Goal: Task Accomplishment & Management: Manage account settings

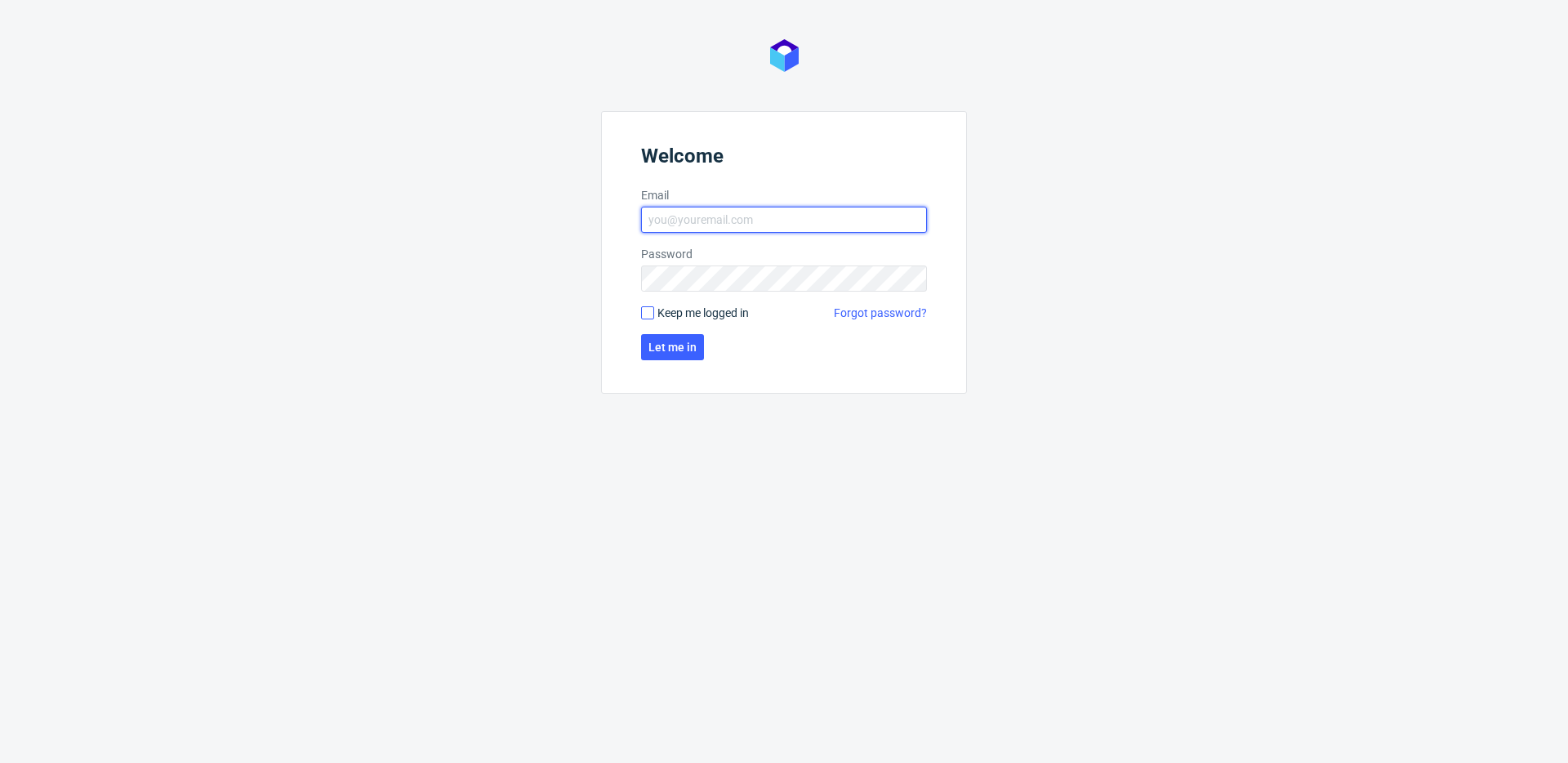
type input "michal.fedorowicz@packhelp.com"
click at [646, 312] on input "Keep me logged in" at bounding box center [648, 313] width 13 height 13
checkbox input "true"
click at [677, 357] on button "Let me in" at bounding box center [672, 347] width 63 height 26
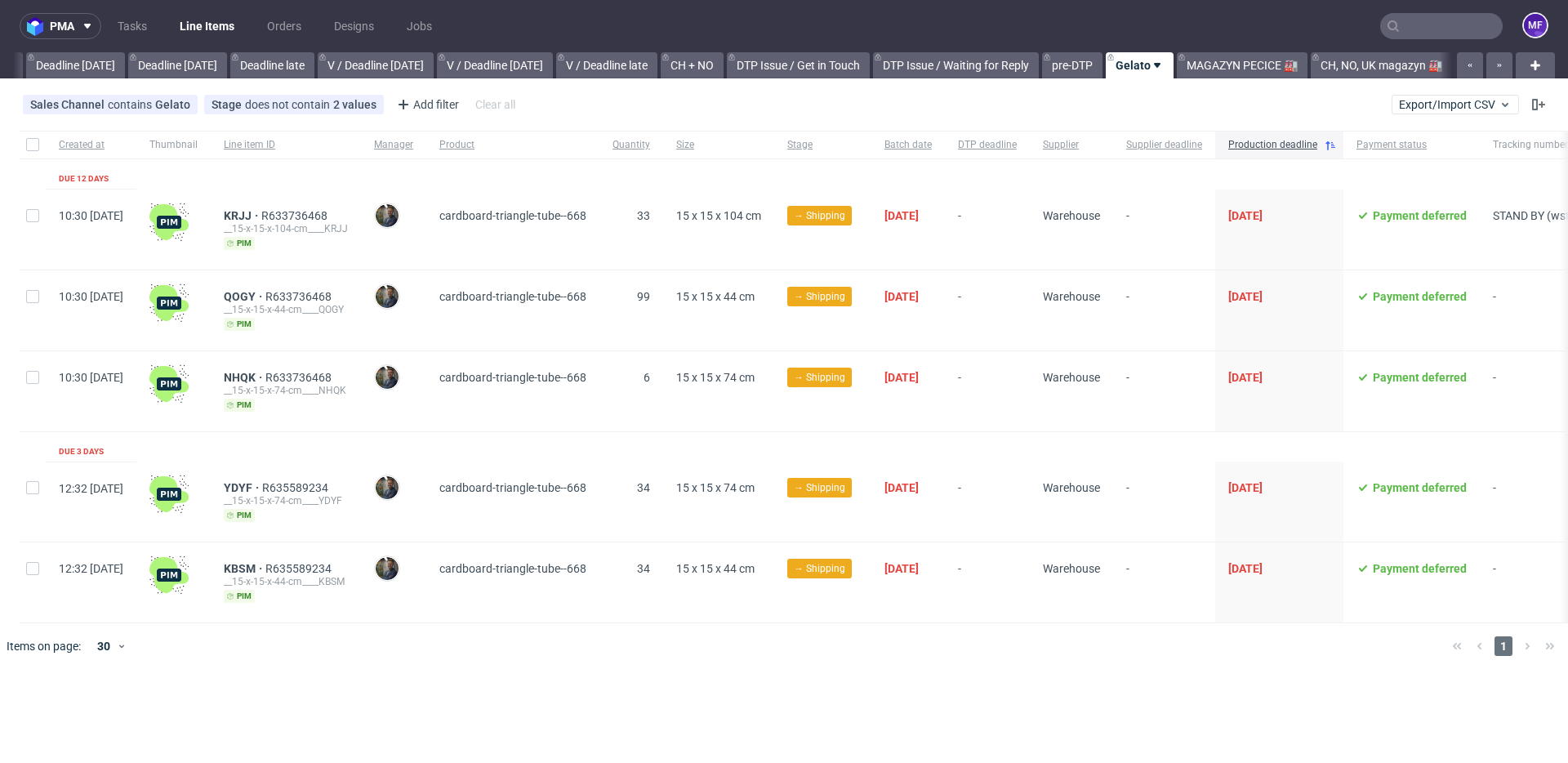
scroll to position [0, 1746]
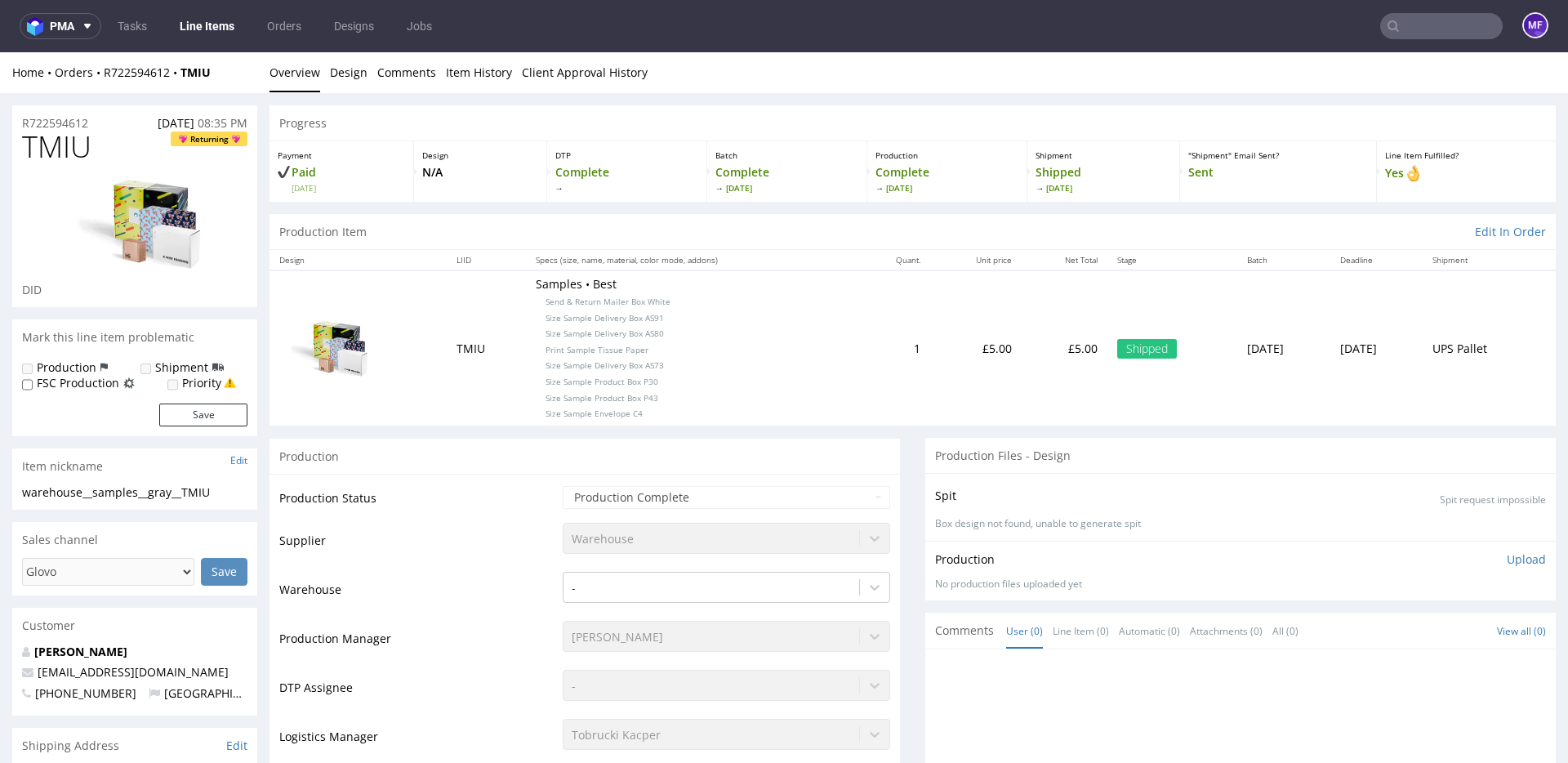
click at [209, 28] on link "Line Items" at bounding box center [207, 26] width 74 height 26
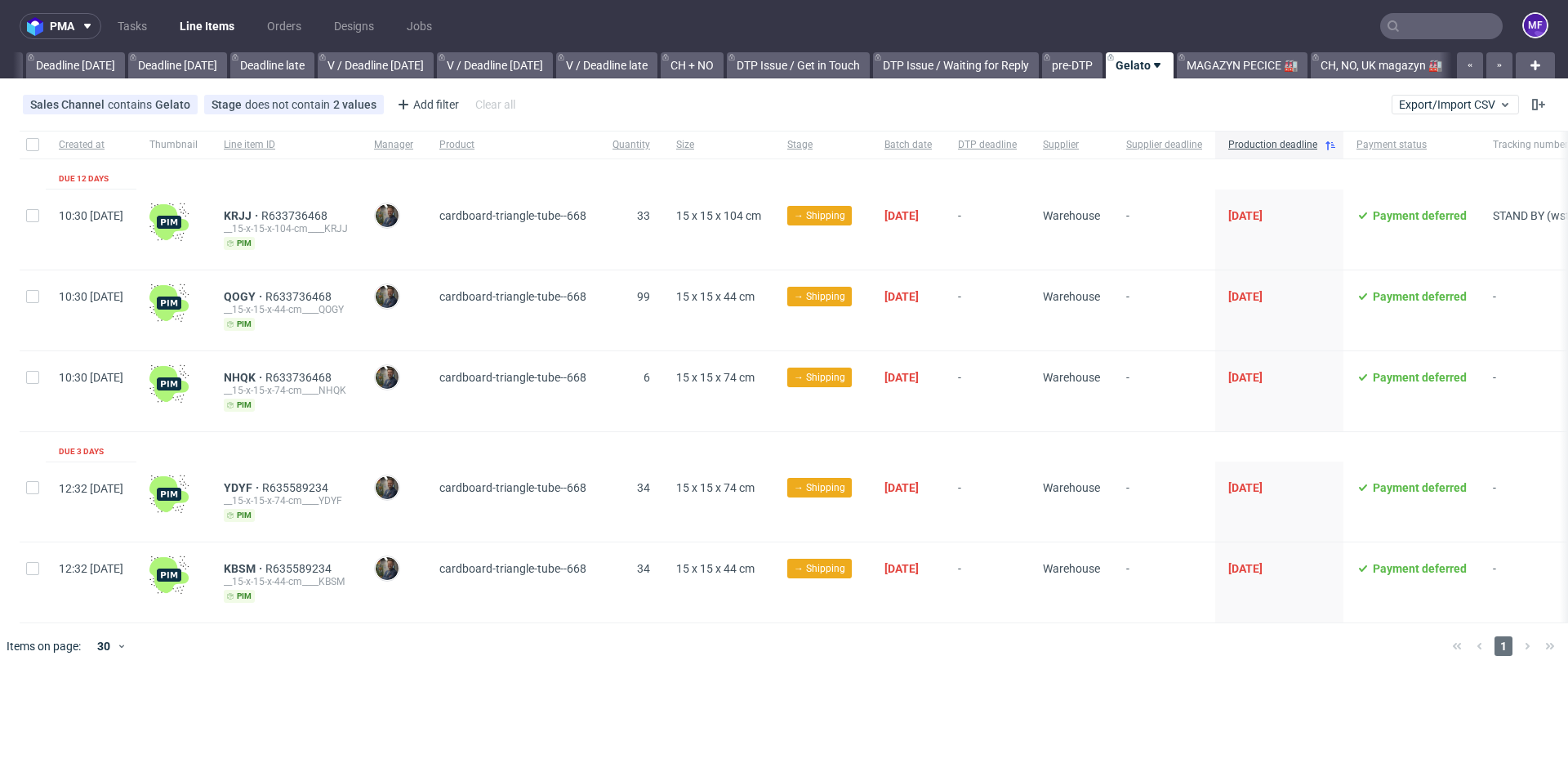
scroll to position [0, 1746]
click at [1243, 67] on link "MAGAZYN PECICE 🏭" at bounding box center [1242, 65] width 131 height 26
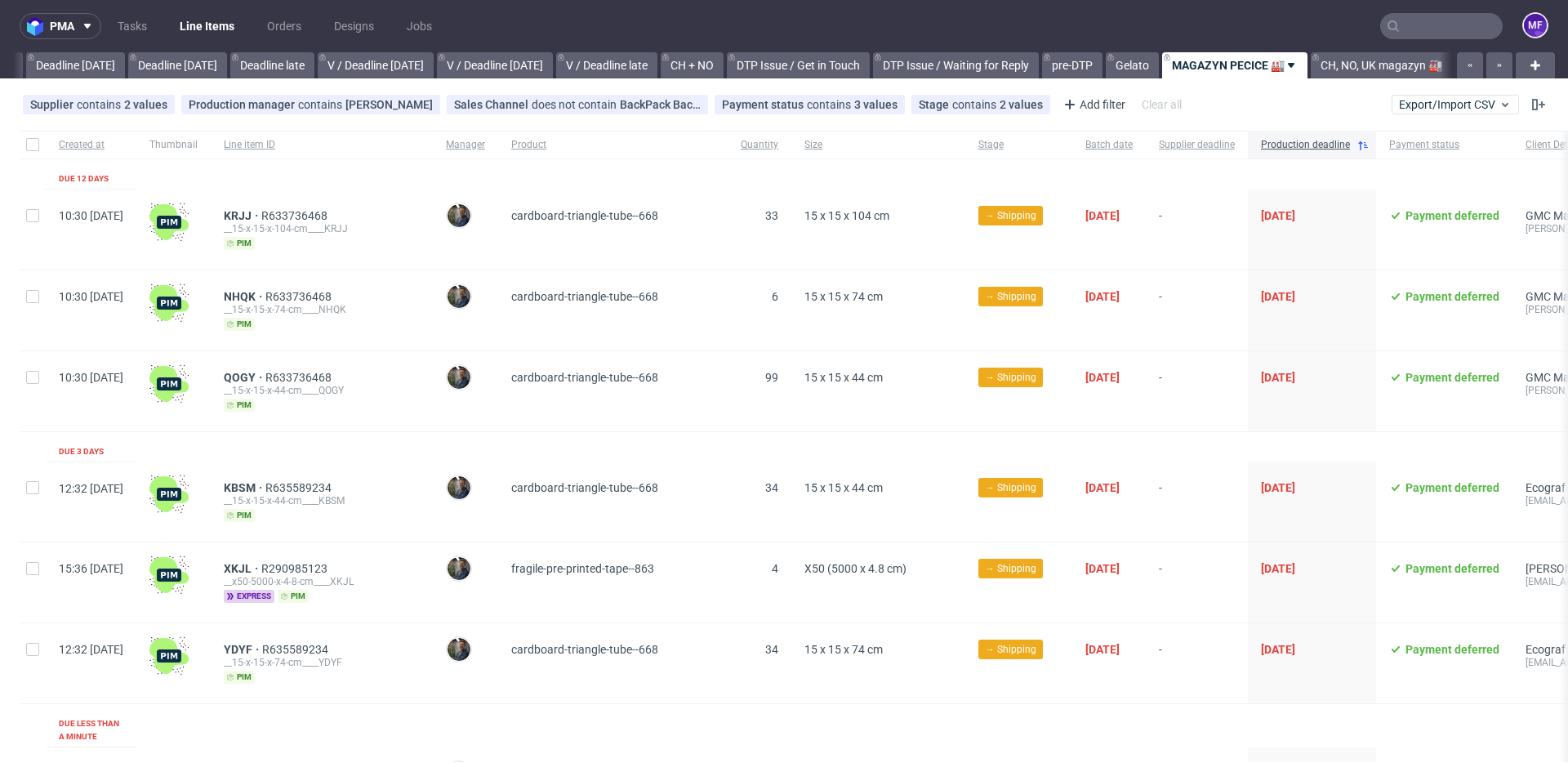
click at [1411, 30] on input "text" at bounding box center [1441, 26] width 123 height 26
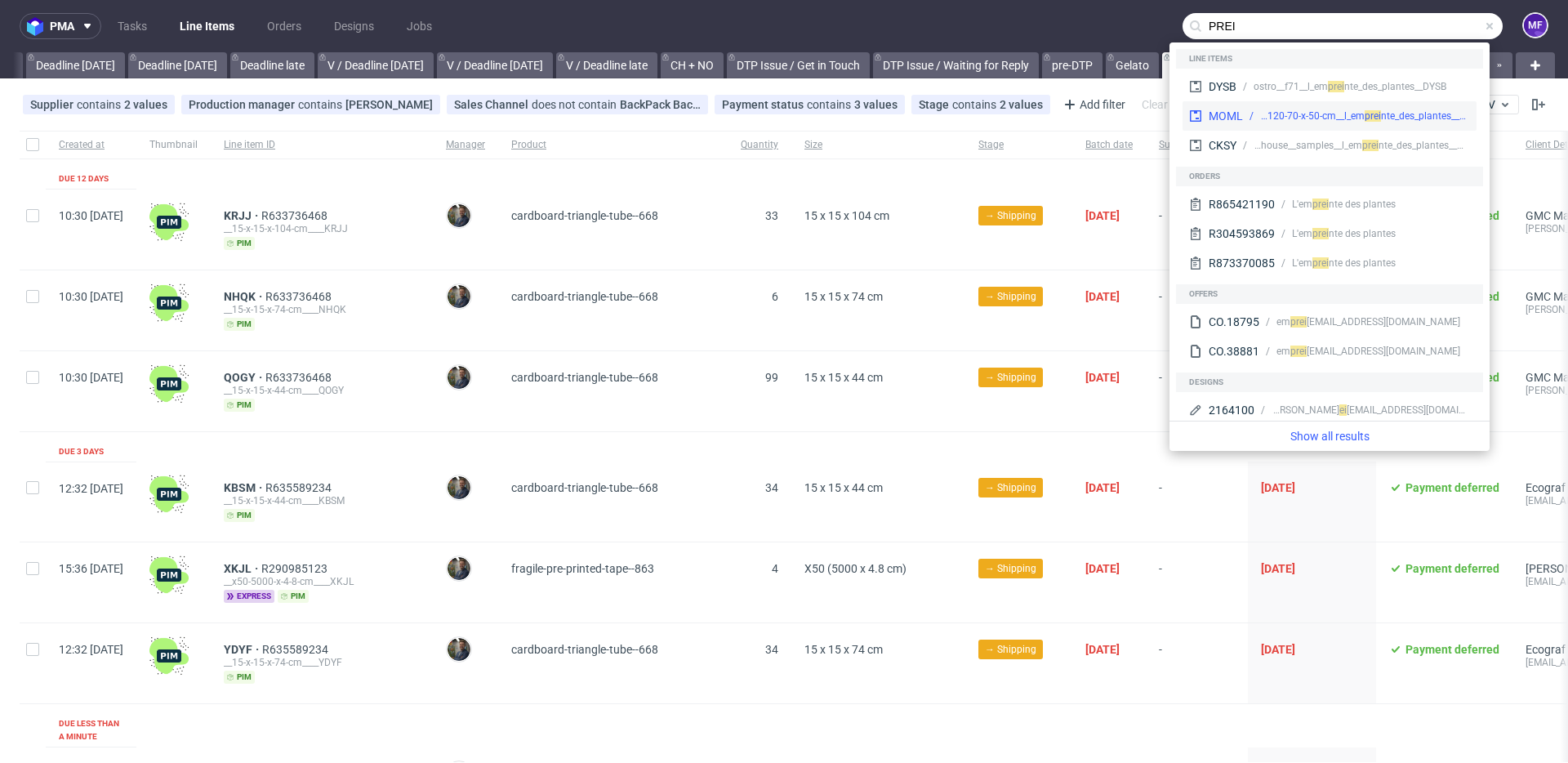
type input "PREI"
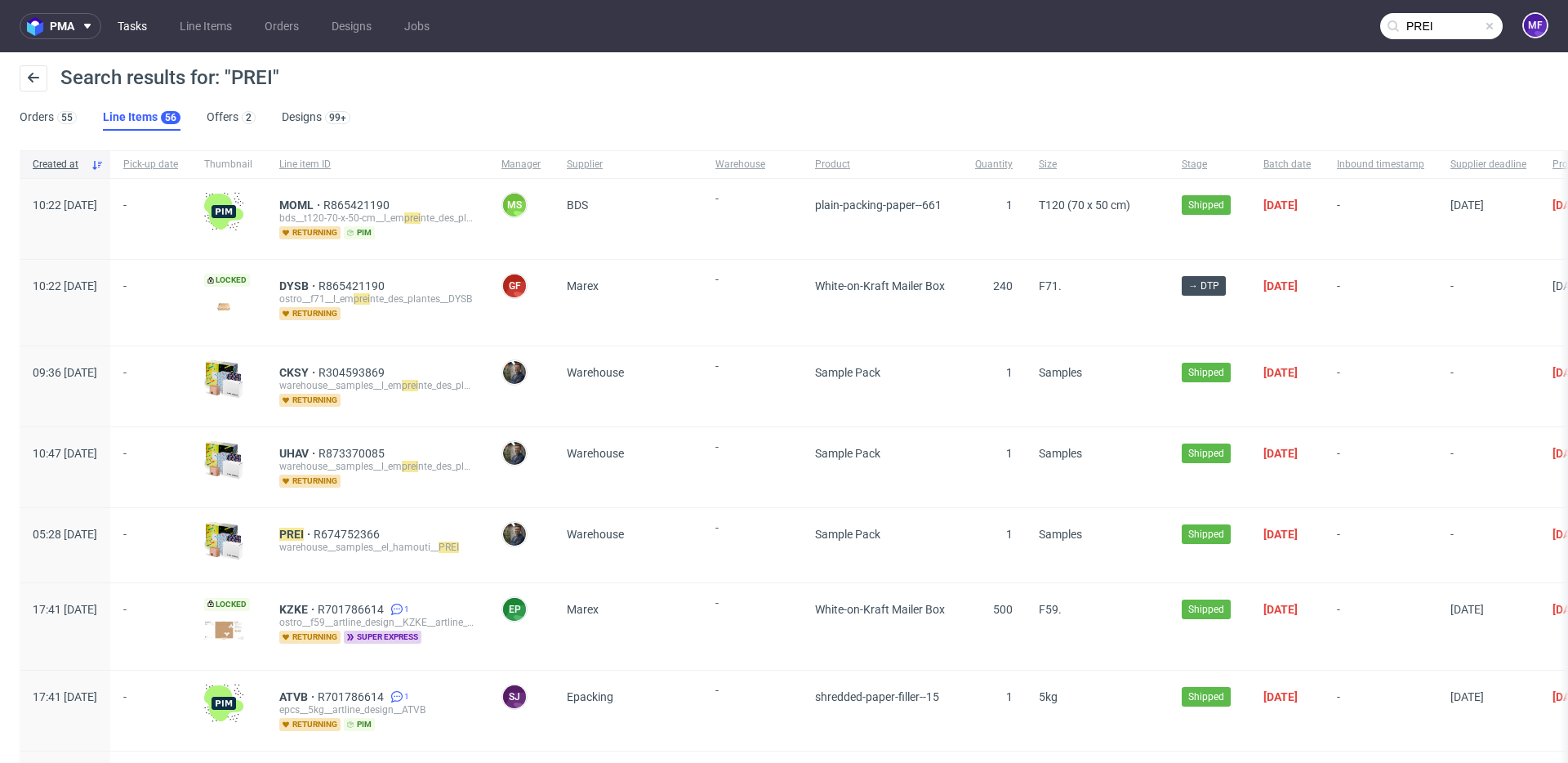
click at [144, 30] on link "Tasks" at bounding box center [132, 26] width 49 height 26
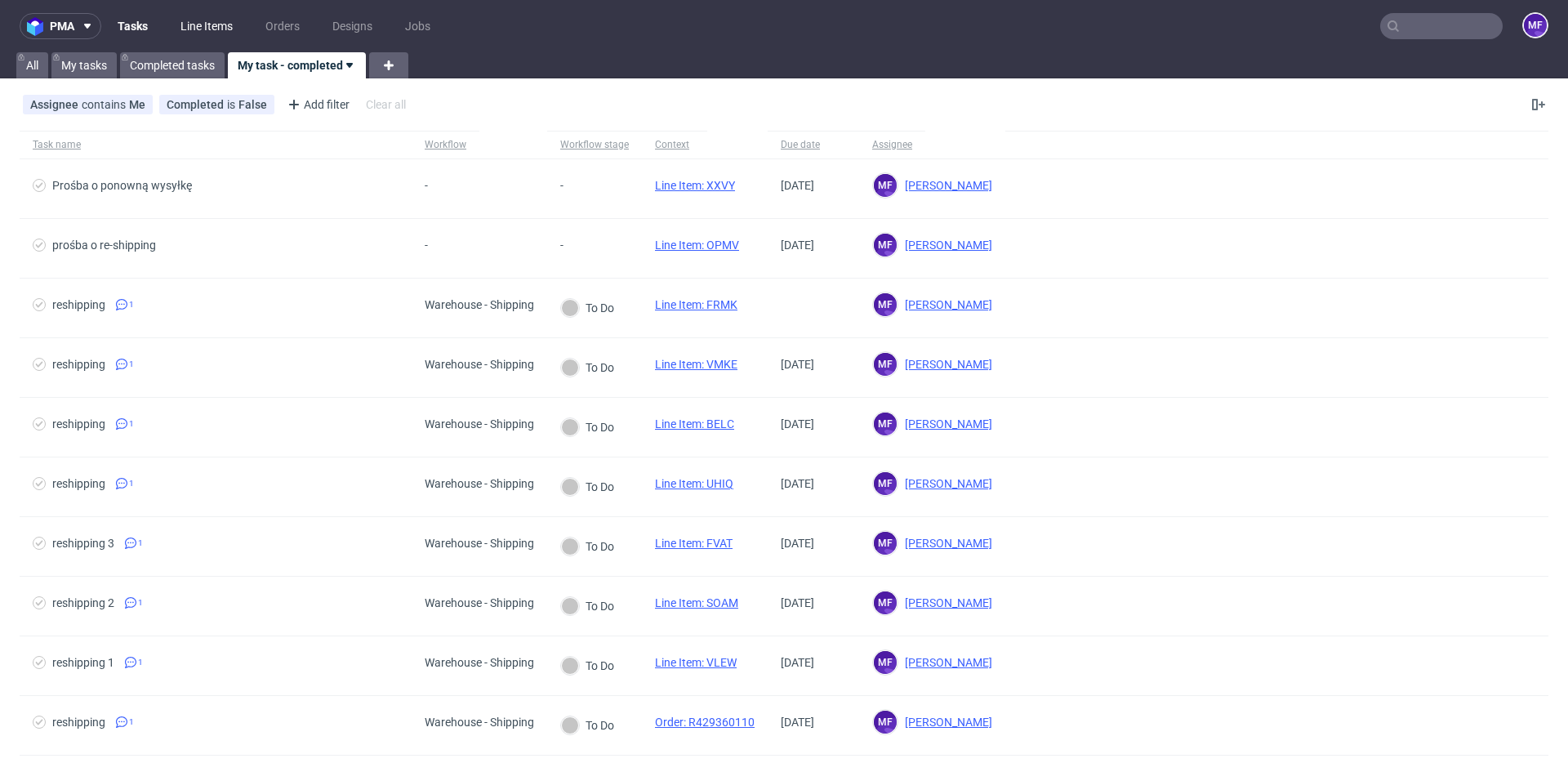
click at [220, 28] on link "Line Items" at bounding box center [207, 26] width 72 height 26
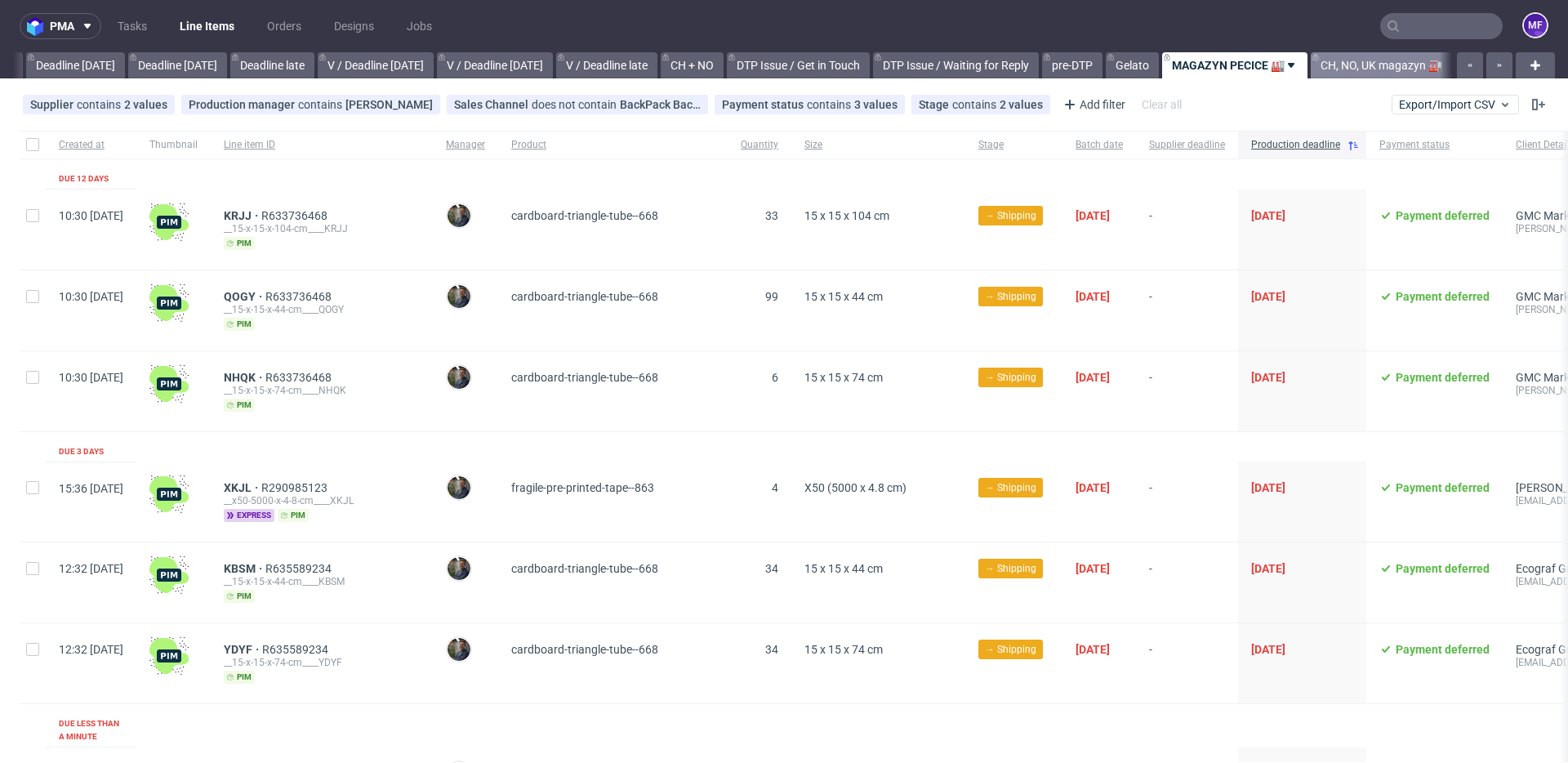
click at [1325, 71] on link "CH, NO, UK magazyn 🏭" at bounding box center [1381, 65] width 141 height 26
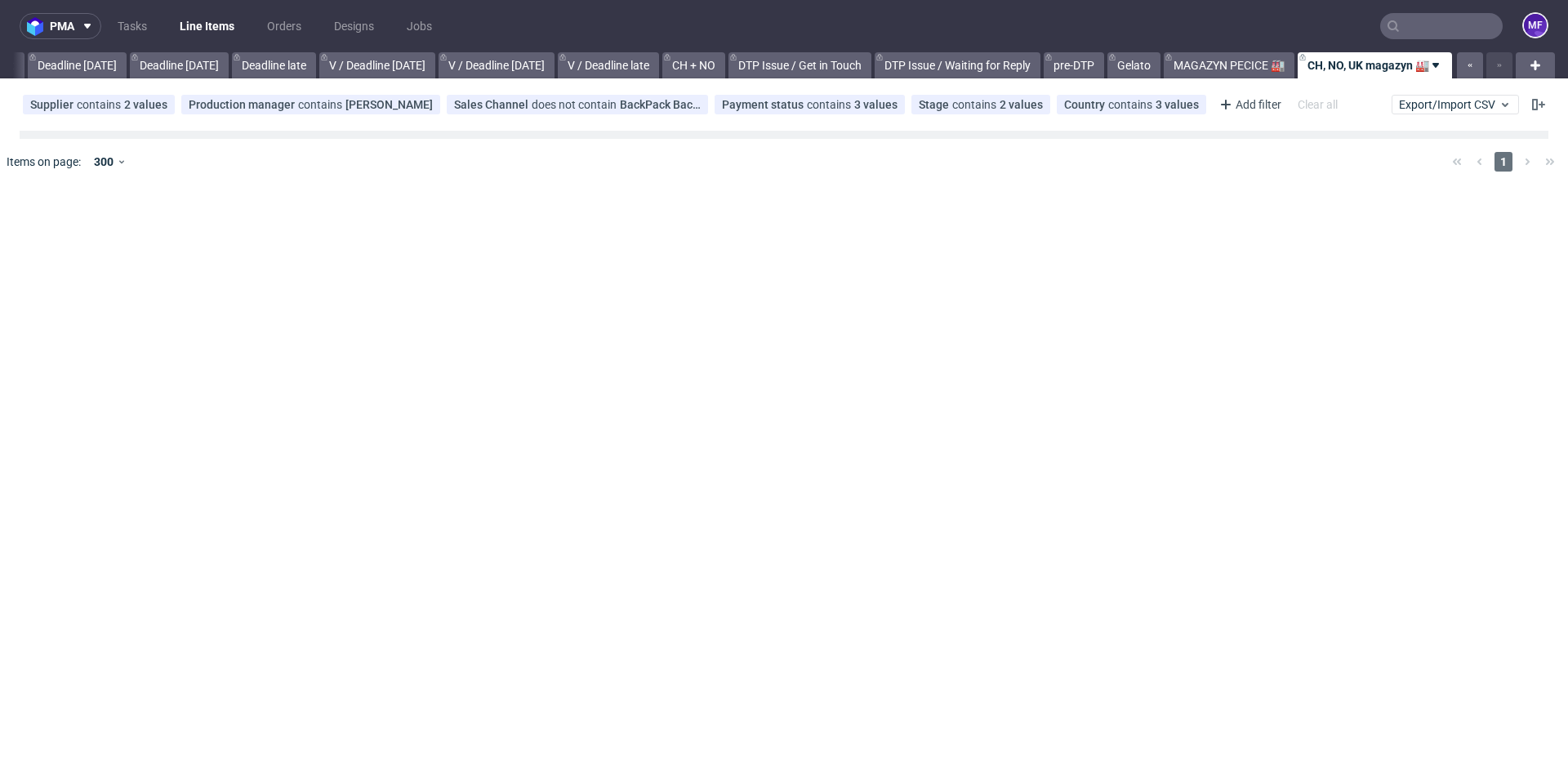
scroll to position [0, 1746]
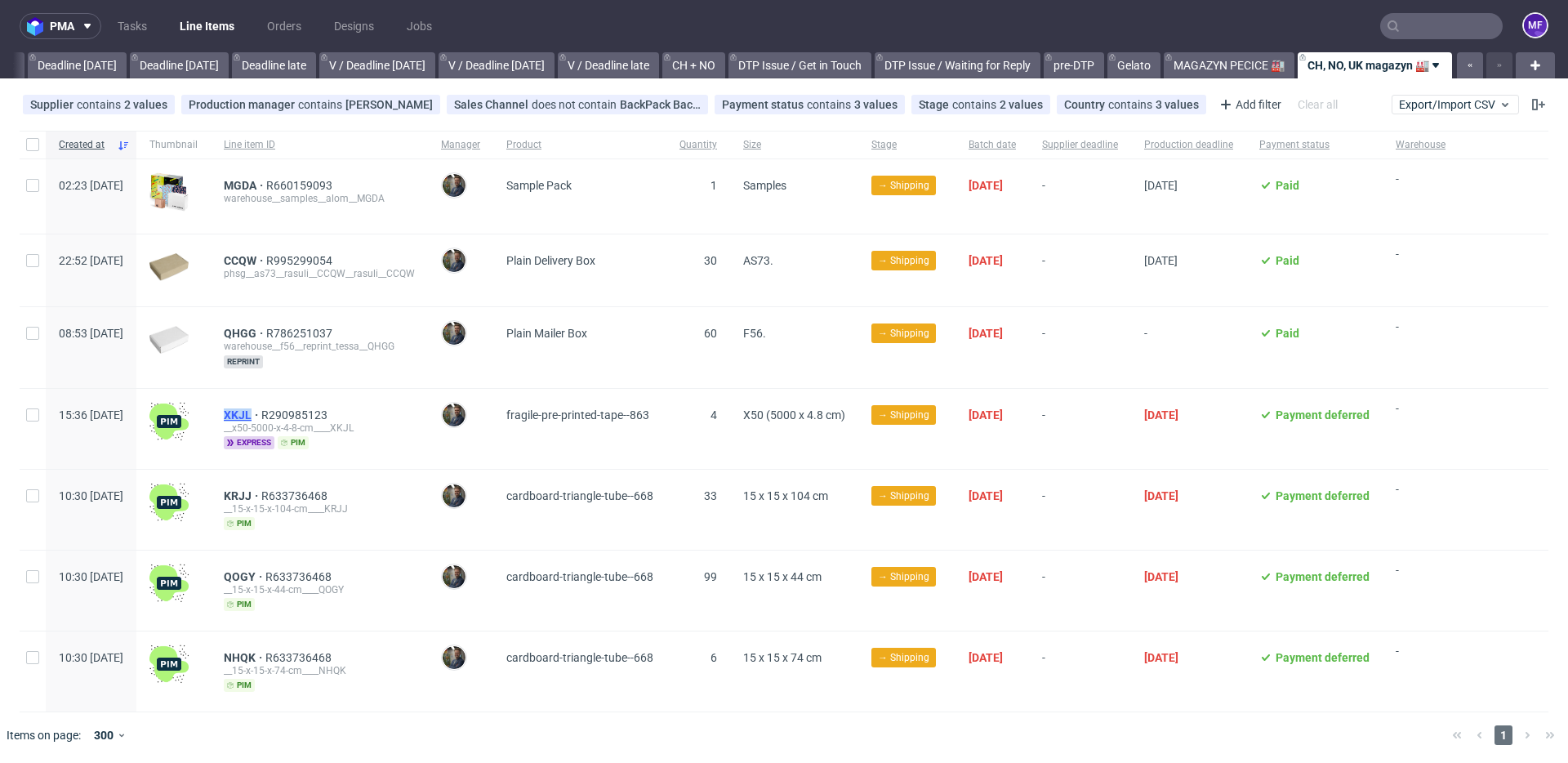
drag, startPoint x: 262, startPoint y: 416, endPoint x: 304, endPoint y: 417, distance: 42.0
click at [304, 417] on div "XKJL R290985123 __x50-5000-x-4-8-cm____XKJL express pim" at bounding box center [319, 429] width 217 height 80
copy span "XKJL"
drag, startPoint x: 265, startPoint y: 261, endPoint x: 304, endPoint y: 262, distance: 39.0
click at [304, 262] on div "CCQW R995299054 phsg__as73__rasuli__CCQW__rasuli__CCQW" at bounding box center [319, 270] width 217 height 72
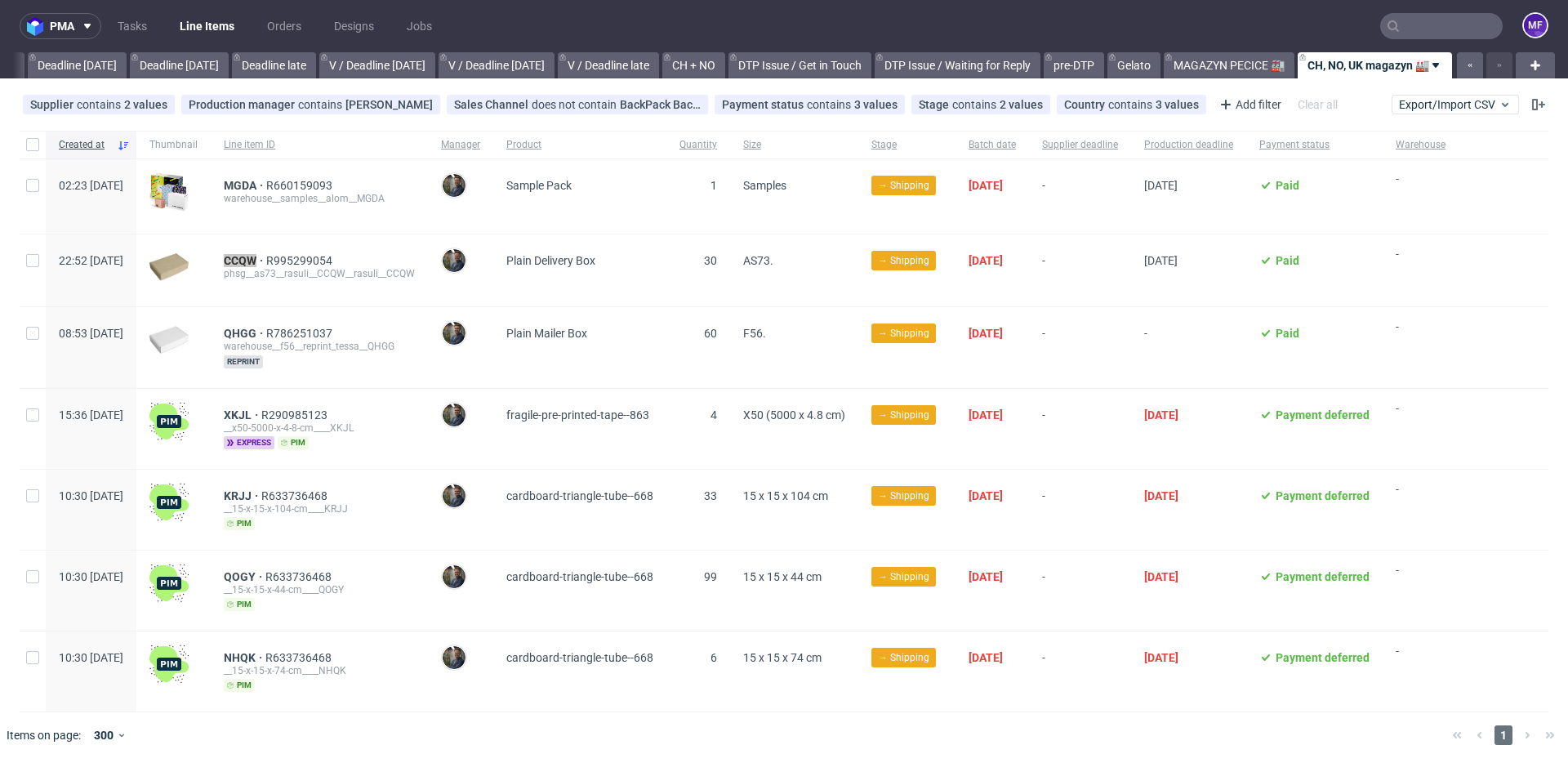
scroll to position [0, 0]
click at [266, 215] on div "MGDA R660159093 warehouse__samples__alom__MGDA" at bounding box center [319, 196] width 217 height 74
drag, startPoint x: 273, startPoint y: 183, endPoint x: 303, endPoint y: 185, distance: 30.1
click at [303, 185] on div "MGDA R660159093 warehouse__samples__alom__MGDA" at bounding box center [319, 196] width 217 height 74
copy span "MGDA"
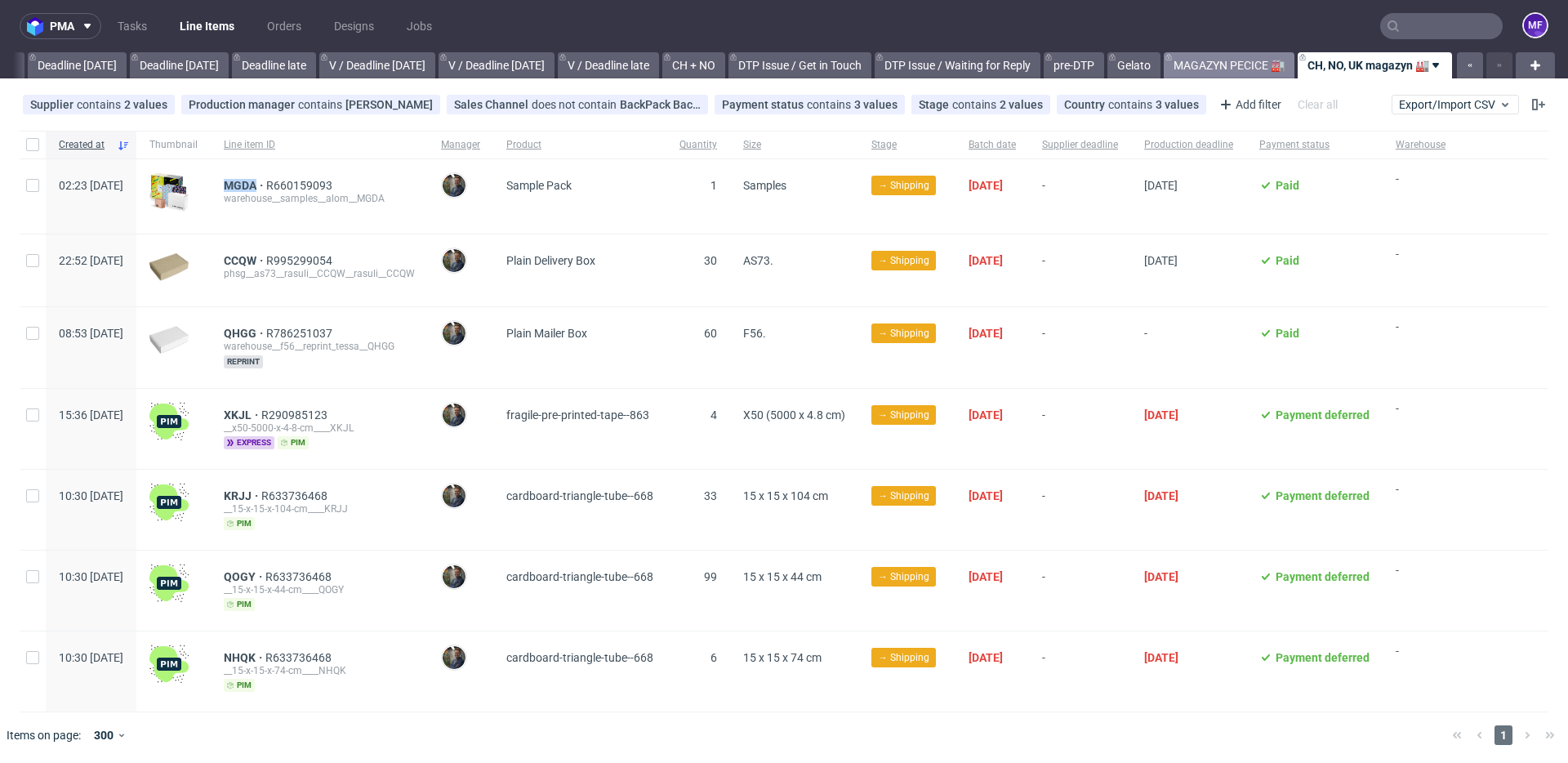
click at [1220, 75] on link "MAGAZYN PECICE 🏭" at bounding box center [1229, 65] width 131 height 26
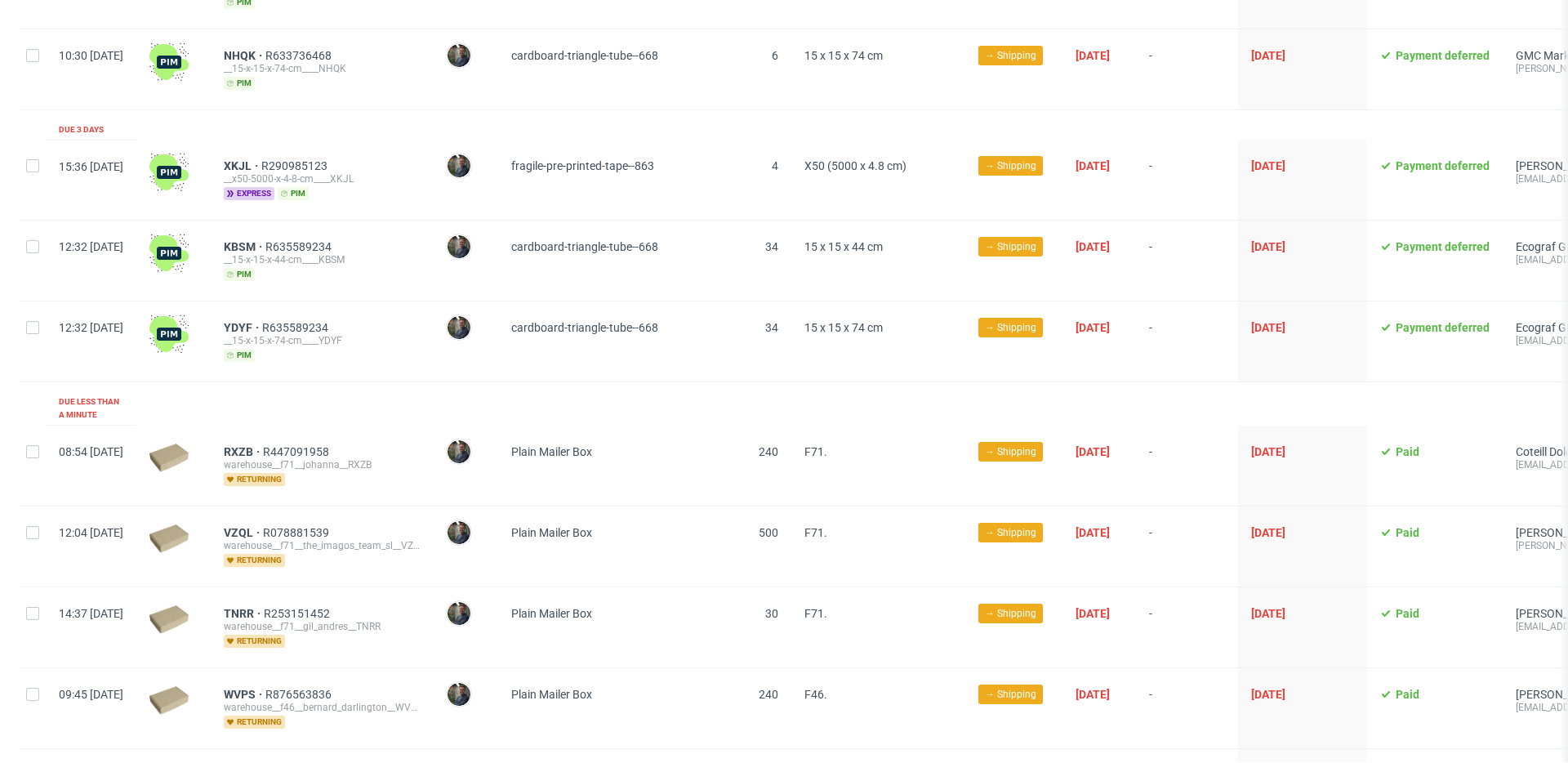
scroll to position [391, 0]
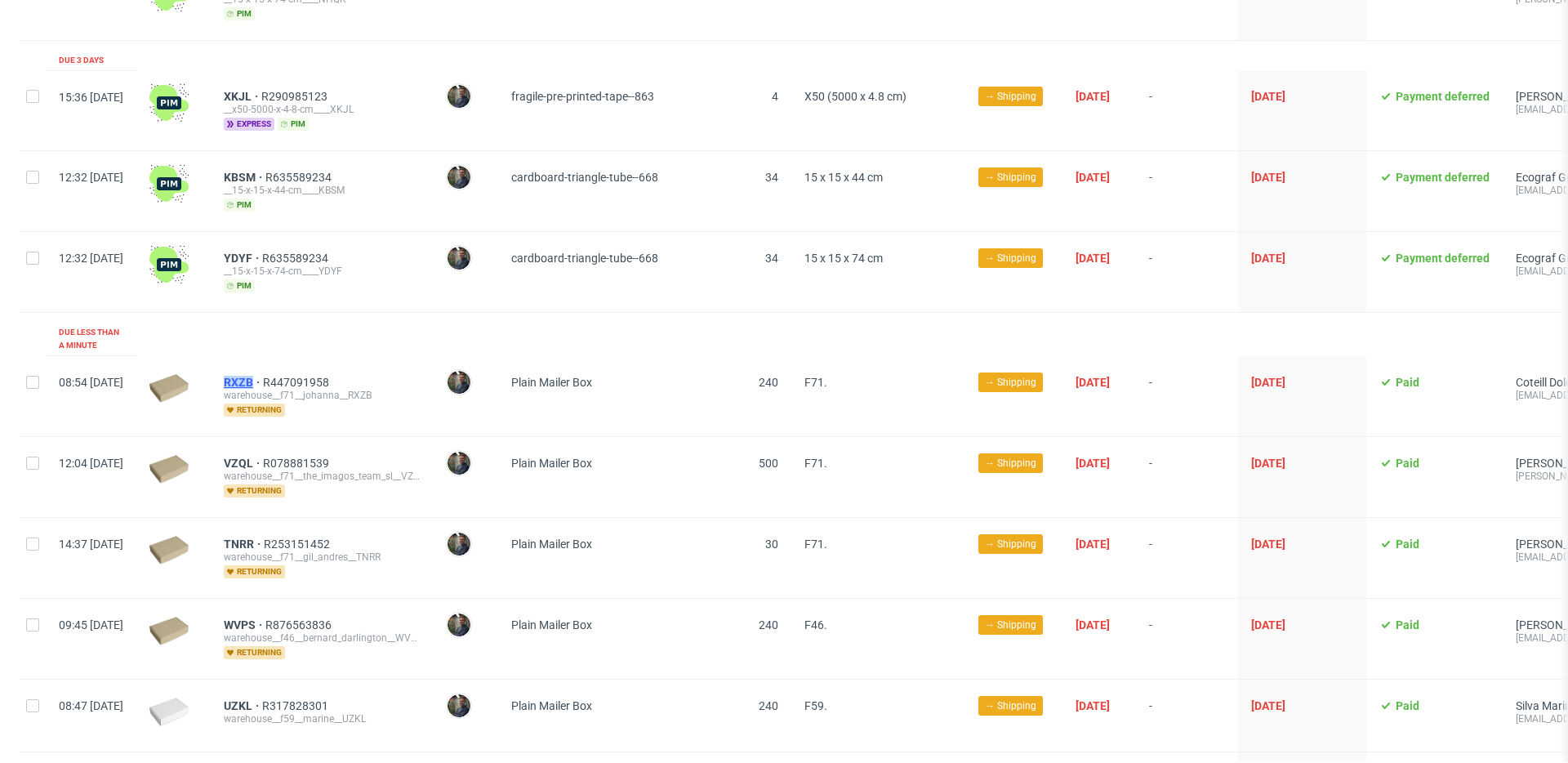
drag, startPoint x: 269, startPoint y: 368, endPoint x: 299, endPoint y: 368, distance: 30.0
click at [299, 368] on div "RXZB R447091958 warehouse__f71__johanna__RXZB returning" at bounding box center [322, 396] width 222 height 80
copy span "RXZB"
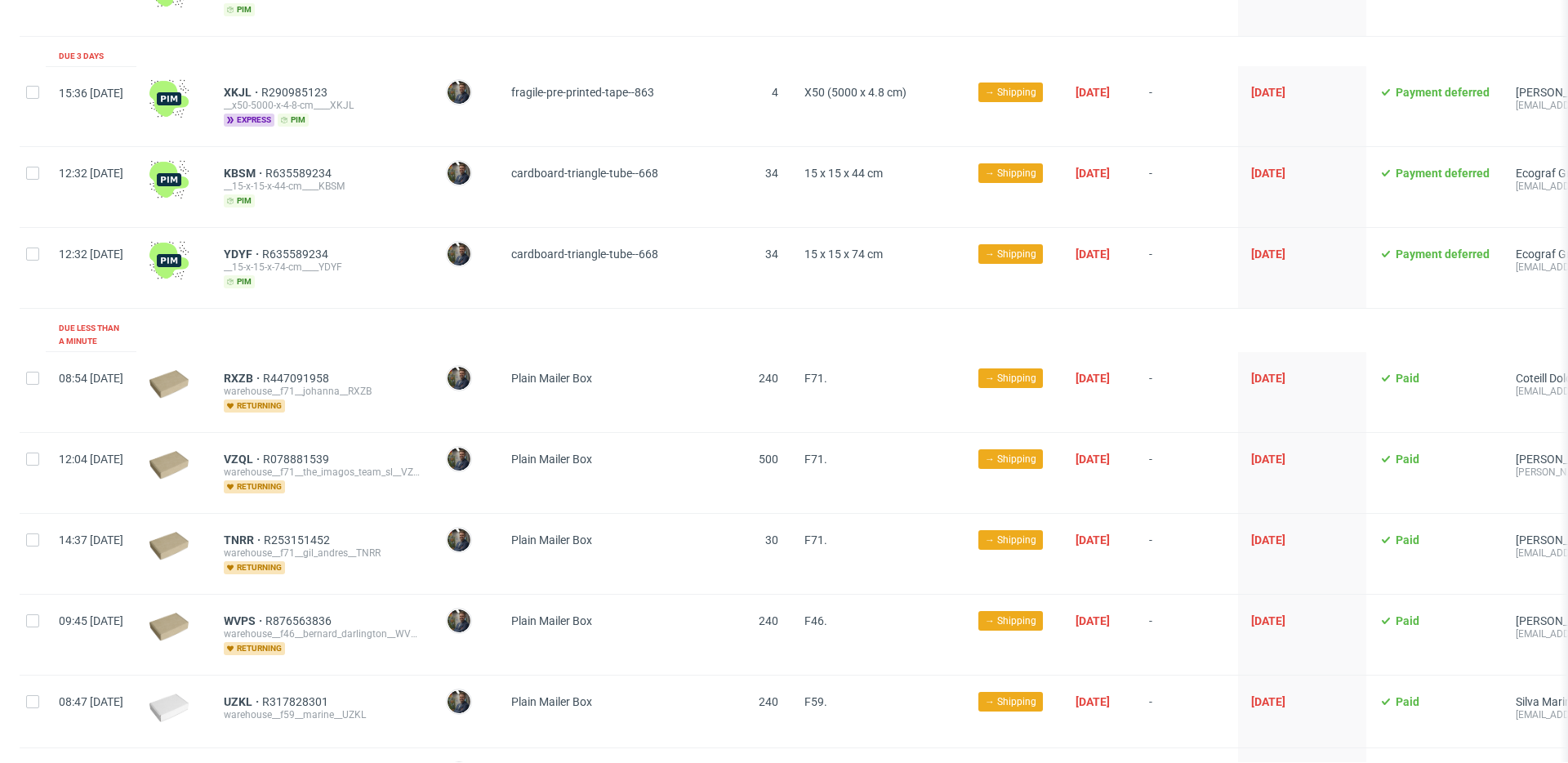
scroll to position [399, 0]
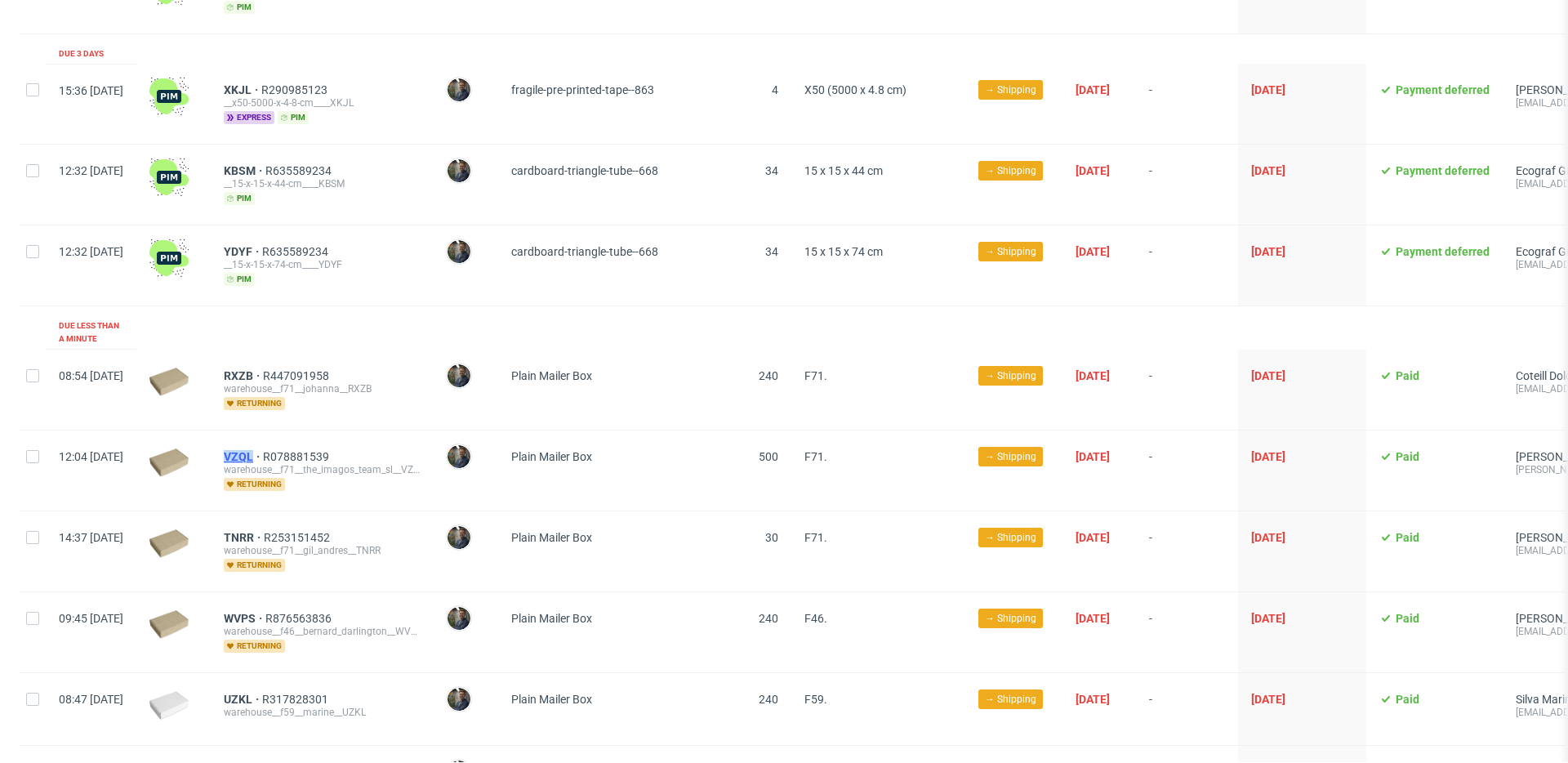
drag, startPoint x: 266, startPoint y: 446, endPoint x: 299, endPoint y: 442, distance: 33.2
click at [299, 442] on div "VZQL R078881539 warehouse__f71__the_imagos_team_sl__VZQL returning" at bounding box center [322, 470] width 222 height 80
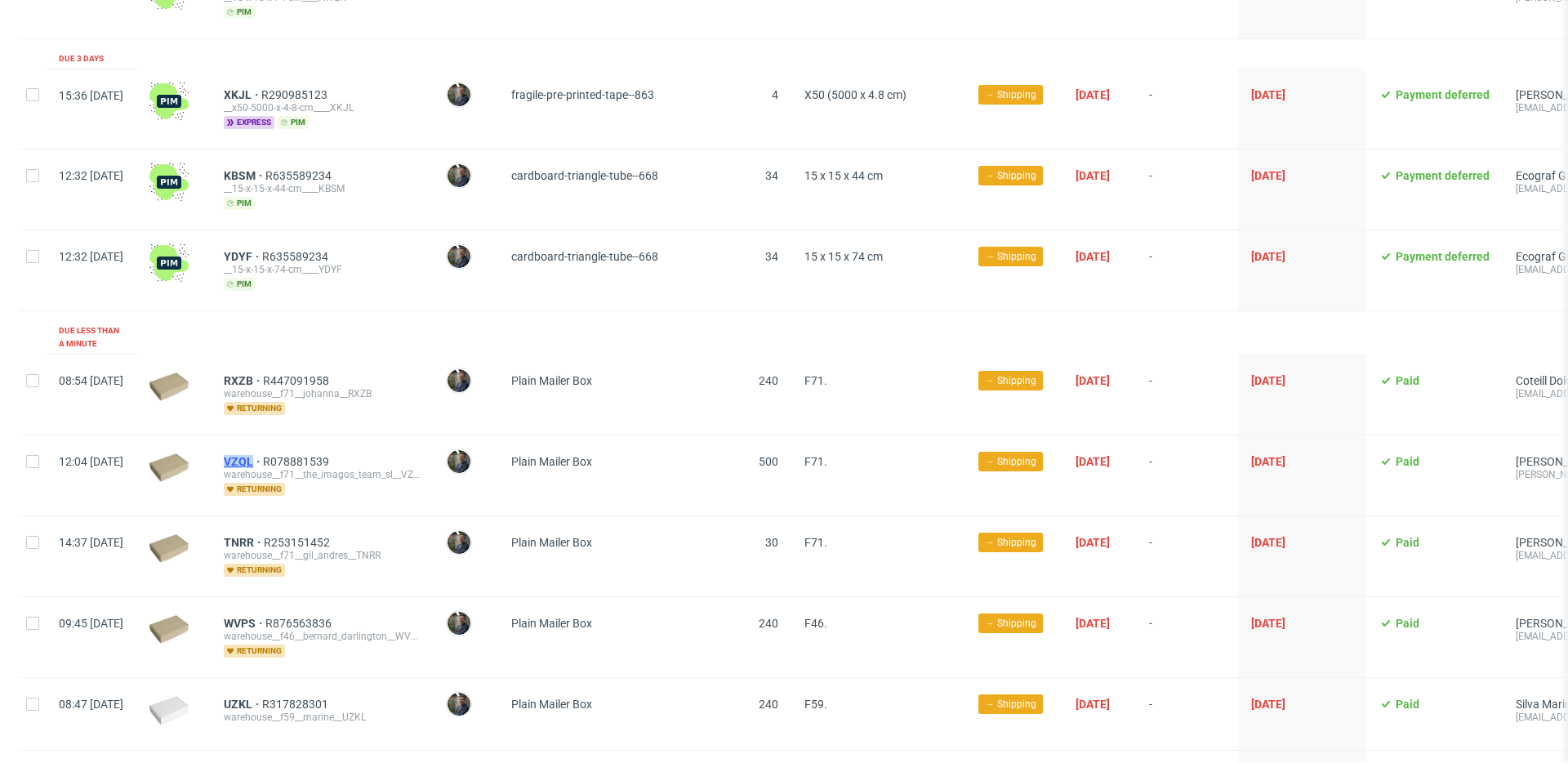
copy span "VZQL"
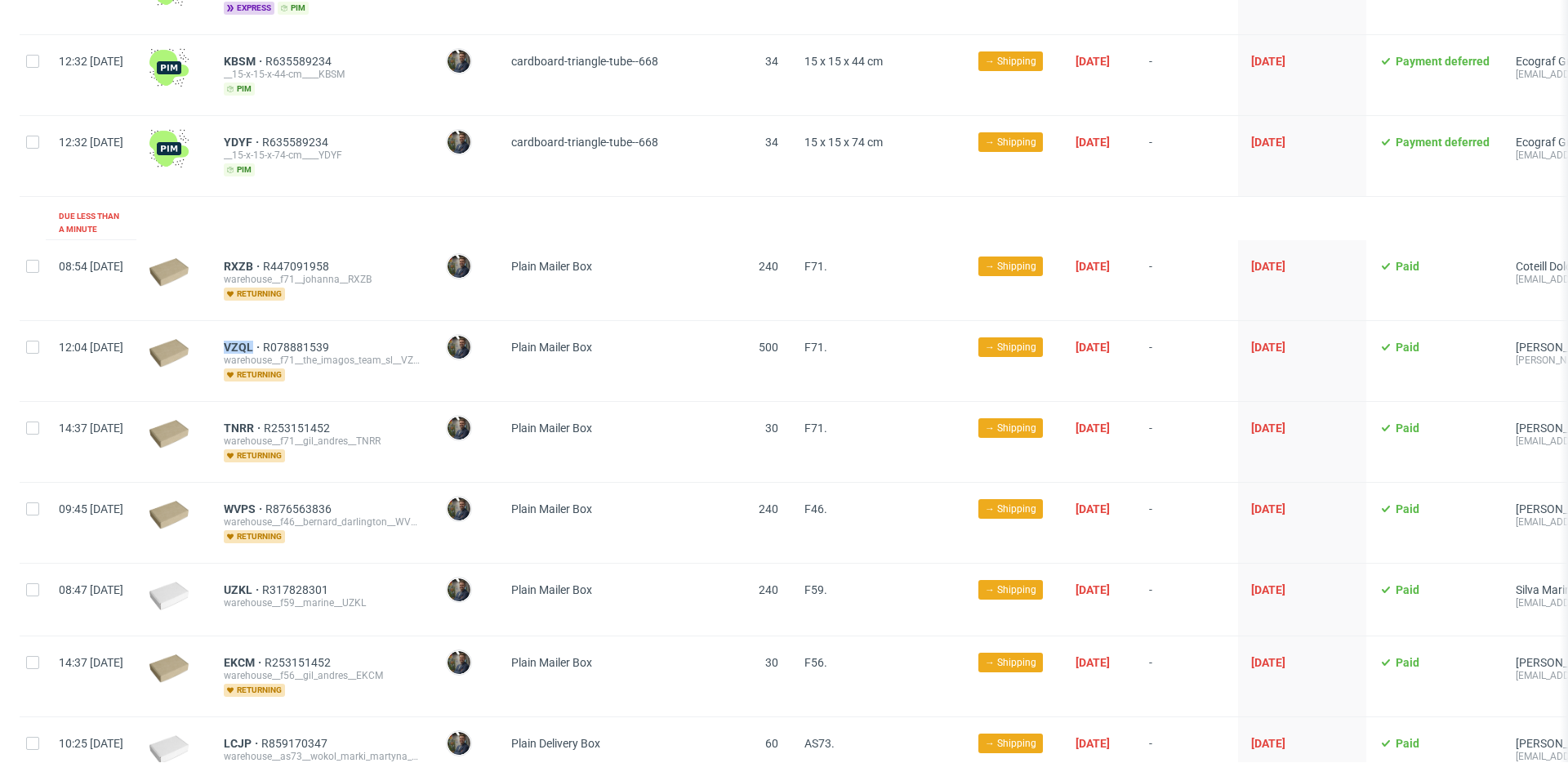
scroll to position [528, 0]
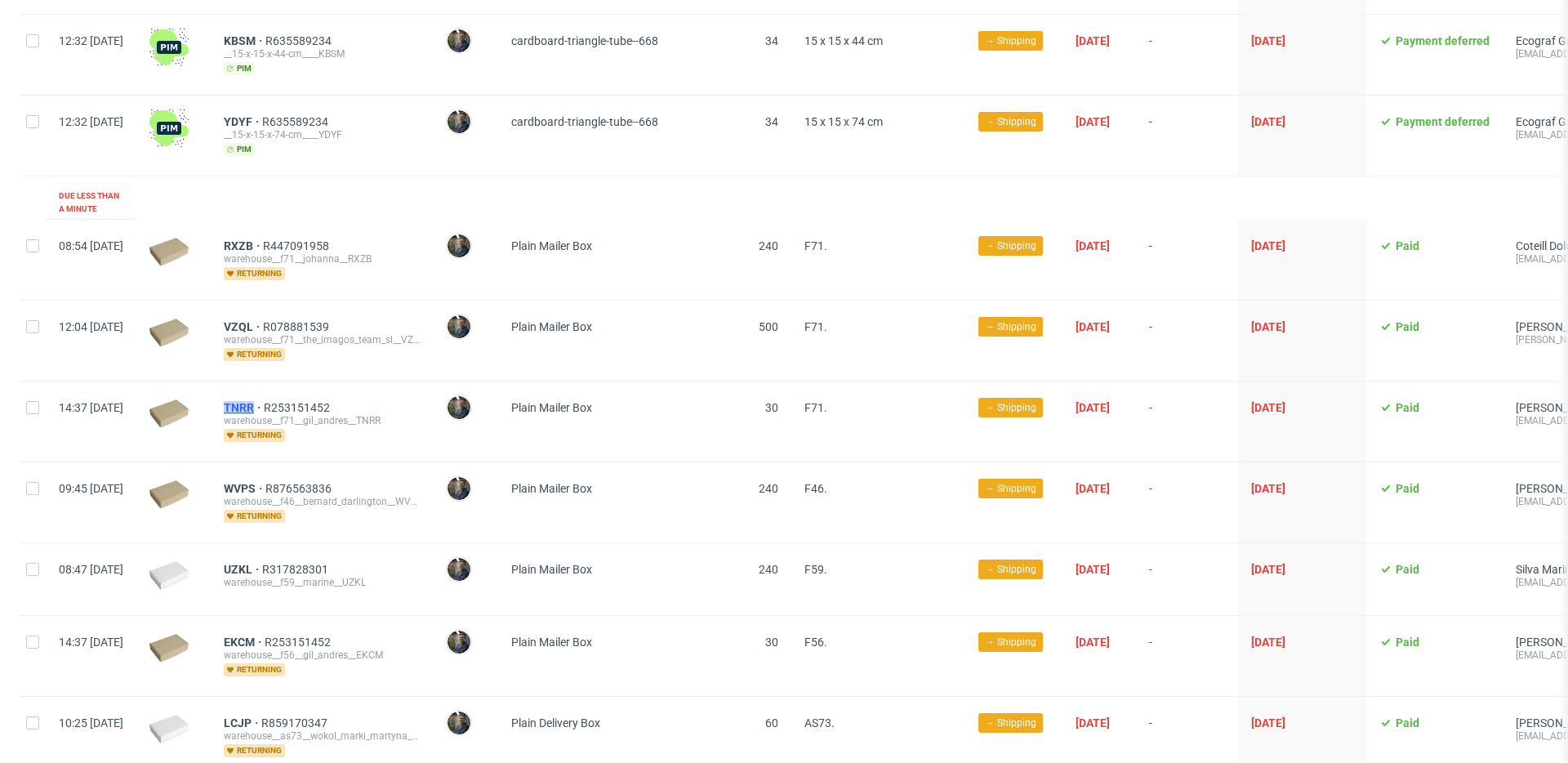
drag, startPoint x: 264, startPoint y: 393, endPoint x: 299, endPoint y: 390, distance: 35.1
click at [299, 390] on div "TNRR R253151452 warehouse__f71__gil_andres__TNRR returning" at bounding box center [322, 421] width 222 height 80
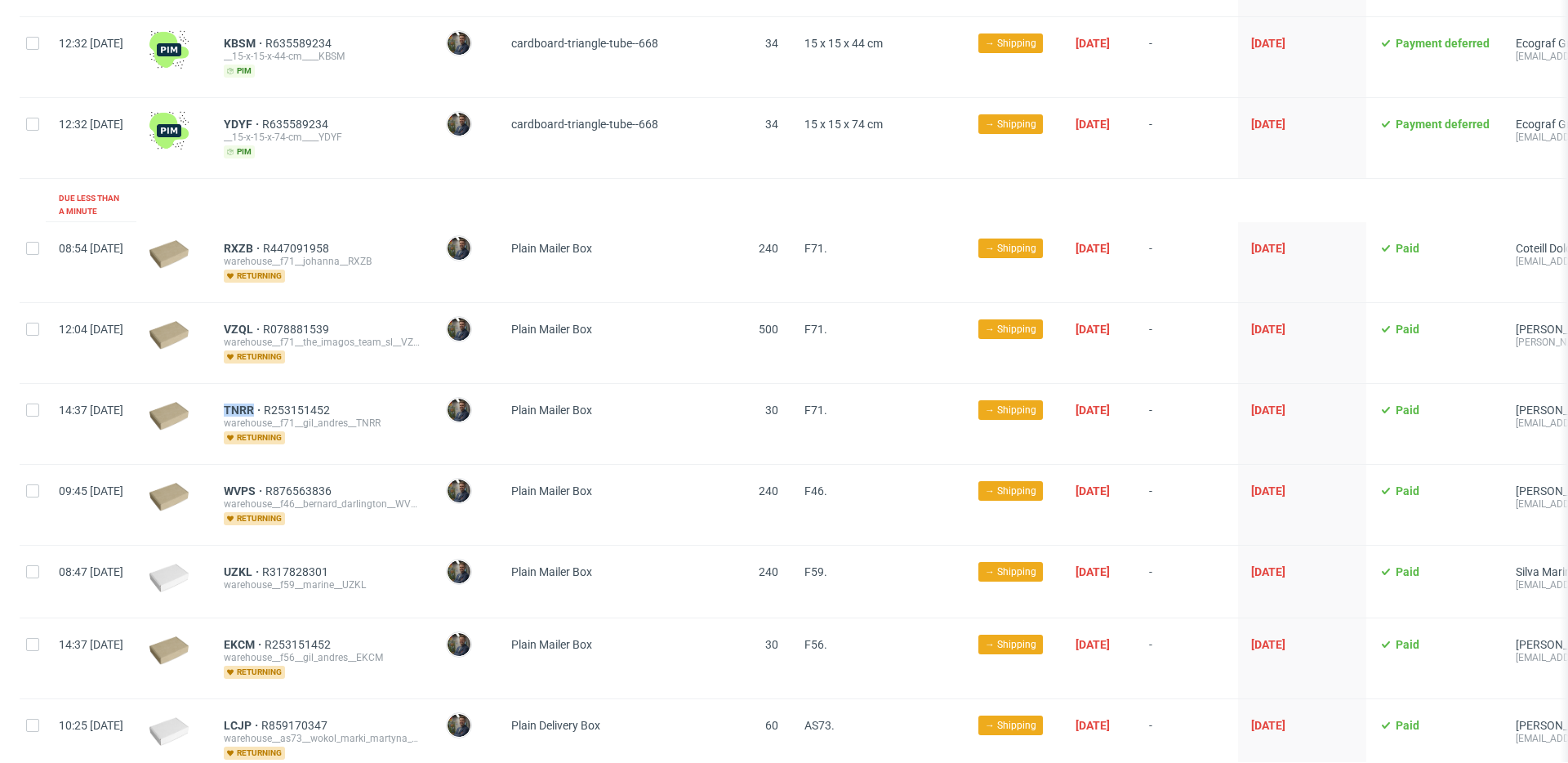
copy span "TNRR"
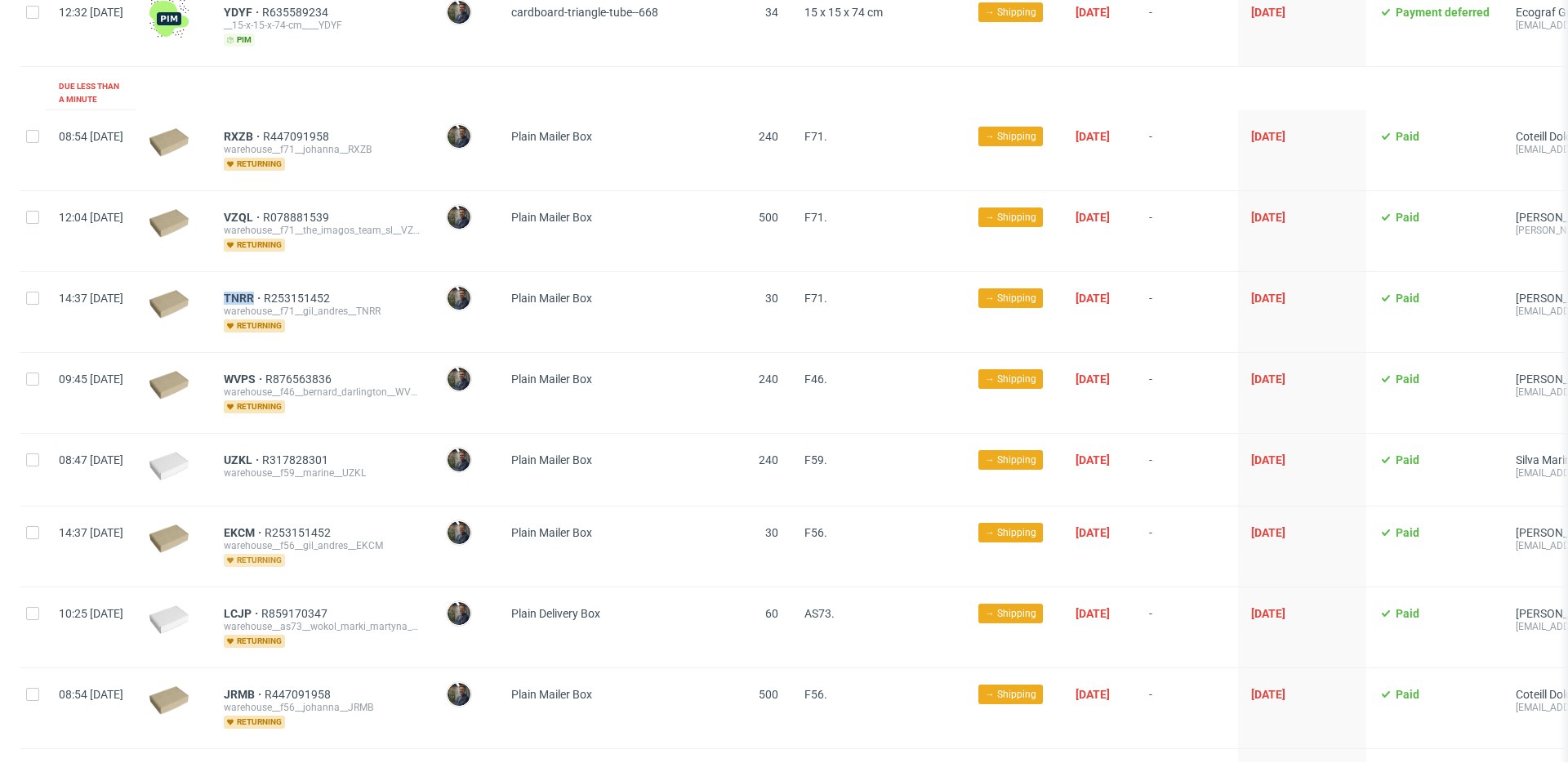
scroll to position [663, 0]
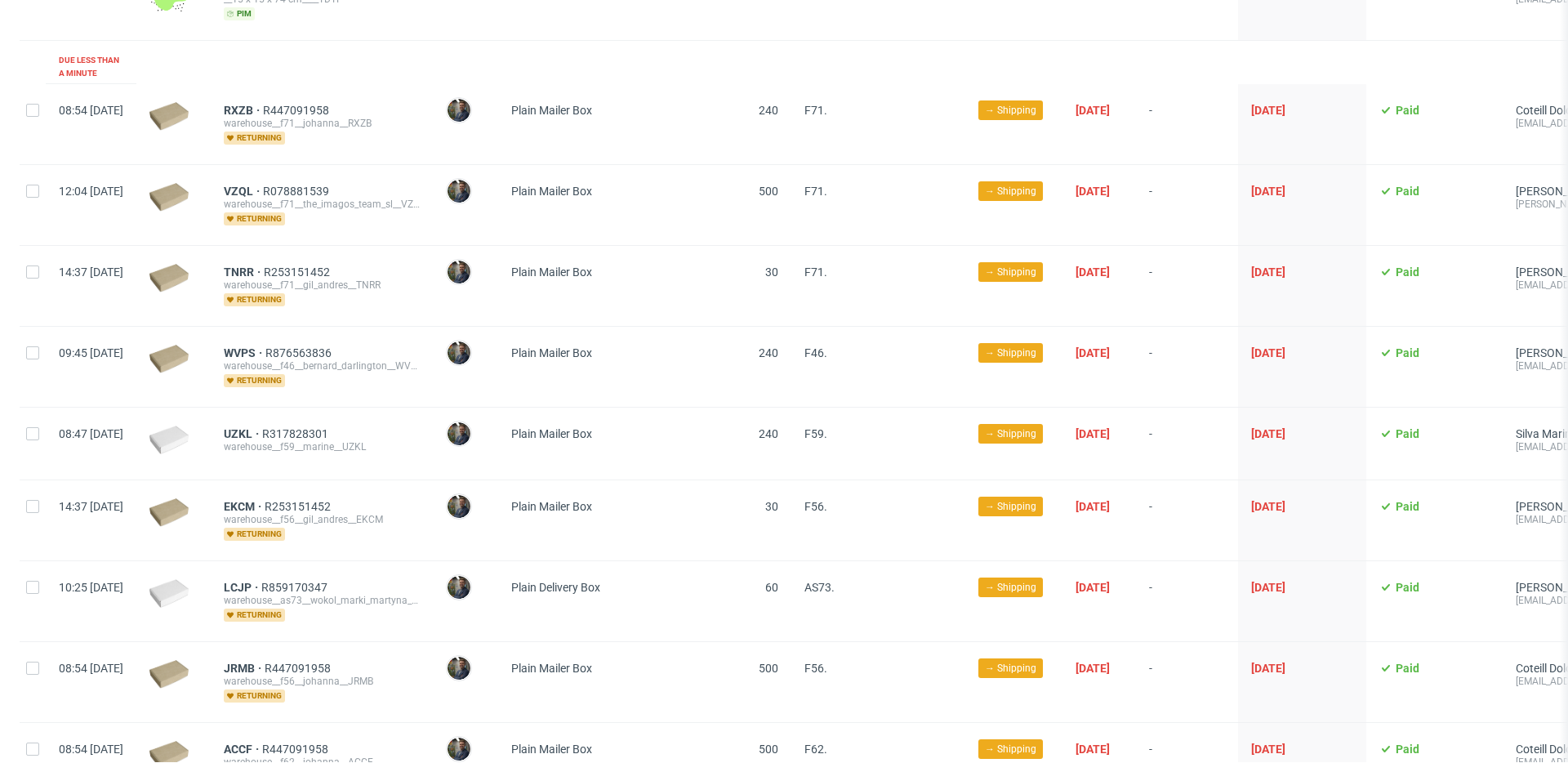
click at [268, 334] on div "WVPS R876563836 warehouse__f46__bernard_darlington__WVPS returning" at bounding box center [322, 367] width 222 height 80
drag, startPoint x: 264, startPoint y: 414, endPoint x: 298, endPoint y: 416, distance: 34.1
click at [298, 416] on div "UZKL R317828301 warehouse__f59__marine__UZKL" at bounding box center [322, 444] width 222 height 72
copy span "UZKL"
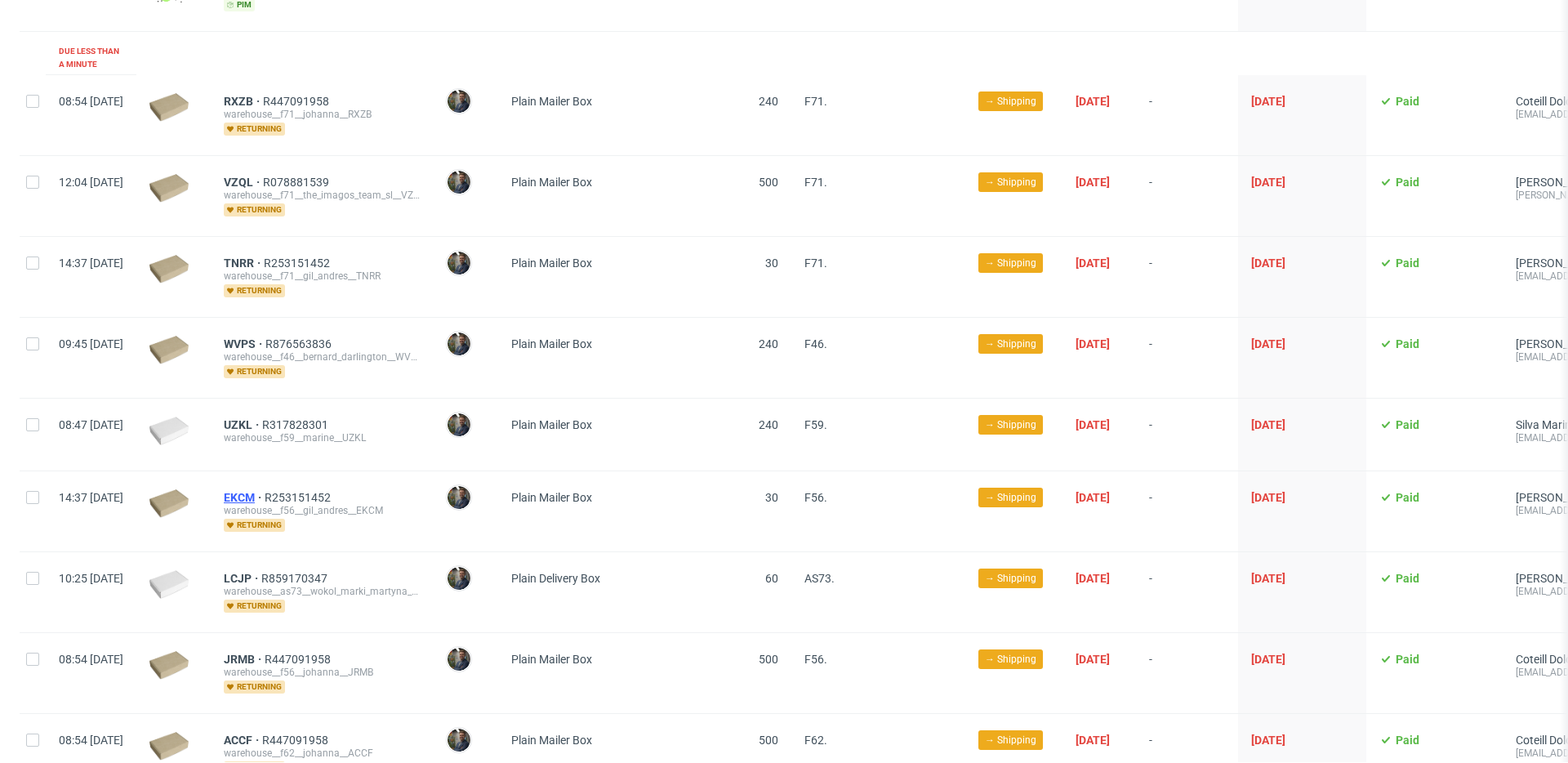
scroll to position [676, 0]
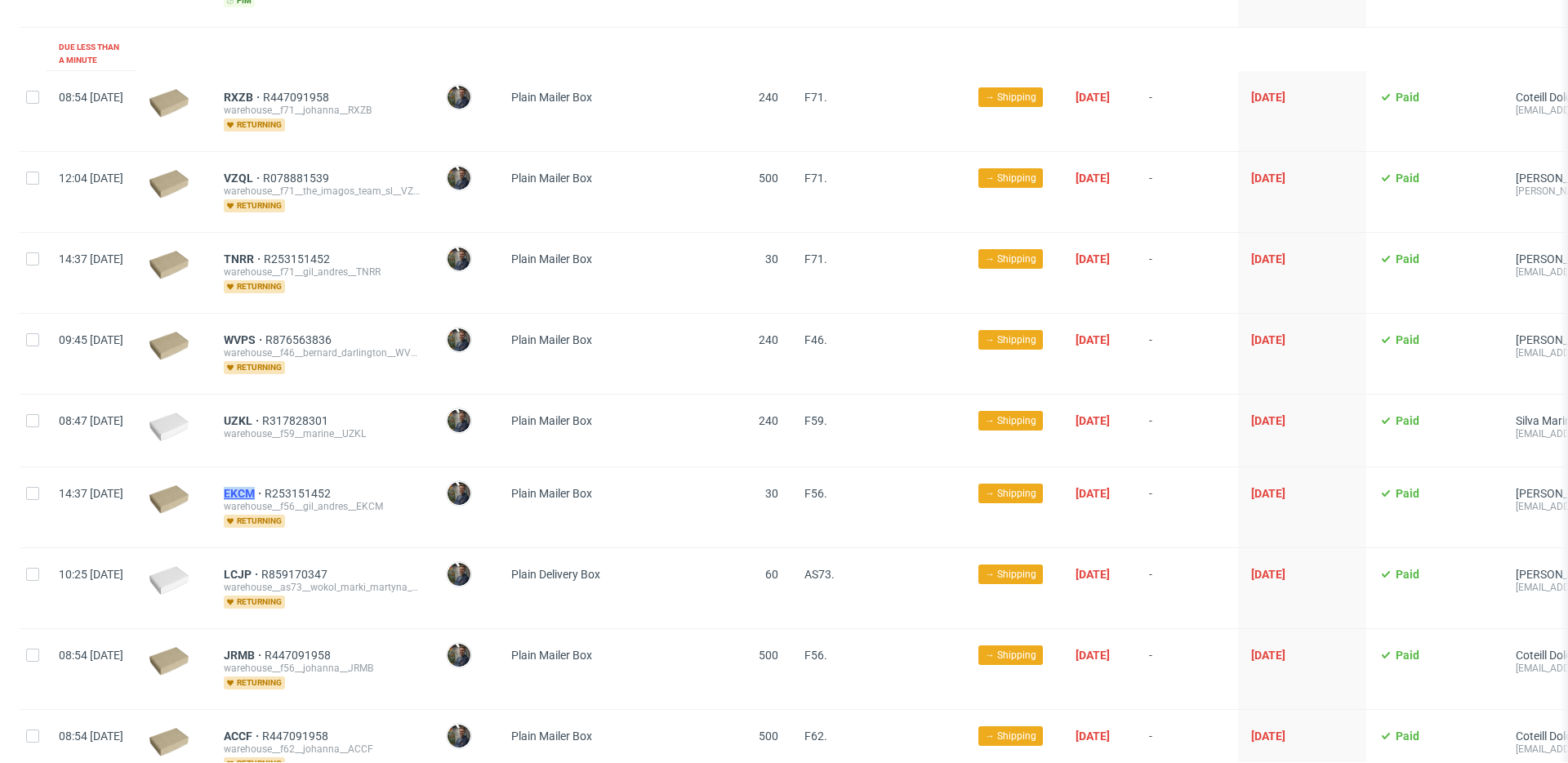
drag, startPoint x: 267, startPoint y: 475, endPoint x: 308, endPoint y: 470, distance: 41.3
click at [301, 475] on div "EKCM R253151452 warehouse__f56__gil_andres__EKCM returning" at bounding box center [322, 507] width 222 height 80
copy span "EKCM"
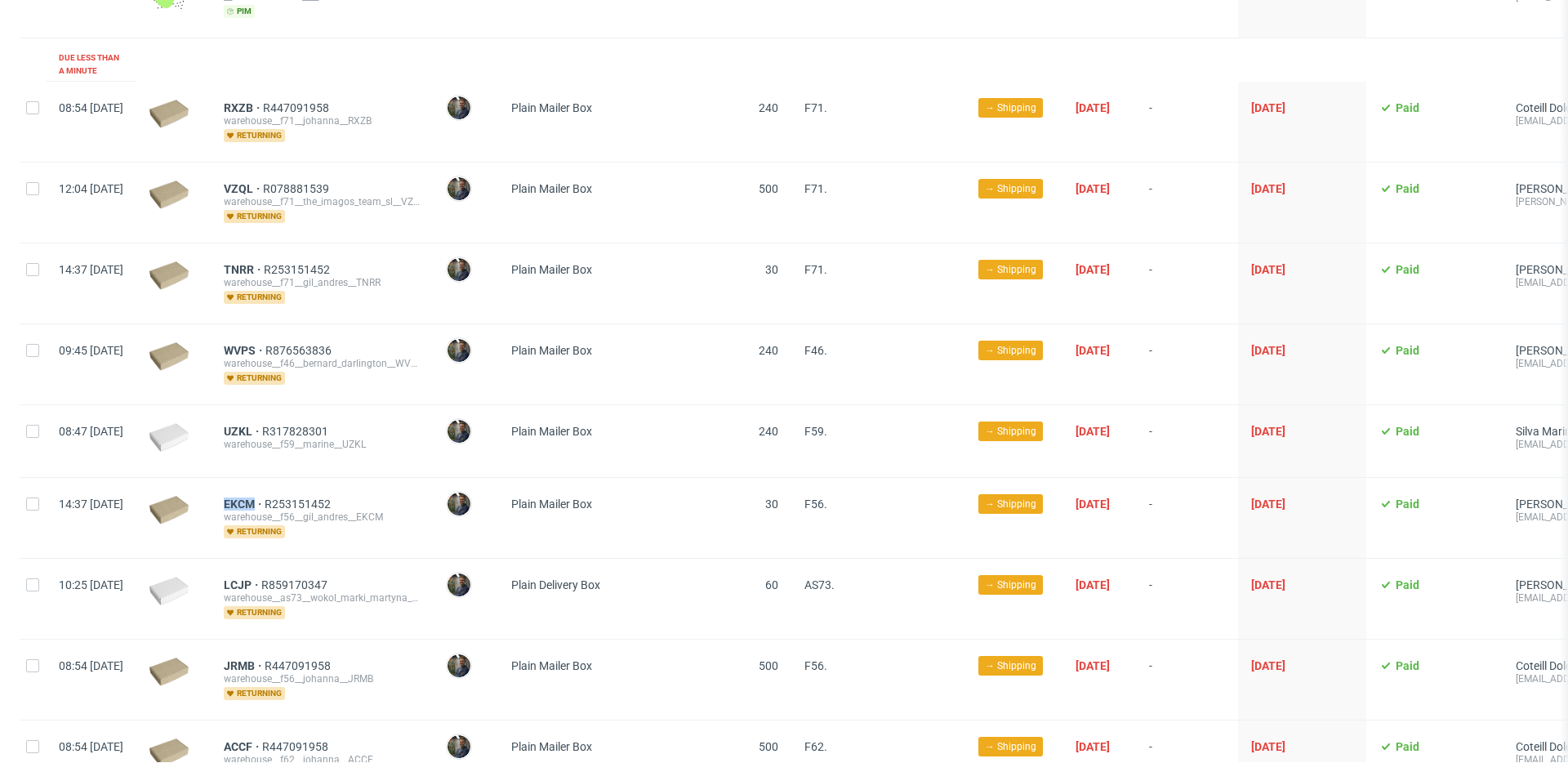
scroll to position [662, 0]
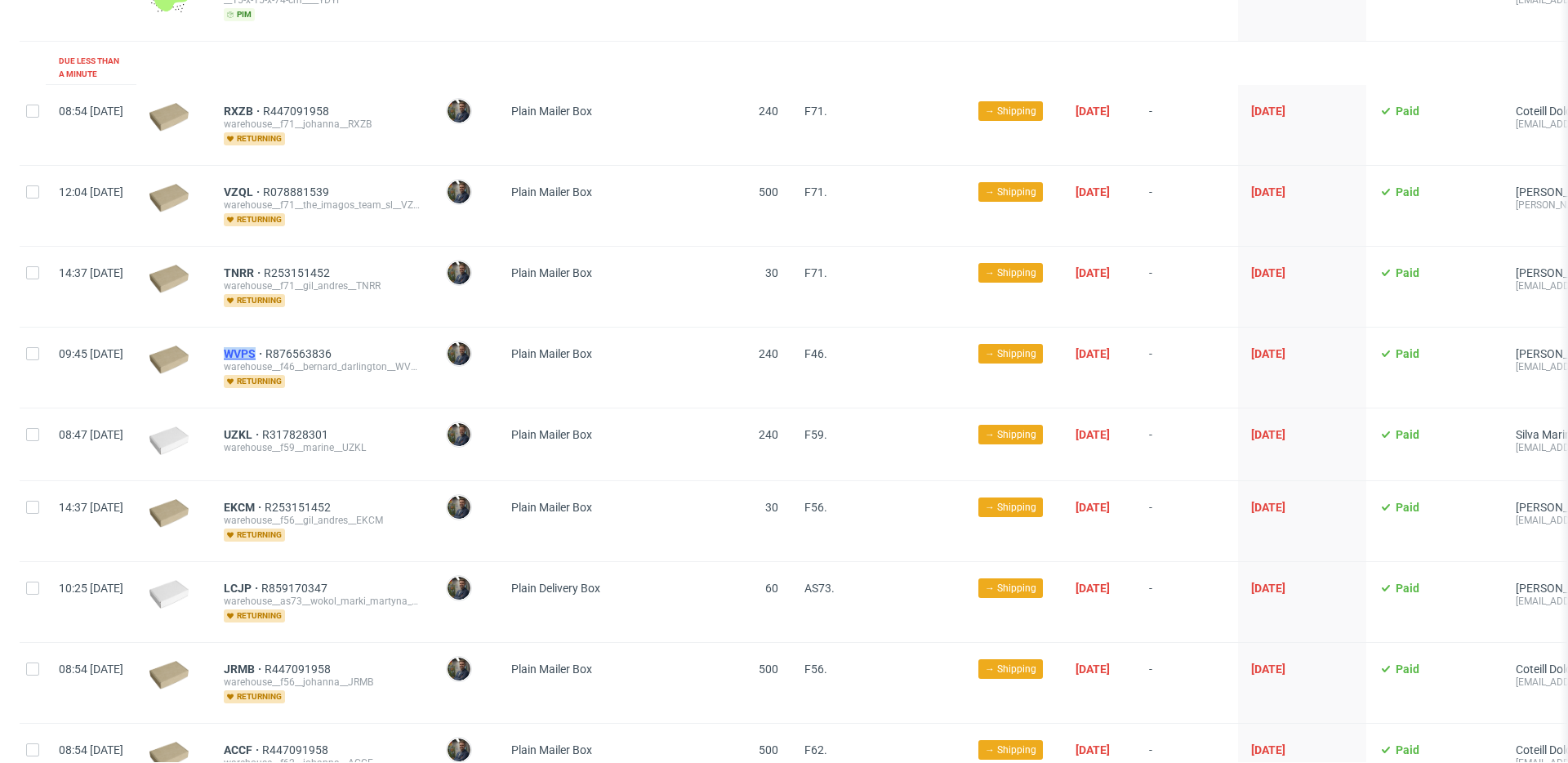
drag, startPoint x: 264, startPoint y: 334, endPoint x: 304, endPoint y: 339, distance: 40.3
click at [304, 339] on div "WVPS R876563836 warehouse__f46__bernard_darlington__WVPS returning" at bounding box center [322, 368] width 222 height 80
copy span "WVPS"
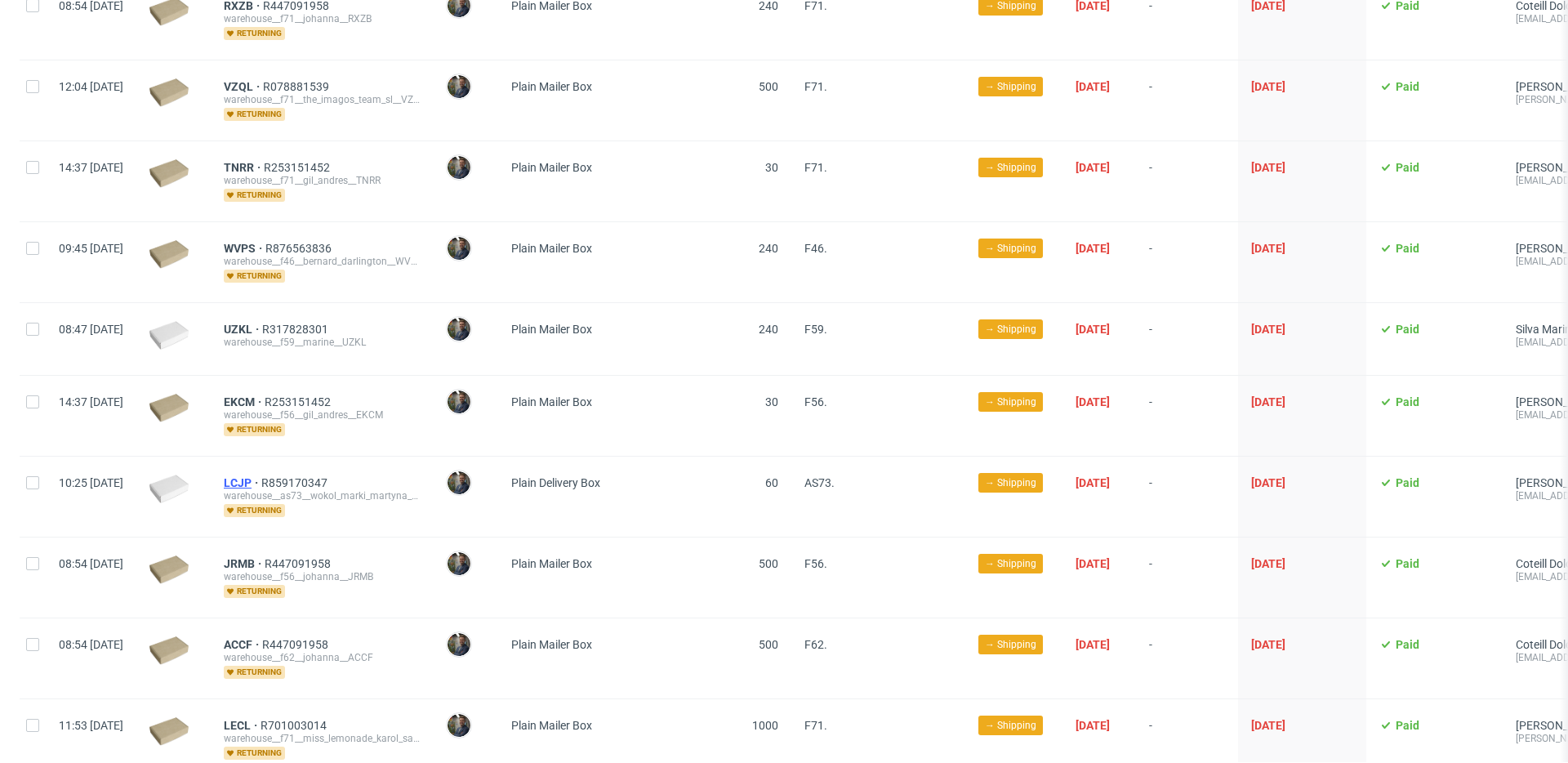
scroll to position [770, 0]
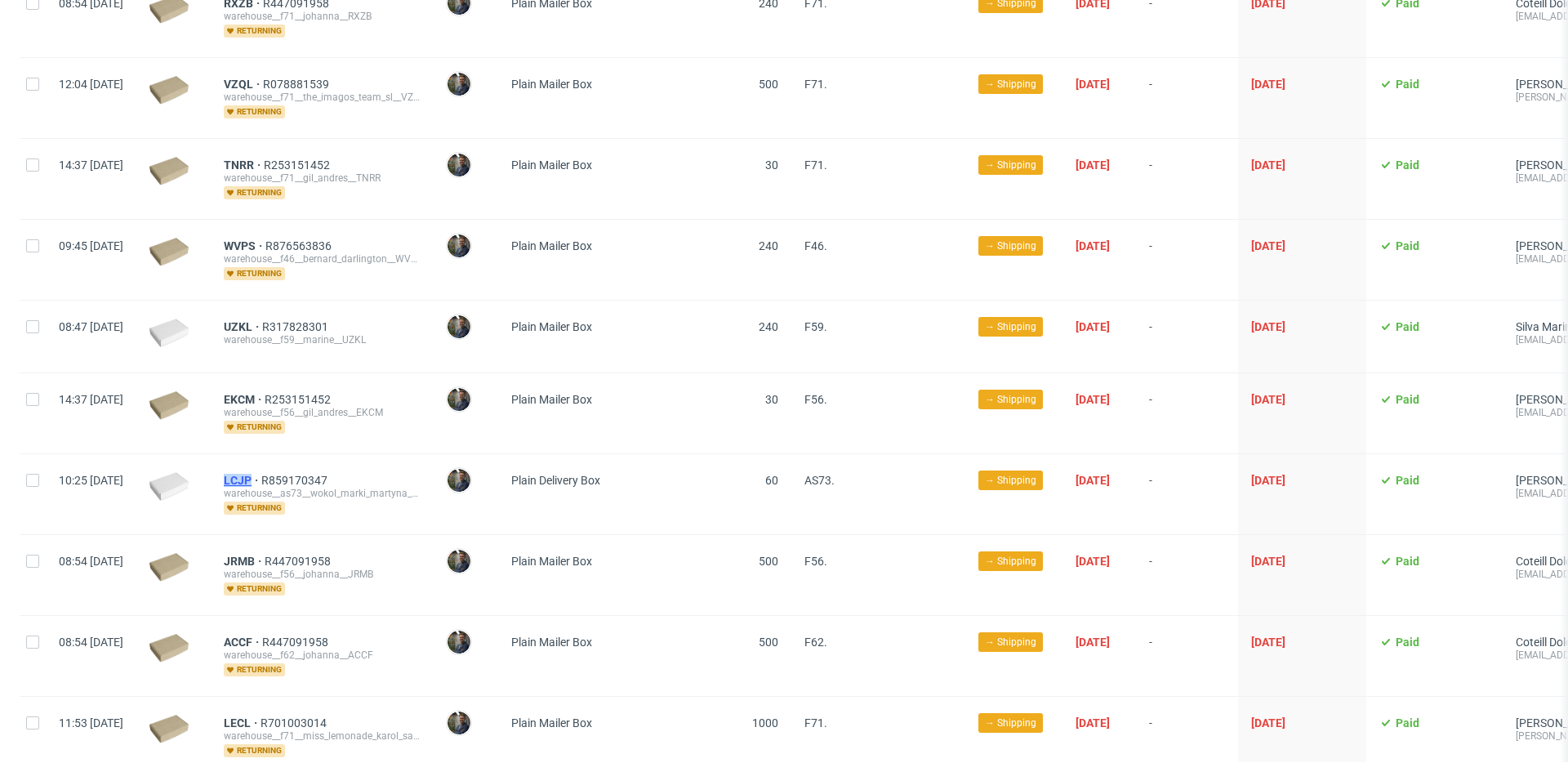
drag, startPoint x: 264, startPoint y: 461, endPoint x: 298, endPoint y: 464, distance: 34.1
click at [298, 464] on div "LCJP R859170347 warehouse__as73__wokol_marki_martyna_danaj_pyzik__LCJP returning" at bounding box center [322, 494] width 222 height 80
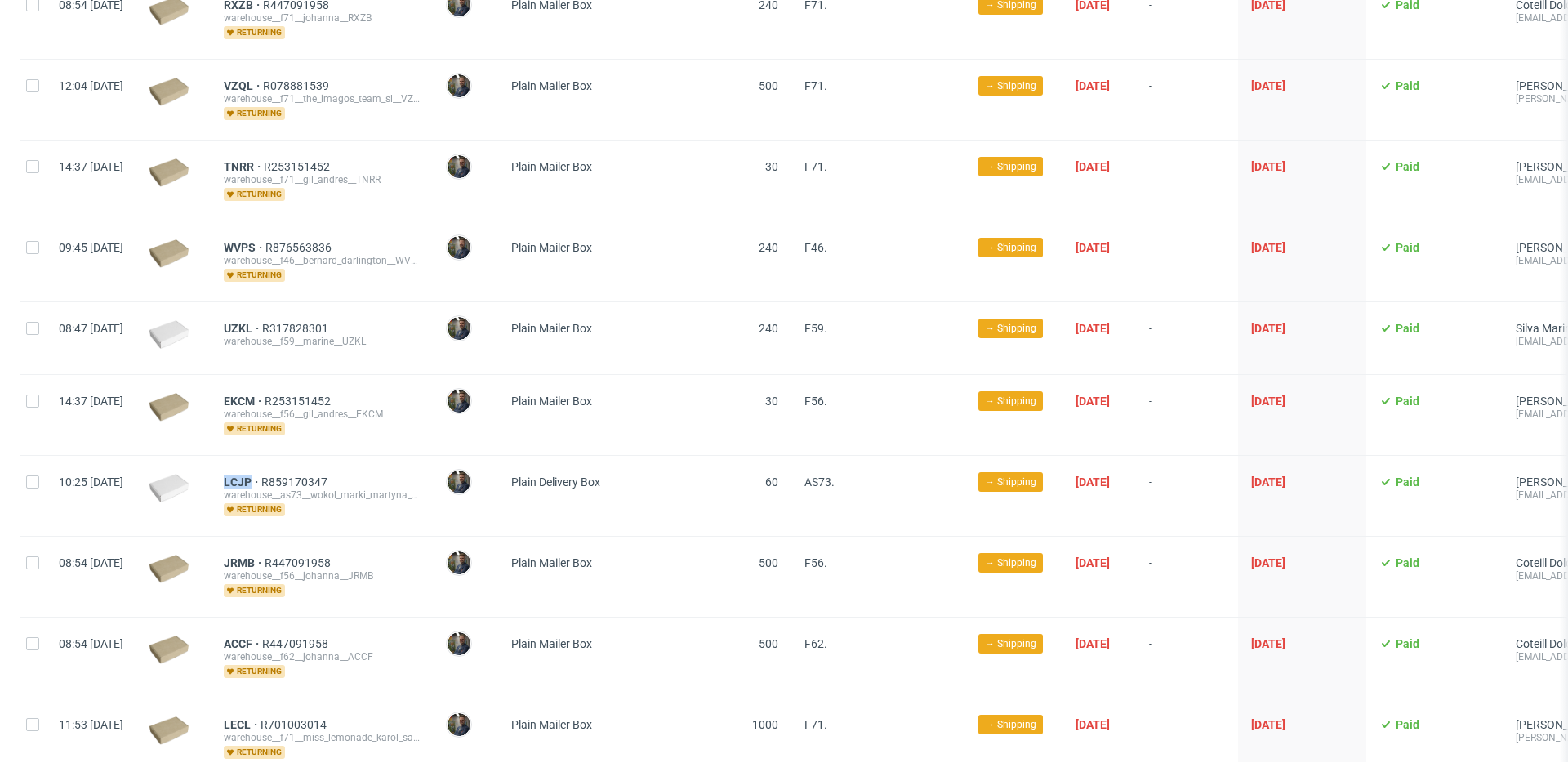
copy span "LCJP"
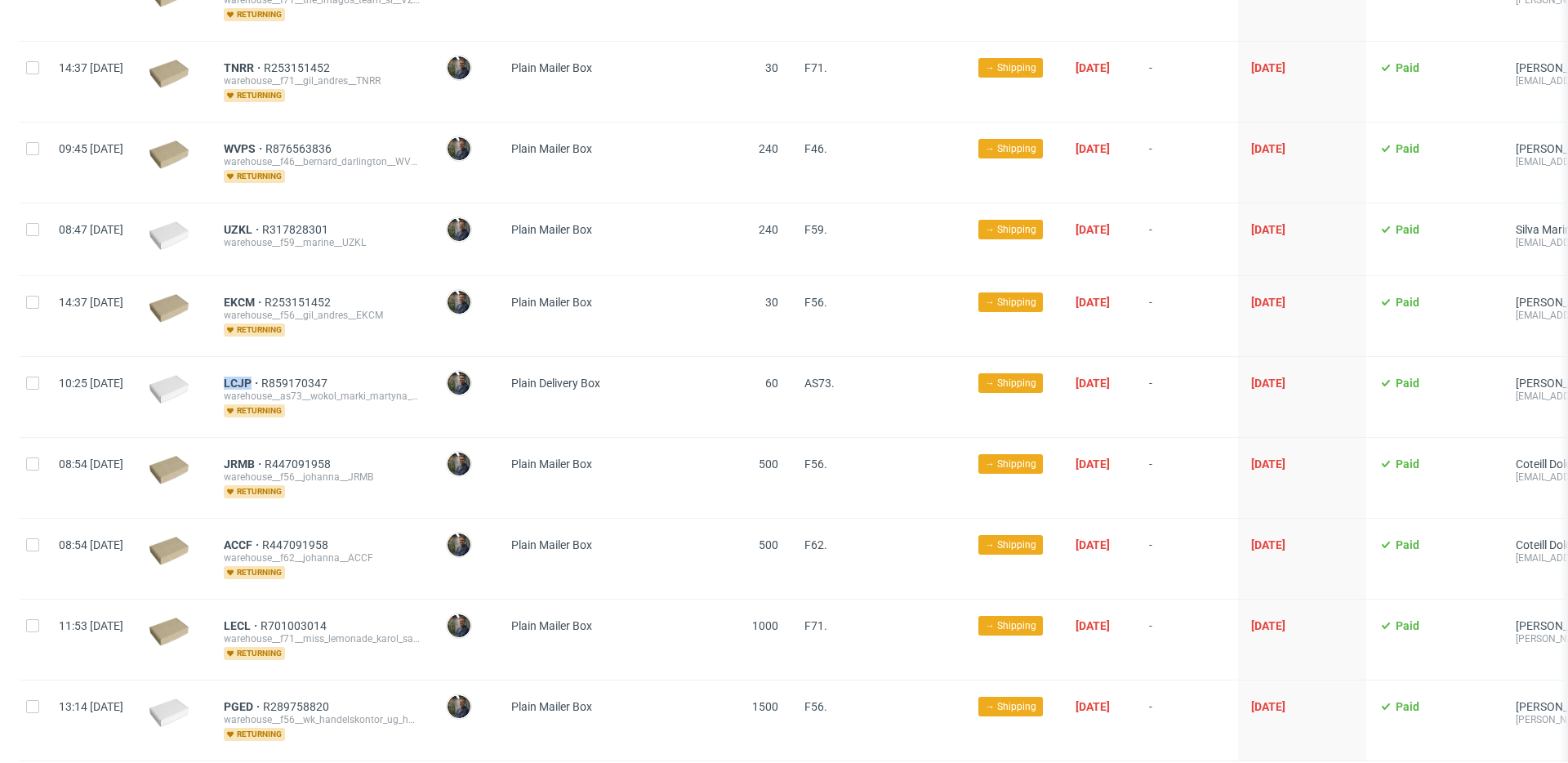
scroll to position [872, 0]
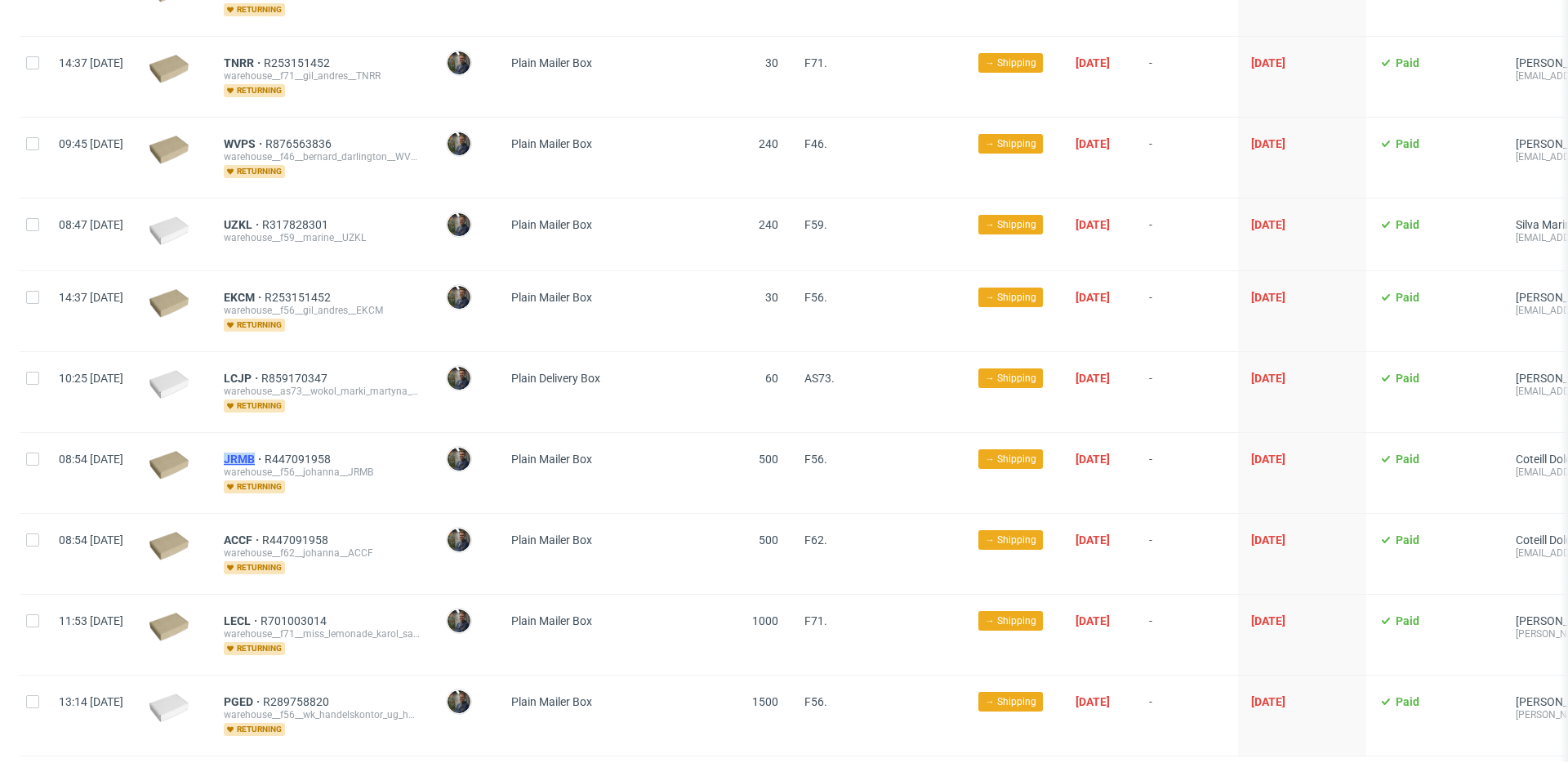
drag, startPoint x: 264, startPoint y: 440, endPoint x: 304, endPoint y: 442, distance: 40.0
click at [301, 443] on div "JRMB R447091958 warehouse__f56__johanna__JRMB returning" at bounding box center [322, 473] width 222 height 80
copy span "JRMB"
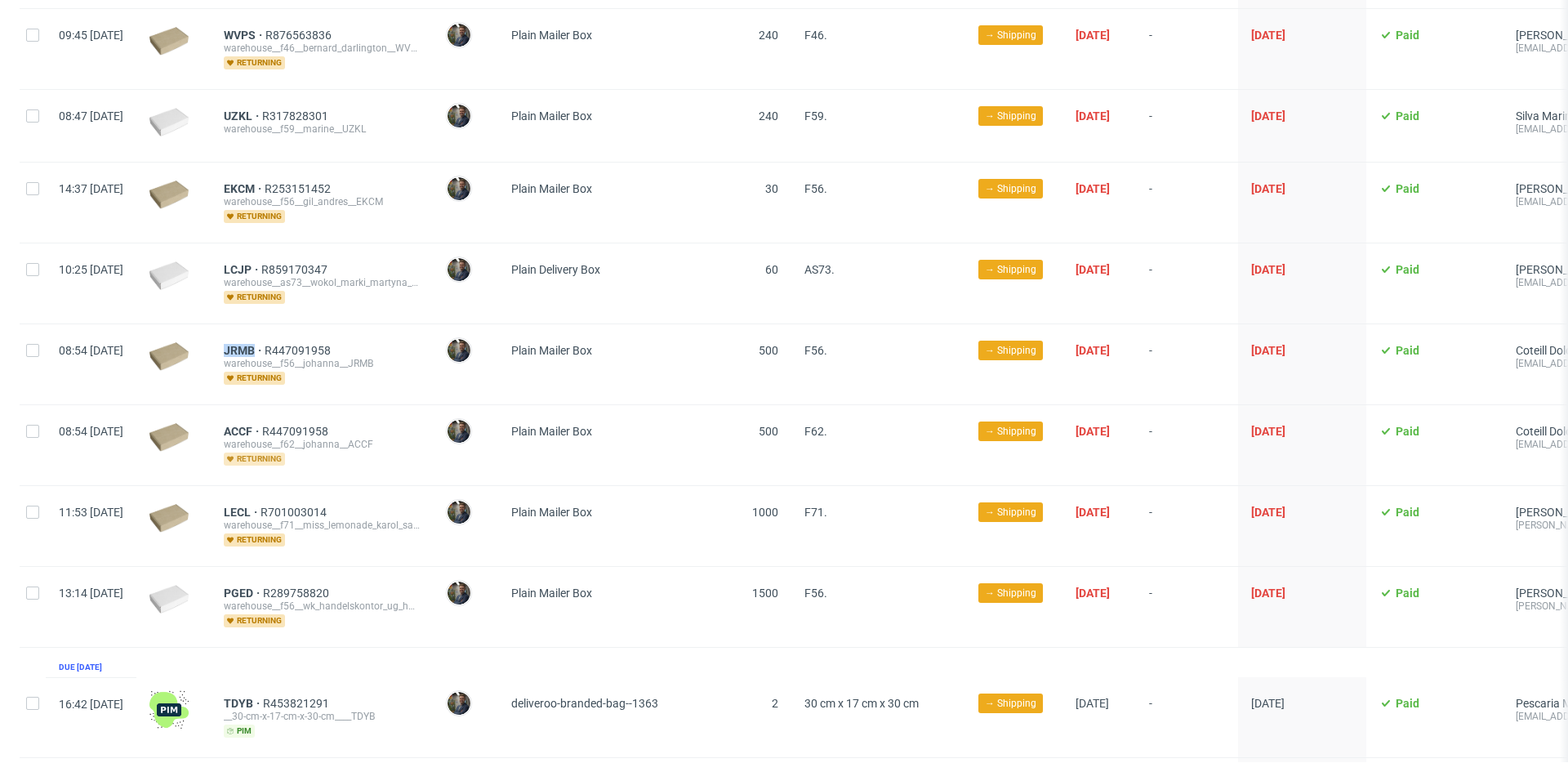
scroll to position [988, 0]
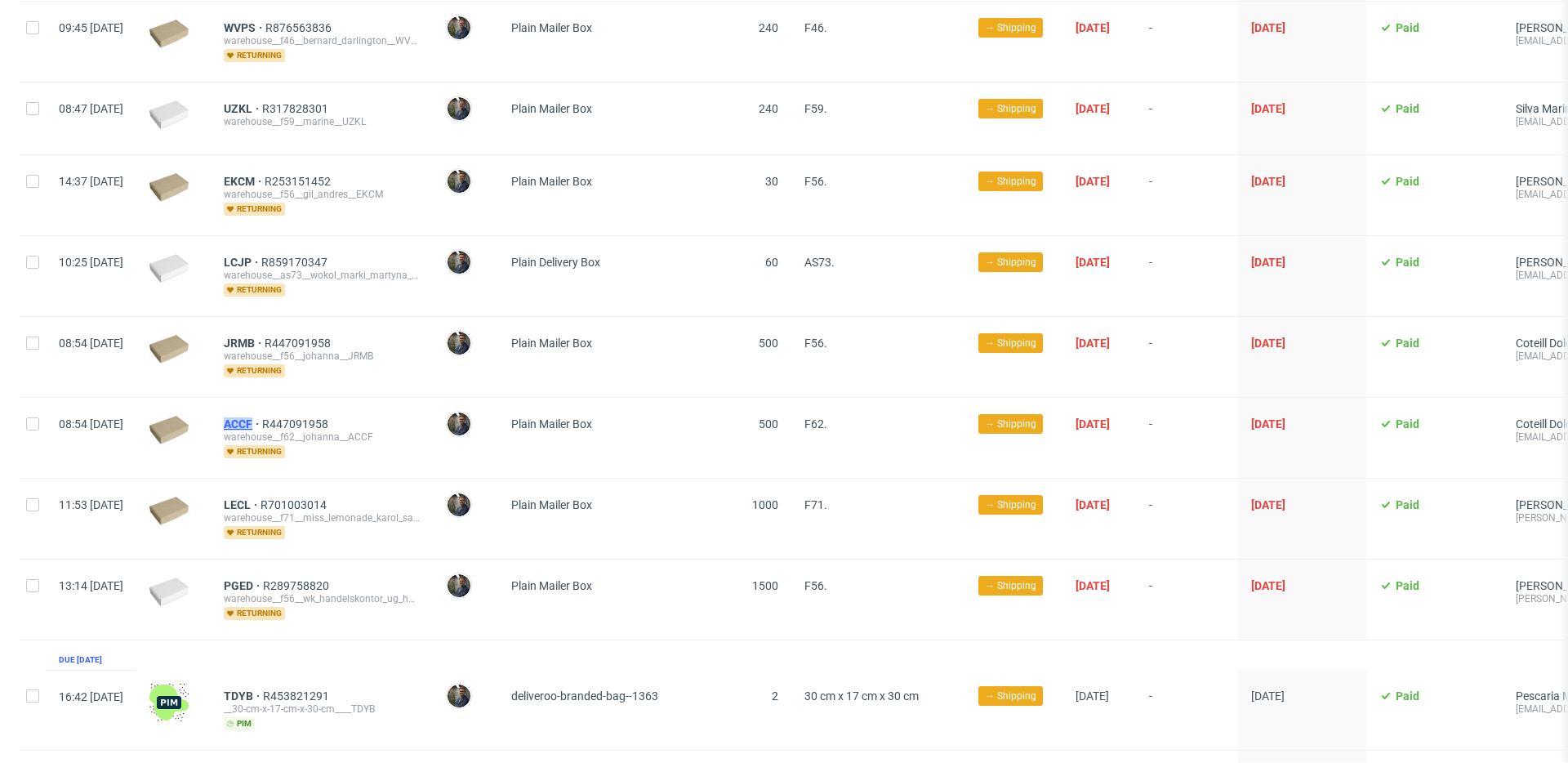
drag, startPoint x: 267, startPoint y: 406, endPoint x: 299, endPoint y: 408, distance: 32.1
click at [299, 408] on div "ACCF R447091958 warehouse__f62__johanna__ACCF returning" at bounding box center [322, 438] width 222 height 80
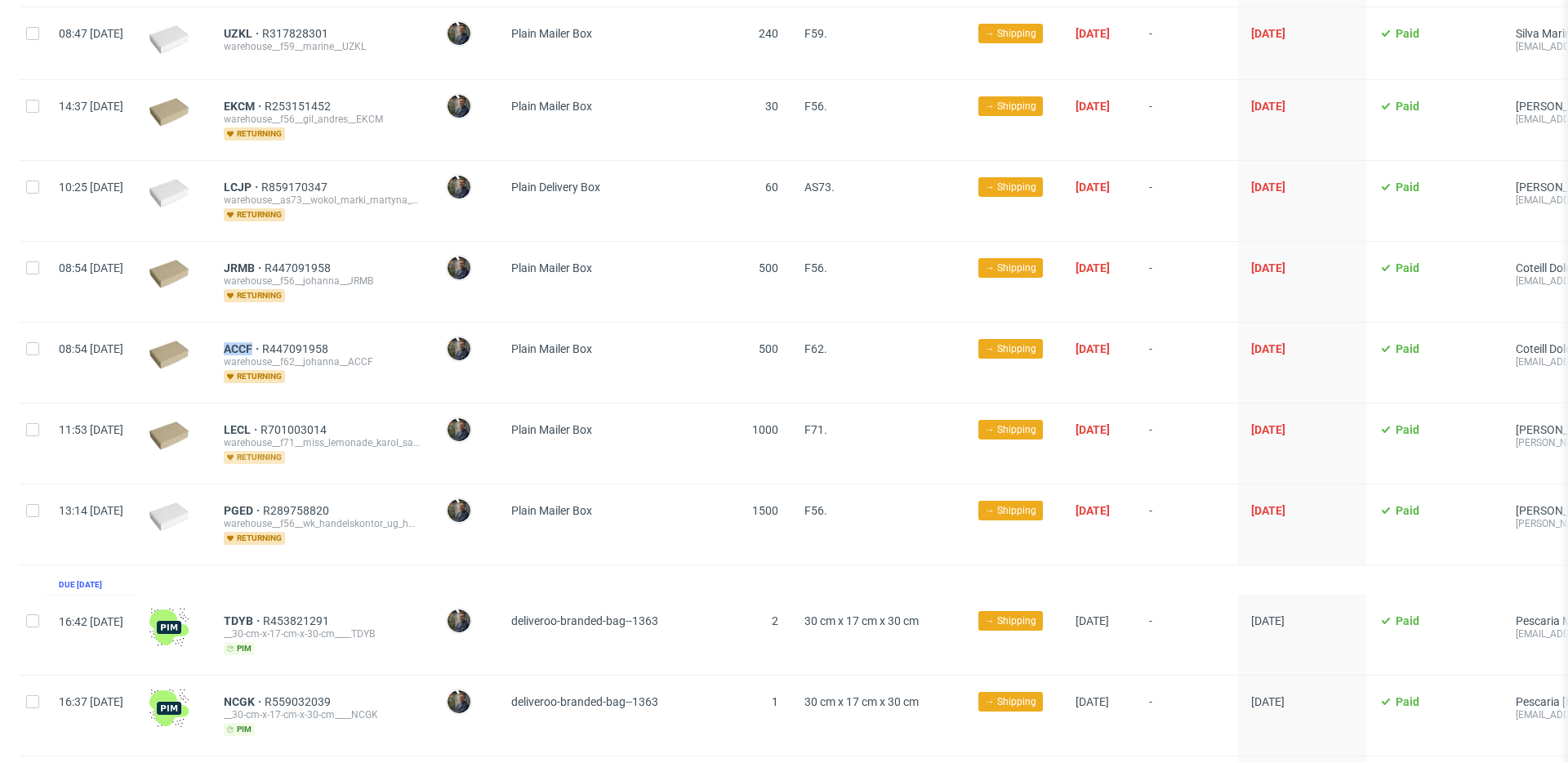
scroll to position [1076, 0]
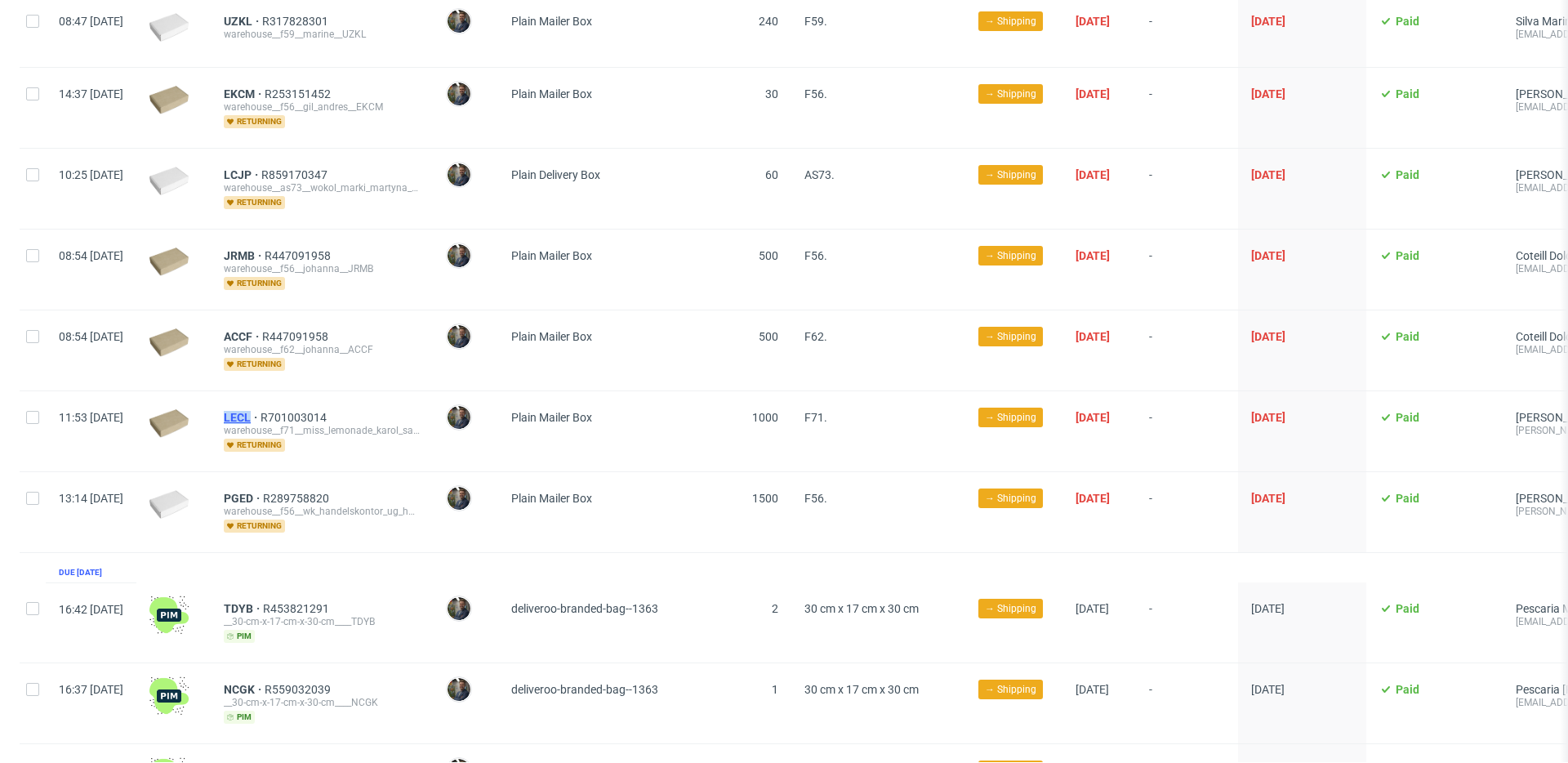
drag, startPoint x: 264, startPoint y: 403, endPoint x: 298, endPoint y: 402, distance: 34.0
click at [298, 402] on div "LECL R701003014 warehouse__f71__miss_lemonade_karol_samsel__LECL returning" at bounding box center [322, 431] width 222 height 80
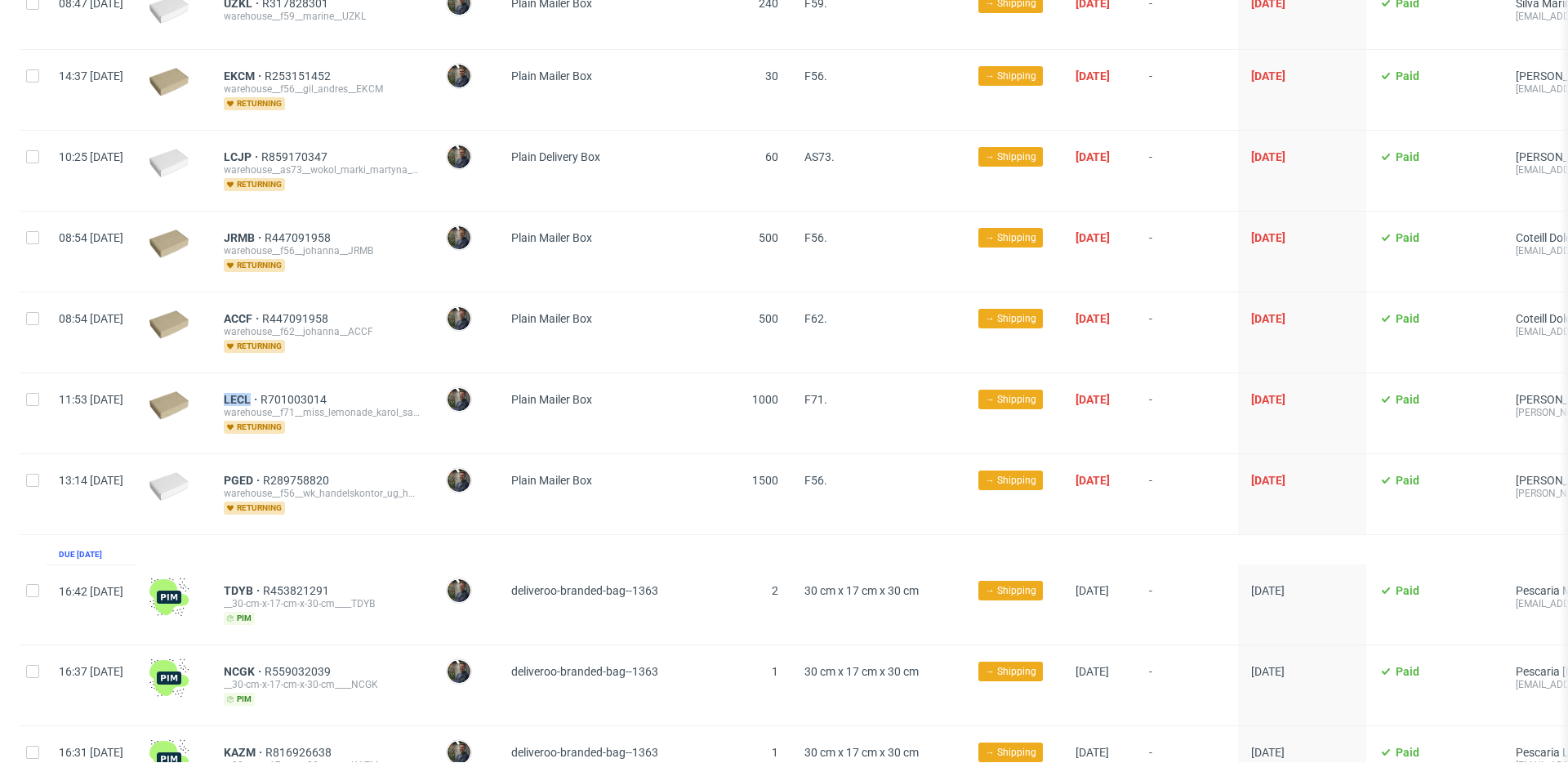
scroll to position [1097, 0]
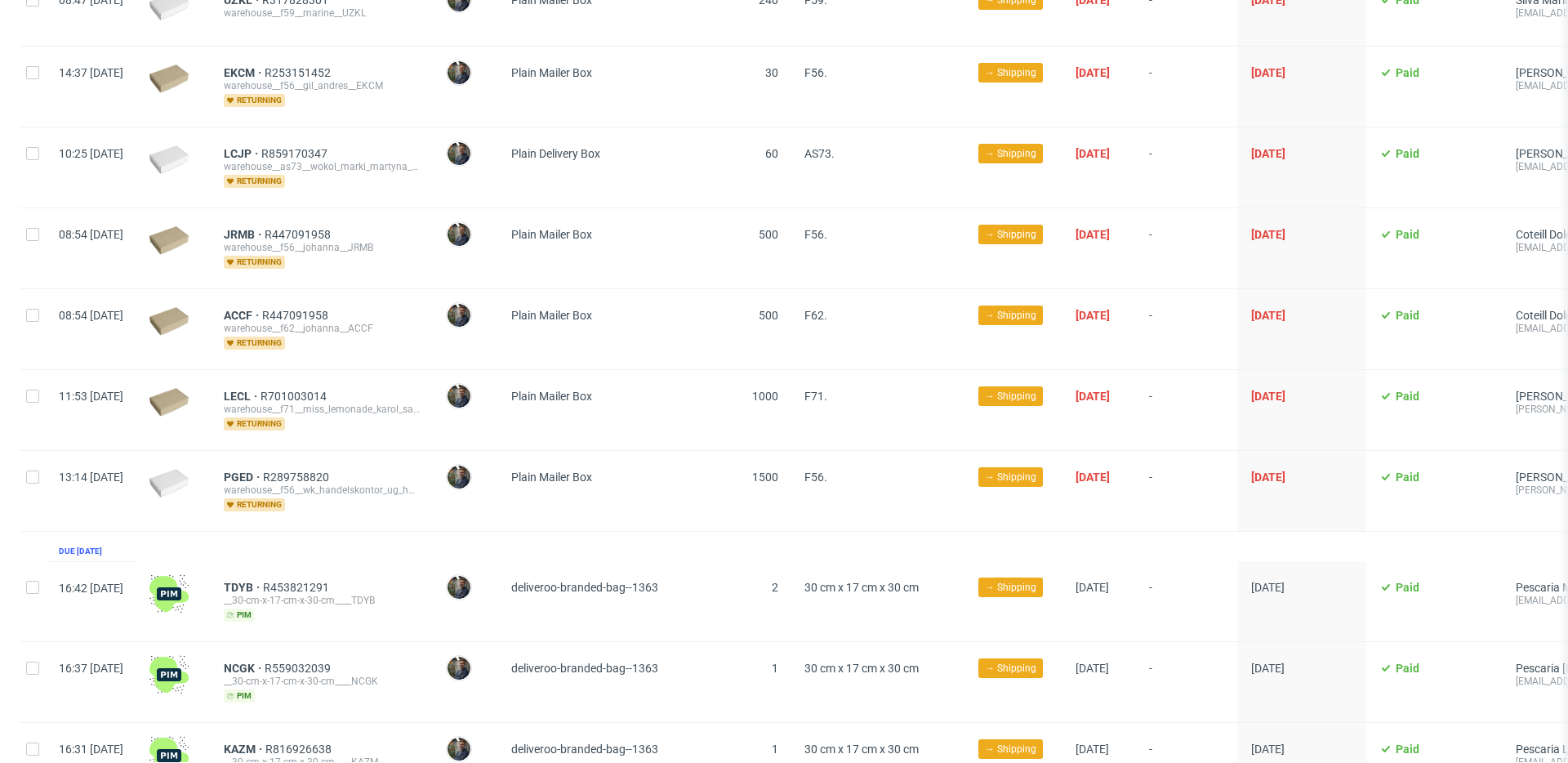
click at [405, 428] on div "LECL R701003014 warehouse__f71__miss_lemonade_karol_samsel__LECL returning" at bounding box center [322, 410] width 222 height 80
drag, startPoint x: 259, startPoint y: 460, endPoint x: 301, endPoint y: 458, distance: 42.0
click at [301, 458] on div "PGED R289758820 warehouse__f56__wk_handelskontor_ug_haftungsbeschrankt__PGED re…" at bounding box center [322, 491] width 222 height 80
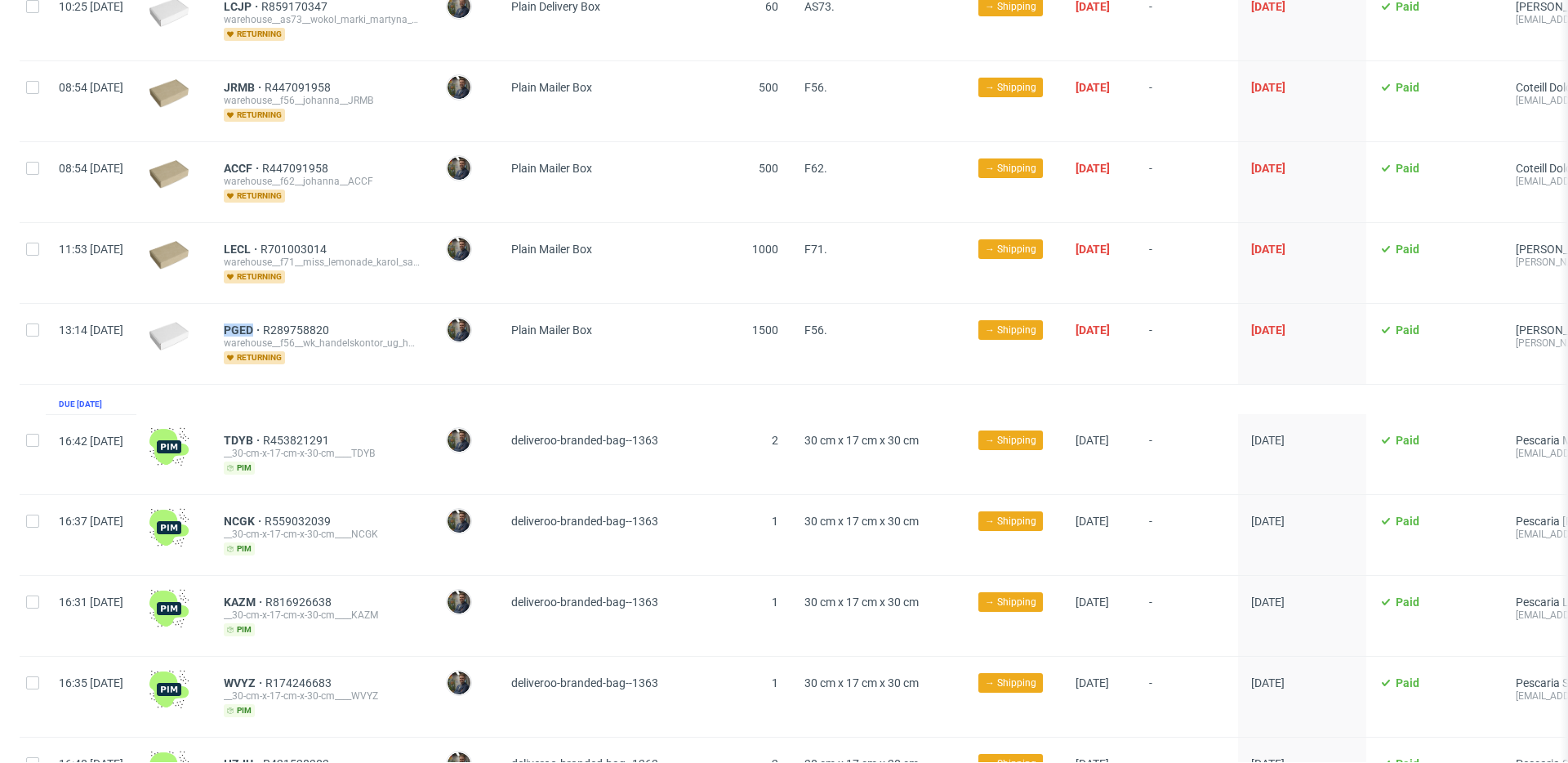
scroll to position [1262, 0]
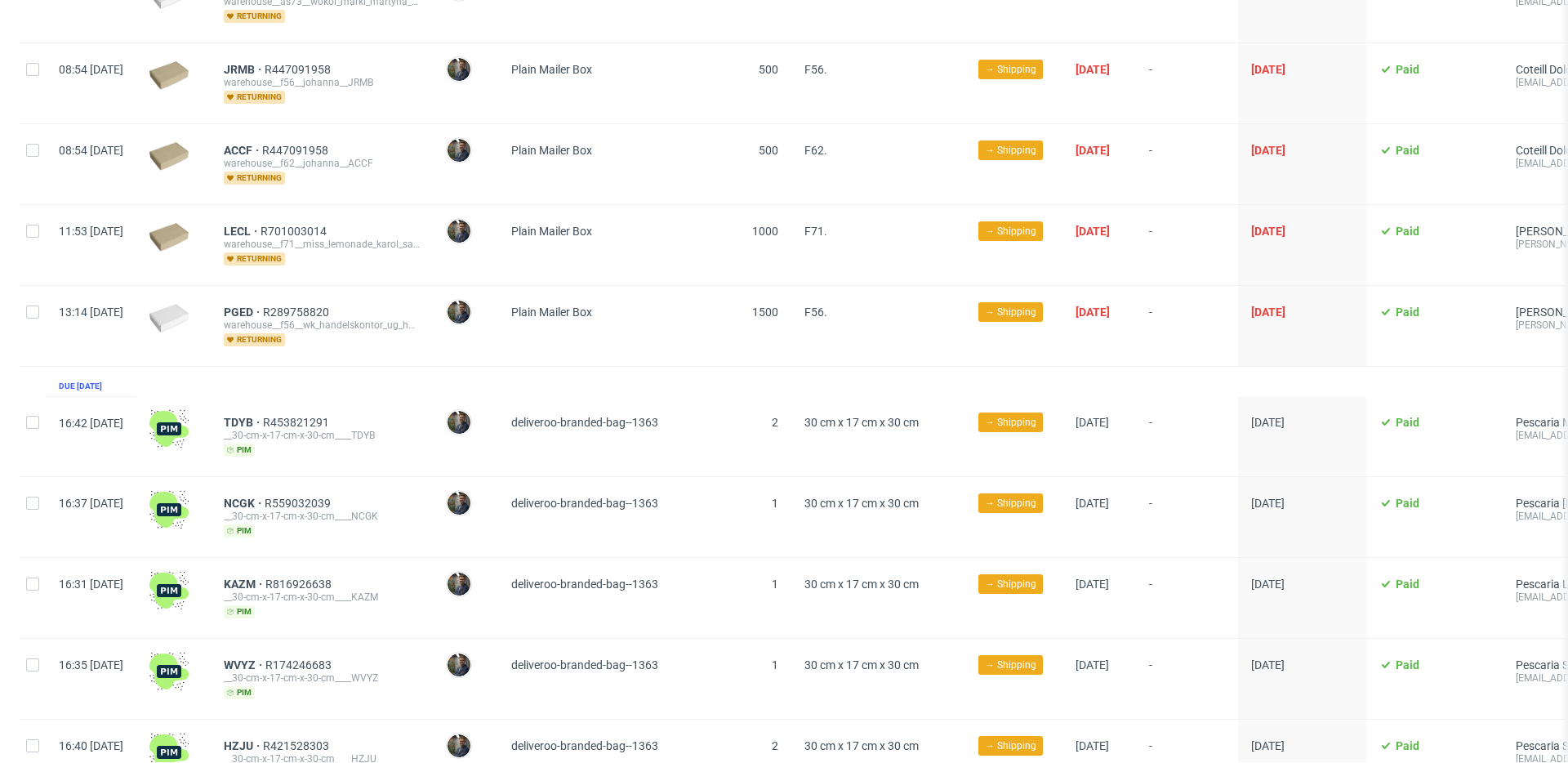
click at [415, 454] on div "TDYB R453821291 __30-cm-x-17-cm-x-30-cm____TDYB pim" at bounding box center [322, 436] width 222 height 80
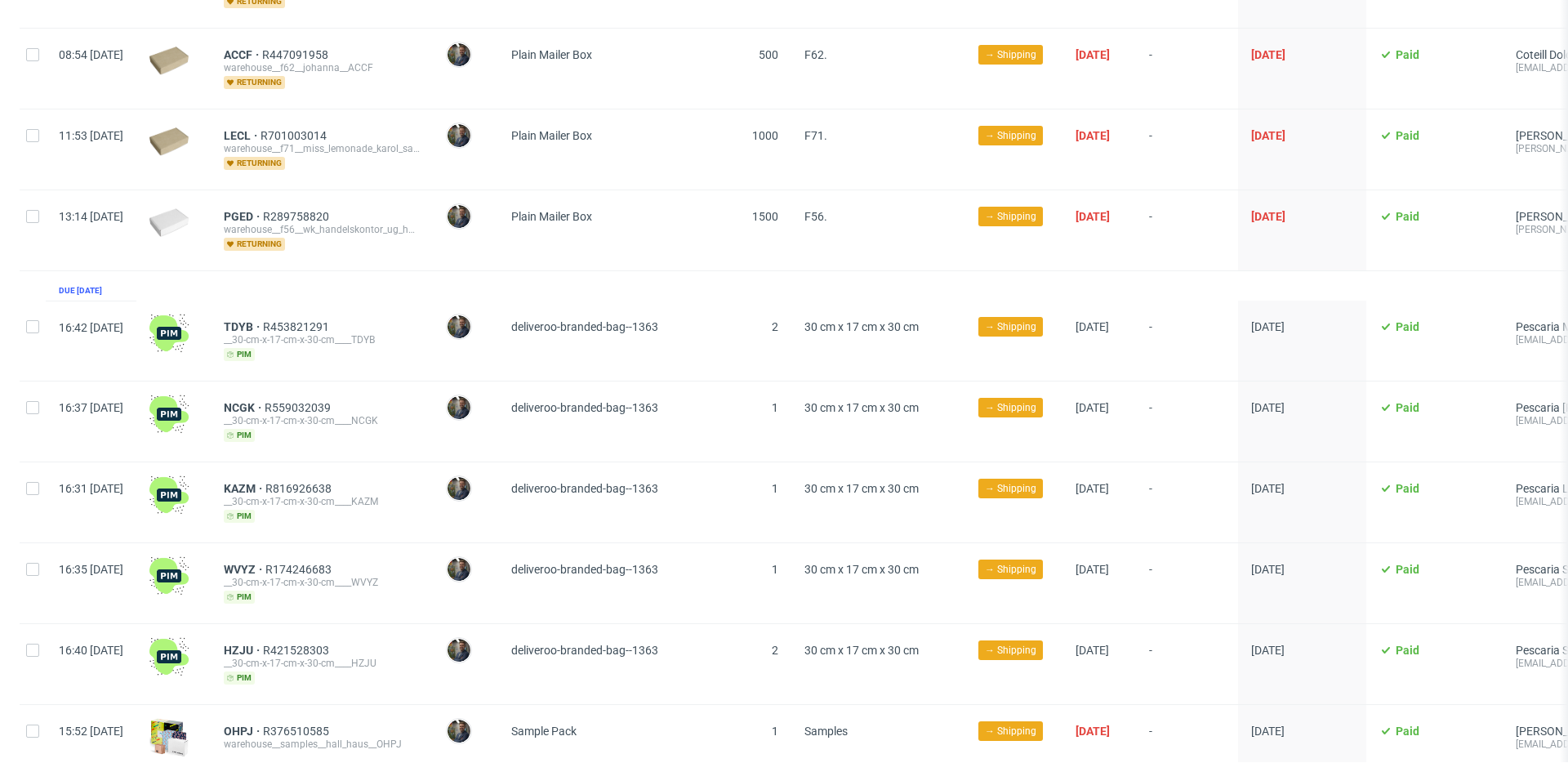
scroll to position [1359, 0]
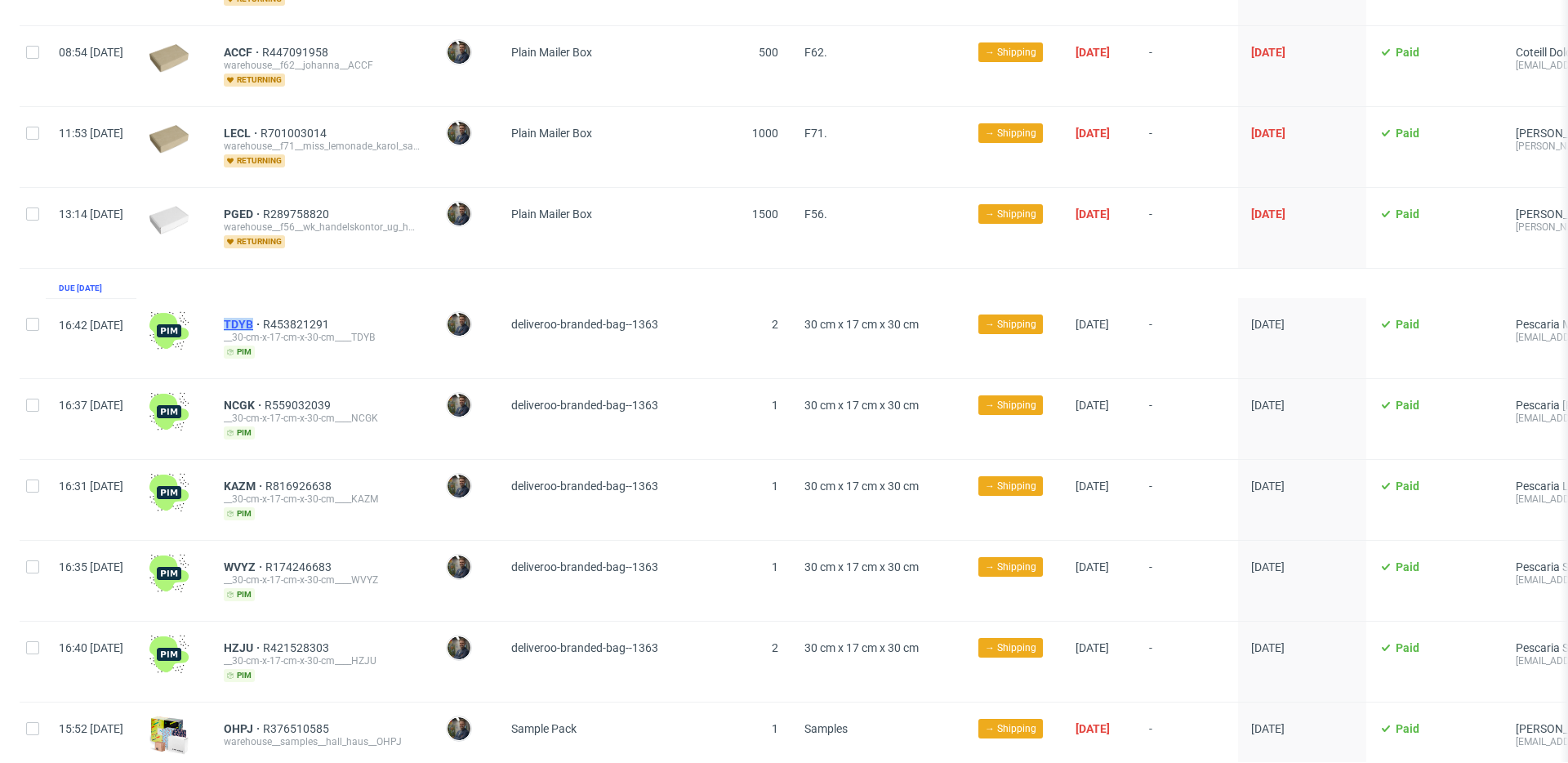
drag, startPoint x: 264, startPoint y: 306, endPoint x: 300, endPoint y: 305, distance: 36.0
click at [300, 305] on div "TDYB R453821291 __30-cm-x-17-cm-x-30-cm____TDYB pim" at bounding box center [322, 338] width 222 height 80
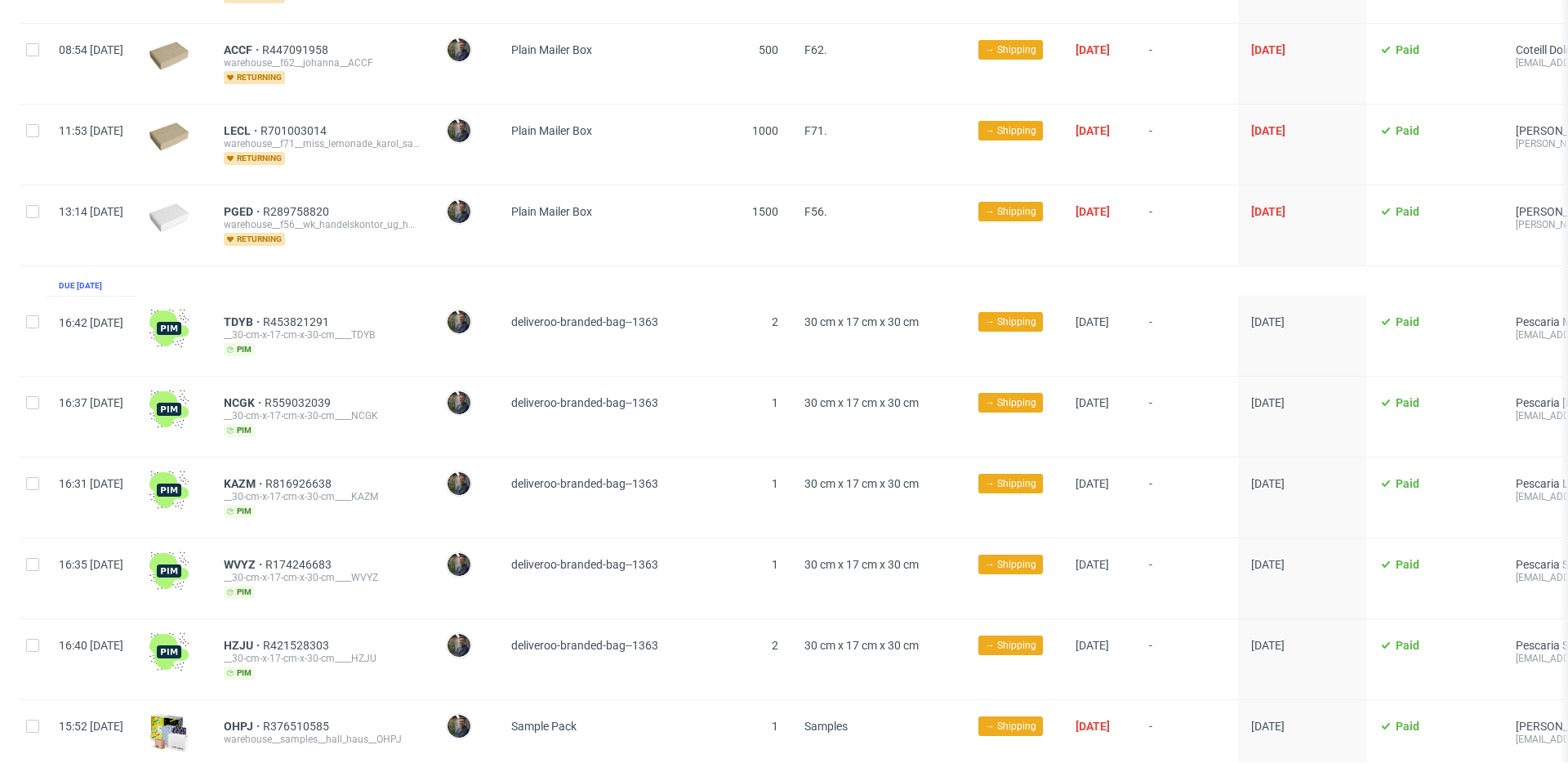
drag, startPoint x: 397, startPoint y: 360, endPoint x: 353, endPoint y: 369, distance: 44.9
click at [394, 376] on div "NCGK R559032039 __30-cm-x-17-cm-x-30-cm____NCGK pim" at bounding box center [322, 416] width 222 height 80
drag, startPoint x: 265, startPoint y: 380, endPoint x: 304, endPoint y: 385, distance: 39.3
click at [304, 385] on div "NCGK R559032039 __30-cm-x-17-cm-x-30-cm____NCGK pim" at bounding box center [322, 416] width 222 height 80
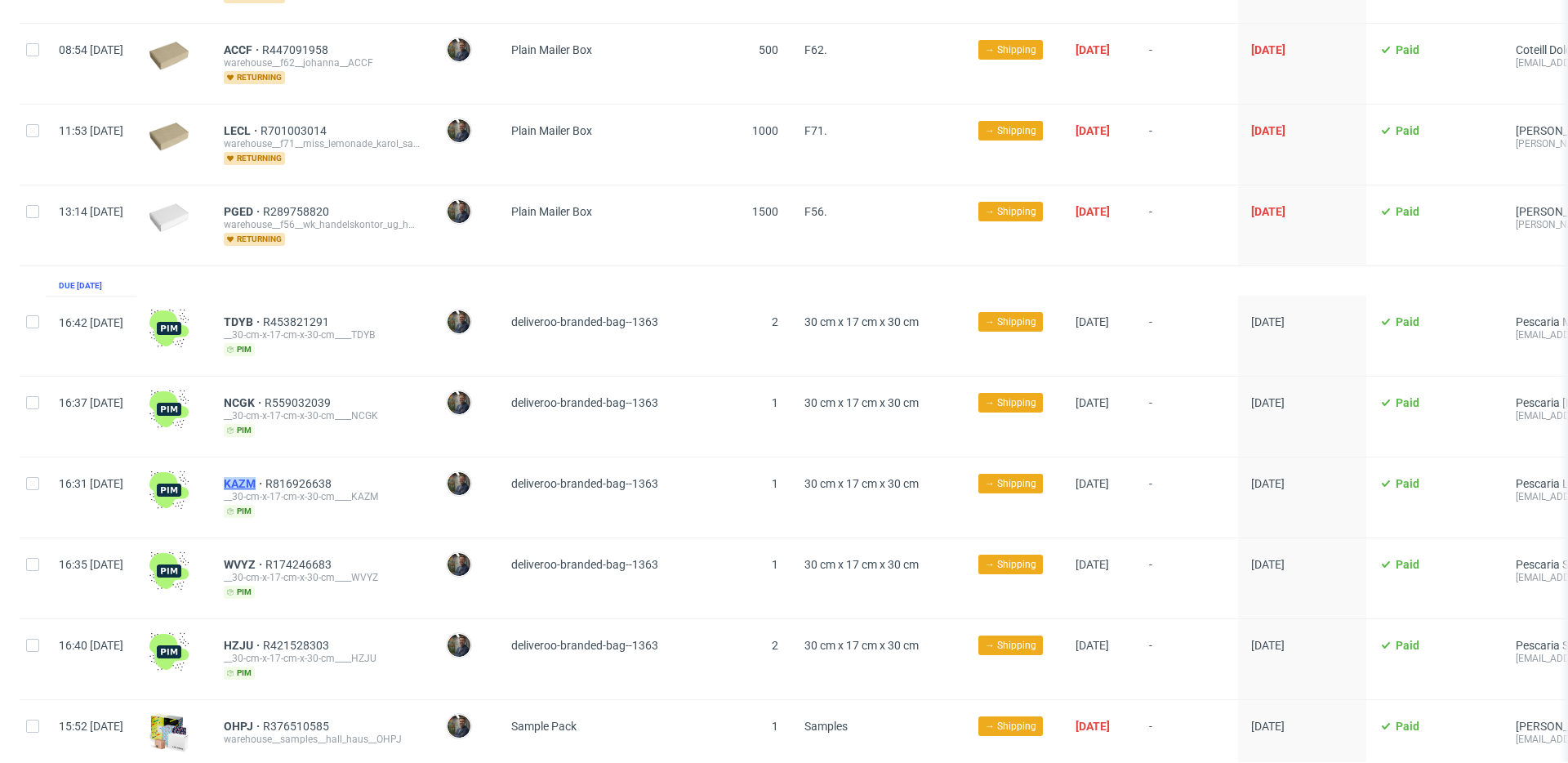
drag, startPoint x: 262, startPoint y: 461, endPoint x: 304, endPoint y: 464, distance: 42.1
click at [304, 464] on div "KAZM R816926638 __30-cm-x-17-cm-x-30-cm____KAZM pim" at bounding box center [322, 497] width 222 height 80
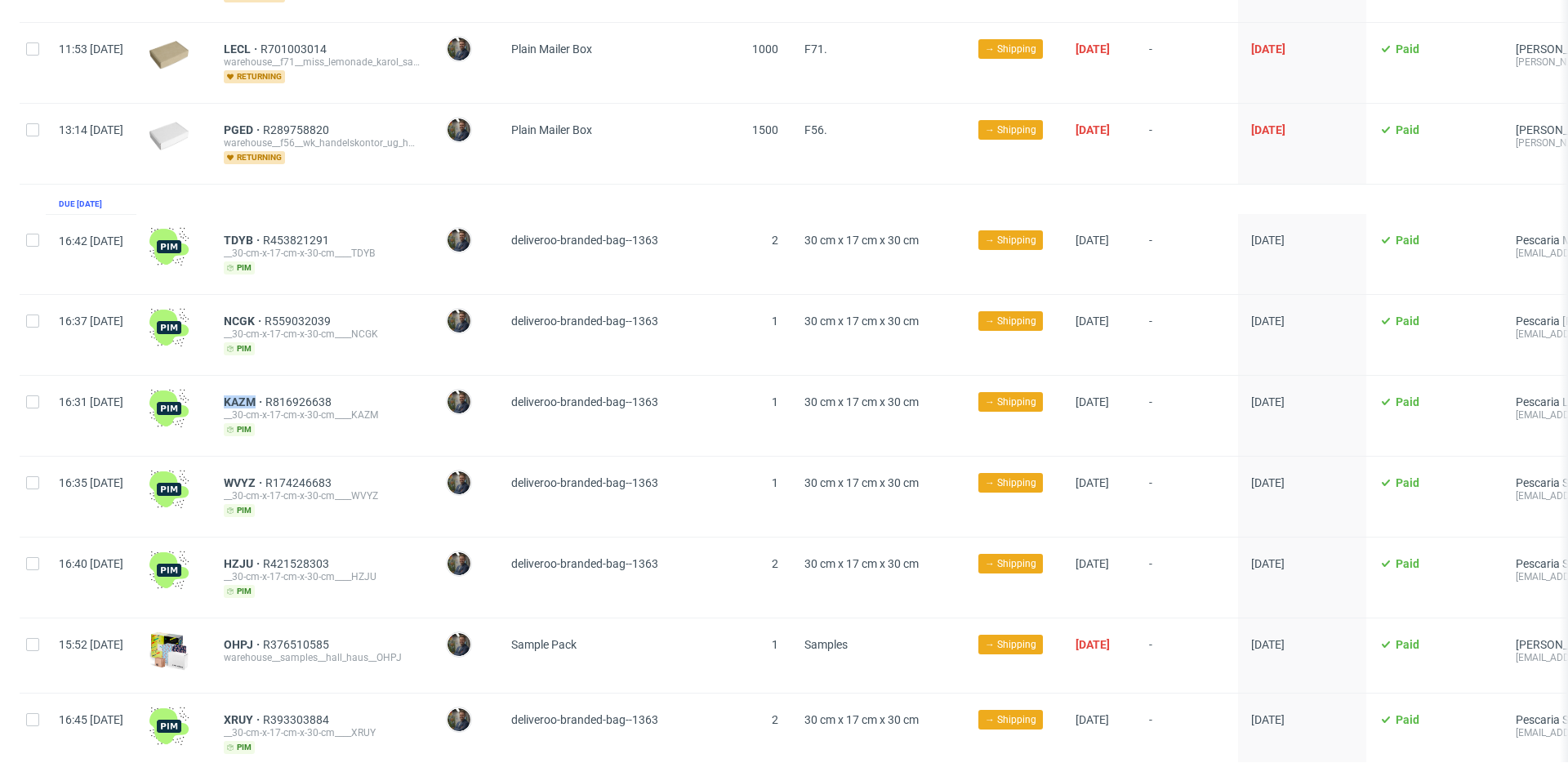
scroll to position [1475, 0]
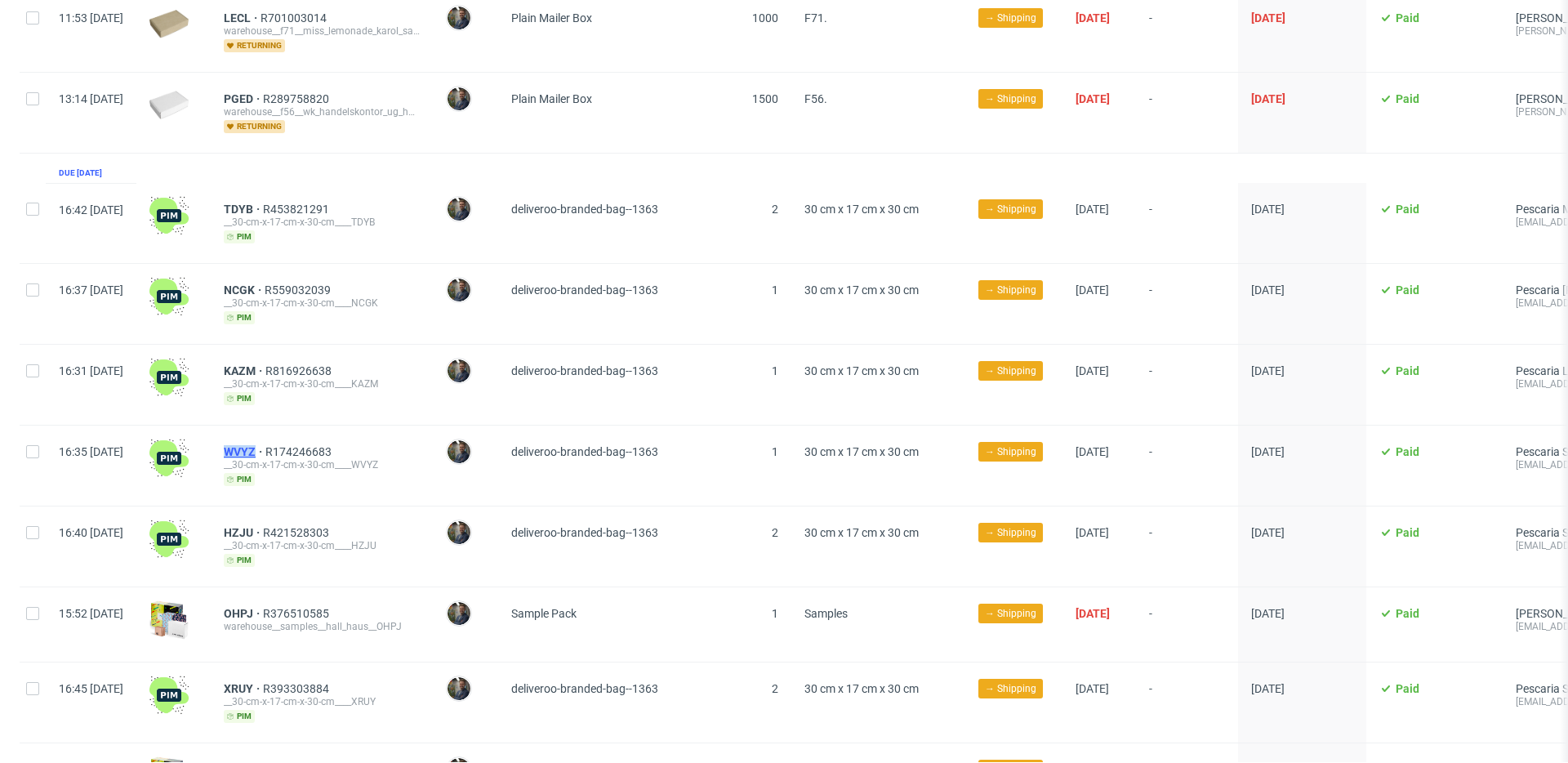
drag, startPoint x: 268, startPoint y: 430, endPoint x: 302, endPoint y: 431, distance: 34.0
click at [302, 431] on div "WVYZ R174246683 __30-cm-x-17-cm-x-30-cm____WVYZ pim" at bounding box center [322, 465] width 222 height 80
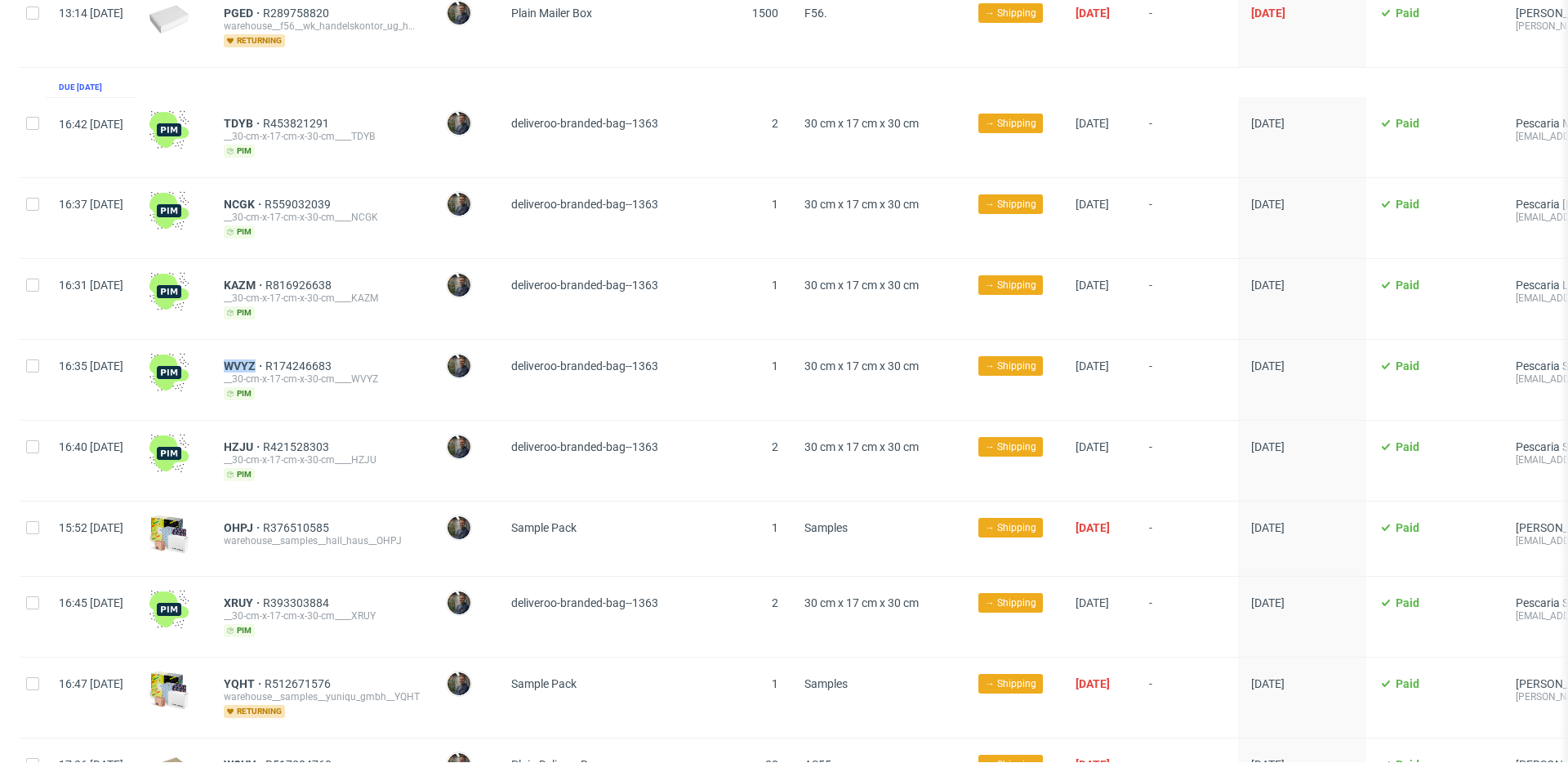
scroll to position [1589, 0]
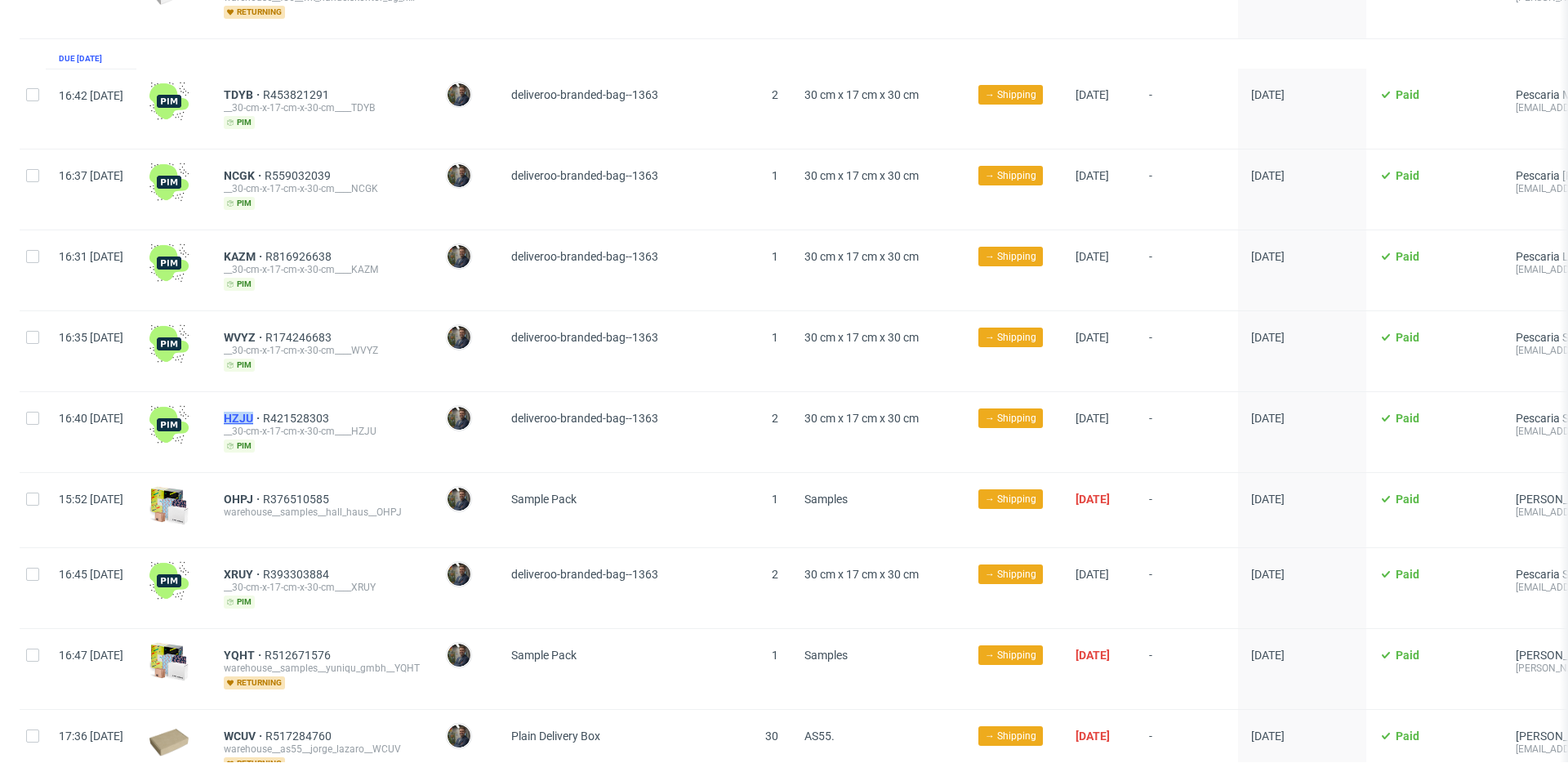
drag, startPoint x: 268, startPoint y: 399, endPoint x: 302, endPoint y: 400, distance: 34.0
click at [302, 400] on div "HZJU R421528303 __30-cm-x-17-cm-x-30-cm____HZJU pim" at bounding box center [322, 432] width 222 height 80
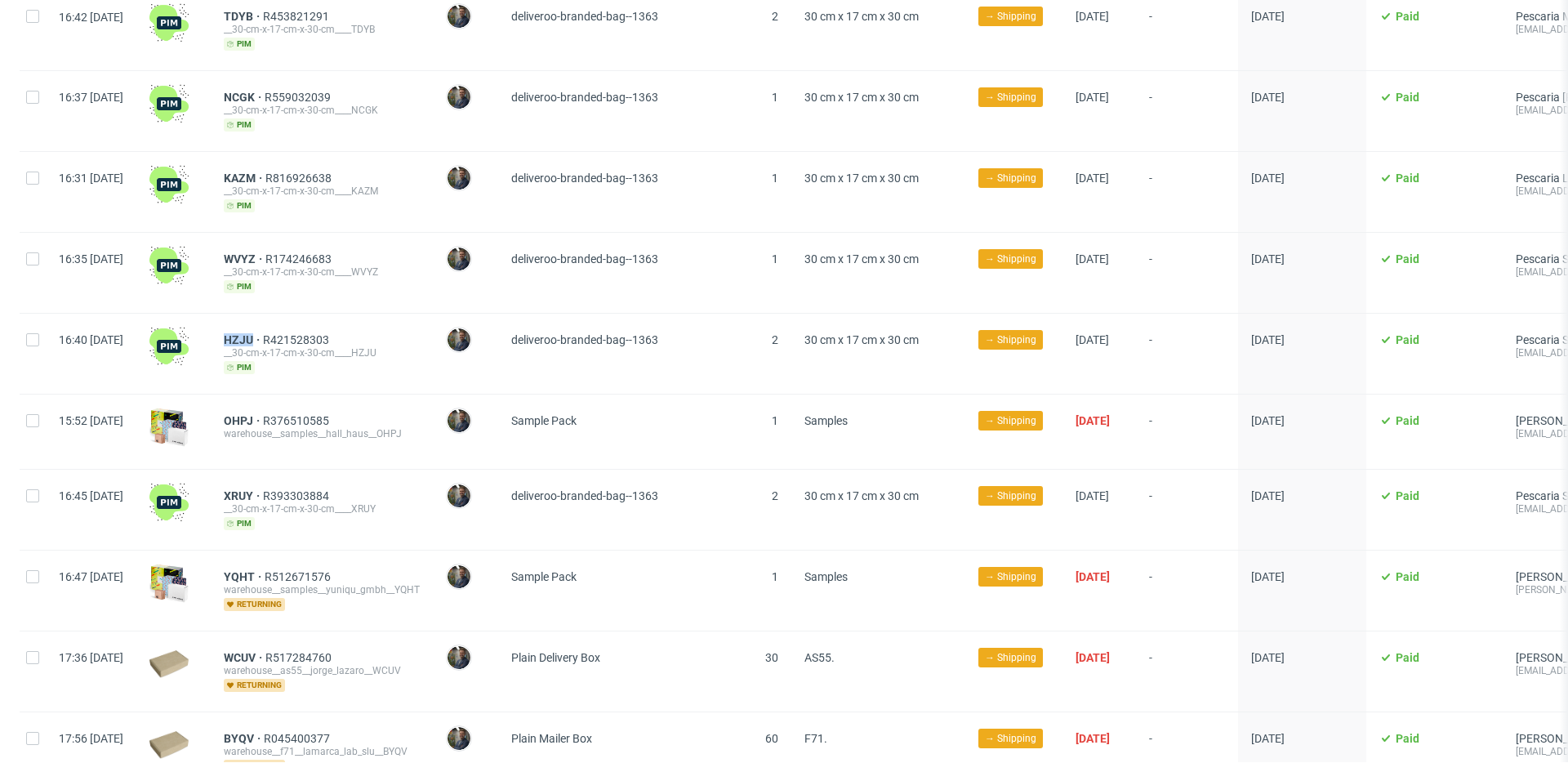
scroll to position [1669, 0]
drag, startPoint x: 267, startPoint y: 399, endPoint x: 300, endPoint y: 400, distance: 33.0
click at [300, 400] on div "OHPJ R376510585 warehouse__samples__hall_haus__OHPJ" at bounding box center [322, 430] width 222 height 74
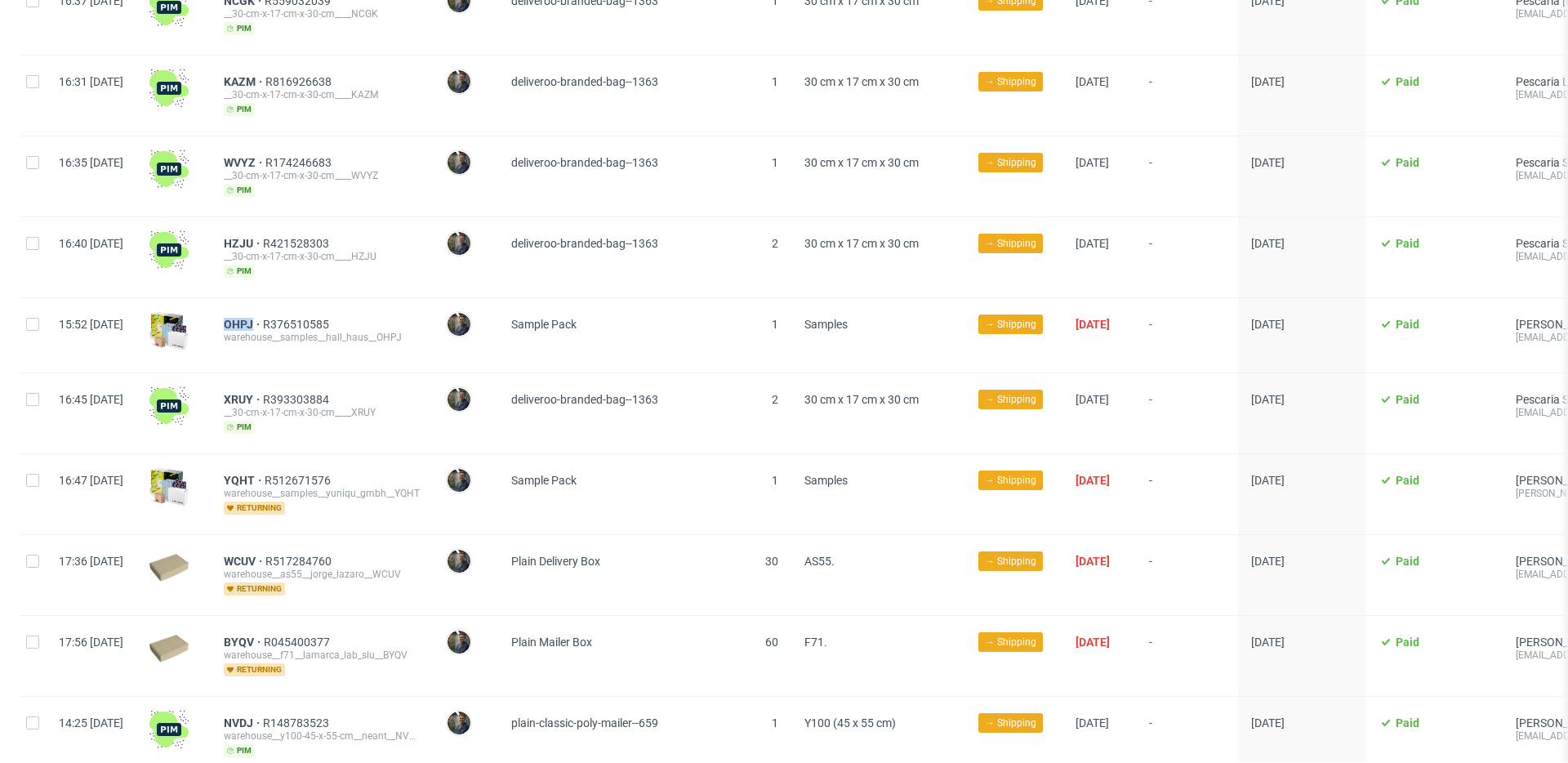
scroll to position [1765, 0]
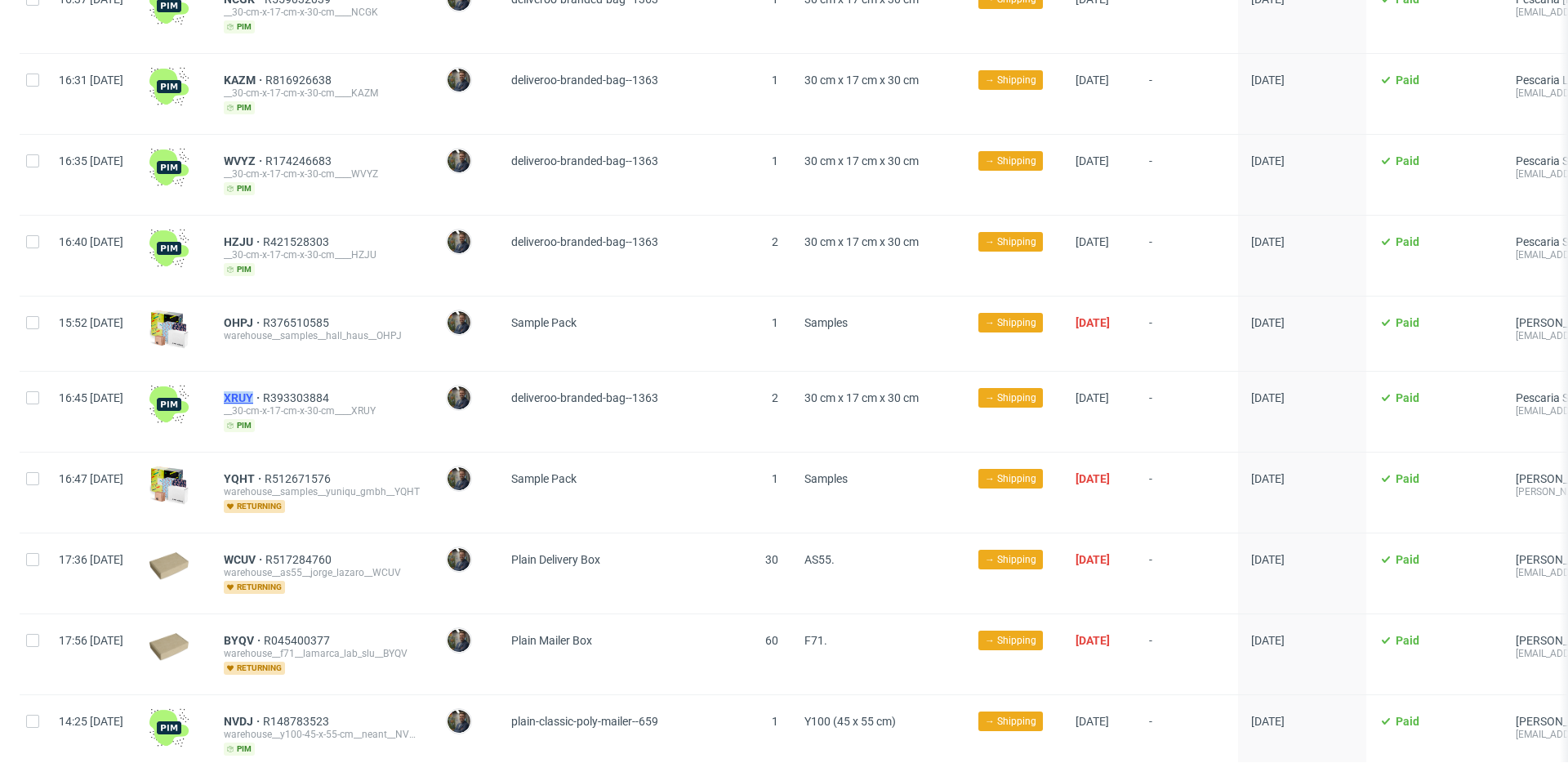
drag, startPoint x: 265, startPoint y: 378, endPoint x: 302, endPoint y: 378, distance: 37.0
click at [302, 378] on div "XRUY R393303884 __30-cm-x-17-cm-x-30-cm____XRUY pim" at bounding box center [322, 412] width 222 height 80
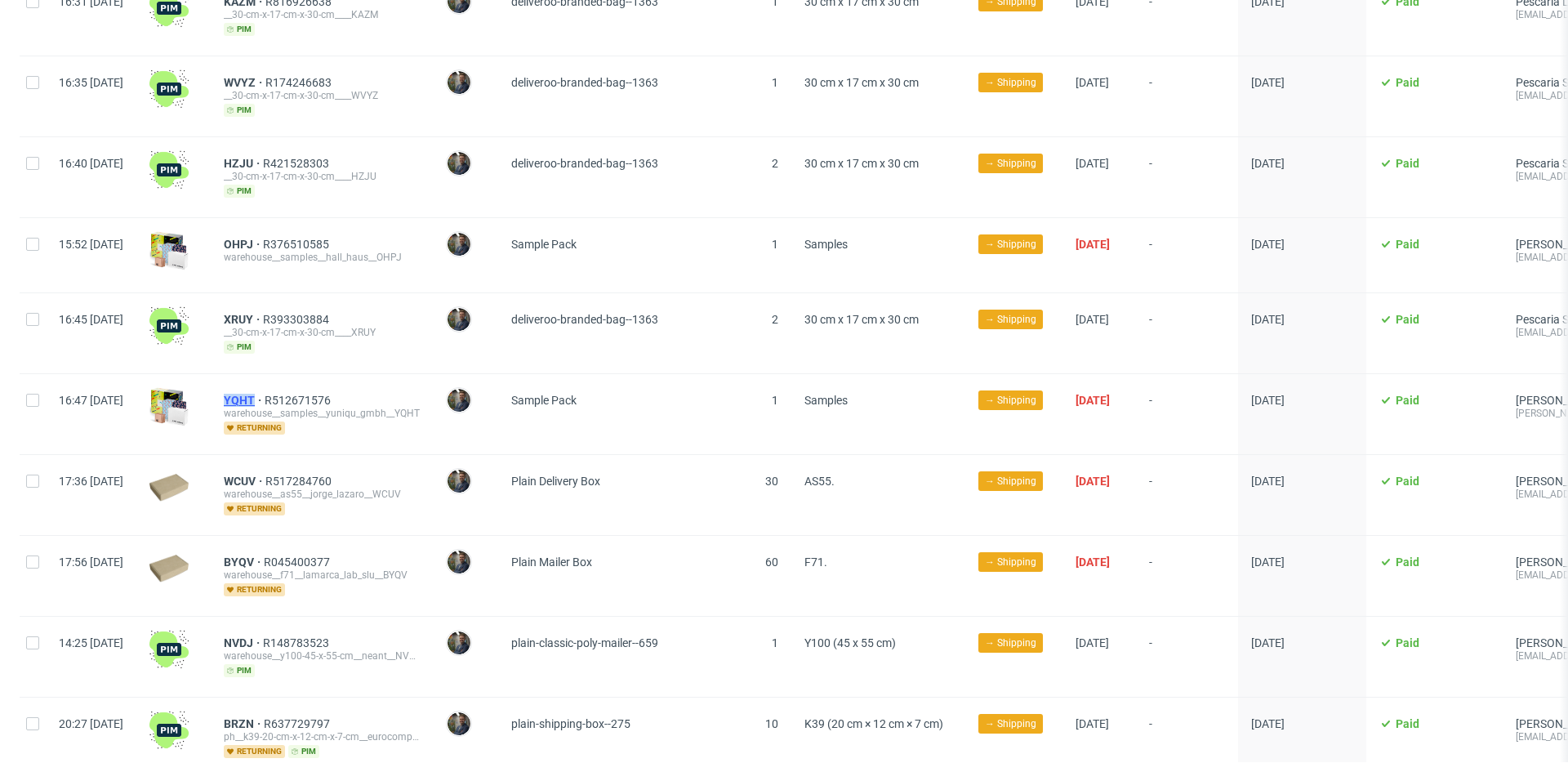
drag, startPoint x: 267, startPoint y: 378, endPoint x: 301, endPoint y: 378, distance: 34.0
click at [301, 378] on div "YQHT R512671576 warehouse__samples__yuniqu_gmbh__YQHT returning" at bounding box center [322, 414] width 222 height 80
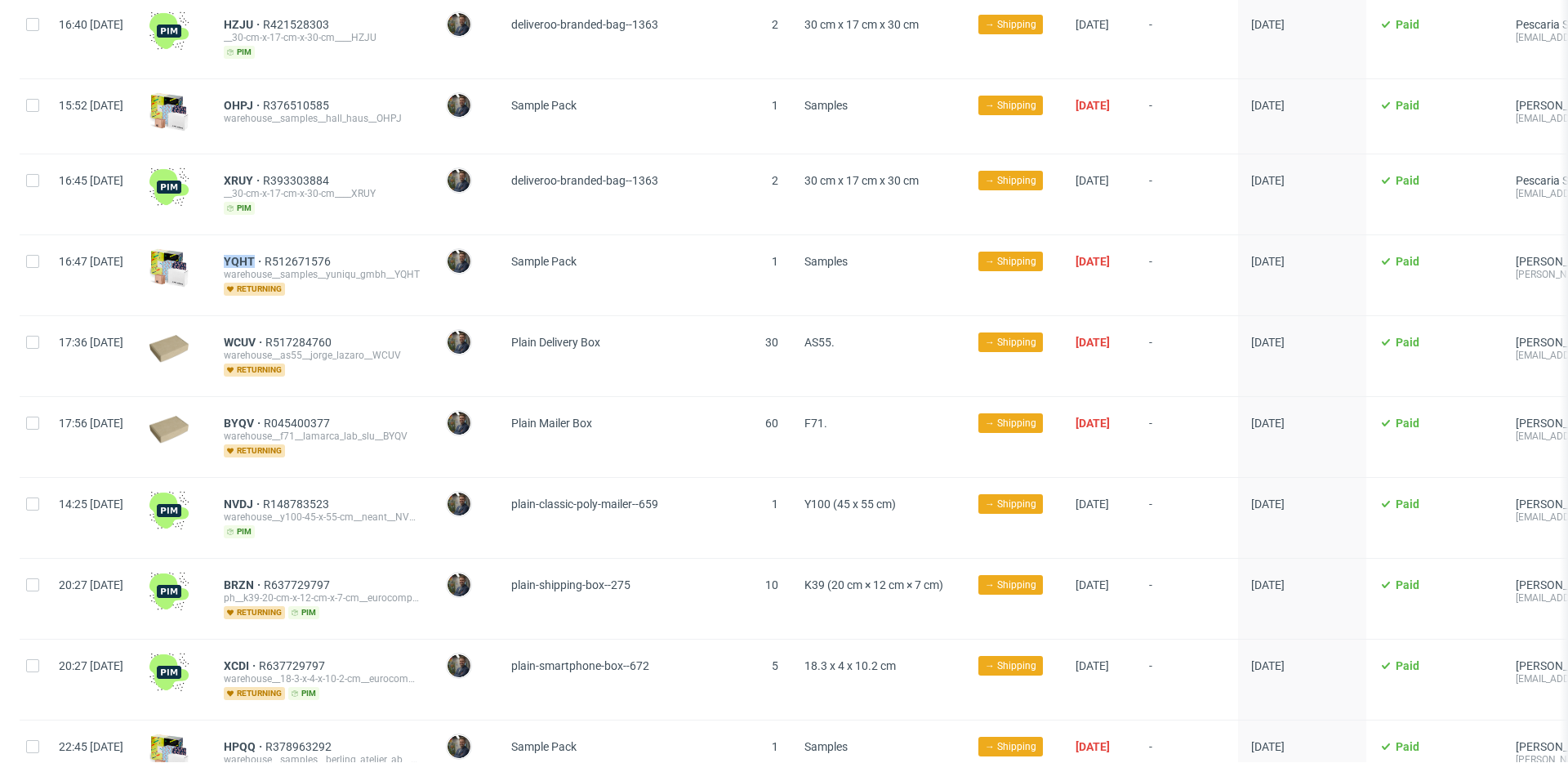
scroll to position [1986, 0]
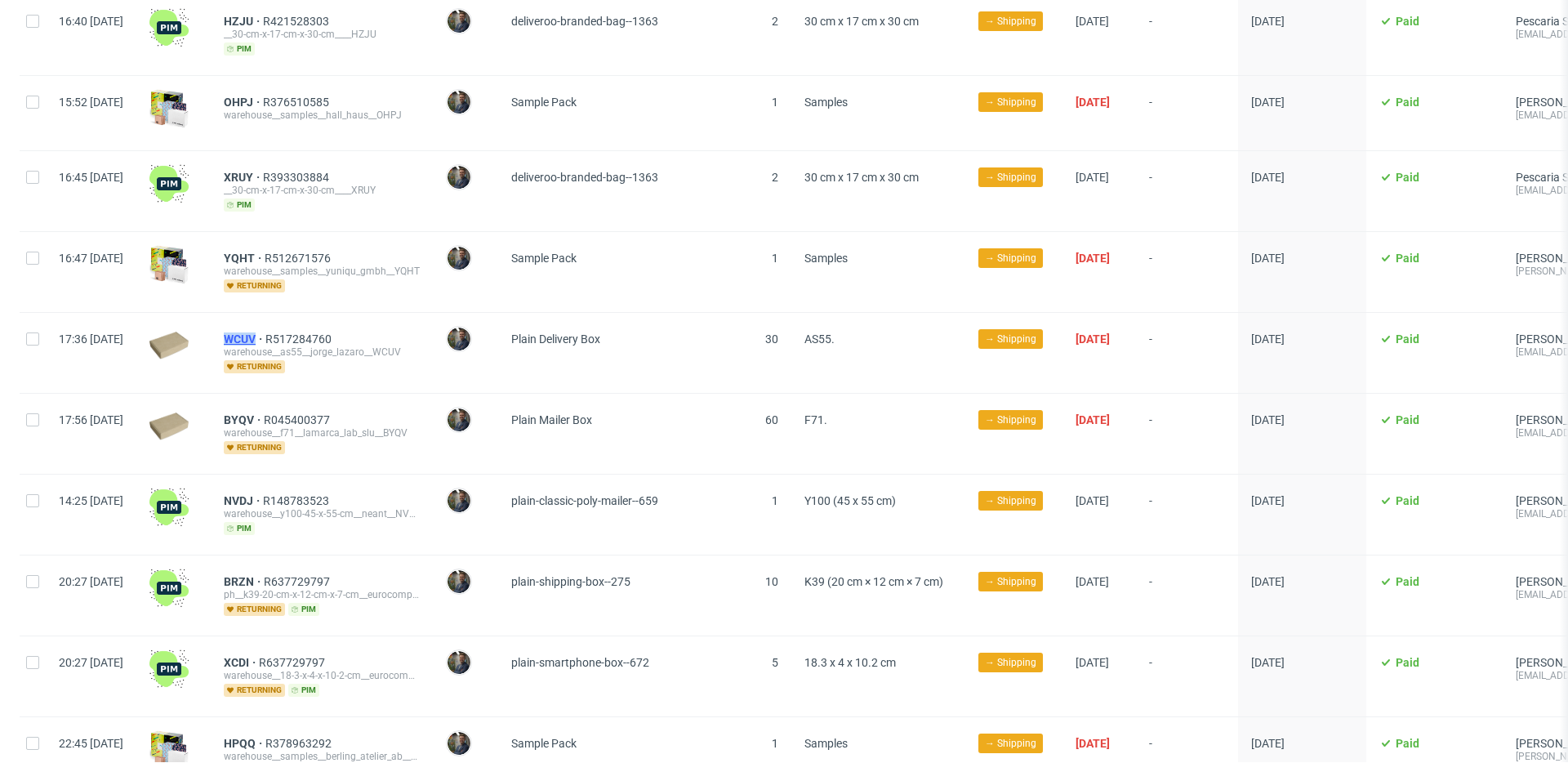
drag, startPoint x: 261, startPoint y: 319, endPoint x: 304, endPoint y: 317, distance: 43.0
click at [304, 317] on div "WCUV R517284760 warehouse__as55__jorge_lazaro__WCUV returning" at bounding box center [322, 353] width 222 height 80
click at [711, 394] on div "Plain Mailer Box" at bounding box center [611, 434] width 229 height 80
click at [419, 345] on div "warehouse__as55__jorge_lazaro__WCUV" at bounding box center [320, 352] width 196 height 13
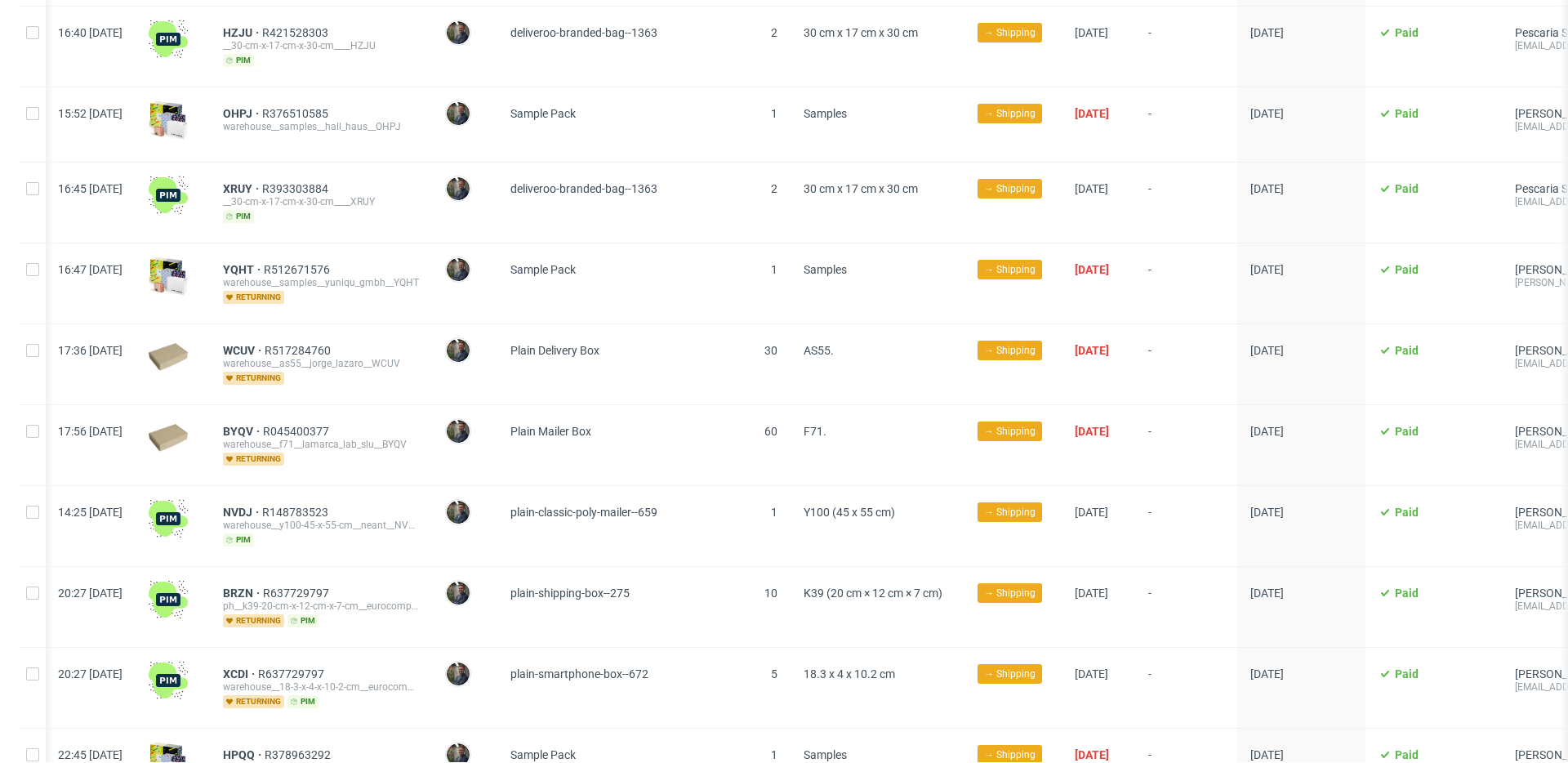
scroll to position [1971, 0]
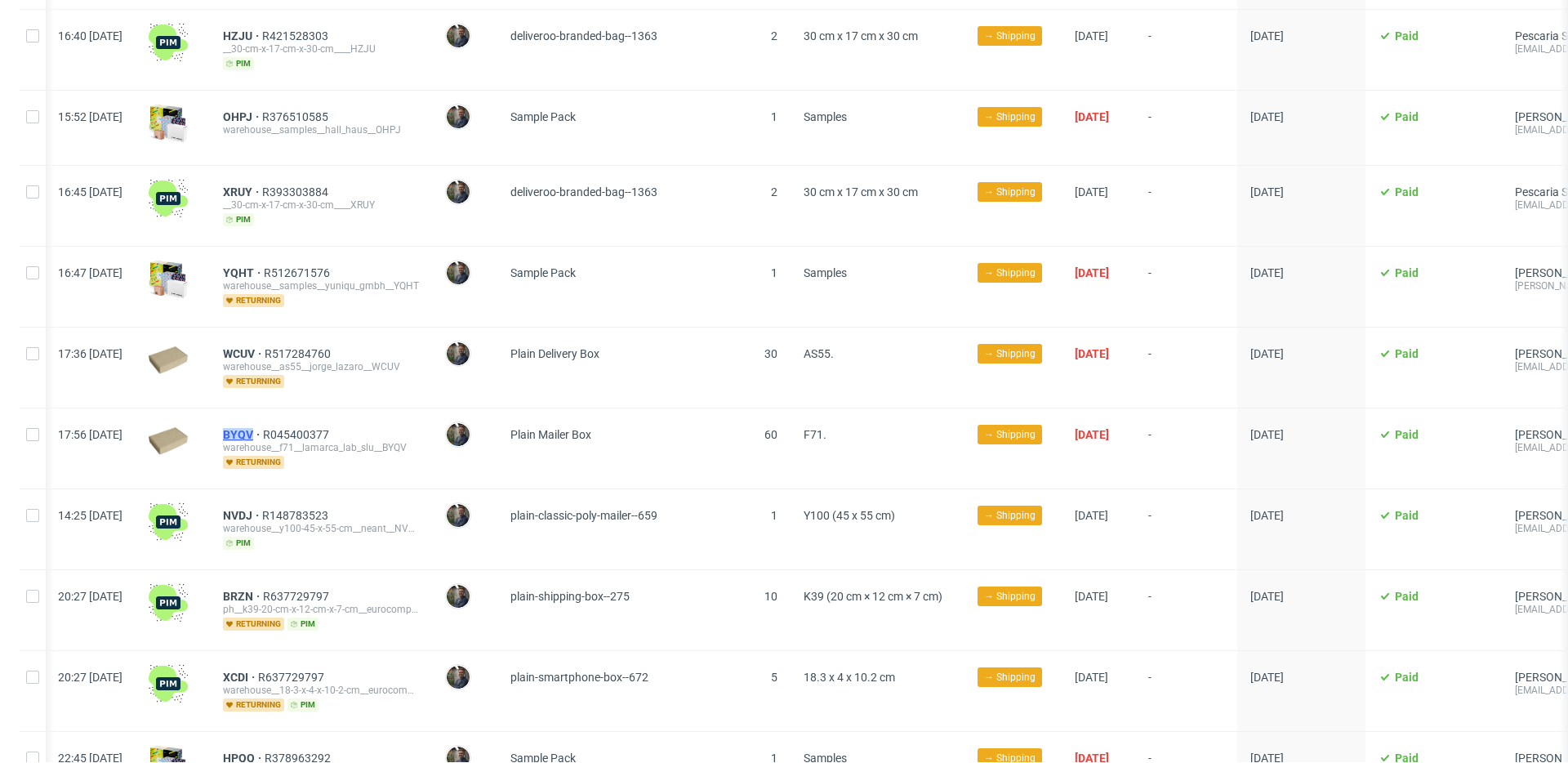
drag, startPoint x: 263, startPoint y: 410, endPoint x: 300, endPoint y: 410, distance: 37.0
click at [300, 410] on div "BYQV R045400377 warehouse__f71__lamarca_lab_slu__BYQV returning" at bounding box center [321, 449] width 222 height 80
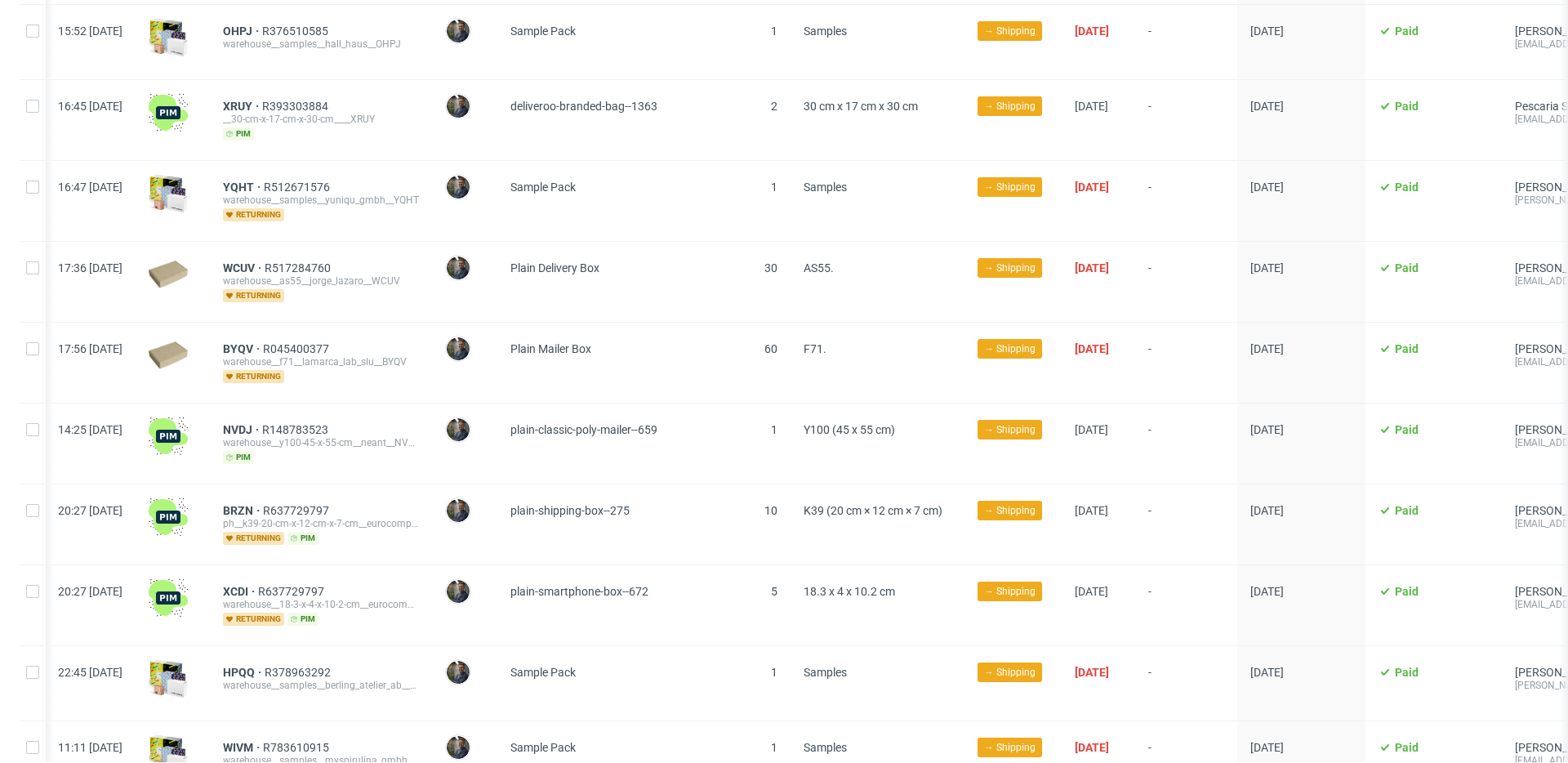
click at [210, 408] on div at bounding box center [173, 444] width 74 height 80
drag, startPoint x: 257, startPoint y: 408, endPoint x: 270, endPoint y: 409, distance: 13.0
click at [294, 409] on div "NVDJ R148783523 warehouse__y100-45-x-55-cm__neant__NVDJ pim" at bounding box center [321, 444] width 222 height 80
drag, startPoint x: 265, startPoint y: 408, endPoint x: 301, endPoint y: 409, distance: 36.0
click at [301, 409] on div "NVDJ R148783523 warehouse__y100-45-x-55-cm__neant__NVDJ pim" at bounding box center [321, 444] width 222 height 80
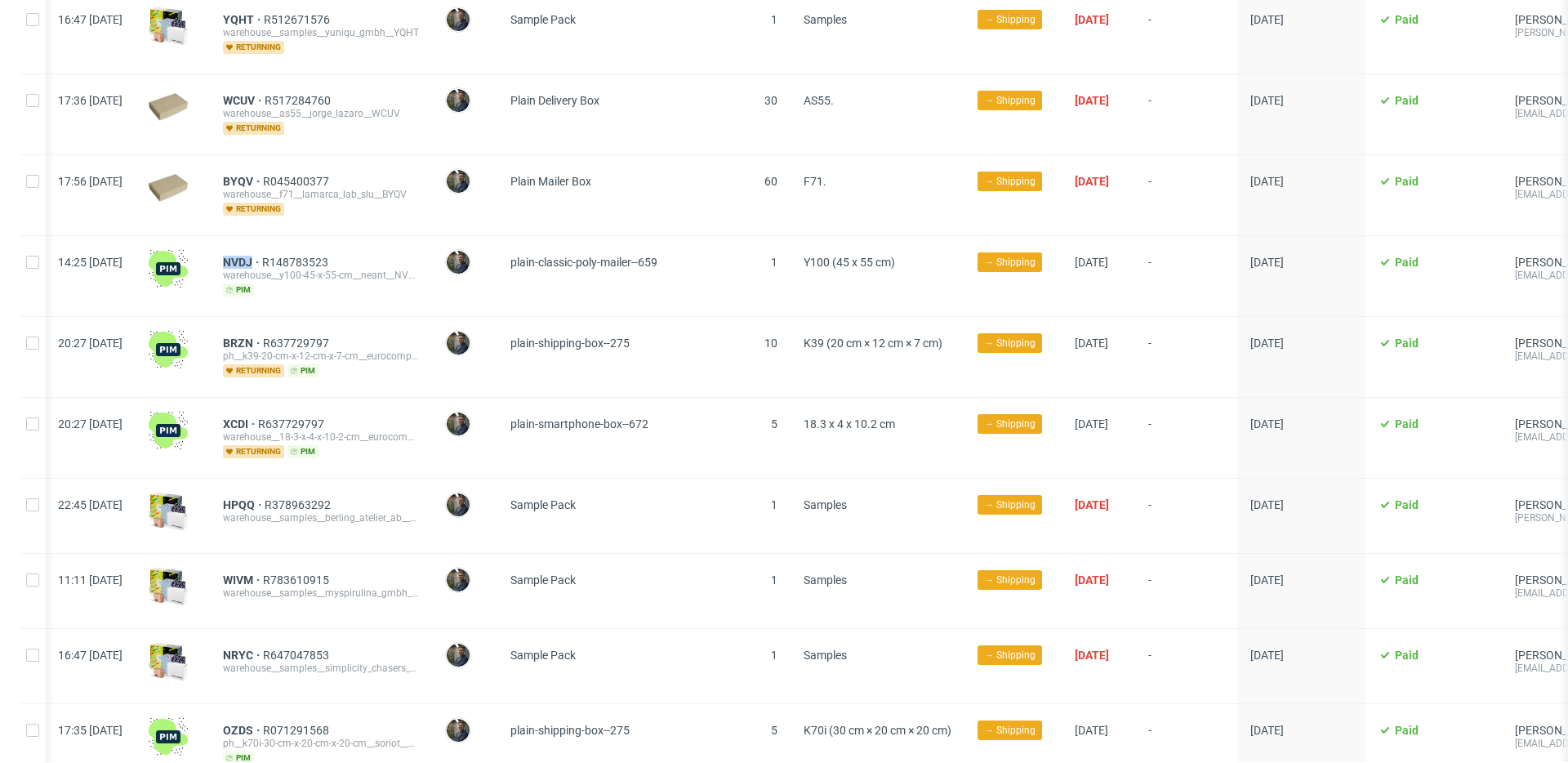
scroll to position [2237, 0]
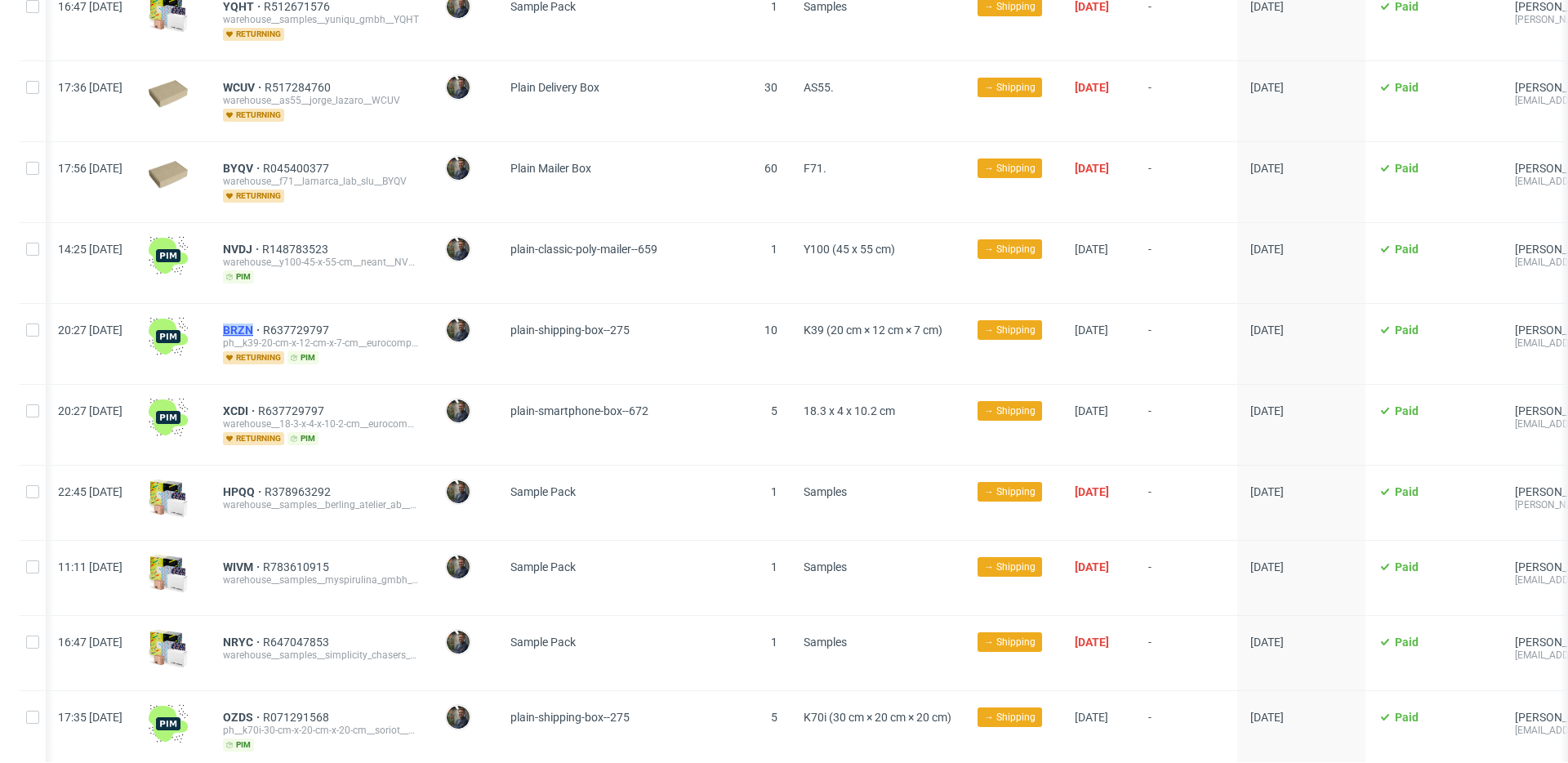
drag, startPoint x: 260, startPoint y: 304, endPoint x: 302, endPoint y: 305, distance: 42.0
click at [302, 305] on div "BRZN R637729797 ph__k39-20-cm-x-12-cm-x-7-cm__eurocompany3000_di_gherghelas_pau…" at bounding box center [321, 344] width 222 height 80
drag, startPoint x: 264, startPoint y: 389, endPoint x: 299, endPoint y: 389, distance: 35.0
click at [299, 389] on div "XCDI R637729797 warehouse__18-3-x-4-x-10-2-cm__eurocompany3000_di_gherghelas_pa…" at bounding box center [322, 424] width 222 height 80
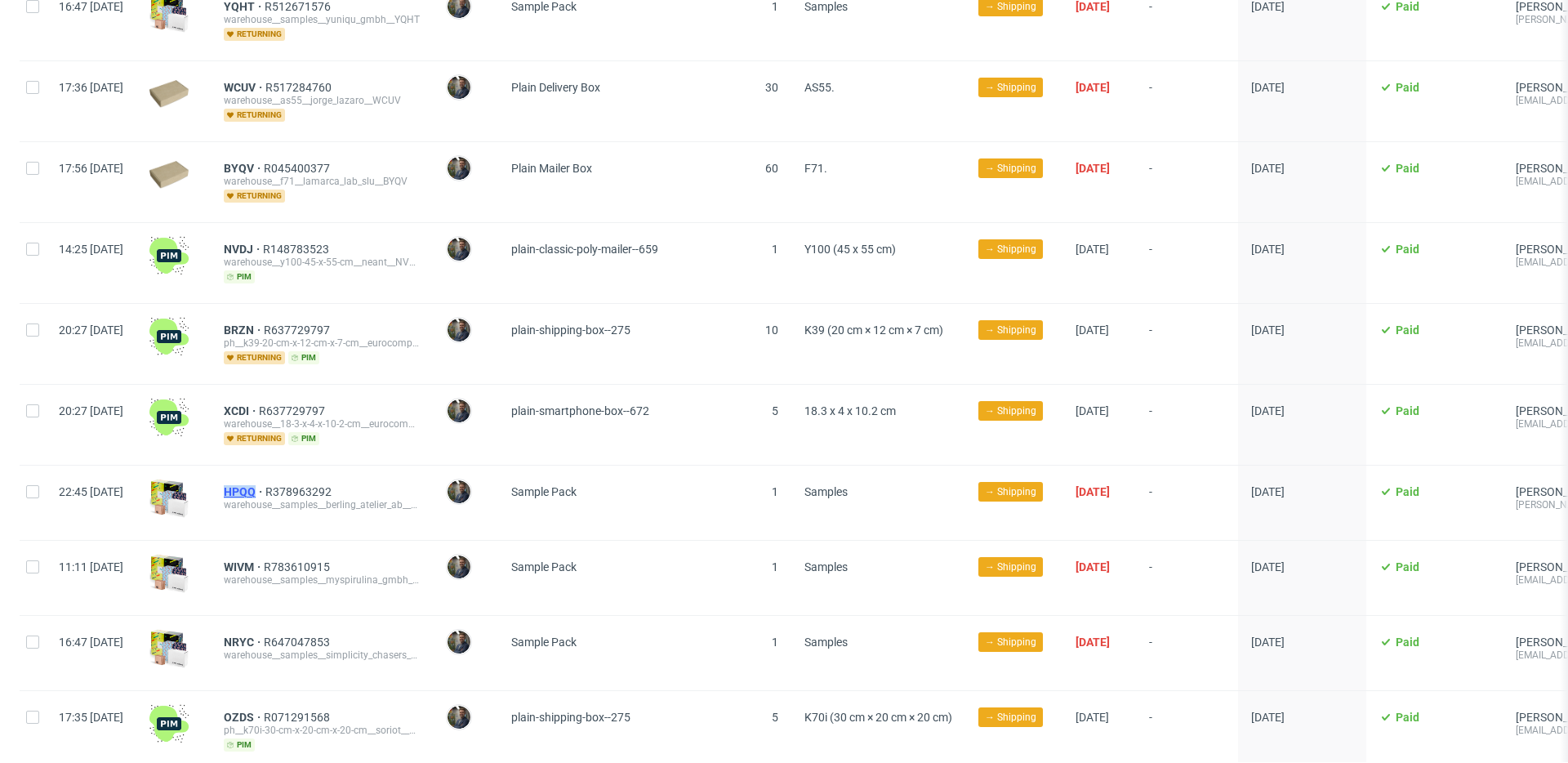
drag, startPoint x: 262, startPoint y: 466, endPoint x: 303, endPoint y: 469, distance: 41.1
click at [303, 469] on div "HPQQ R378963292 warehouse__samples__berling_atelier_ab__HPQQ" at bounding box center [322, 502] width 222 height 74
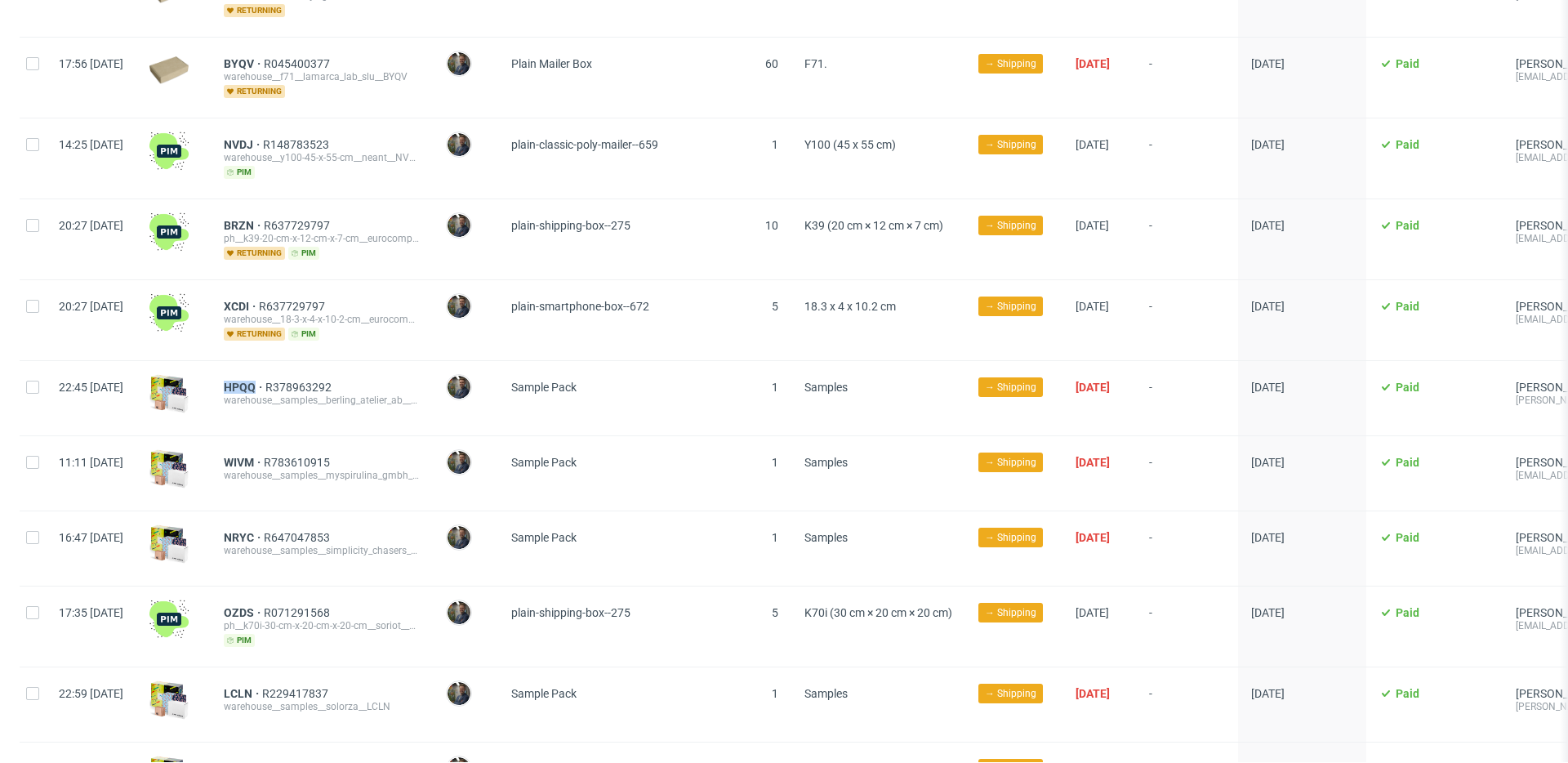
scroll to position [2345, 0]
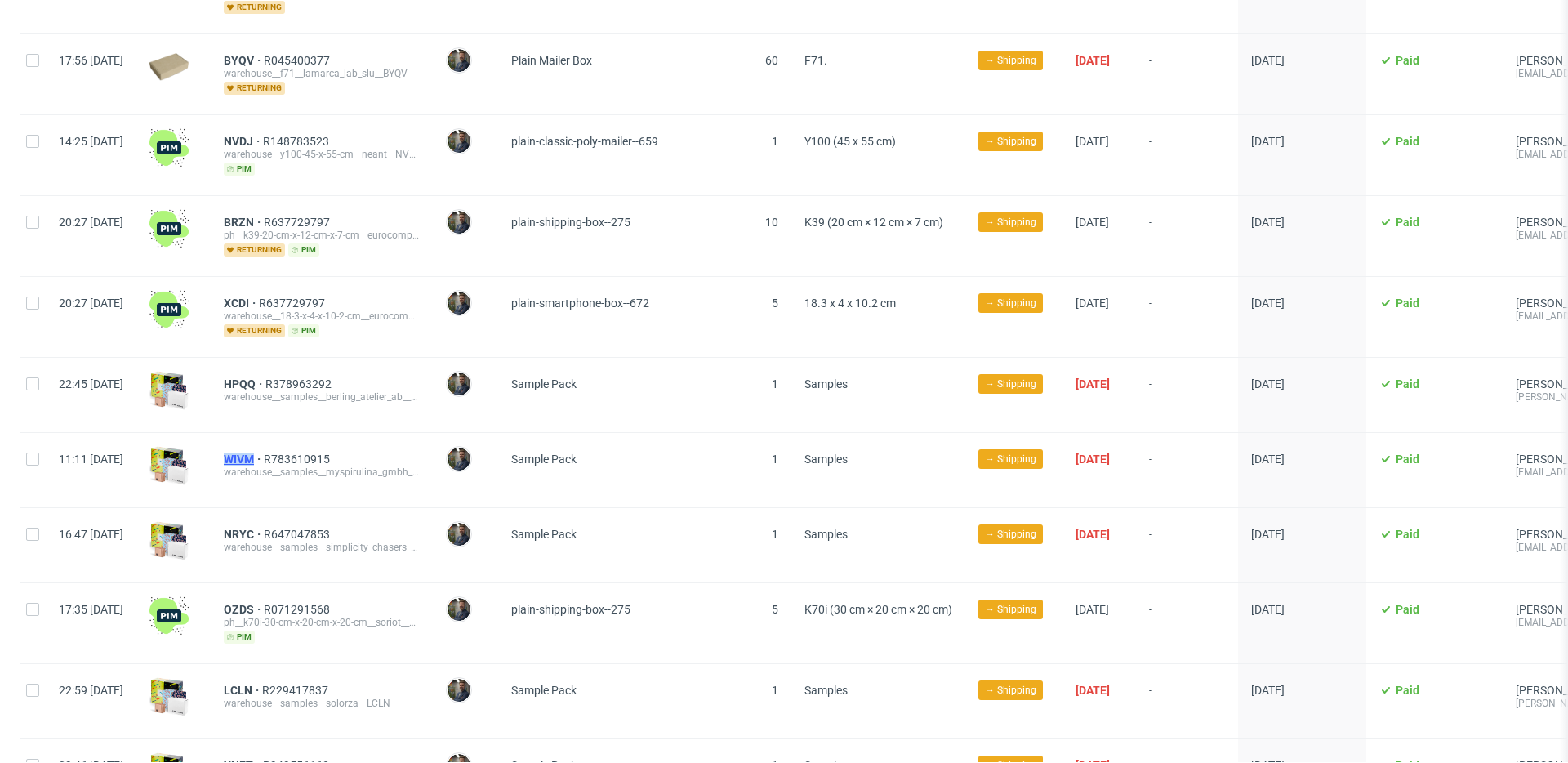
drag, startPoint x: 262, startPoint y: 436, endPoint x: 304, endPoint y: 440, distance: 42.2
click at [304, 440] on div "WIVM R783610915 warehouse__samples__myspirulina_gmbh__WIVM" at bounding box center [322, 469] width 222 height 74
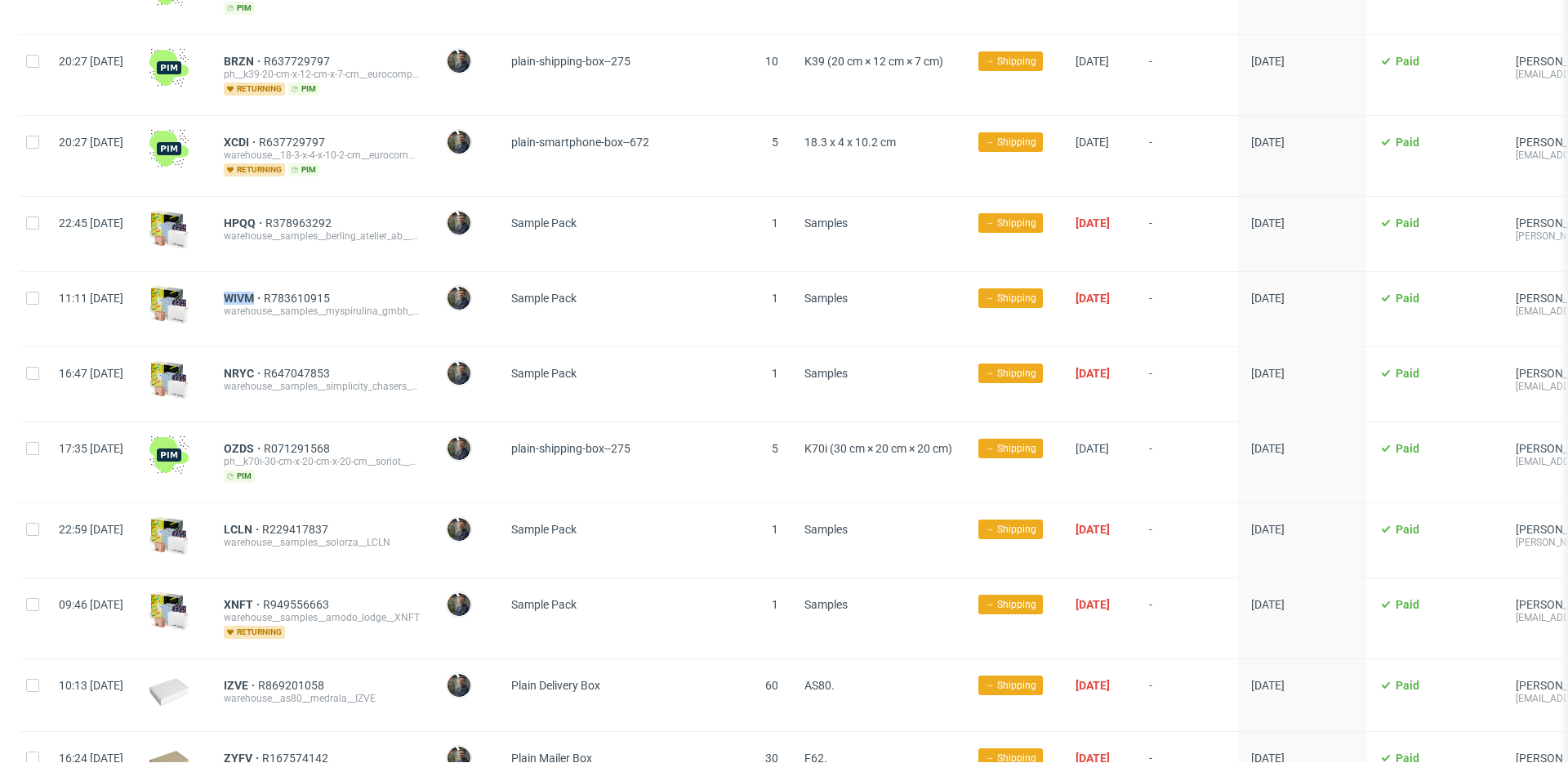
scroll to position [2507, 0]
drag, startPoint x: 265, startPoint y: 348, endPoint x: 300, endPoint y: 350, distance: 35.1
click at [300, 350] on div "NRYC R647047853 warehouse__samples__simplicity_chasers_bv__NRYC" at bounding box center [322, 383] width 222 height 74
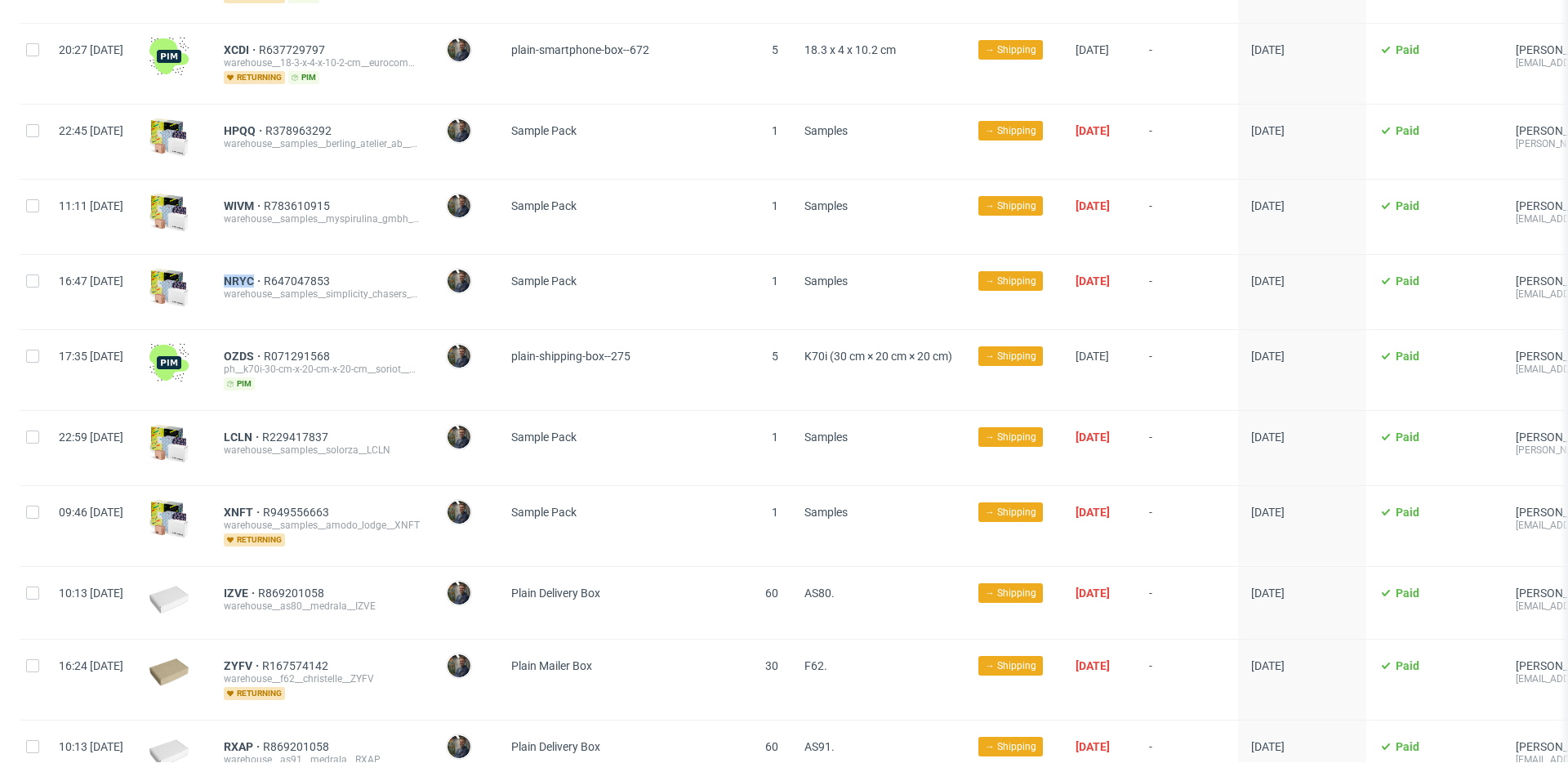
scroll to position [2623, 0]
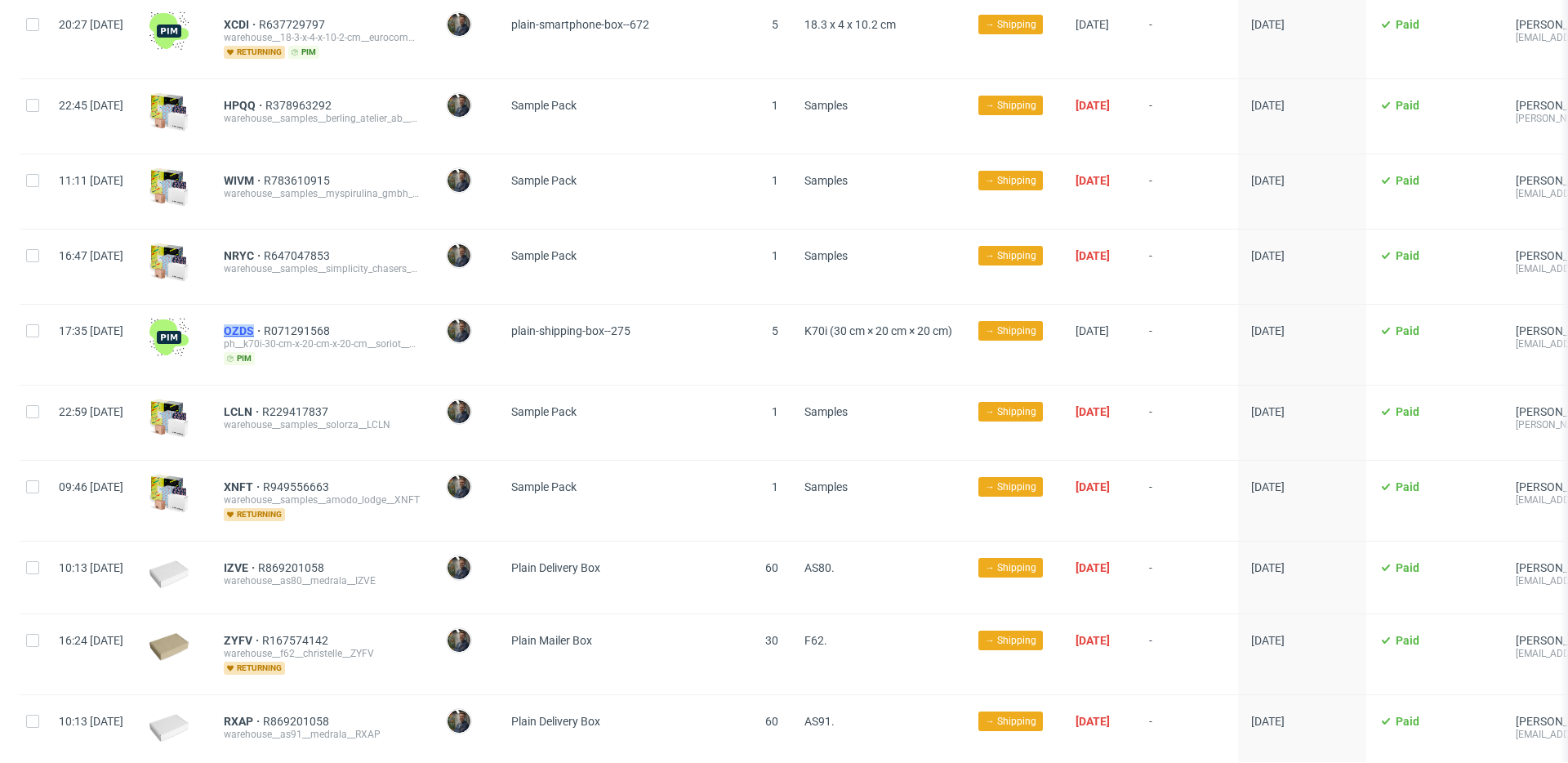
drag, startPoint x: 266, startPoint y: 309, endPoint x: 300, endPoint y: 309, distance: 34.0
click at [300, 309] on div "OZDS R071291568 ph__k70i-30-cm-x-20-cm-x-20-cm__soriot__OZDS pim" at bounding box center [322, 344] width 222 height 80
drag, startPoint x: 265, startPoint y: 389, endPoint x: 302, endPoint y: 391, distance: 37.1
click at [302, 391] on div "LCLN R229417837 warehouse__samples__solorza__LCLN" at bounding box center [322, 422] width 222 height 74
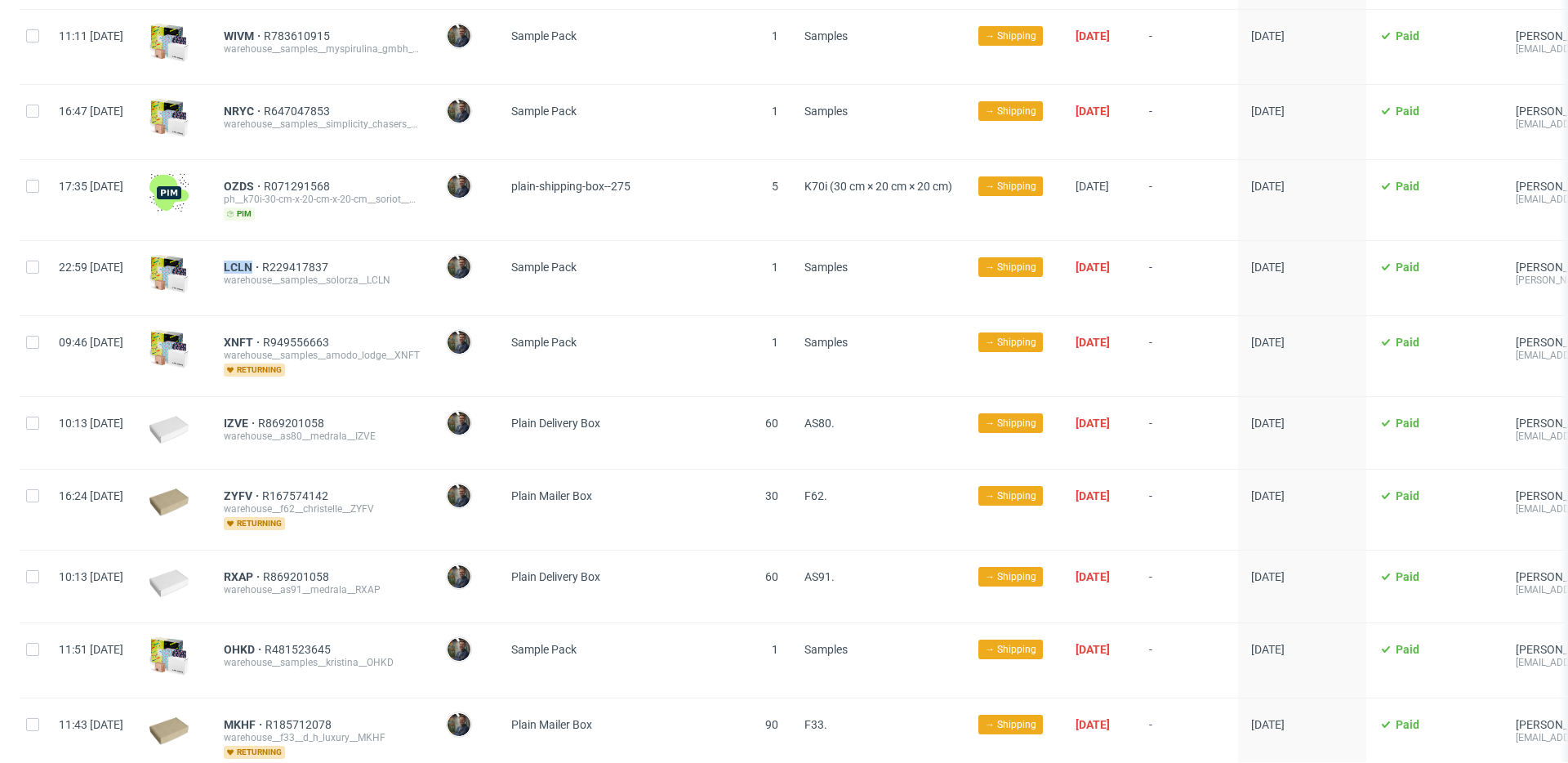
scroll to position [2773, 0]
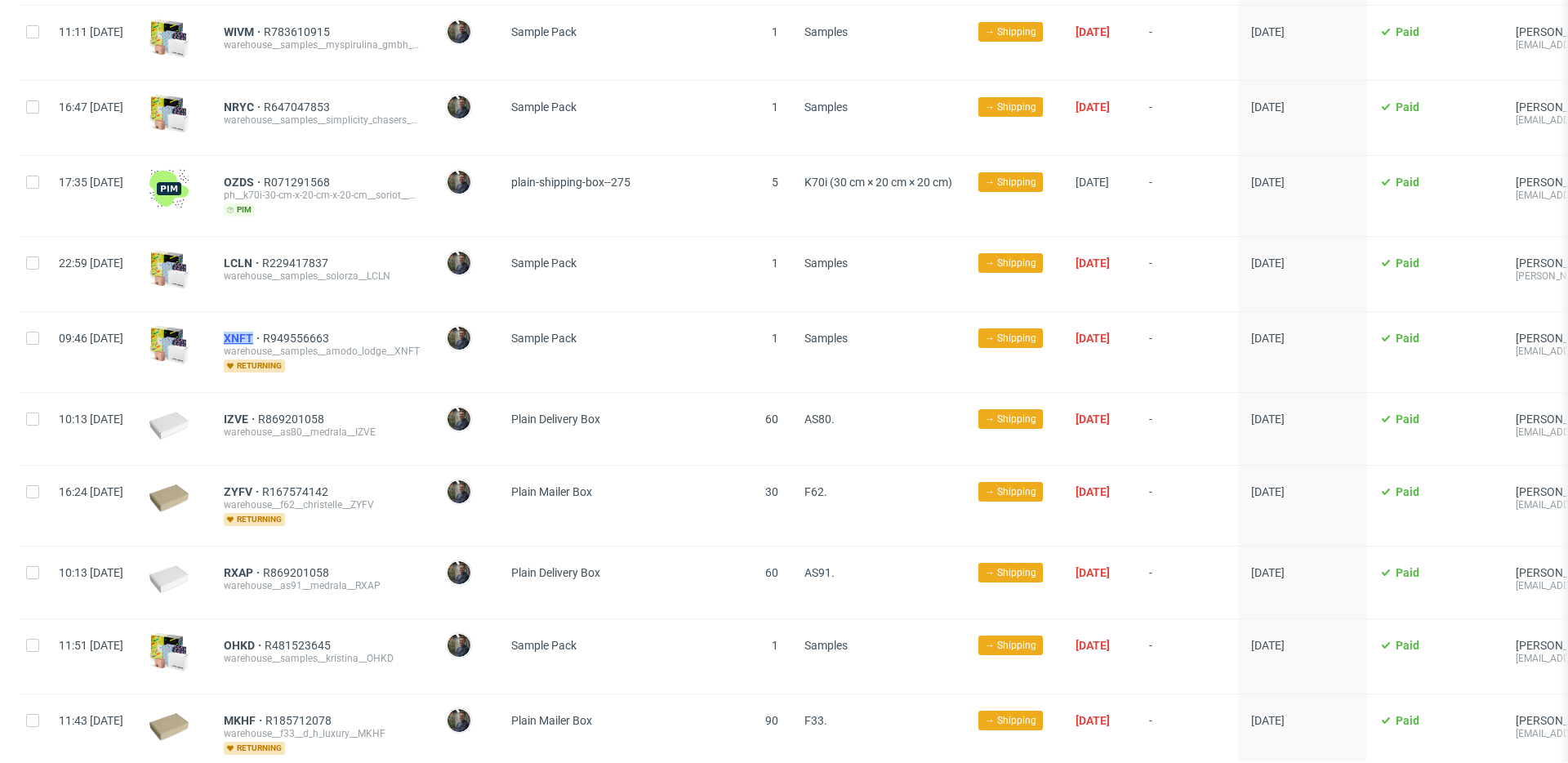
drag, startPoint x: 263, startPoint y: 314, endPoint x: 300, endPoint y: 316, distance: 37.1
click at [300, 316] on div "XNFT R949556663 warehouse__samples__amodo_lodge__XNFT returning" at bounding box center [322, 352] width 222 height 80
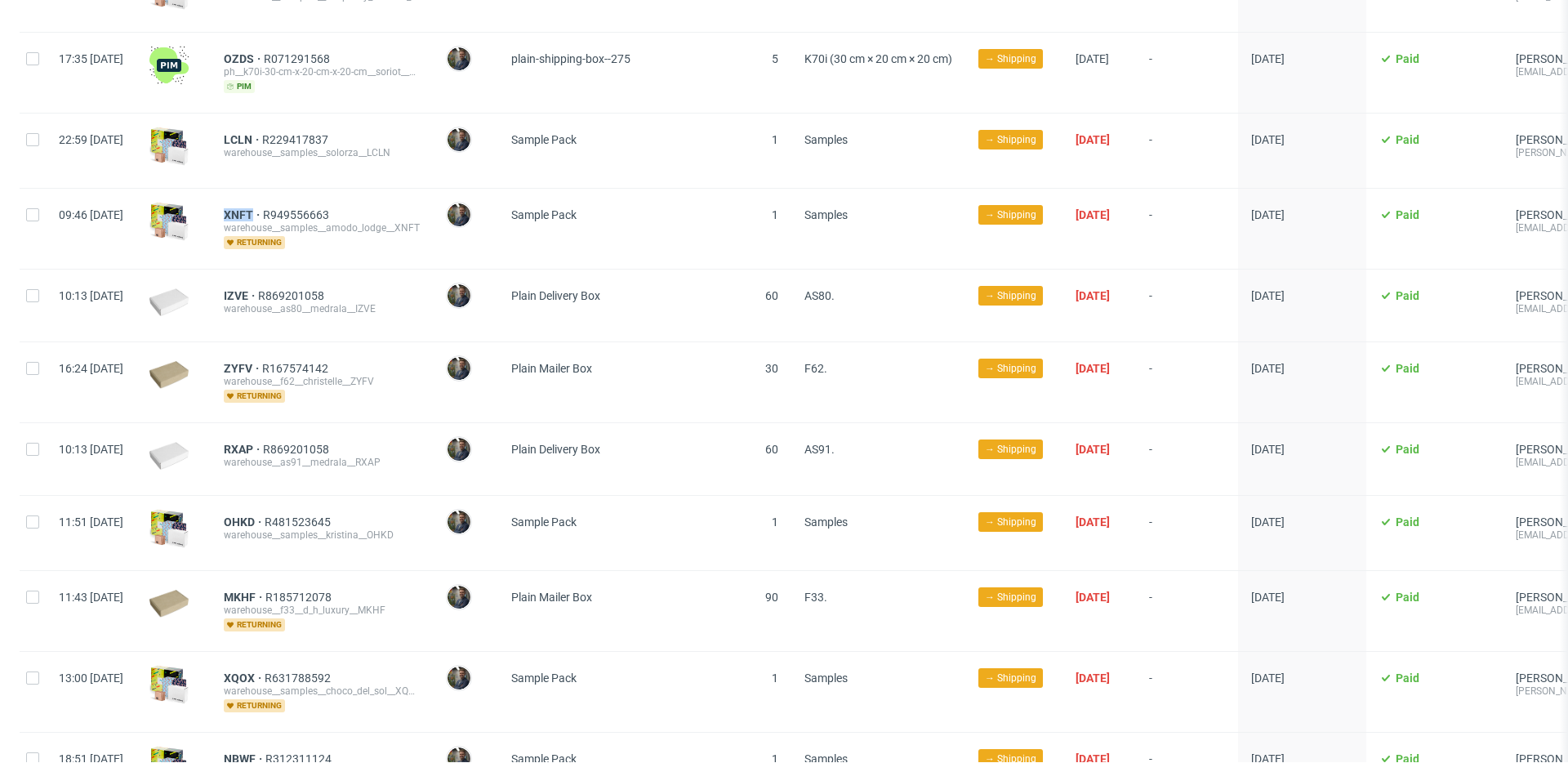
scroll to position [2903, 0]
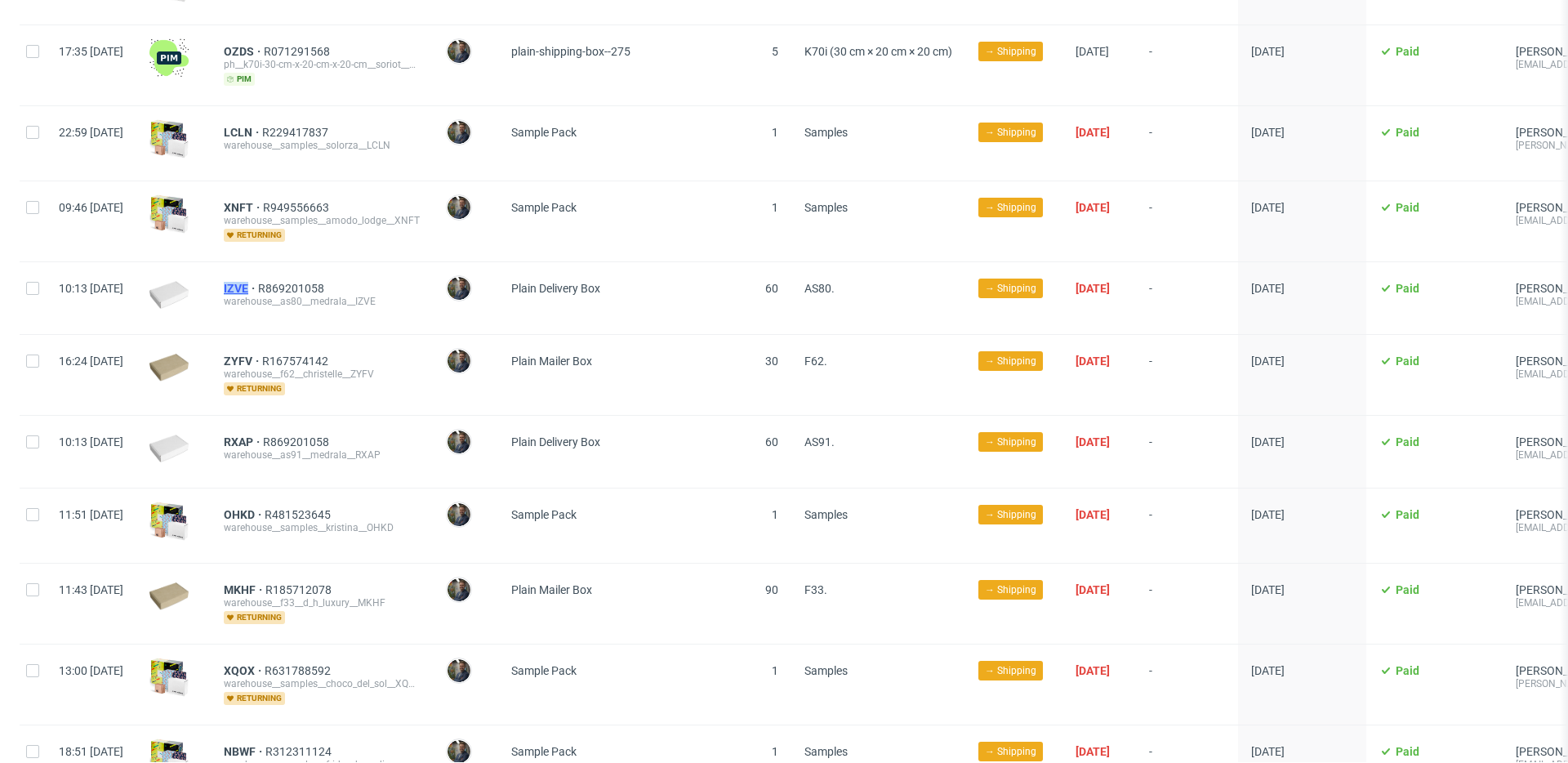
drag, startPoint x: 259, startPoint y: 266, endPoint x: 296, endPoint y: 266, distance: 37.0
click at [295, 266] on div "IZVE R869201058 warehouse__as80__medrala__IZVE" at bounding box center [322, 298] width 222 height 72
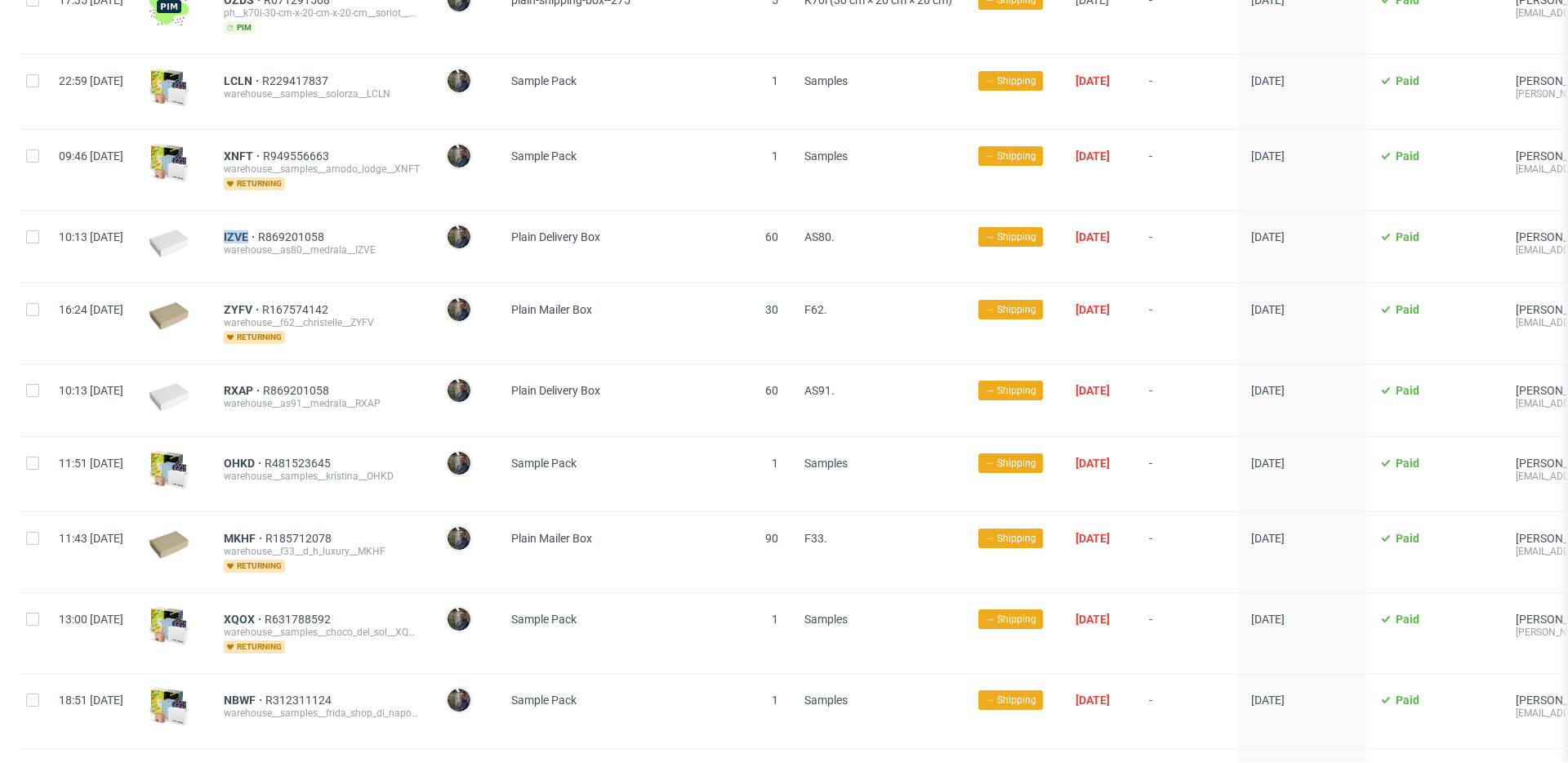
scroll to position [2968, 0]
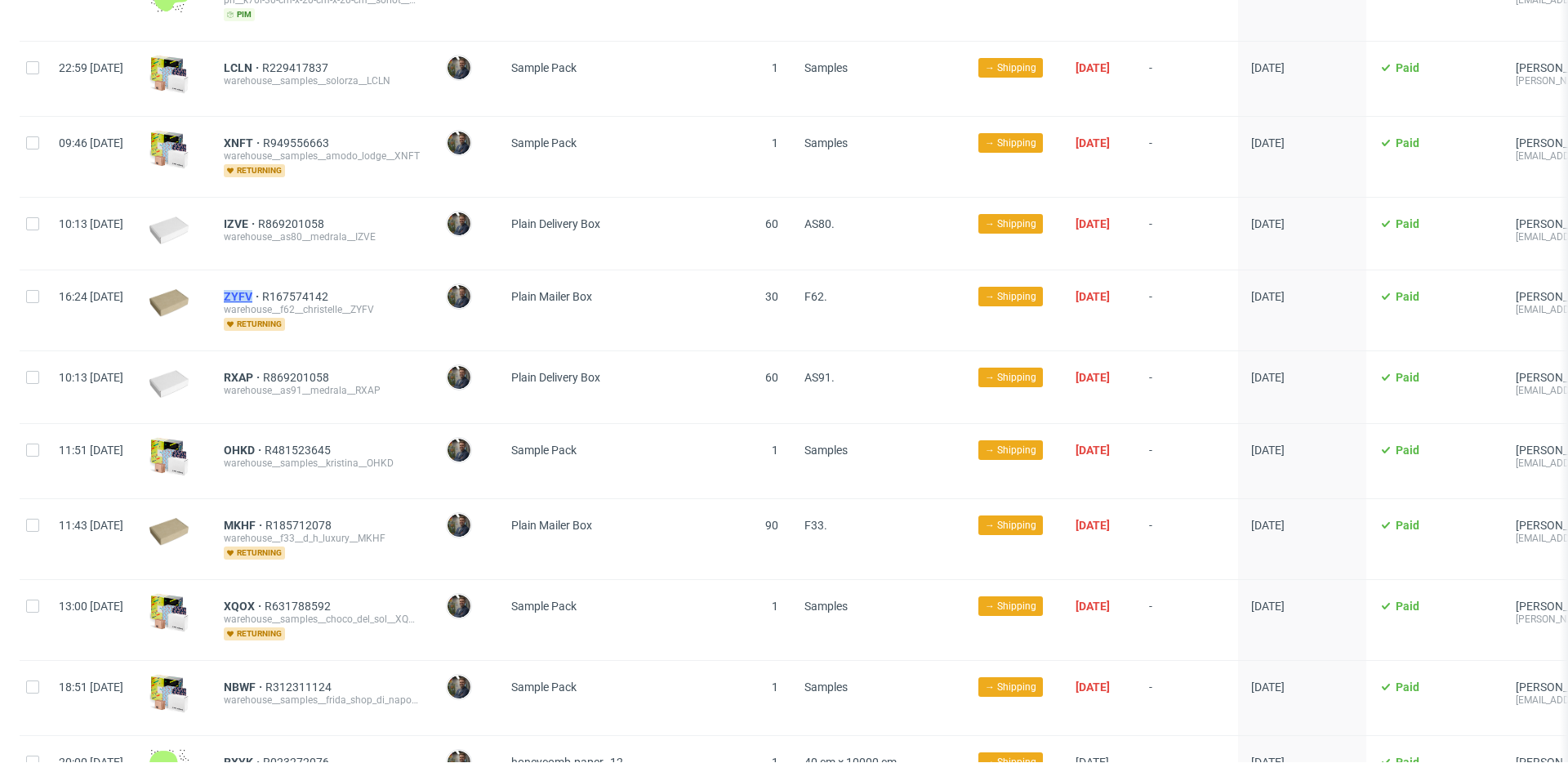
drag, startPoint x: 269, startPoint y: 270, endPoint x: 299, endPoint y: 272, distance: 30.1
click at [299, 272] on div "ZYFV R167574142 warehouse__f62__christelle__ZYFV returning" at bounding box center [322, 310] width 222 height 80
drag, startPoint x: 252, startPoint y: 346, endPoint x: 304, endPoint y: 356, distance: 53.0
click at [304, 356] on div "10:13 Sun 28.09.2025 RXAP R869201058 warehouse__as91__medrala__RXAP Maciej Sobo…" at bounding box center [987, 387] width 1934 height 73
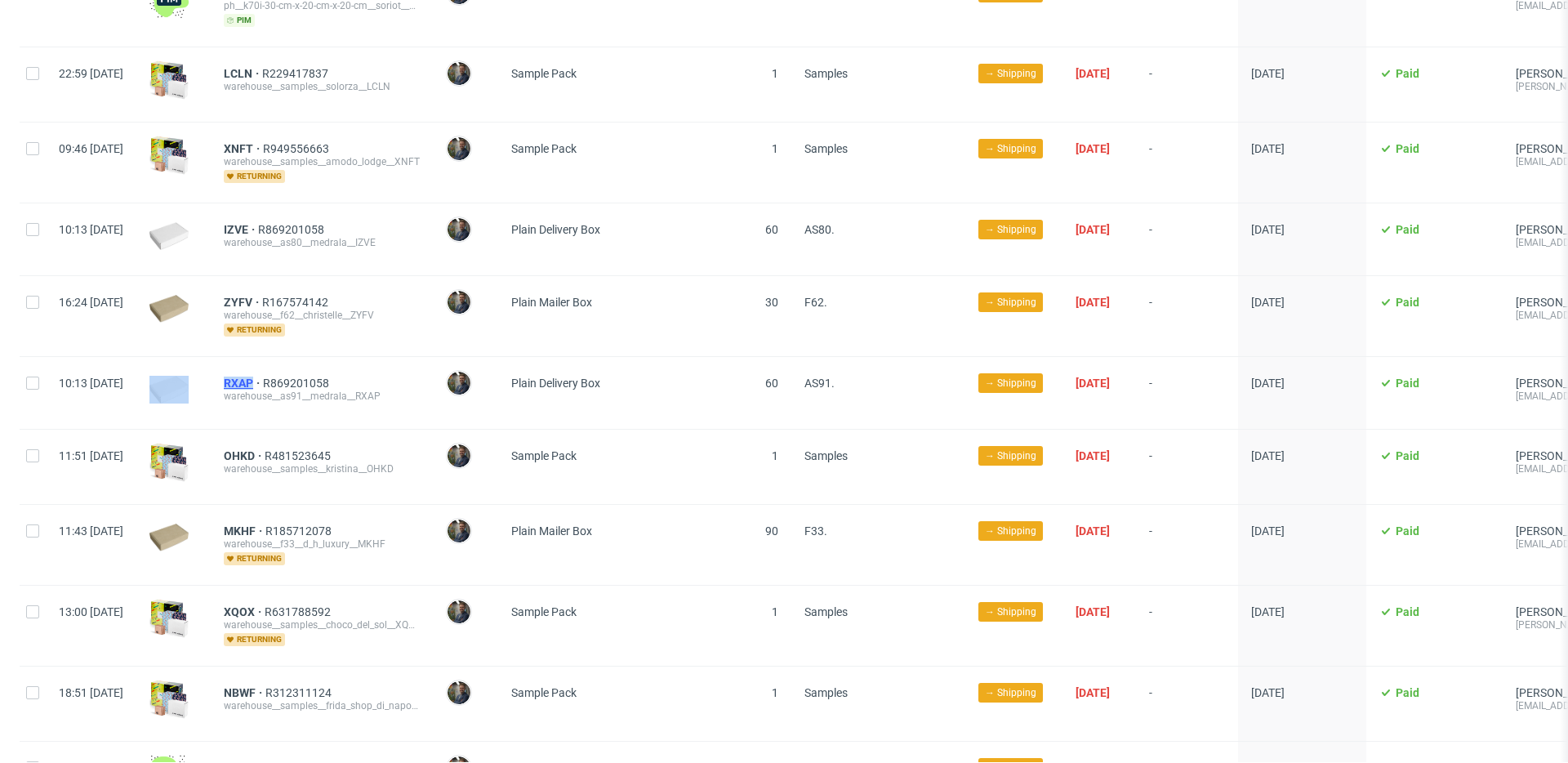
scroll to position [2958, 0]
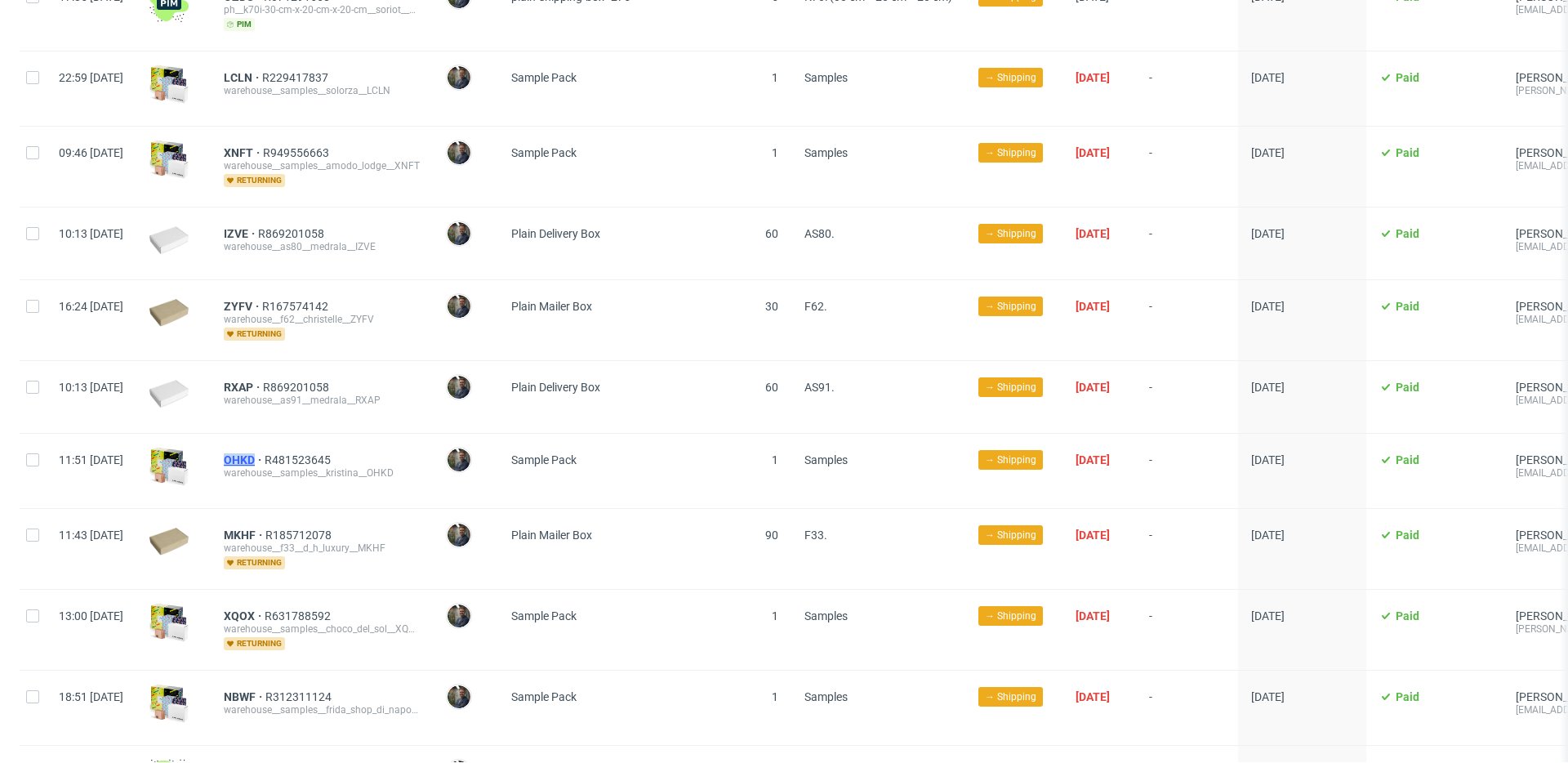
drag, startPoint x: 266, startPoint y: 438, endPoint x: 304, endPoint y: 437, distance: 38.0
click at [304, 437] on div "OHKD R481523645 warehouse__samples__kristina__OHKD" at bounding box center [322, 470] width 222 height 74
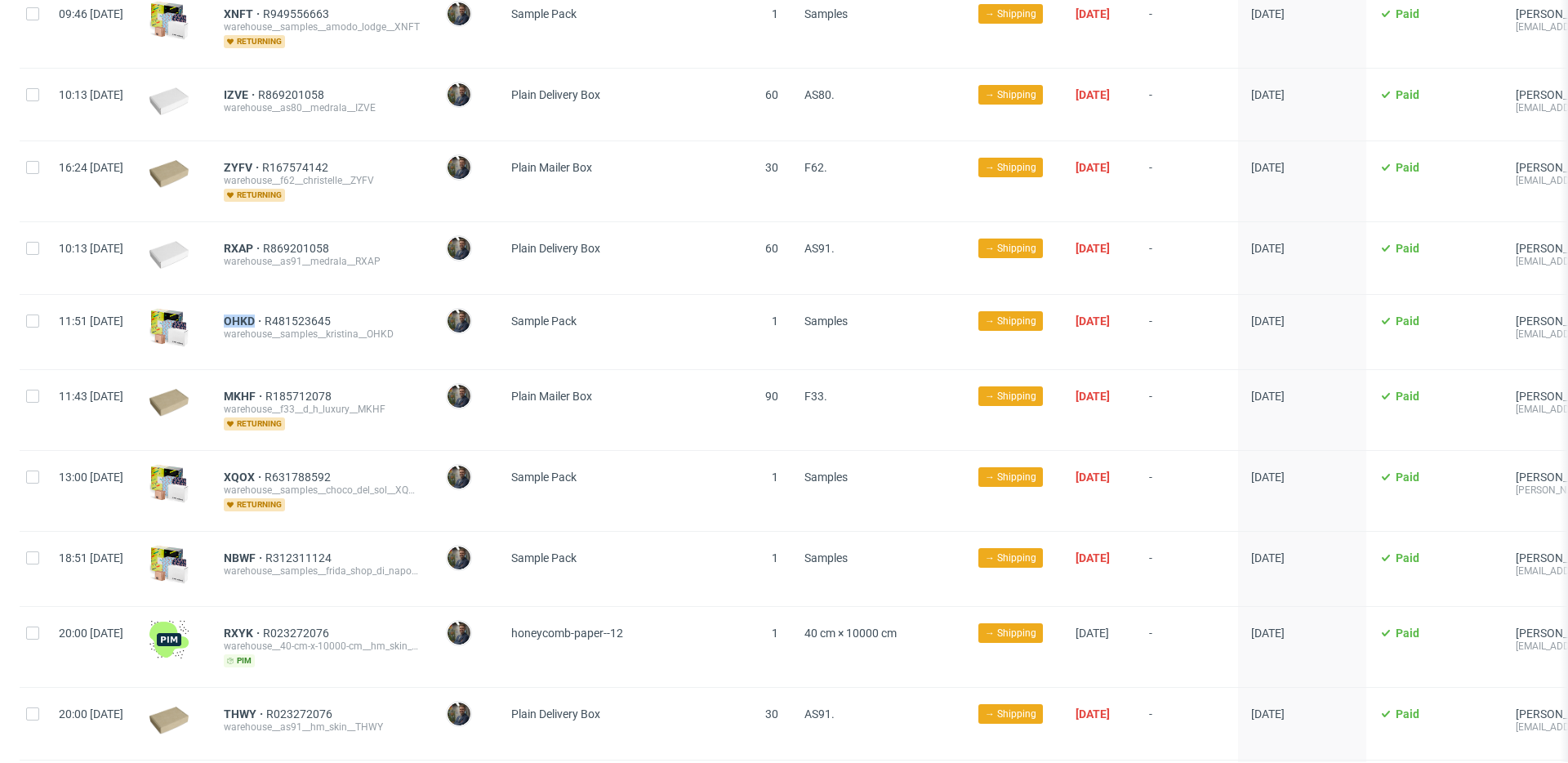
scroll to position [3097, 0]
drag, startPoint x: 263, startPoint y: 375, endPoint x: 301, endPoint y: 374, distance: 38.0
click at [301, 374] on div "MKHF R185712078 warehouse__f33__d_h_luxury__MKHF returning" at bounding box center [322, 409] width 222 height 80
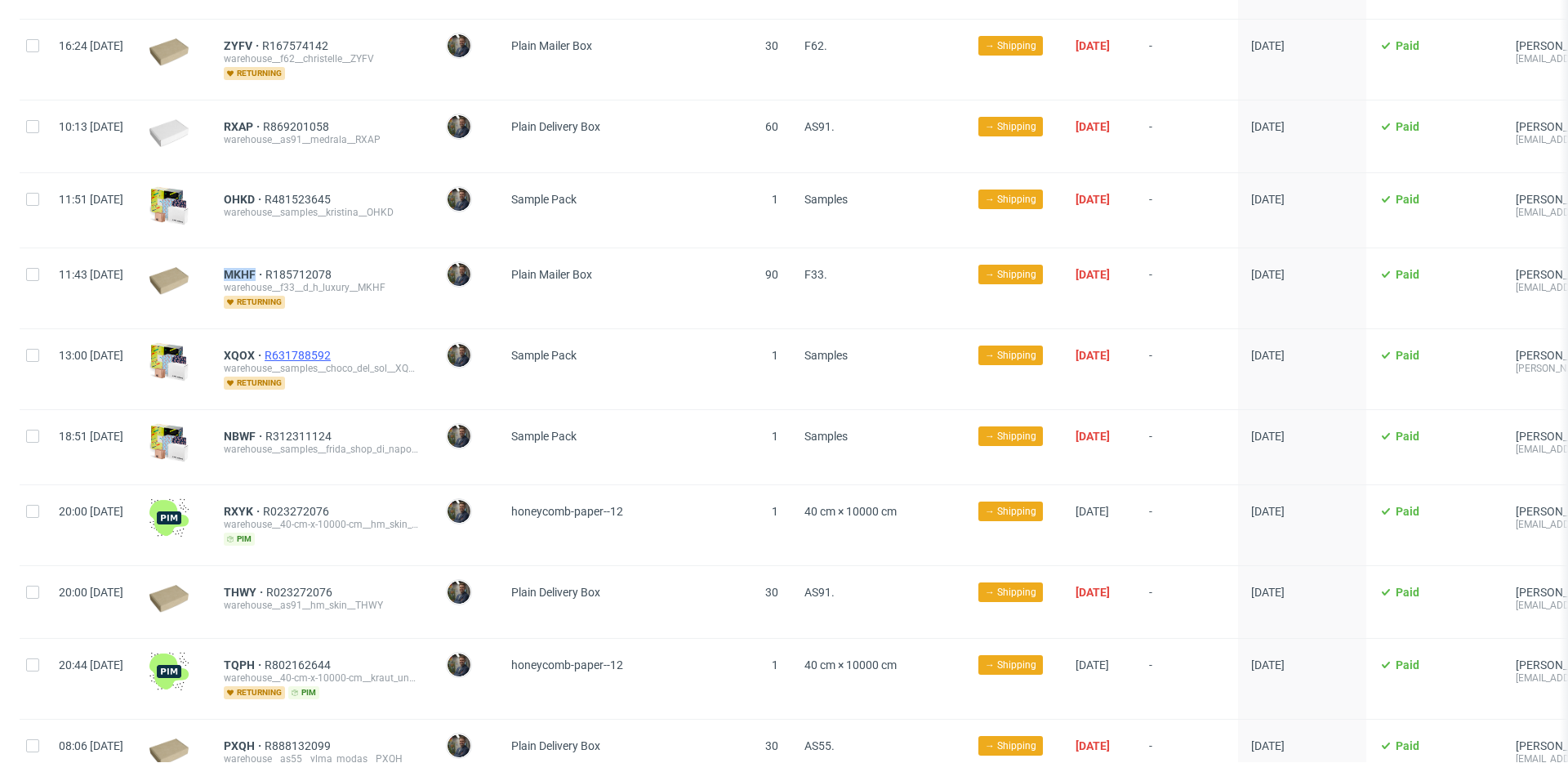
scroll to position [3224, 0]
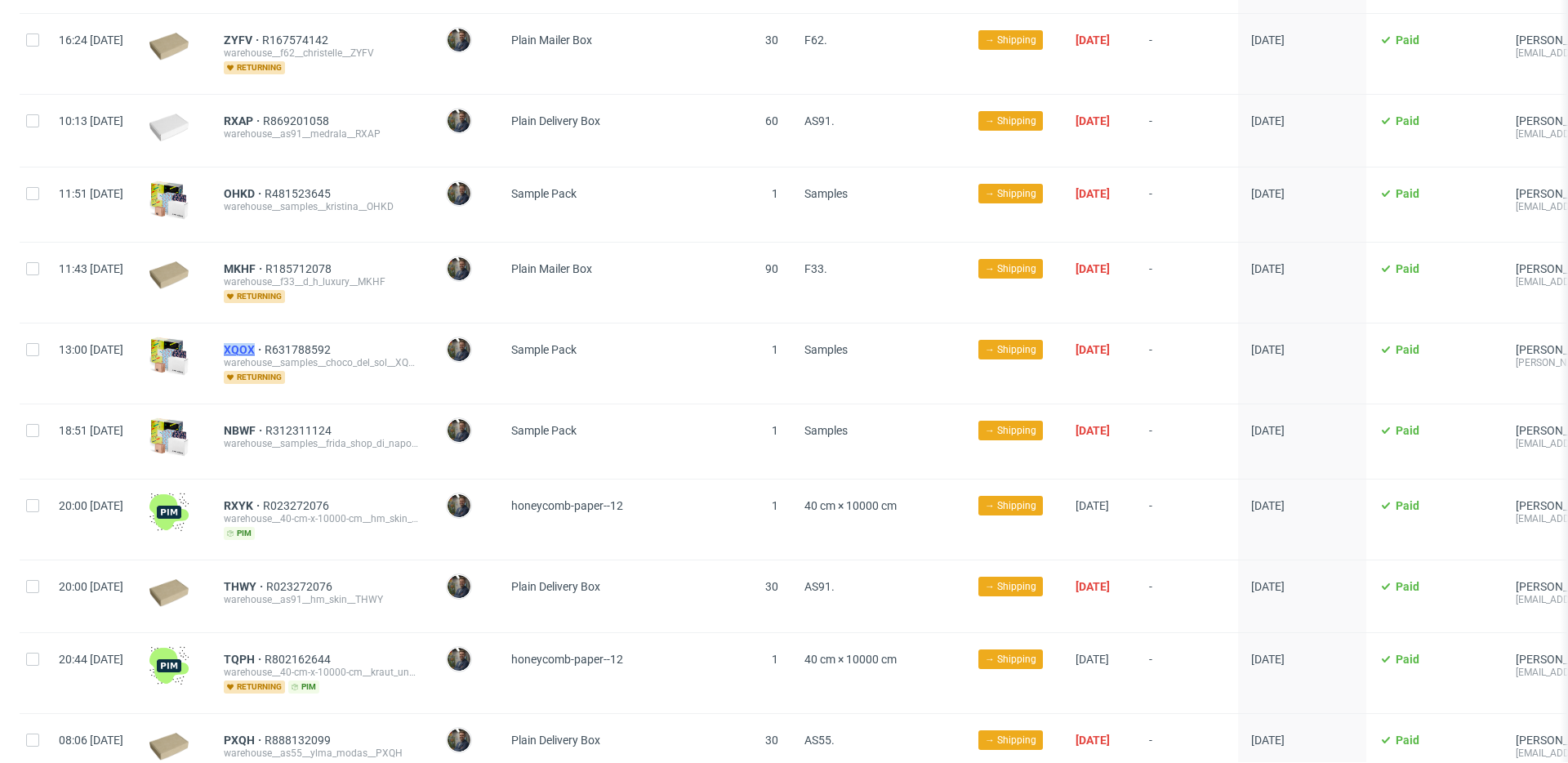
drag, startPoint x: 266, startPoint y: 330, endPoint x: 301, endPoint y: 329, distance: 35.0
click at [301, 329] on div "XQOX R631788592 warehouse__samples__choco_del_sol__XQOX returning" at bounding box center [322, 364] width 222 height 80
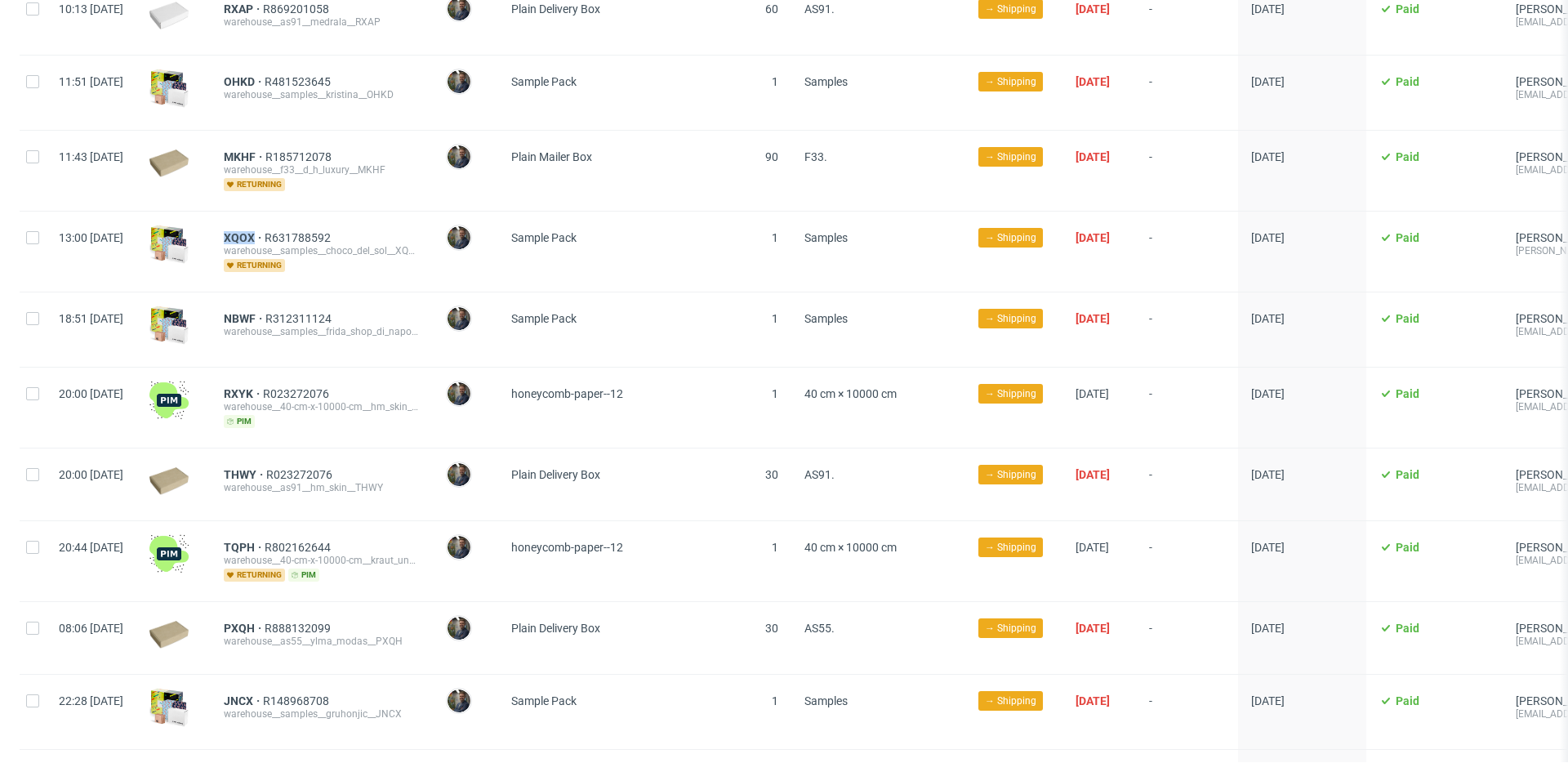
scroll to position [3341, 0]
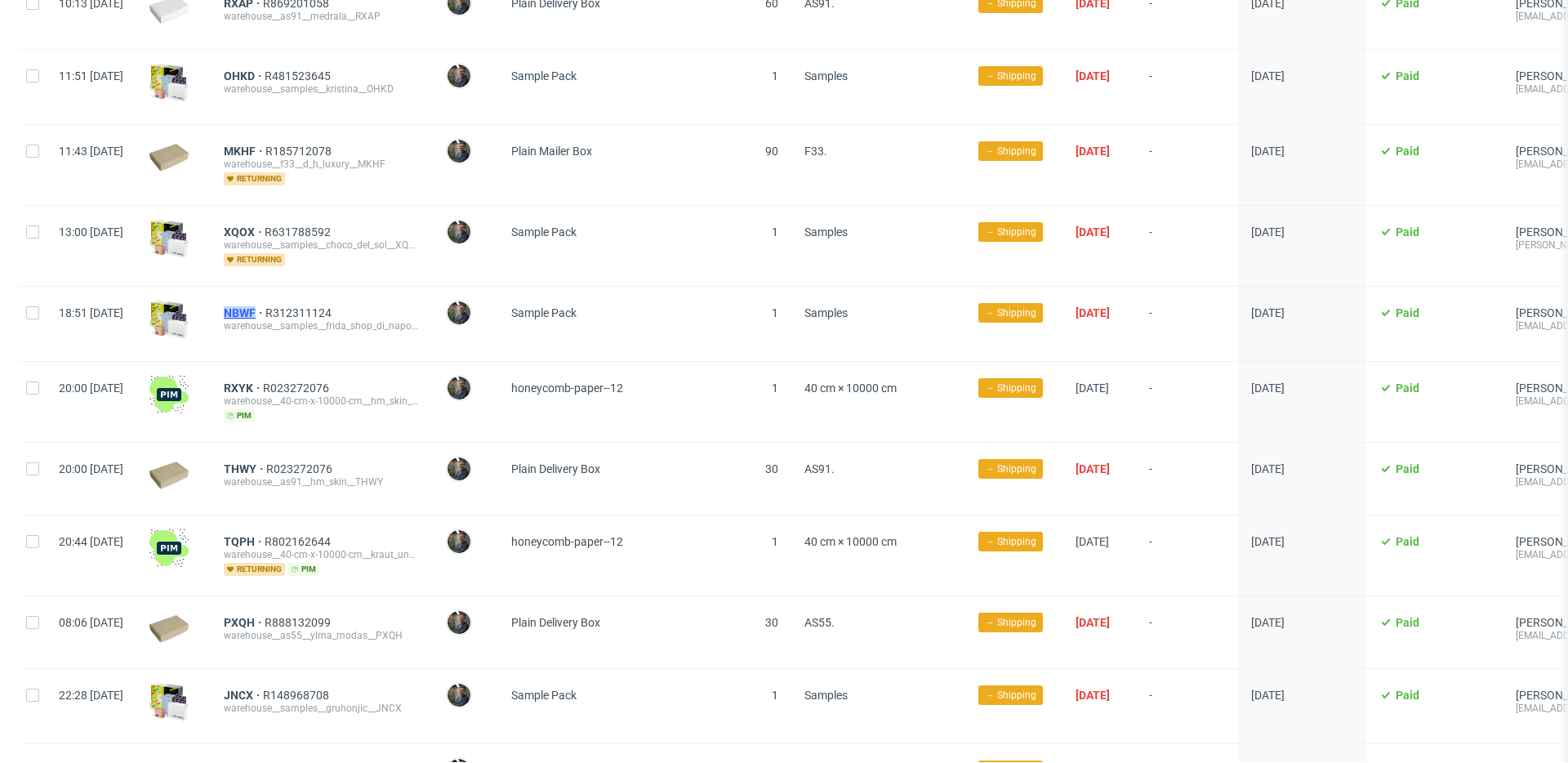
drag, startPoint x: 266, startPoint y: 291, endPoint x: 303, endPoint y: 291, distance: 37.0
click at [303, 291] on div "NBWF R312311124 warehouse__samples__frida_shop_di_napolitano_mario__NBWF" at bounding box center [322, 324] width 222 height 74
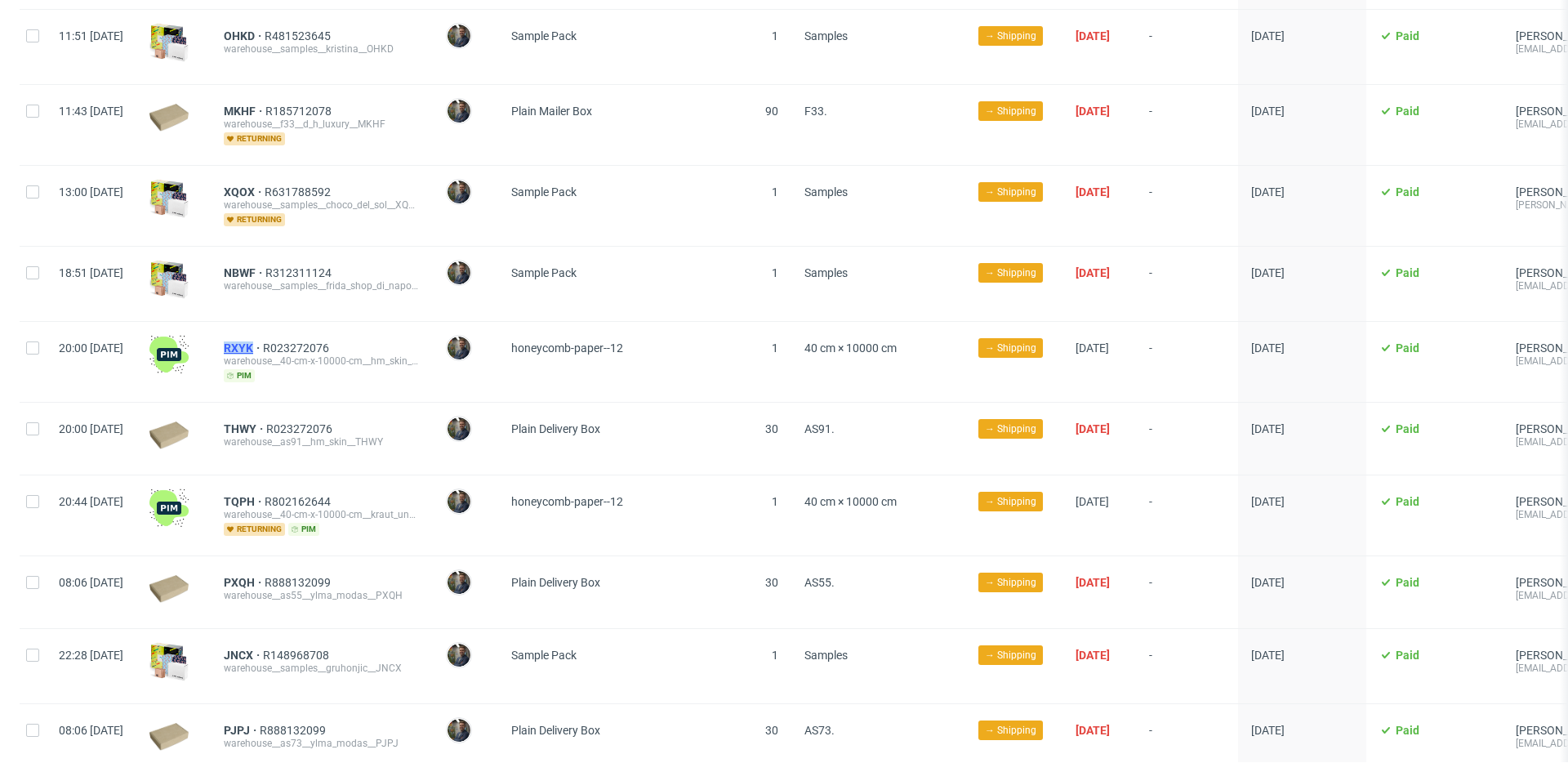
drag, startPoint x: 262, startPoint y: 324, endPoint x: 302, endPoint y: 325, distance: 40.0
click at [302, 325] on div "RXYK R023272076 warehouse__40-cm-x-10000-cm__hm_skin__RXYK pim" at bounding box center [322, 362] width 222 height 80
click at [382, 374] on div "RXYK R023272076 warehouse__40-cm-x-10000-cm__hm_skin__RXYK pim" at bounding box center [322, 362] width 222 height 80
drag, startPoint x: 260, startPoint y: 406, endPoint x: 306, endPoint y: 406, distance: 46.0
click at [306, 406] on div "THWY R023272076 warehouse__as91__hm_skin__THWY" at bounding box center [322, 439] width 222 height 72
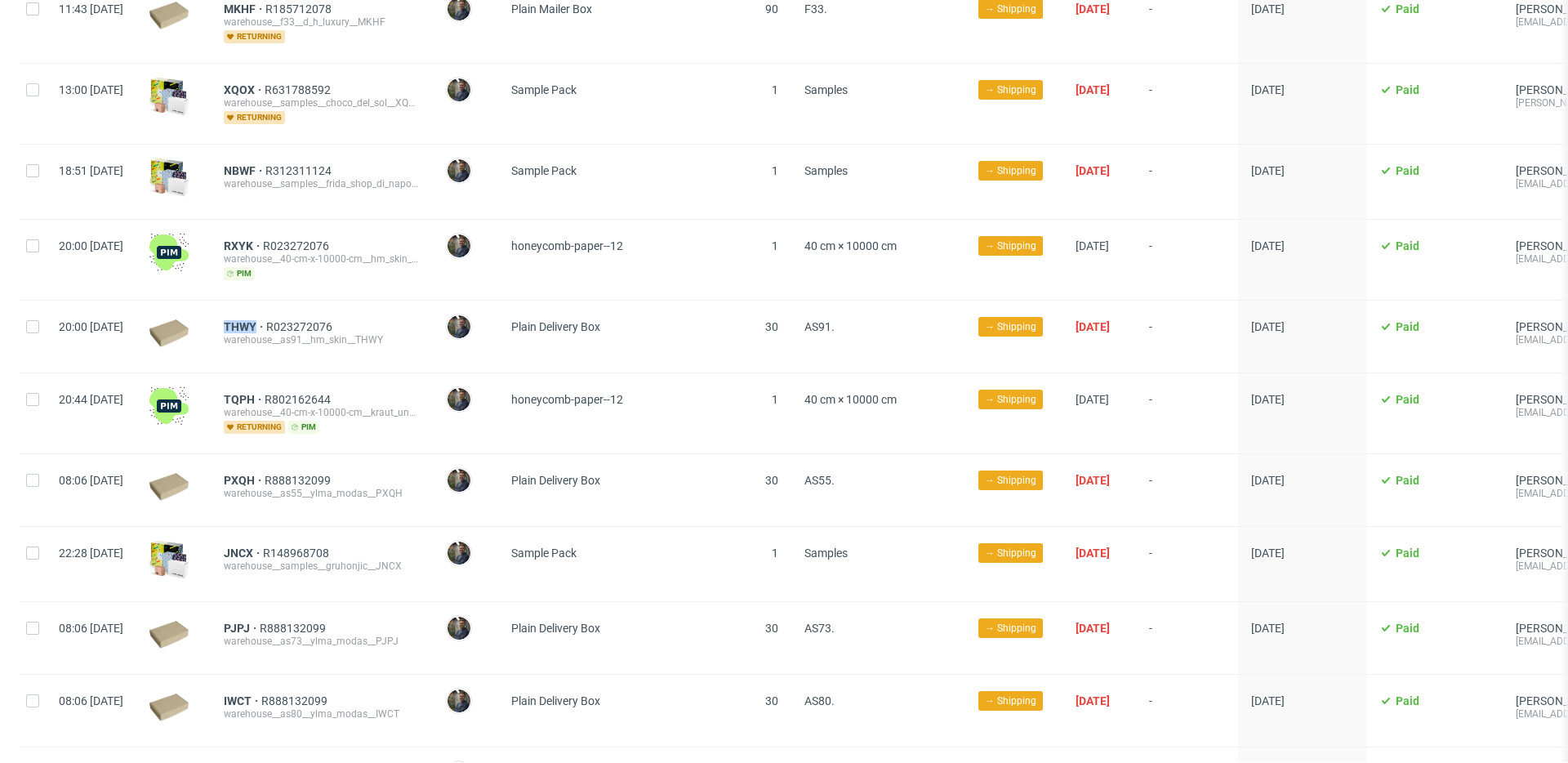
scroll to position [3497, 0]
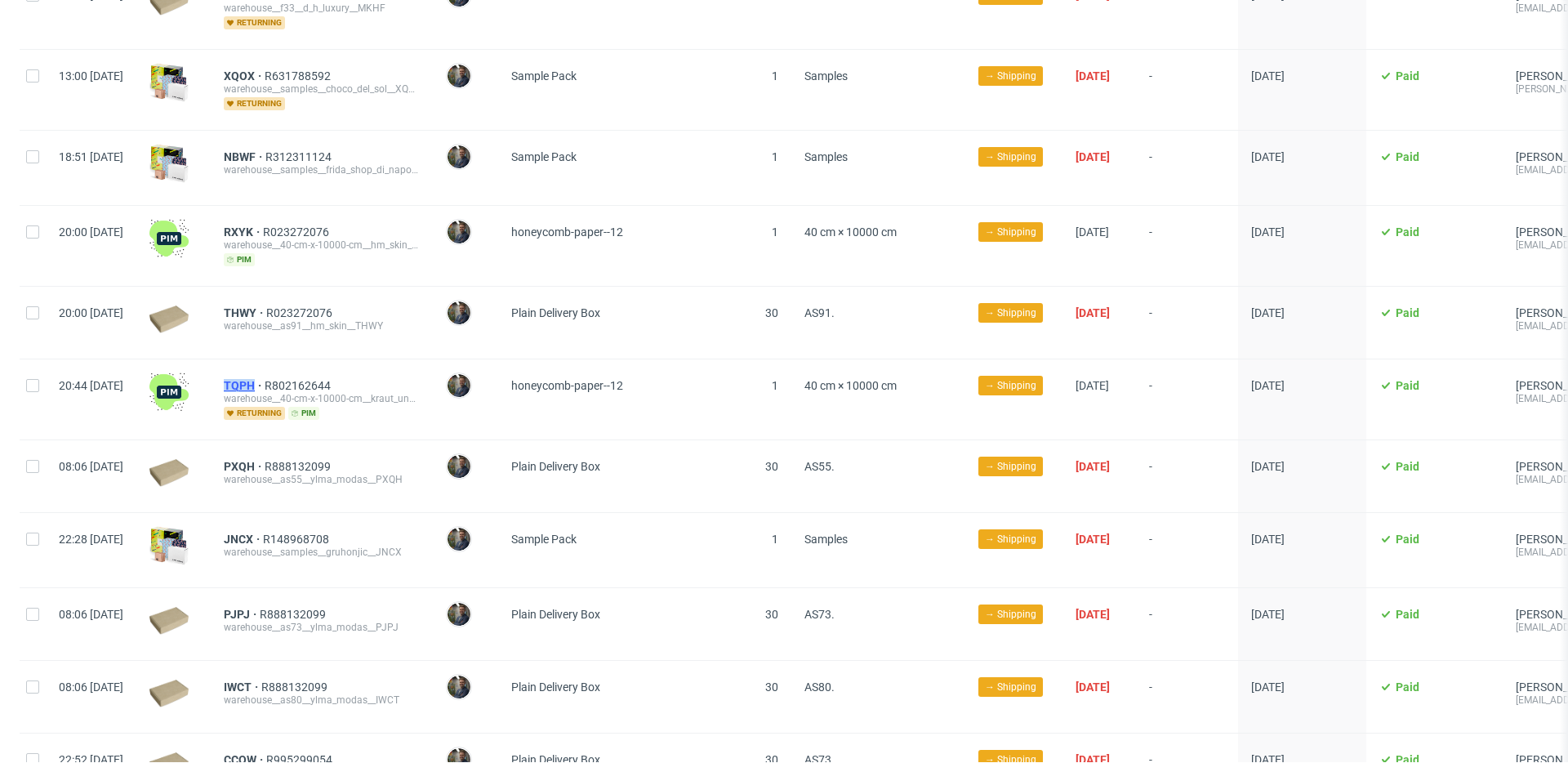
drag, startPoint x: 264, startPoint y: 361, endPoint x: 309, endPoint y: 363, distance: 45.0
click at [309, 363] on div "TQPH R802162644 warehouse__40-cm-x-10000-cm__kraut_und_wurzel_botanics_gmbh__TQ…" at bounding box center [322, 399] width 222 height 80
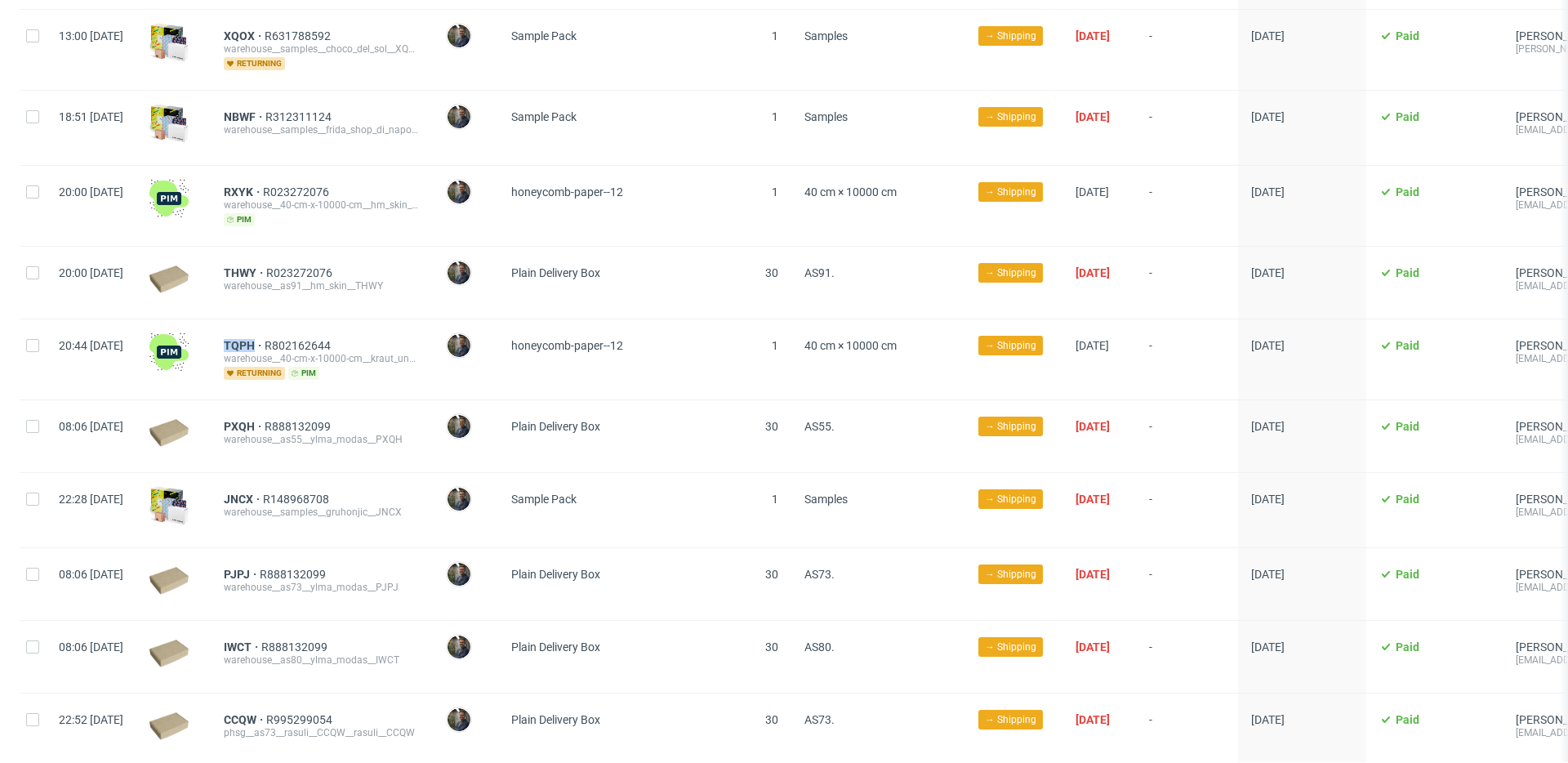
scroll to position [3539, 0]
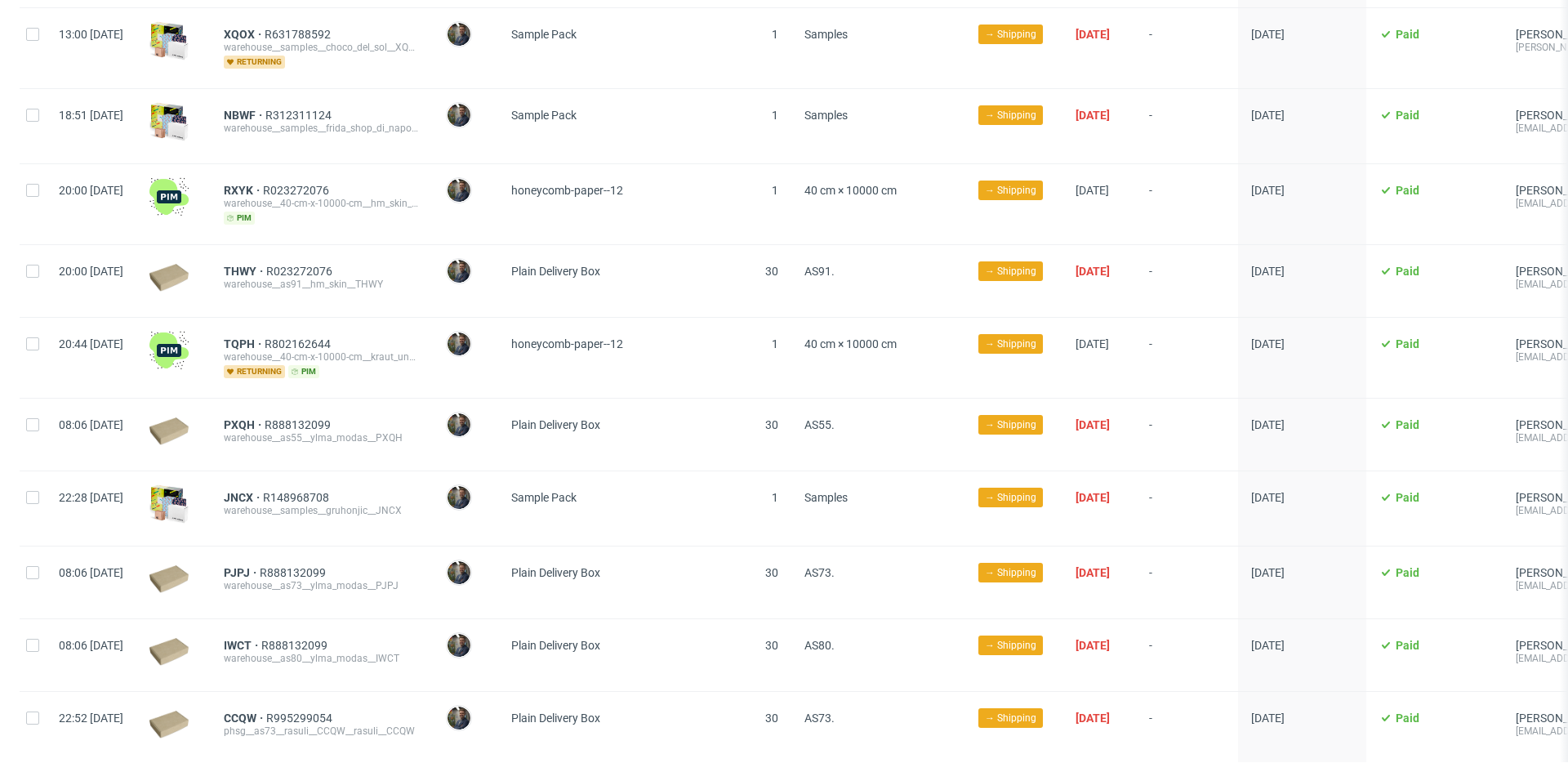
click at [653, 344] on span "honeycomb-paper--12" at bounding box center [613, 357] width 204 height 41
drag, startPoint x: 268, startPoint y: 399, endPoint x: 302, endPoint y: 401, distance: 34.1
click at [302, 401] on div "PXQH R888132099 warehouse__as55__ylma_modas__PXQH" at bounding box center [322, 434] width 222 height 72
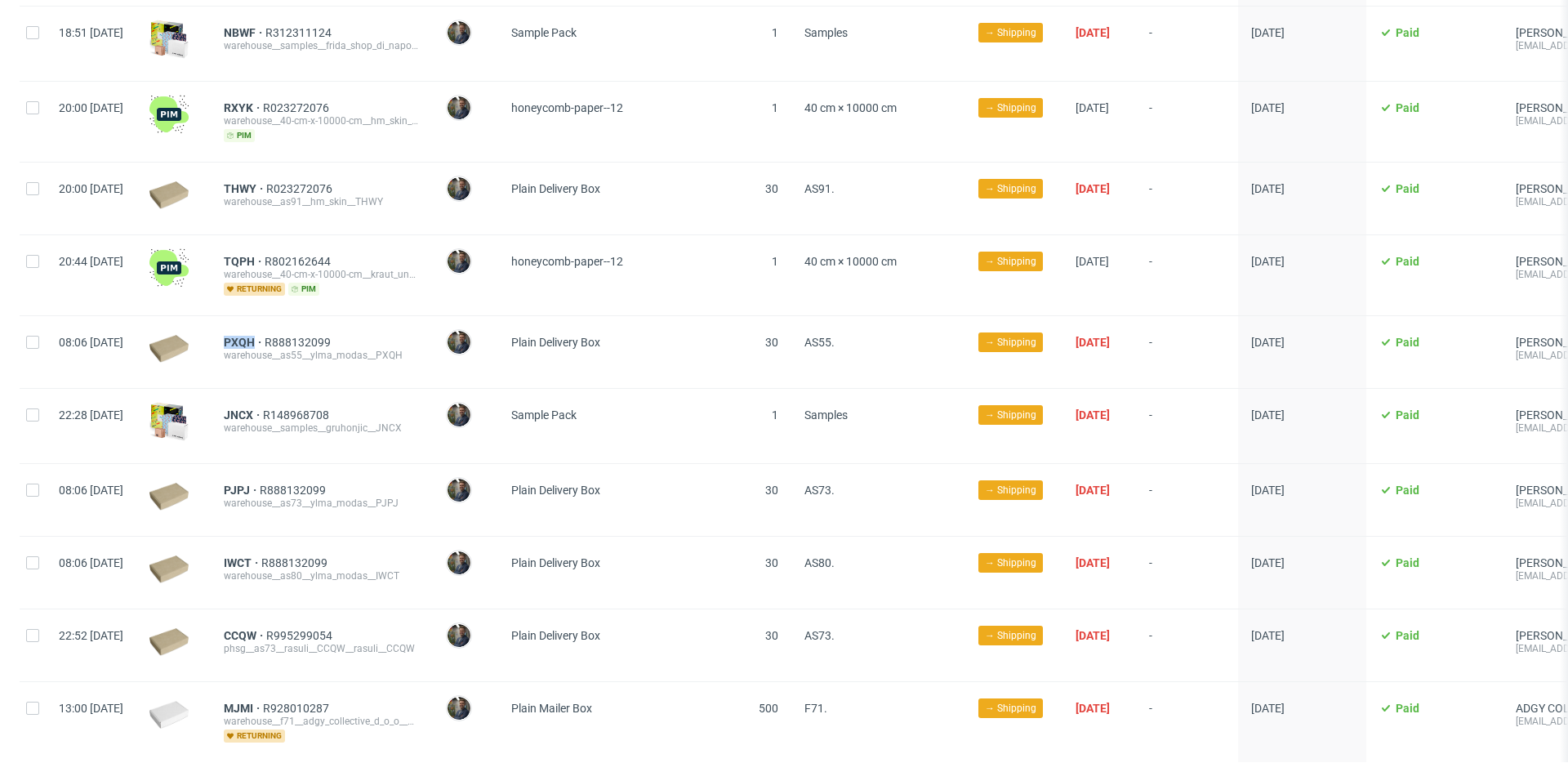
scroll to position [3642, 0]
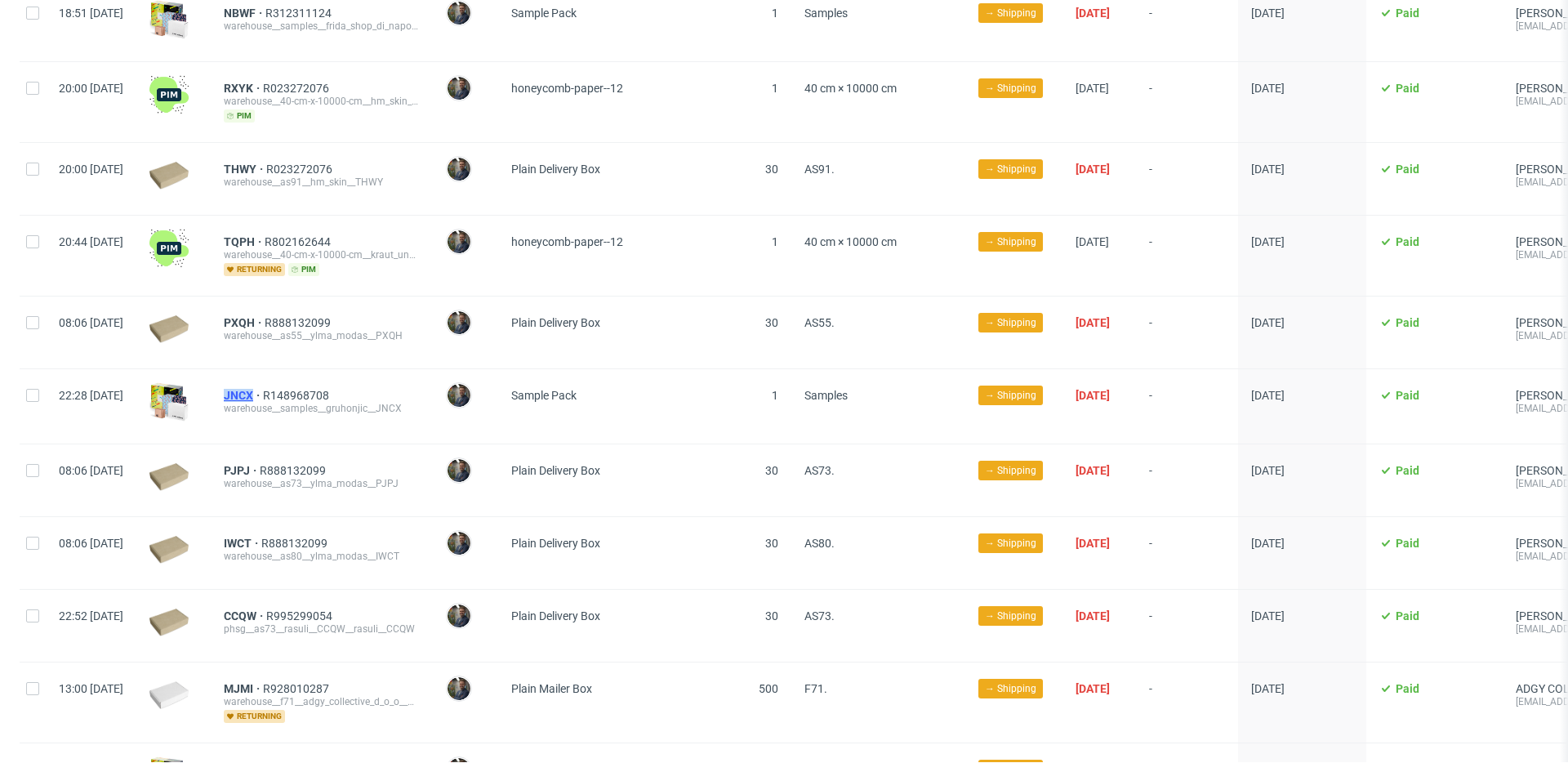
drag, startPoint x: 267, startPoint y: 374, endPoint x: 300, endPoint y: 373, distance: 33.0
click at [300, 373] on div "JNCX R148968708 warehouse__samples__gruhonjic__JNCX" at bounding box center [322, 406] width 222 height 74
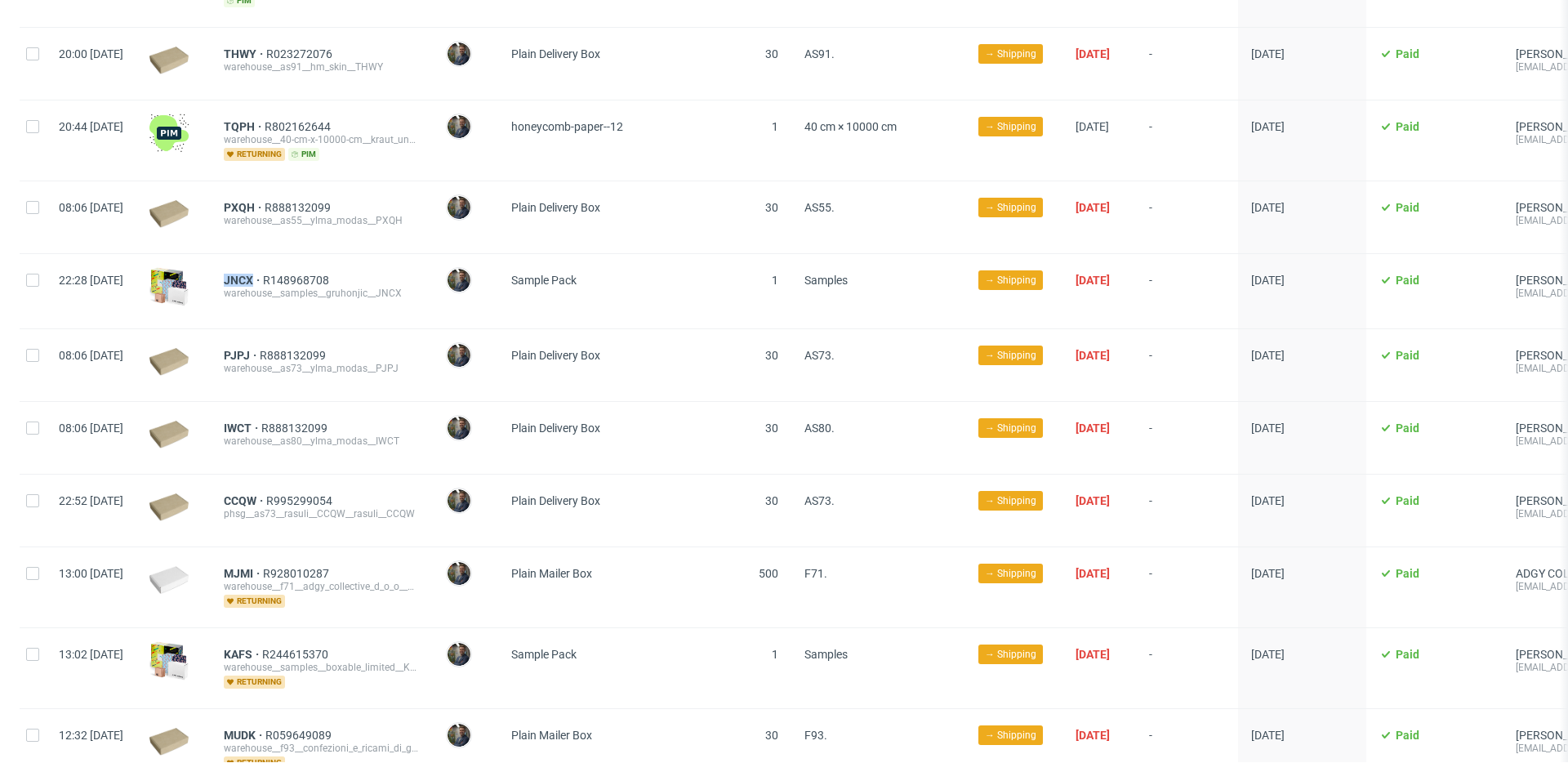
scroll to position [3765, 0]
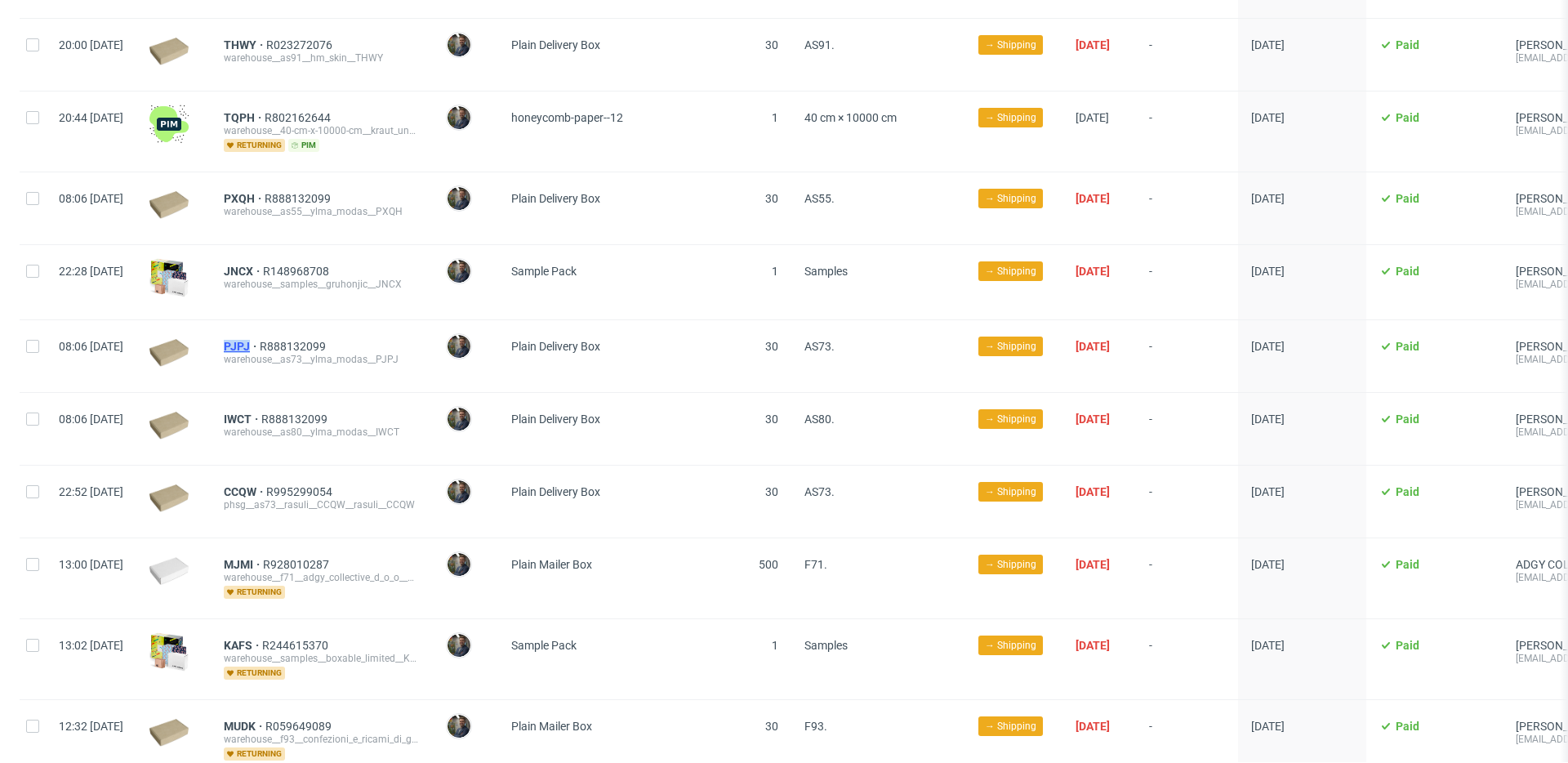
drag, startPoint x: 259, startPoint y: 321, endPoint x: 299, endPoint y: 327, distance: 40.4
click at [299, 327] on div "PJPJ R888132099 warehouse__as73__ylma_modas__PJPJ" at bounding box center [322, 356] width 222 height 72
drag, startPoint x: 267, startPoint y: 394, endPoint x: 299, endPoint y: 395, distance: 32.0
click at [299, 395] on div "IWCT R888132099 warehouse__as80__ylma_modas__IWCT" at bounding box center [322, 429] width 222 height 72
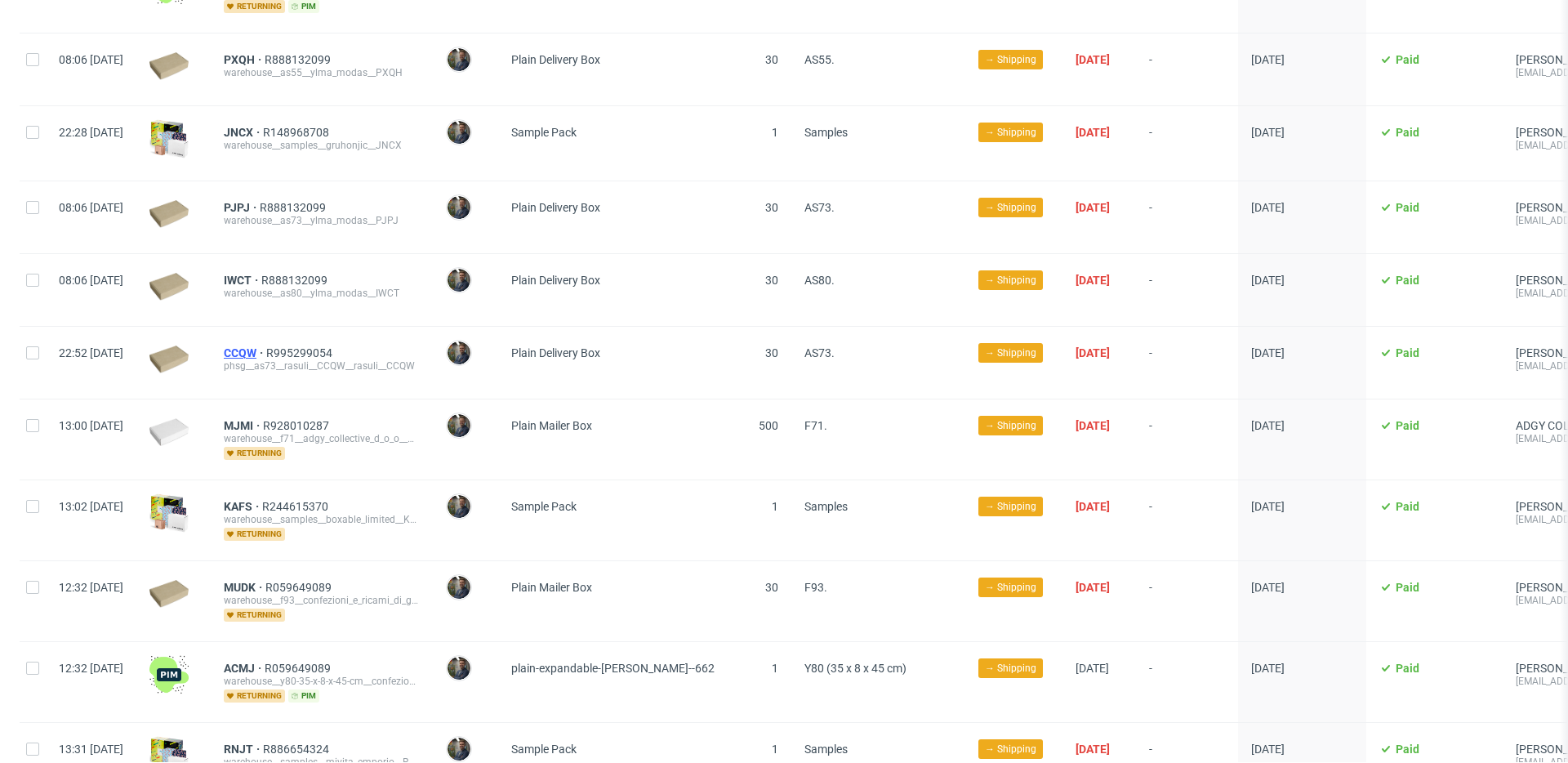
scroll to position [3908, 0]
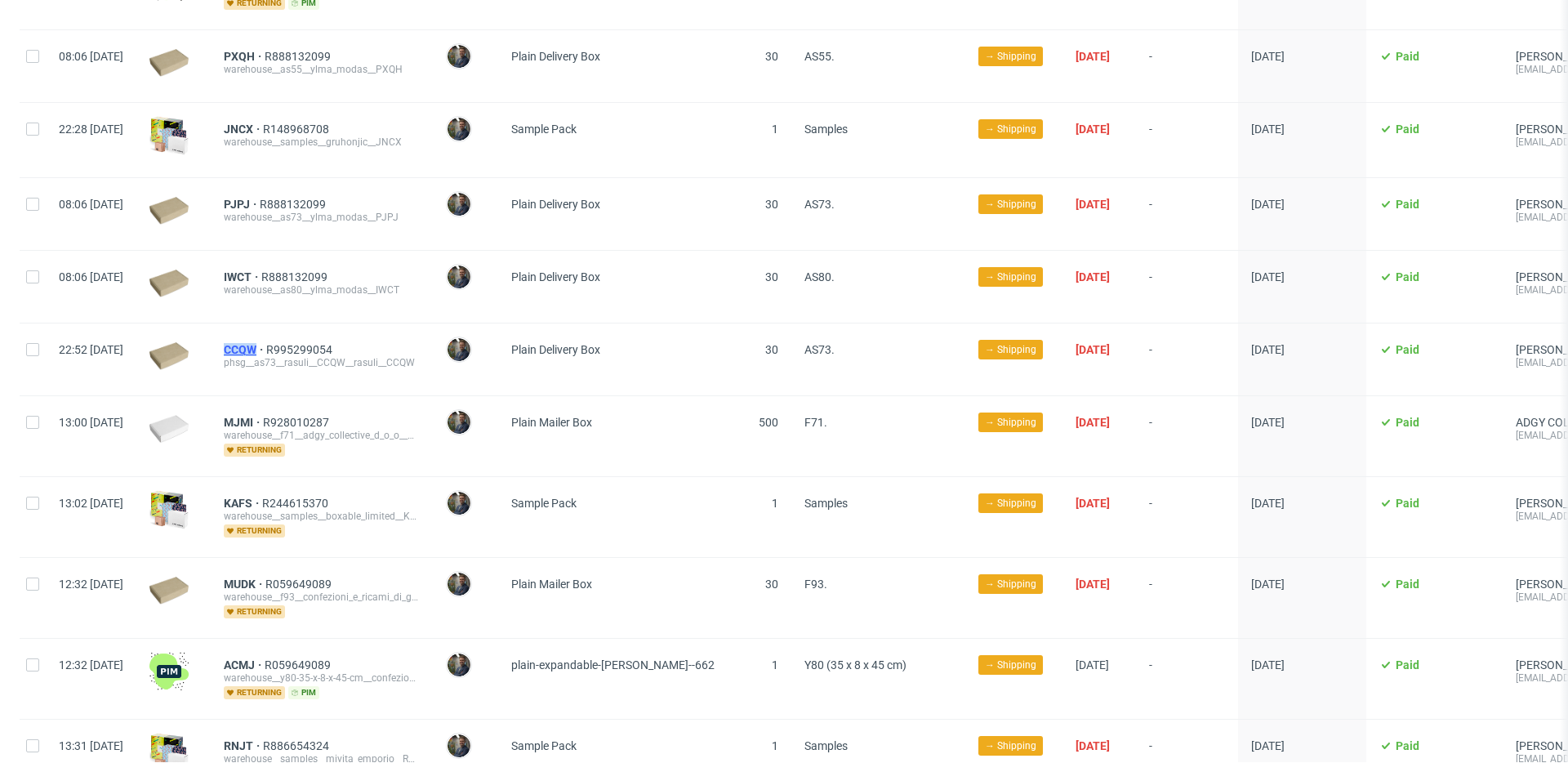
drag, startPoint x: 265, startPoint y: 329, endPoint x: 307, endPoint y: 329, distance: 42.0
click at [307, 329] on div "CCQW R995299054 phsg__as73__rasuli__CCQW__rasuli__CCQW" at bounding box center [322, 359] width 222 height 72
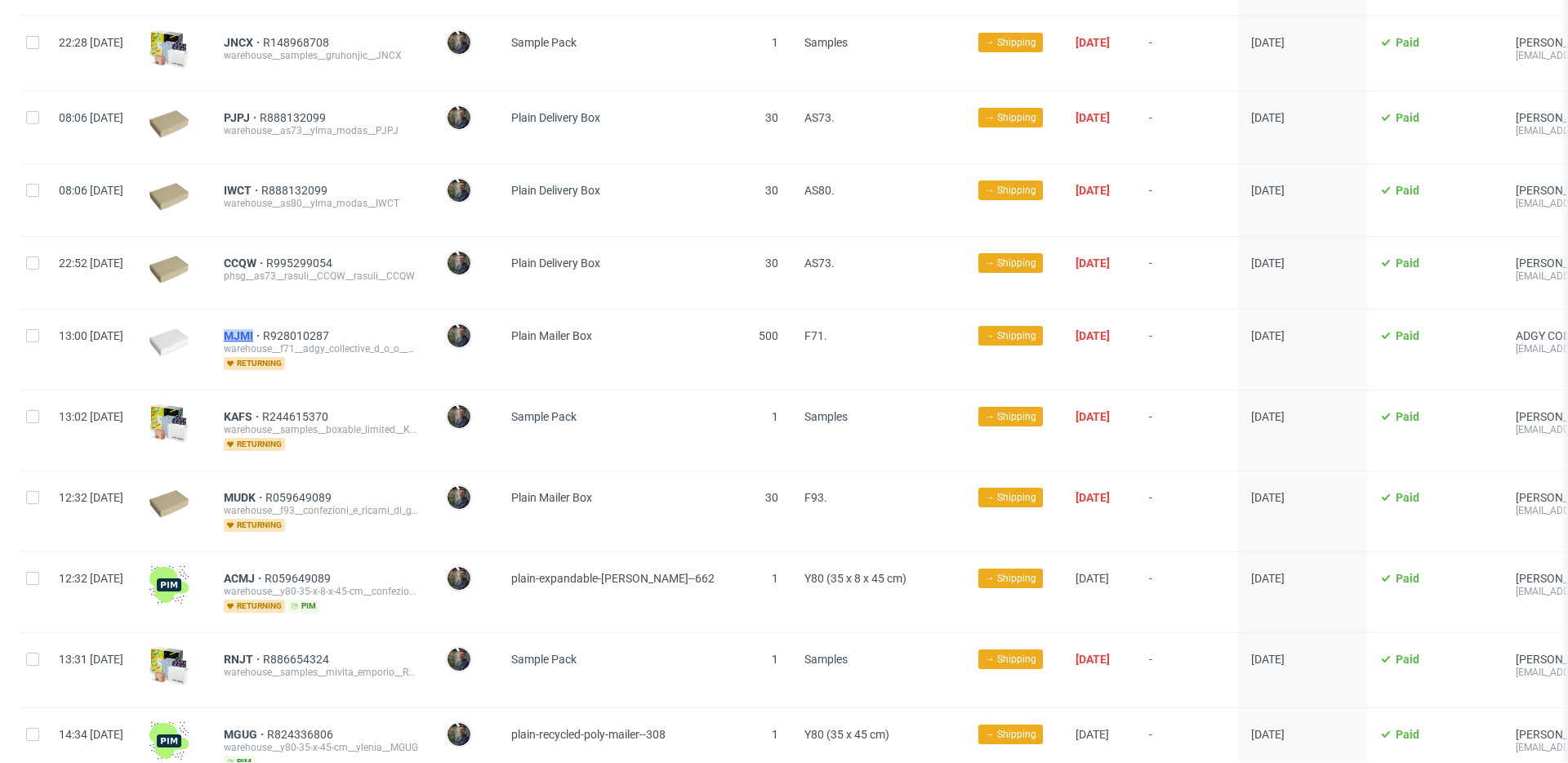
drag, startPoint x: 264, startPoint y: 309, endPoint x: 304, endPoint y: 312, distance: 40.1
click at [304, 312] on div "MJMI R928010287 warehouse__f71__adgy_collective_d_o_o__MJMI returning" at bounding box center [322, 349] width 222 height 80
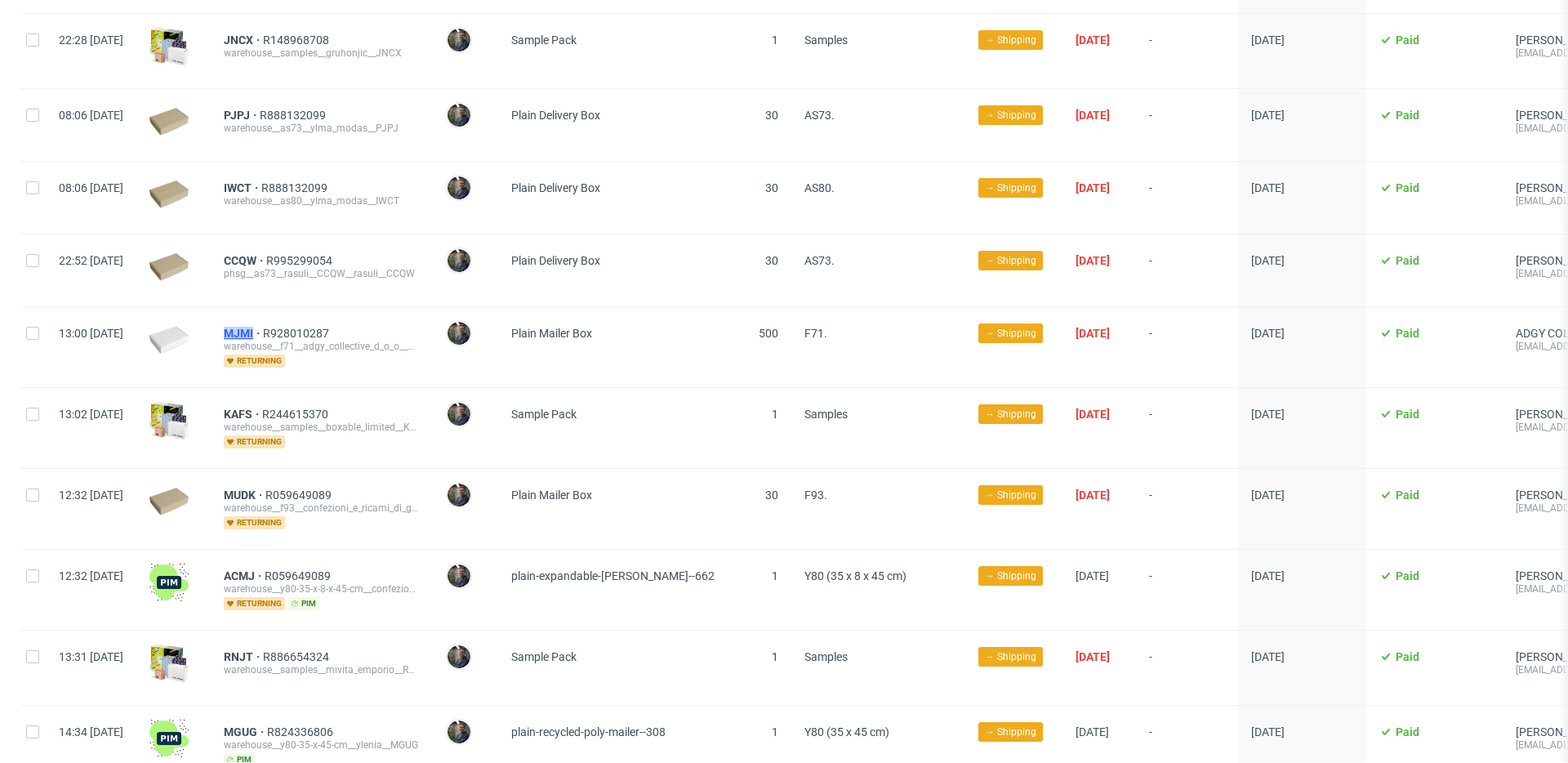
click at [263, 327] on span "MJMI" at bounding box center [243, 334] width 39 height 13
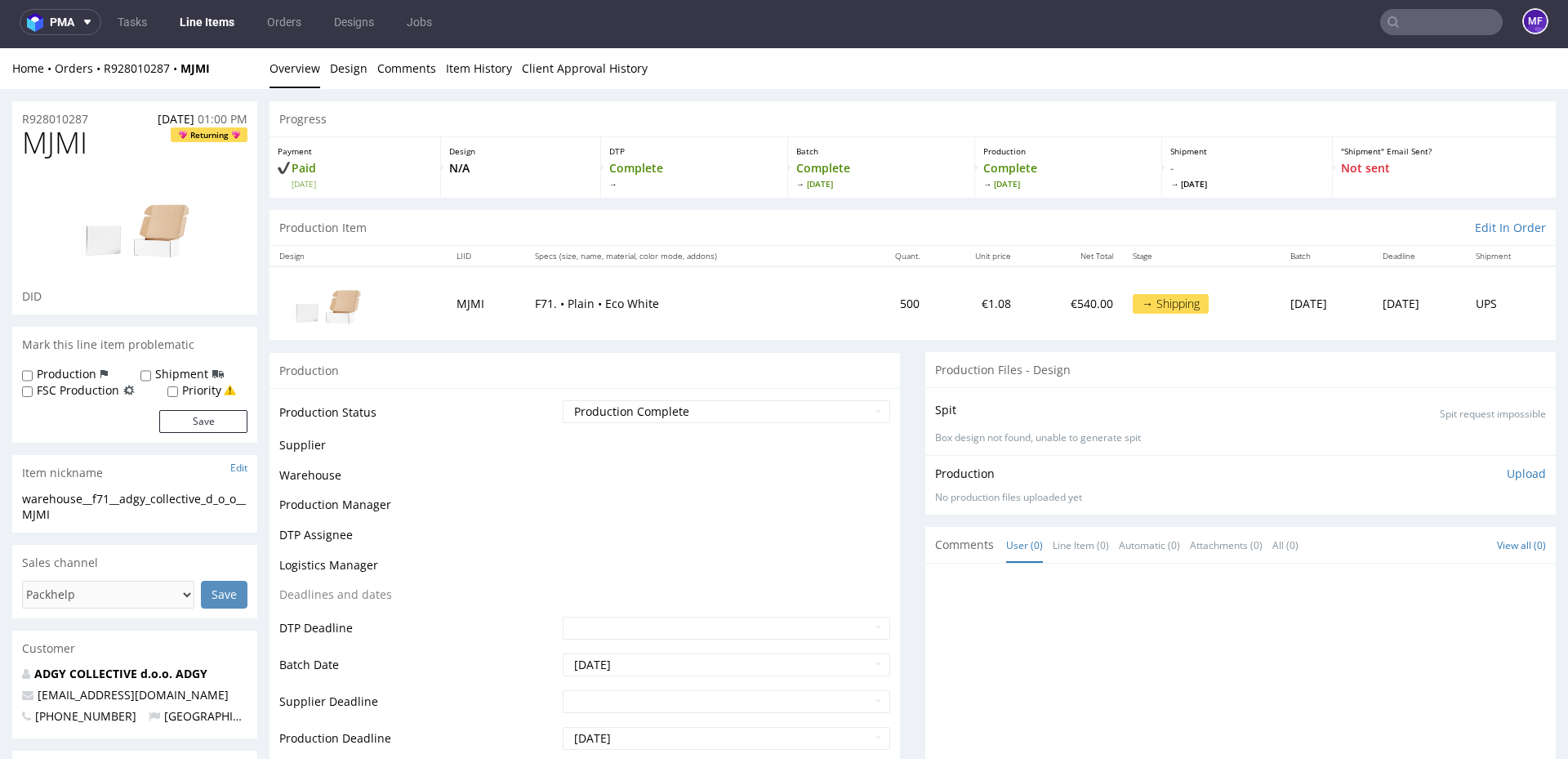
scroll to position [4, 0]
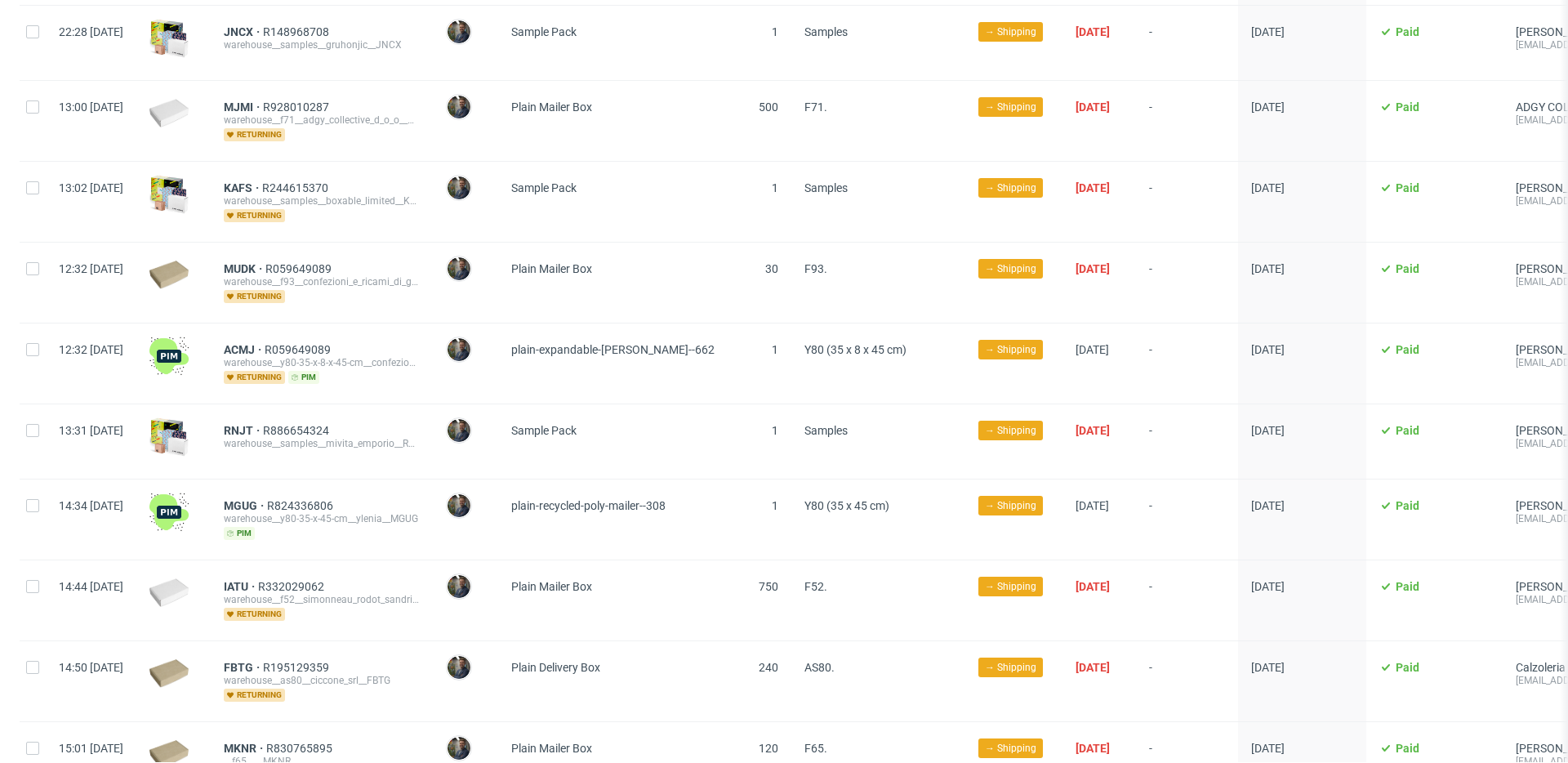
scroll to position [4198, 0]
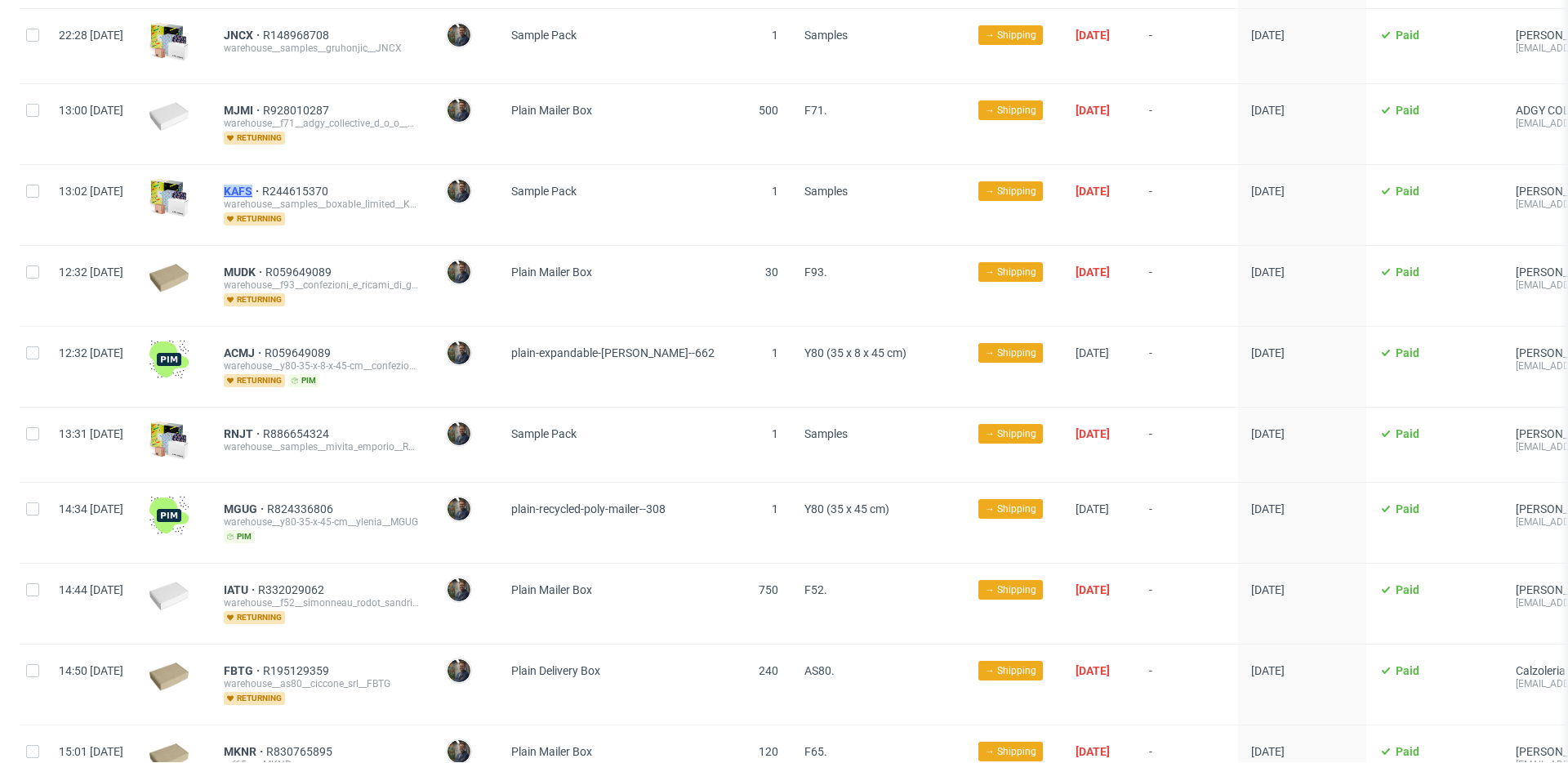
drag, startPoint x: 259, startPoint y: 163, endPoint x: 299, endPoint y: 165, distance: 40.0
click at [299, 165] on div "KAFS R244615370 warehouse__samples__boxable_limited__KAFS returning" at bounding box center [322, 205] width 222 height 80
drag, startPoint x: 267, startPoint y: 246, endPoint x: 304, endPoint y: 249, distance: 37.1
click at [304, 249] on div "MUDK R059649089 warehouse__f93__confezioni_e_ricami_di_gherardi_massimo_e_c__MU…" at bounding box center [322, 286] width 222 height 80
drag, startPoint x: 269, startPoint y: 326, endPoint x: 304, endPoint y: 329, distance: 35.1
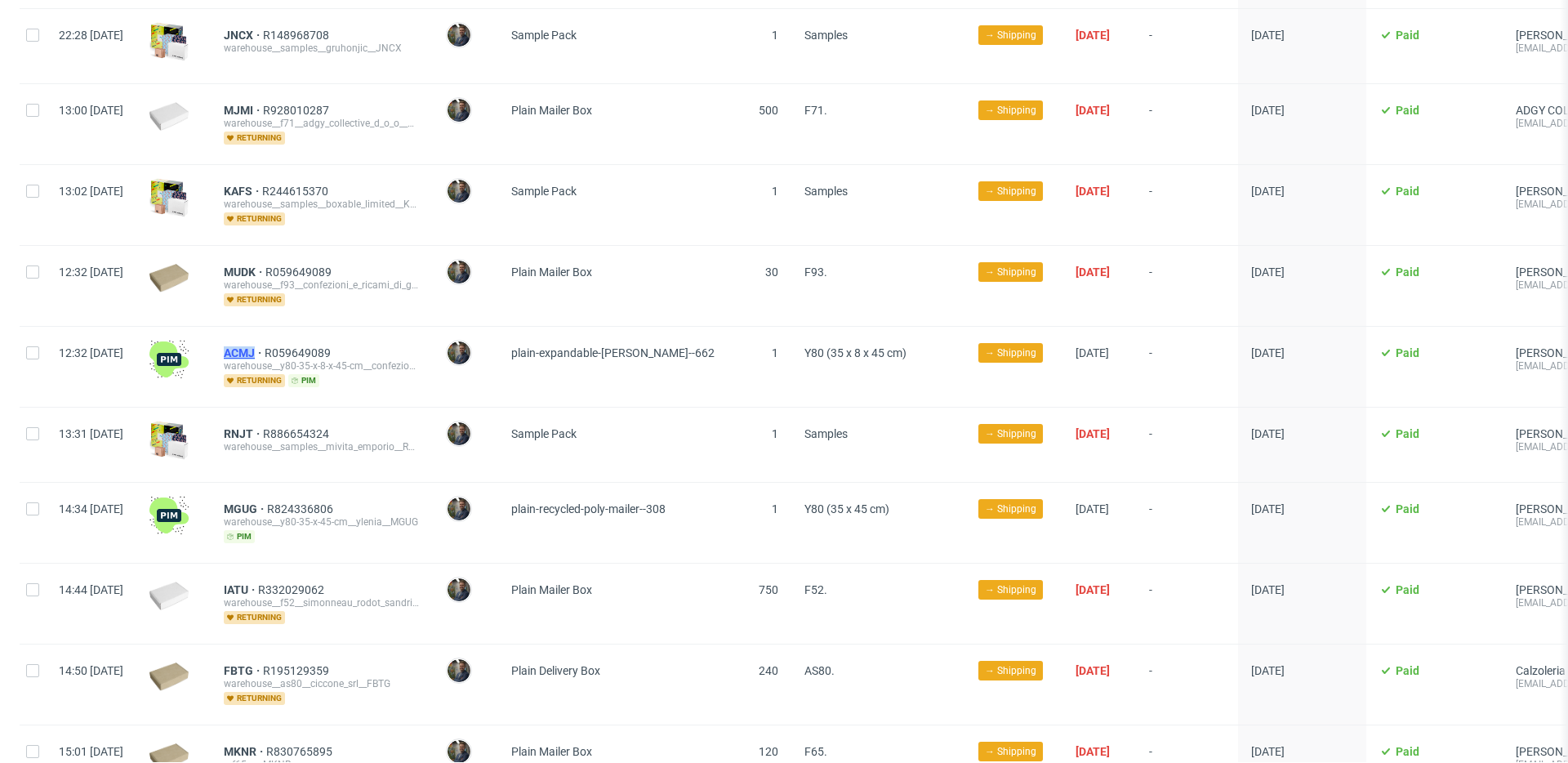
click at [304, 329] on div "ACMJ R059649089 warehouse__y80-35-x-8-x-45-cm__confezioni_e_ricami_di_gherardi_…" at bounding box center [322, 367] width 222 height 80
drag, startPoint x: 267, startPoint y: 407, endPoint x: 300, endPoint y: 409, distance: 33.1
click at [300, 409] on div "RNJT R886654324 warehouse__samples__mivita_emporio__RNJT" at bounding box center [322, 444] width 222 height 74
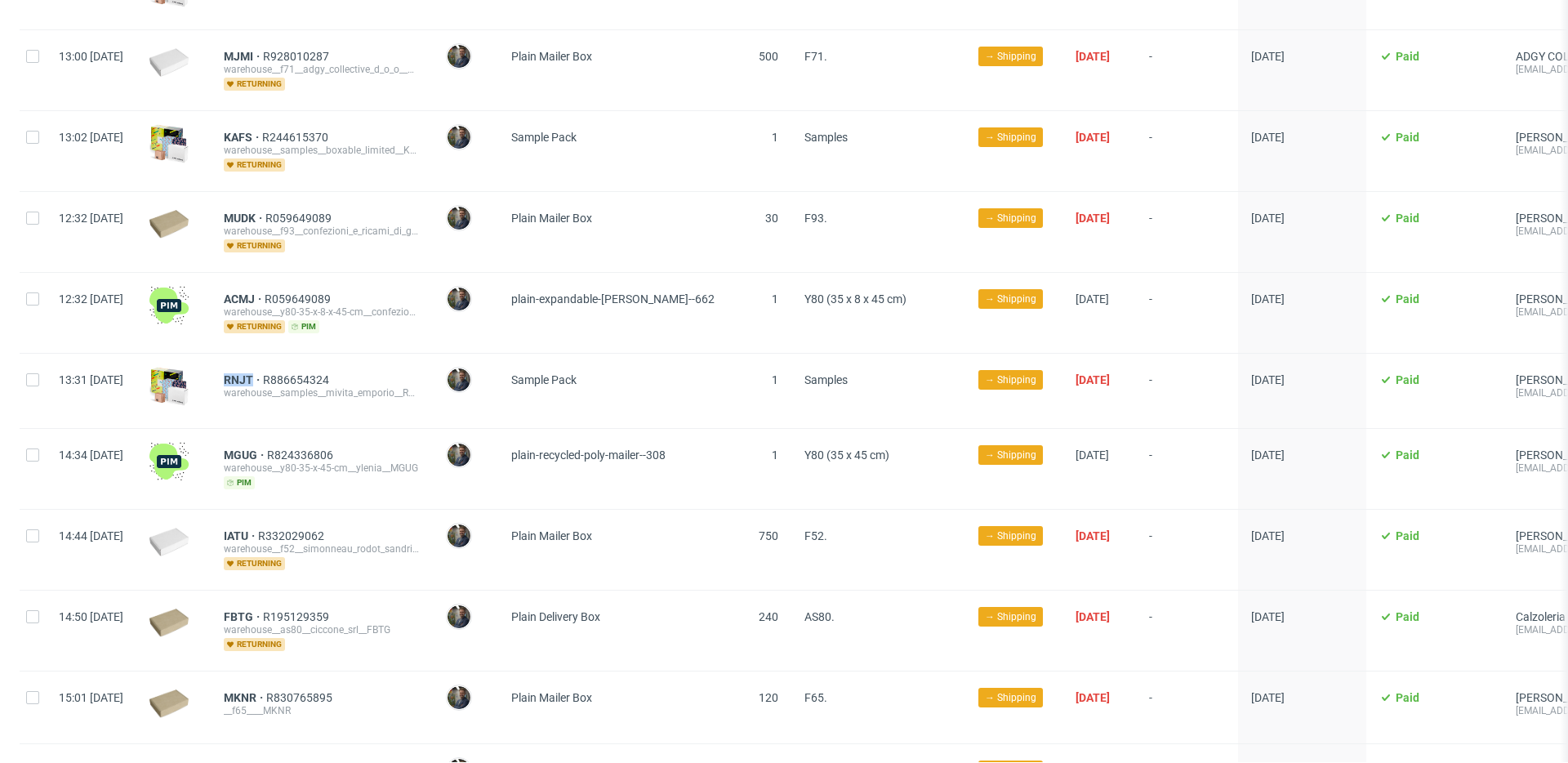
scroll to position [4313, 0]
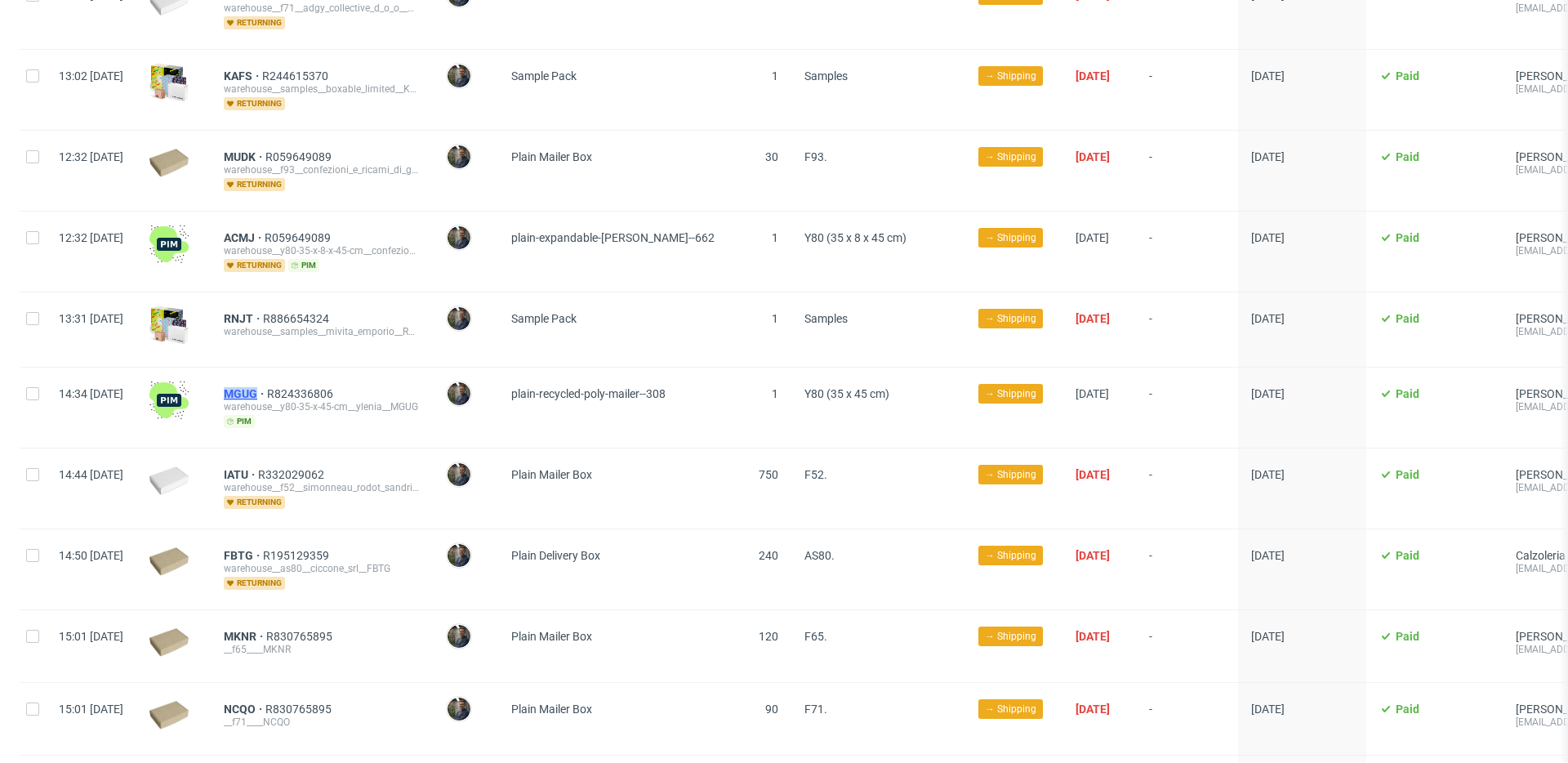
drag, startPoint x: 261, startPoint y: 373, endPoint x: 309, endPoint y: 373, distance: 48.0
click at [309, 373] on div "MGUG R824336806 warehouse__y80-35-x-45-cm__ylenia__MGUG pim" at bounding box center [322, 408] width 222 height 80
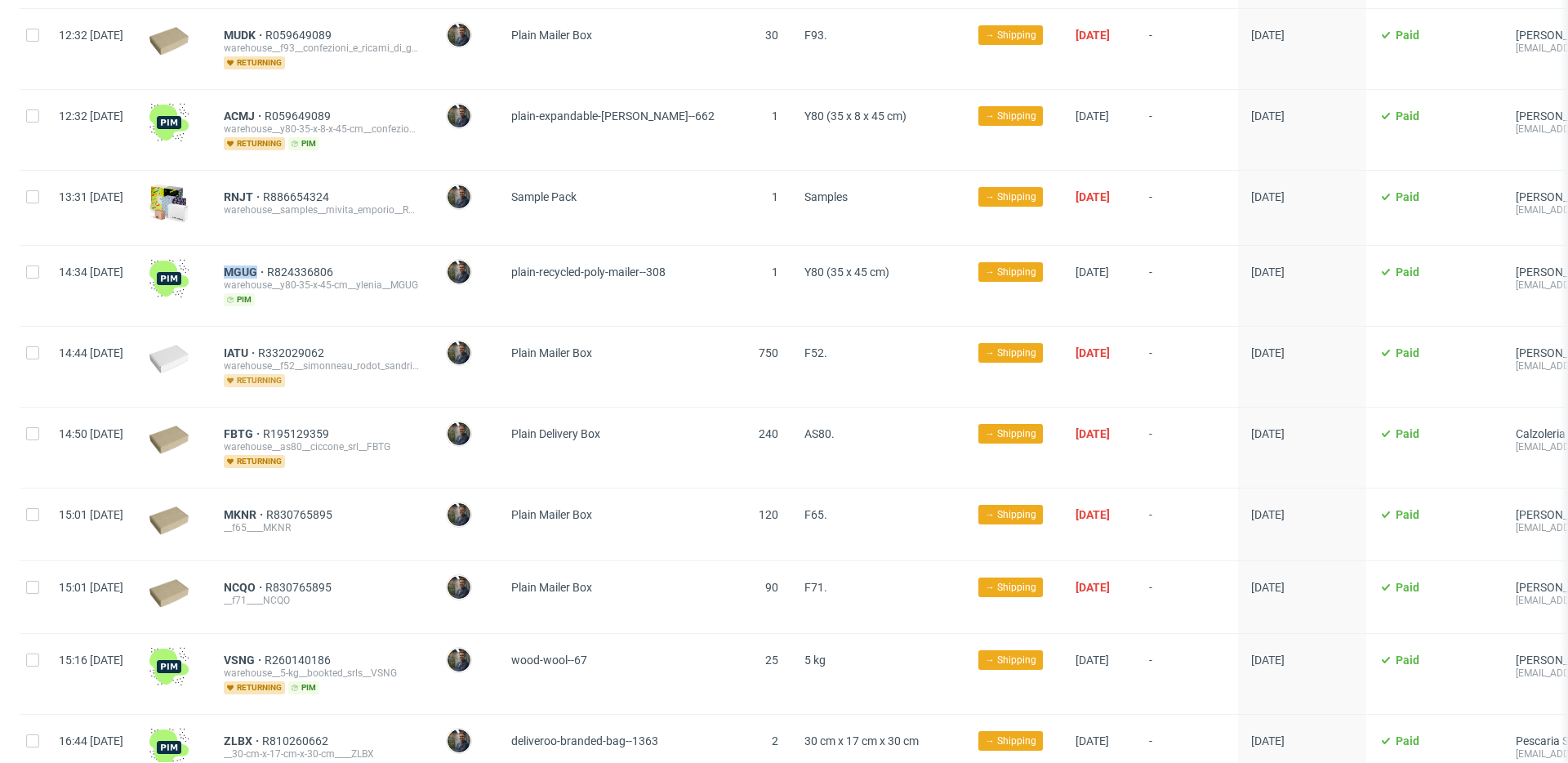
scroll to position [4442, 0]
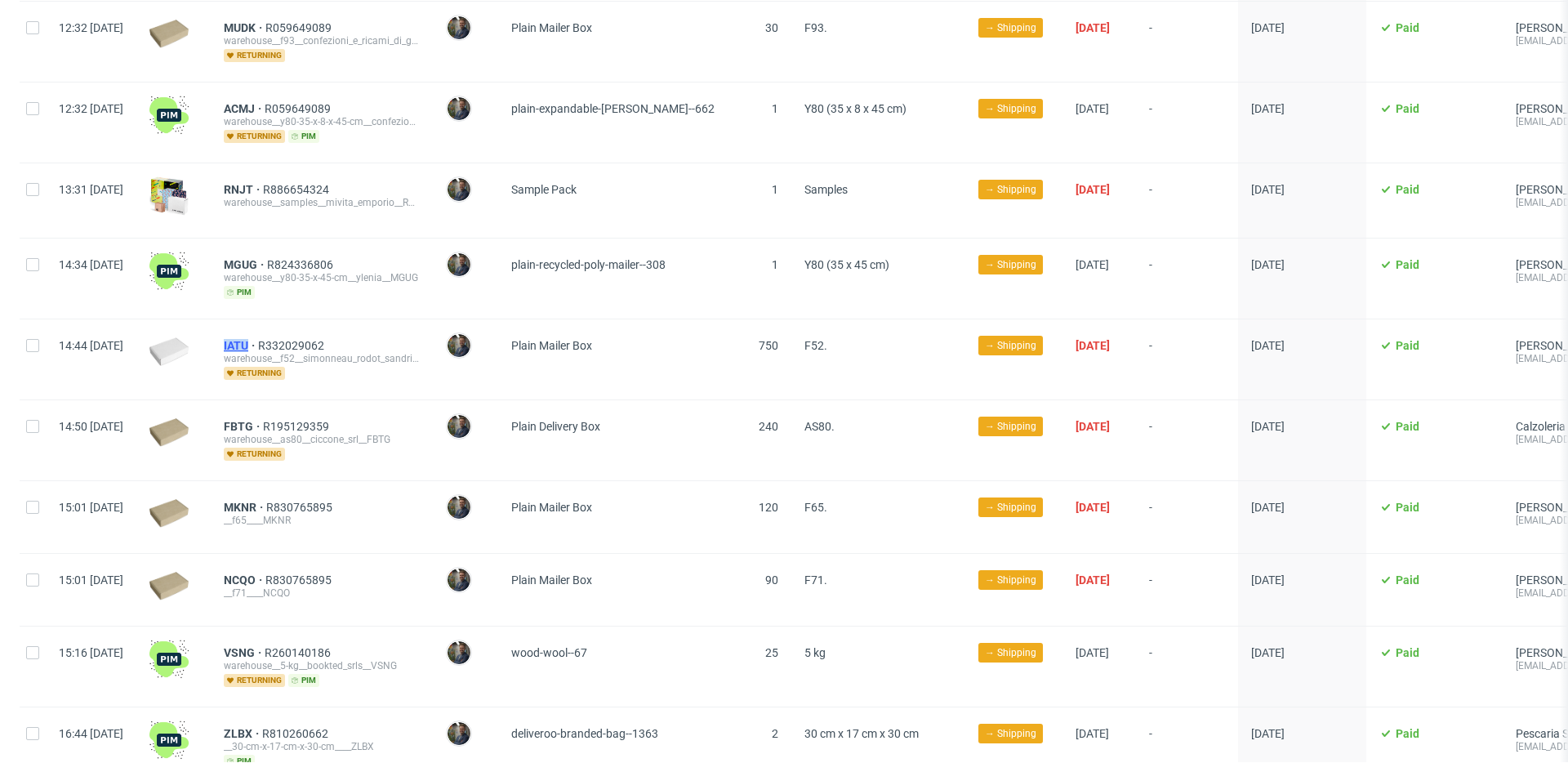
drag, startPoint x: 265, startPoint y: 319, endPoint x: 295, endPoint y: 320, distance: 30.0
click at [295, 320] on div "IATU R332029062 warehouse__f52__simonneau_rodot_sandrine__IATU returning" at bounding box center [322, 359] width 222 height 80
drag, startPoint x: 254, startPoint y: 414, endPoint x: 268, endPoint y: 399, distance: 20.5
click at [211, 414] on div at bounding box center [173, 440] width 74 height 80
drag, startPoint x: 267, startPoint y: 398, endPoint x: 298, endPoint y: 401, distance: 31.1
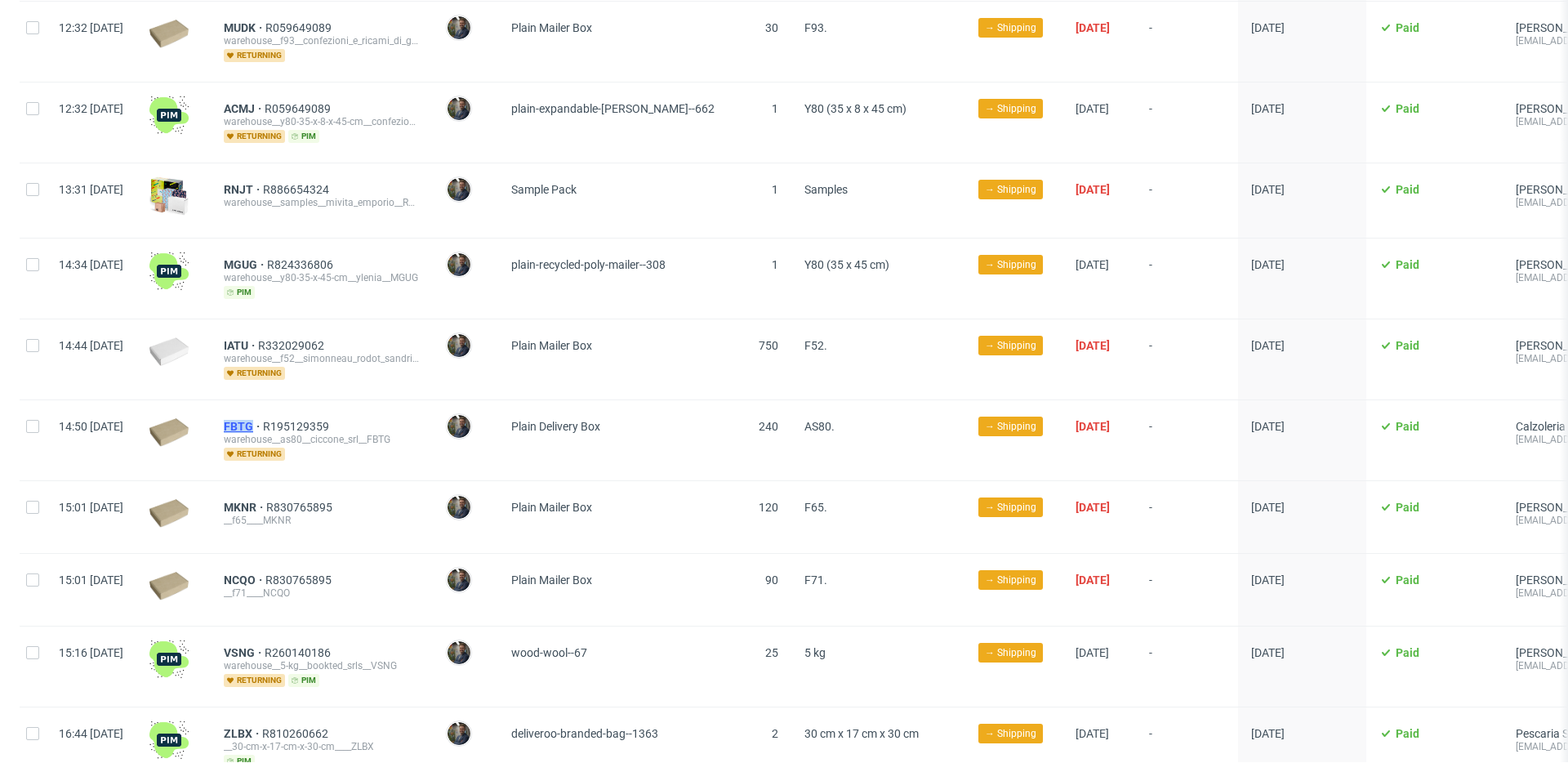
click at [298, 401] on div "FBTG R195129359 warehouse__as80__ciccone_srl__FBTG returning" at bounding box center [322, 440] width 222 height 80
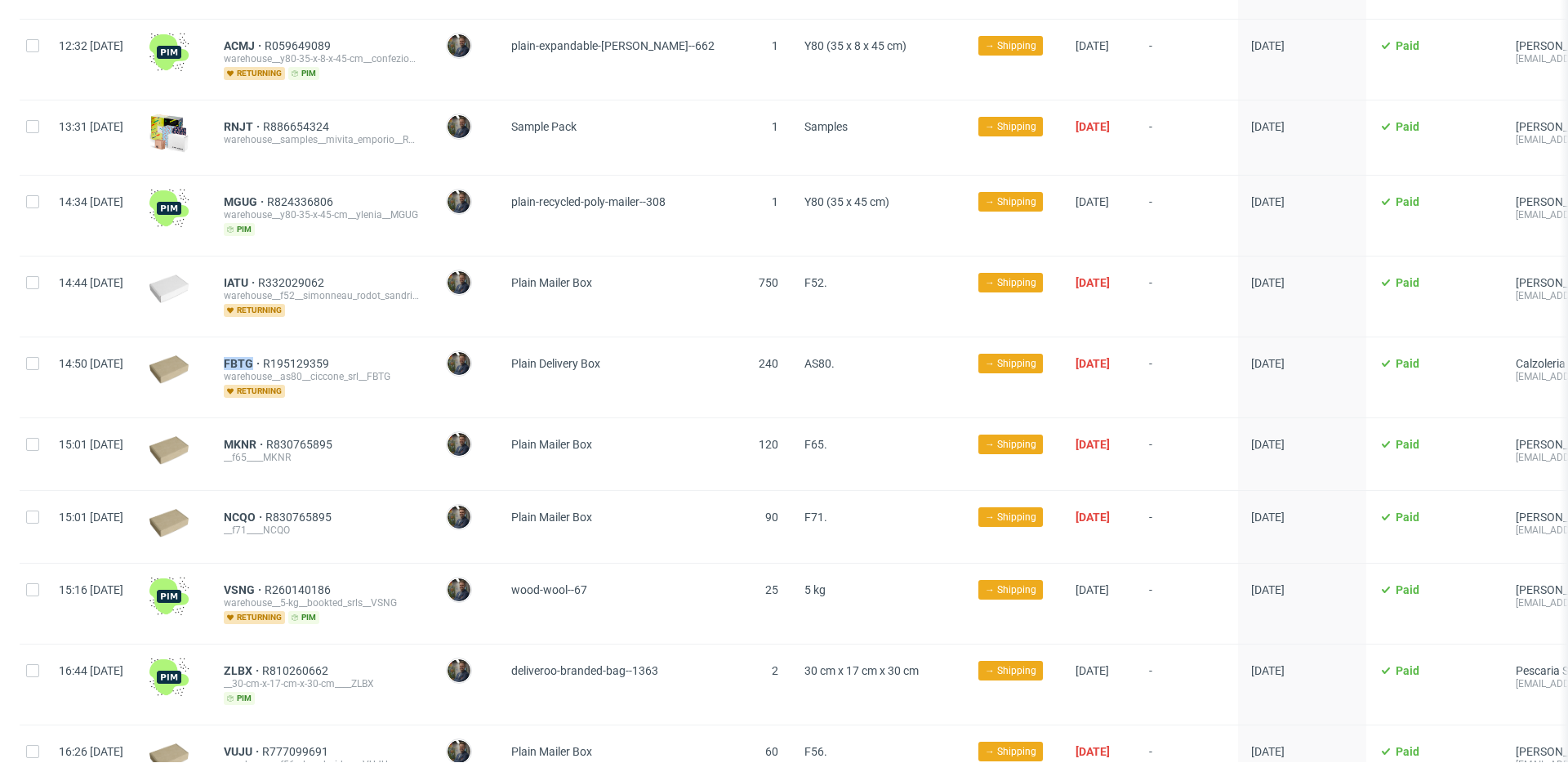
scroll to position [4501, 0]
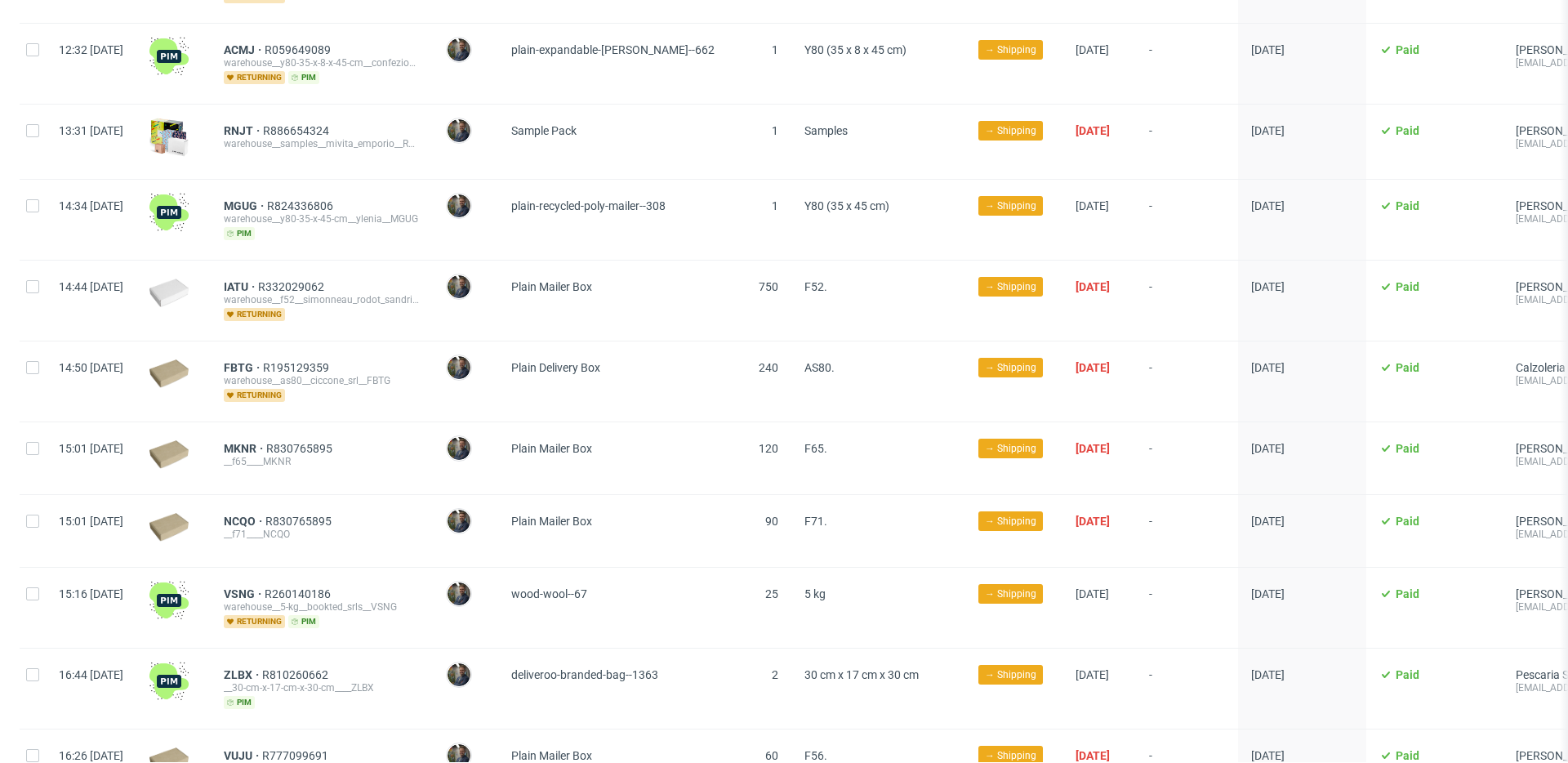
click at [430, 422] on div "MKNR R830765895 __f65____MKNR" at bounding box center [322, 458] width 222 height 72
click at [267, 422] on div "MKNR R830765895 __f65____MKNR" at bounding box center [322, 458] width 222 height 72
drag, startPoint x: 266, startPoint y: 420, endPoint x: 304, endPoint y: 422, distance: 38.1
click at [304, 422] on div "MKNR R830765895 __f65____MKNR" at bounding box center [322, 458] width 222 height 72
click at [395, 515] on div "NCQO R830765895" at bounding box center [321, 521] width 196 height 13
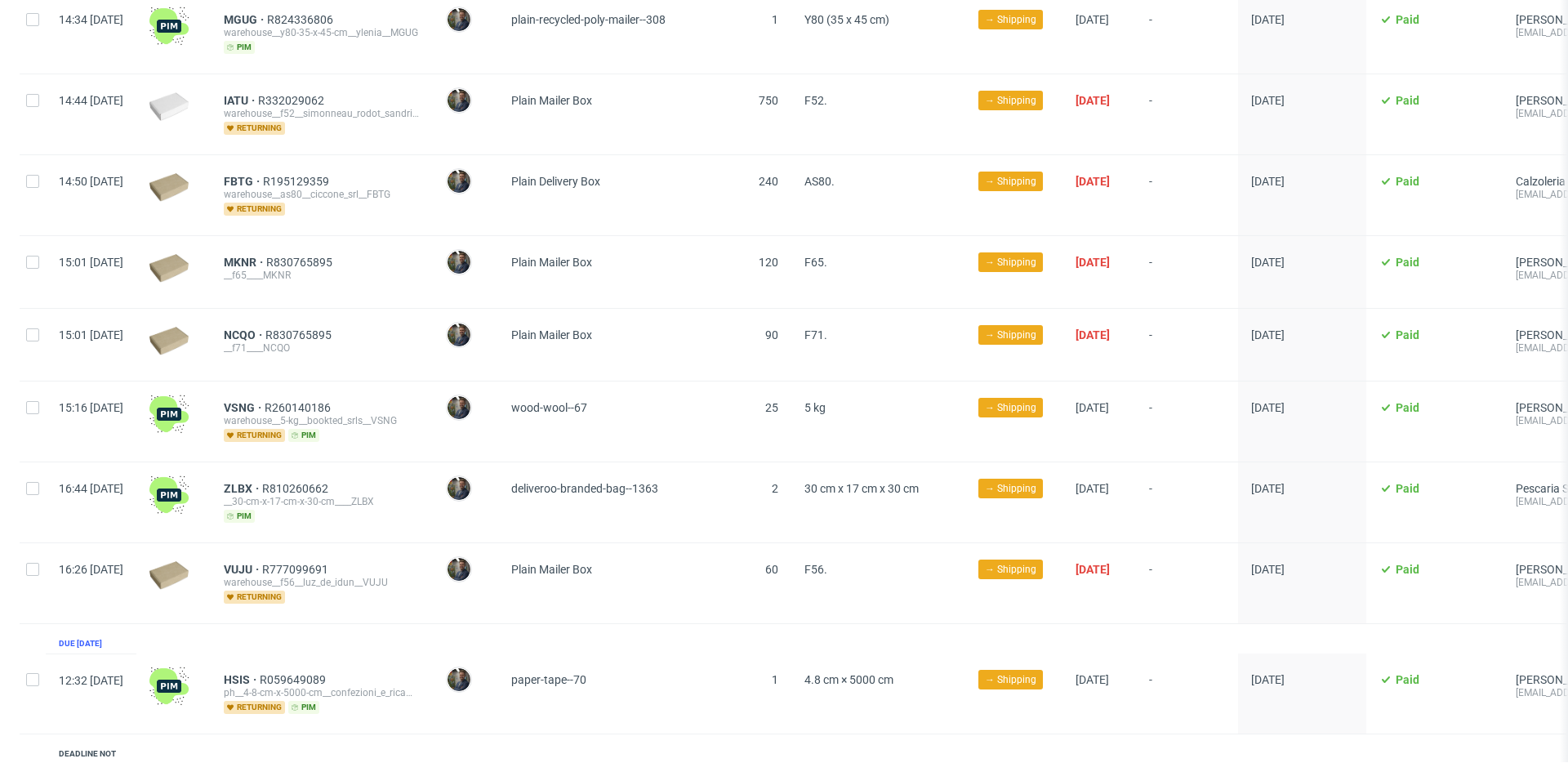
scroll to position [4702, 0]
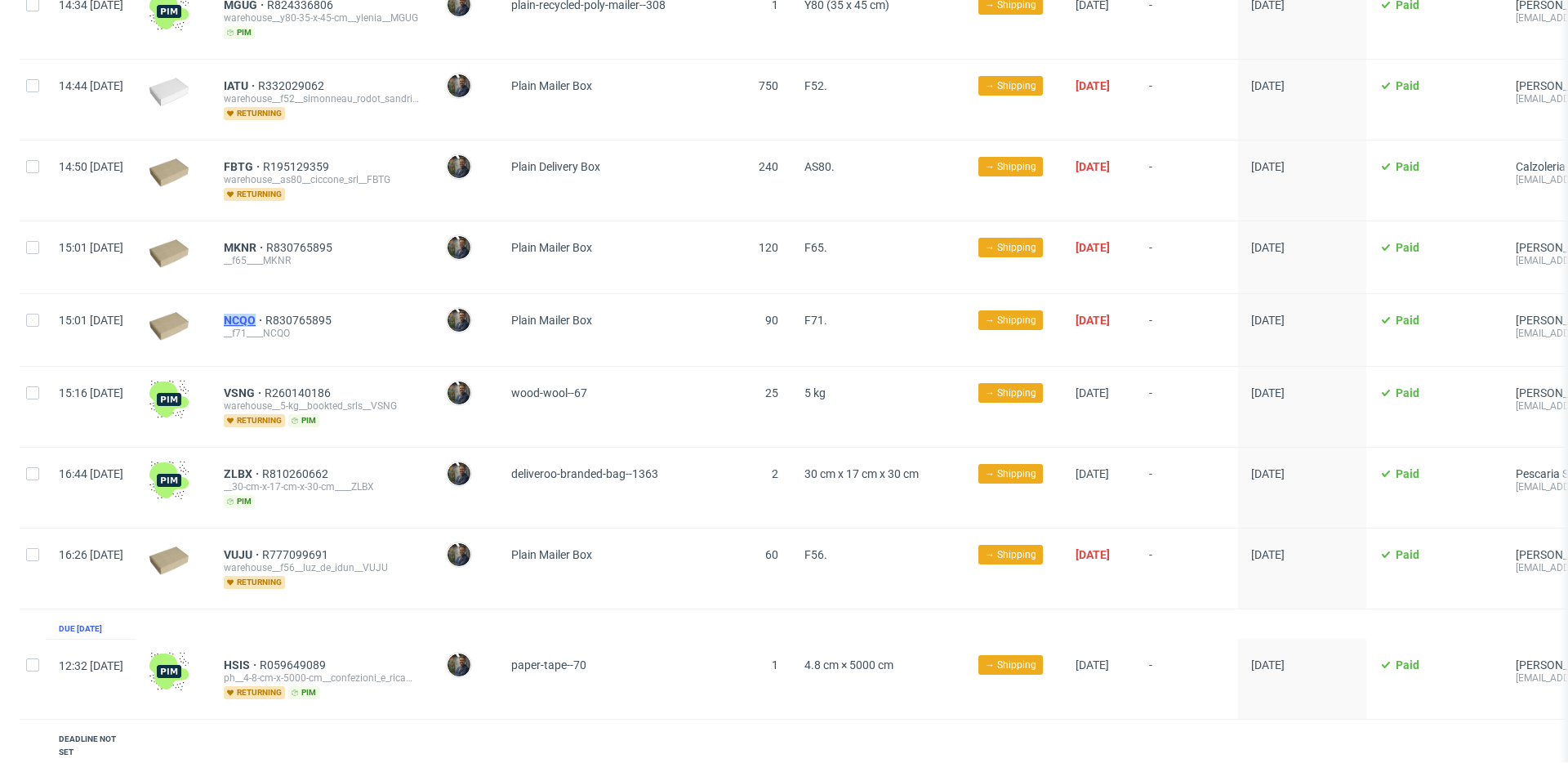
drag, startPoint x: 261, startPoint y: 290, endPoint x: 302, endPoint y: 294, distance: 41.2
click at [302, 294] on div "NCQO R830765895 __f71____NCQO" at bounding box center [322, 330] width 222 height 72
drag, startPoint x: 264, startPoint y: 368, endPoint x: 301, endPoint y: 369, distance: 37.0
click at [301, 369] on div "VSNG R260140186 warehouse__5-kg__bookted_srls__VSNG returning pim" at bounding box center [322, 407] width 222 height 80
drag, startPoint x: 265, startPoint y: 444, endPoint x: 300, endPoint y: 447, distance: 35.1
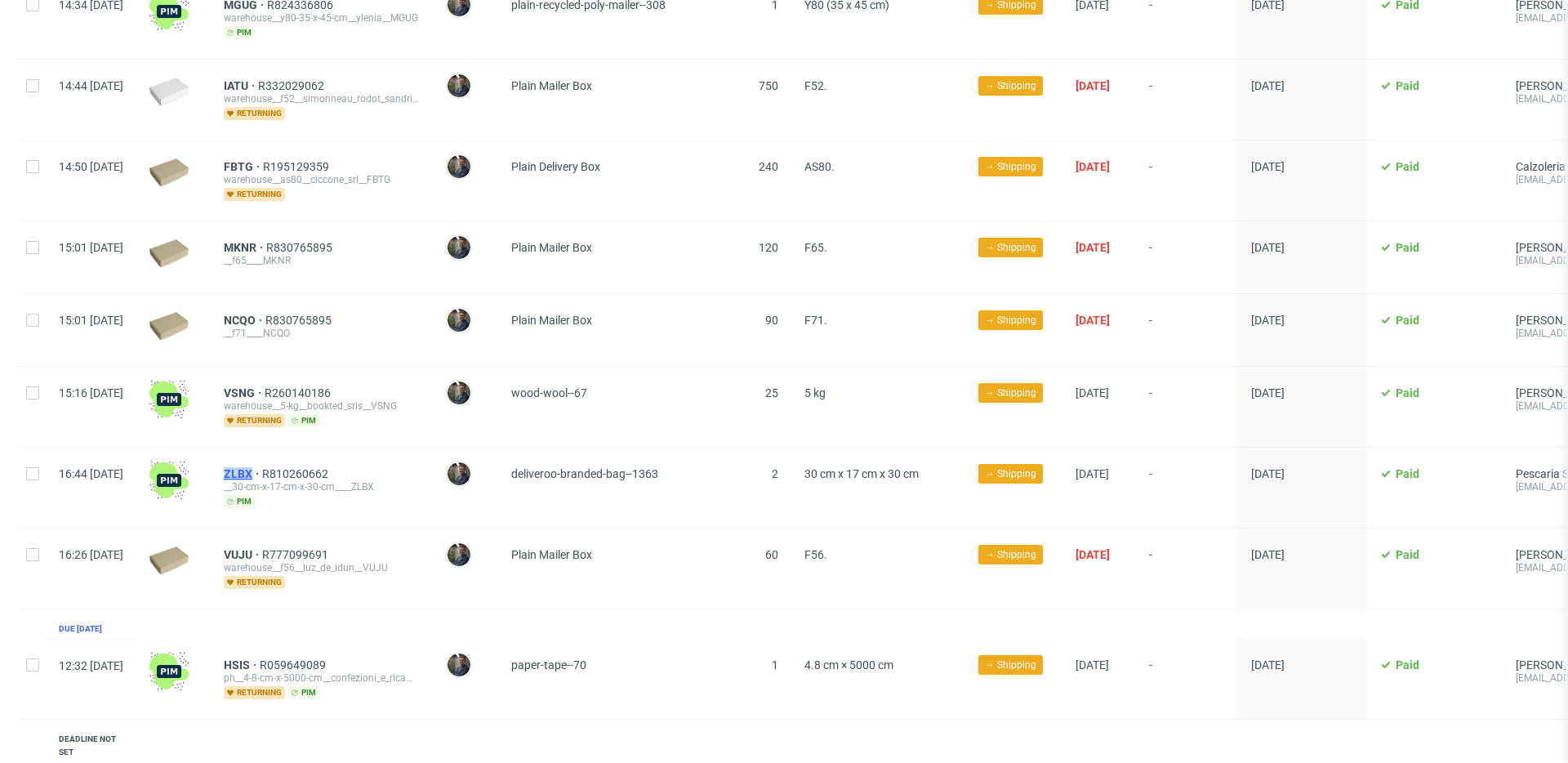
click at [300, 448] on div "ZLBX R810260662 __30-cm-x-17-cm-x-30-cm____ZLBX pim" at bounding box center [322, 488] width 222 height 80
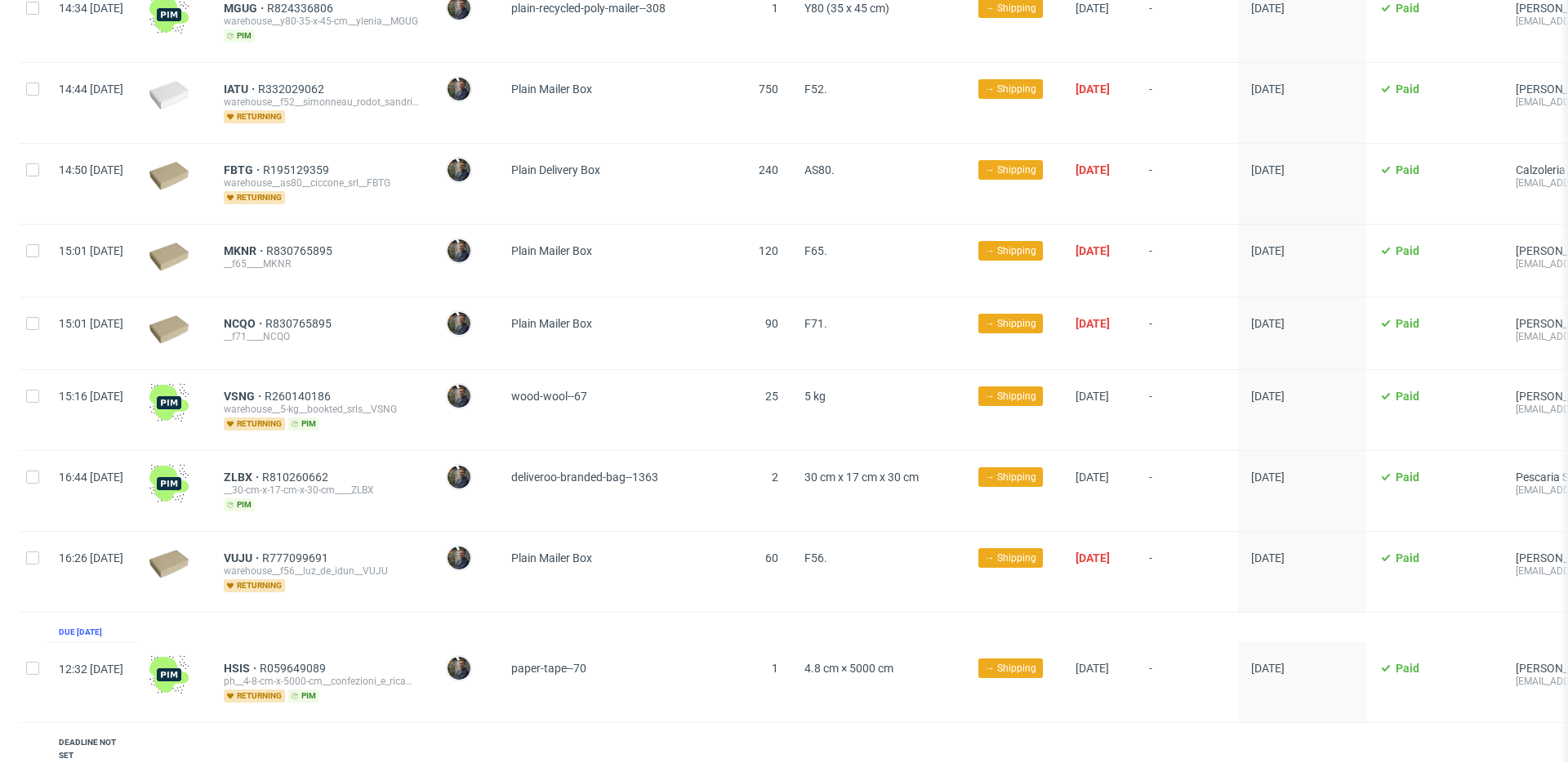
click at [261, 532] on div "VUJU R777099691 warehouse__f56__luz_de_idun__VUJU returning" at bounding box center [322, 572] width 222 height 80
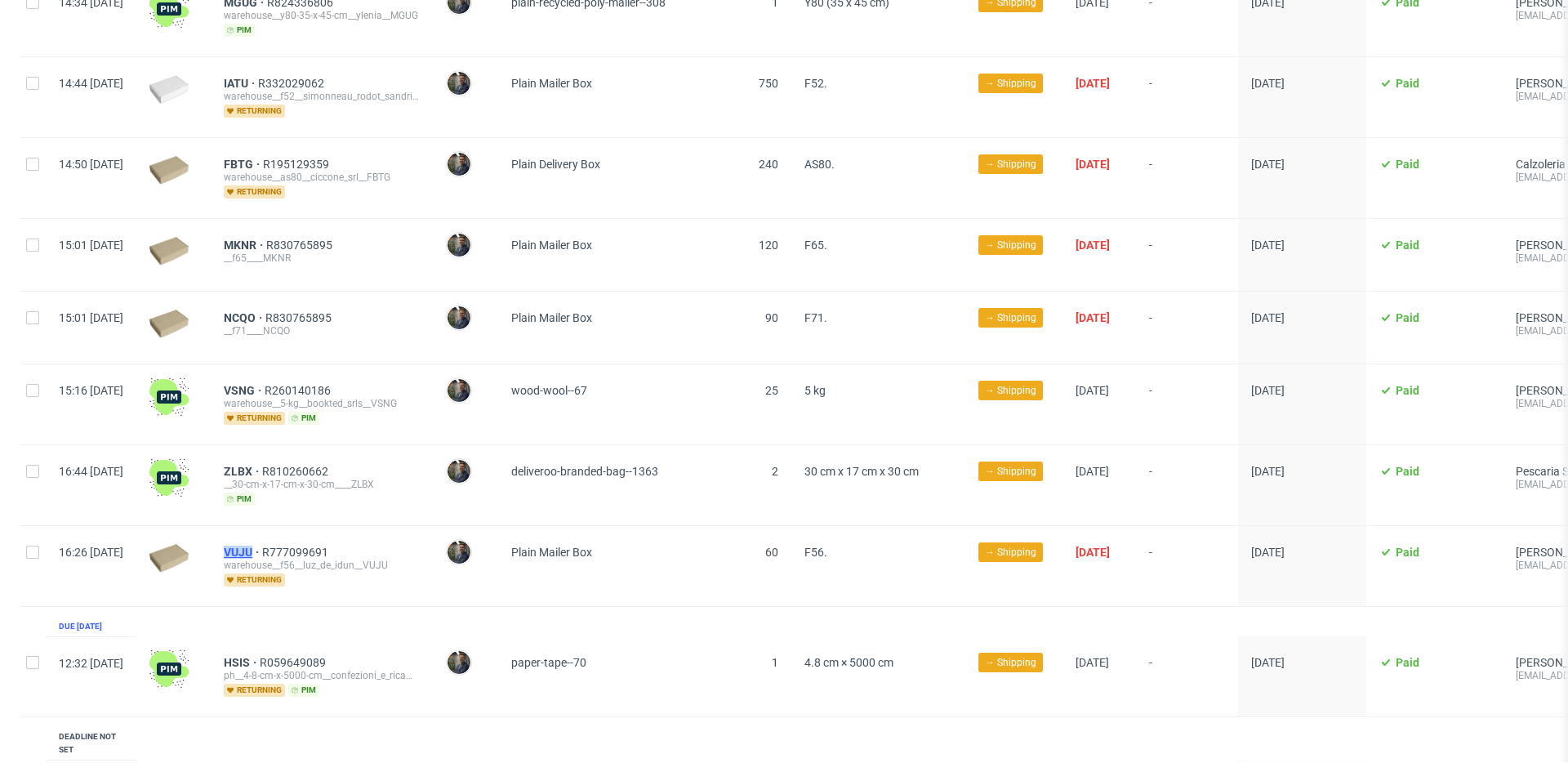
drag, startPoint x: 260, startPoint y: 528, endPoint x: 300, endPoint y: 529, distance: 40.0
click at [300, 529] on div "VUJU R777099691 warehouse__f56__luz_de_idun__VUJU returning" at bounding box center [322, 566] width 222 height 80
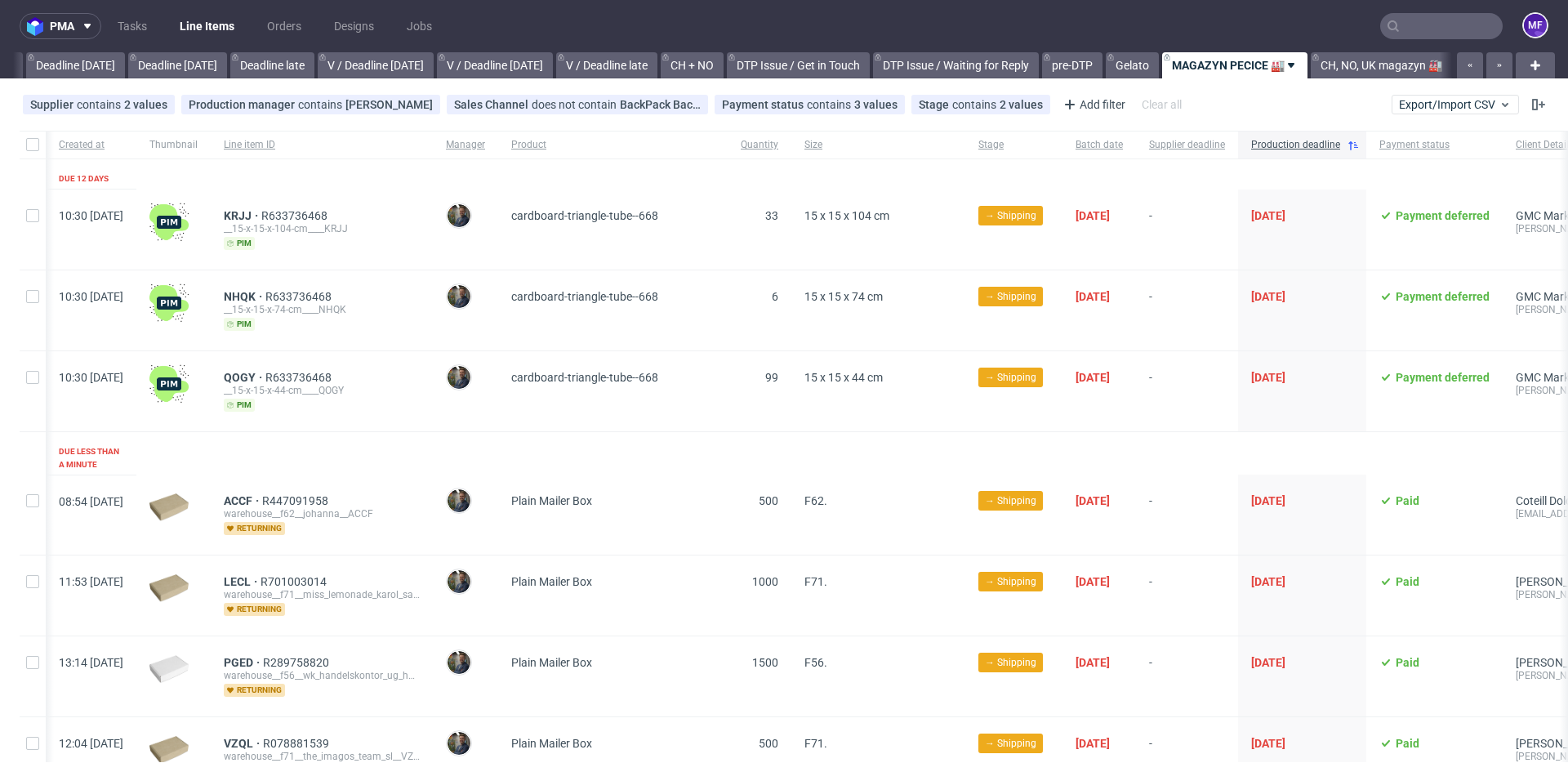
scroll to position [0, 1]
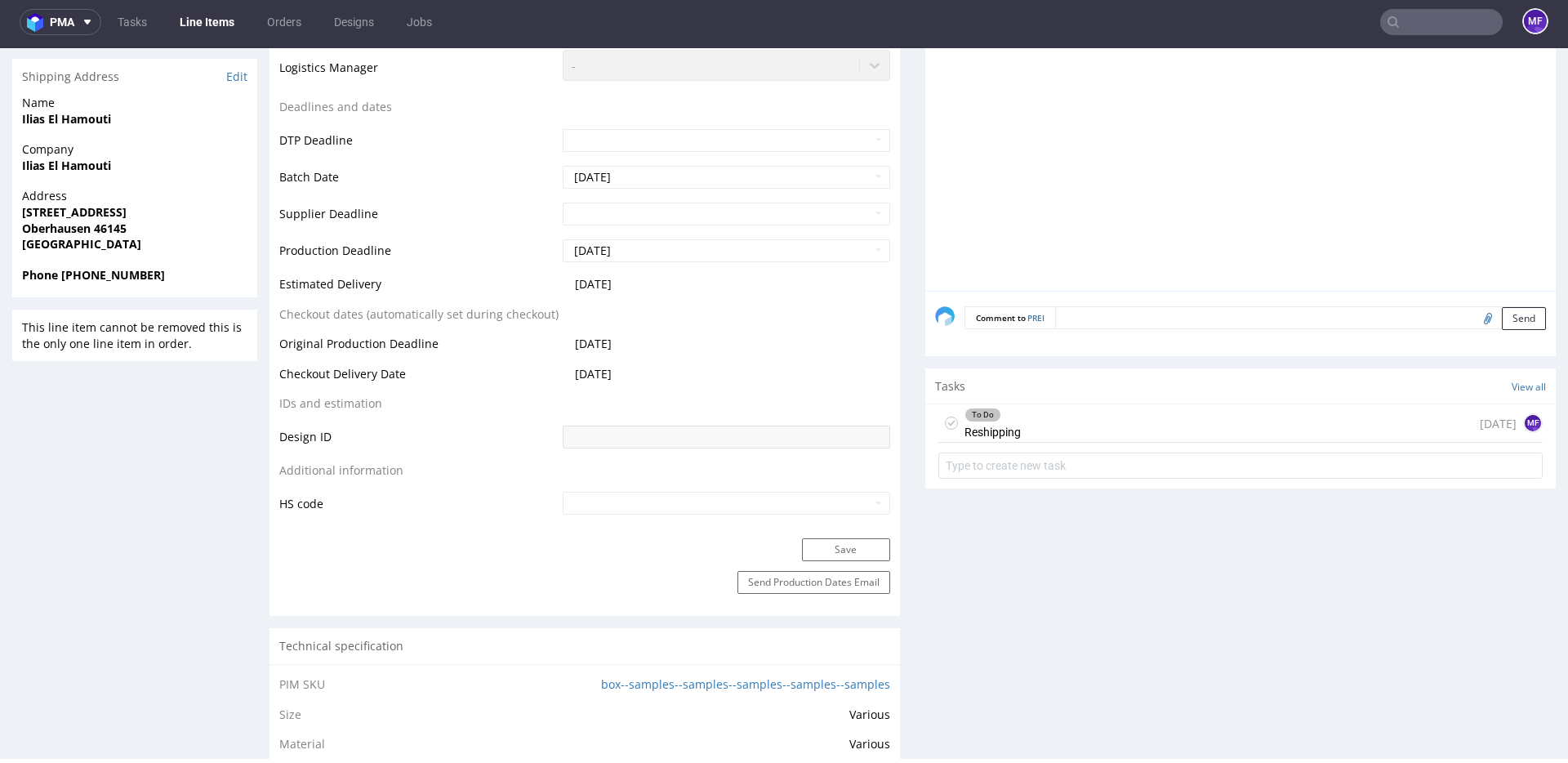
scroll to position [654, 0]
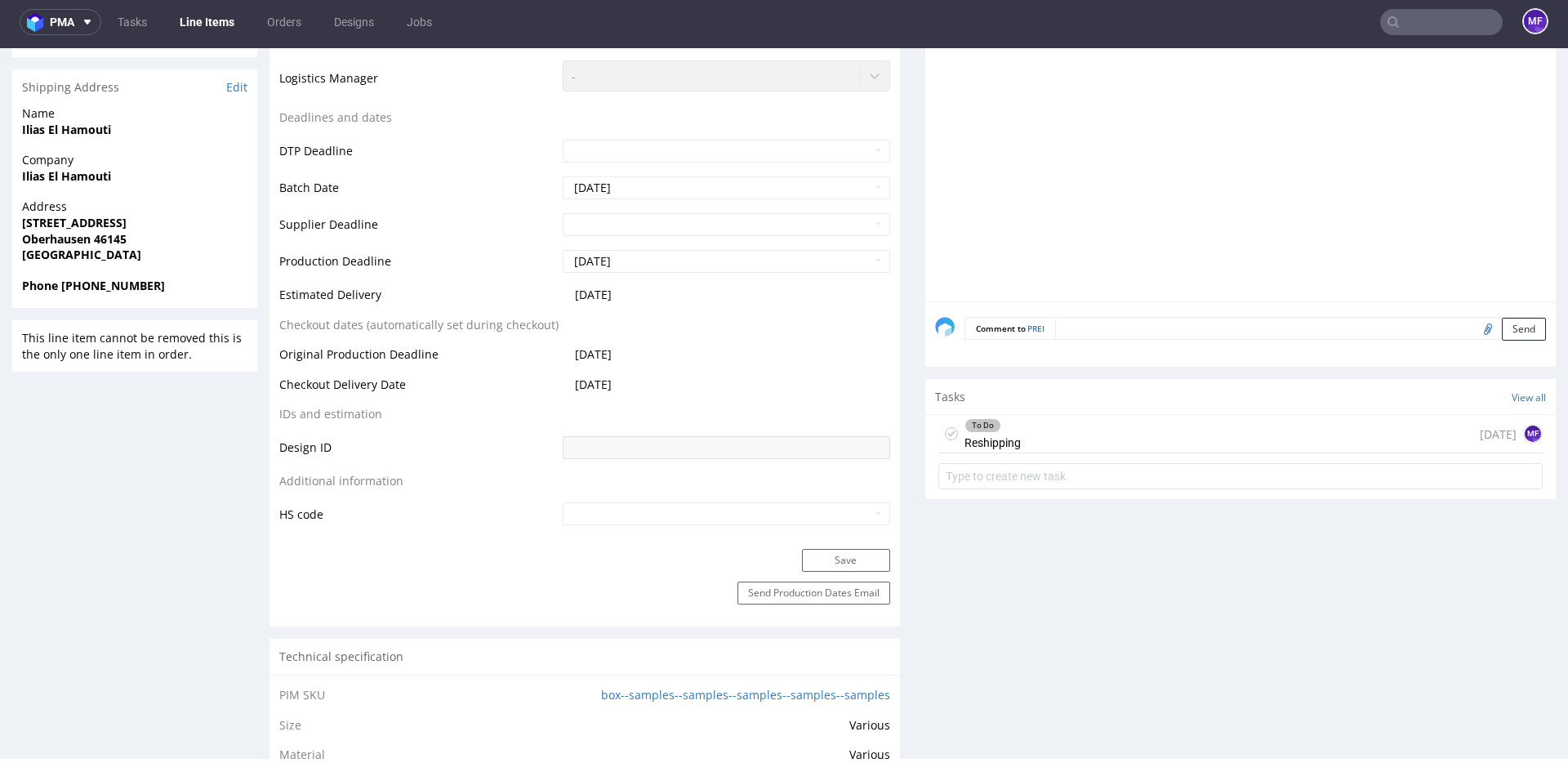
click at [1038, 429] on div "To Do Reshipping 25 days ago MF" at bounding box center [1240, 434] width 605 height 38
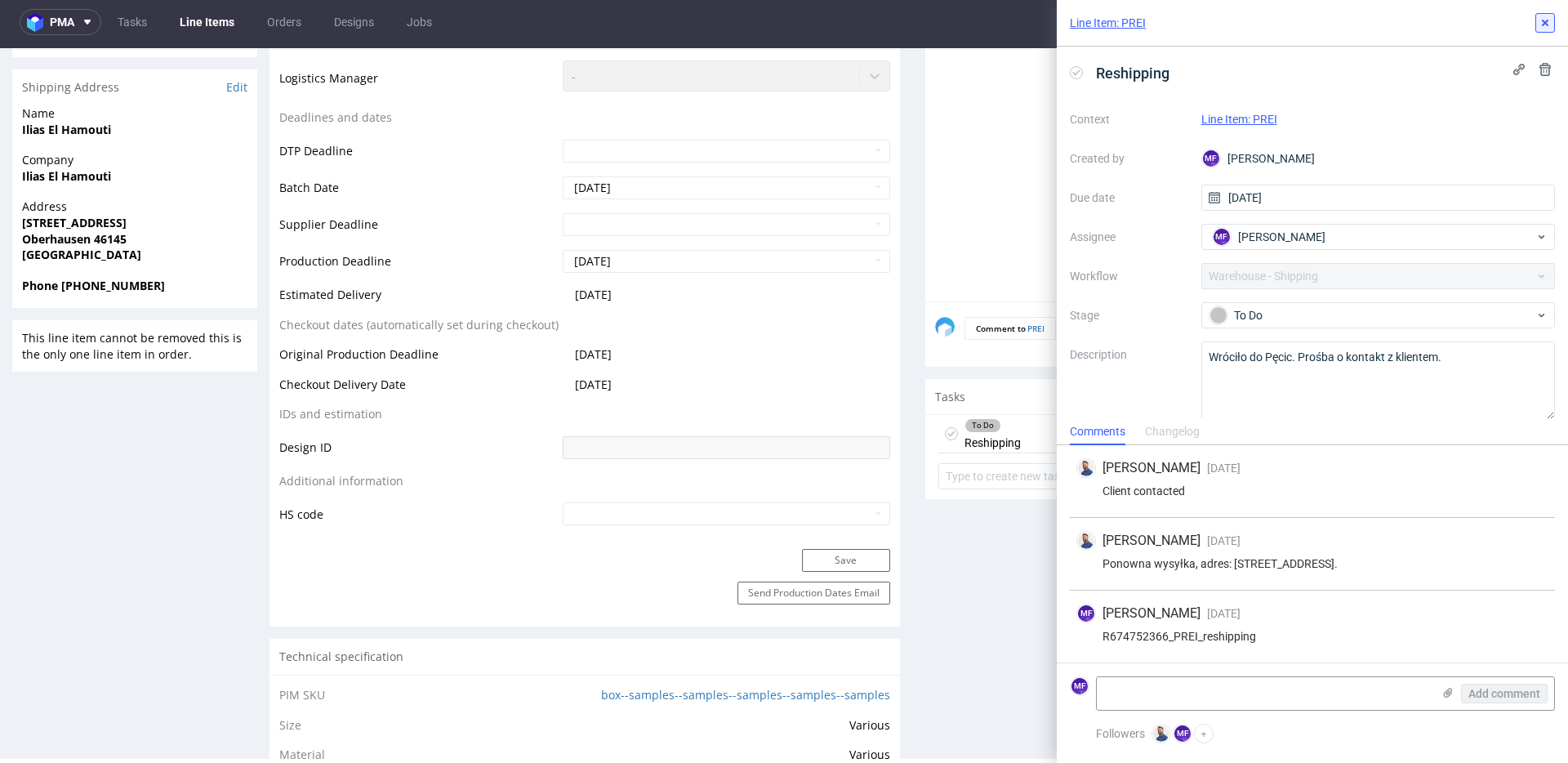
click at [1550, 23] on icon at bounding box center [1545, 23] width 13 height 13
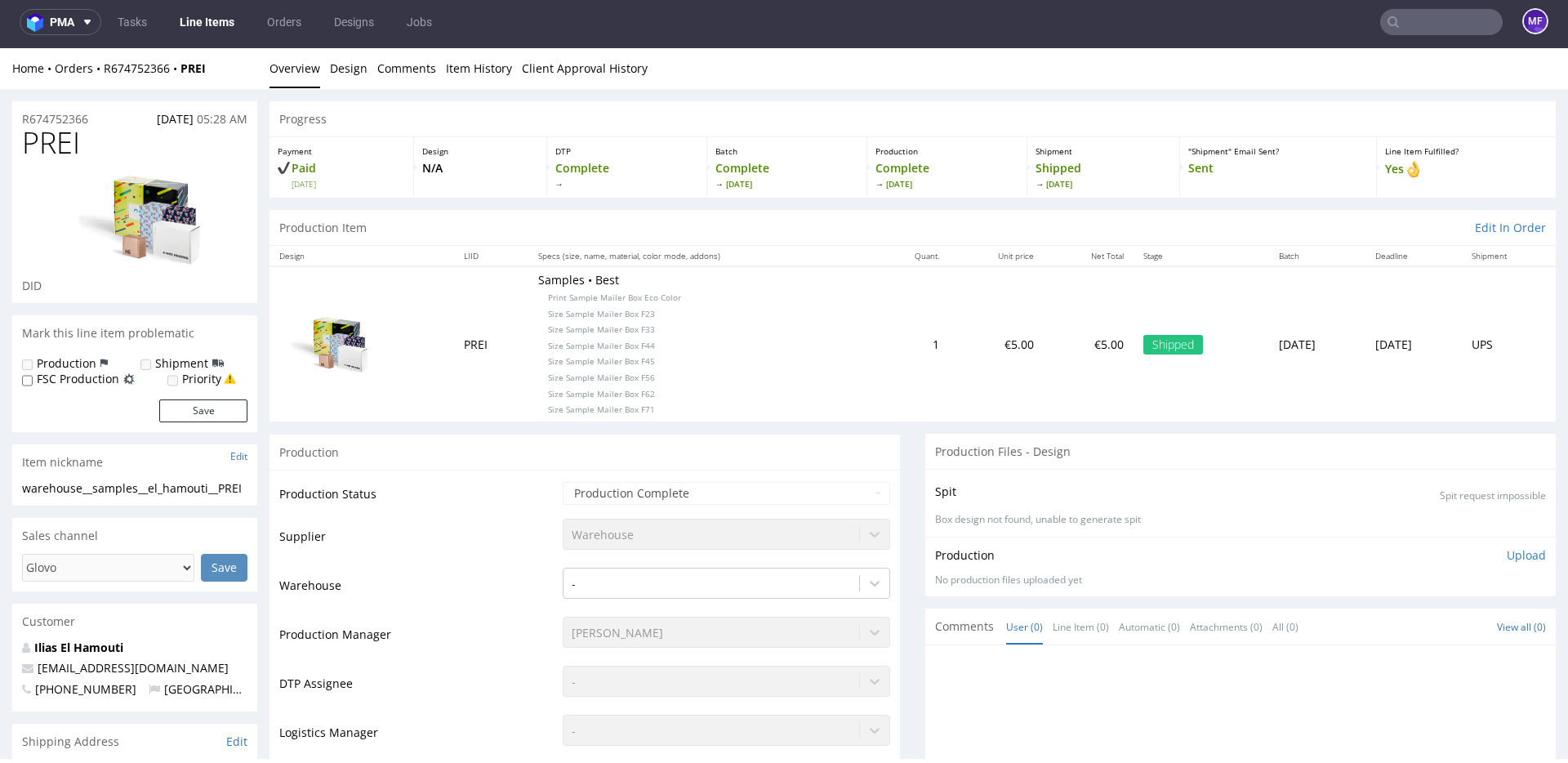
click at [227, 24] on link "Line Items" at bounding box center [207, 22] width 74 height 26
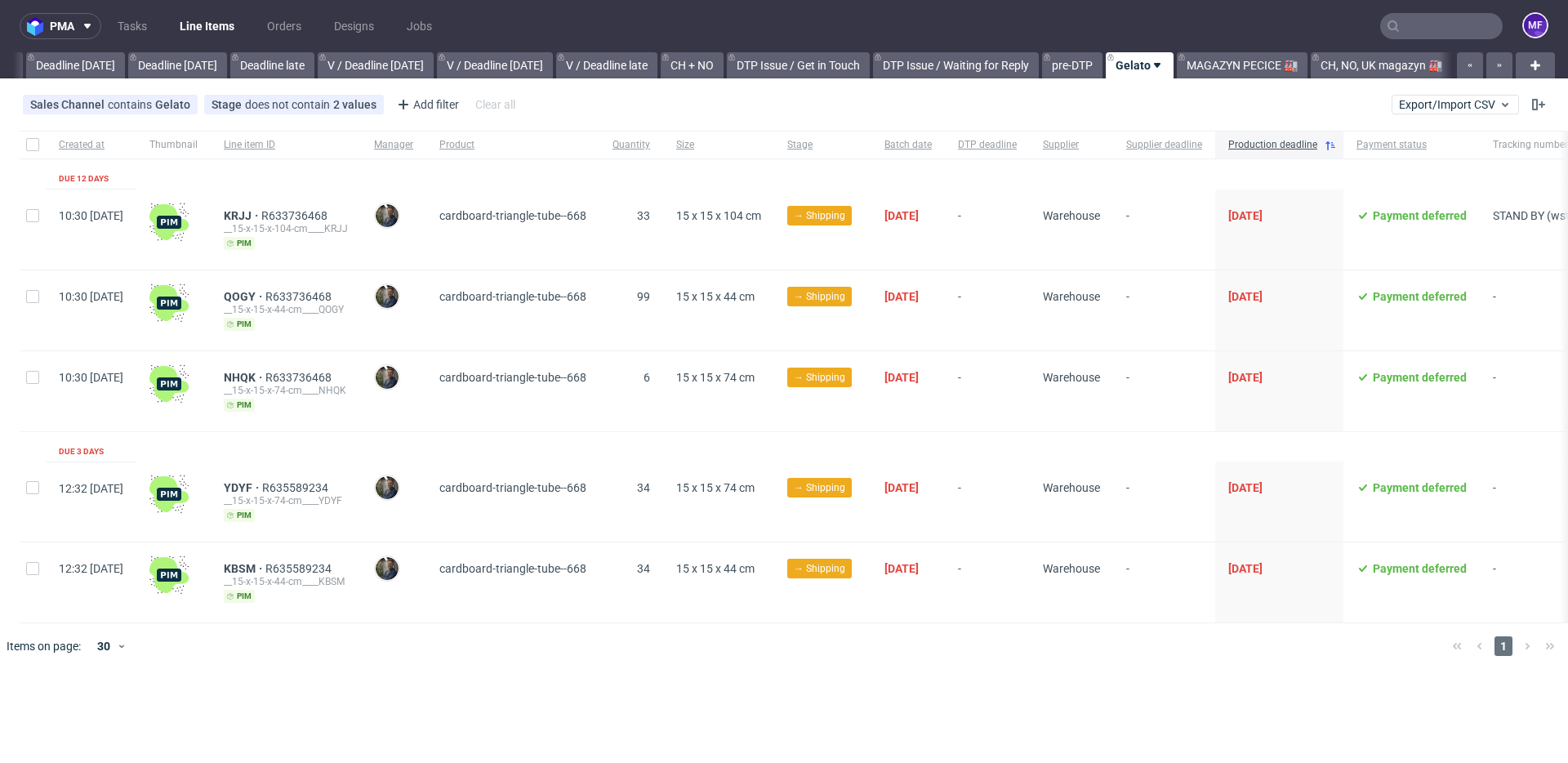
scroll to position [0, 1746]
click at [1233, 67] on link "MAGAZYN PECICE 🏭" at bounding box center [1242, 65] width 131 height 26
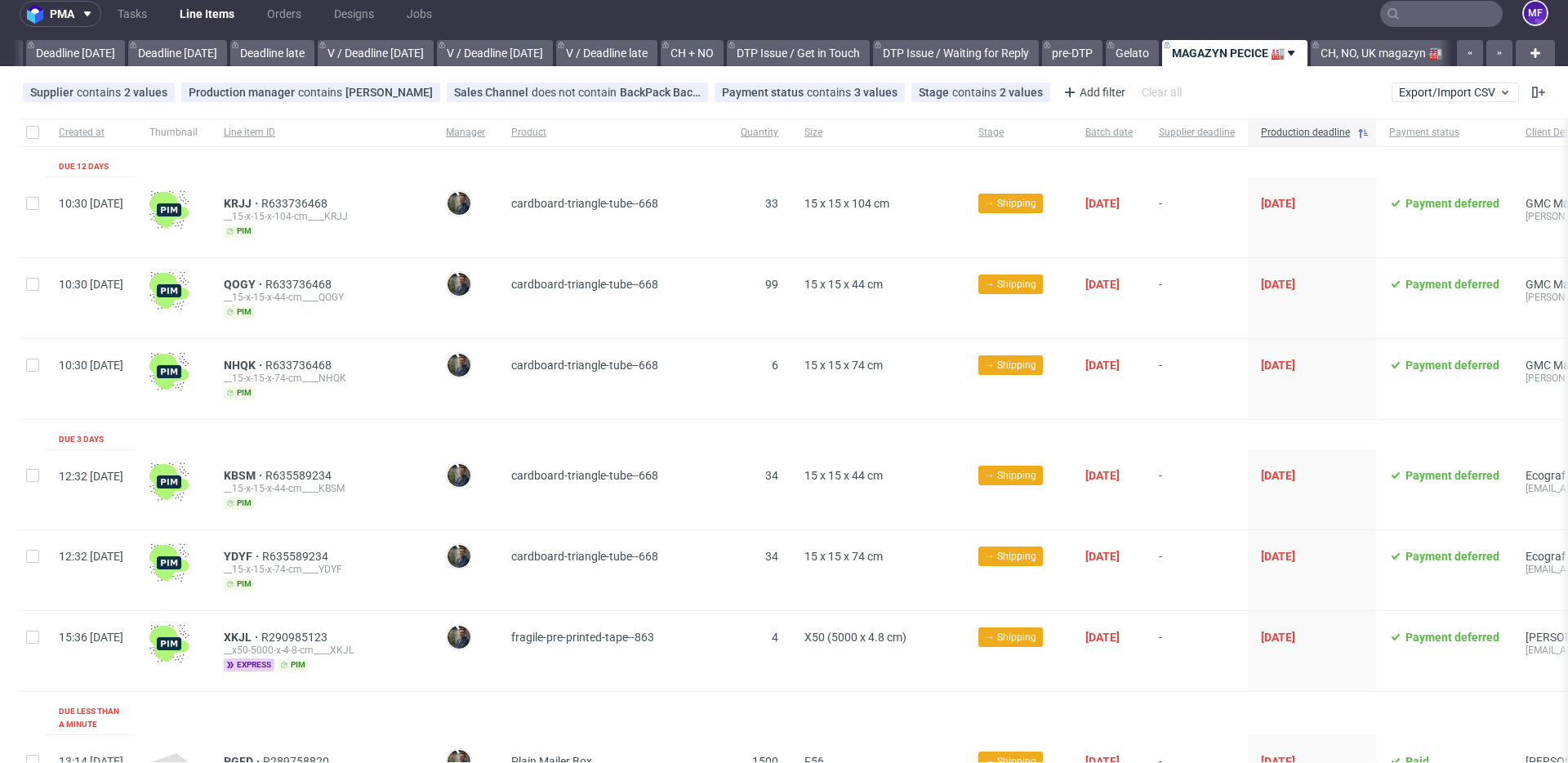
scroll to position [16, 0]
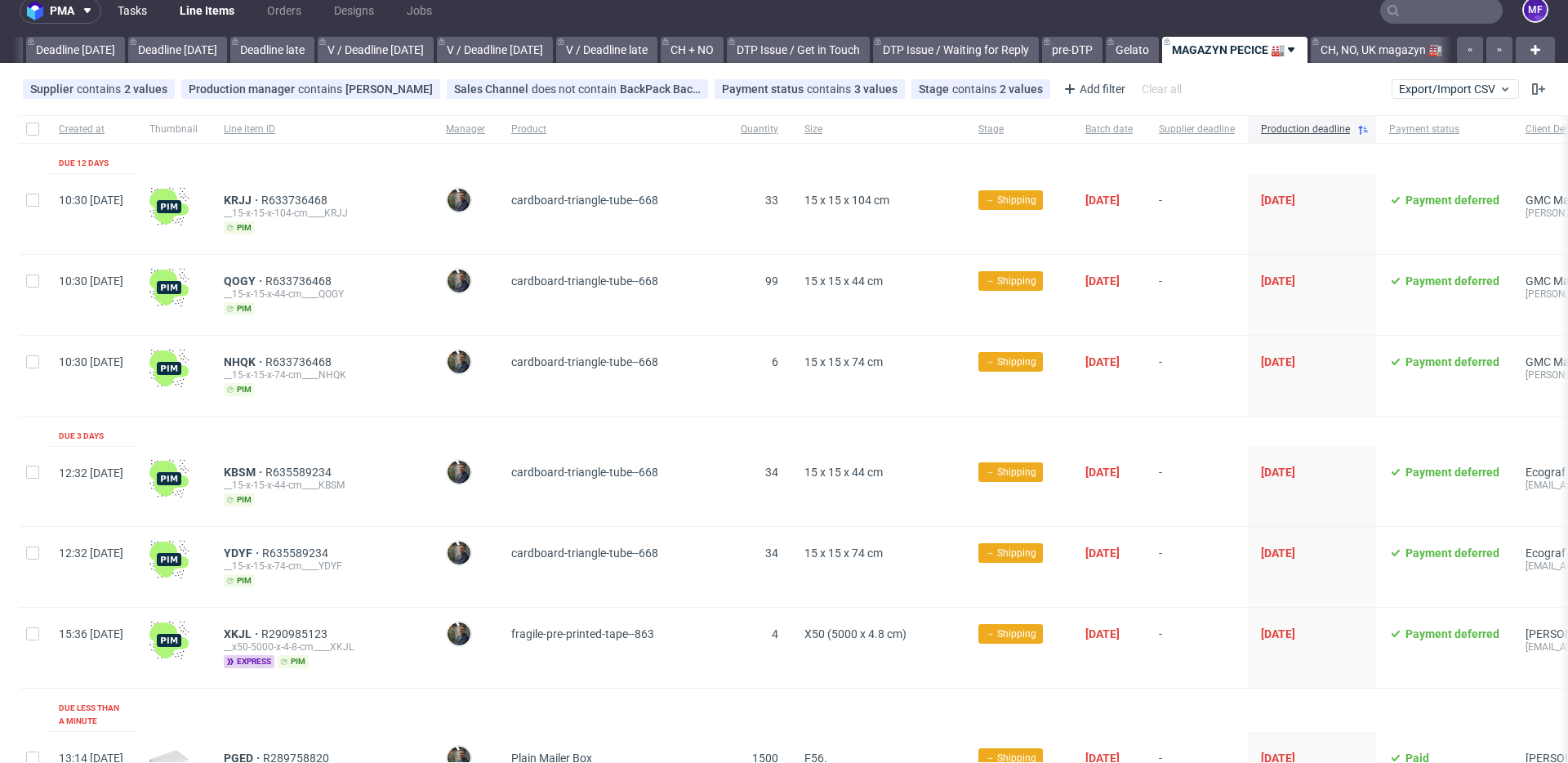
click at [135, 16] on link "Tasks" at bounding box center [132, 10] width 49 height 26
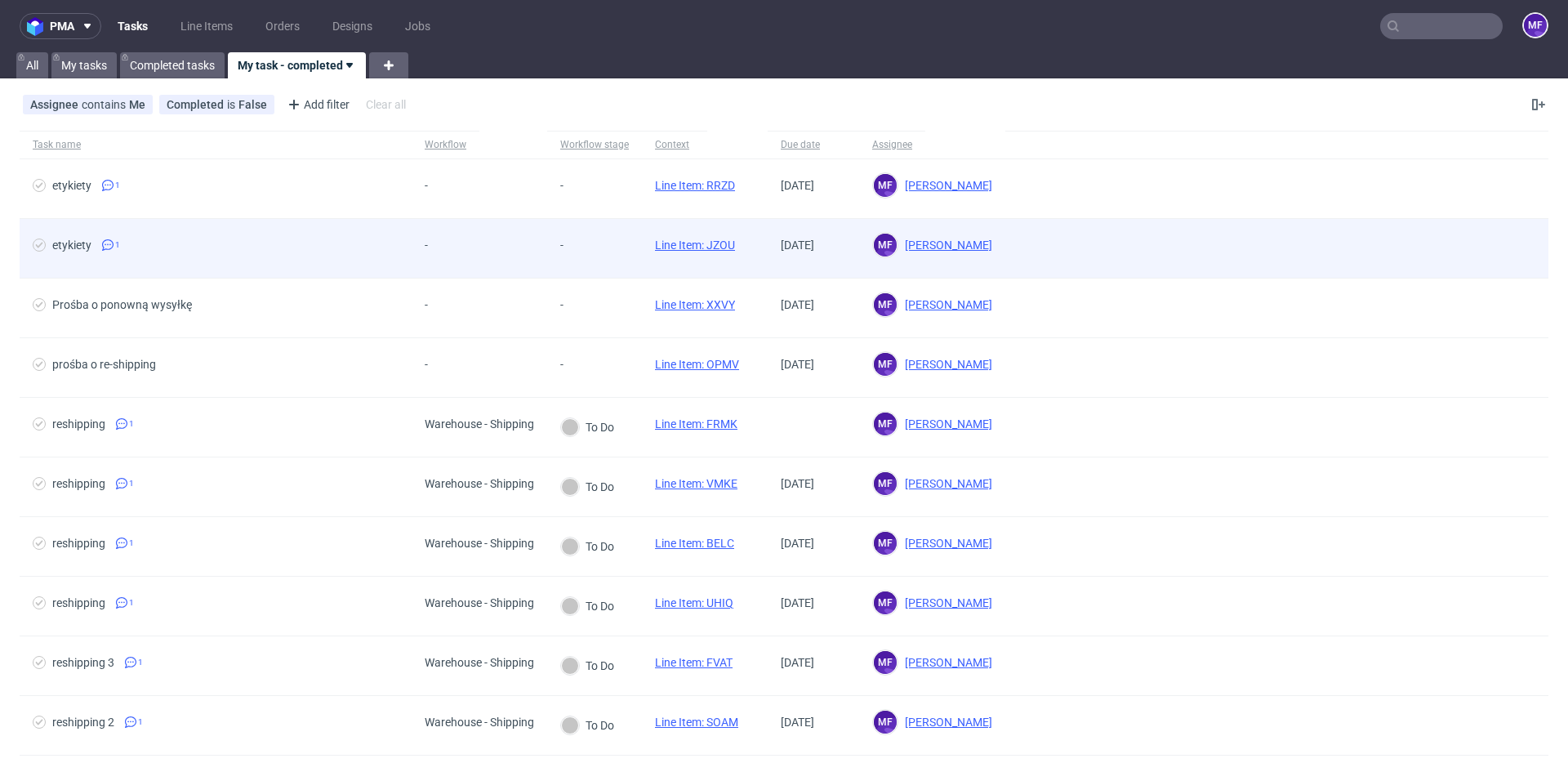
click at [382, 249] on span "etykiety 1" at bounding box center [215, 248] width 366 height 20
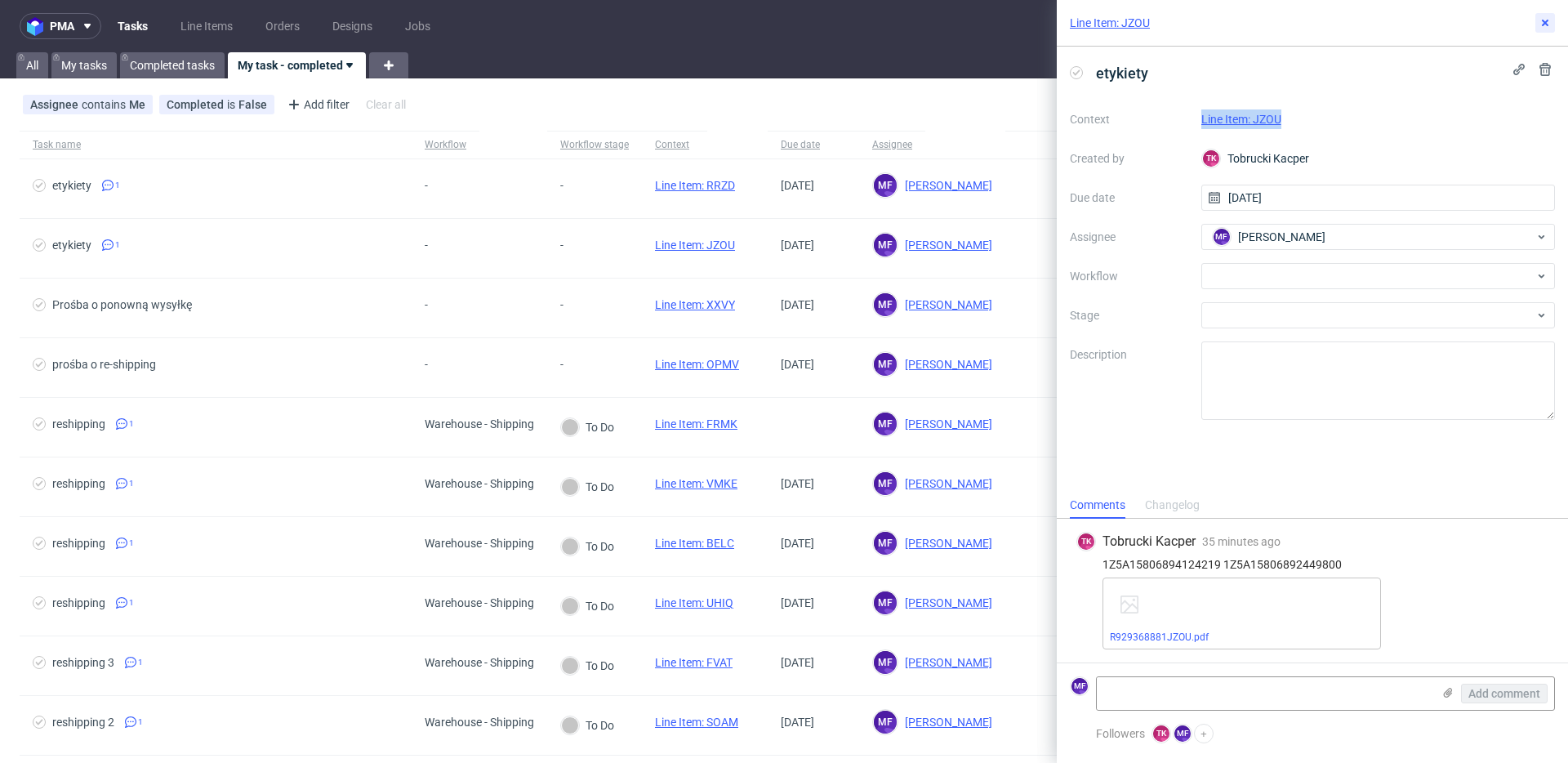
drag, startPoint x: 1552, startPoint y: 23, endPoint x: 1221, endPoint y: 19, distance: 331.0
click at [1550, 23] on button at bounding box center [1545, 23] width 20 height 20
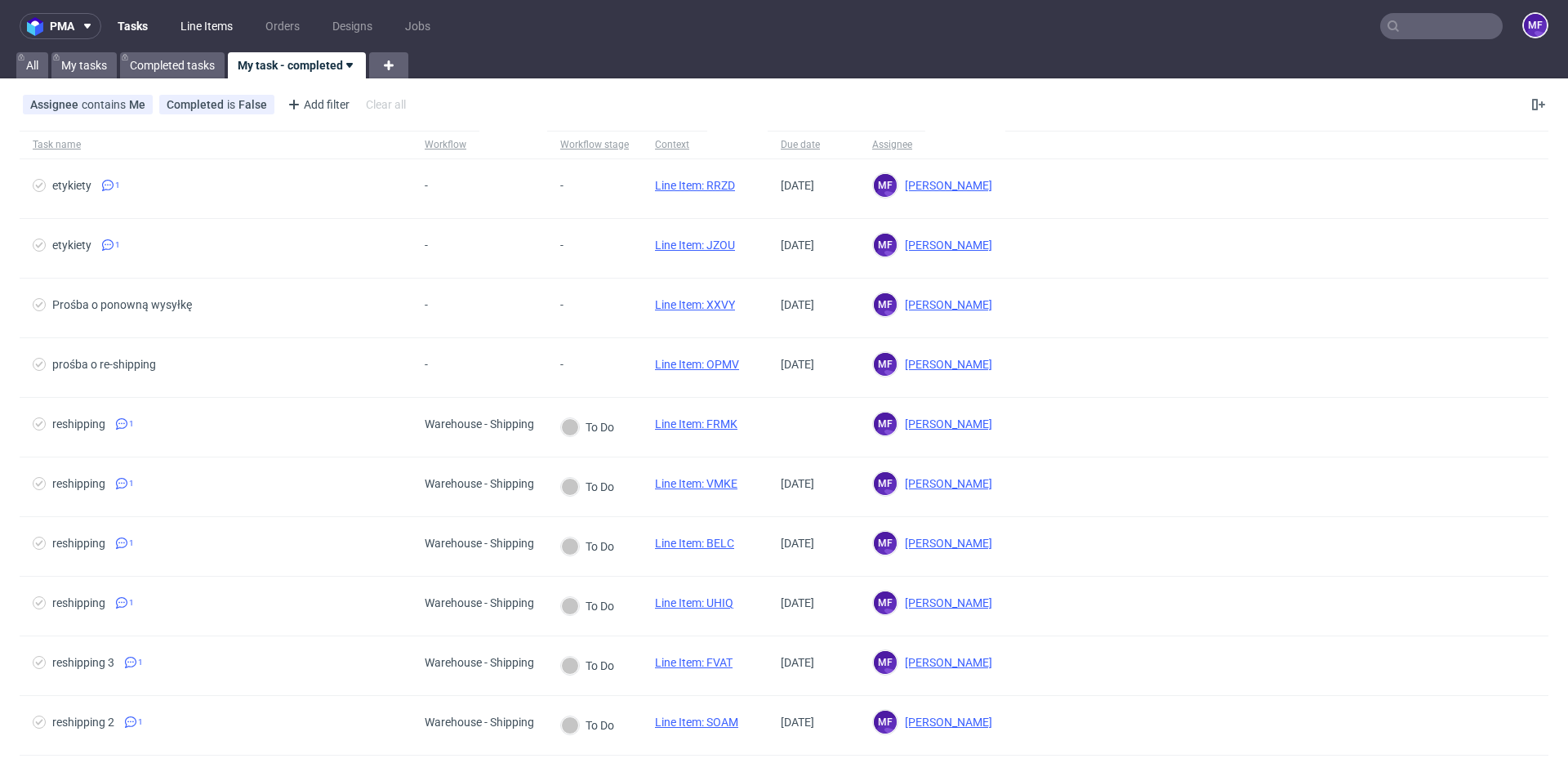
click at [204, 28] on link "Line Items" at bounding box center [207, 26] width 72 height 26
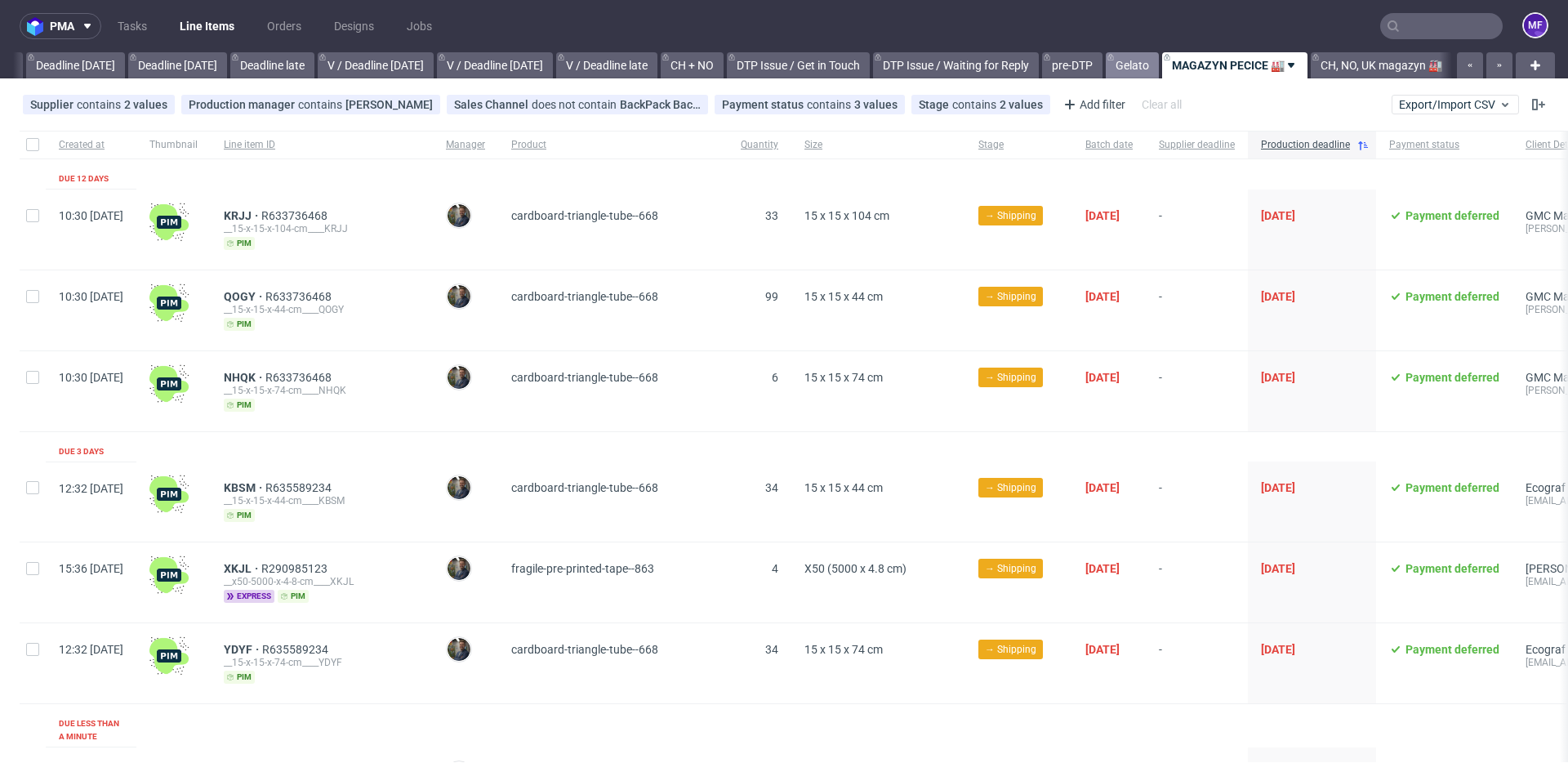
click at [1133, 73] on link "Gelato" at bounding box center [1133, 65] width 53 height 26
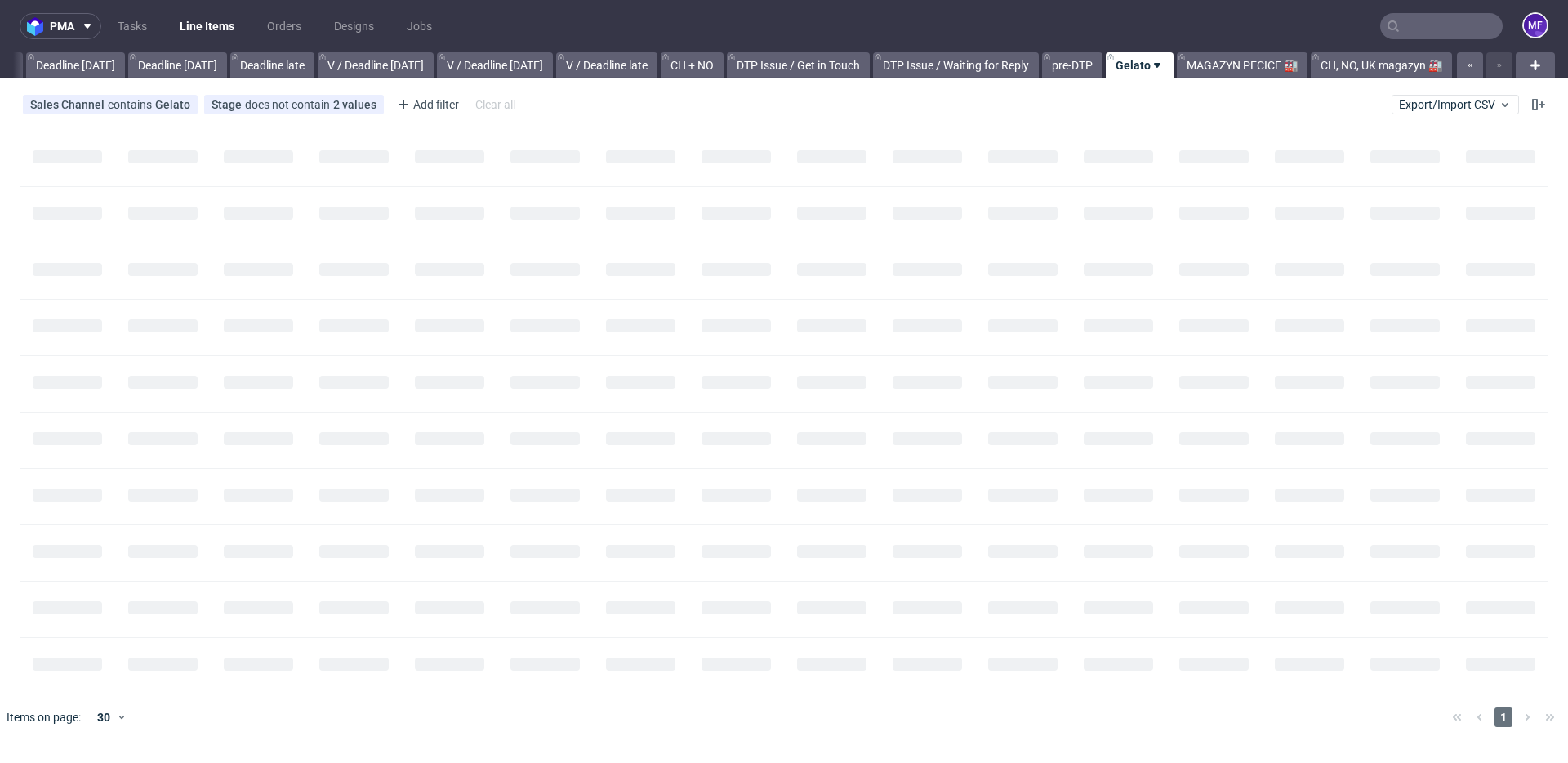
scroll to position [0, 1746]
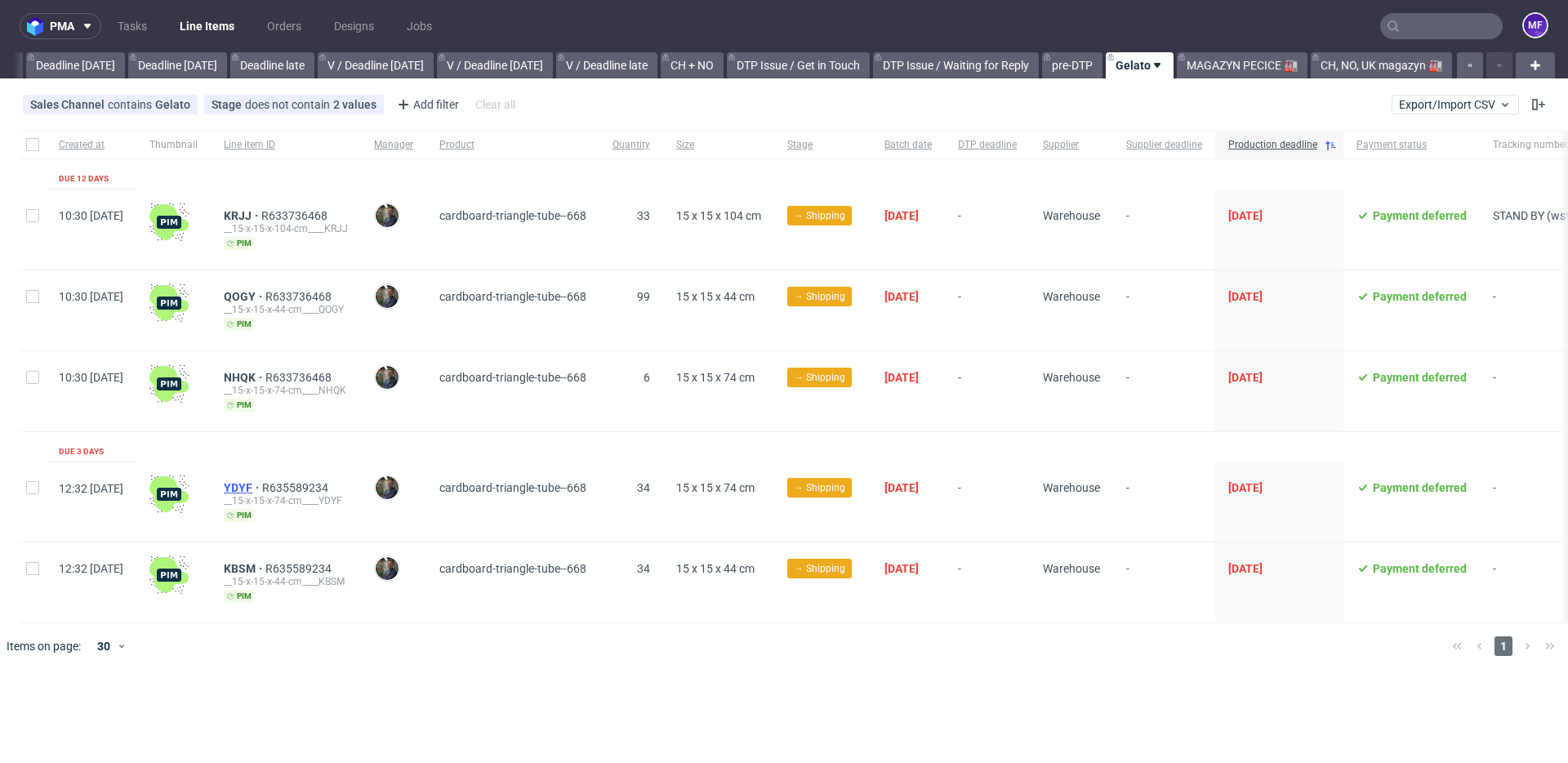
click at [262, 489] on span "YDYF" at bounding box center [243, 488] width 38 height 13
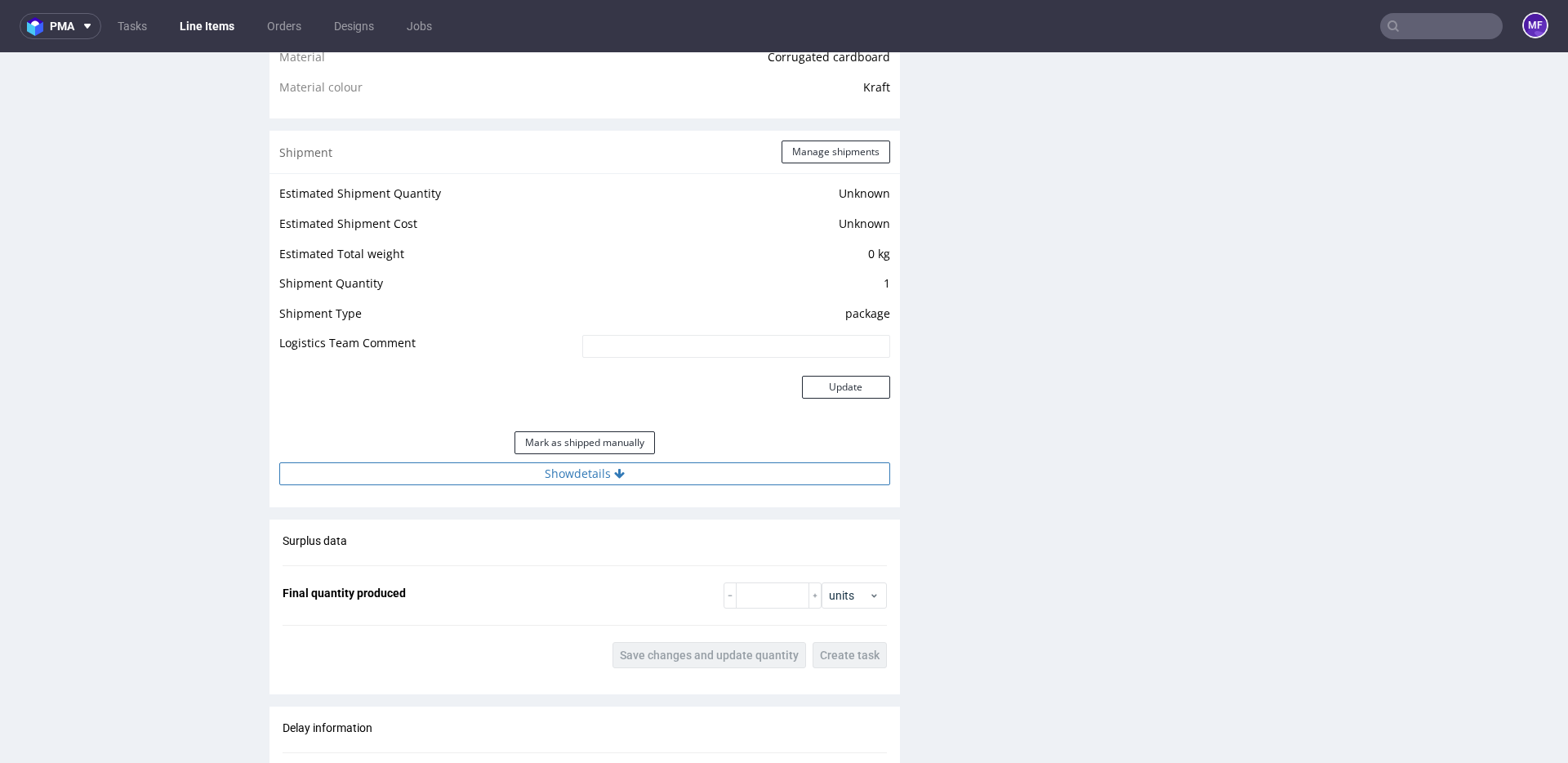
scroll to position [1281, 0]
click at [626, 476] on button "Show details" at bounding box center [585, 471] width 611 height 23
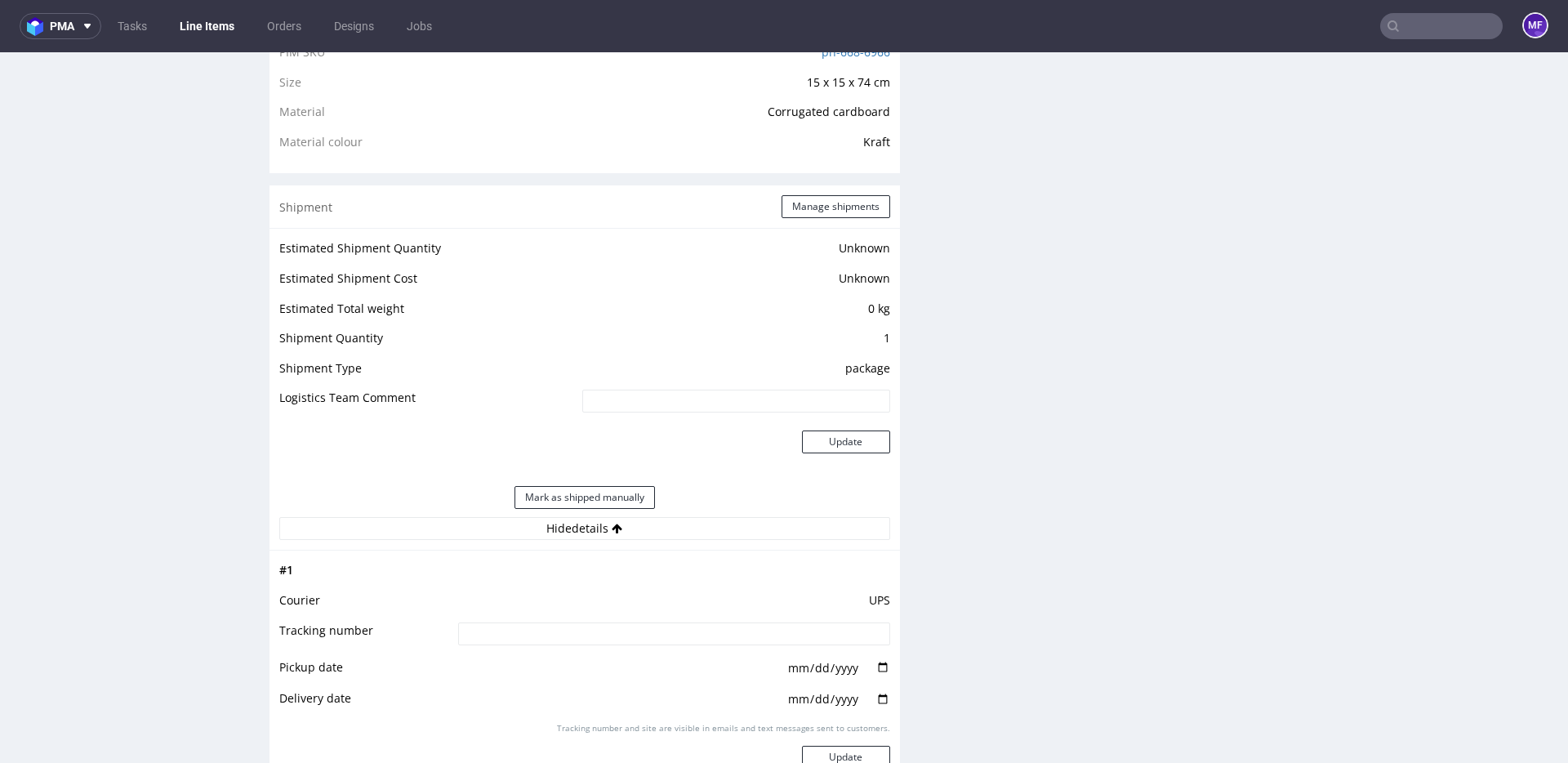
scroll to position [1224, 0]
click at [814, 213] on button "Manage shipments" at bounding box center [836, 207] width 108 height 23
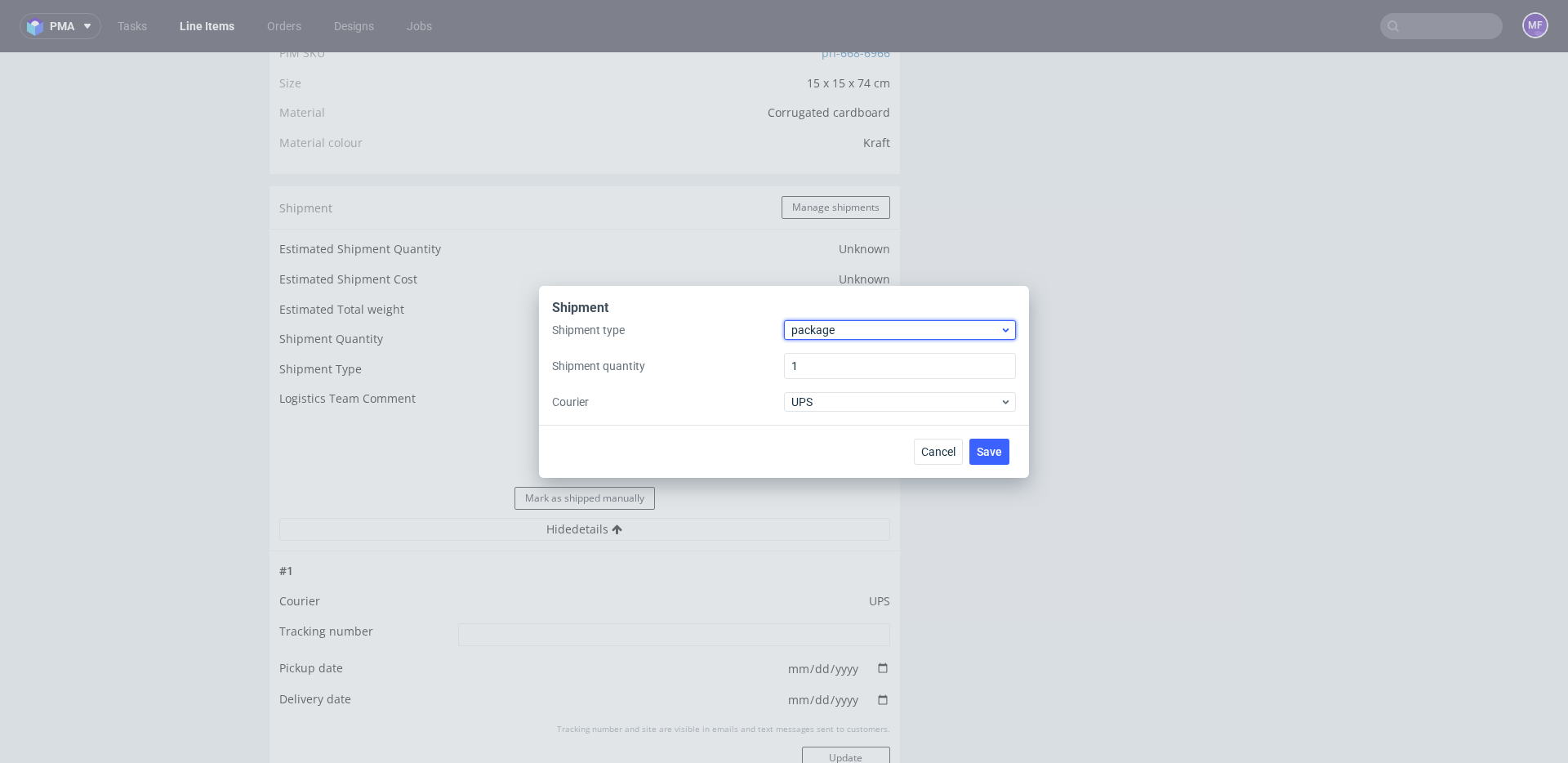
click at [815, 324] on span "package" at bounding box center [896, 330] width 209 height 17
click at [822, 374] on div "pallet" at bounding box center [900, 364] width 219 height 29
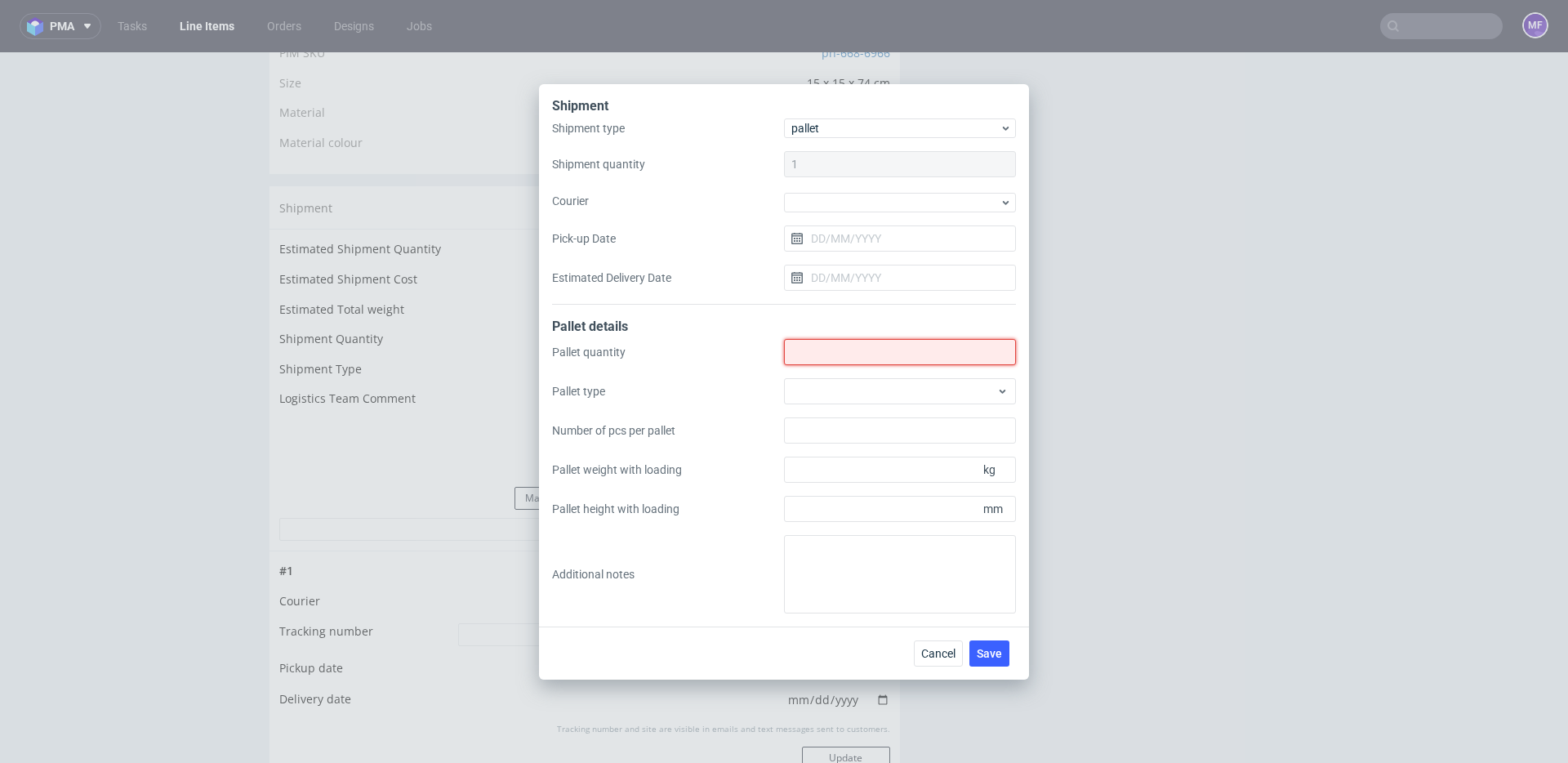
click at [829, 356] on input "Shipment type" at bounding box center [900, 351] width 232 height 26
type input "1"
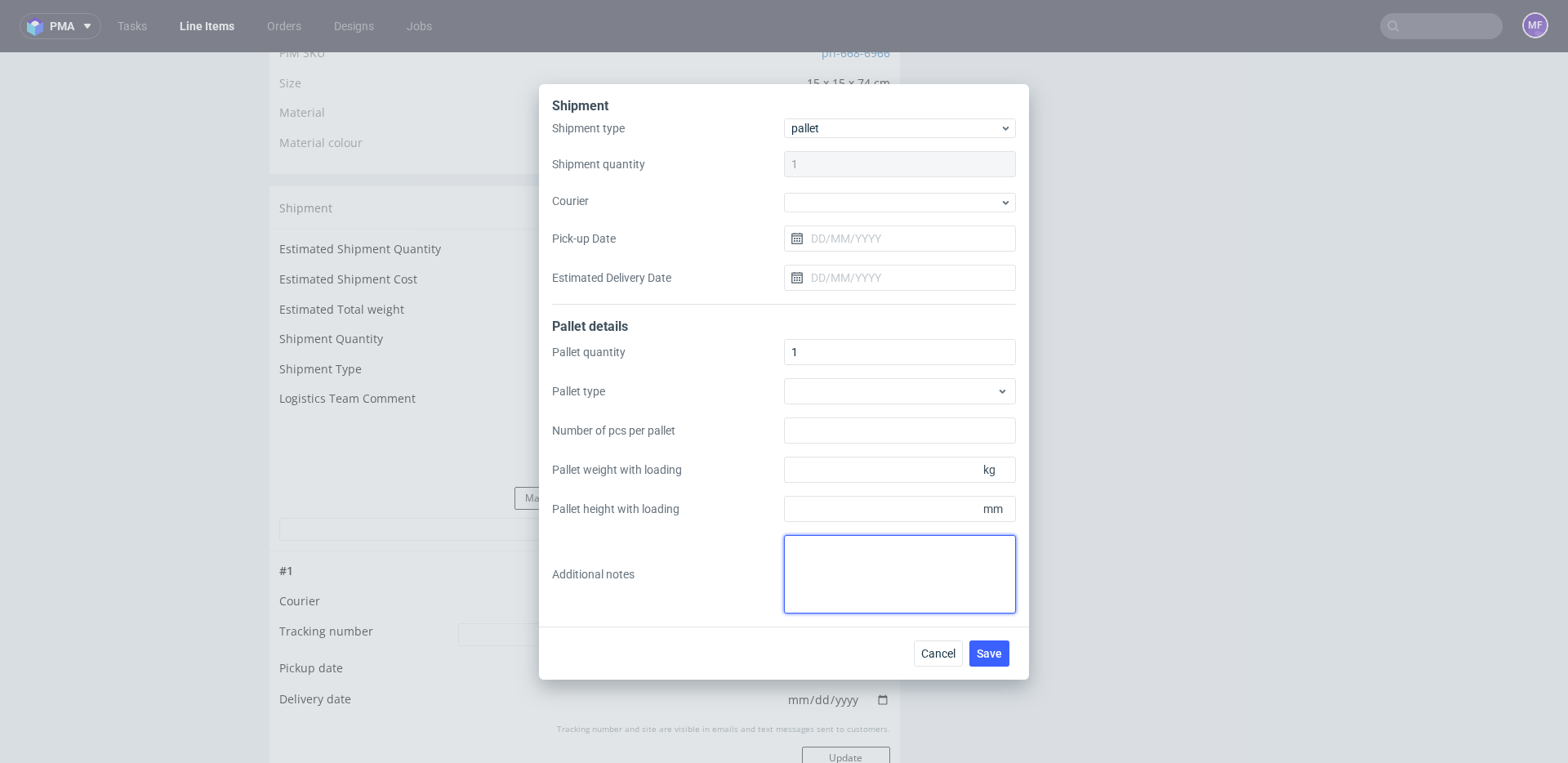
click at [833, 552] on textarea at bounding box center [900, 574] width 232 height 78
paste textarea "1 pal 173x100x120x264kg"
click at [840, 571] on textarea "1 pal 173x100x120x264kg" at bounding box center [900, 574] width 232 height 78
click at [945, 560] on textarea "1 pal 173x100x120x264kg" at bounding box center [900, 574] width 232 height 78
click at [789, 547] on textarea "1 pal 173x100x120x264kg" at bounding box center [900, 574] width 232 height 78
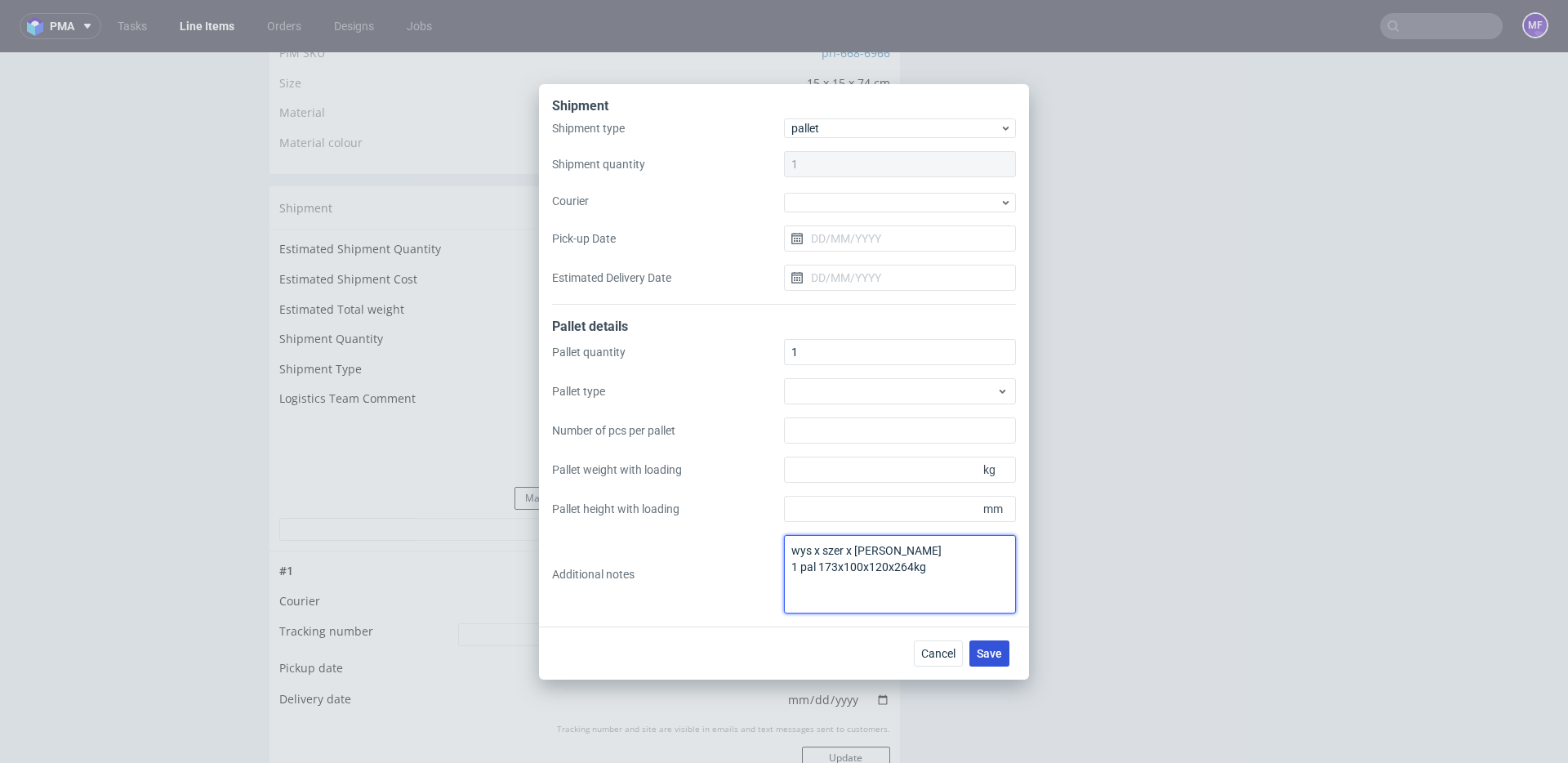
type textarea "wys x szer x dl x waga 1 pal 173x100x120x264kg"
click at [976, 650] on button "Save" at bounding box center [989, 653] width 40 height 26
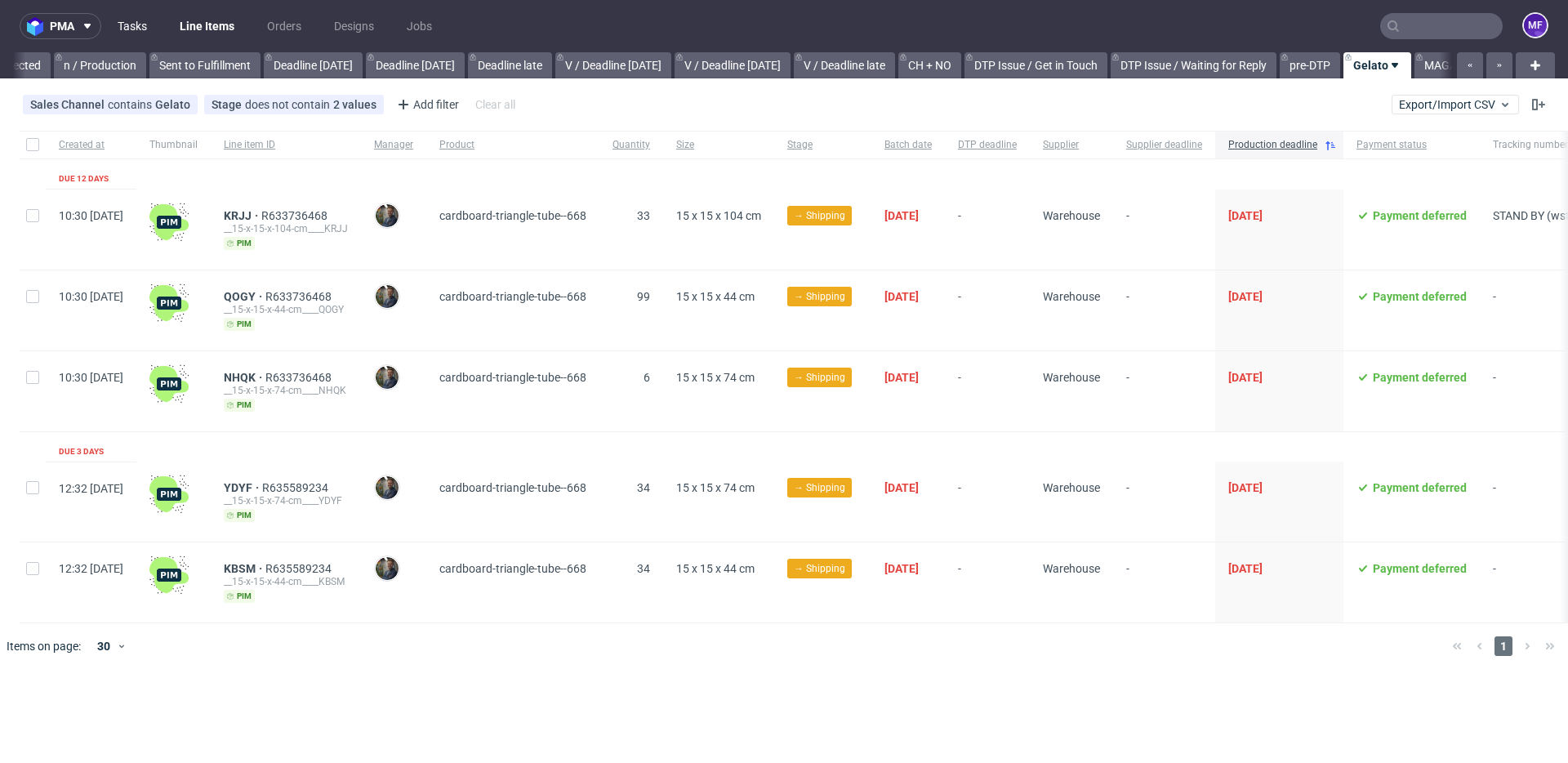
scroll to position [0, 1608]
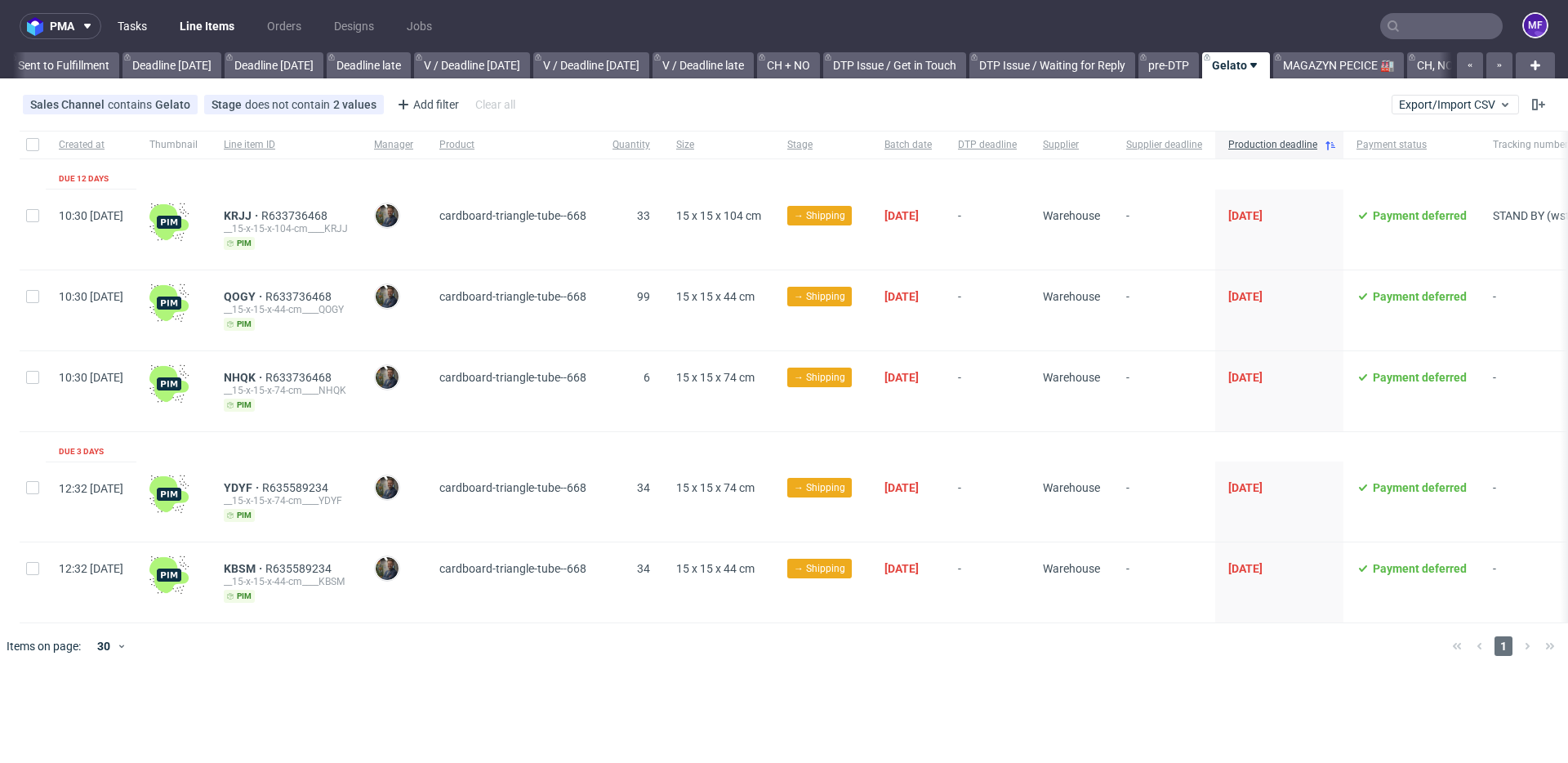
click at [138, 33] on link "Tasks" at bounding box center [132, 26] width 49 height 26
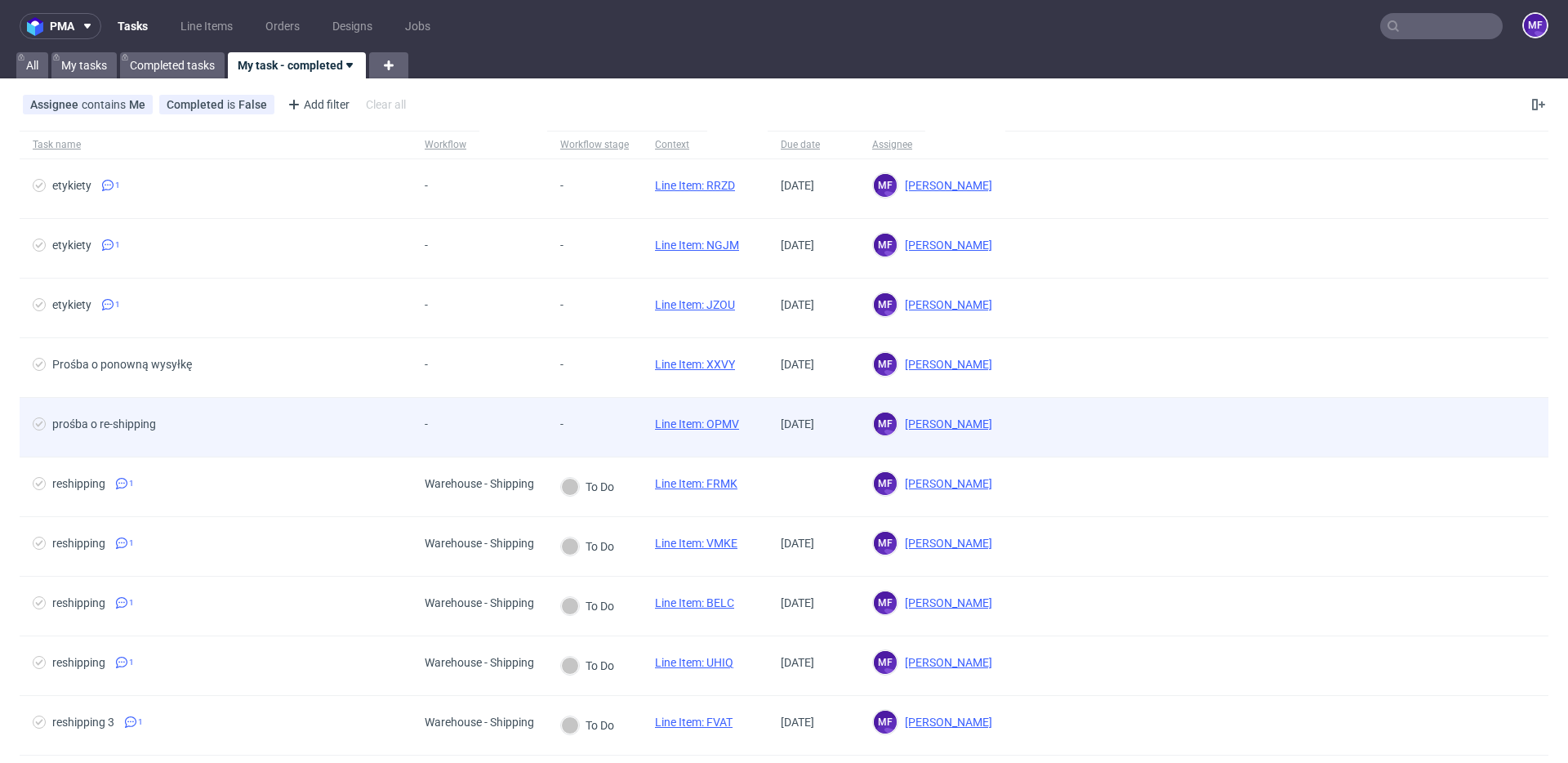
click at [579, 417] on div "-" at bounding box center [580, 424] width 39 height 13
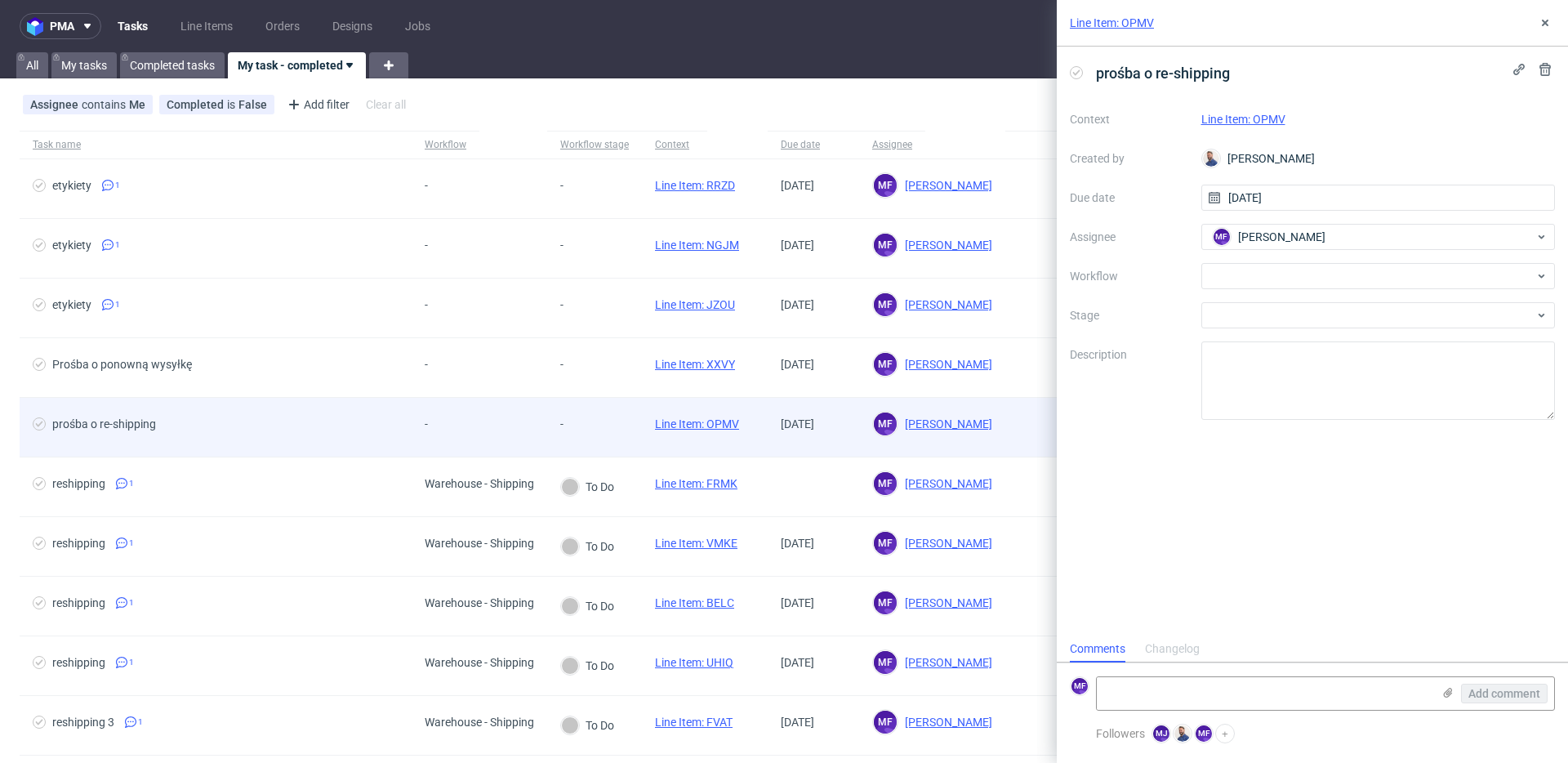
scroll to position [13, 0]
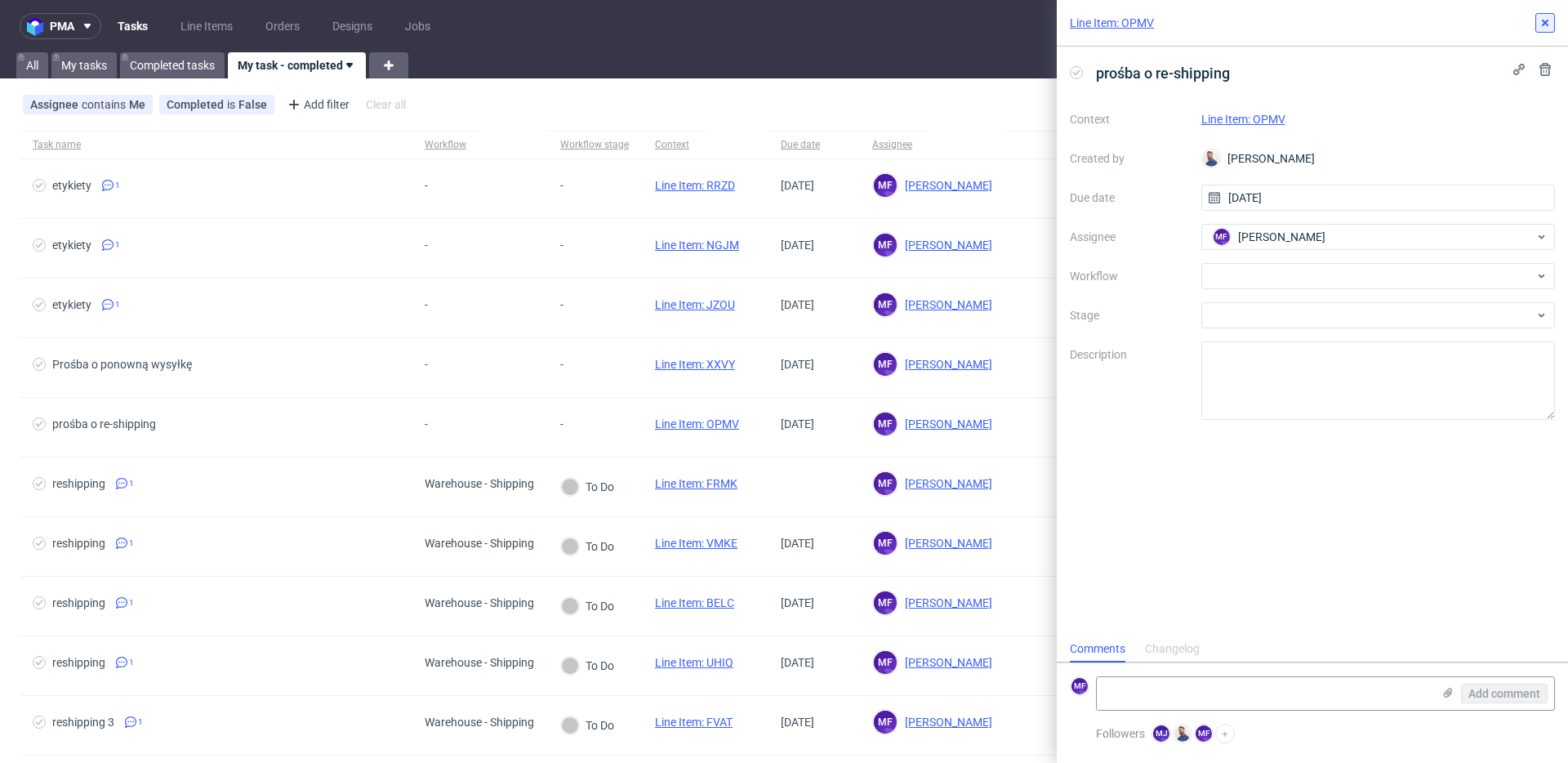
click at [1545, 24] on icon at bounding box center [1545, 23] width 13 height 13
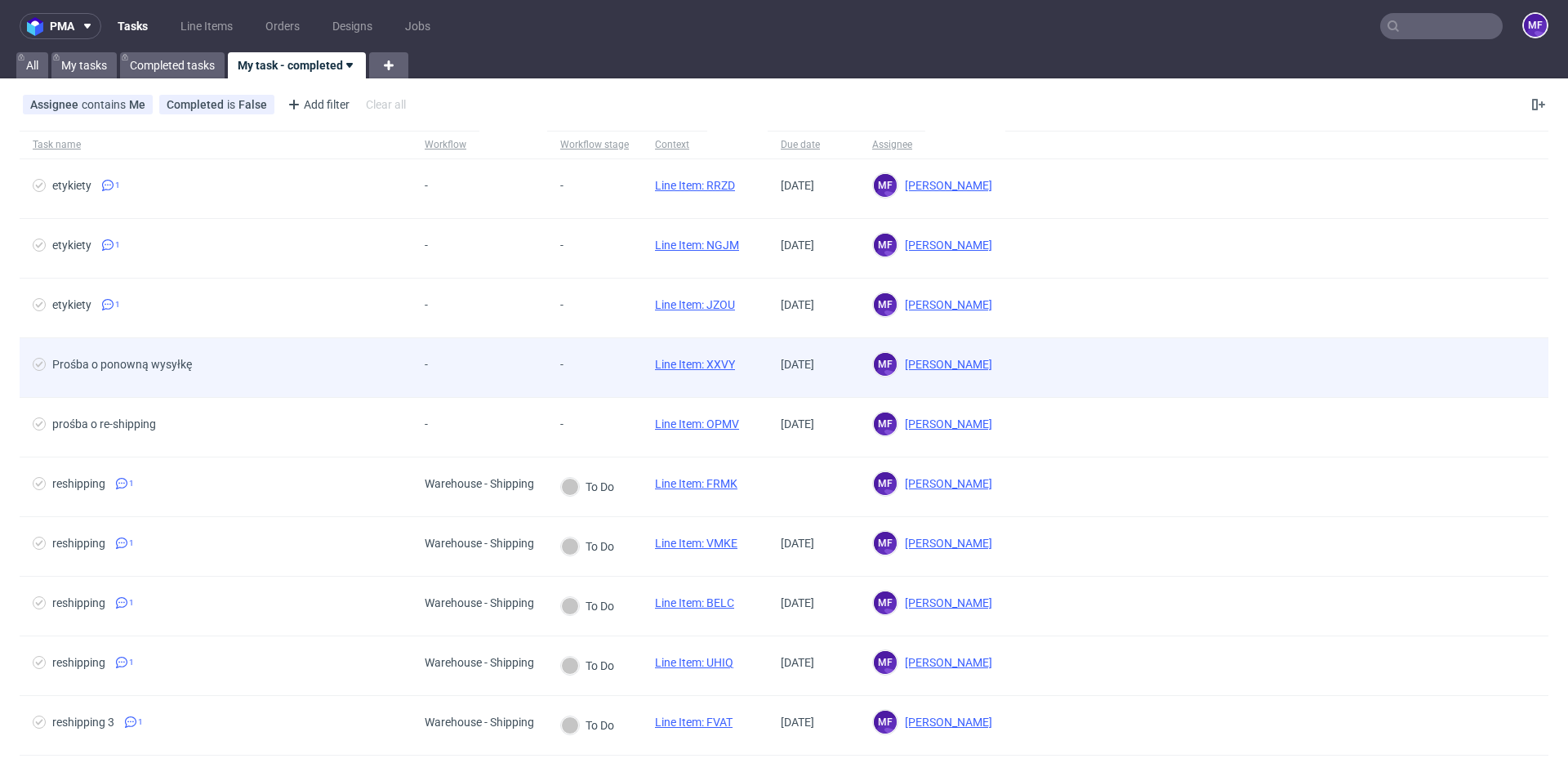
click at [585, 363] on div "-" at bounding box center [580, 364] width 39 height 13
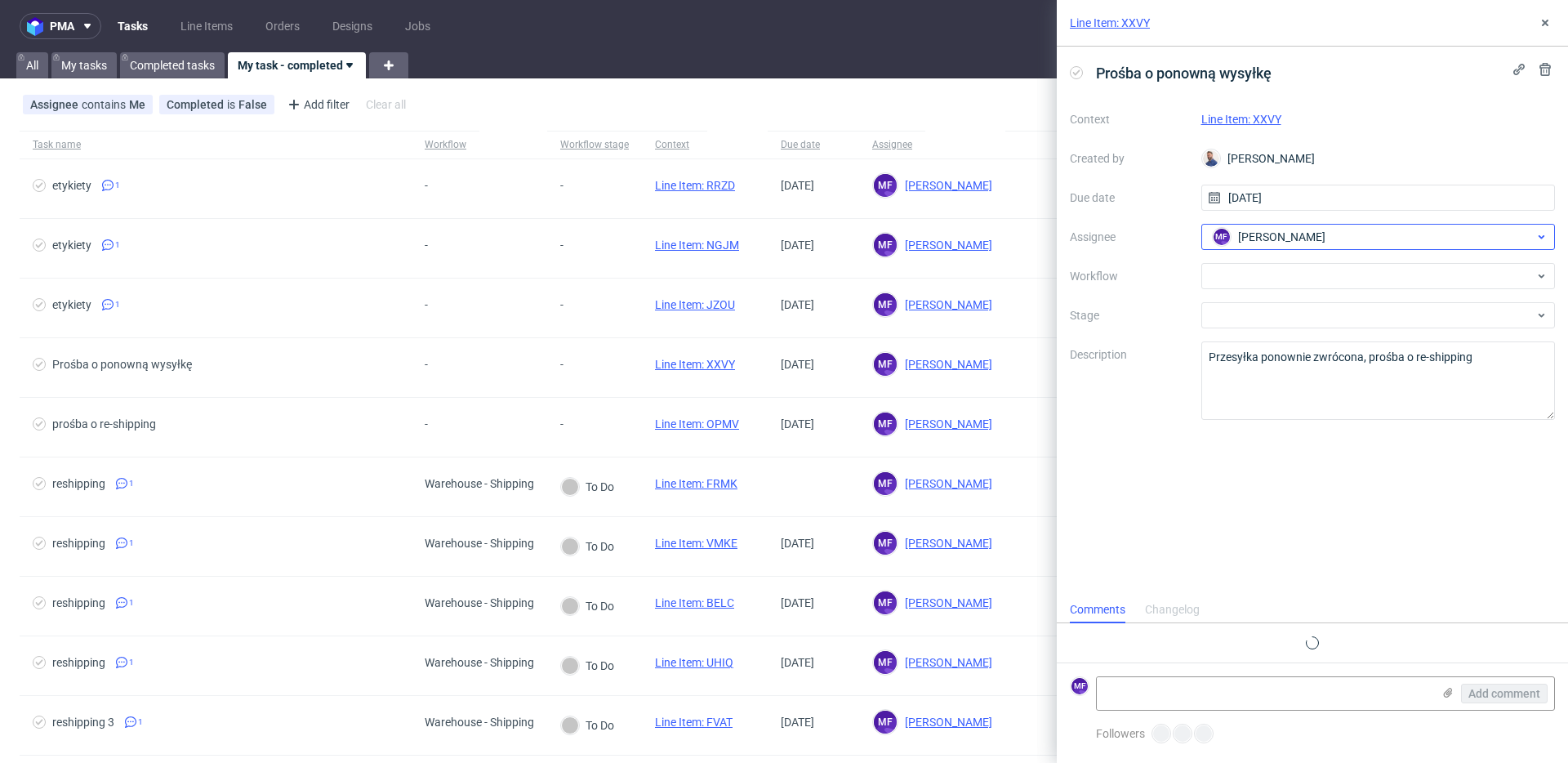
scroll to position [13, 0]
click at [1543, 30] on button at bounding box center [1545, 23] width 20 height 20
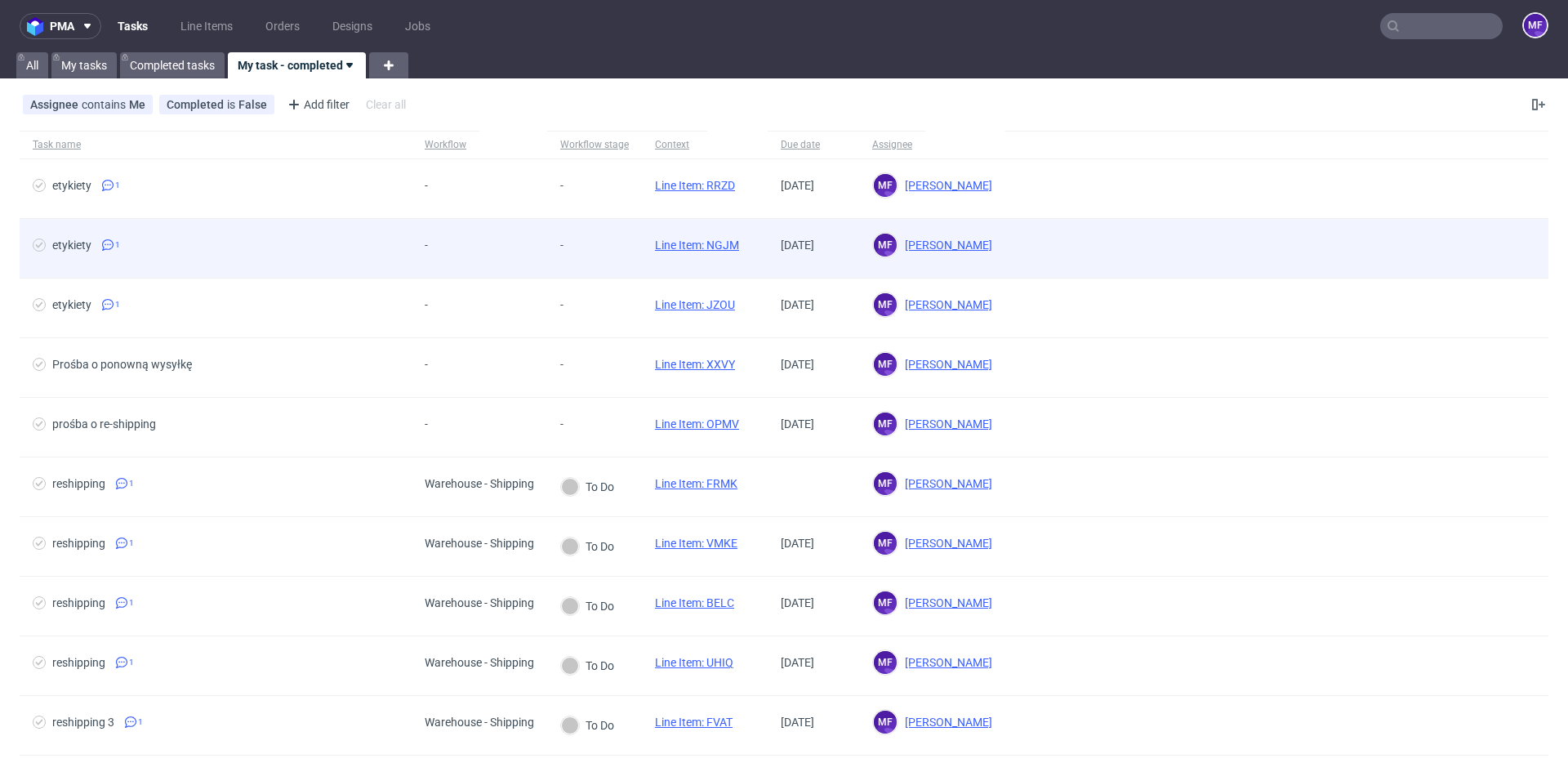
click at [513, 258] on div "-" at bounding box center [480, 248] width 136 height 59
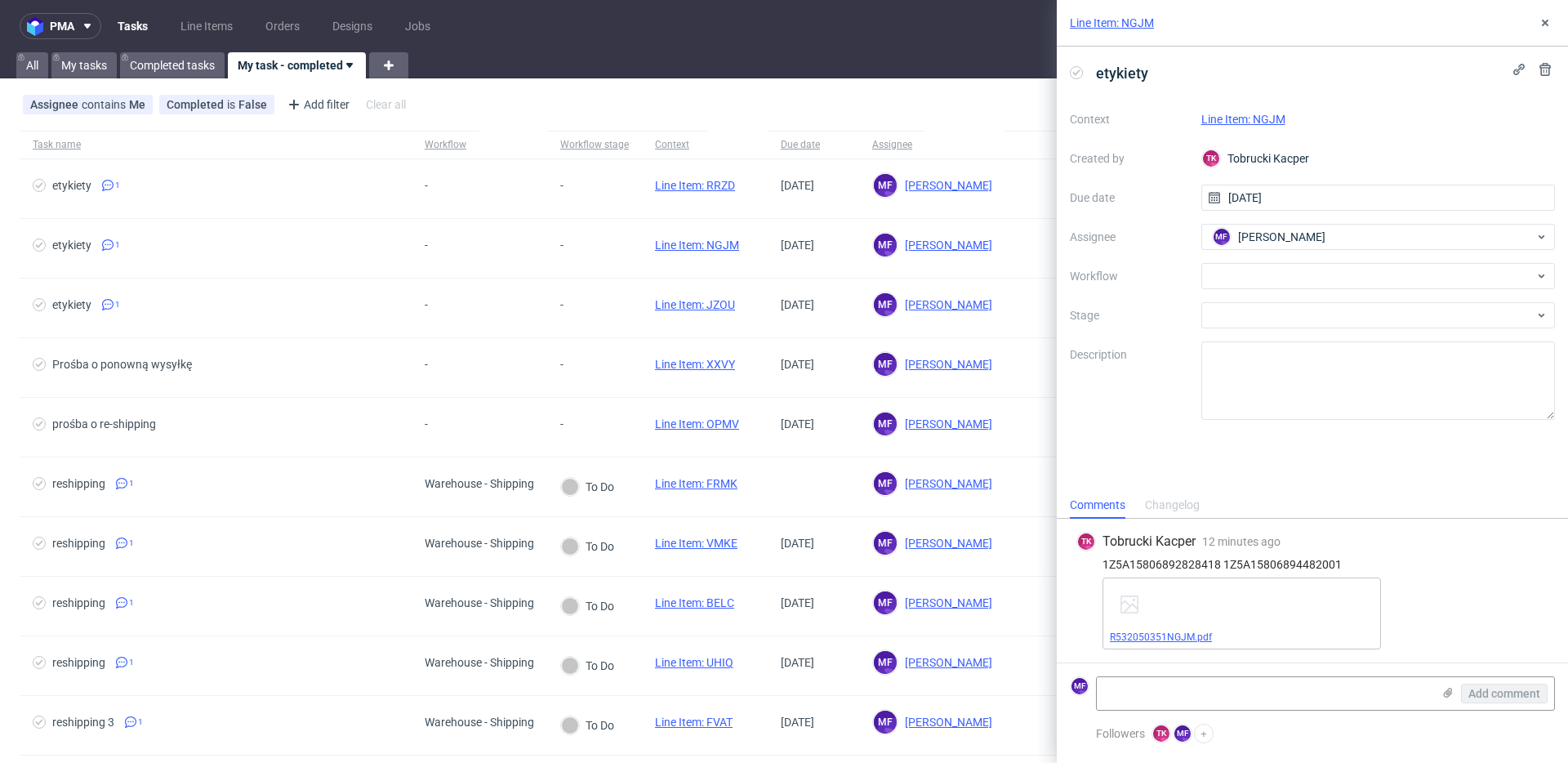
click at [1179, 639] on link "R532050351NGJM.pdf" at bounding box center [1161, 637] width 102 height 12
click at [1259, 117] on link "Line Item: NGJM" at bounding box center [1244, 119] width 84 height 13
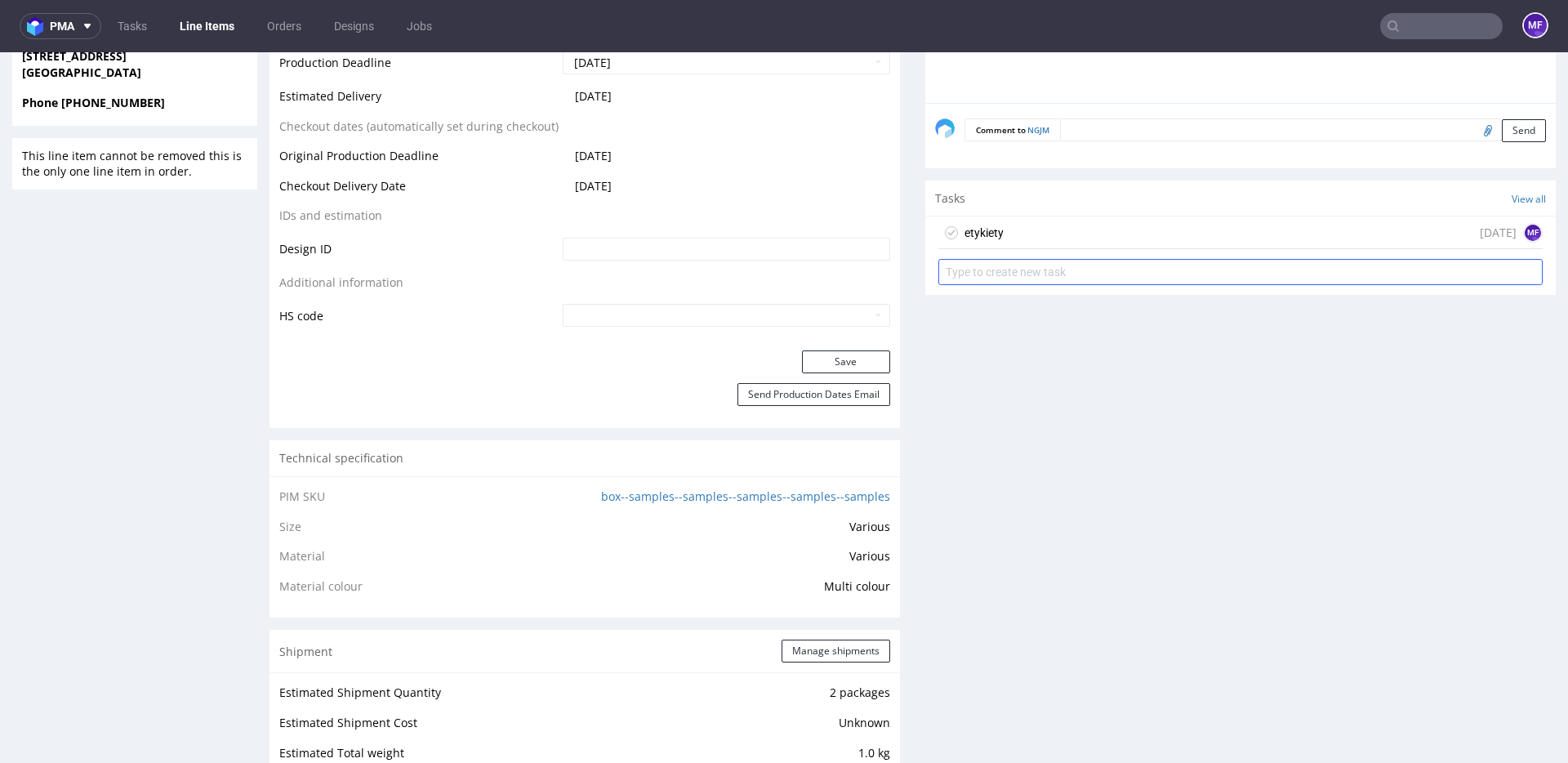
scroll to position [861, 0]
click at [1059, 243] on div "etykiety [DATE] MF" at bounding box center [1240, 228] width 605 height 33
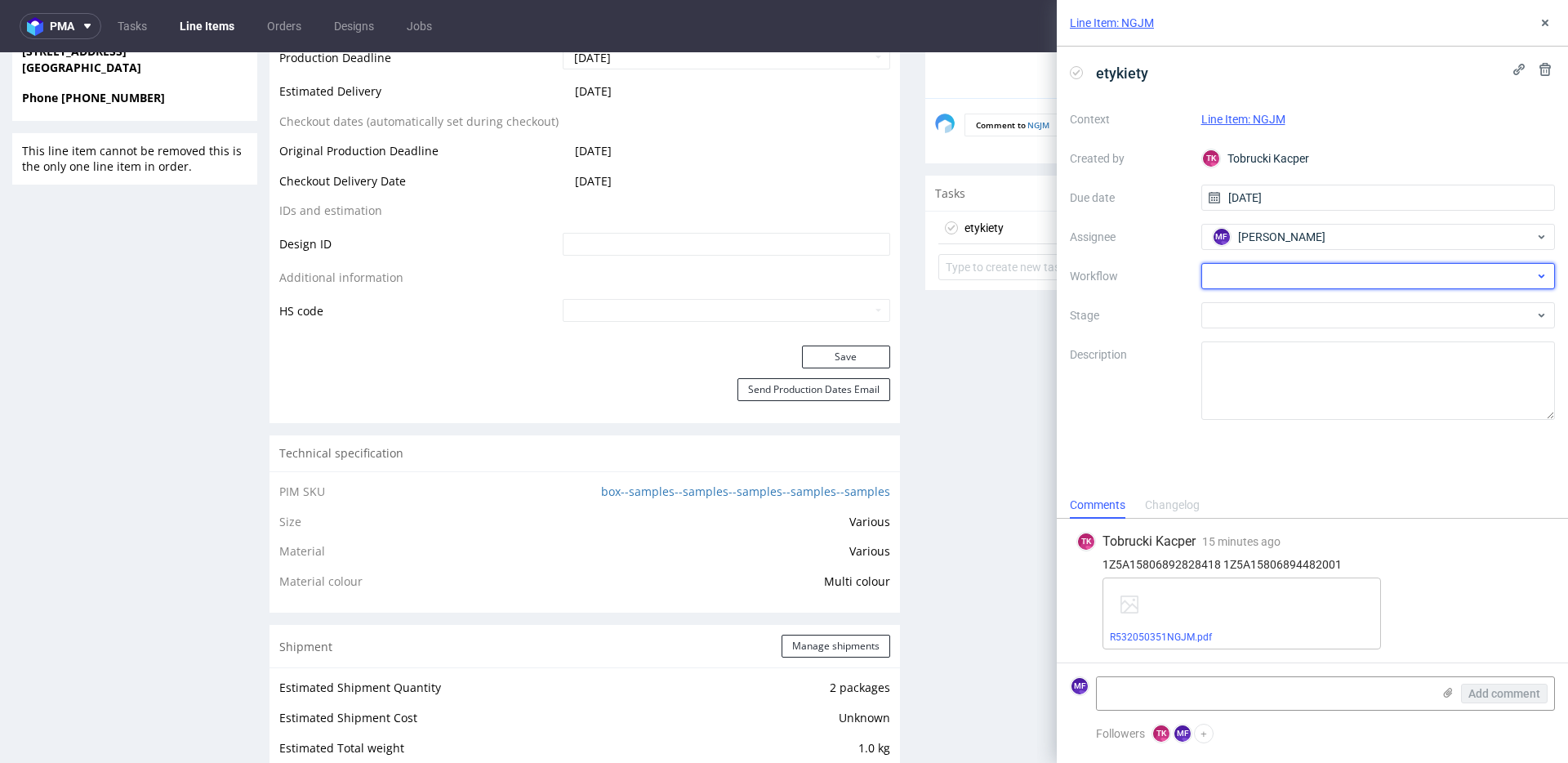
click at [1294, 277] on div at bounding box center [1379, 275] width 354 height 26
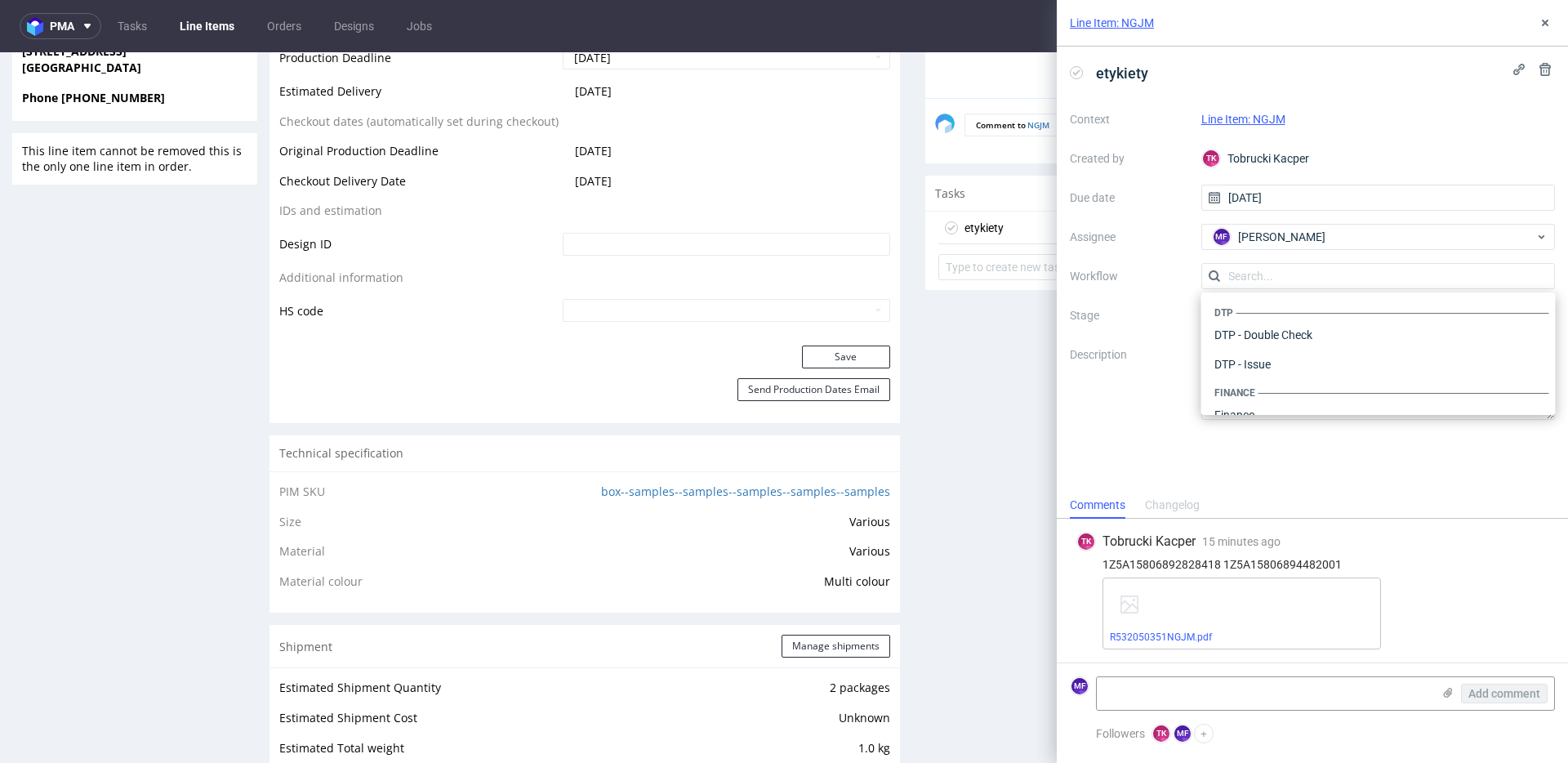
scroll to position [1004, 0]
click at [1269, 389] on div "Warehouse - Shipping" at bounding box center [1378, 393] width 341 height 29
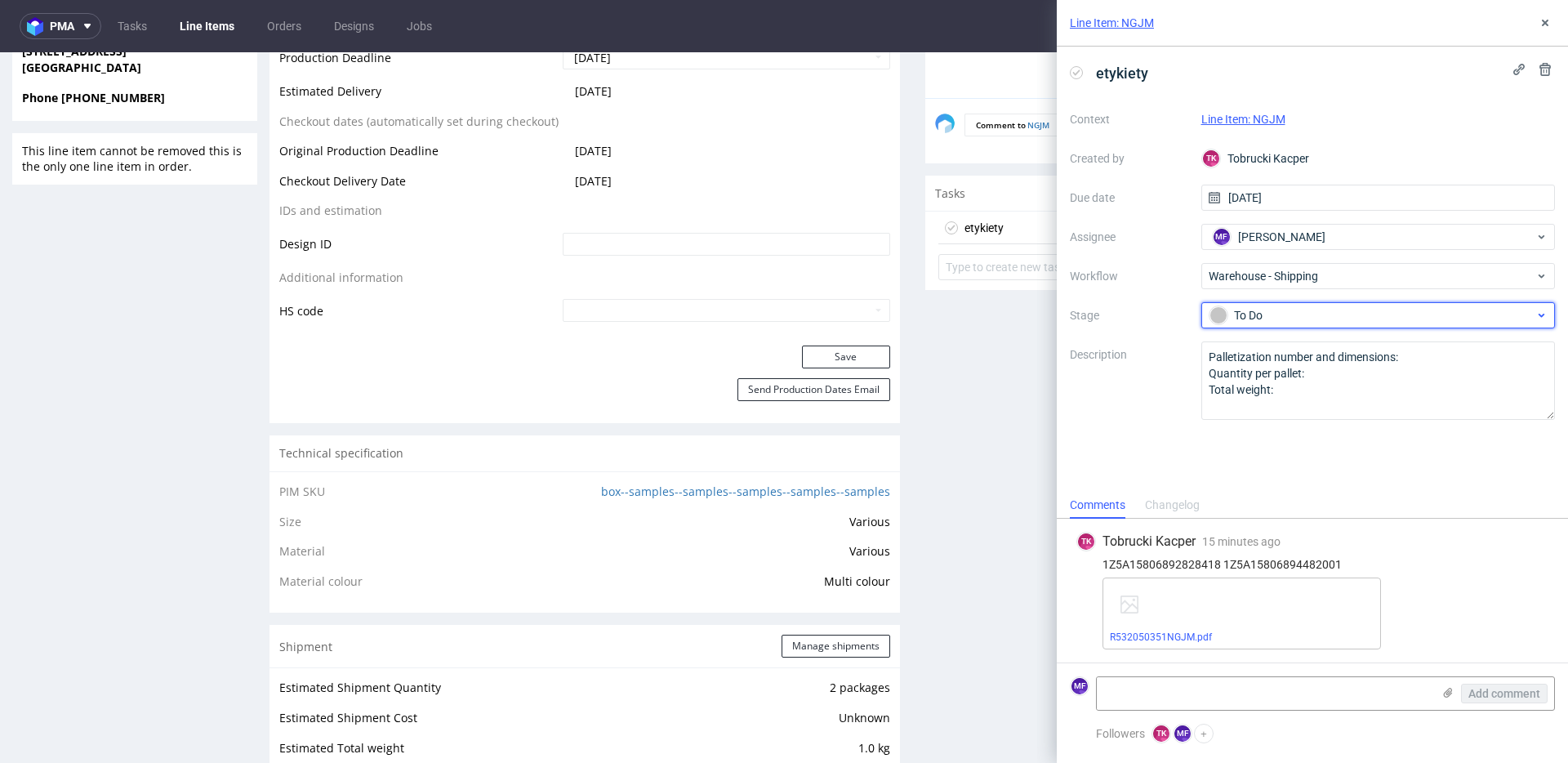
click at [1273, 322] on div "To Do" at bounding box center [1372, 315] width 325 height 18
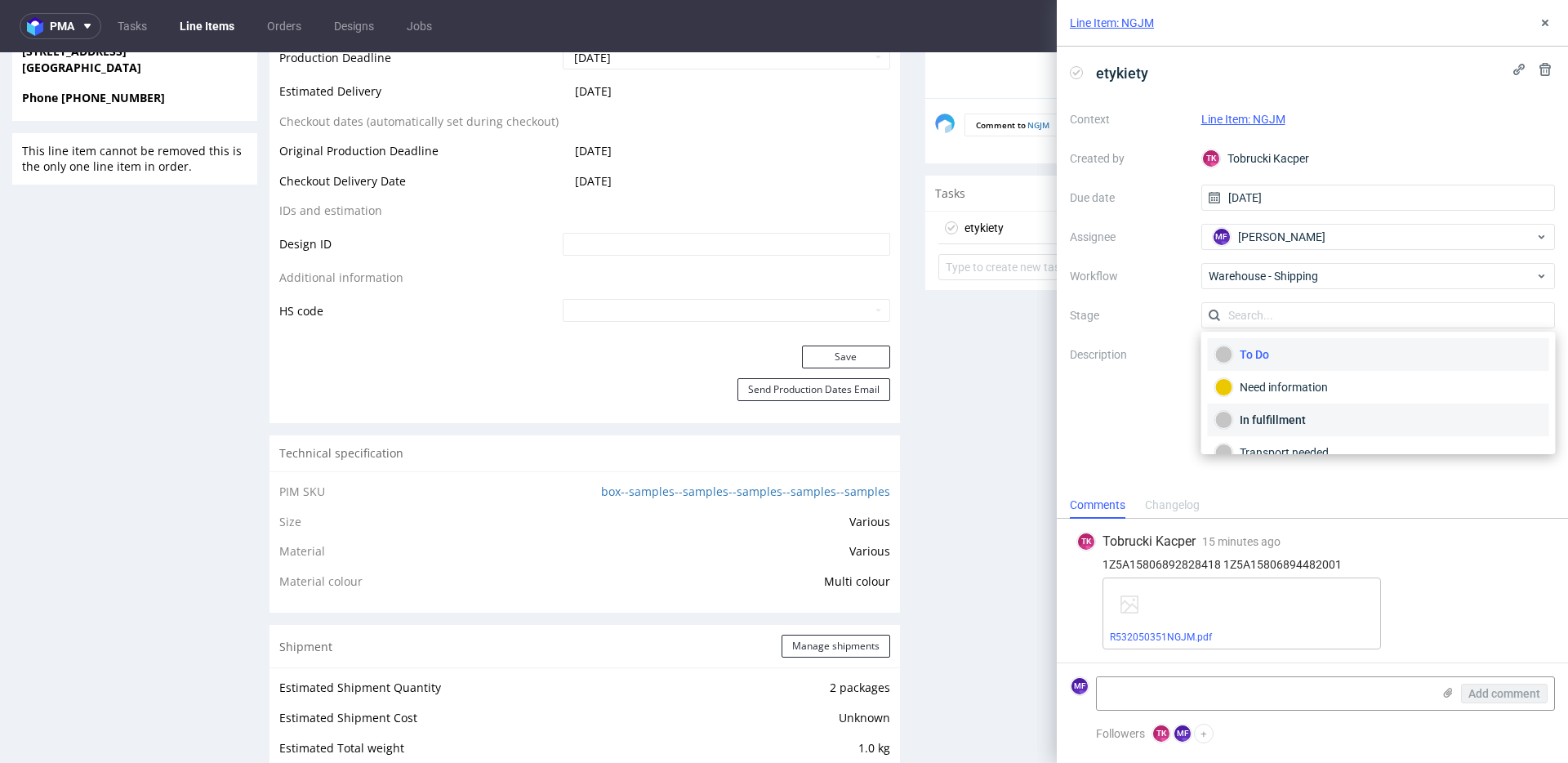
scroll to position [87, 0]
click at [1276, 430] on div "Completed" at bounding box center [1379, 431] width 327 height 18
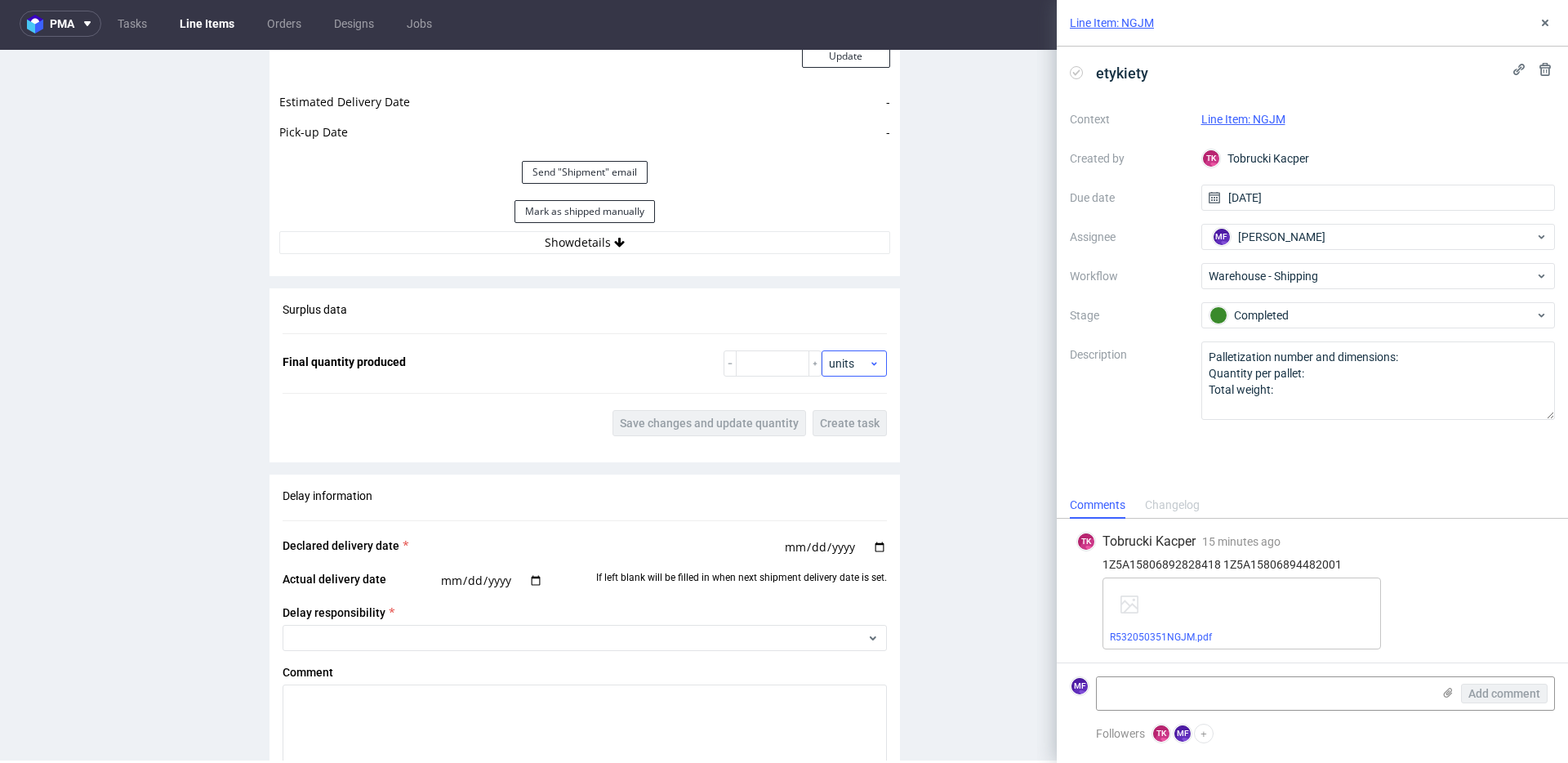
scroll to position [1679, 0]
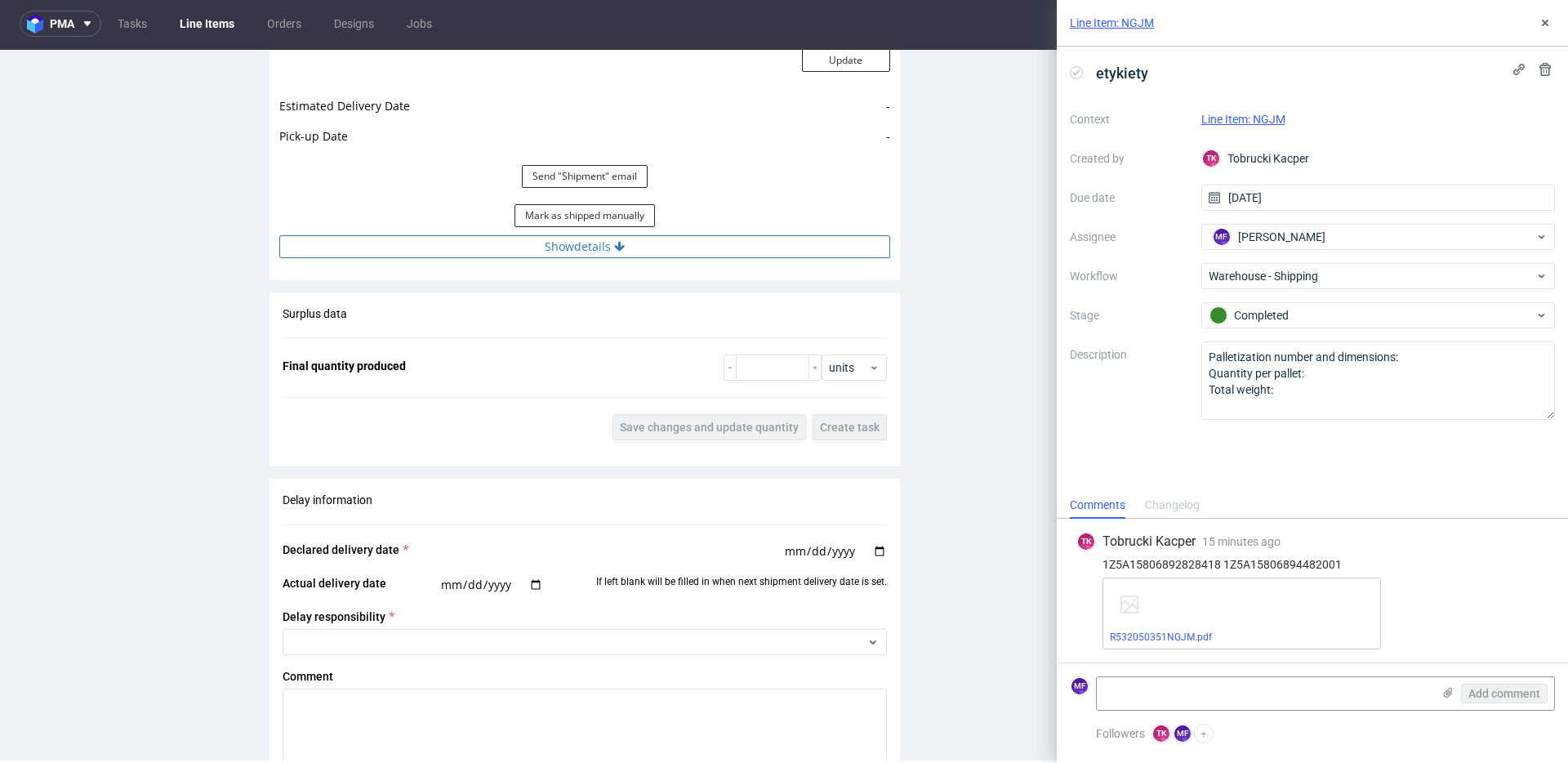
click at [644, 258] on button "Show details" at bounding box center [585, 246] width 611 height 23
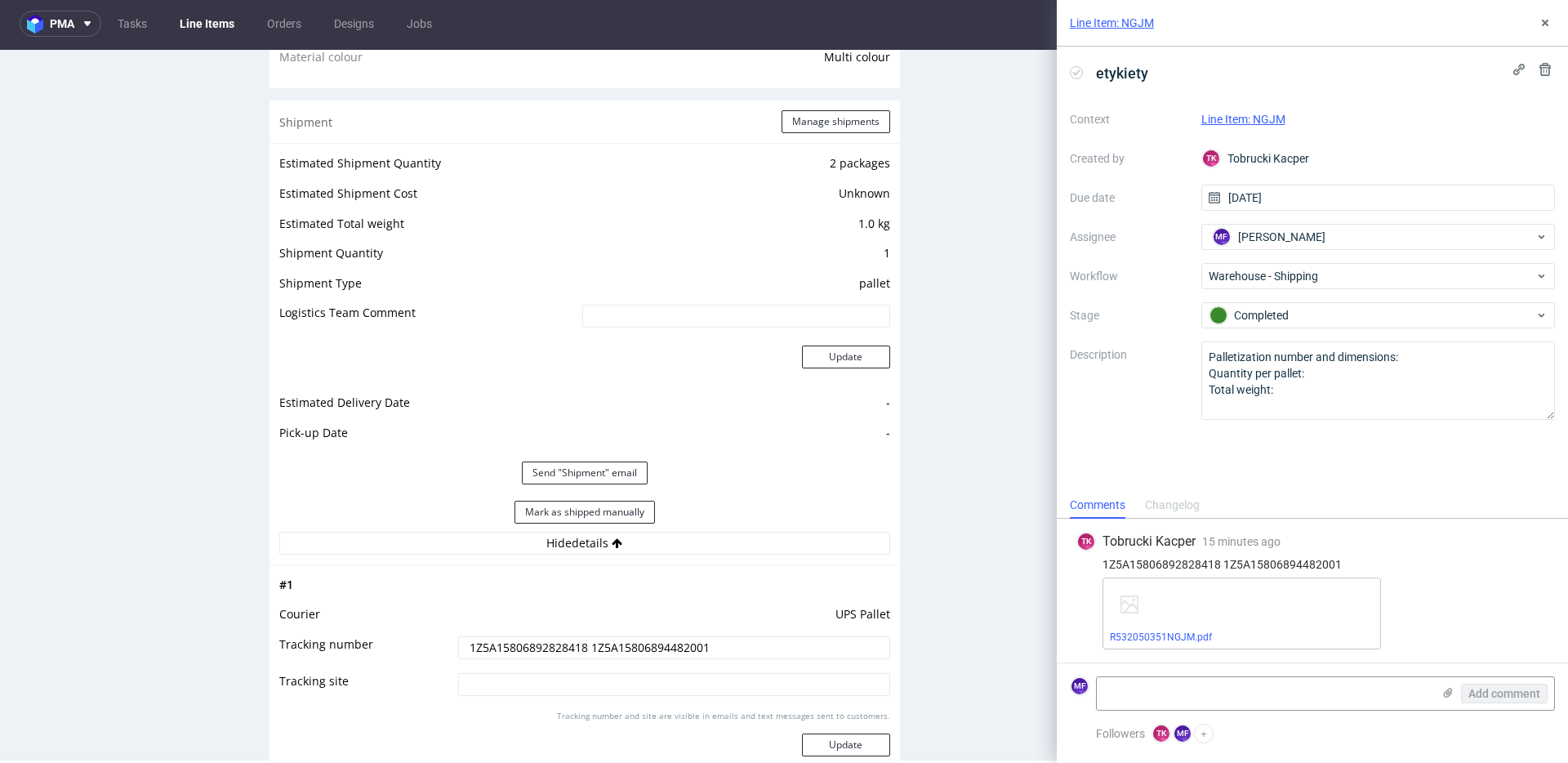
scroll to position [1291, 0]
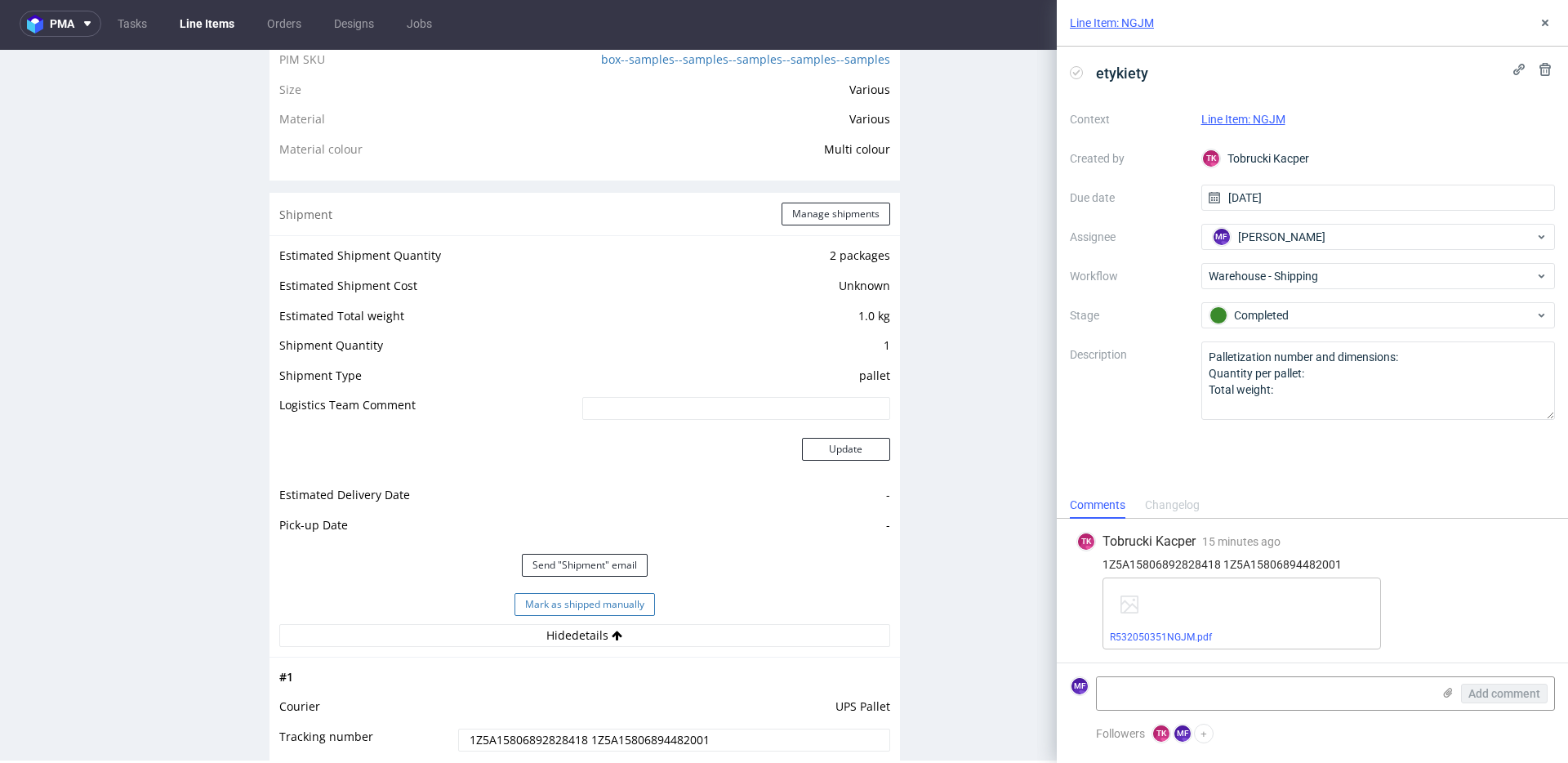
click at [621, 615] on button "Mark as shipped manually" at bounding box center [585, 604] width 140 height 23
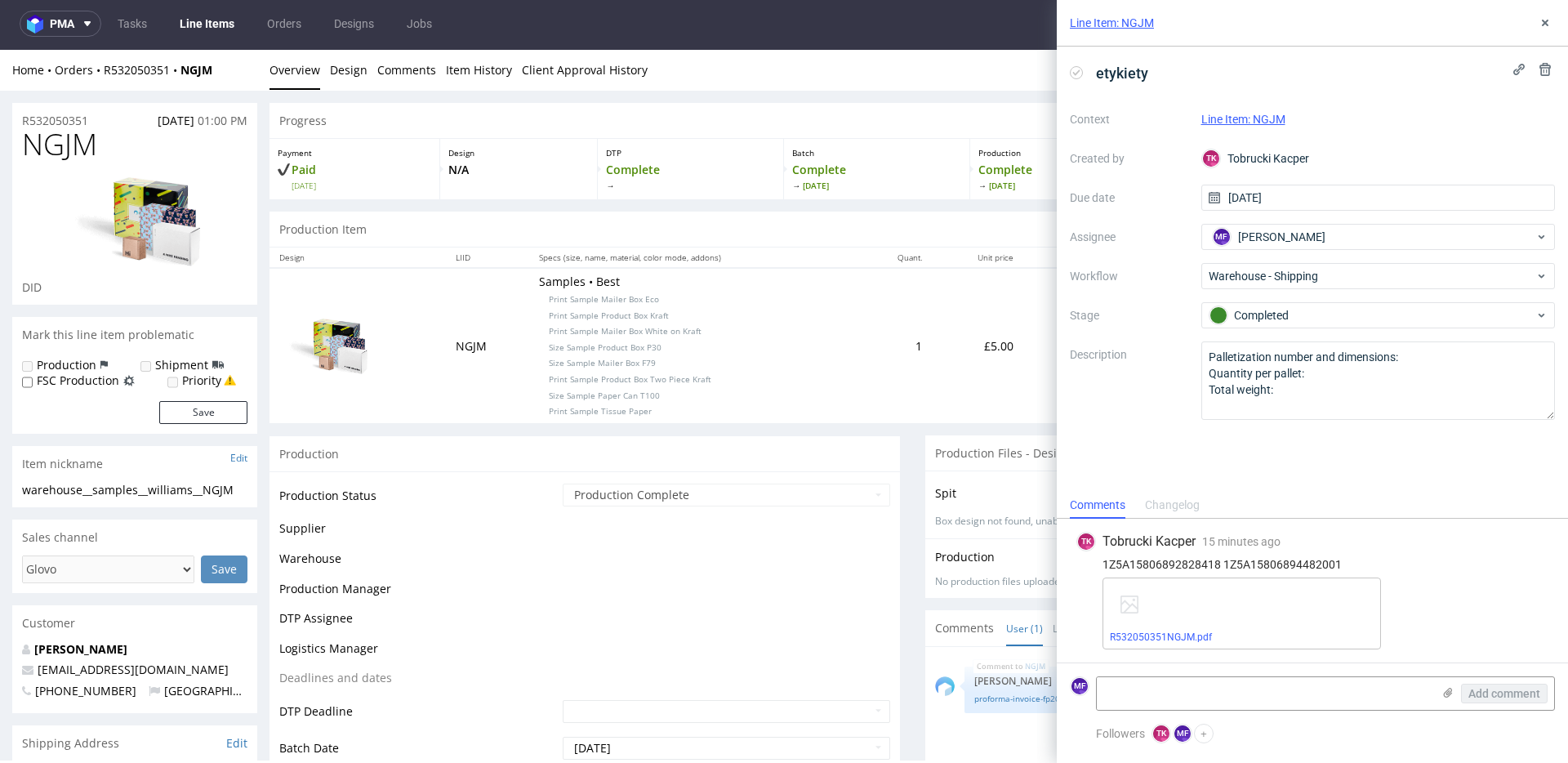
scroll to position [1174, 0]
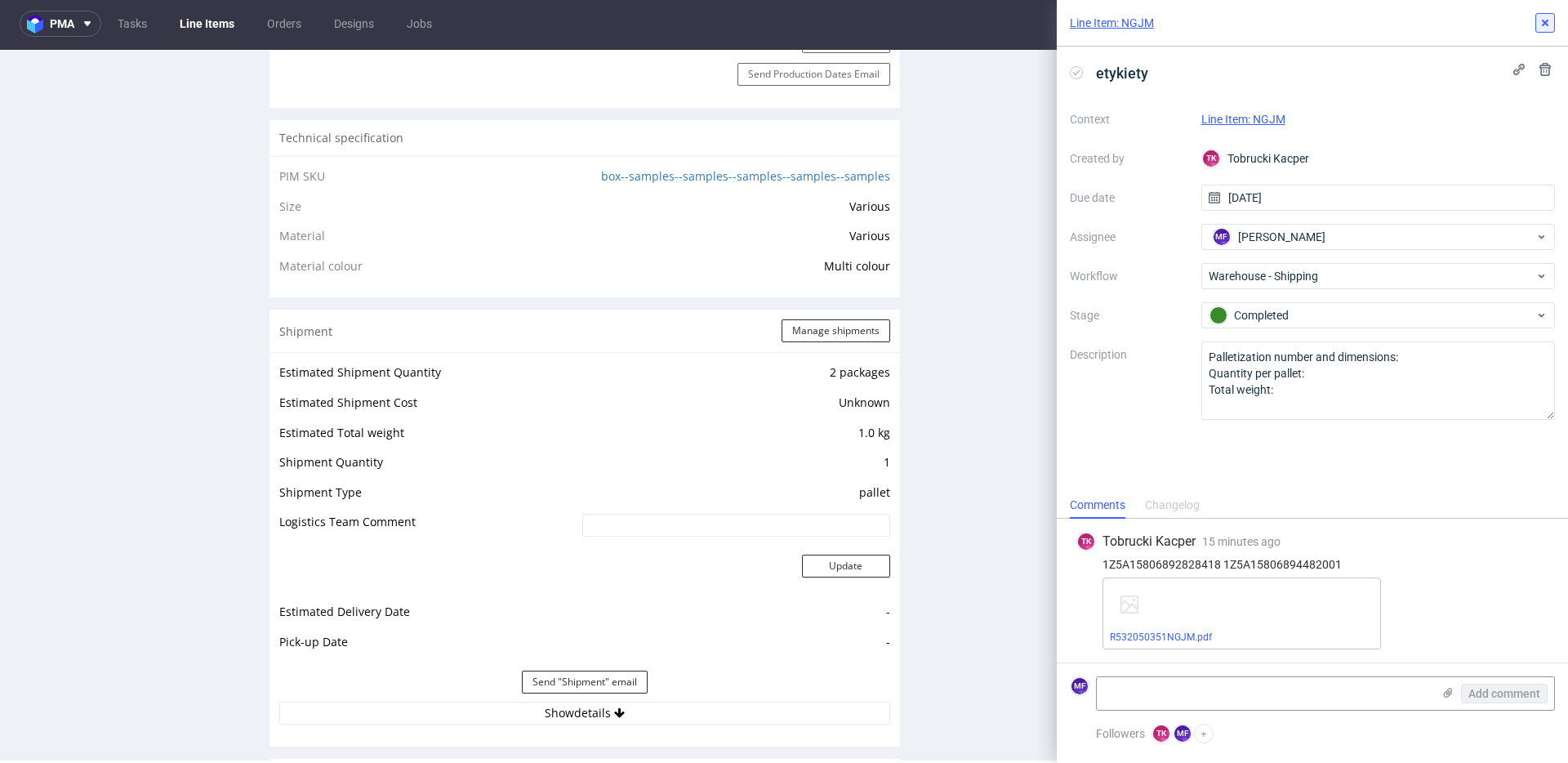
drag, startPoint x: 1552, startPoint y: 21, endPoint x: 1321, endPoint y: 38, distance: 231.6
click at [1552, 21] on button at bounding box center [1545, 23] width 20 height 20
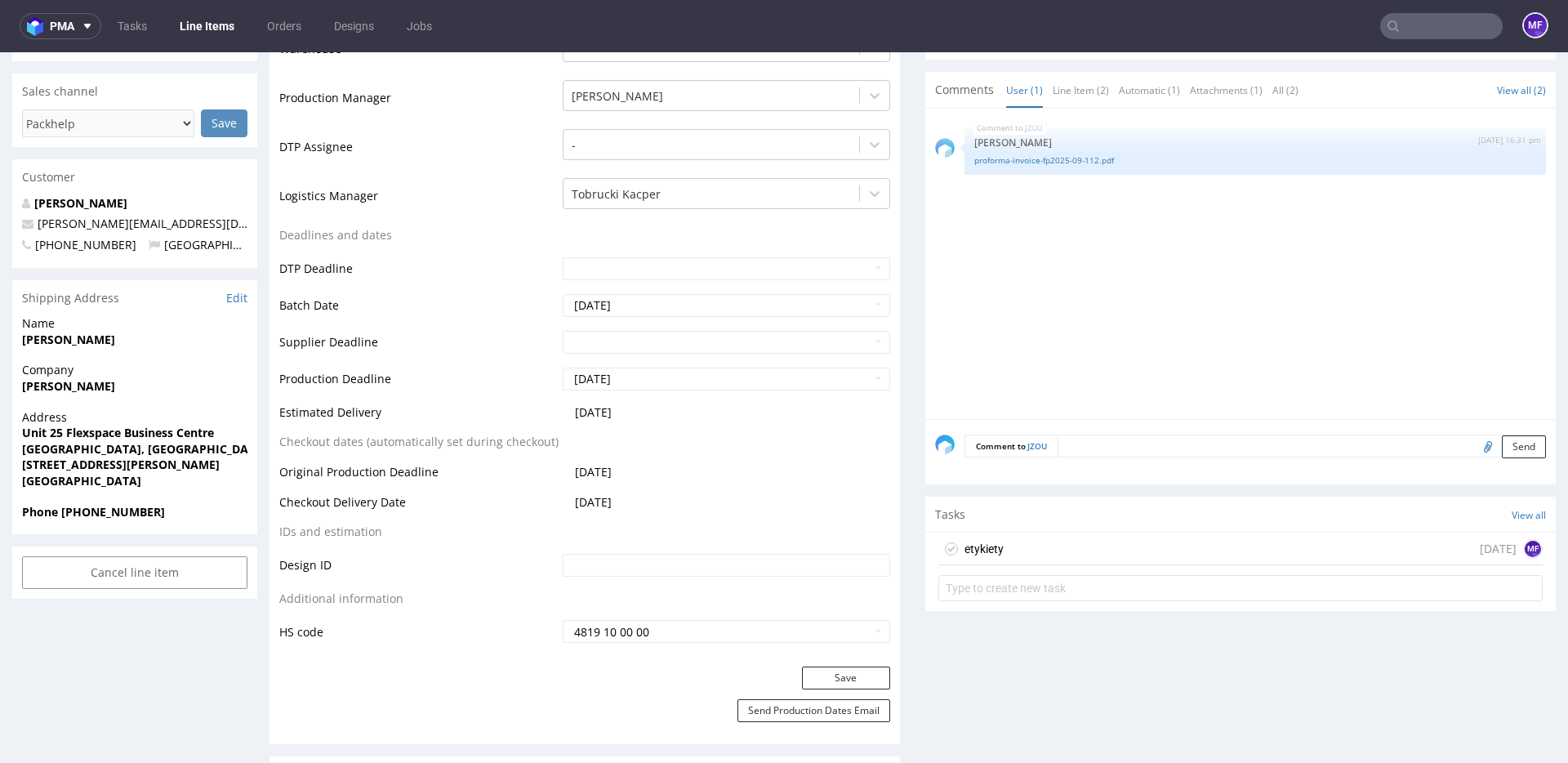
click at [1013, 545] on div "etykiety [DATE] MF" at bounding box center [1240, 548] width 605 height 33
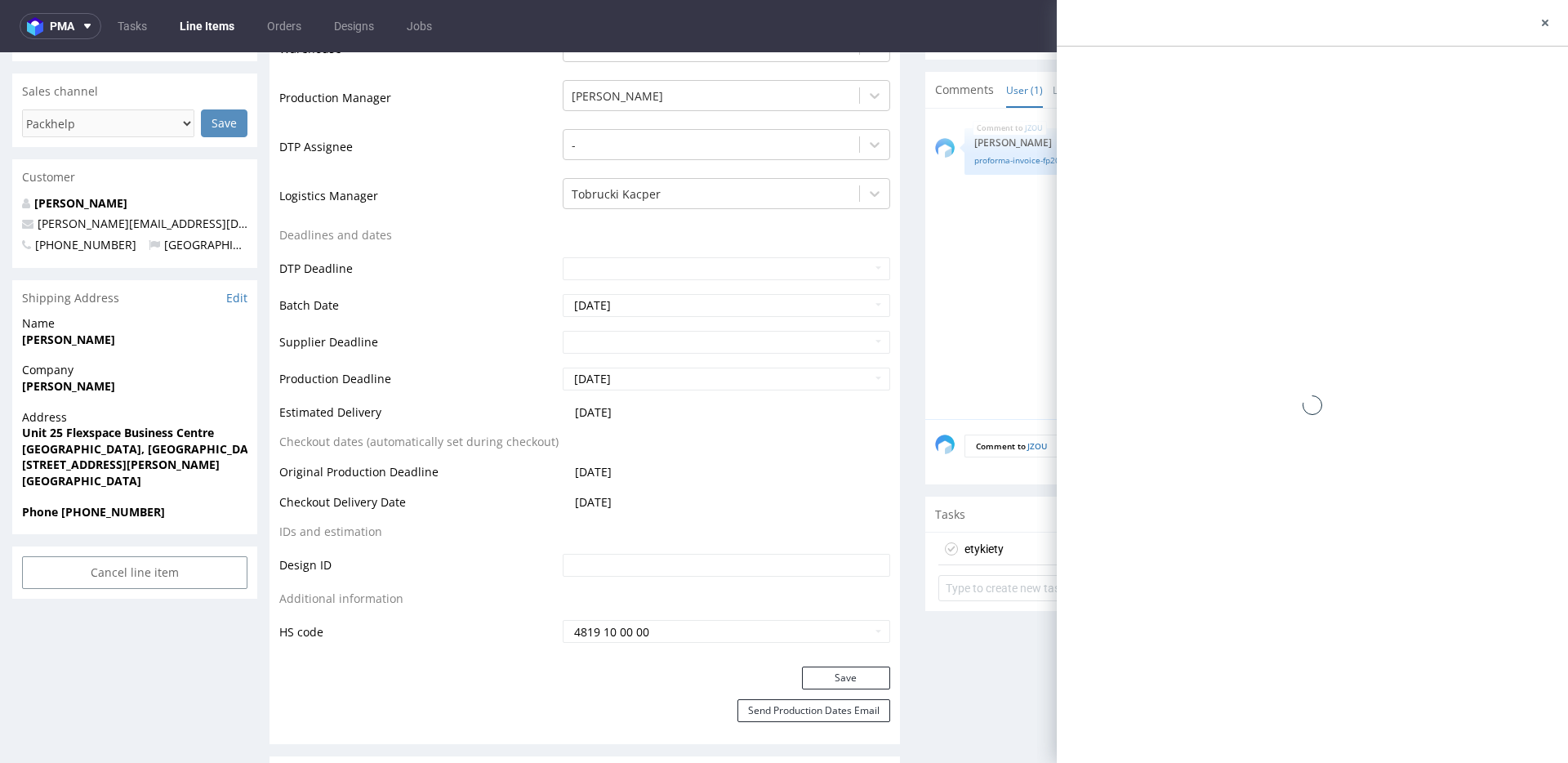
scroll to position [458, 0]
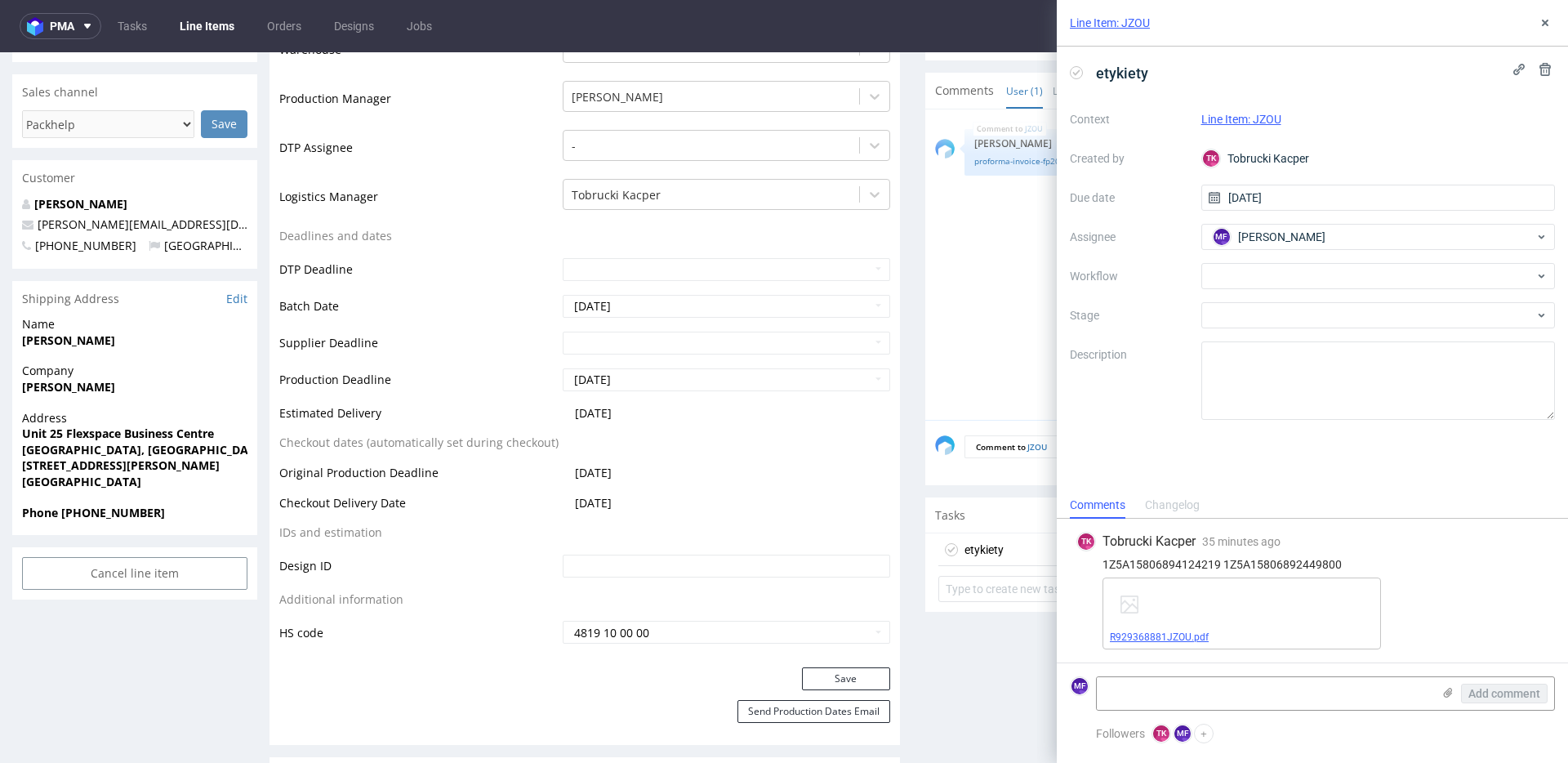
click at [1199, 641] on link "R929368881JZOU.pdf" at bounding box center [1159, 637] width 98 height 12
click at [1169, 329] on div "Context Line Item: JZOU Created by [PERSON_NAME] Kacper Due date [DATE] Assigne…" at bounding box center [1313, 263] width 485 height 314
click at [1259, 277] on div at bounding box center [1379, 275] width 354 height 26
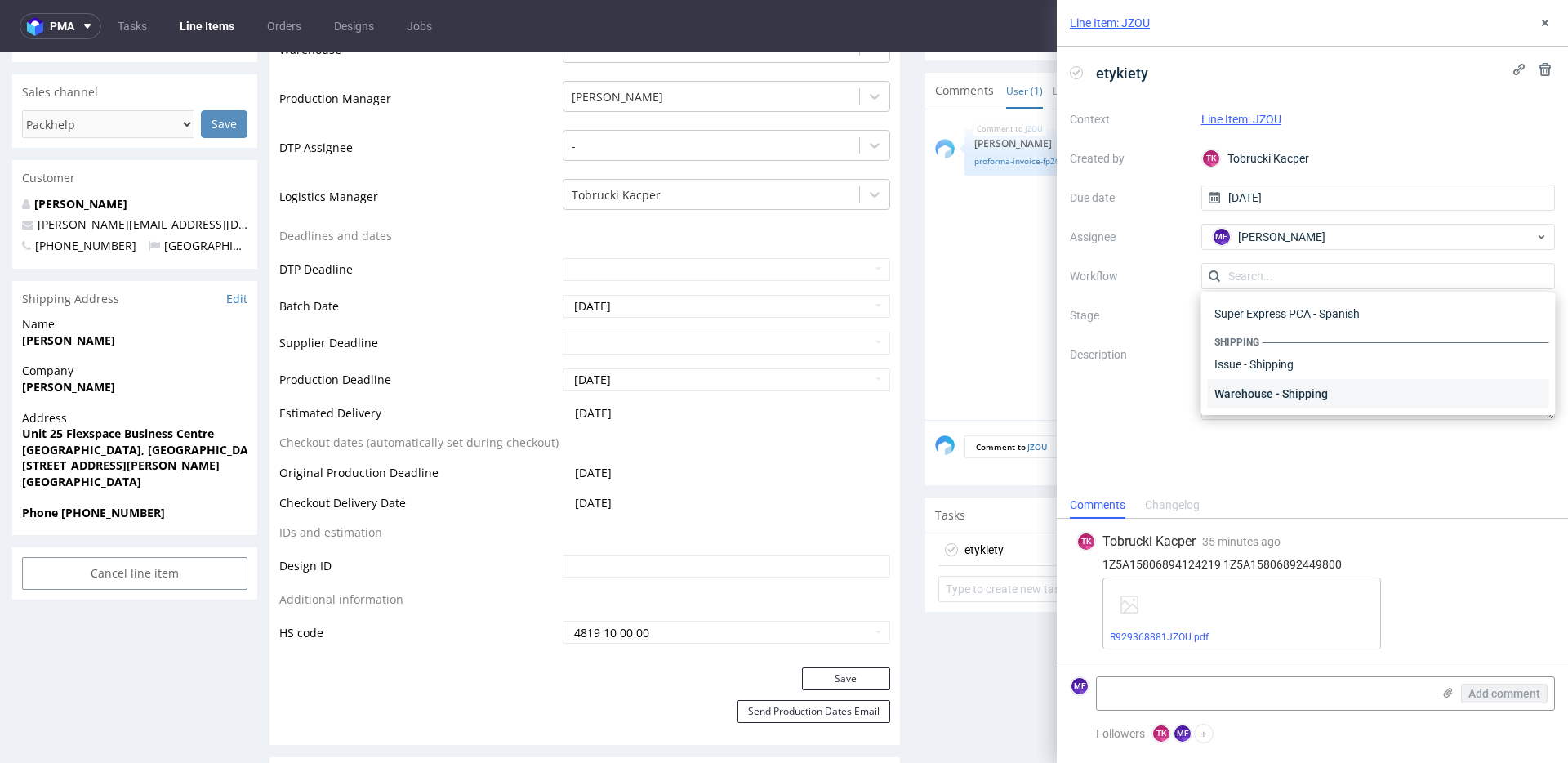
click at [1273, 389] on div "Warehouse - Shipping" at bounding box center [1378, 393] width 341 height 29
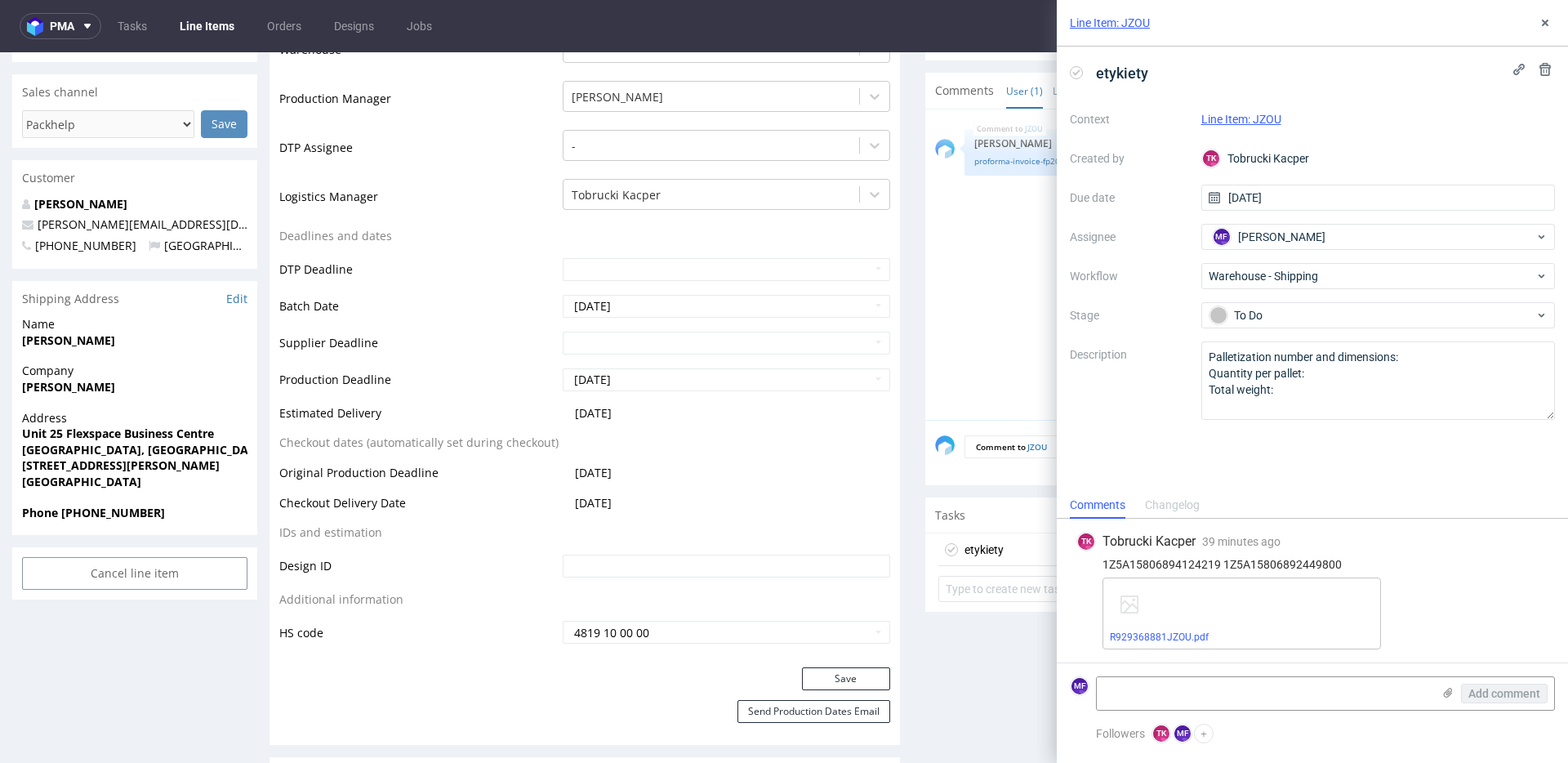
click at [1269, 330] on div "Context Line Item: JZOU Created by TK Tobrucki Kacper Due date [DATE] Assignee …" at bounding box center [1313, 263] width 485 height 314
click at [1272, 320] on div "To Do" at bounding box center [1372, 315] width 325 height 18
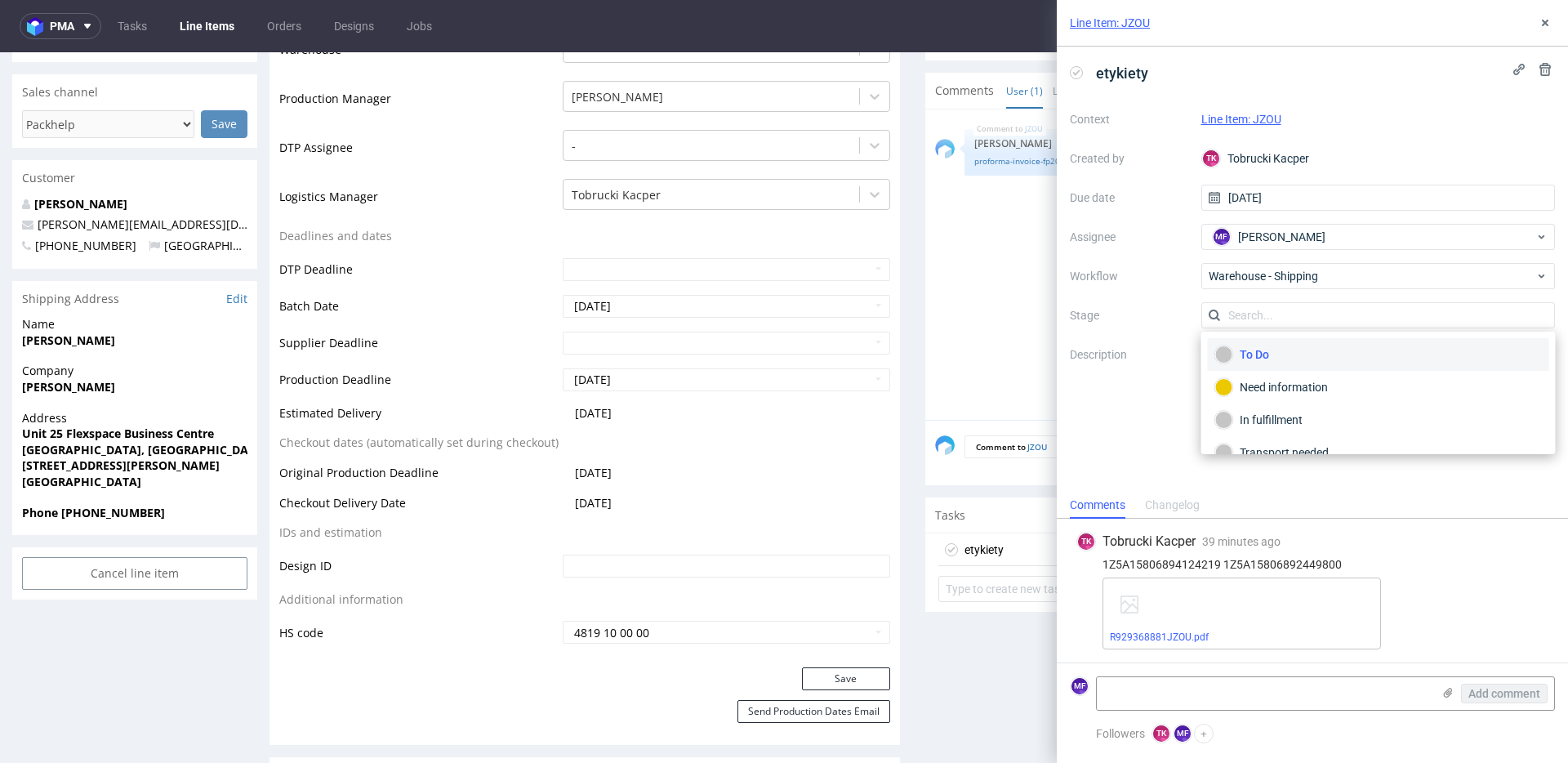
scroll to position [87, 0]
click at [1280, 431] on div "Completed" at bounding box center [1379, 431] width 327 height 18
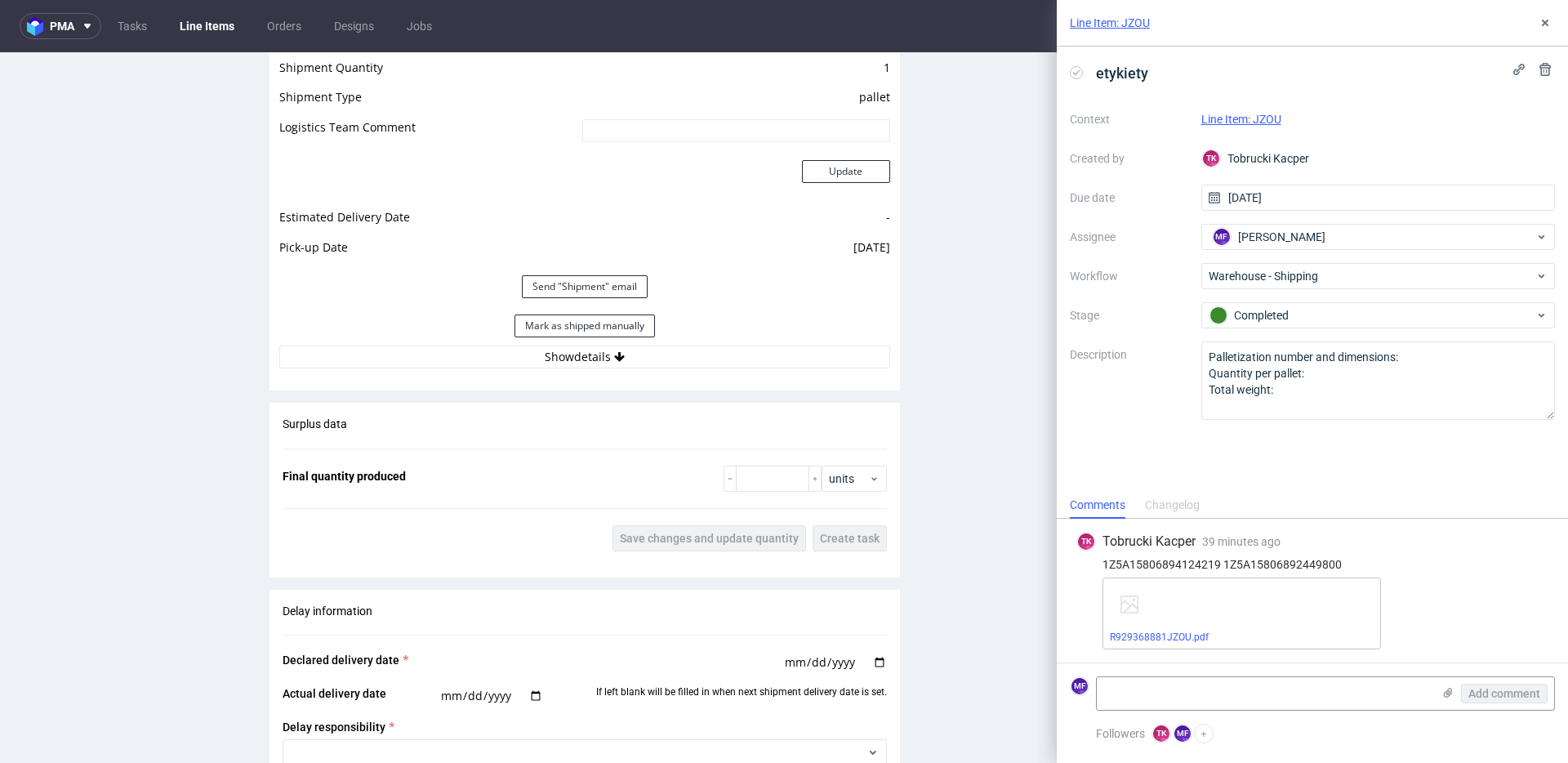
scroll to position [1724, 0]
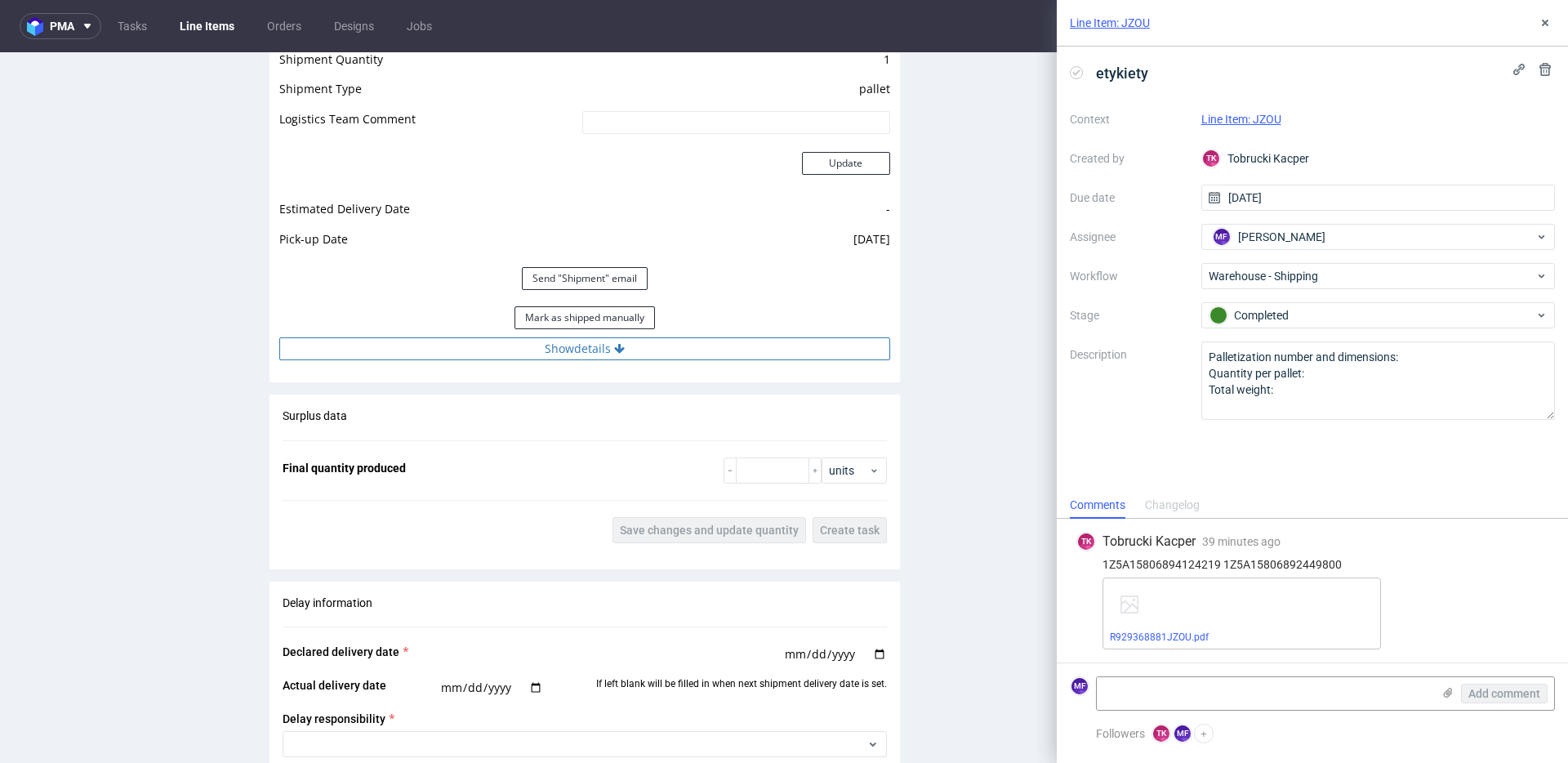
click at [581, 340] on button "Show details" at bounding box center [585, 348] width 611 height 23
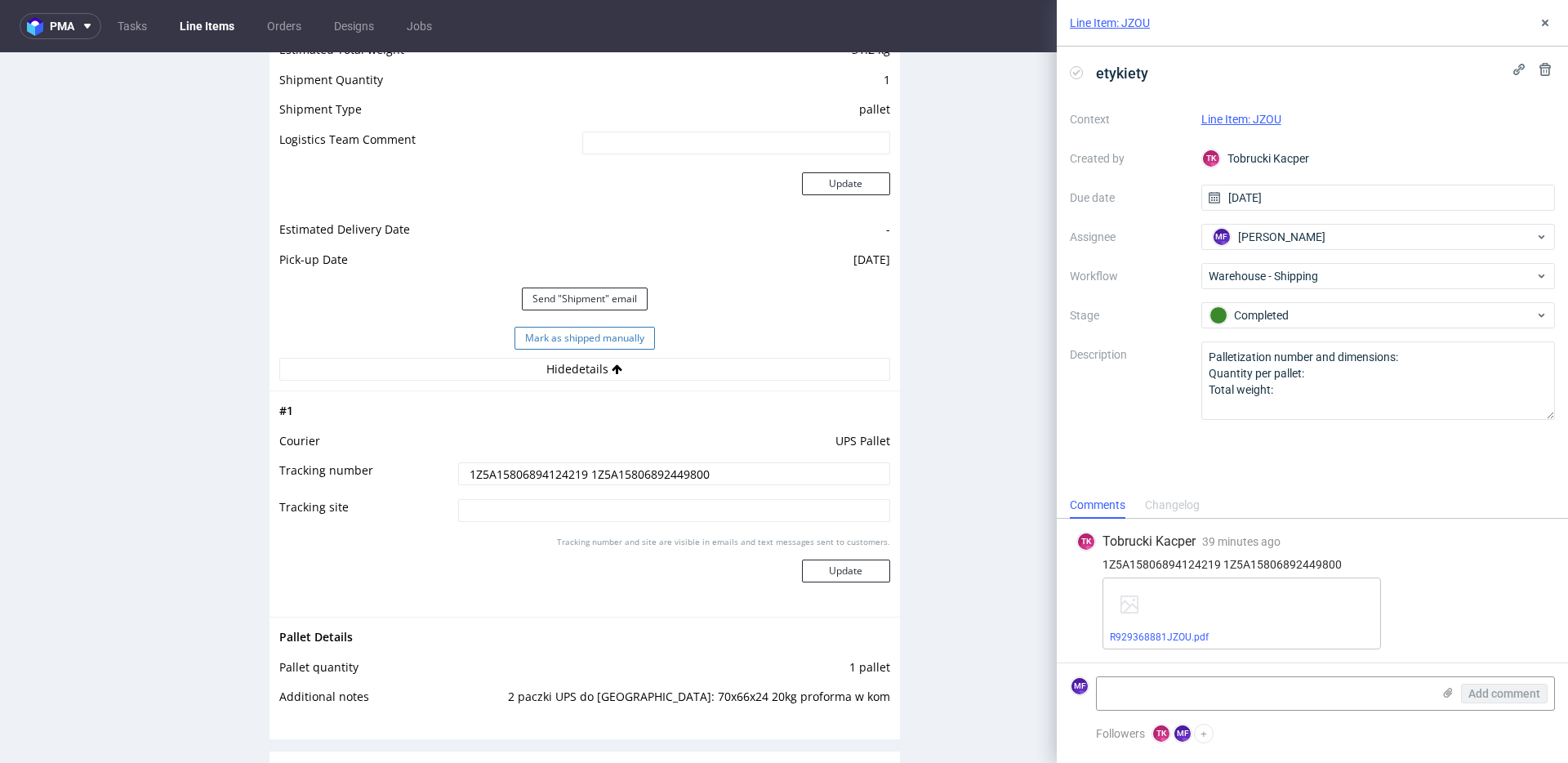
scroll to position [1699, 0]
click at [587, 339] on button "Mark as shipped manually" at bounding box center [585, 342] width 140 height 23
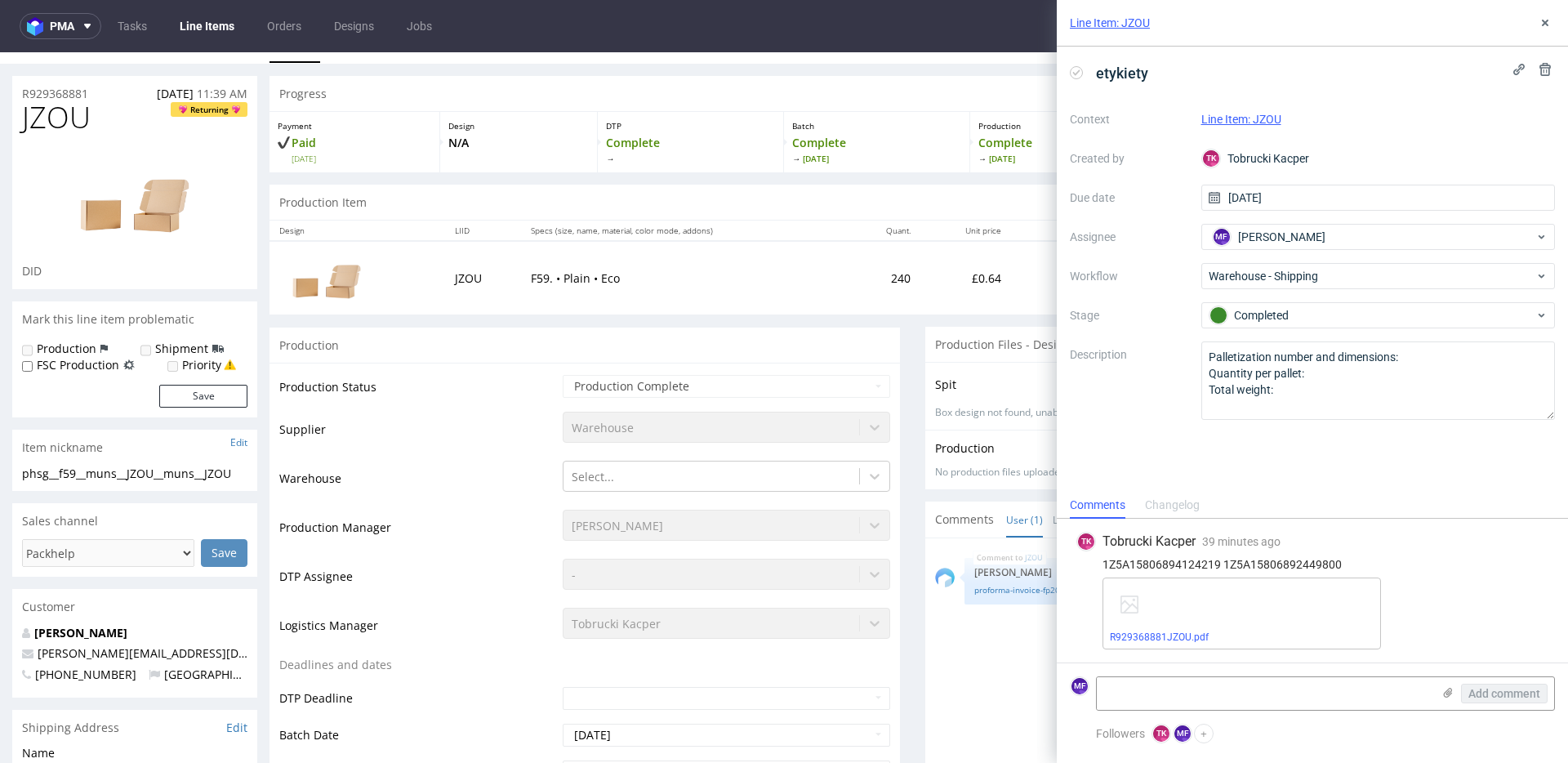
scroll to position [0, 0]
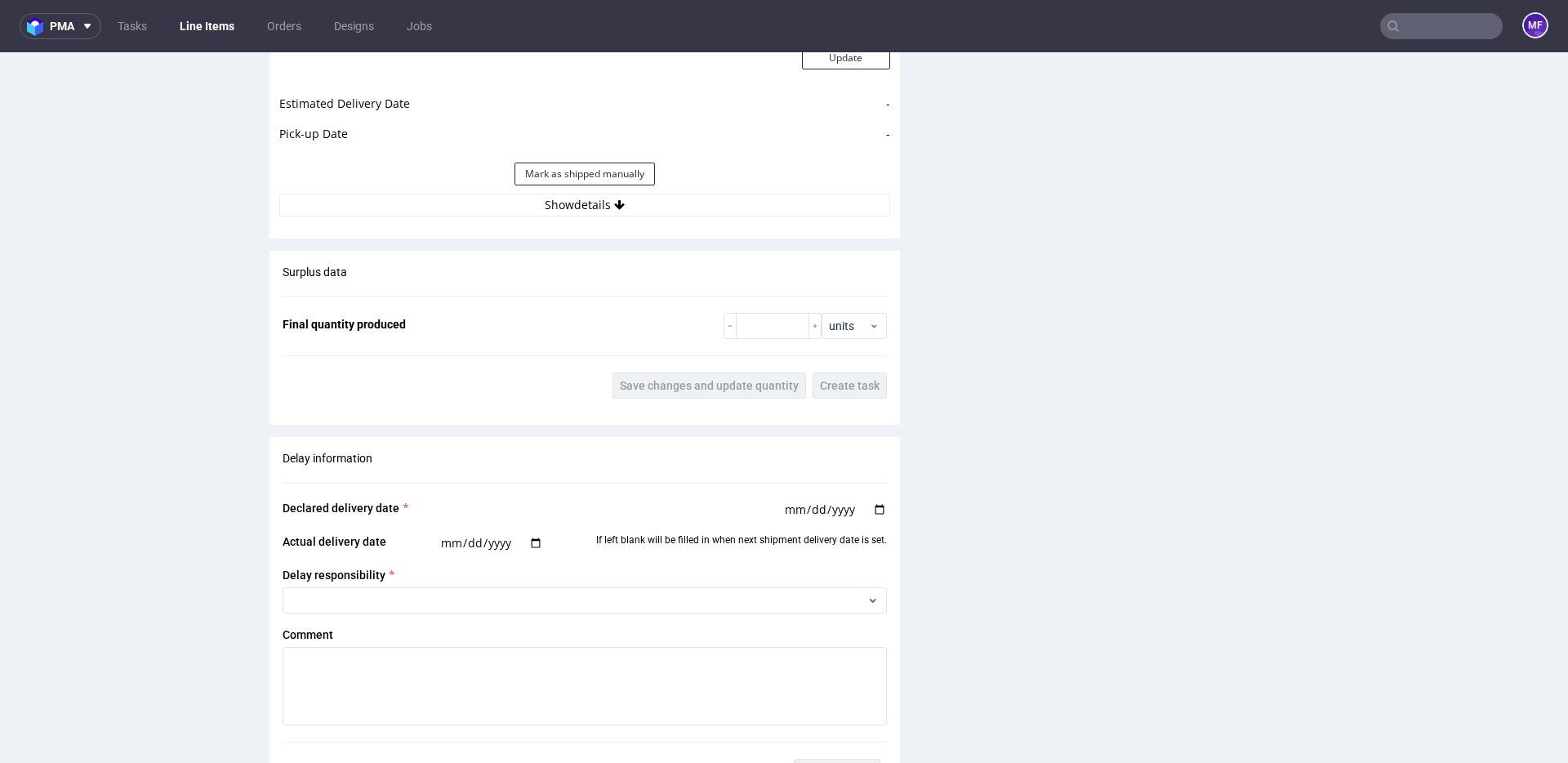
scroll to position [2075, 0]
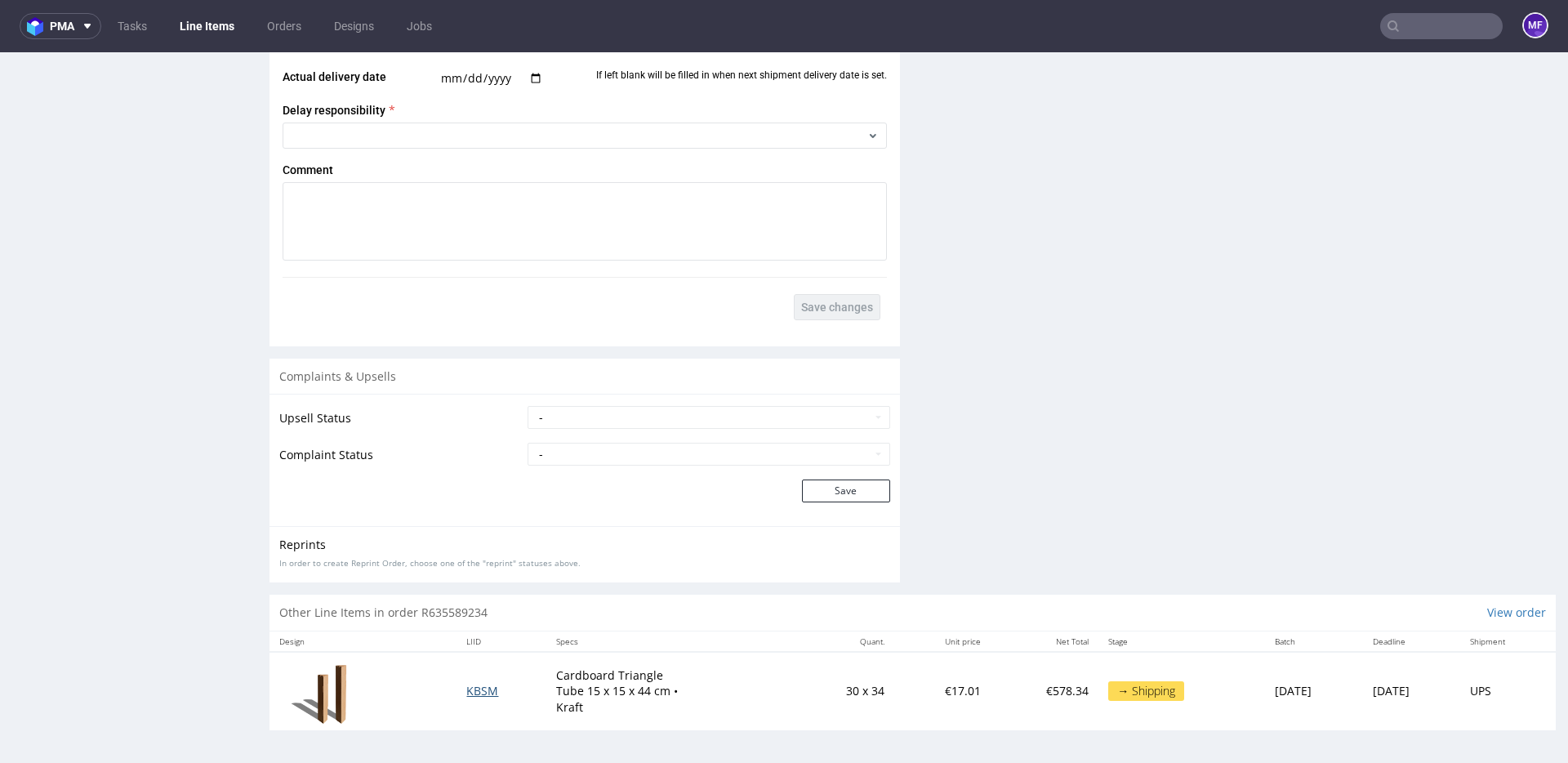
click at [475, 685] on span "KBSM" at bounding box center [482, 690] width 32 height 16
click at [473, 688] on span "KBSM" at bounding box center [482, 690] width 32 height 16
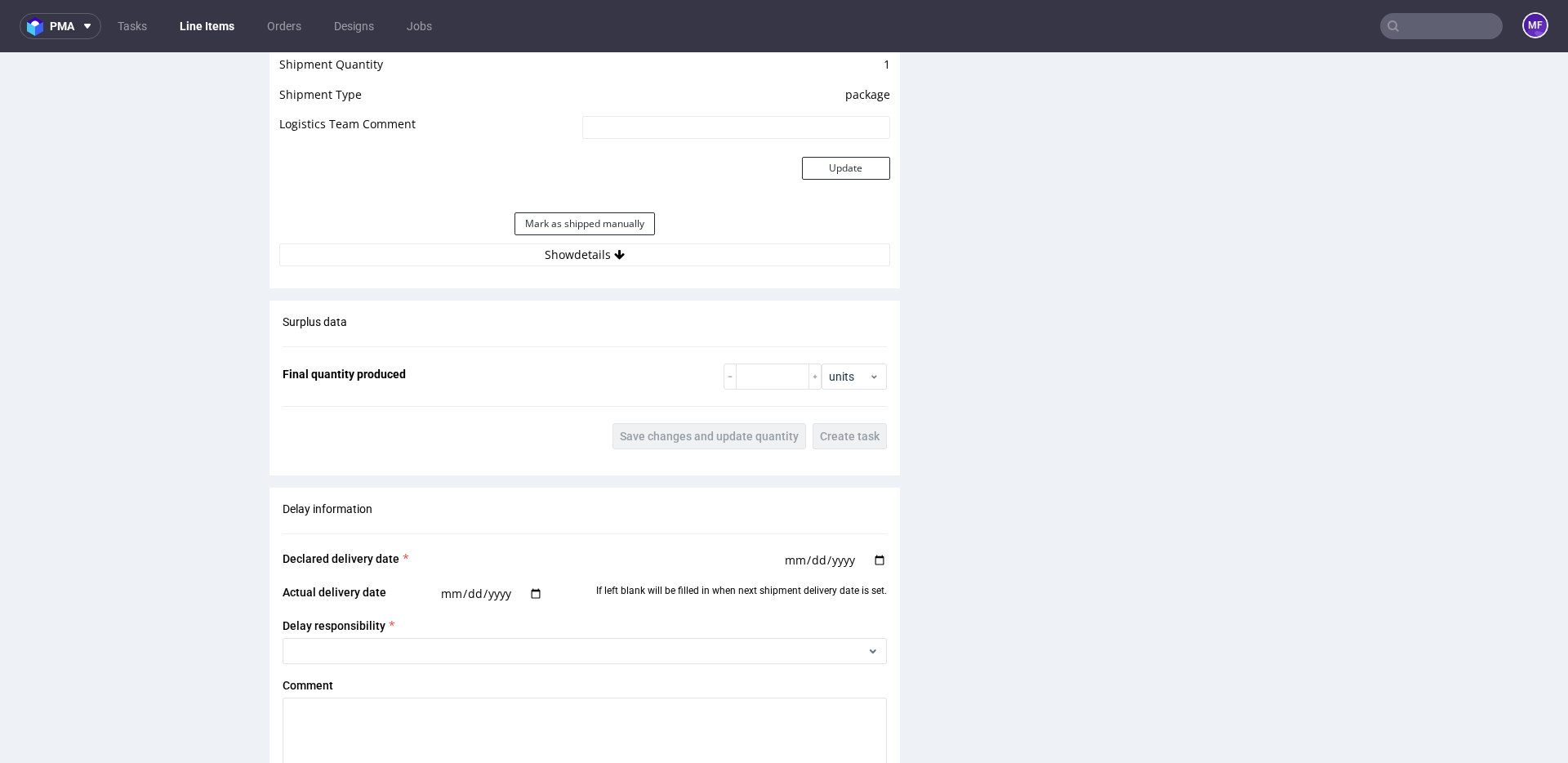
scroll to position [1506, 0]
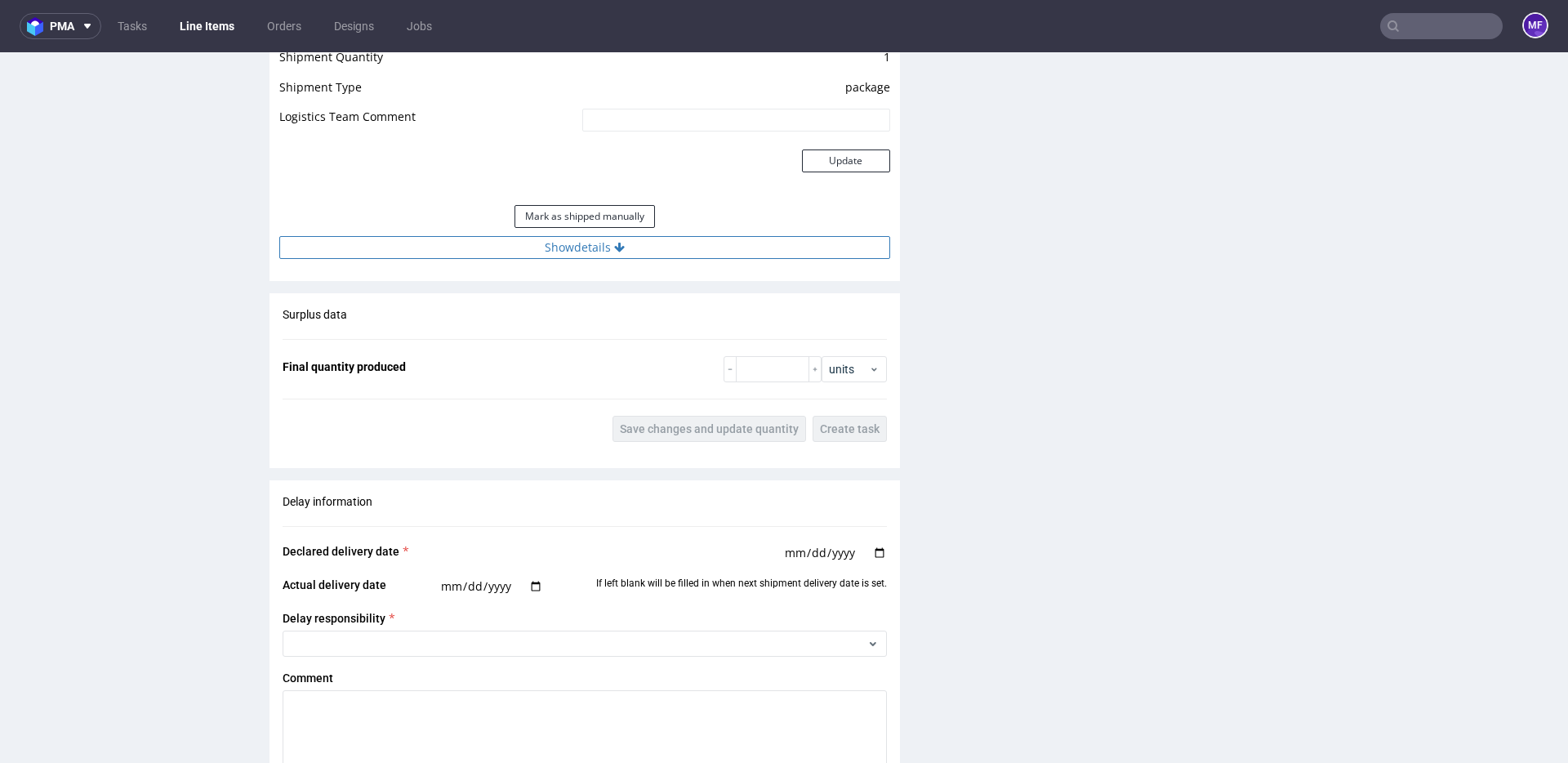
click at [589, 254] on button "Show details" at bounding box center [585, 247] width 611 height 23
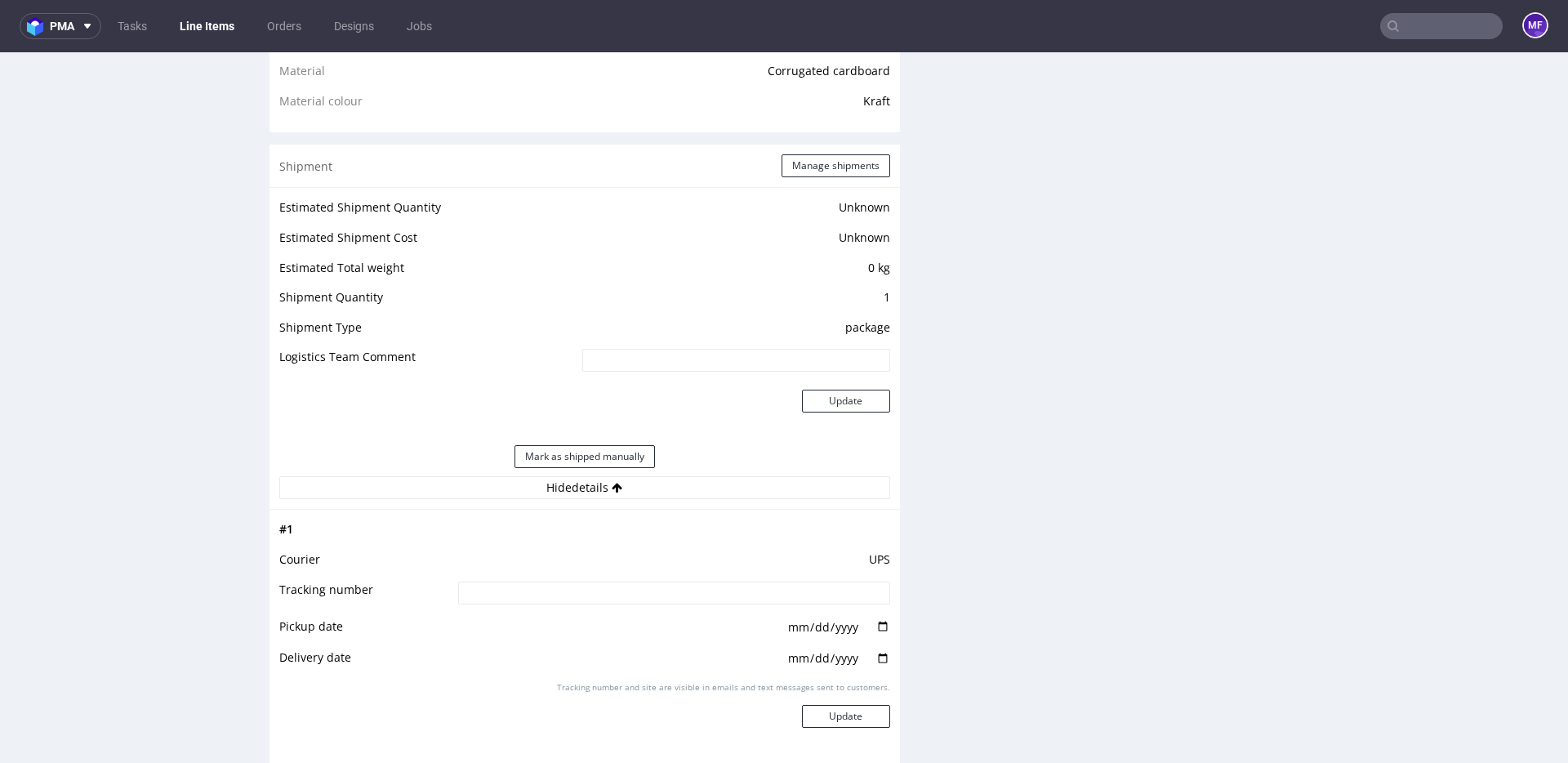
scroll to position [1189, 0]
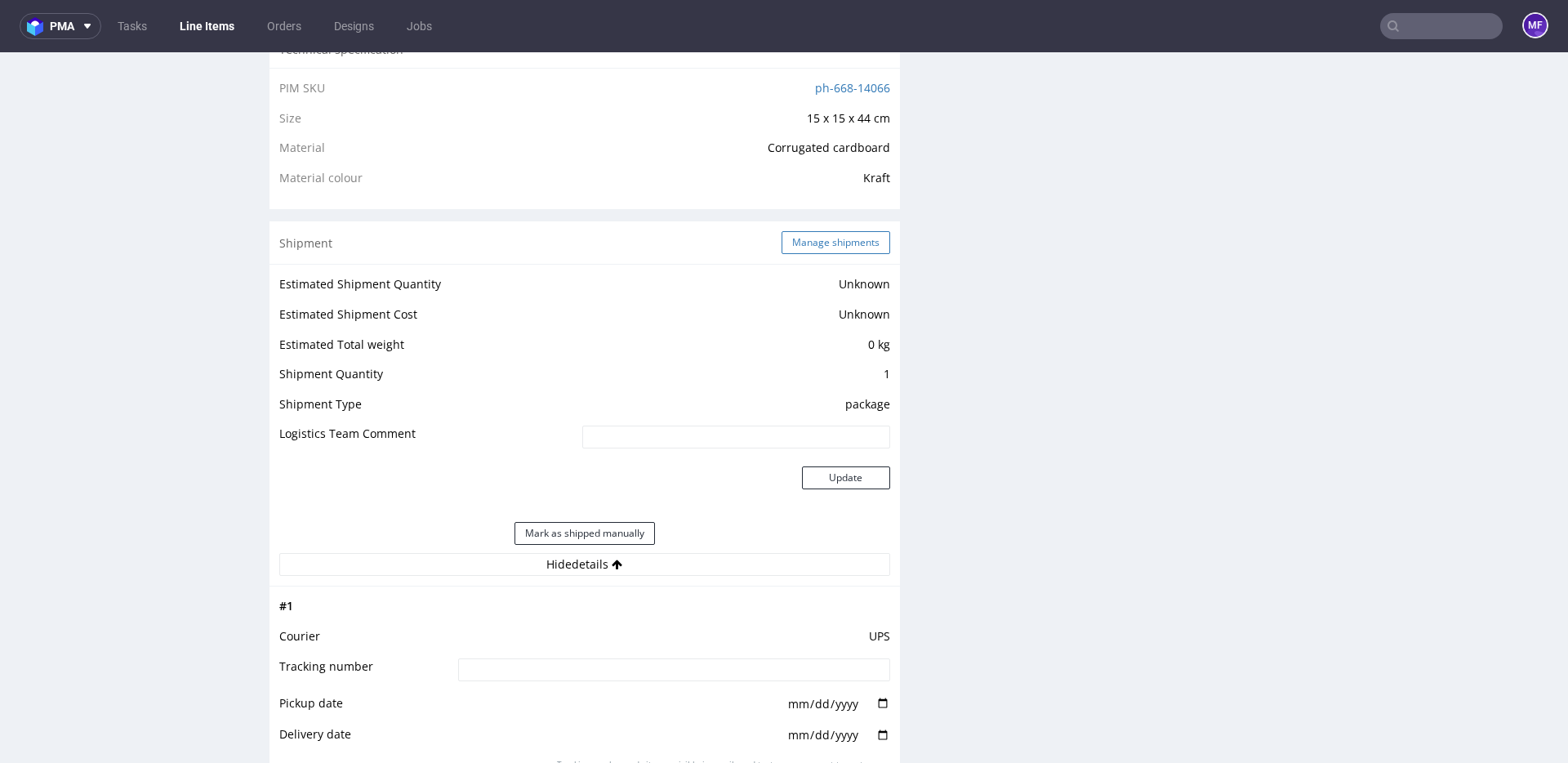
click at [797, 235] on button "Manage shipments" at bounding box center [836, 242] width 108 height 23
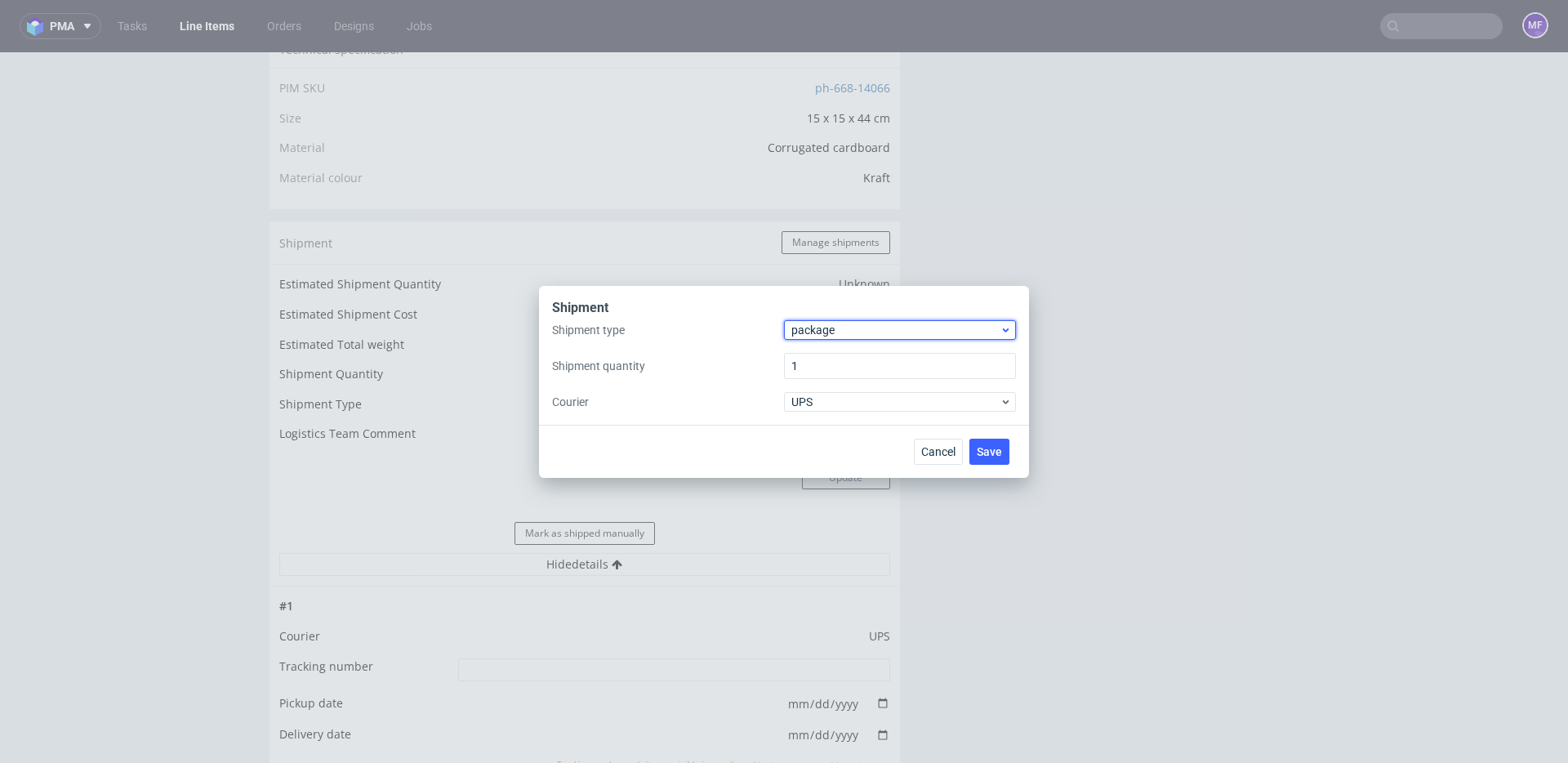
click at [823, 329] on span "package" at bounding box center [896, 330] width 209 height 17
click at [828, 354] on div "pallet" at bounding box center [900, 364] width 219 height 29
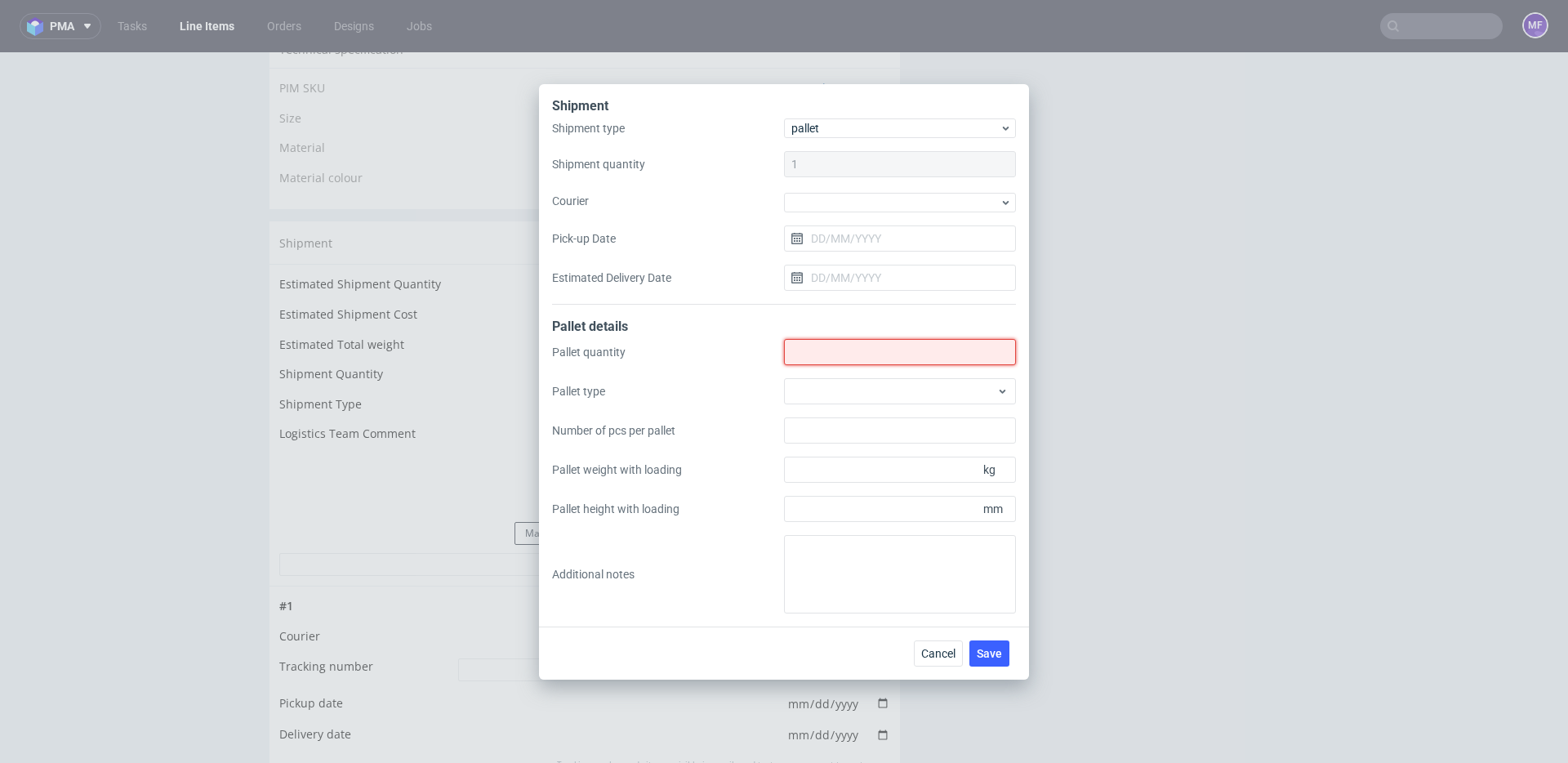
click at [827, 361] on input "Shipment type" at bounding box center [900, 351] width 232 height 26
type input "1"
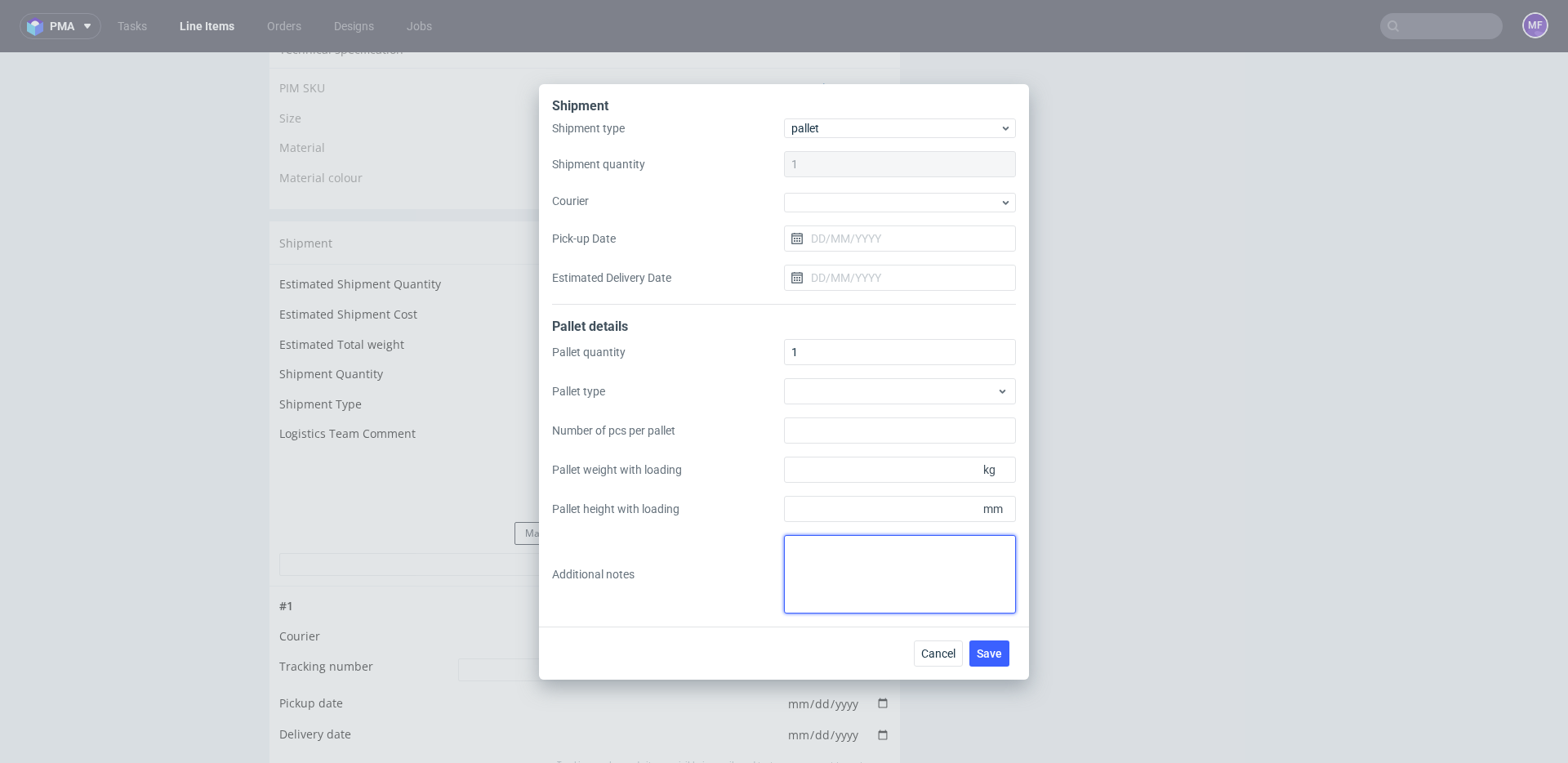
click at [833, 562] on textarea at bounding box center [900, 574] width 232 height 78
paste textarea "1 pal 169x80x120x169kg"
click at [879, 576] on textarea "wys x szer x dl x waga 1 pal 169x80x120x169kg" at bounding box center [900, 574] width 232 height 78
type textarea "wys x szer x dl x waga 1 pal 169x80x120x169kg"
click at [981, 650] on span "Save" at bounding box center [989, 654] width 25 height 12
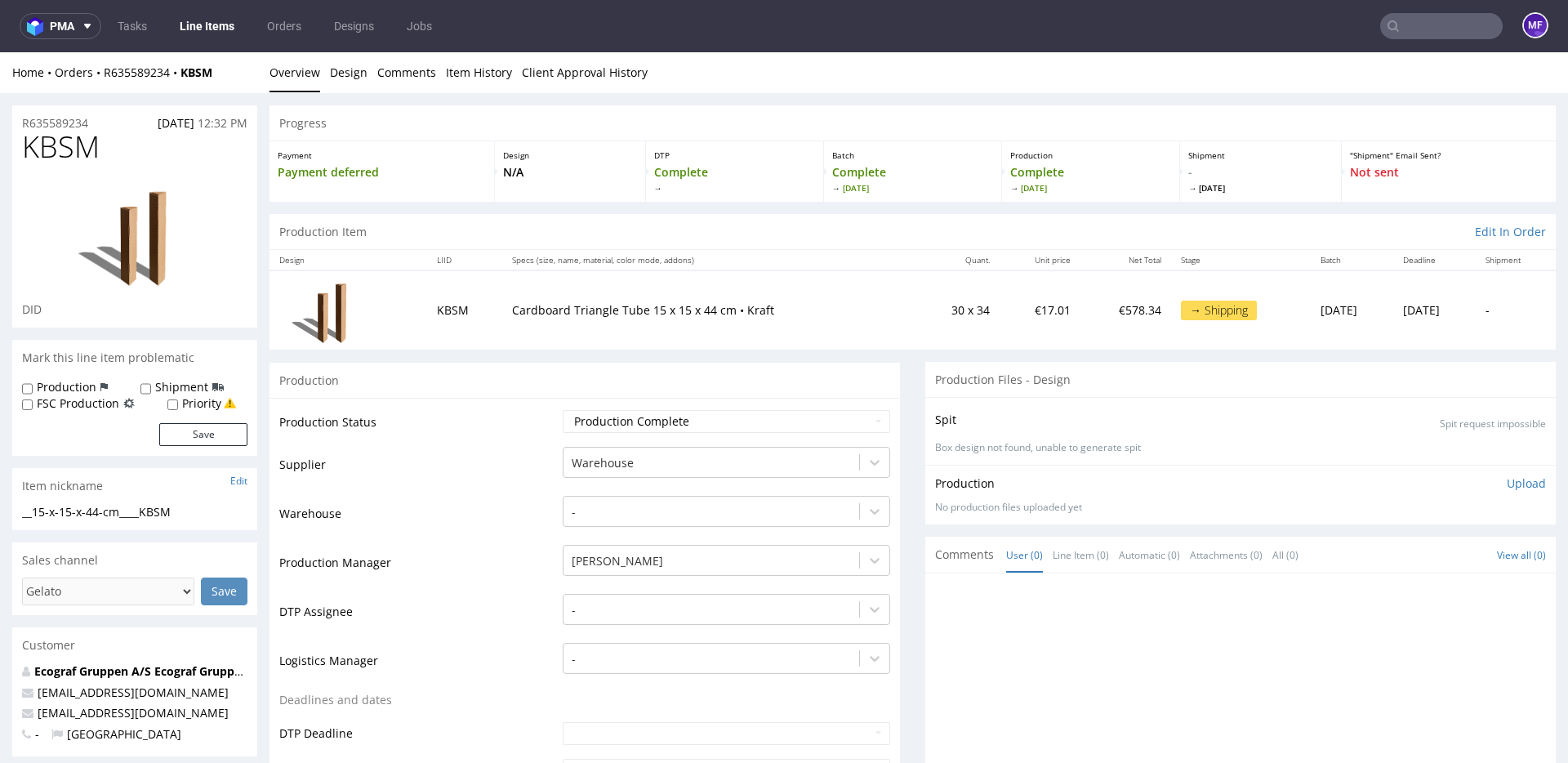
click at [209, 30] on link "Line Items" at bounding box center [207, 26] width 74 height 26
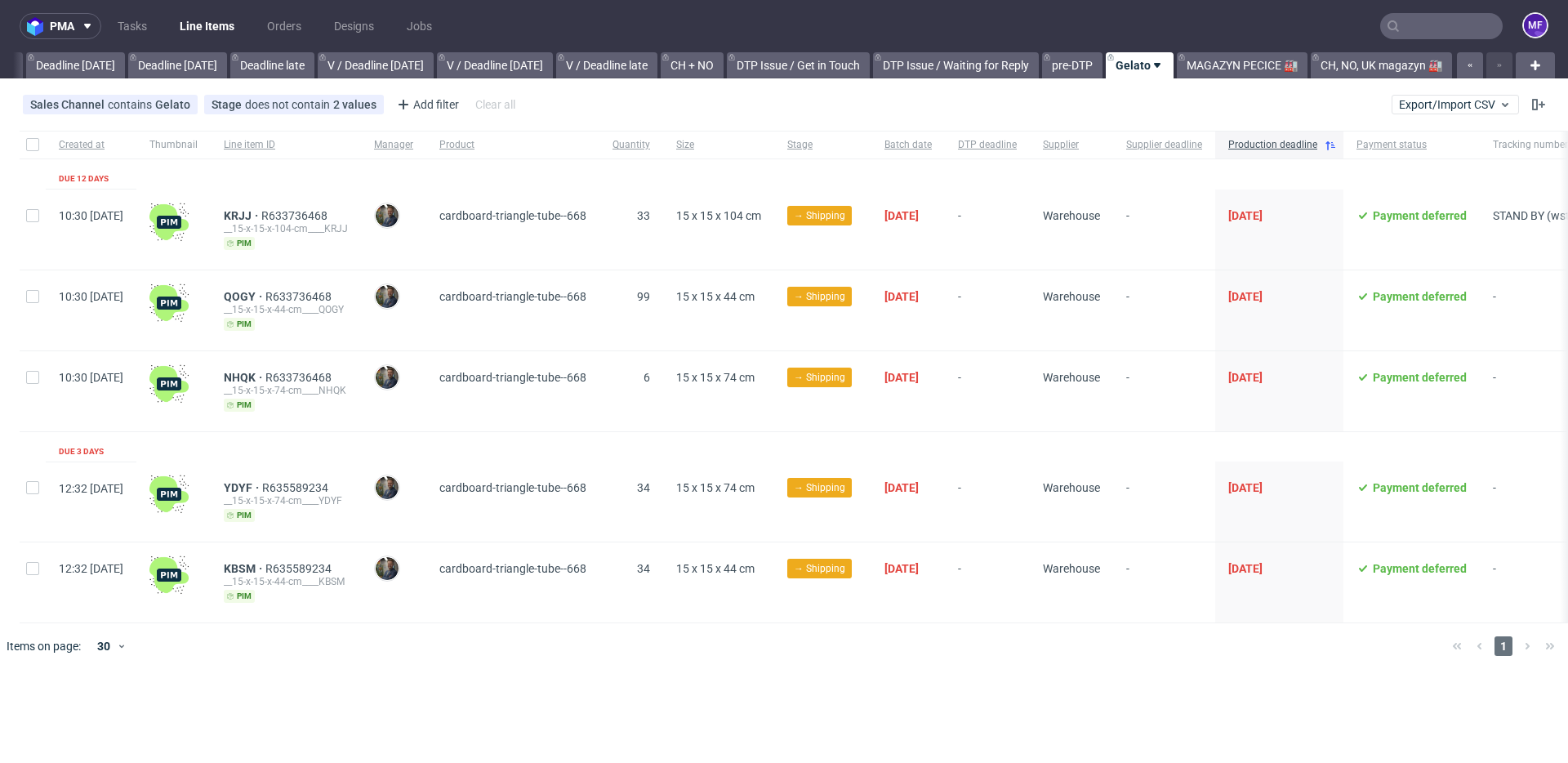
scroll to position [0, 1746]
click at [1240, 63] on link "MAGAZYN PECICE 🏭" at bounding box center [1242, 65] width 131 height 26
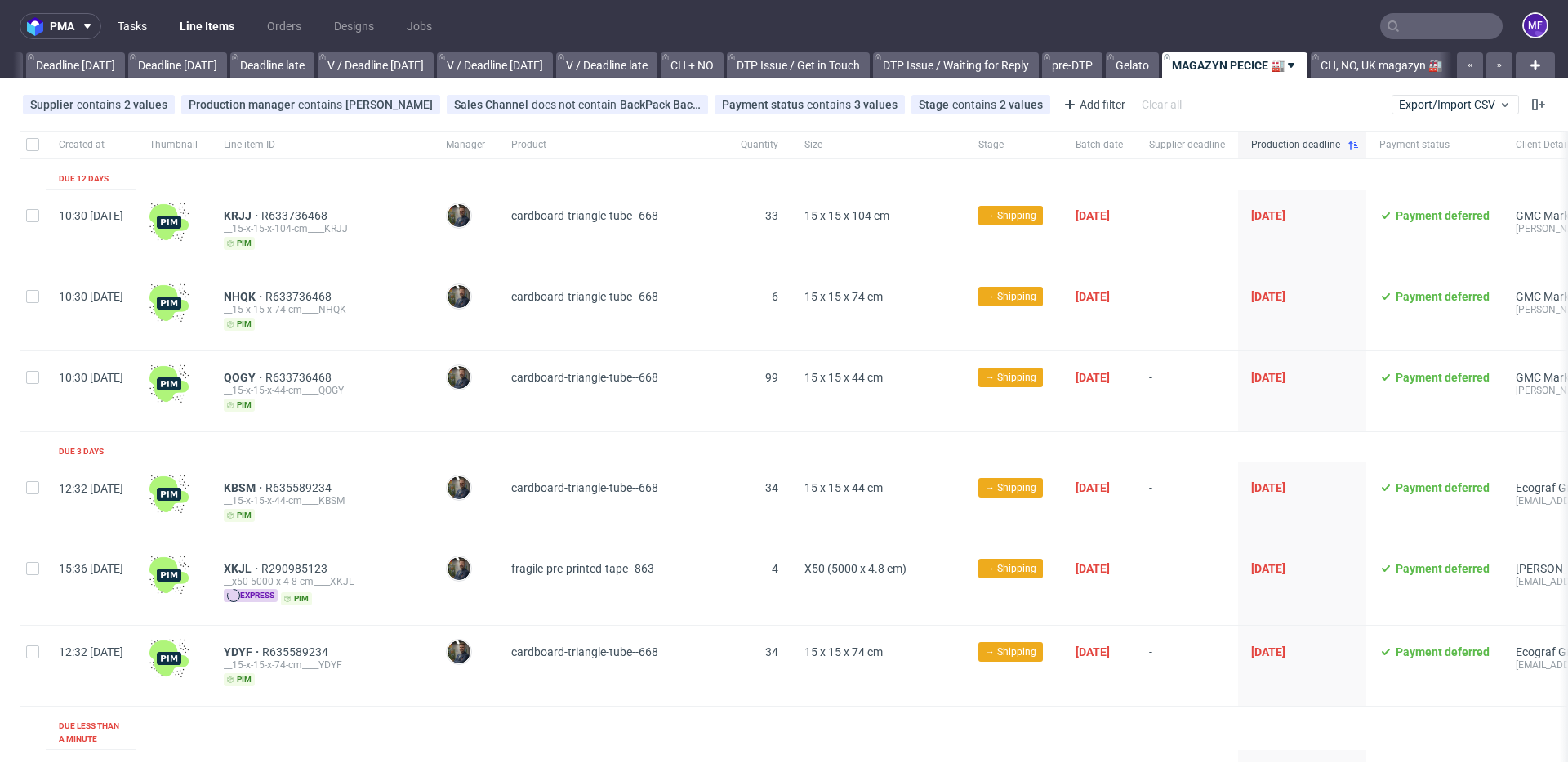
click at [138, 27] on link "Tasks" at bounding box center [132, 26] width 49 height 26
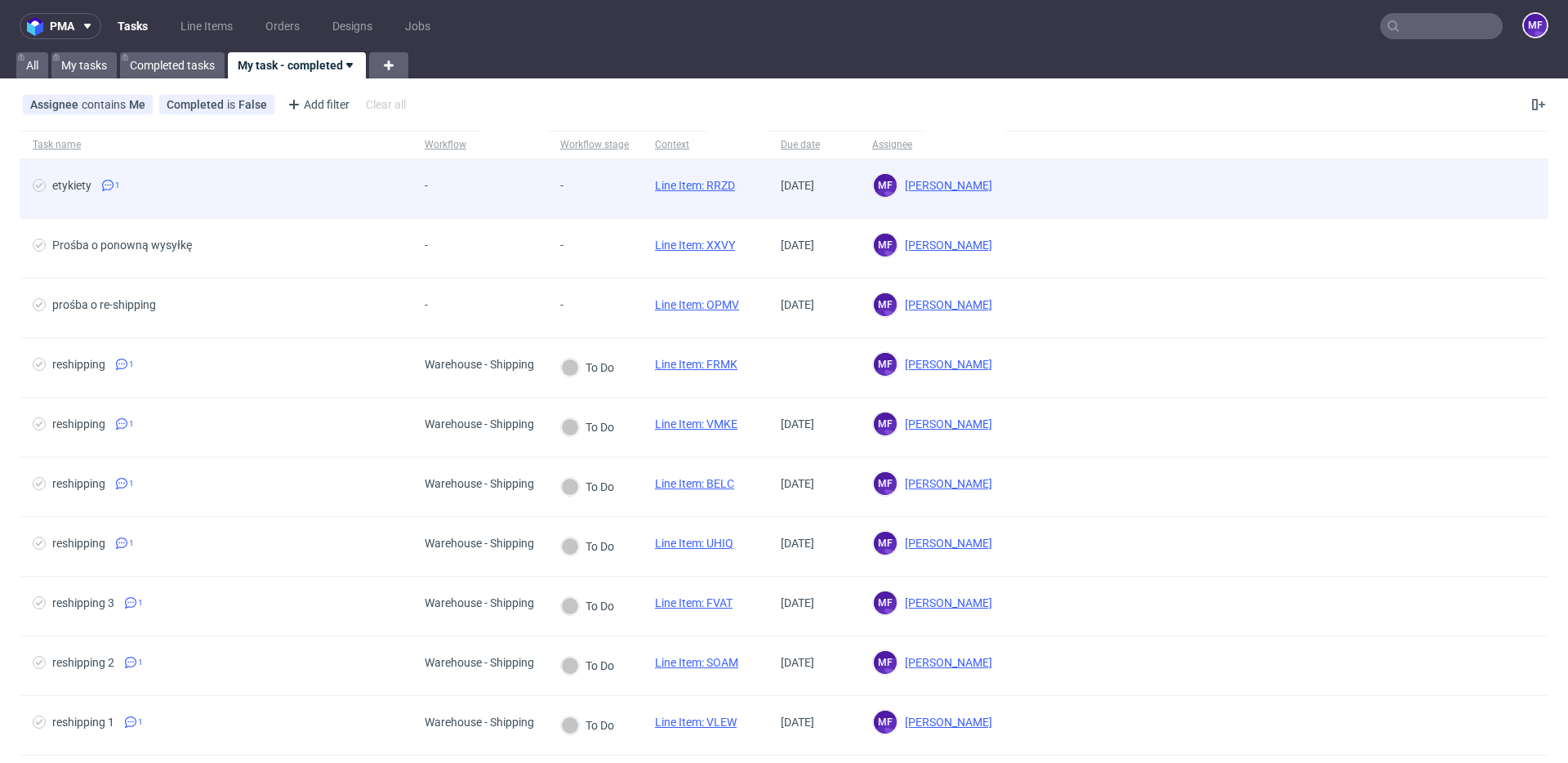
click at [338, 192] on span "etykiety 1" at bounding box center [215, 188] width 366 height 20
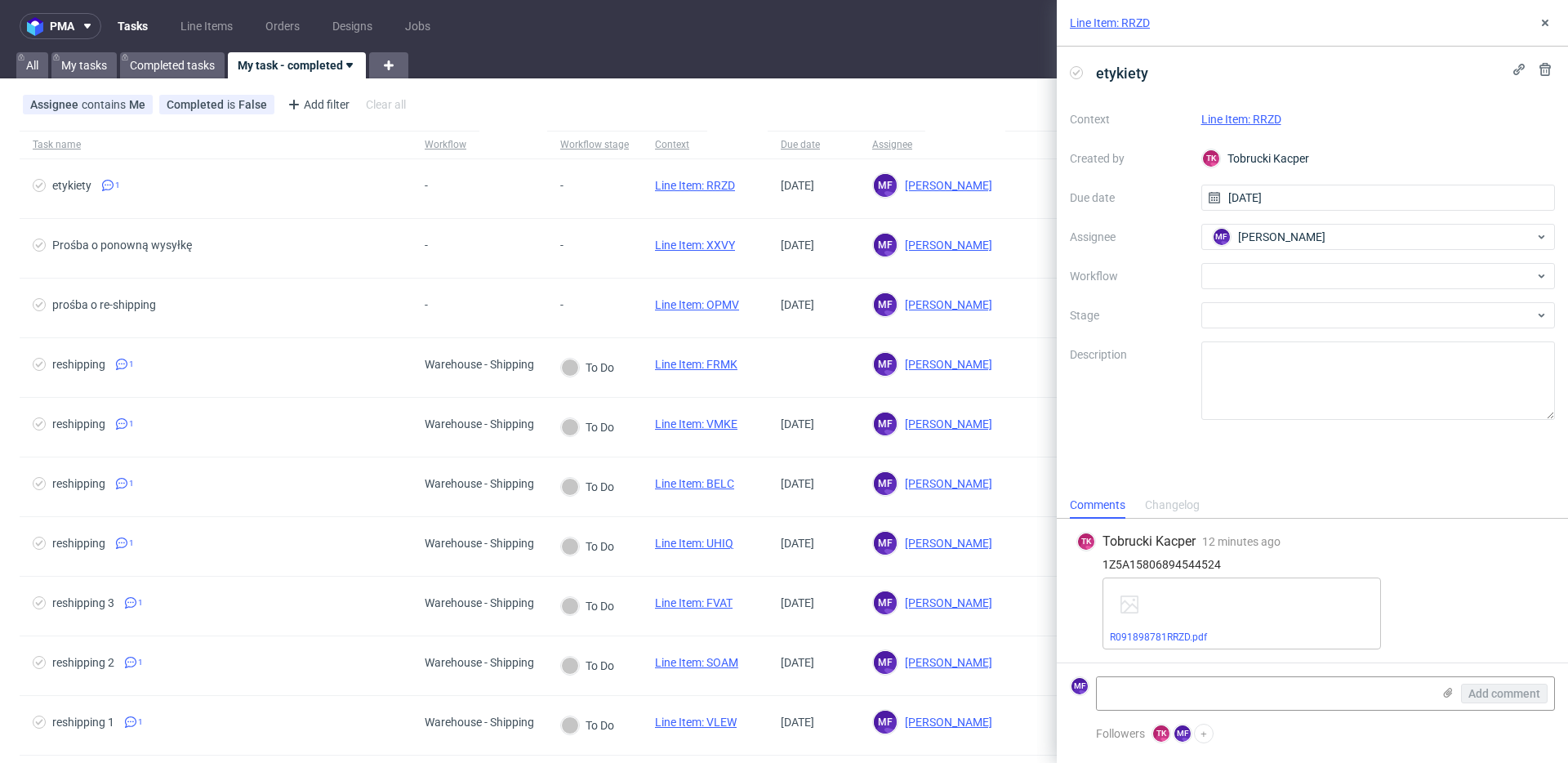
click at [1259, 118] on link "Line Item: RRZD" at bounding box center [1242, 119] width 80 height 13
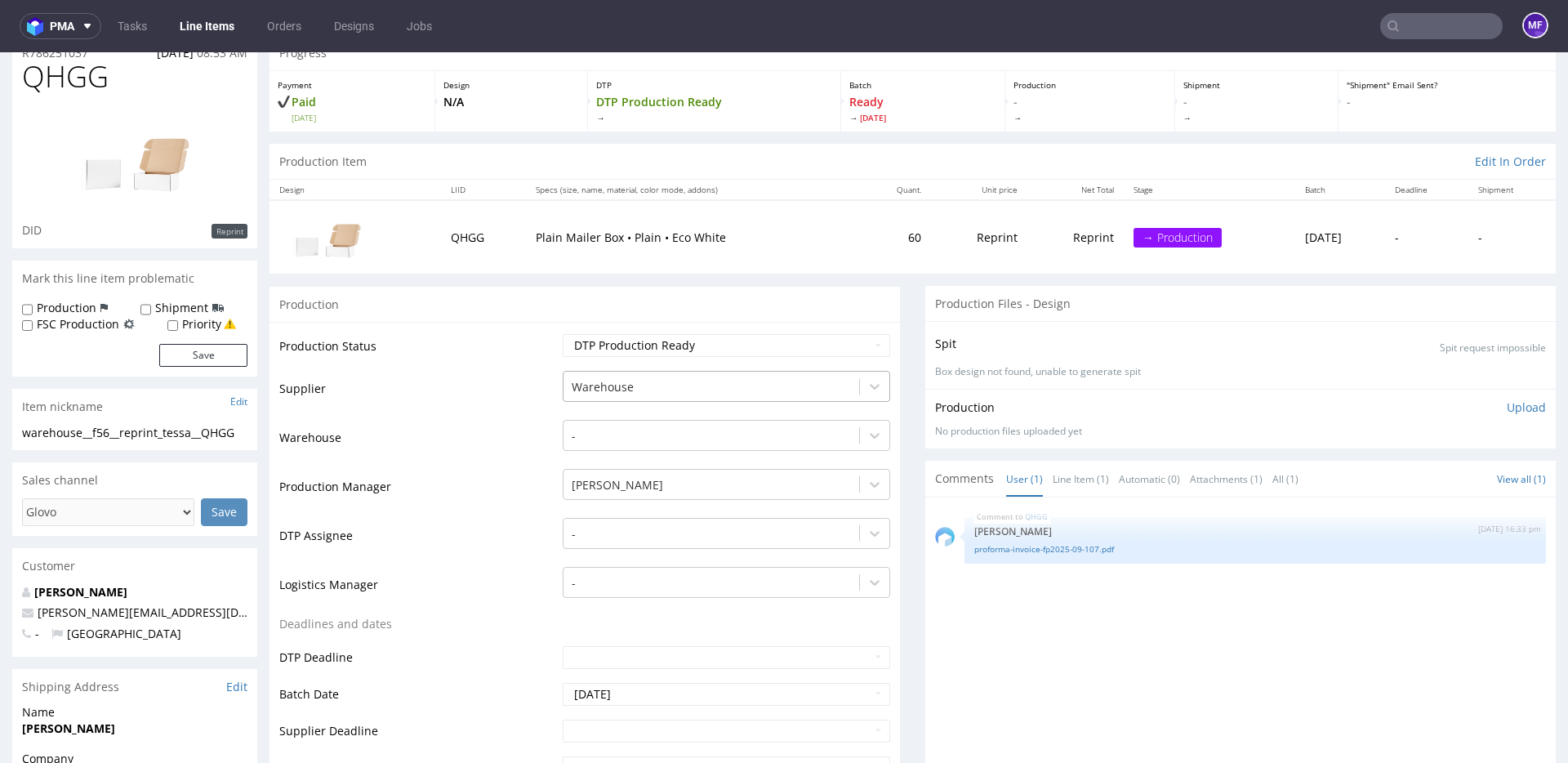
scroll to position [126, 0]
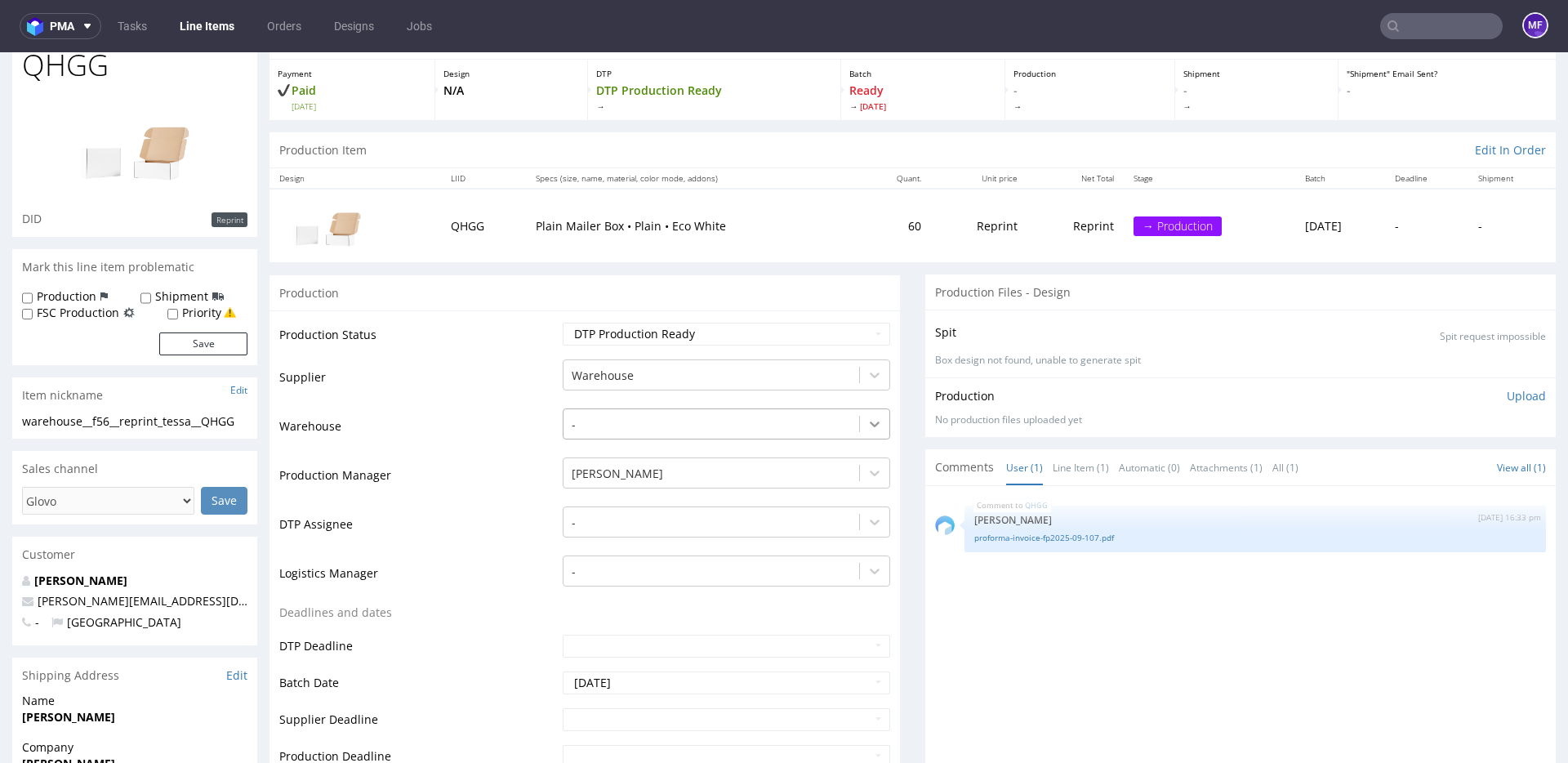
click at [874, 426] on icon at bounding box center [875, 424] width 17 height 17
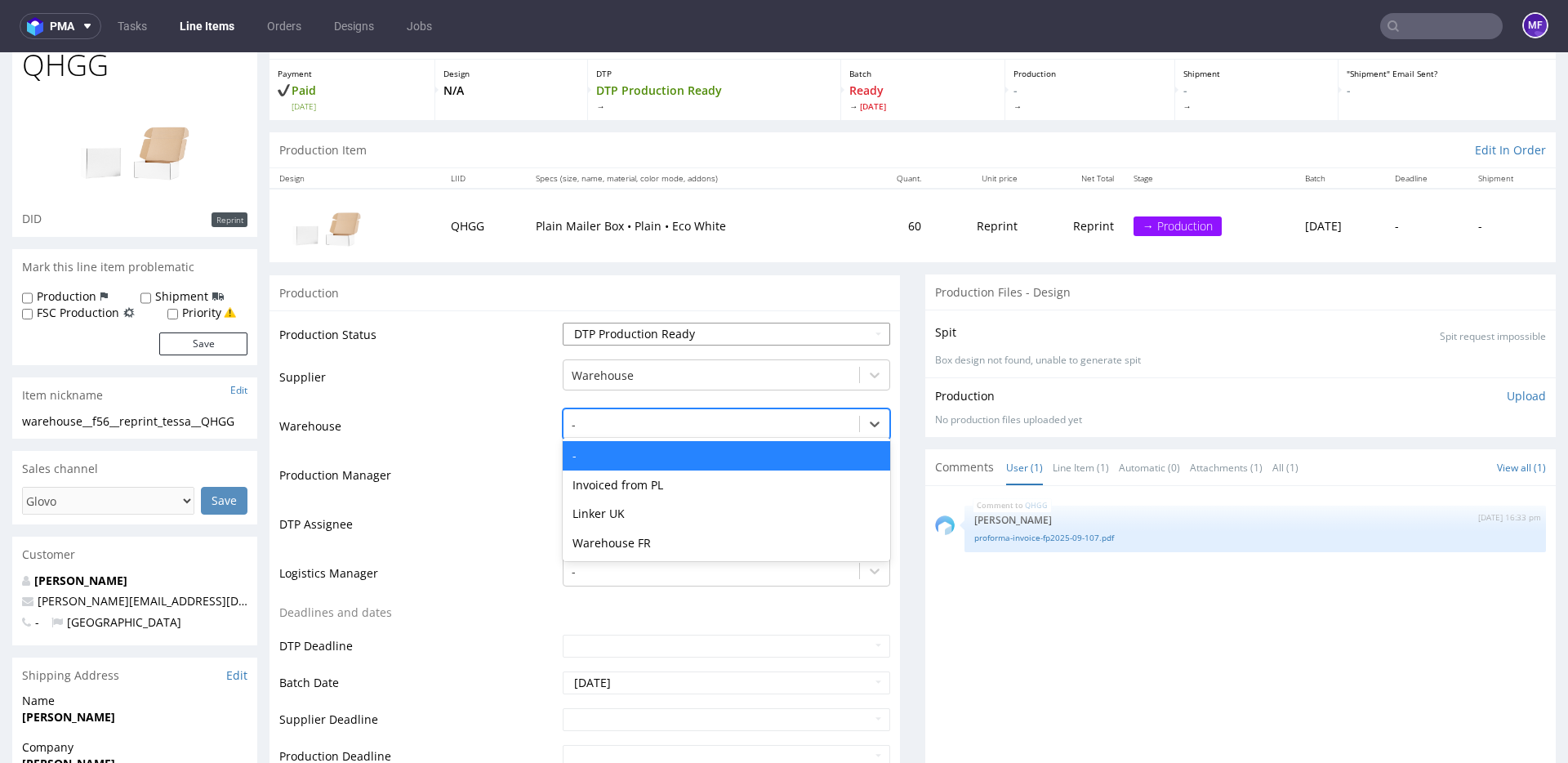
click at [874, 339] on select "Waiting for Artwork Waiting for Diecut Waiting for Mockup Waiting for DTP Waiti…" at bounding box center [726, 334] width 328 height 23
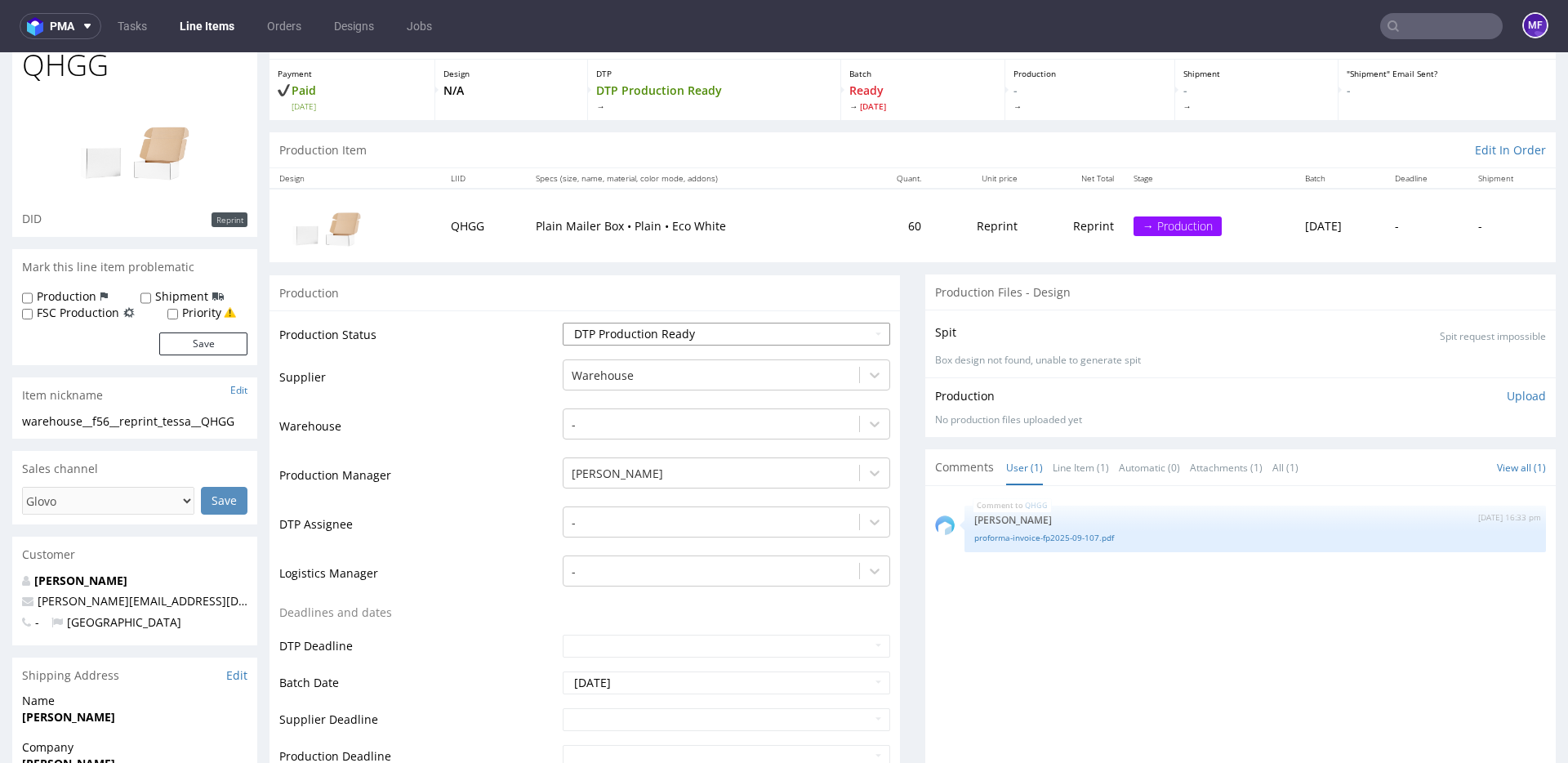
select select "production_complete"
click at [563, 323] on select "Waiting for Artwork Waiting for Diecut Waiting for Mockup Waiting for DTP Waiti…" at bounding box center [726, 334] width 328 height 23
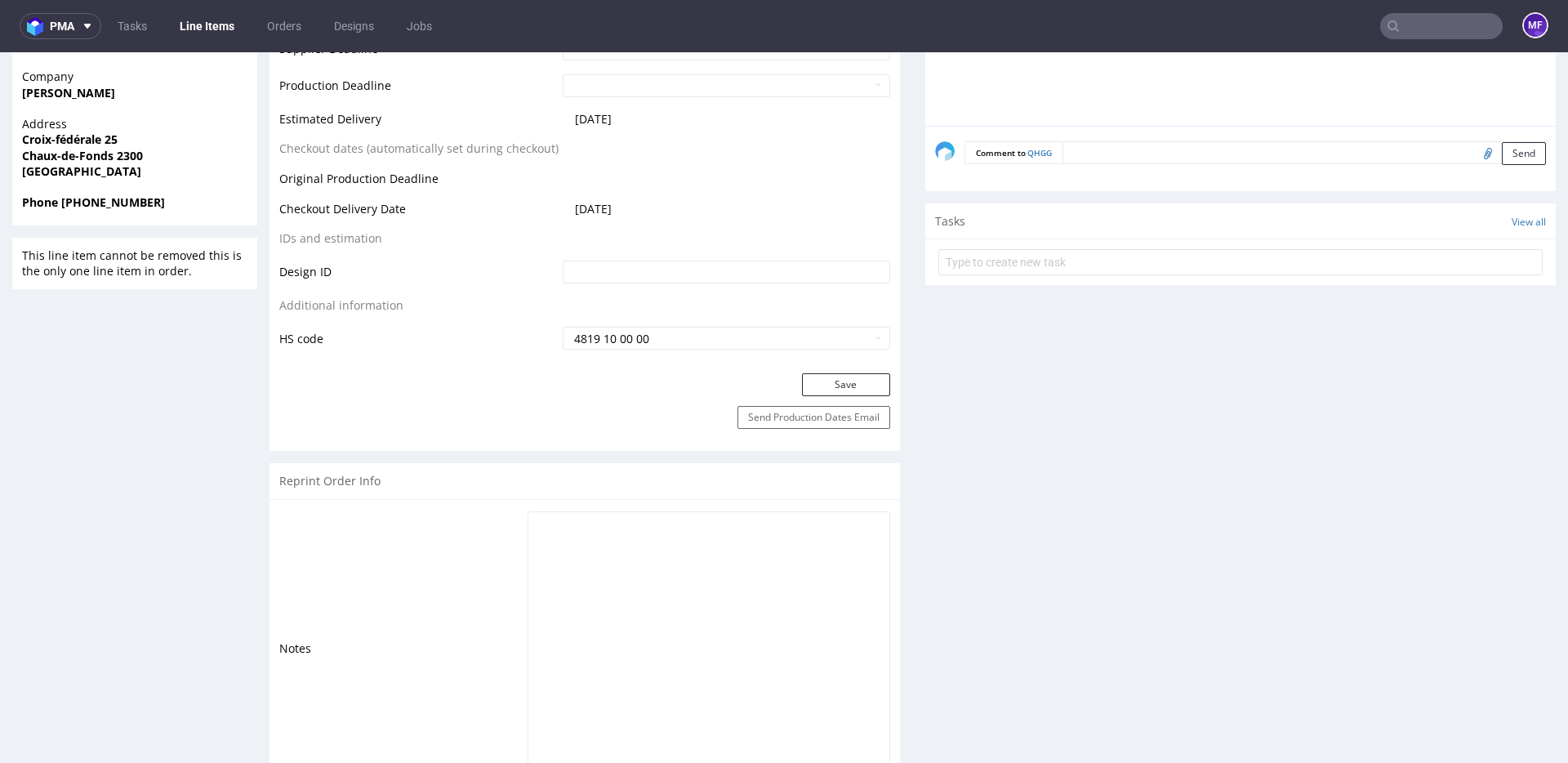
scroll to position [831, 0]
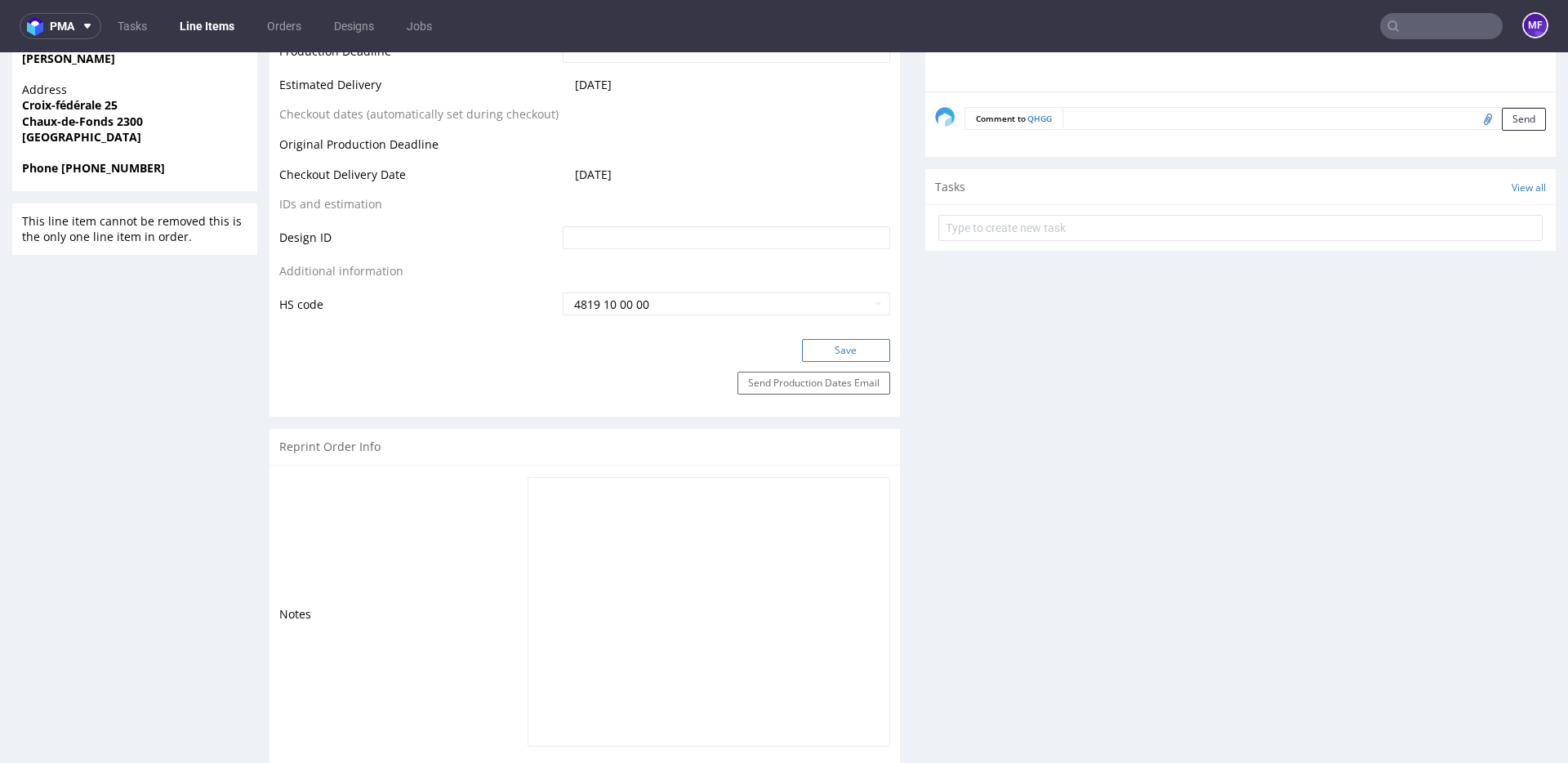
click at [837, 349] on button "Save" at bounding box center [847, 349] width 88 height 23
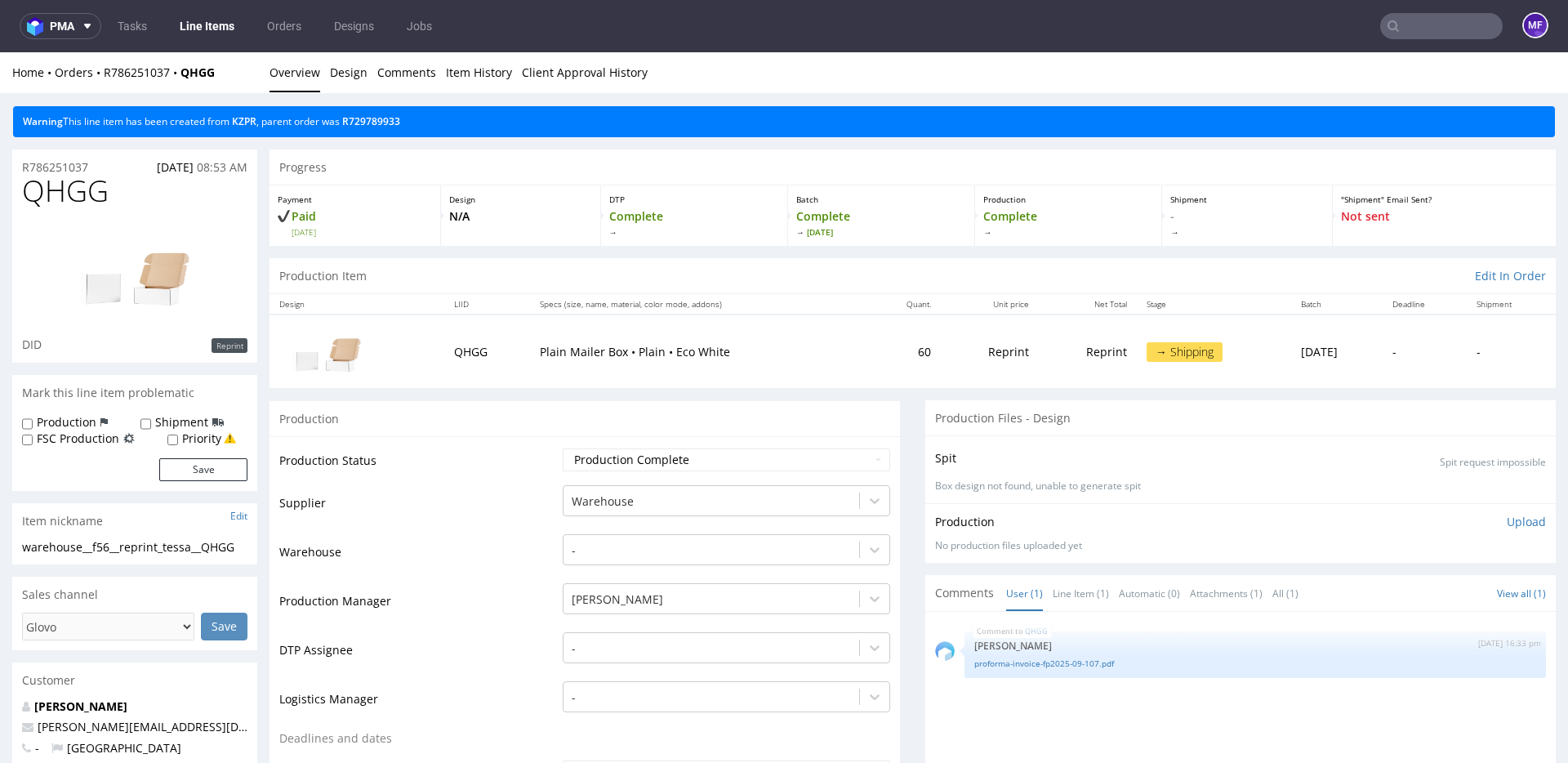
scroll to position [6, 0]
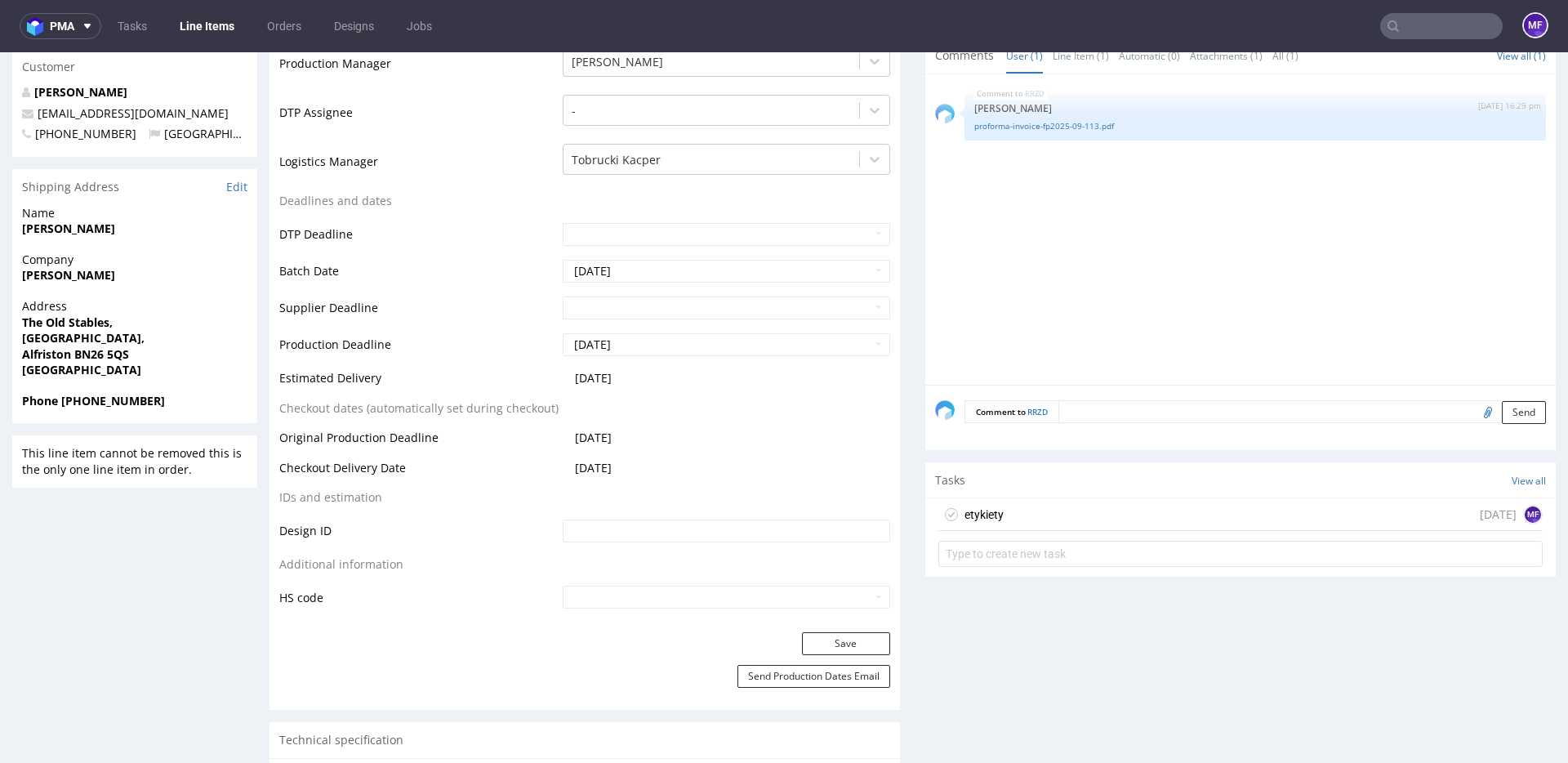
scroll to position [580, 0]
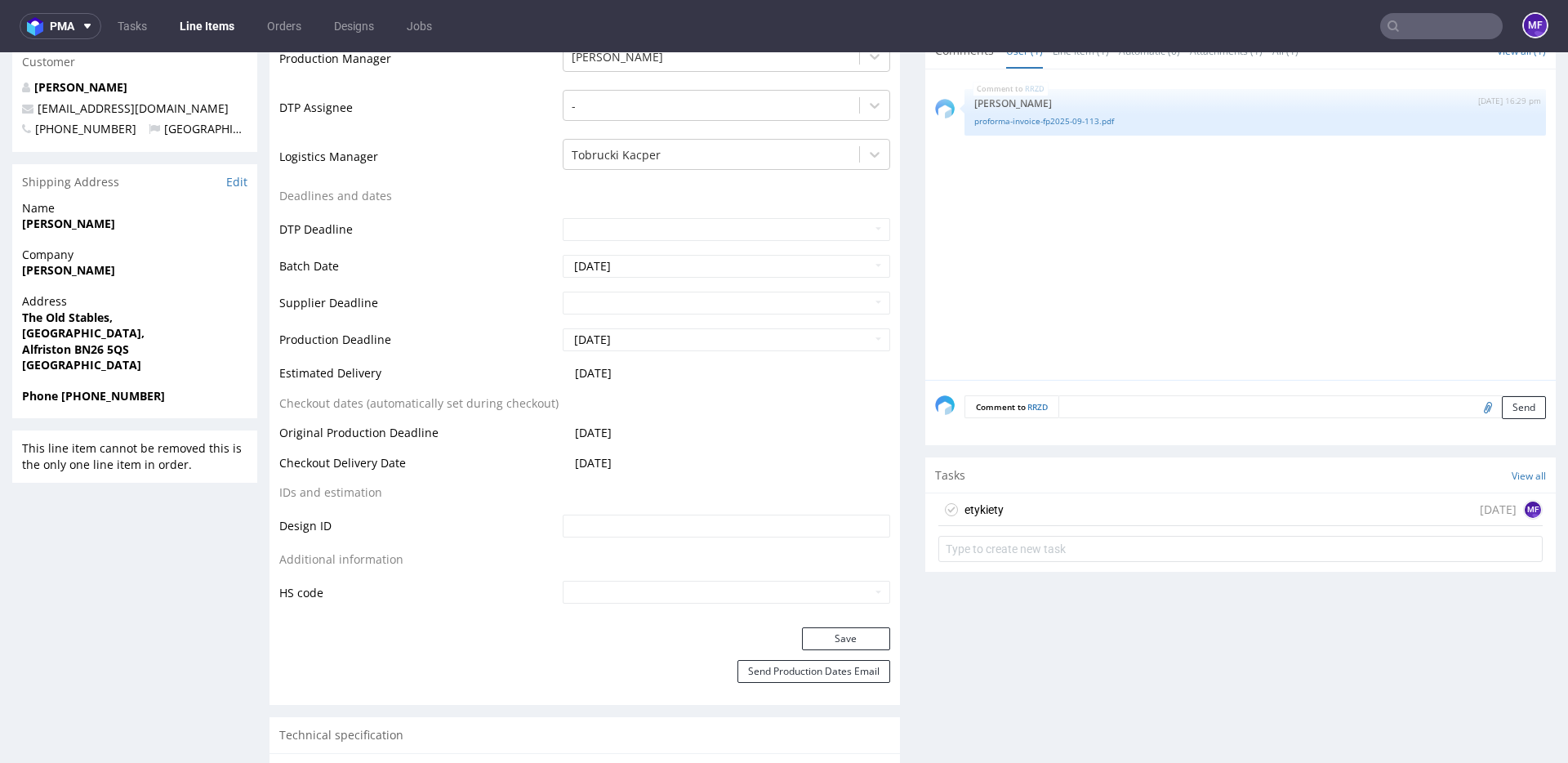
click at [1063, 515] on div "etykiety [DATE] MF" at bounding box center [1240, 509] width 605 height 33
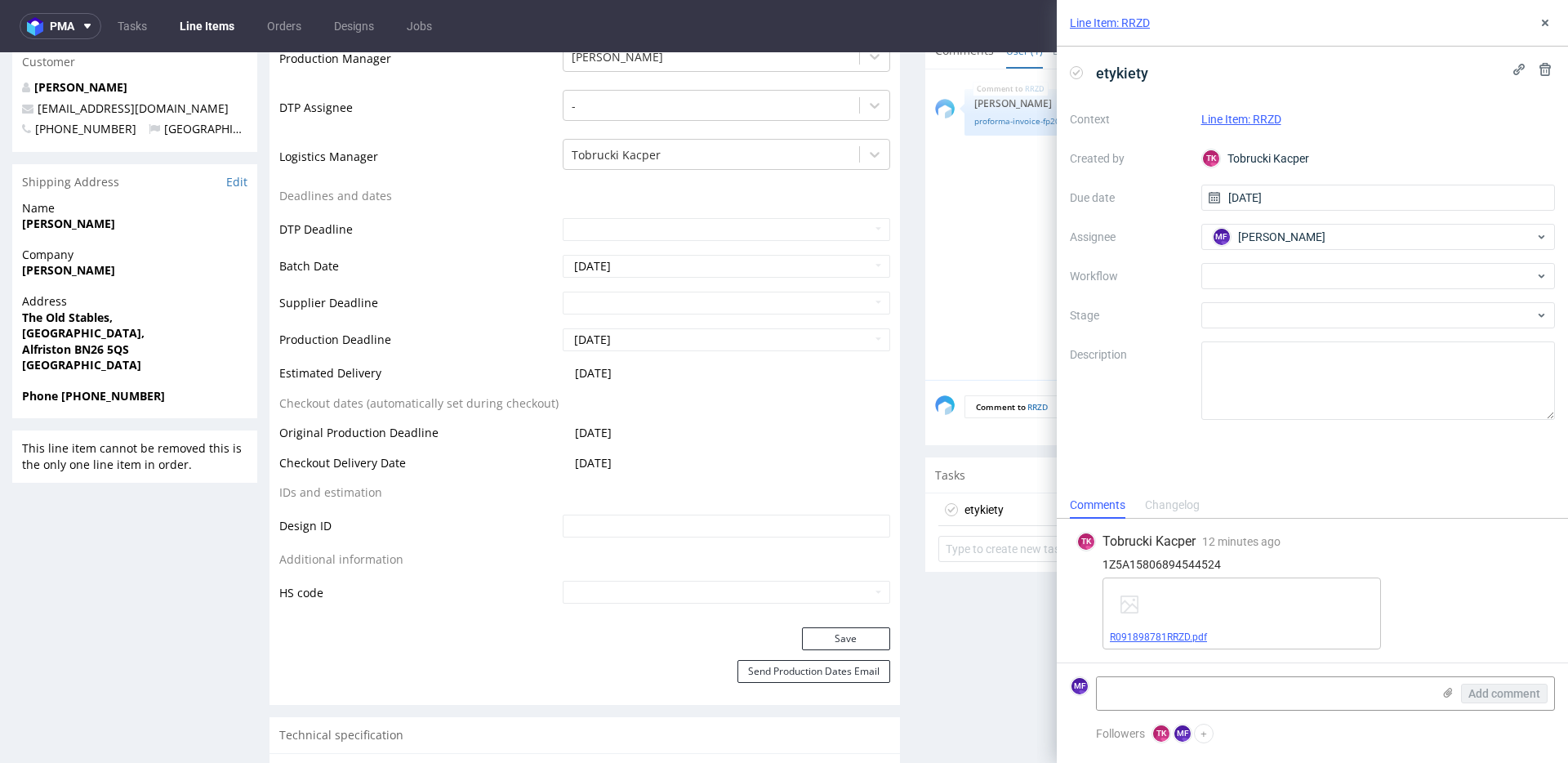
click at [1159, 638] on link "R091898781RRZD.pdf" at bounding box center [1158, 637] width 98 height 12
click at [1116, 389] on label "Description" at bounding box center [1129, 380] width 118 height 72
click at [1233, 121] on link "Line Item: RRZD" at bounding box center [1242, 119] width 80 height 13
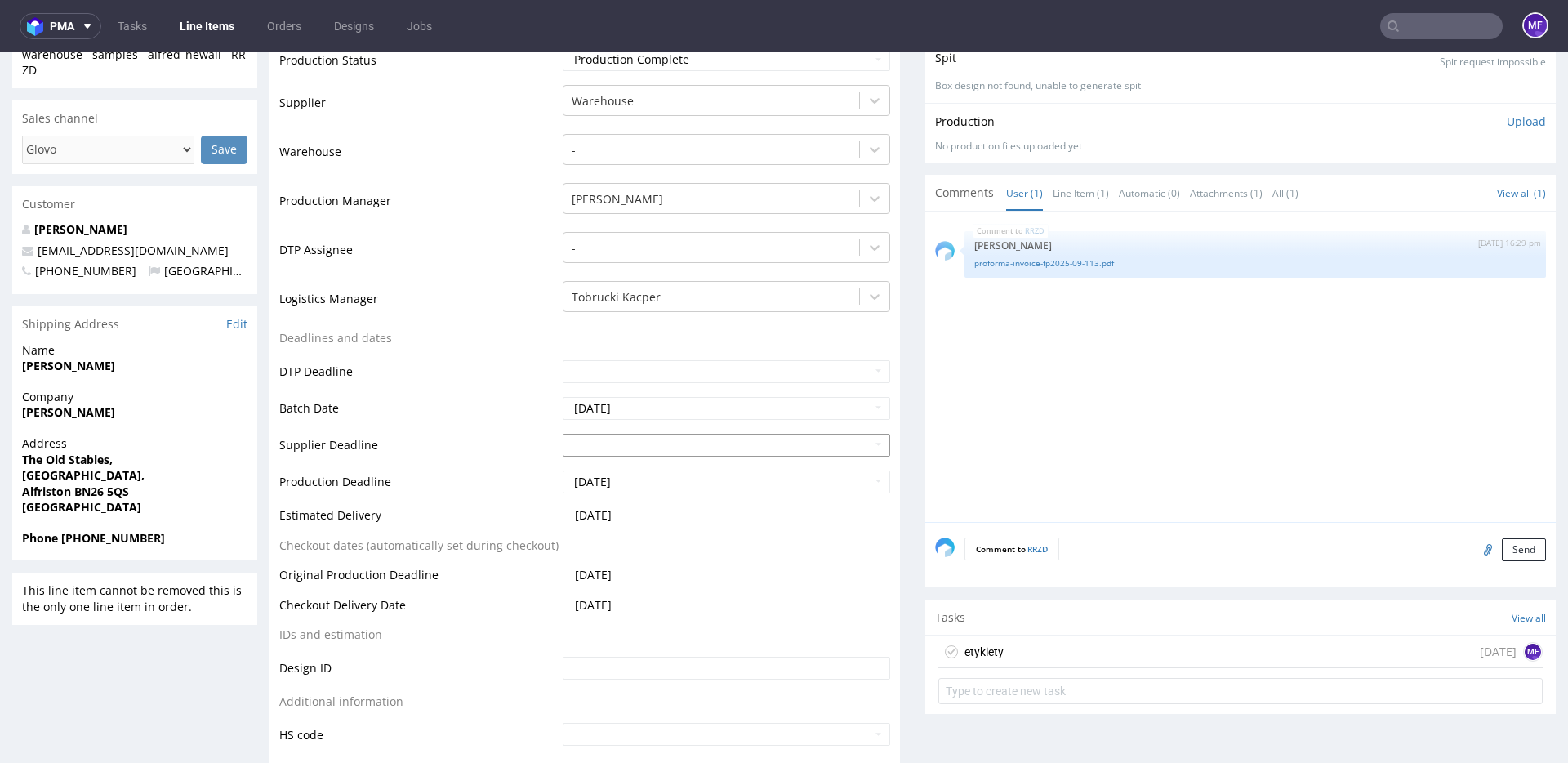
scroll to position [484, 0]
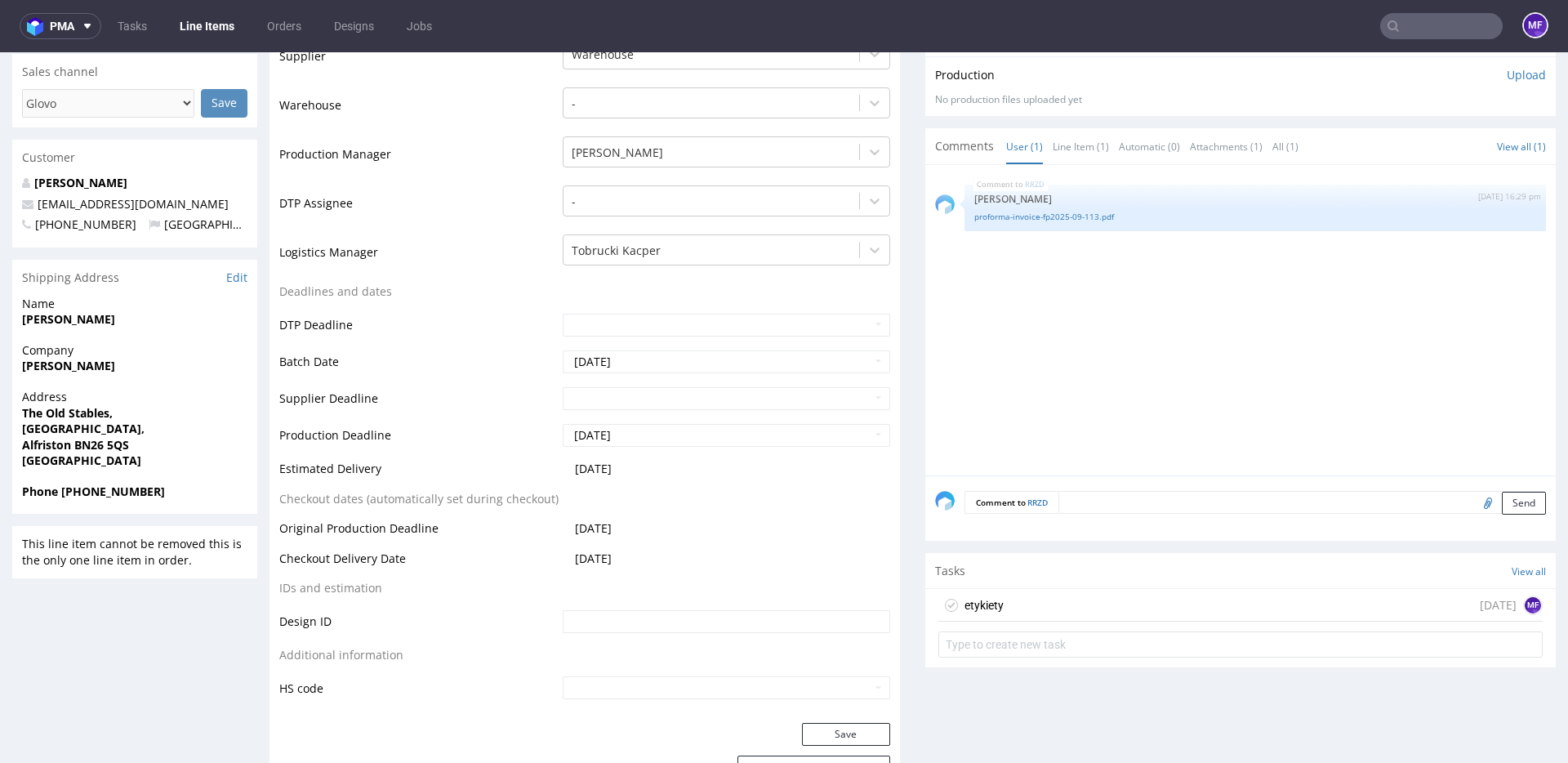
drag, startPoint x: 1017, startPoint y: 602, endPoint x: 1029, endPoint y: 600, distance: 12.2
click at [1017, 603] on div "etykiety today MF" at bounding box center [1240, 605] width 605 height 33
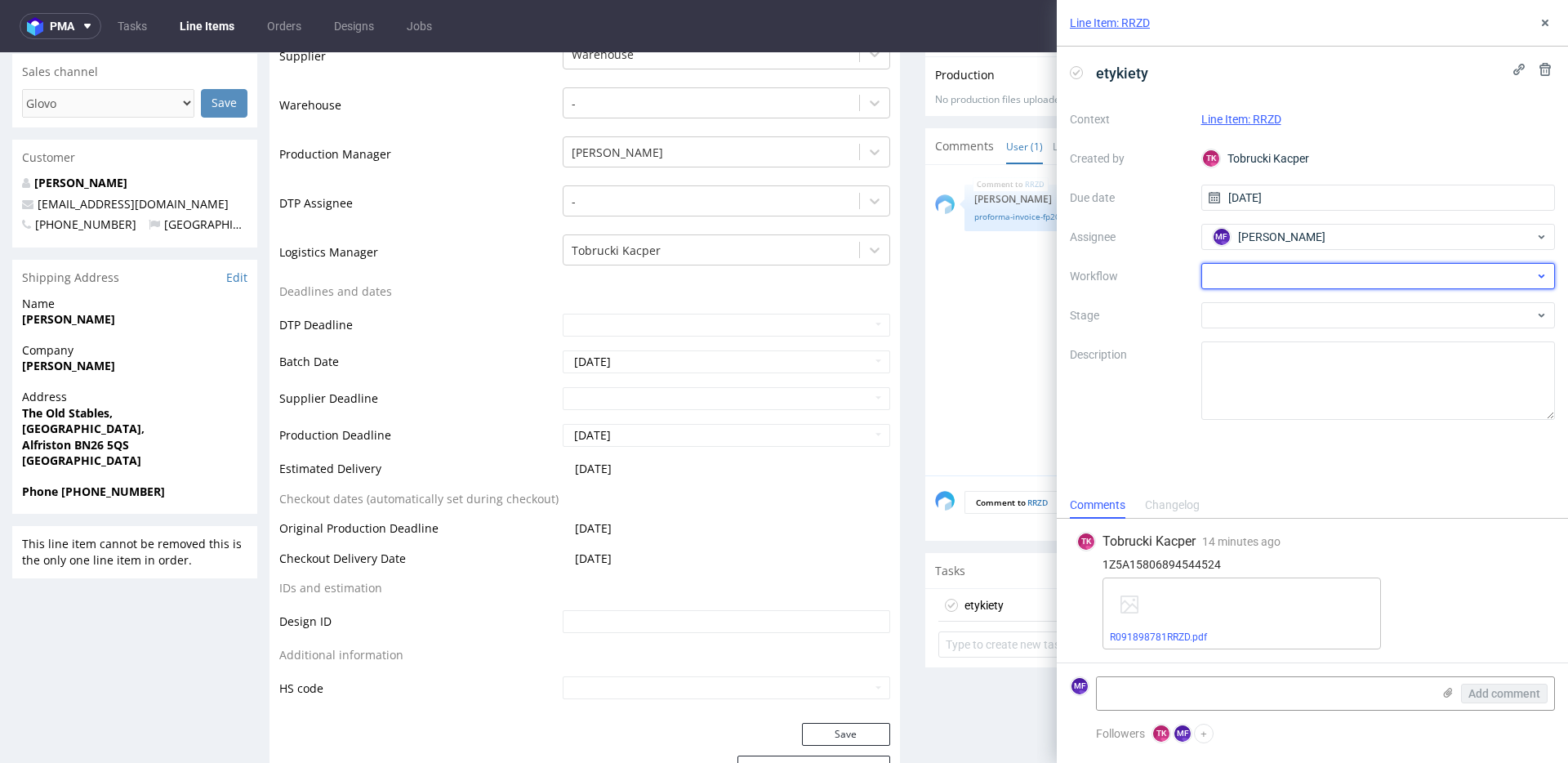
click at [1255, 273] on div at bounding box center [1379, 275] width 354 height 26
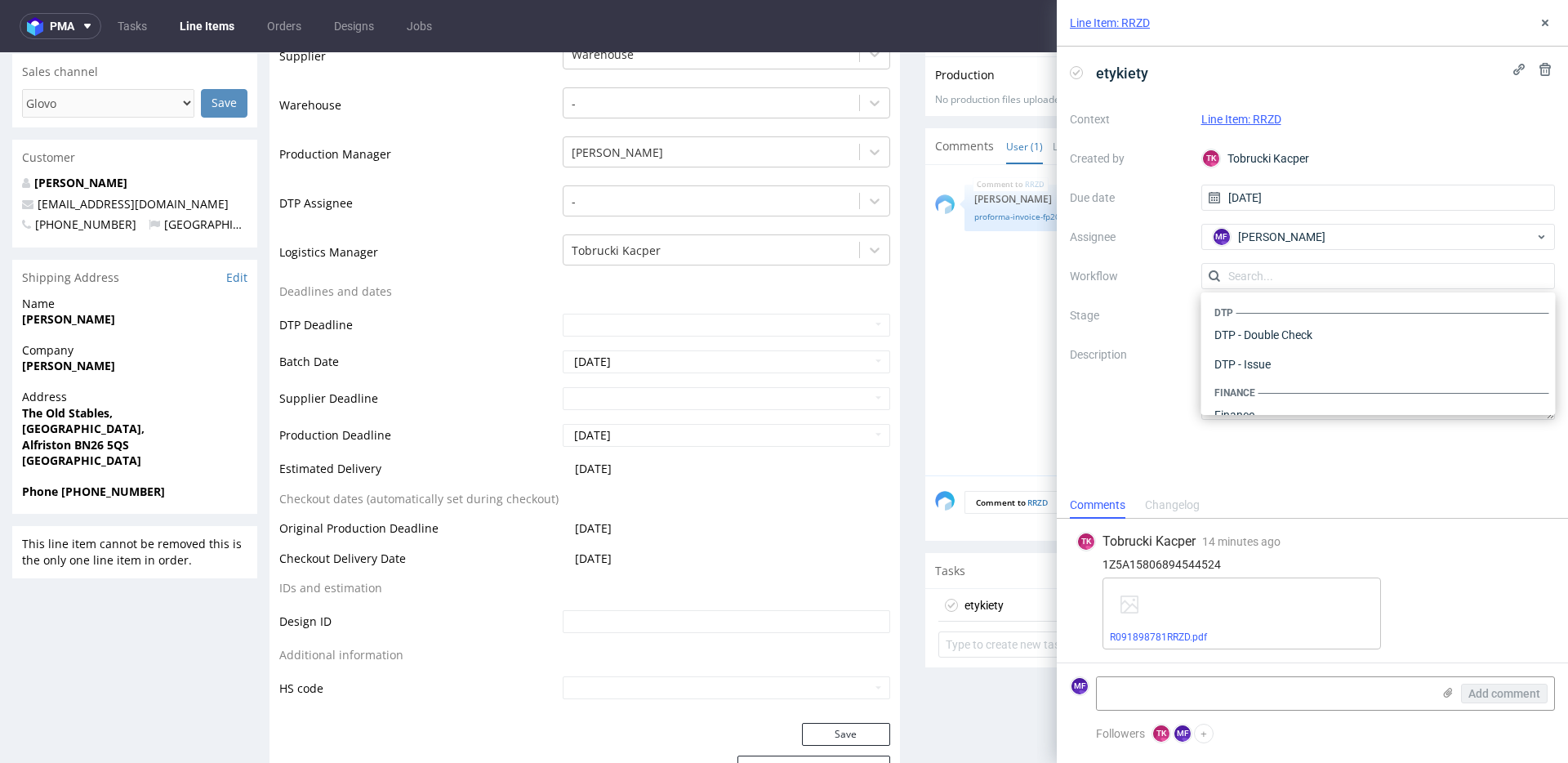
scroll to position [1004, 0]
click at [1291, 382] on div "Warehouse - Shipping" at bounding box center [1378, 393] width 341 height 29
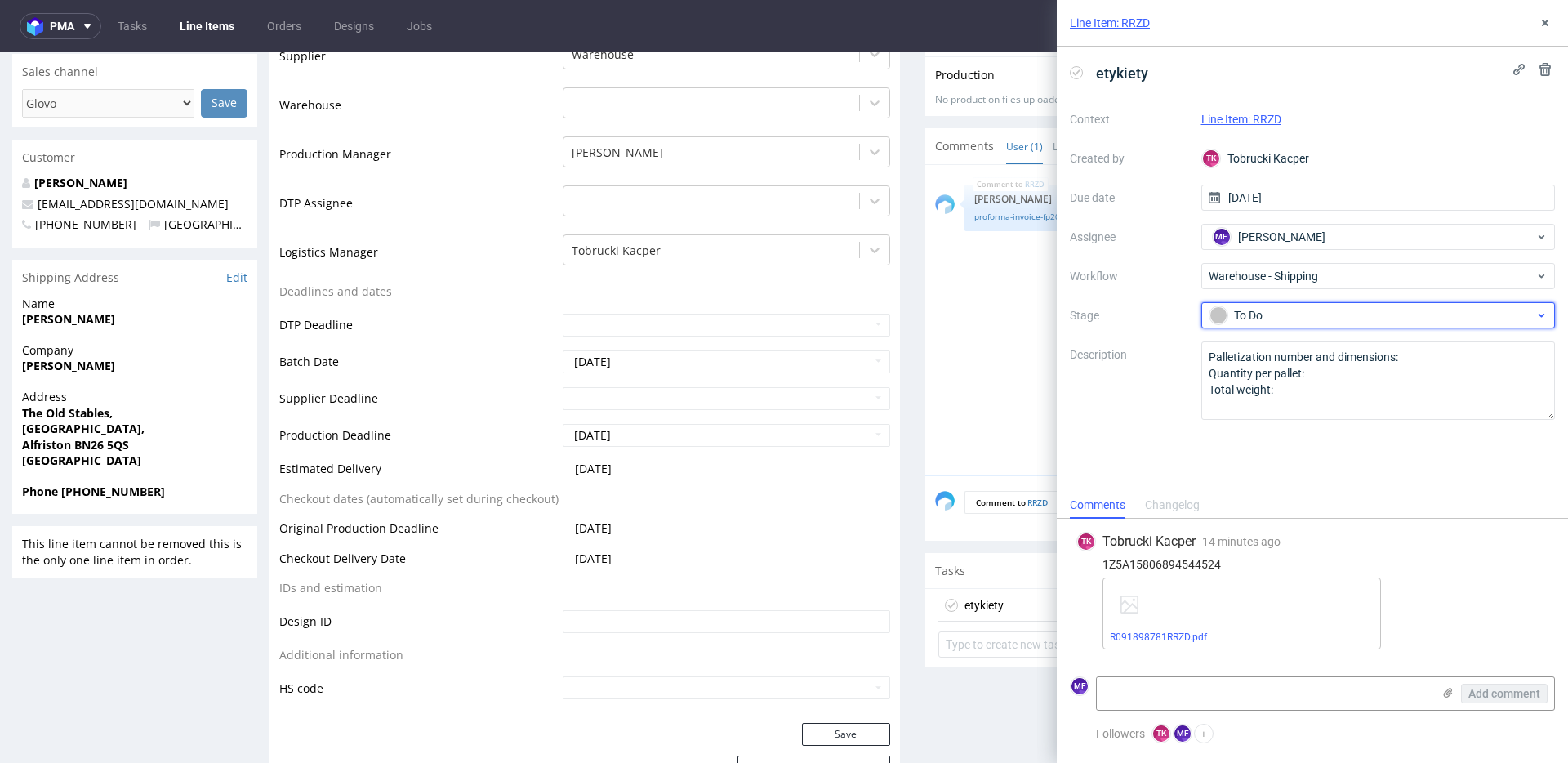
click at [1271, 320] on div "To Do" at bounding box center [1372, 315] width 325 height 18
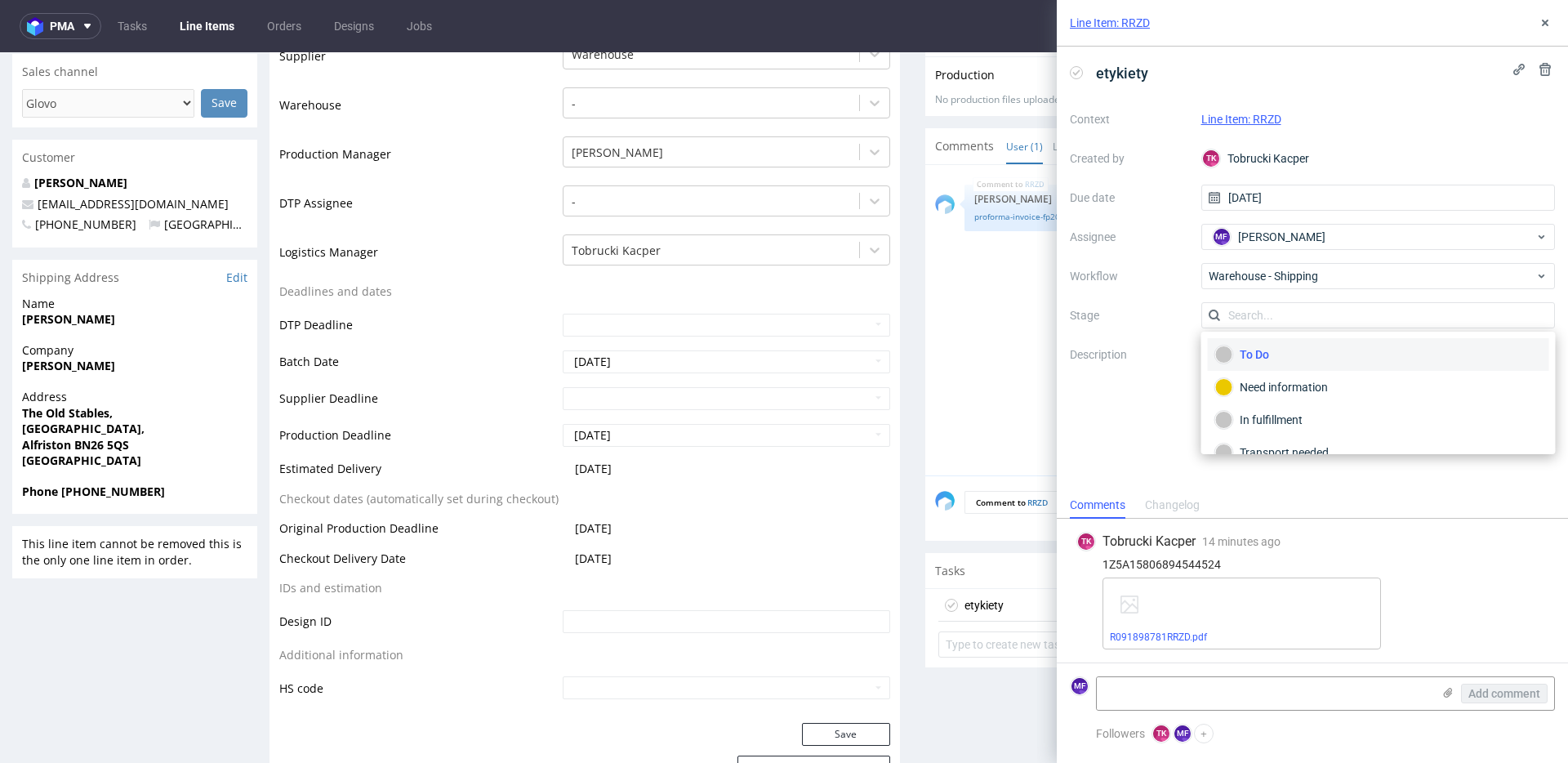
scroll to position [87, 0]
click at [1272, 432] on div "Completed" at bounding box center [1379, 431] width 327 height 18
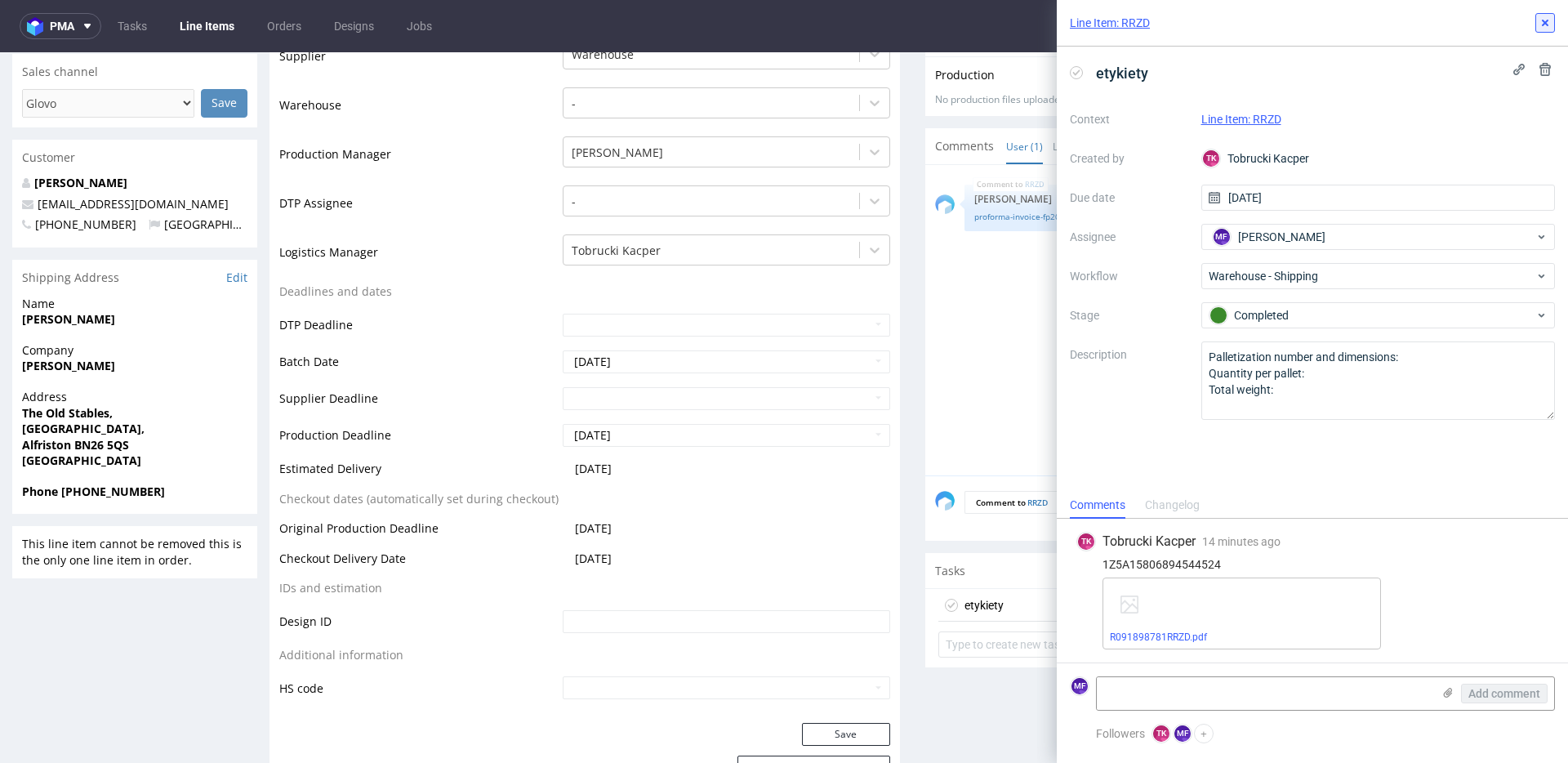
click at [1546, 32] on button at bounding box center [1545, 23] width 20 height 20
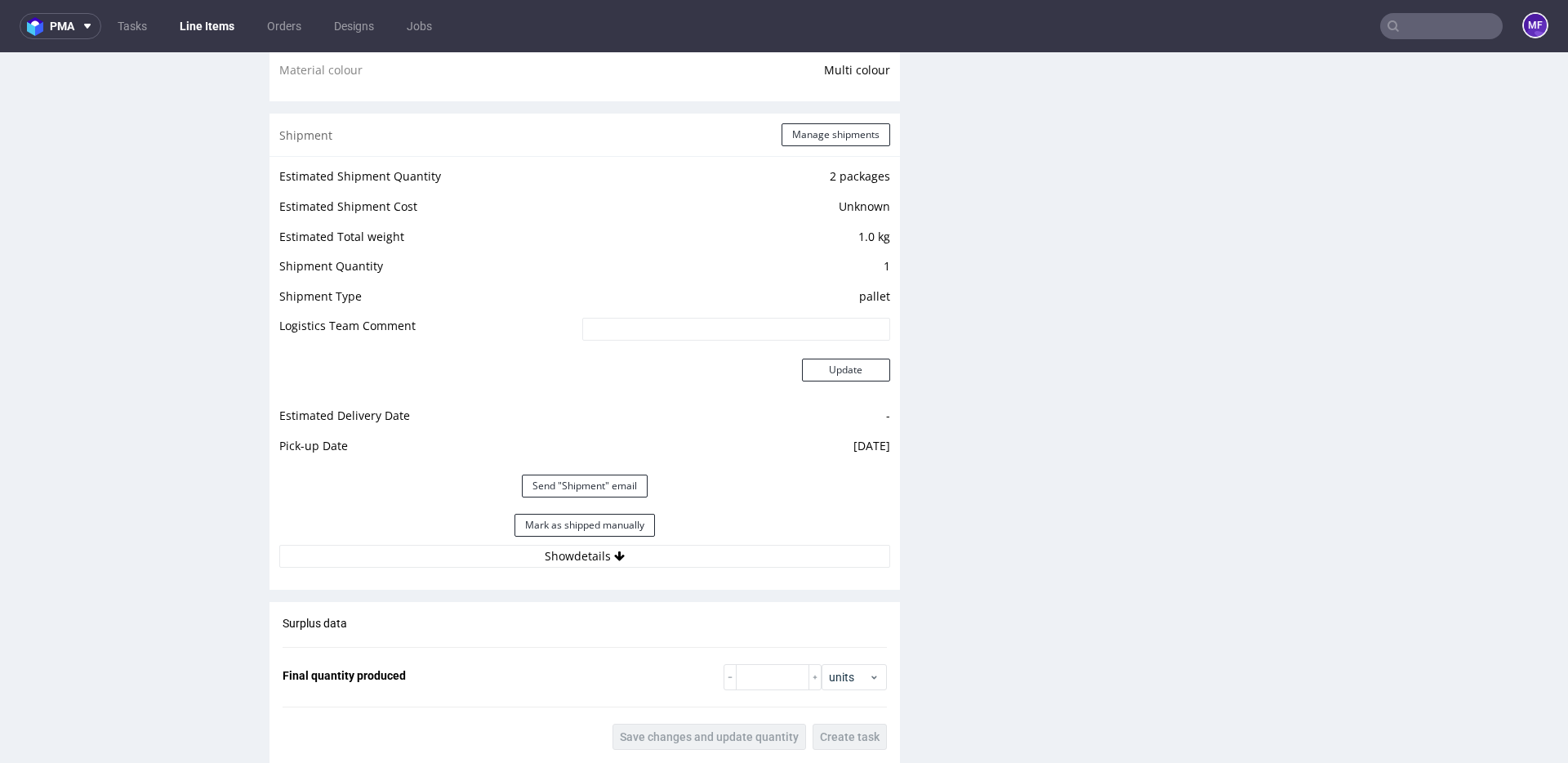
scroll to position [1381, 0]
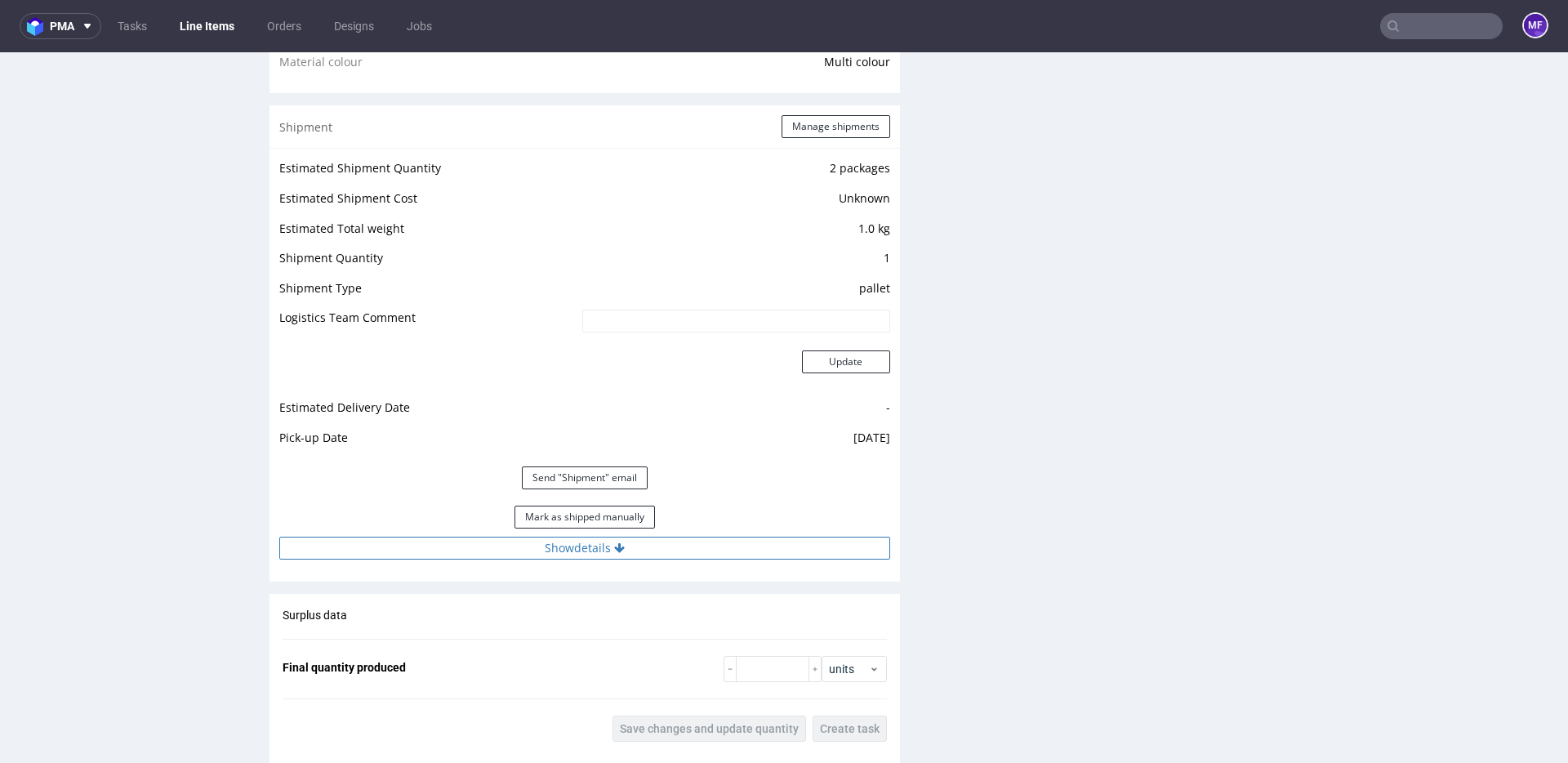
click at [577, 545] on button "Show details" at bounding box center [585, 547] width 611 height 23
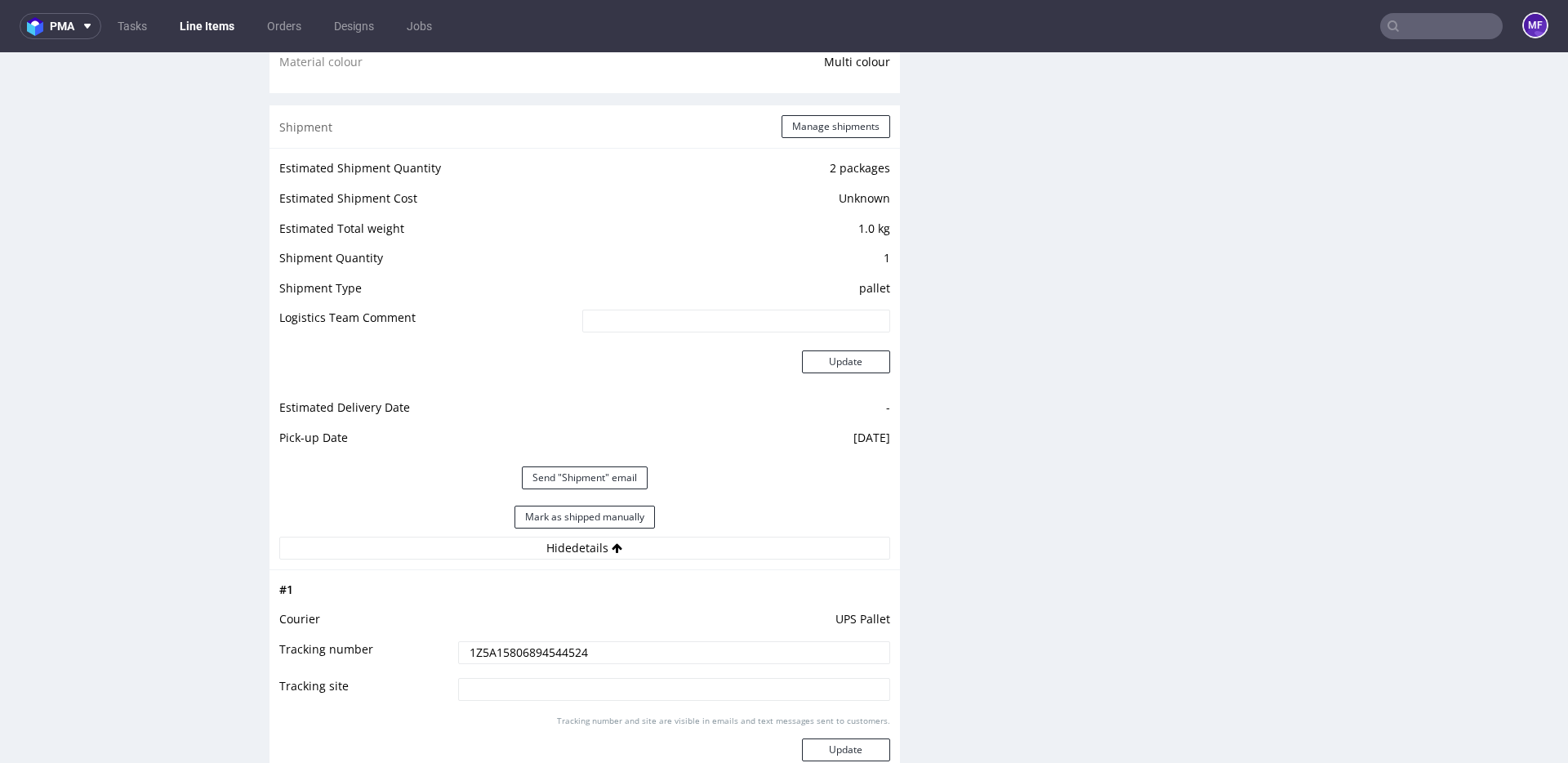
drag, startPoint x: 578, startPoint y: 545, endPoint x: 580, endPoint y: 533, distance: 12.2
click at [577, 544] on button "Hide details" at bounding box center [585, 547] width 611 height 23
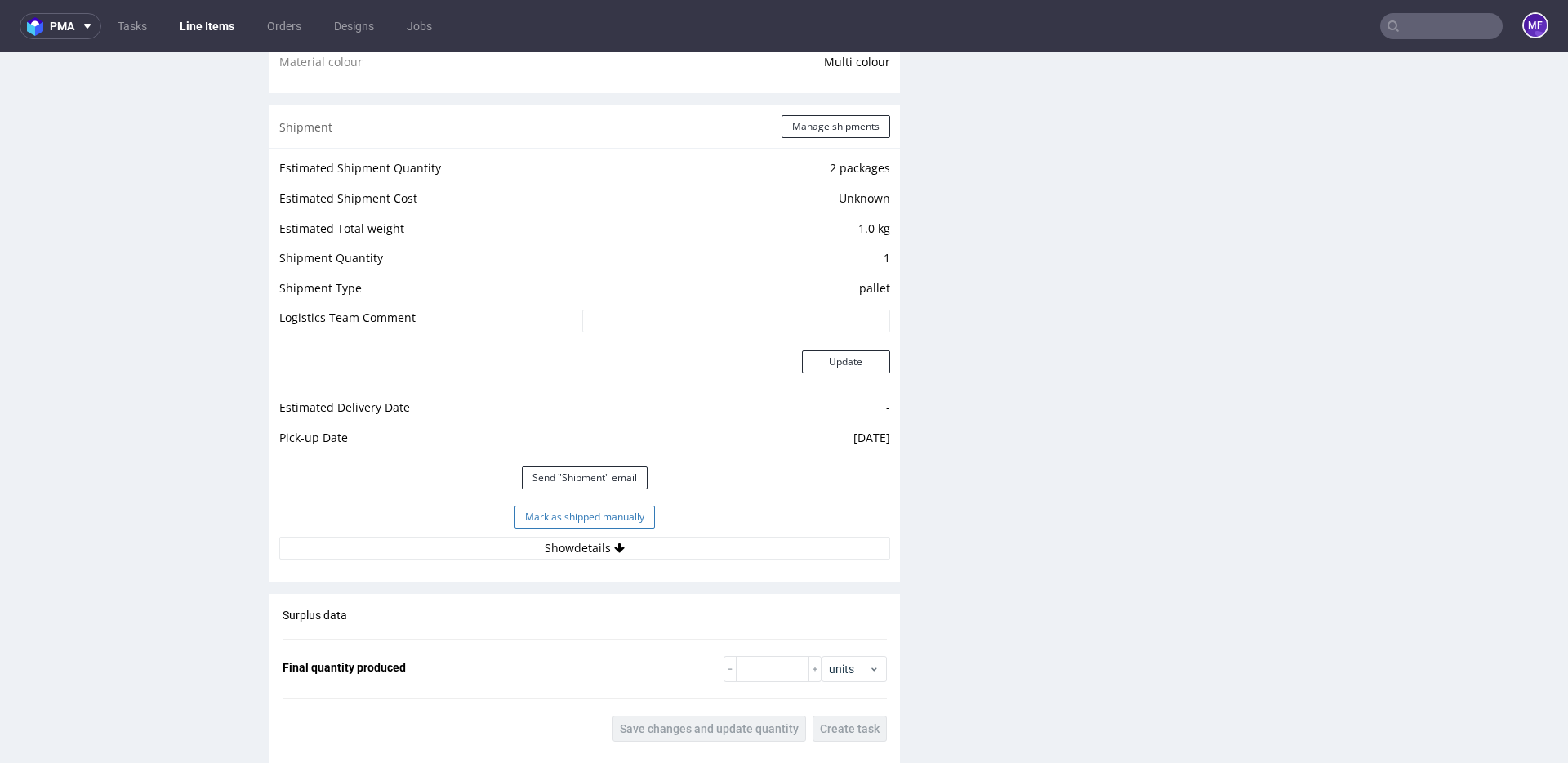
drag, startPoint x: 583, startPoint y: 525, endPoint x: 594, endPoint y: 516, distance: 14.2
click at [583, 523] on button "Mark as shipped manually" at bounding box center [585, 516] width 140 height 23
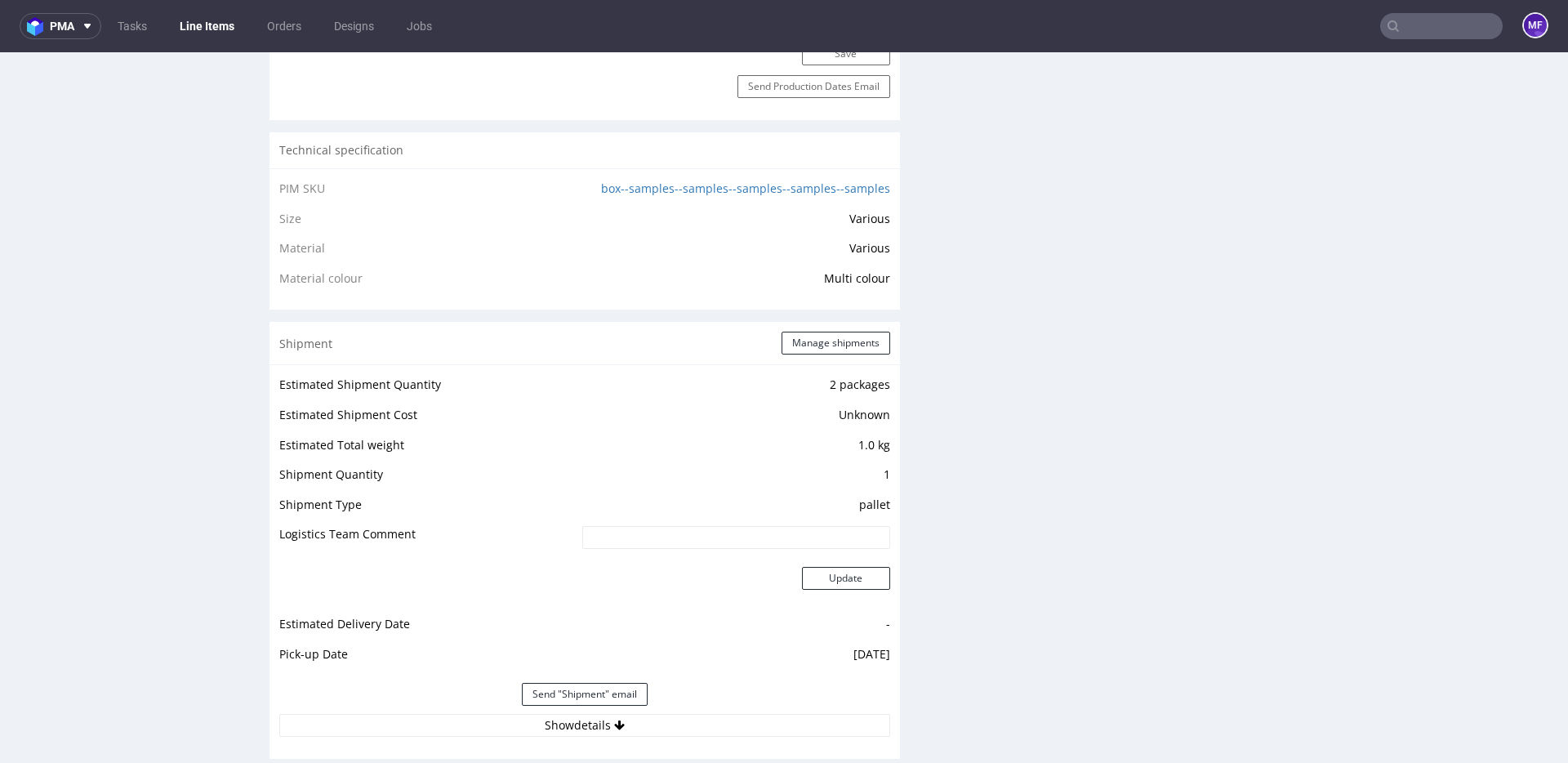
scroll to position [1173, 0]
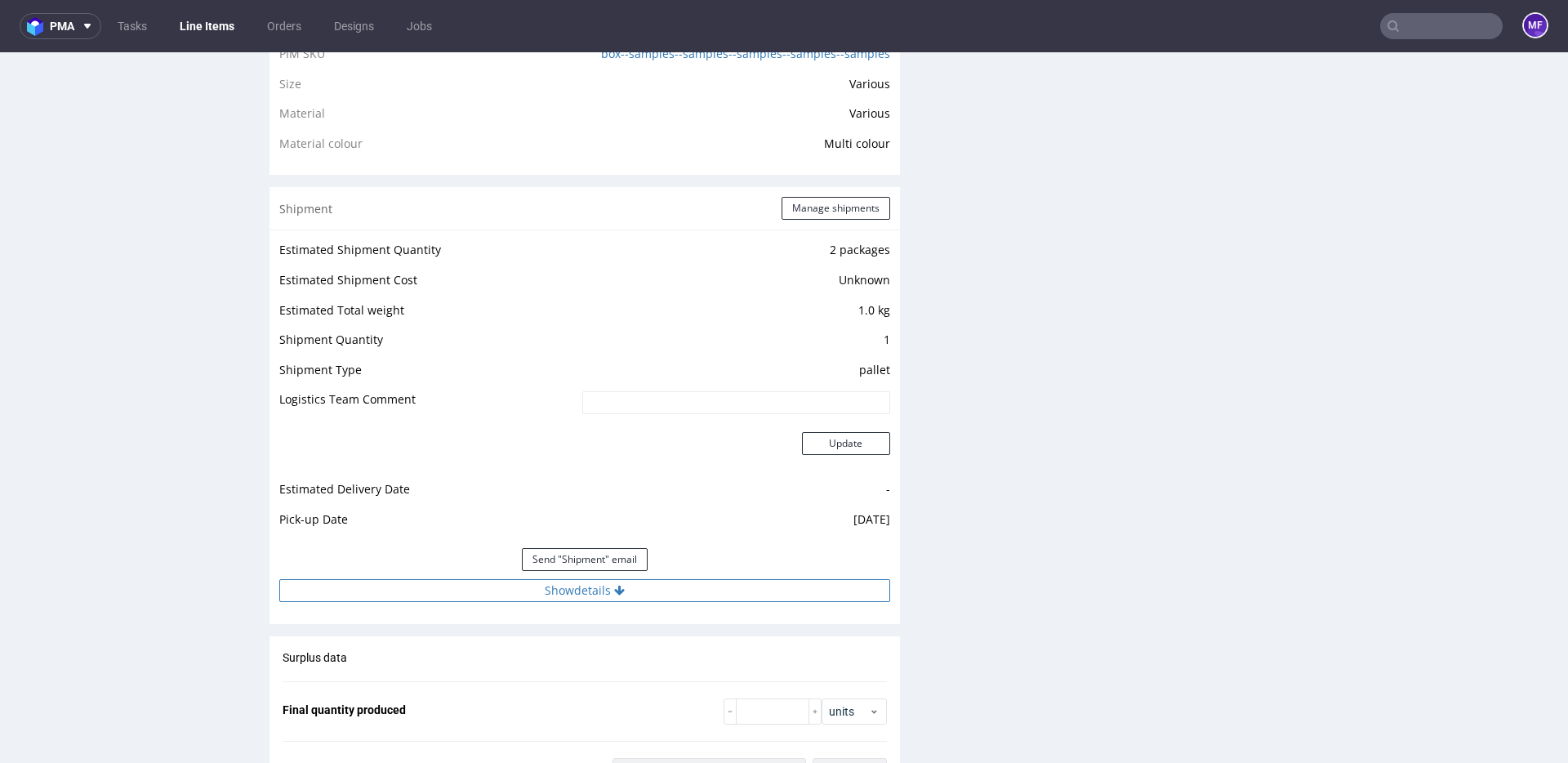
click at [608, 592] on button "Show details" at bounding box center [585, 590] width 611 height 23
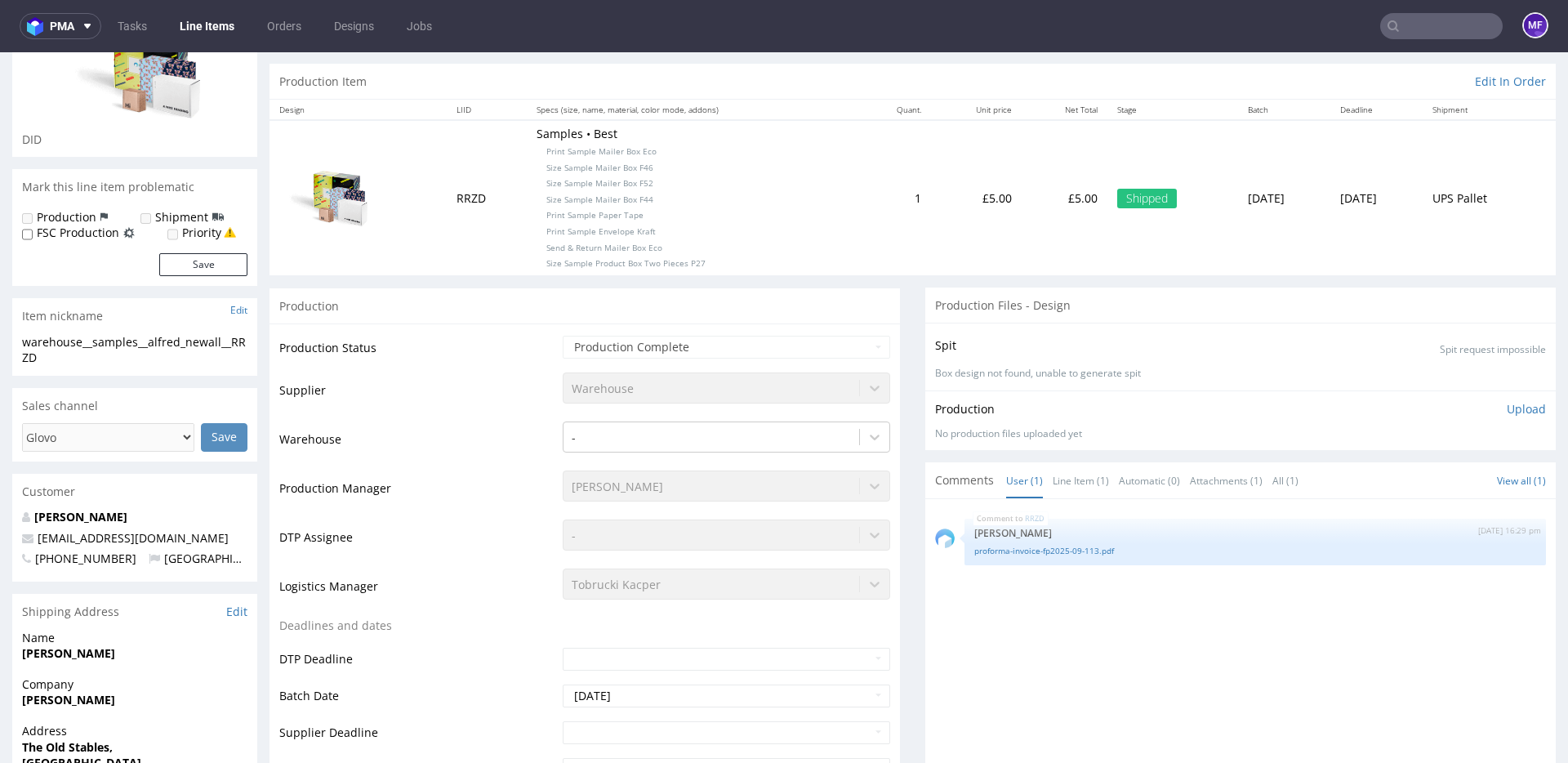
scroll to position [0, 0]
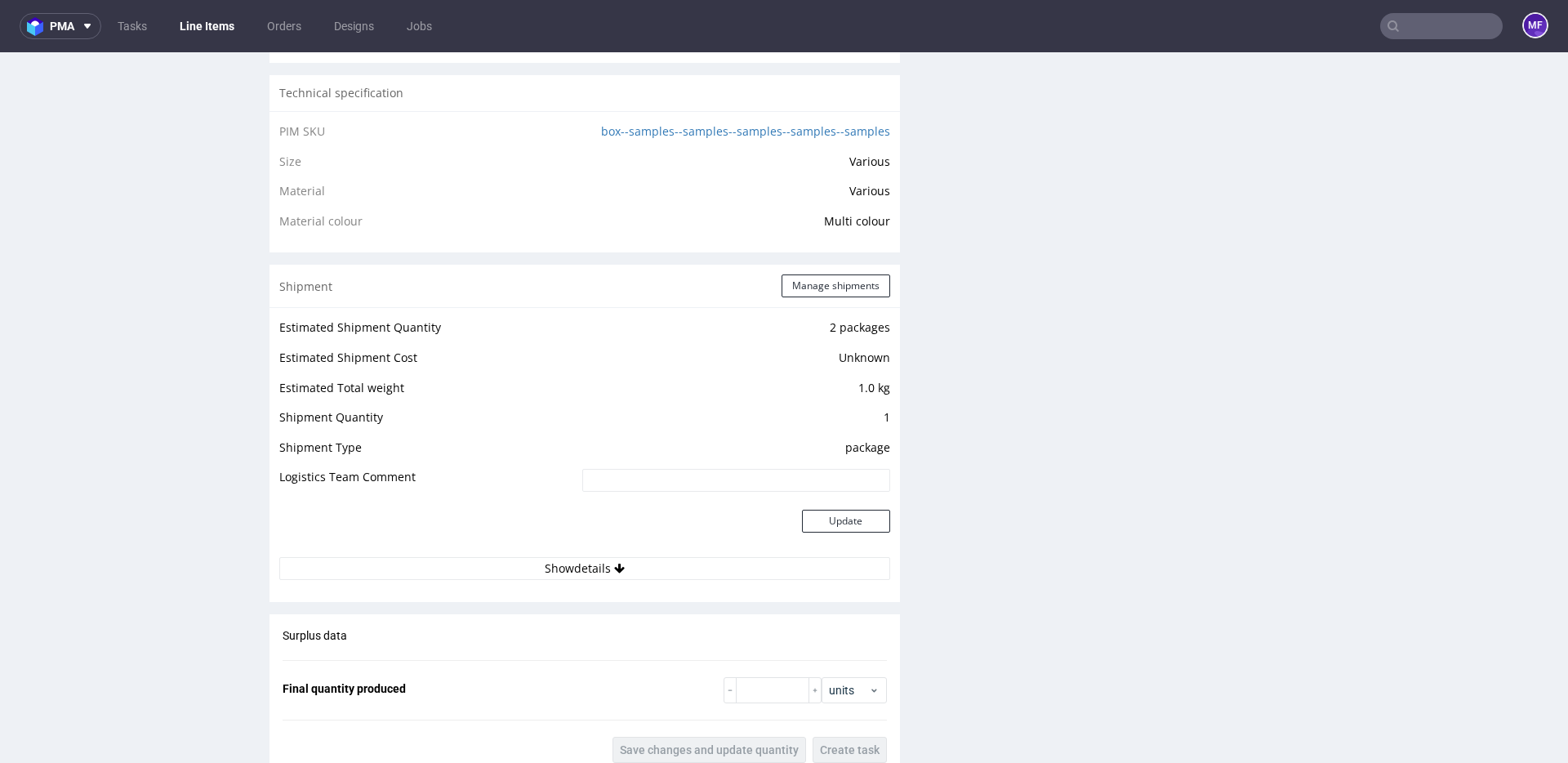
scroll to position [1227, 0]
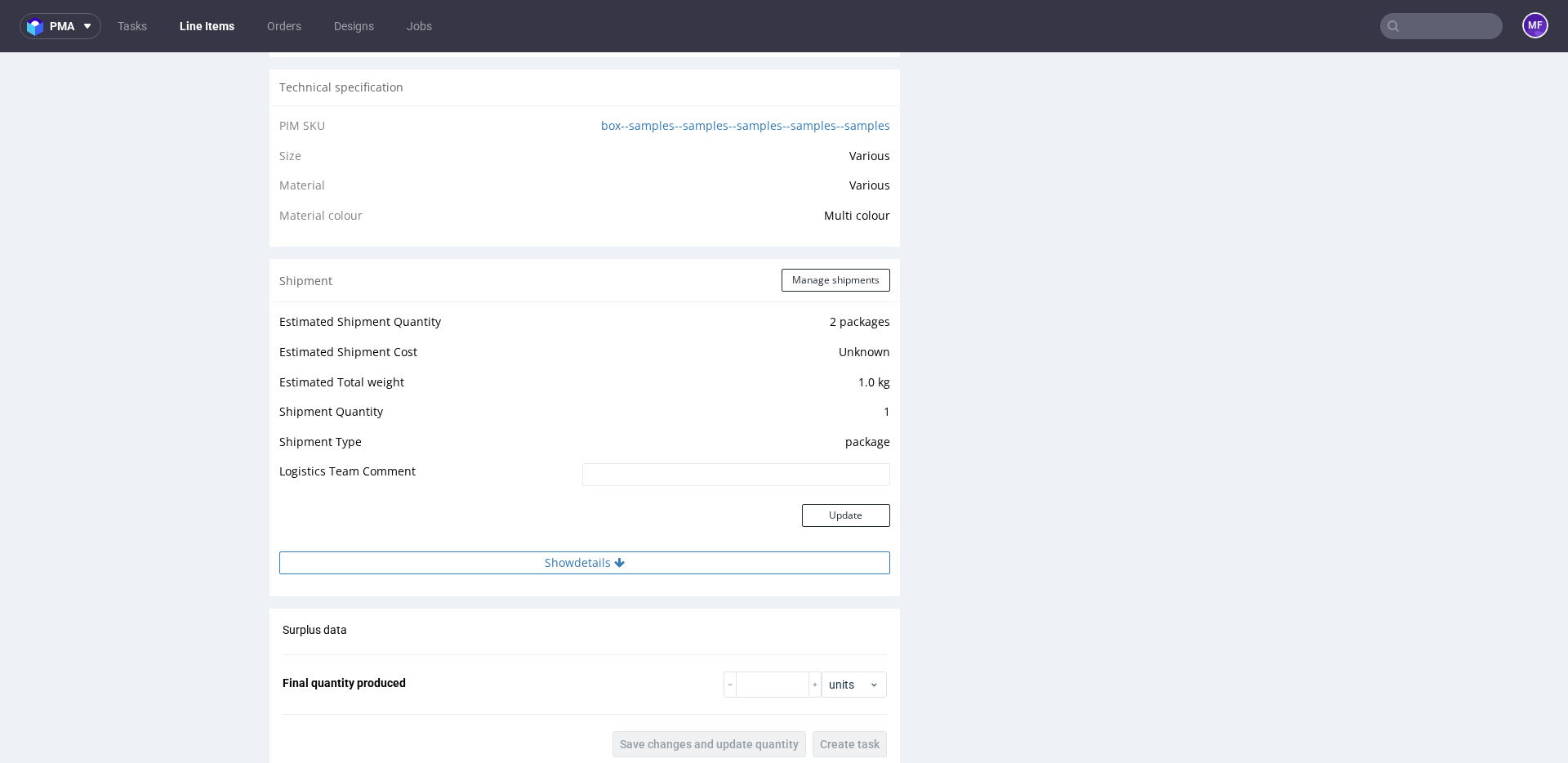
click at [572, 554] on button "Show details" at bounding box center [585, 562] width 611 height 23
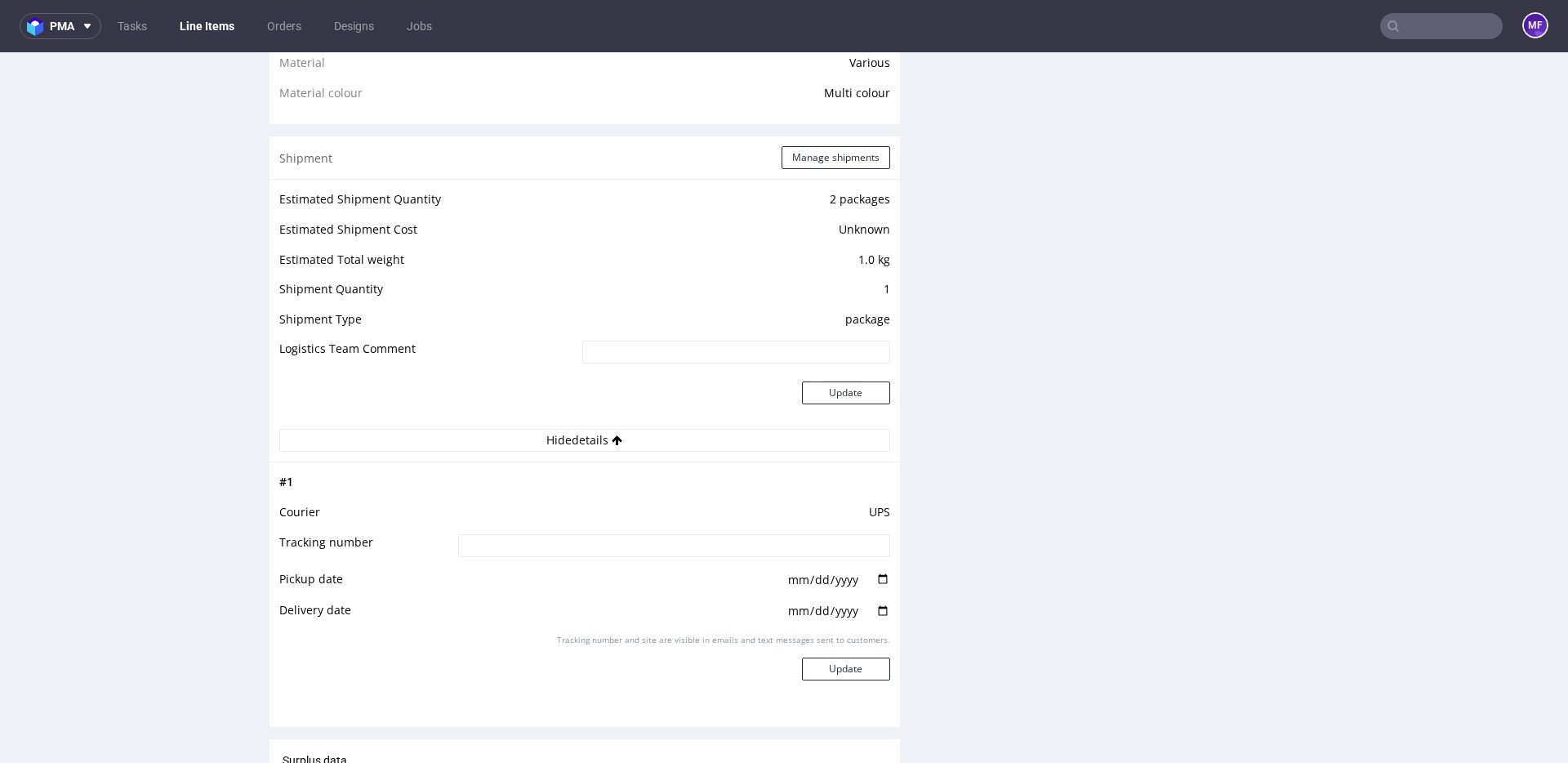
click at [555, 545] on input at bounding box center [674, 545] width 432 height 23
paste input "1Z5A15806899626856"
click at [489, 544] on input "1Z5A15806899626856" at bounding box center [674, 542] width 432 height 23
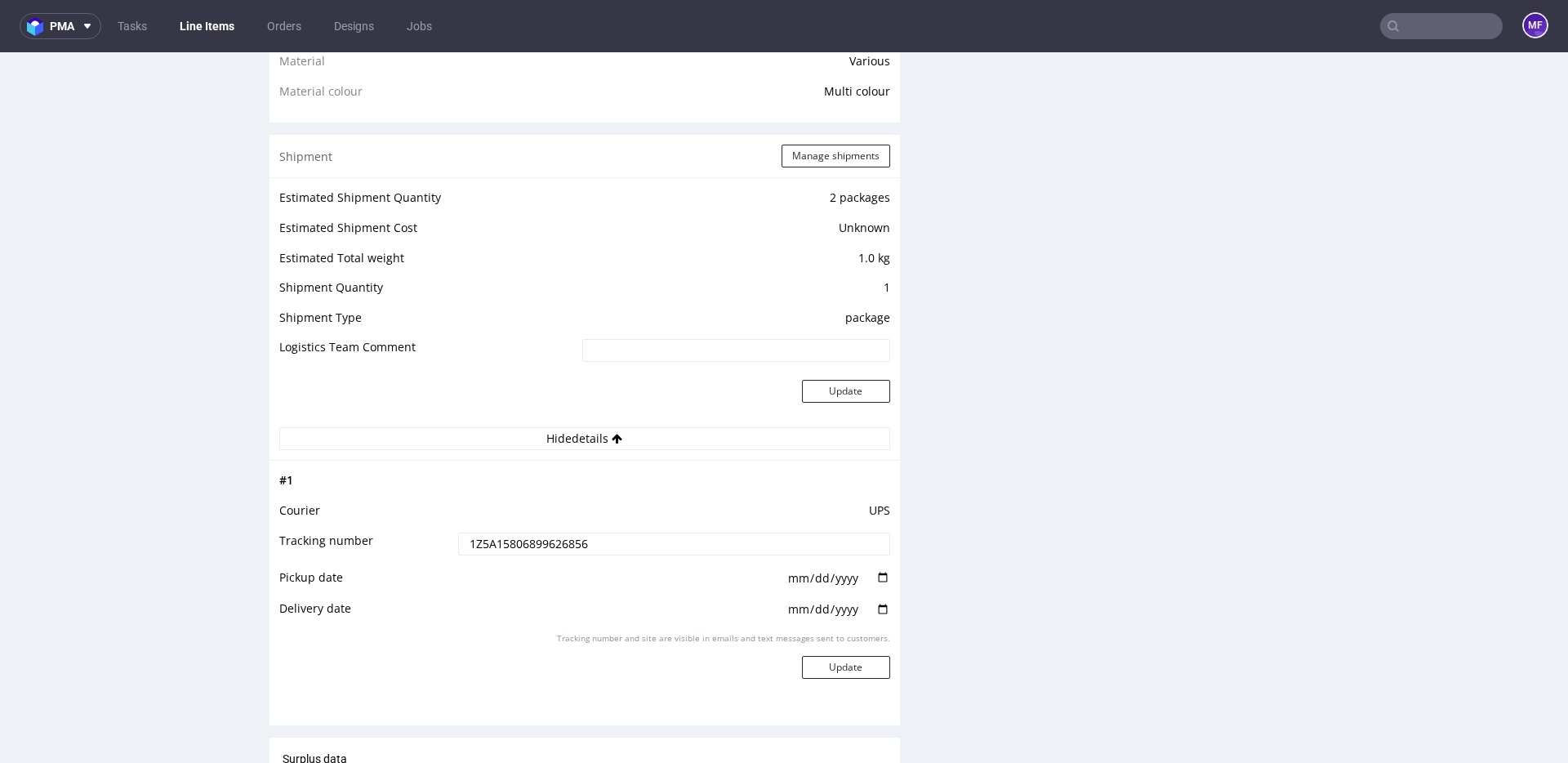
type input "1Z5A15806899626856"
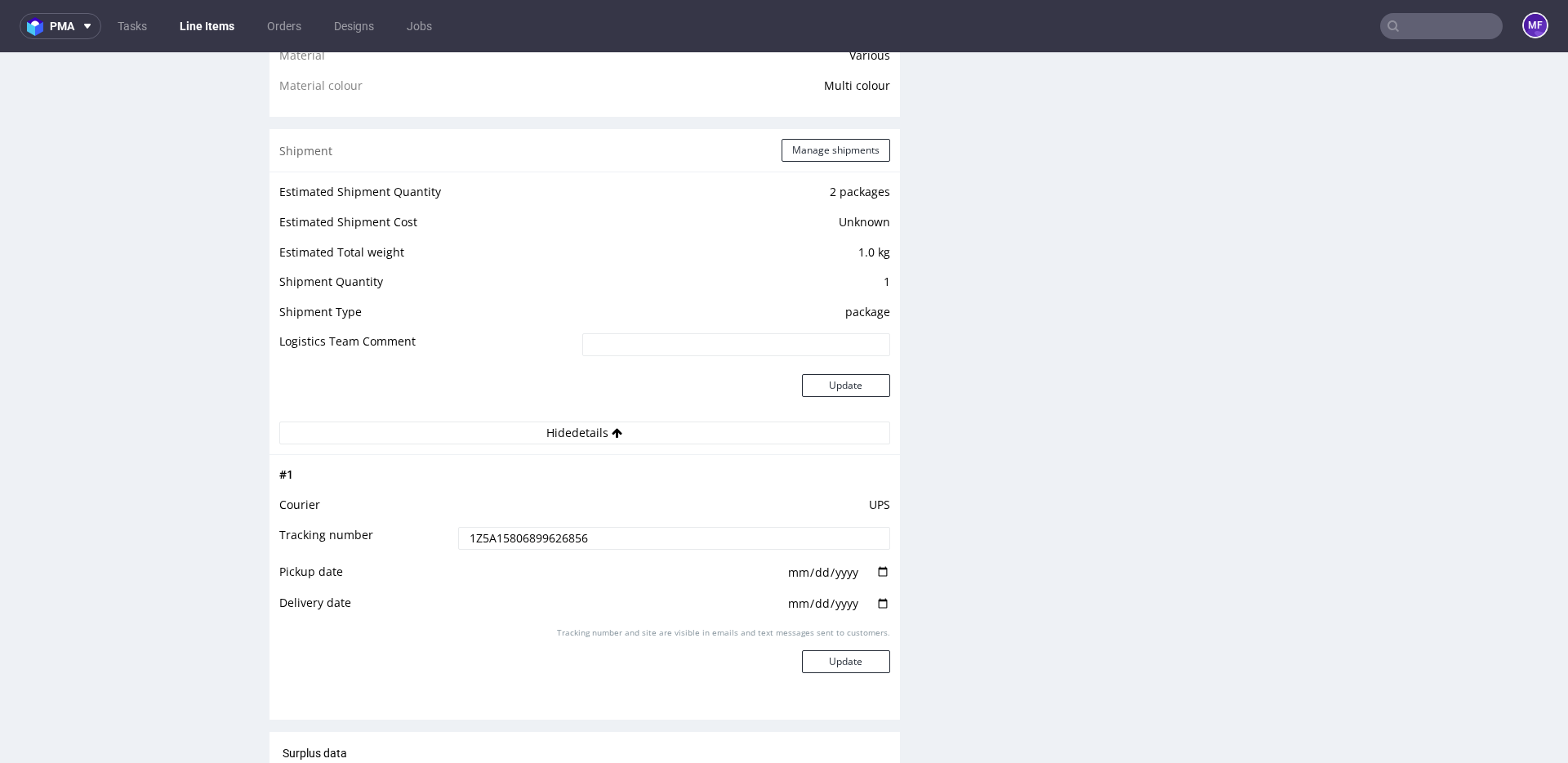
click at [977, 534] on div "Production Files - Design Spit Spit request impossible Box design not found, un…" at bounding box center [1241, 310] width 631 height 2460
click at [838, 656] on button "Update" at bounding box center [847, 660] width 88 height 23
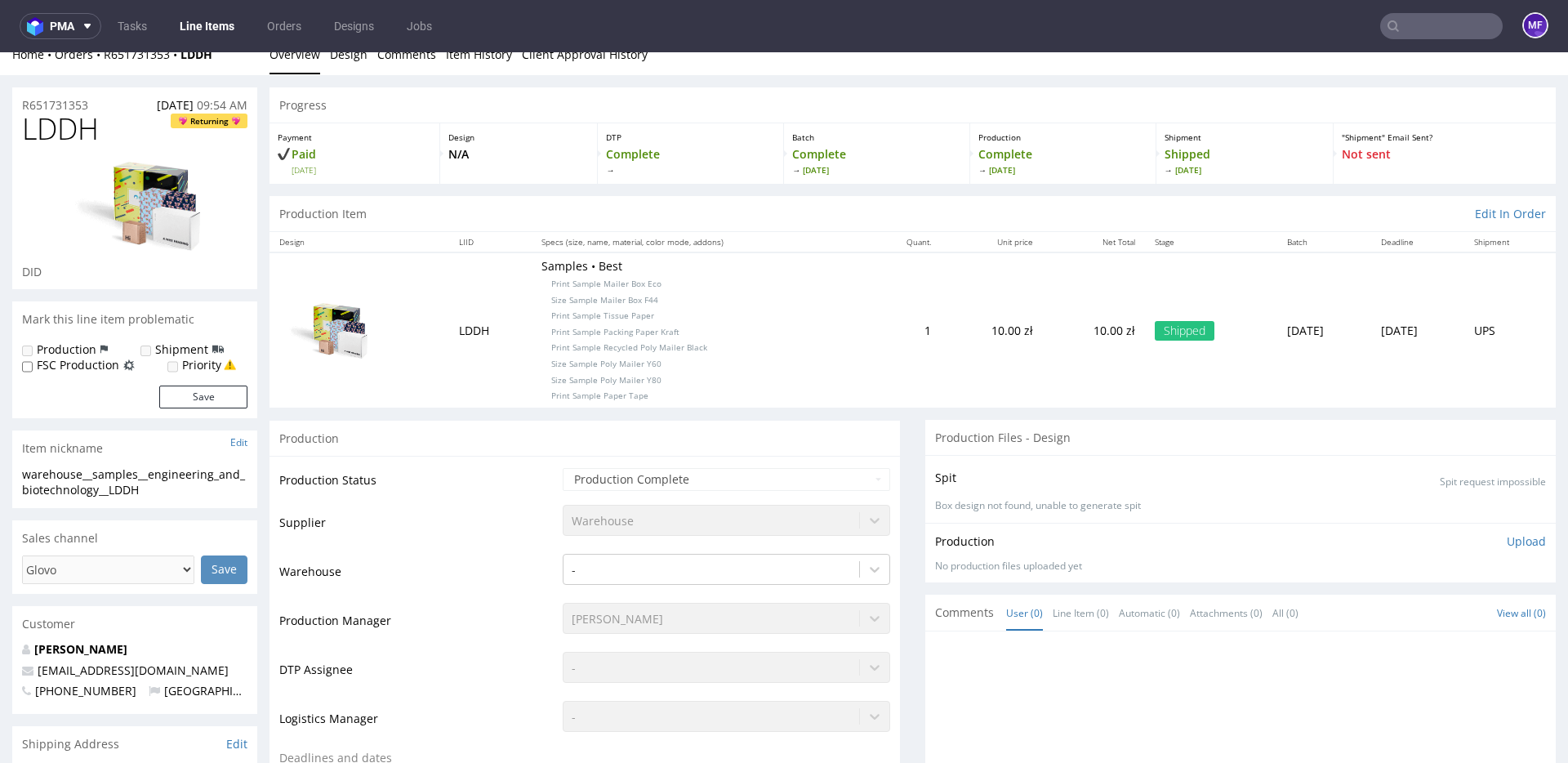
scroll to position [19, 0]
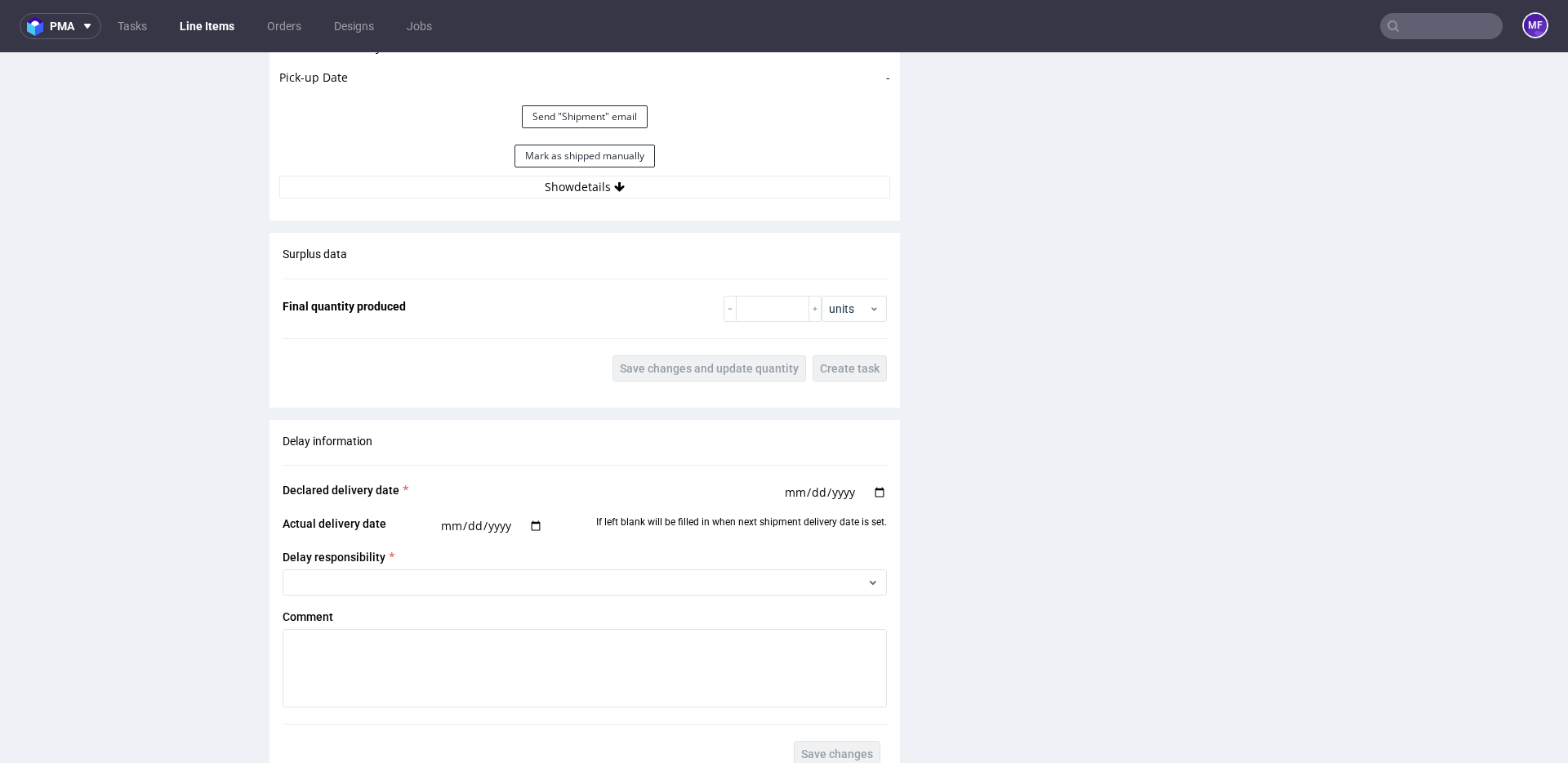
scroll to position [1618, 0]
click at [606, 185] on button "Show details" at bounding box center [585, 186] width 611 height 23
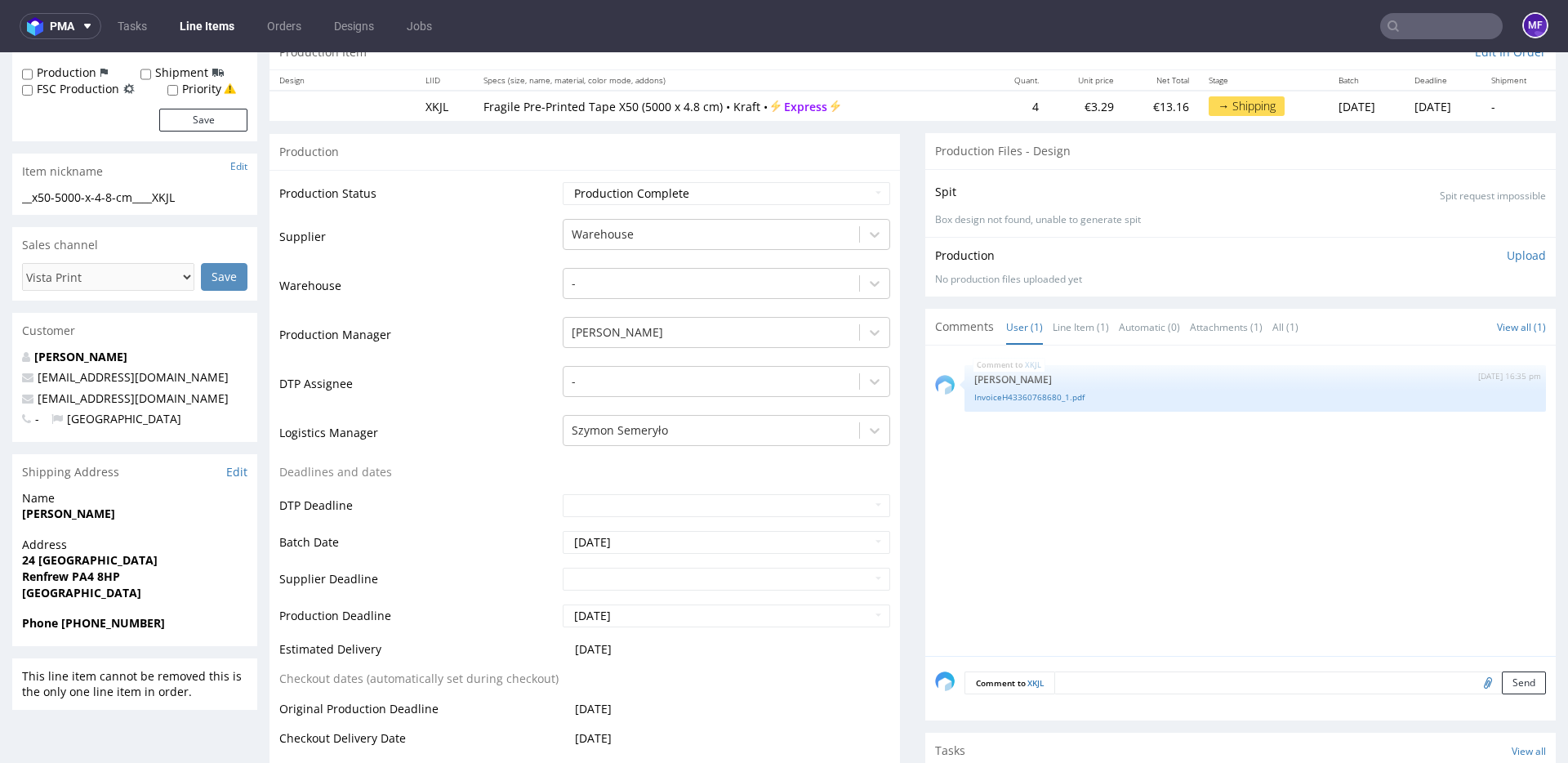
scroll to position [0, 0]
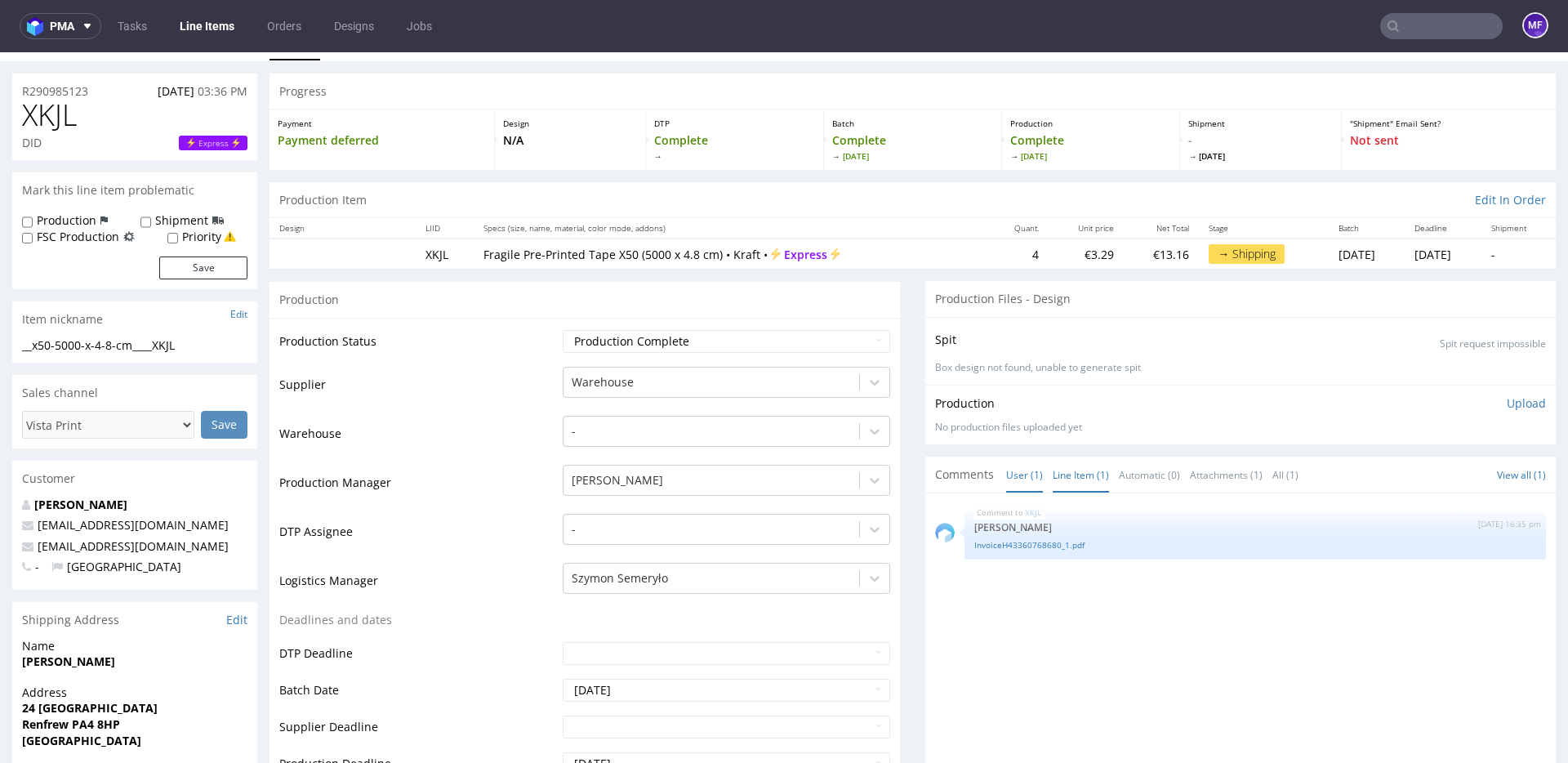
click at [1058, 482] on link "Line Item (1)" at bounding box center [1081, 474] width 57 height 35
click at [1022, 481] on link "User (1)" at bounding box center [1024, 474] width 37 height 35
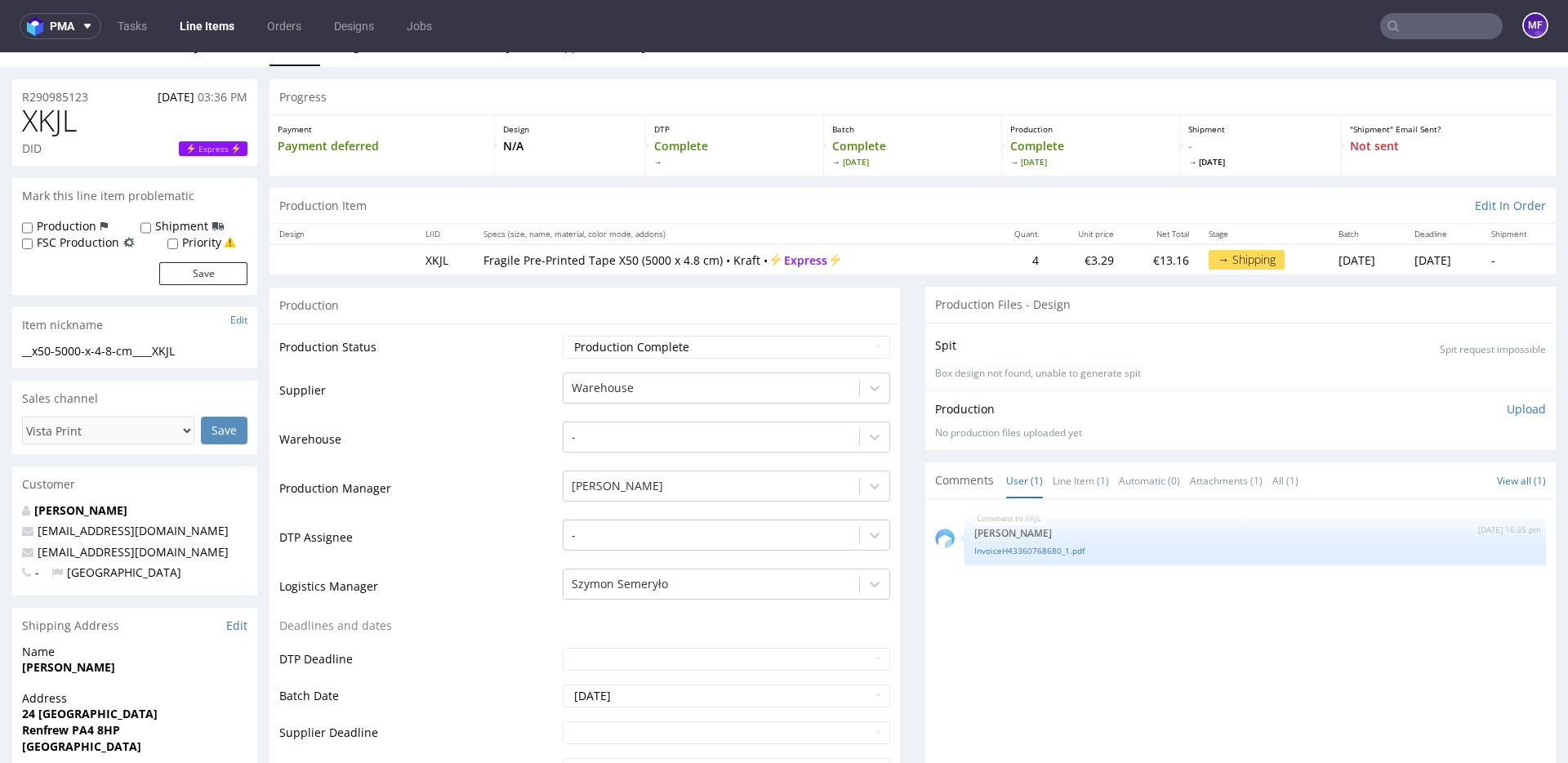
scroll to position [0, 0]
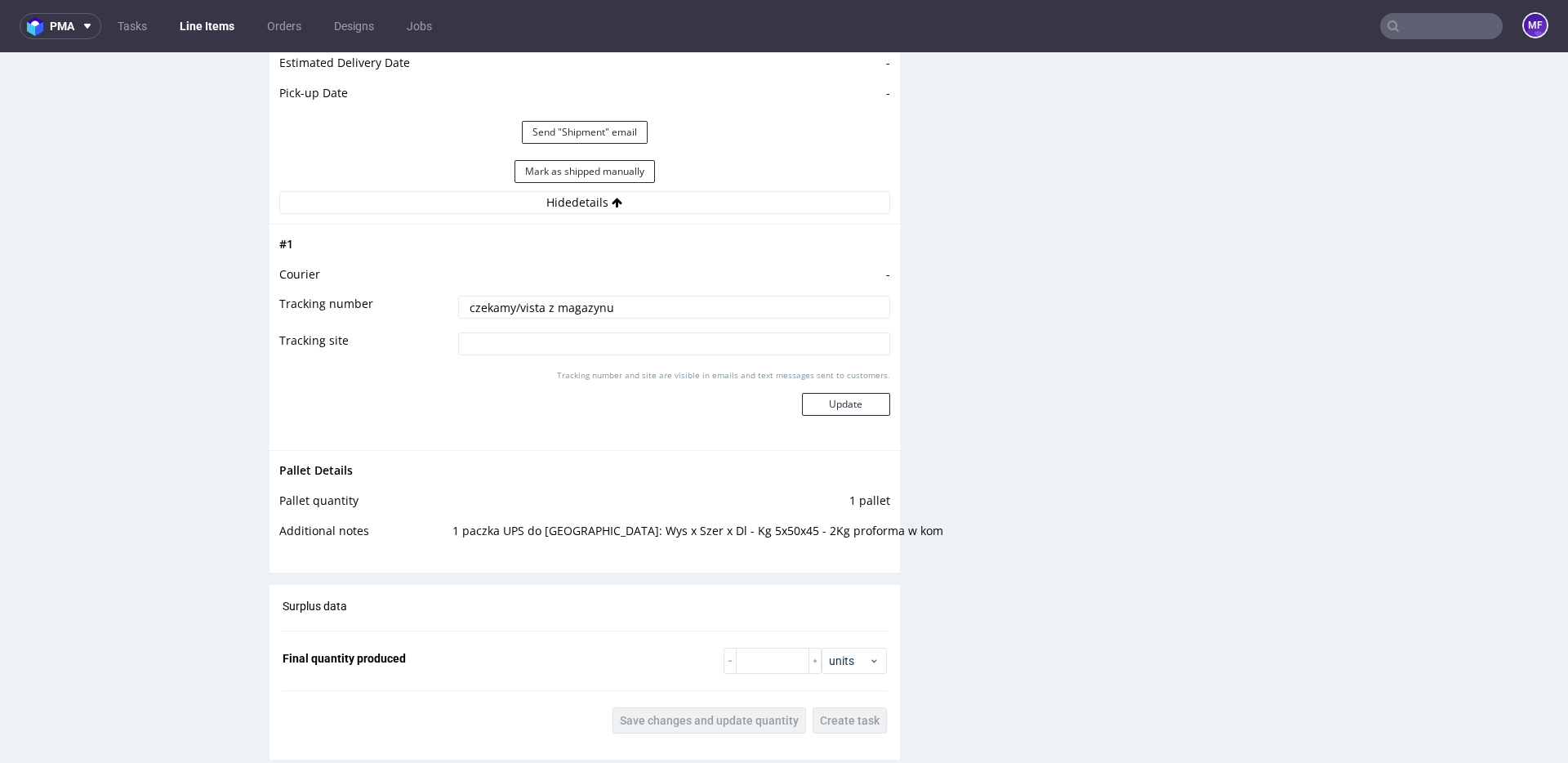
scroll to position [1609, 0]
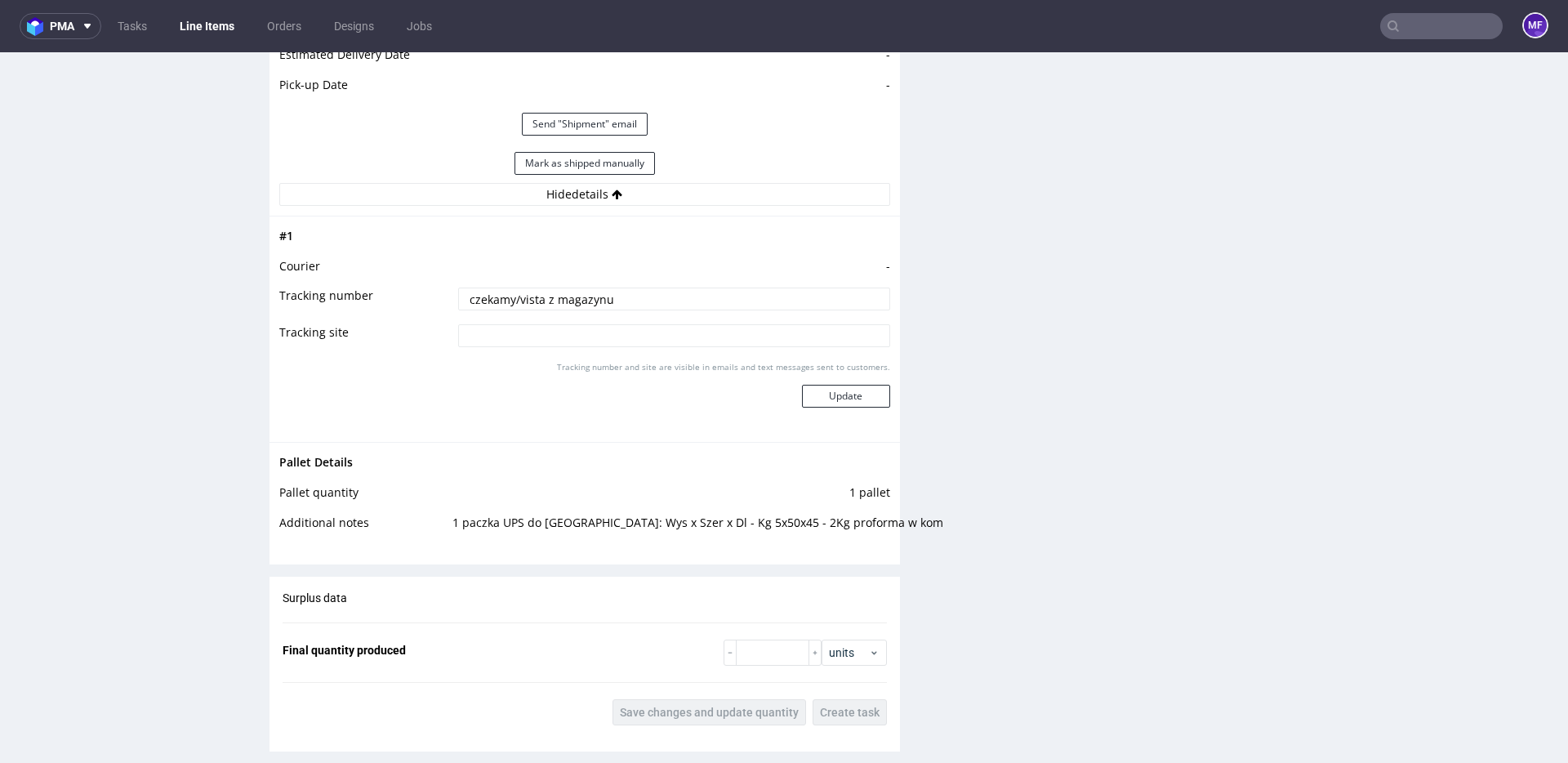
click at [910, 475] on div "Progress Payment Payment deferred Design N/A DTP Complete Batch Complete Fri 26…" at bounding box center [912, 8] width 1286 height 3024
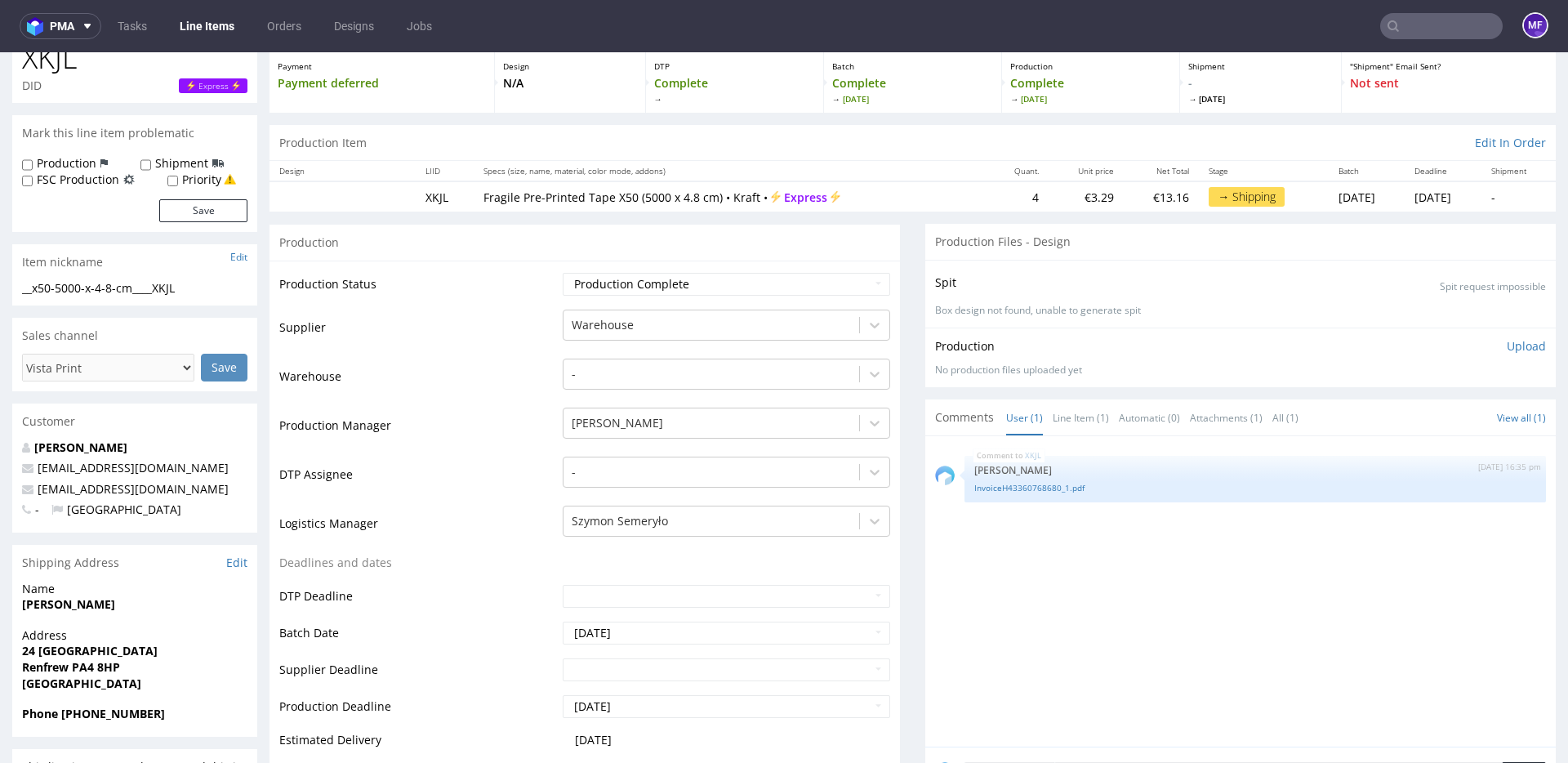
scroll to position [0, 0]
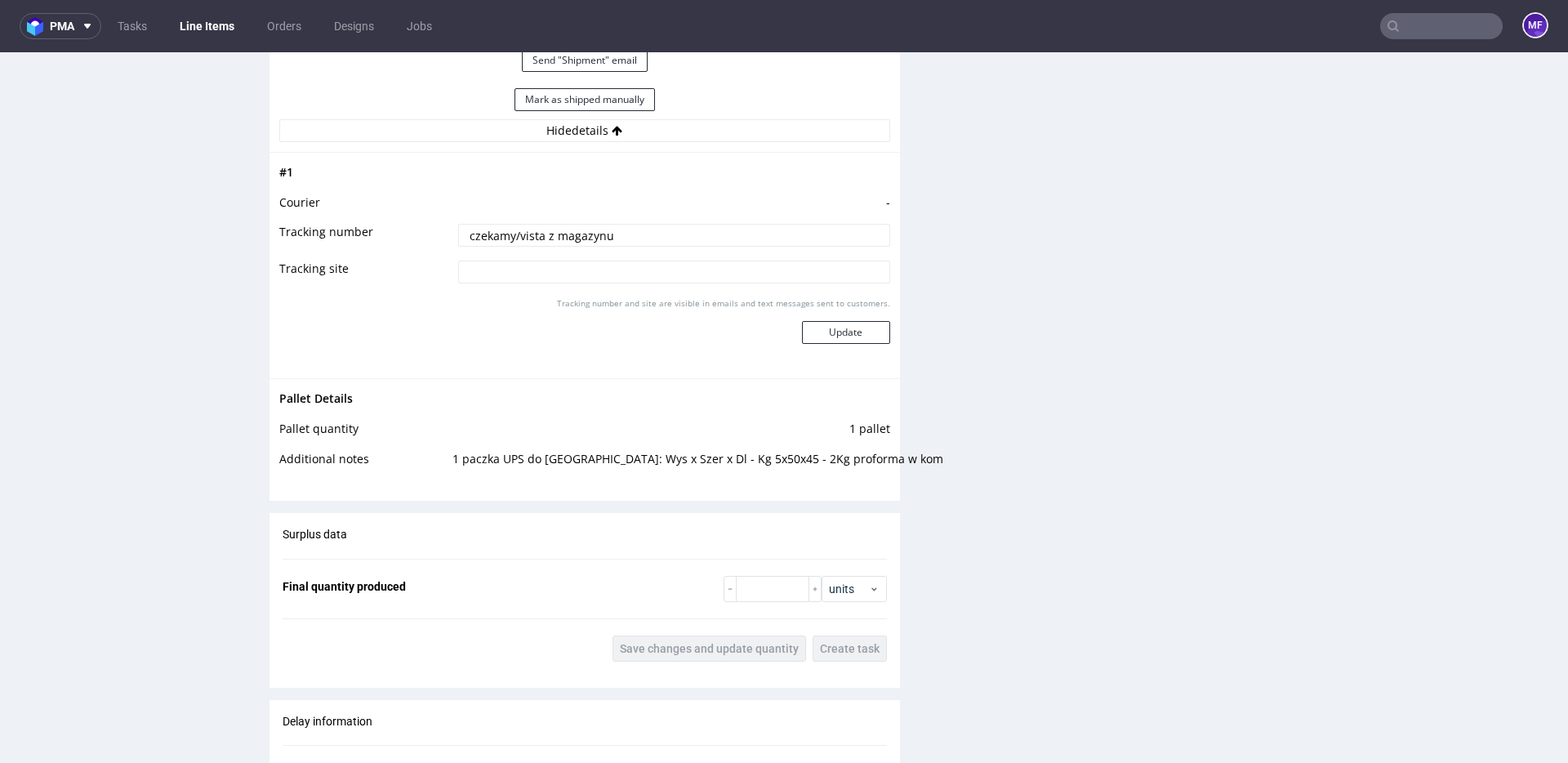
scroll to position [1679, 0]
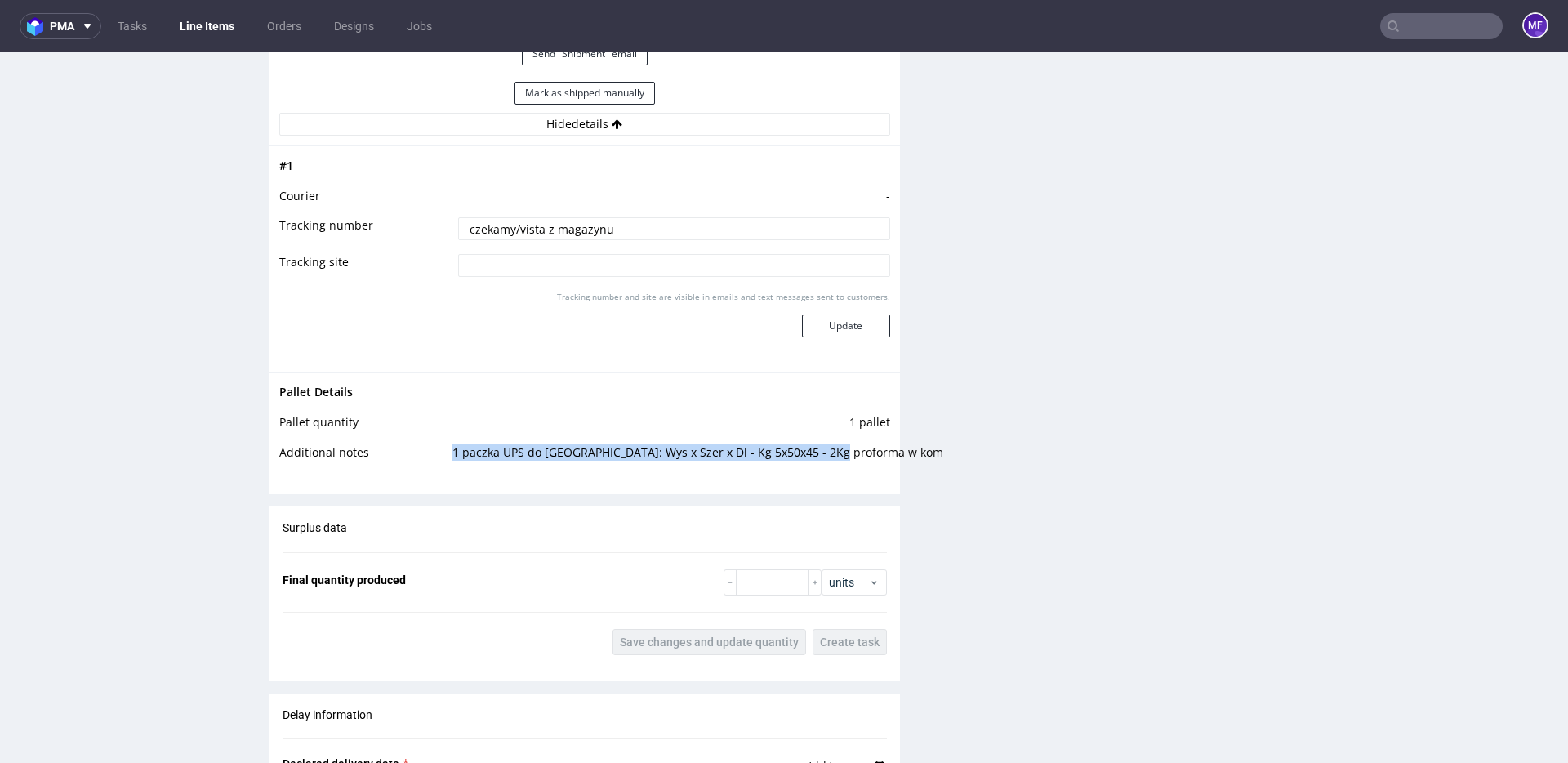
drag, startPoint x: 493, startPoint y: 453, endPoint x: 823, endPoint y: 463, distance: 330.2
click at [823, 463] on td "1 paczka UPS do UK: Wys x Szer x Dl - Kg 5x50x45 - 2Kg proforma w kom" at bounding box center [670, 458] width 442 height 30
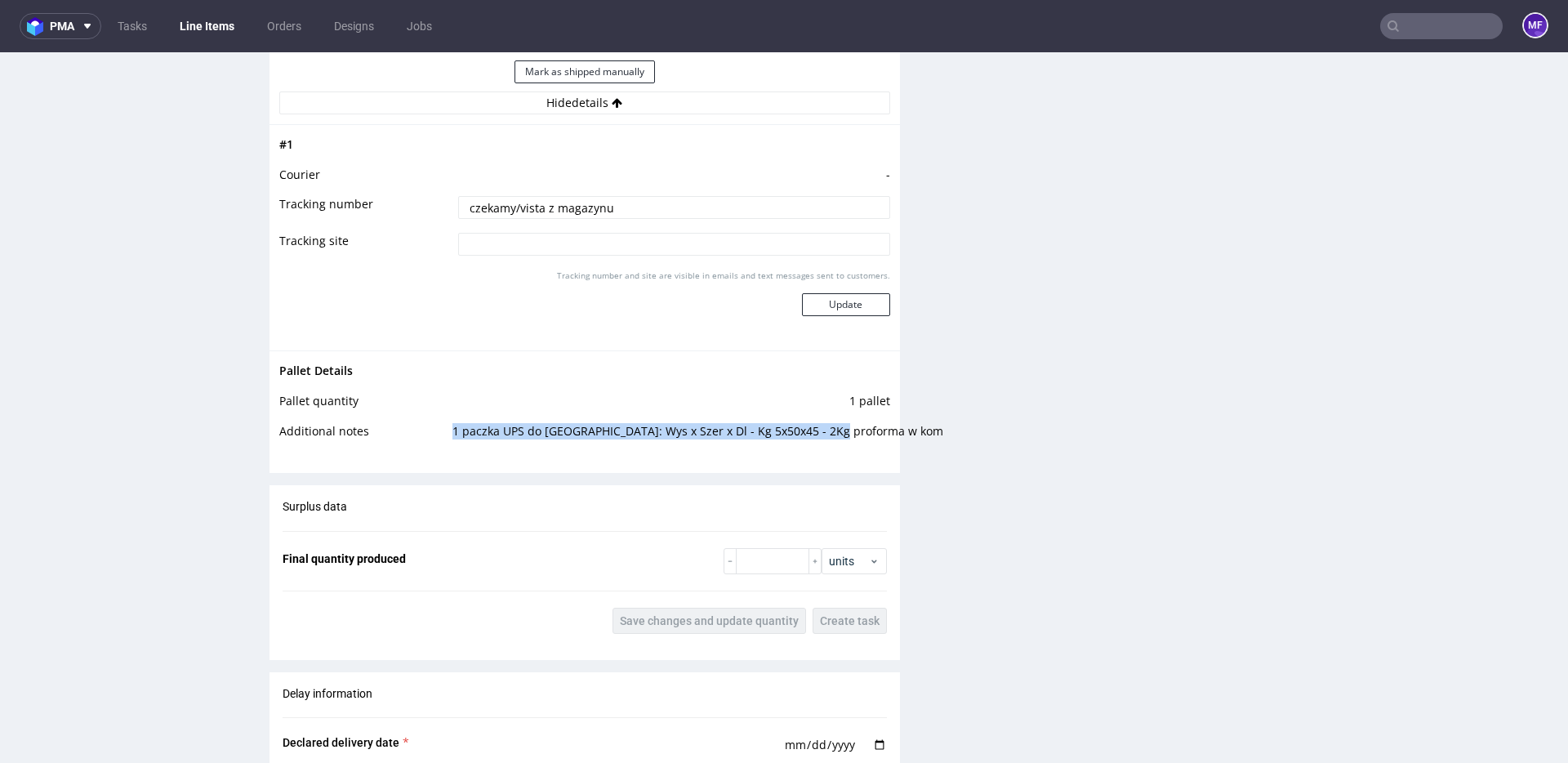
scroll to position [1711, 0]
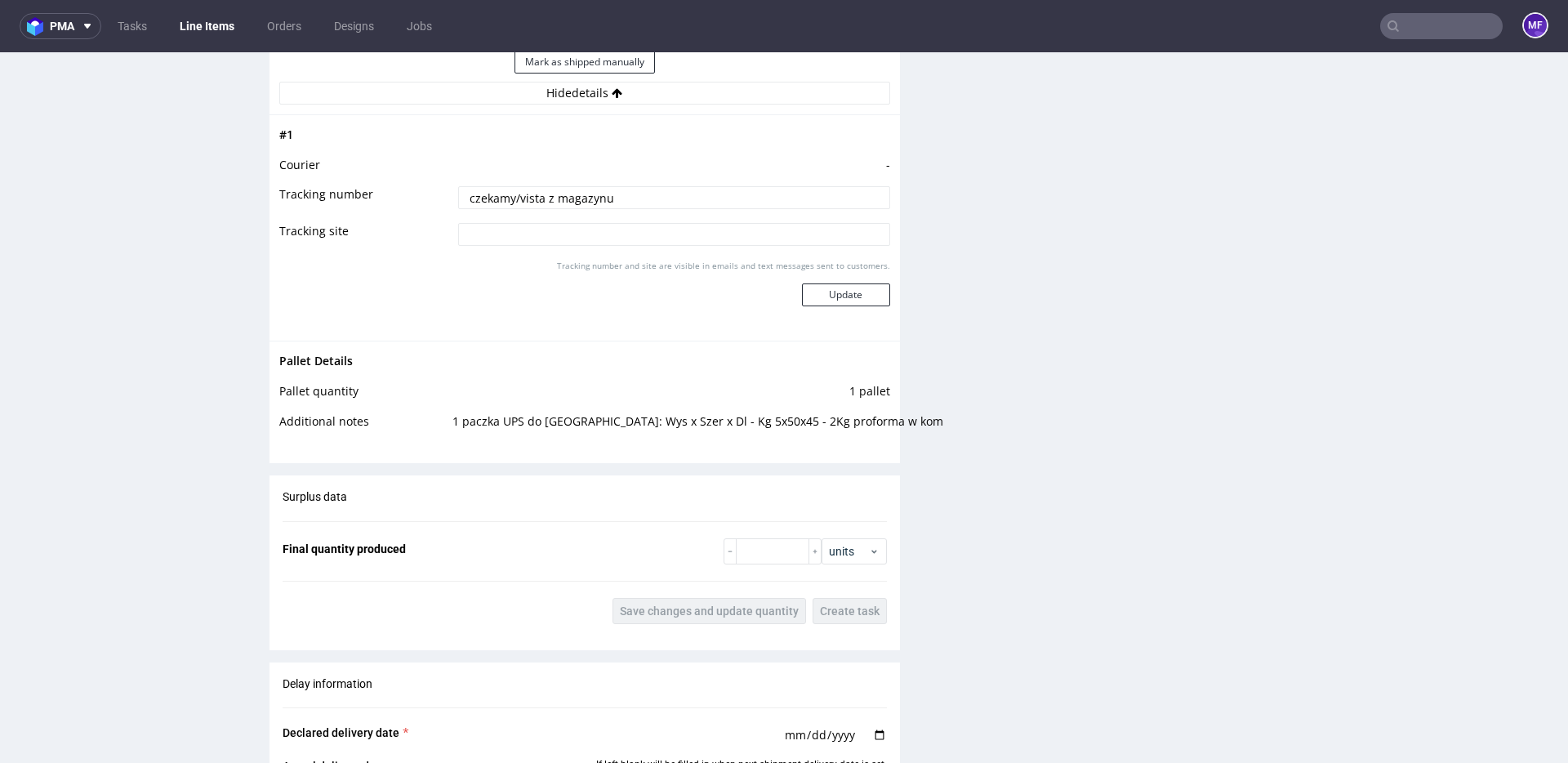
drag, startPoint x: 596, startPoint y: 476, endPoint x: 578, endPoint y: 454, distance: 28.4
drag, startPoint x: 492, startPoint y: 421, endPoint x: 793, endPoint y: 426, distance: 301.0
click at [793, 426] on td "1 paczka UPS do UK: Wys x Szer x Dl - Kg 5x50x45 - 2Kg proforma w kom" at bounding box center [670, 427] width 442 height 30
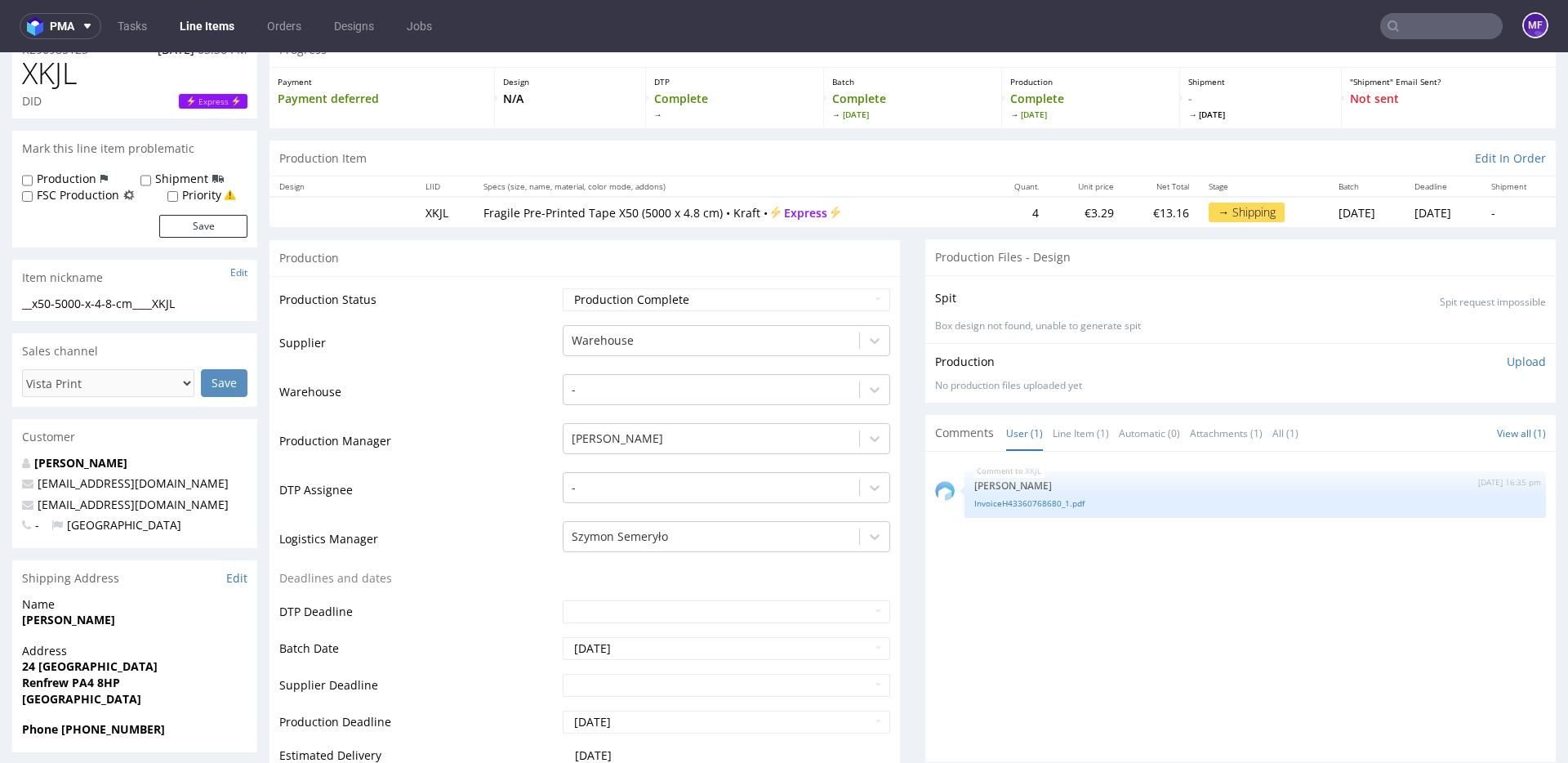
scroll to position [0, 0]
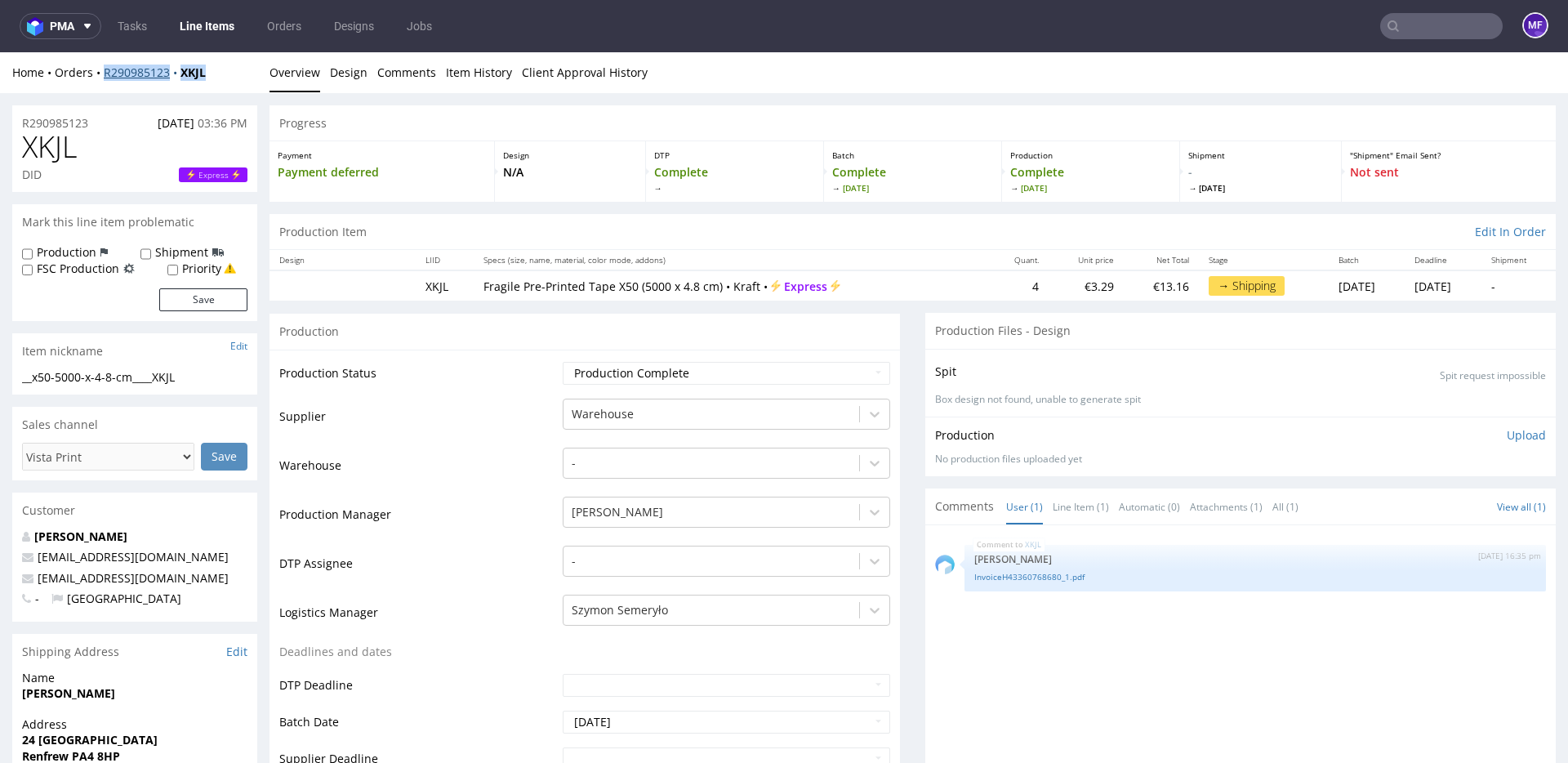
drag, startPoint x: 217, startPoint y: 74, endPoint x: 105, endPoint y: 78, distance: 112.1
click at [105, 78] on div "Home Orders R290985123 XKJL" at bounding box center [135, 73] width 245 height 17
copy div "R290985123 XKJL"
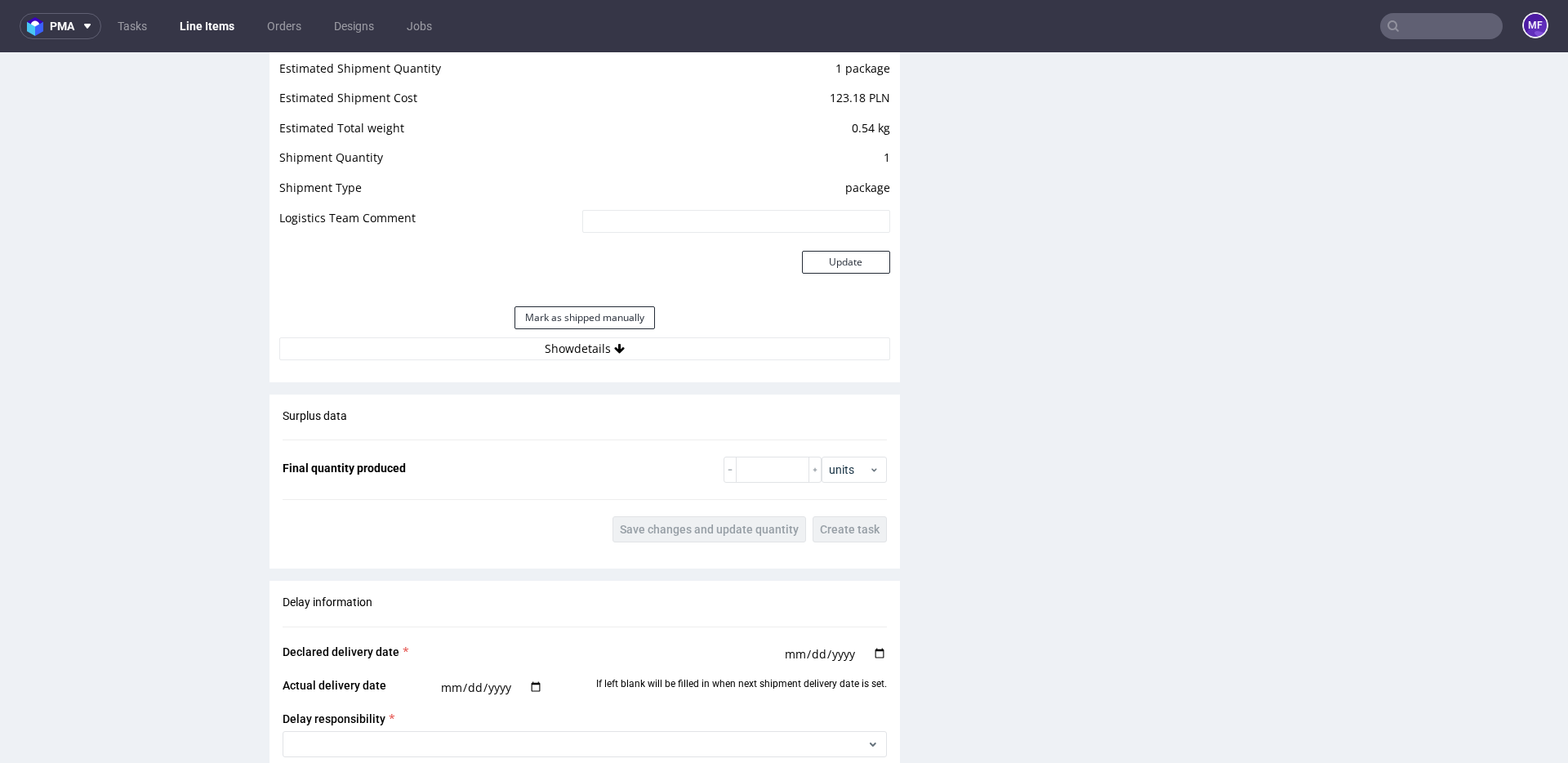
scroll to position [1752, 0]
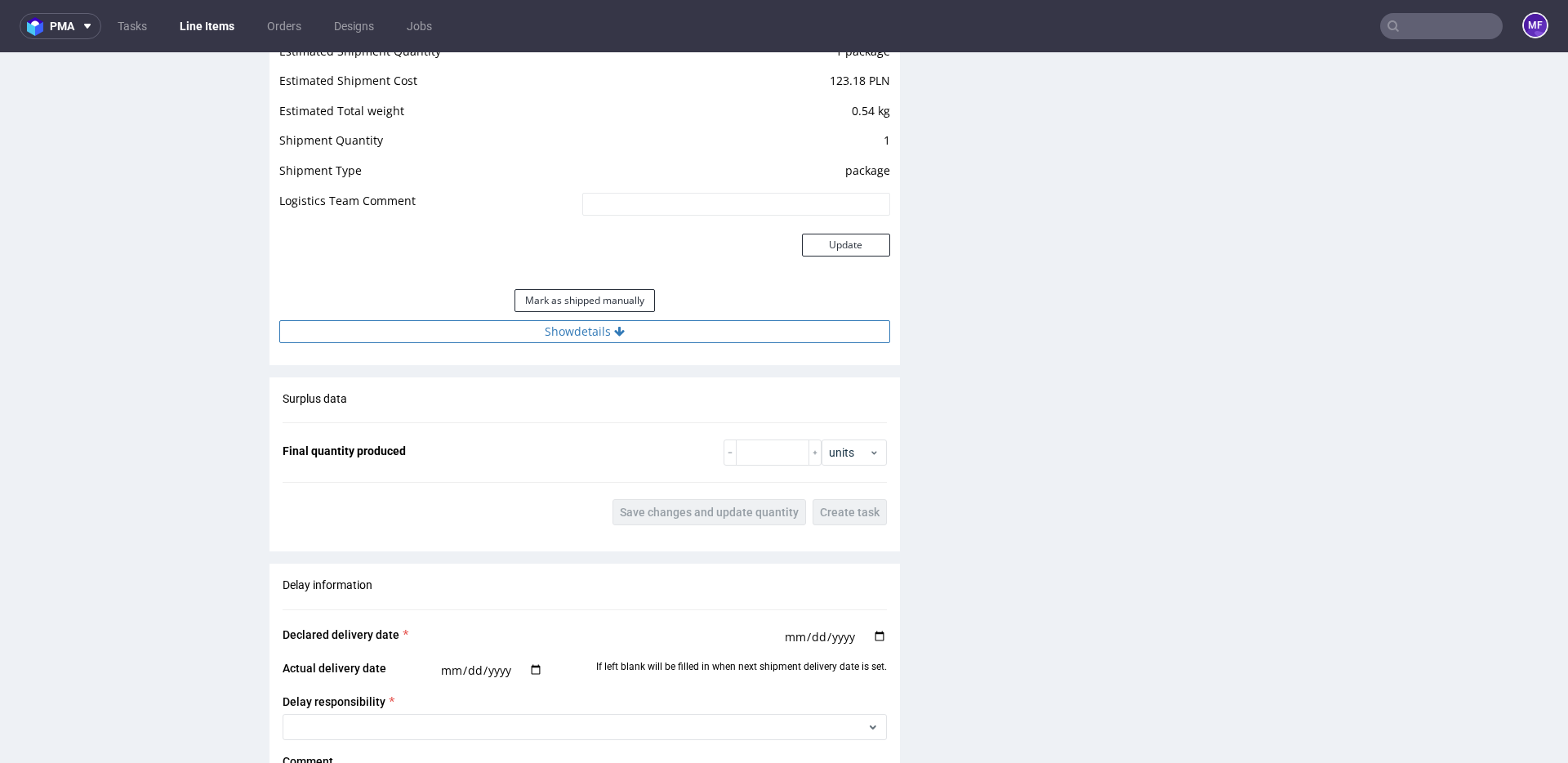
click at [597, 339] on button "Show details" at bounding box center [585, 331] width 611 height 23
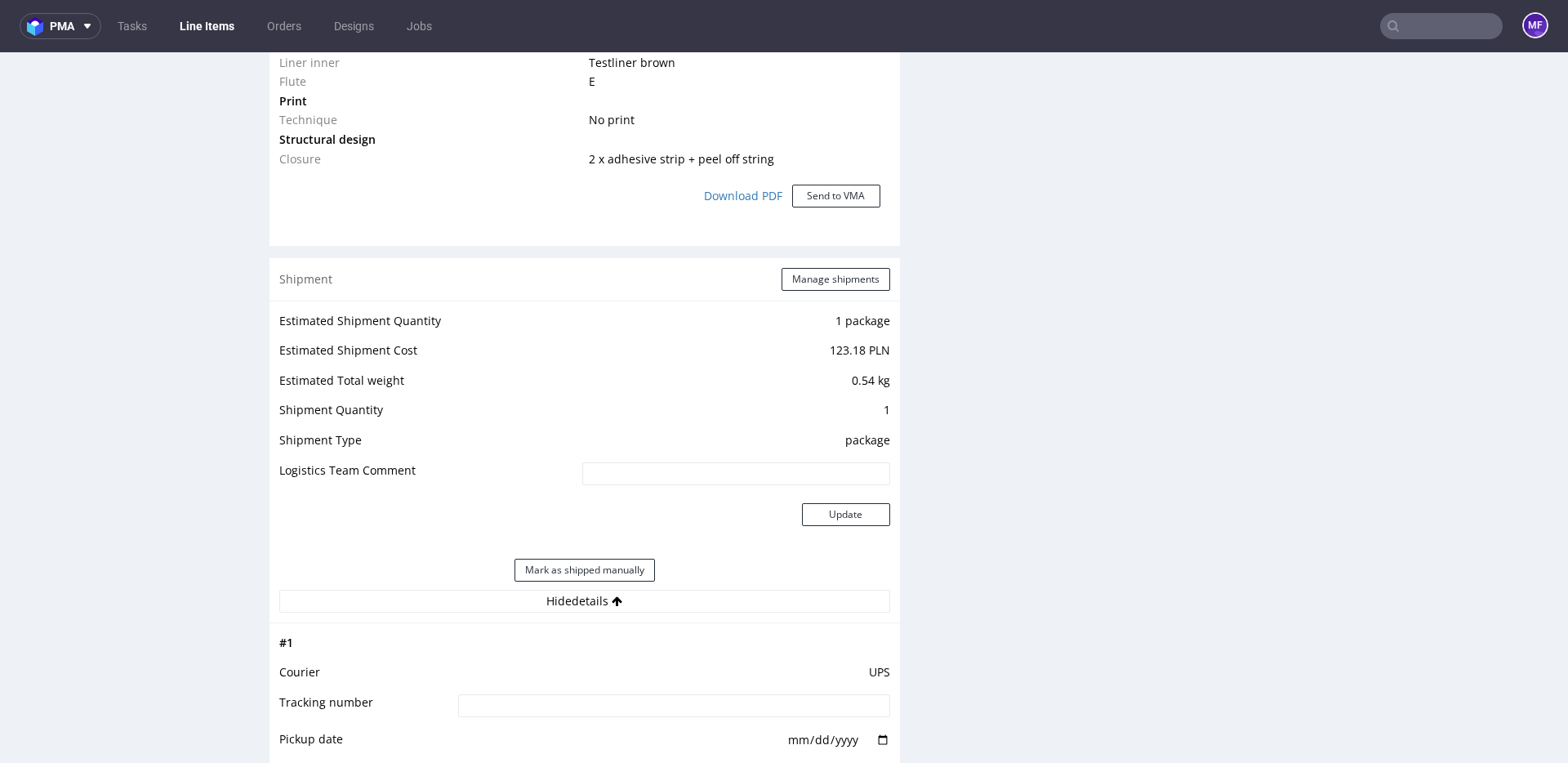
scroll to position [1487, 0]
click at [812, 276] on button "Manage shipments" at bounding box center [836, 274] width 108 height 23
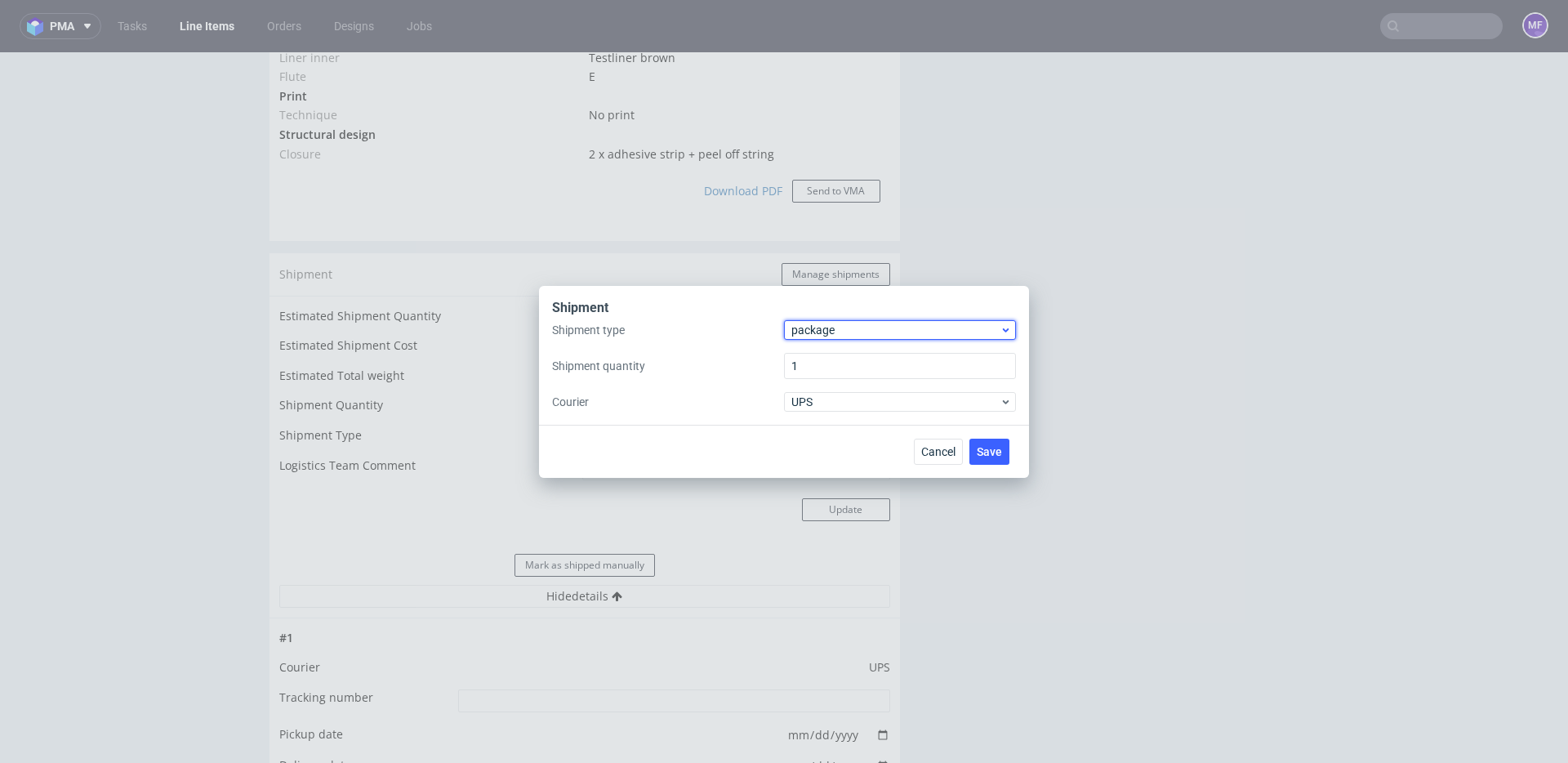
click at [844, 330] on span "package" at bounding box center [896, 330] width 209 height 17
click at [841, 370] on div "pallet" at bounding box center [900, 364] width 219 height 29
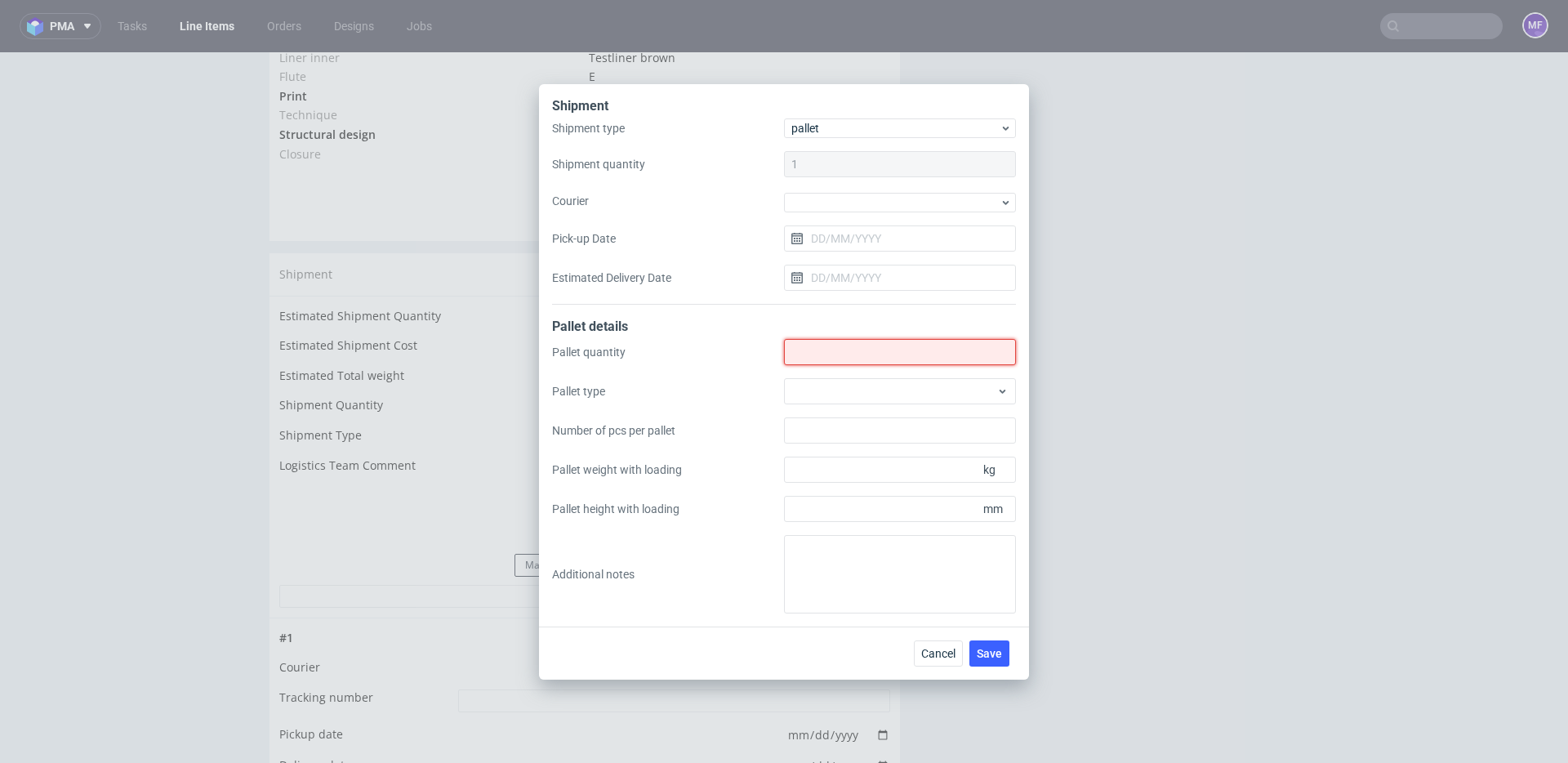
click at [831, 357] on input "Shipment type" at bounding box center [900, 351] width 232 height 26
type input "1"
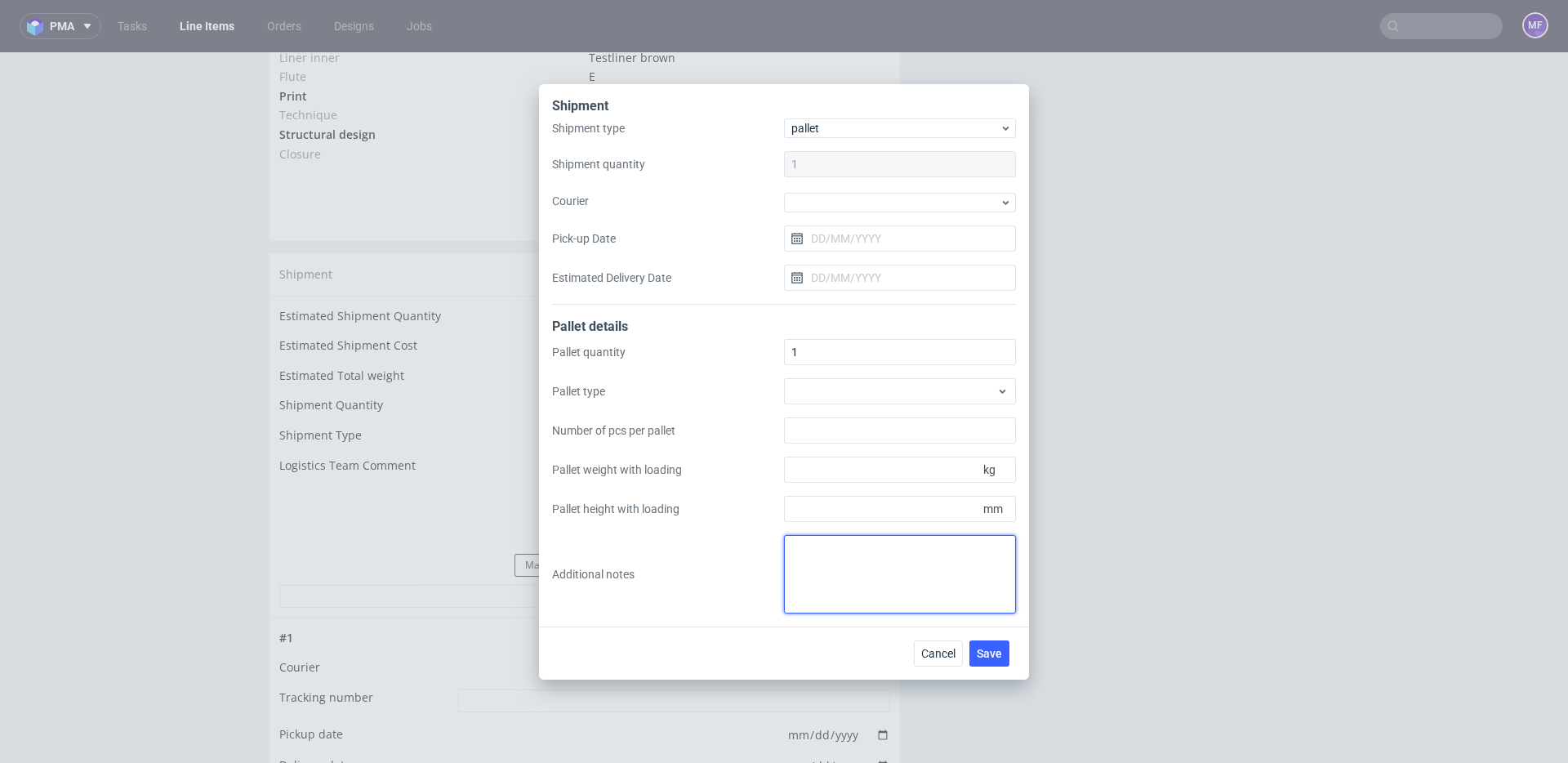
click at [831, 563] on textarea at bounding box center [900, 574] width 232 height 78
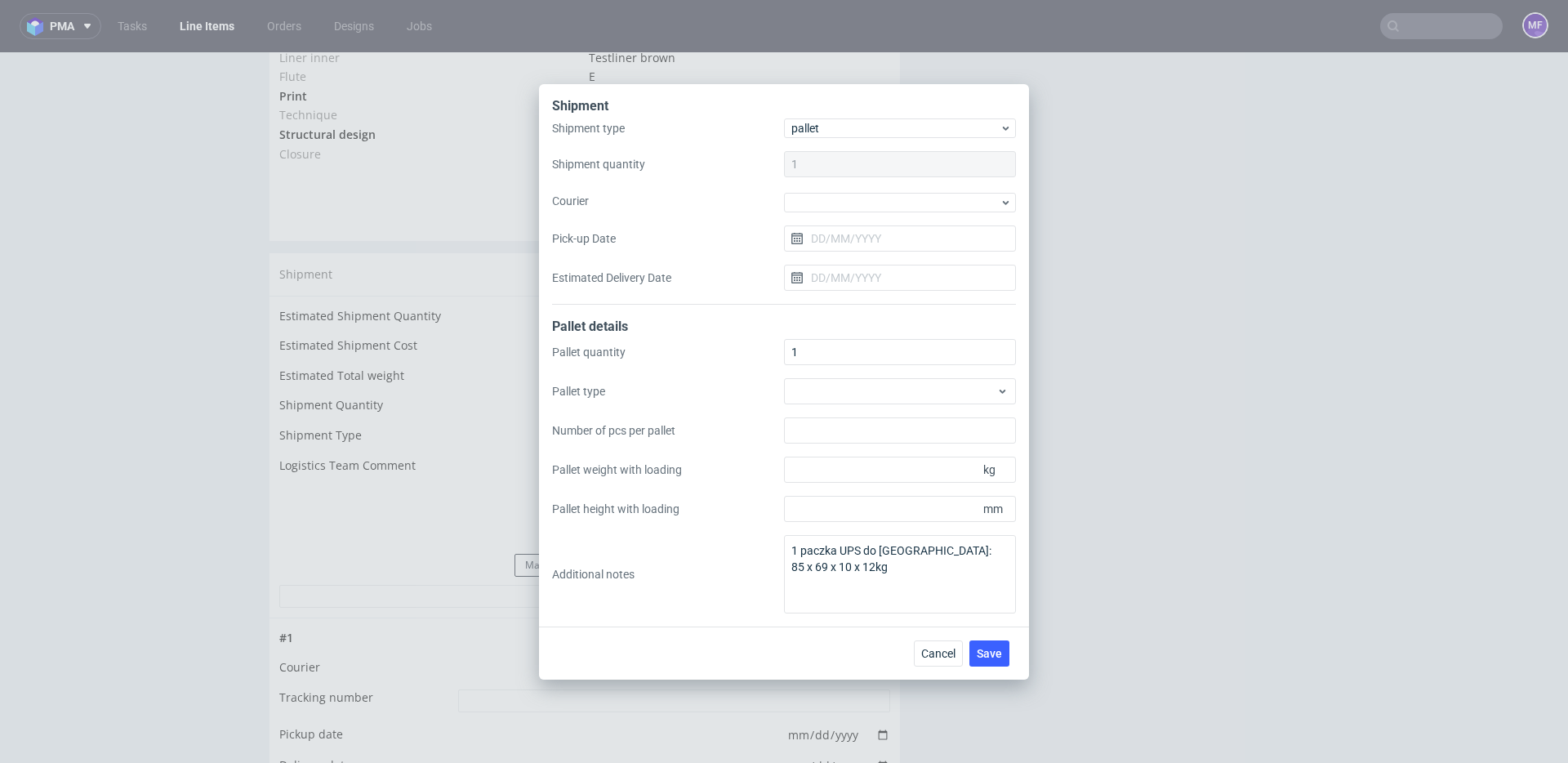
click at [799, 647] on div "Cancel Save" at bounding box center [784, 653] width 490 height 53
click at [940, 567] on textarea "1 paczka UPS do [GEOGRAPHIC_DATA]: 85 x 69 x 10 x 12kg" at bounding box center [900, 574] width 232 height 78
type textarea "1 paczka UPS do [GEOGRAPHIC_DATA]: 85 x 69 x 10 x 12kg proforma w kom"
click at [842, 650] on div "Cancel Save" at bounding box center [784, 653] width 490 height 53
click at [984, 651] on span "Save" at bounding box center [989, 654] width 25 height 12
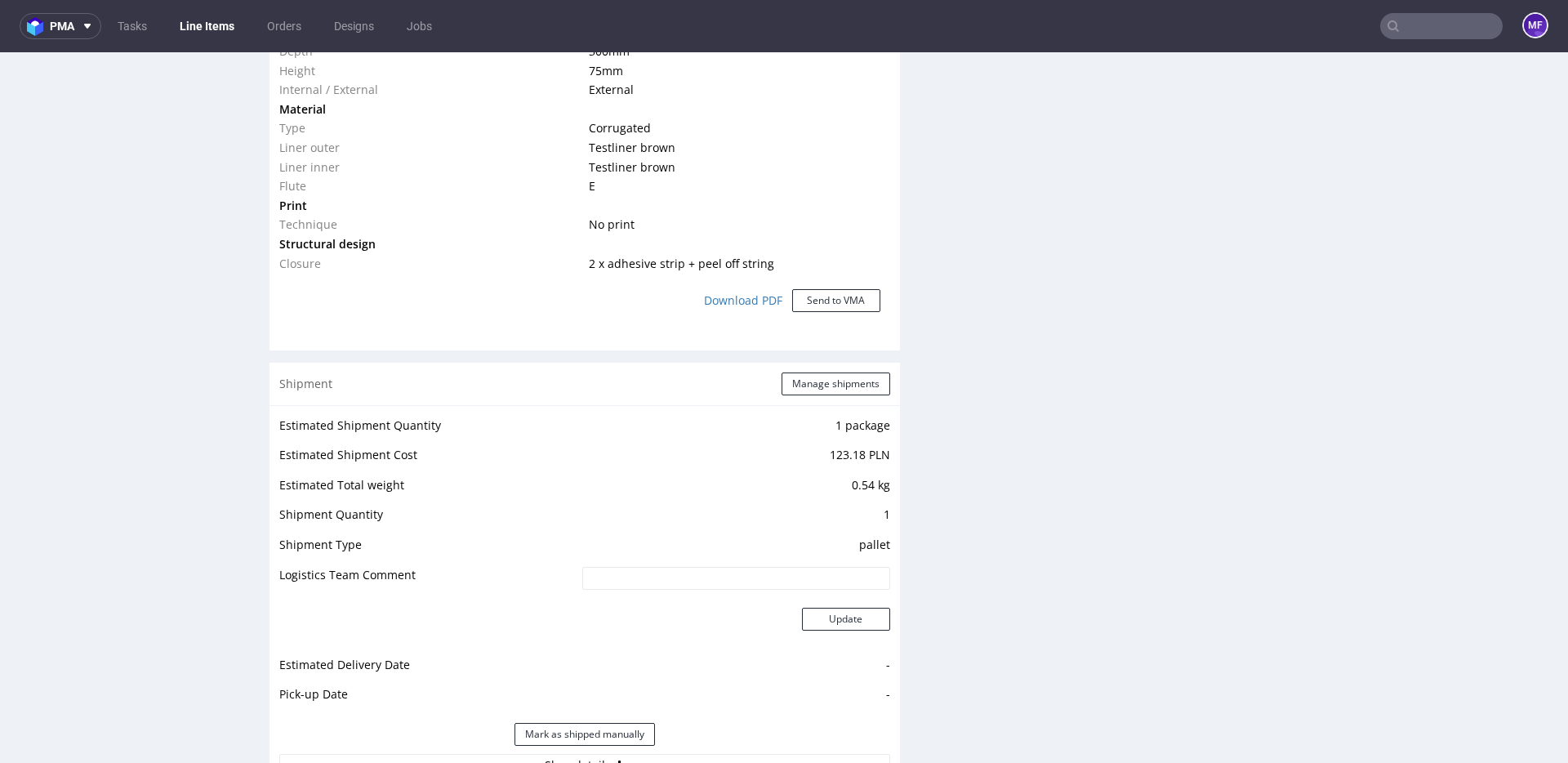
scroll to position [1386, 0]
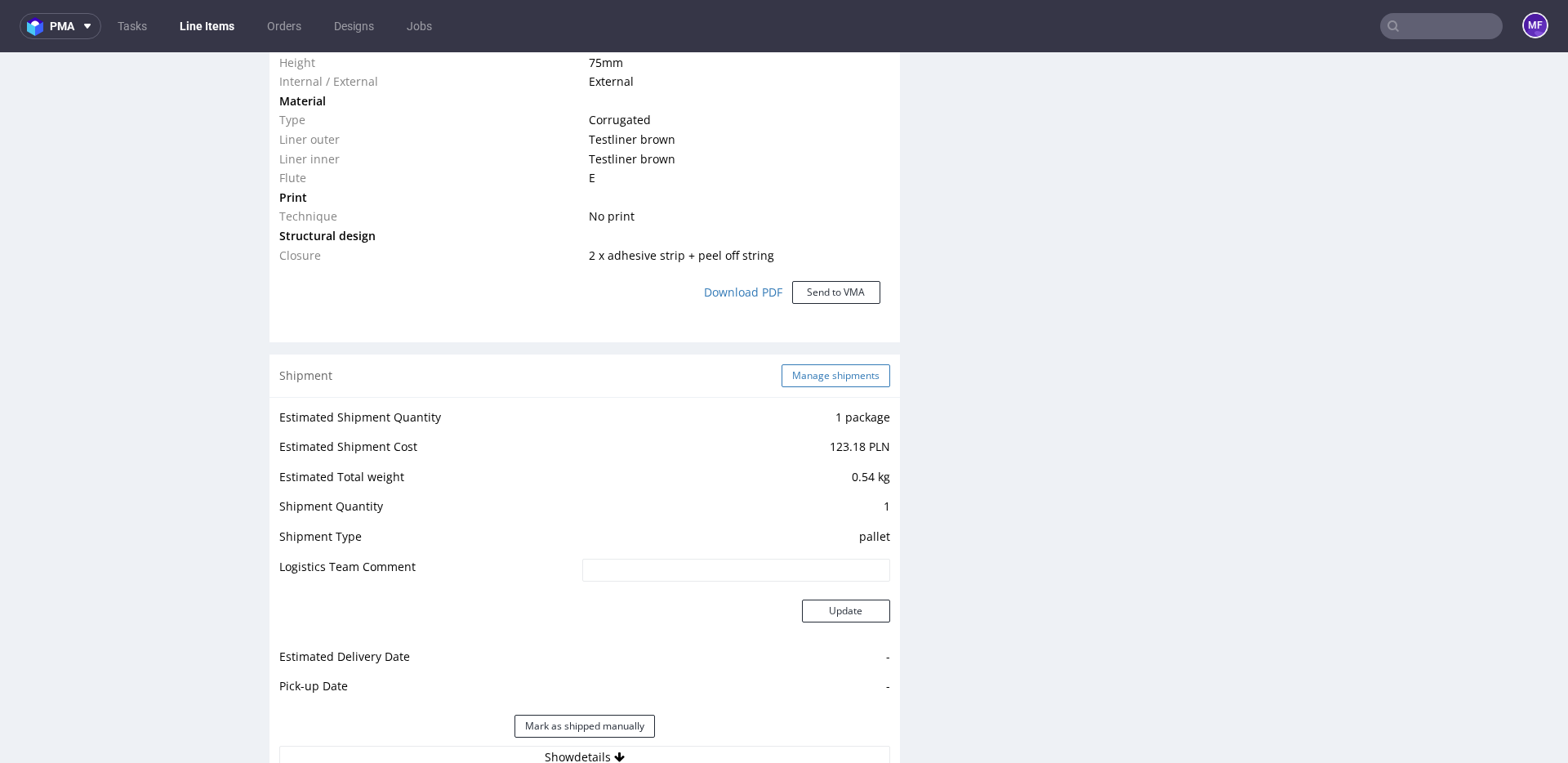
click at [845, 379] on button "Manage shipments" at bounding box center [836, 375] width 108 height 23
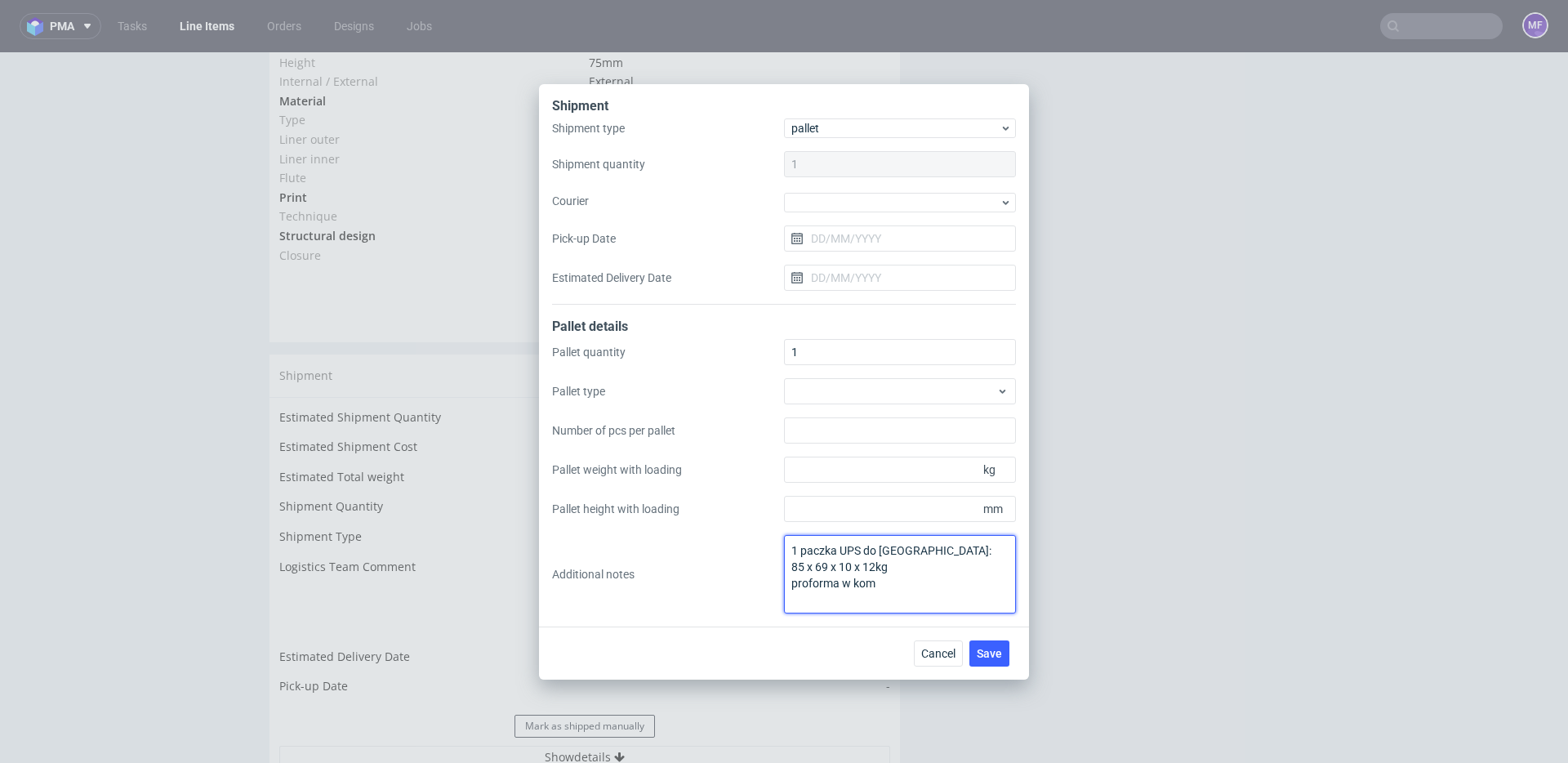
drag, startPoint x: 893, startPoint y: 567, endPoint x: 786, endPoint y: 563, distance: 107.1
click at [786, 563] on textarea "1 paczka UPS do UK: 85 x 69 x 10 x 12kg proforma w kom" at bounding box center [900, 574] width 232 height 78
type textarea "1 paczka UPS do UK: 83 x 69 x 7 x7kg proforma w kom"
click at [980, 653] on span "Save" at bounding box center [989, 654] width 25 height 12
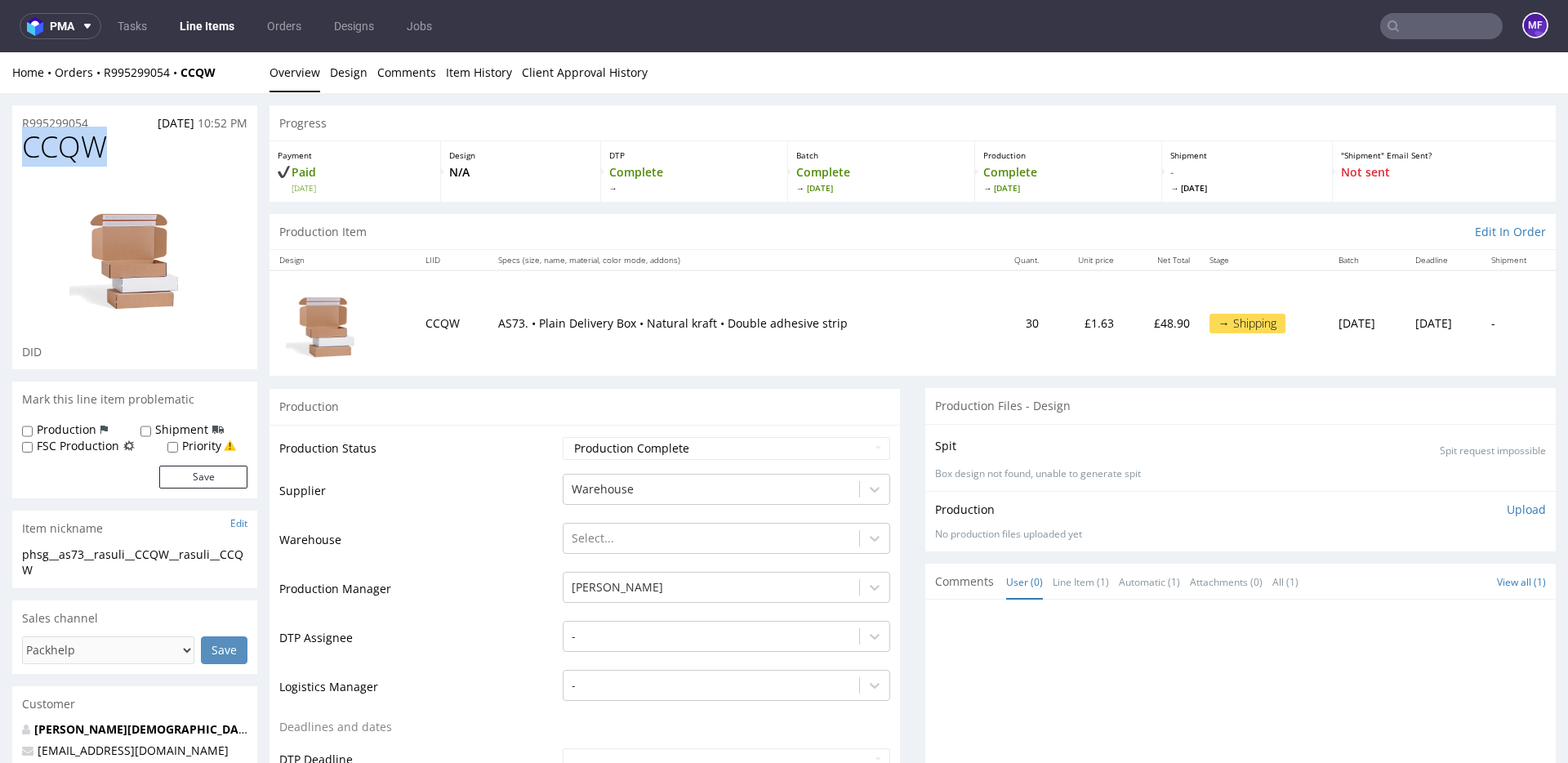
drag, startPoint x: 119, startPoint y: 148, endPoint x: 20, endPoint y: 150, distance: 99.0
click at [20, 150] on div "CCQW DID" at bounding box center [135, 250] width 245 height 238
copy span "CCQW"
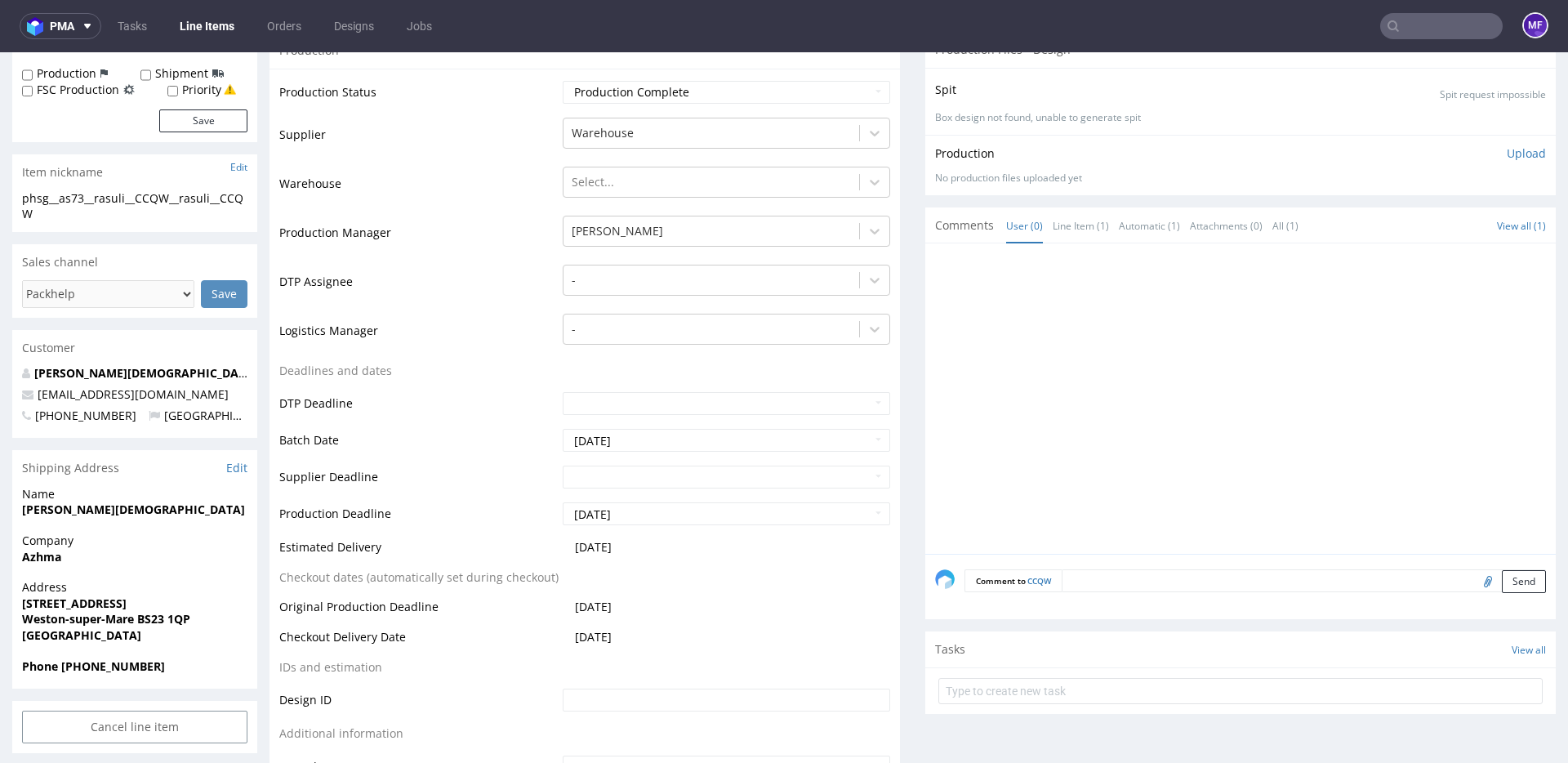
scroll to position [384, 0]
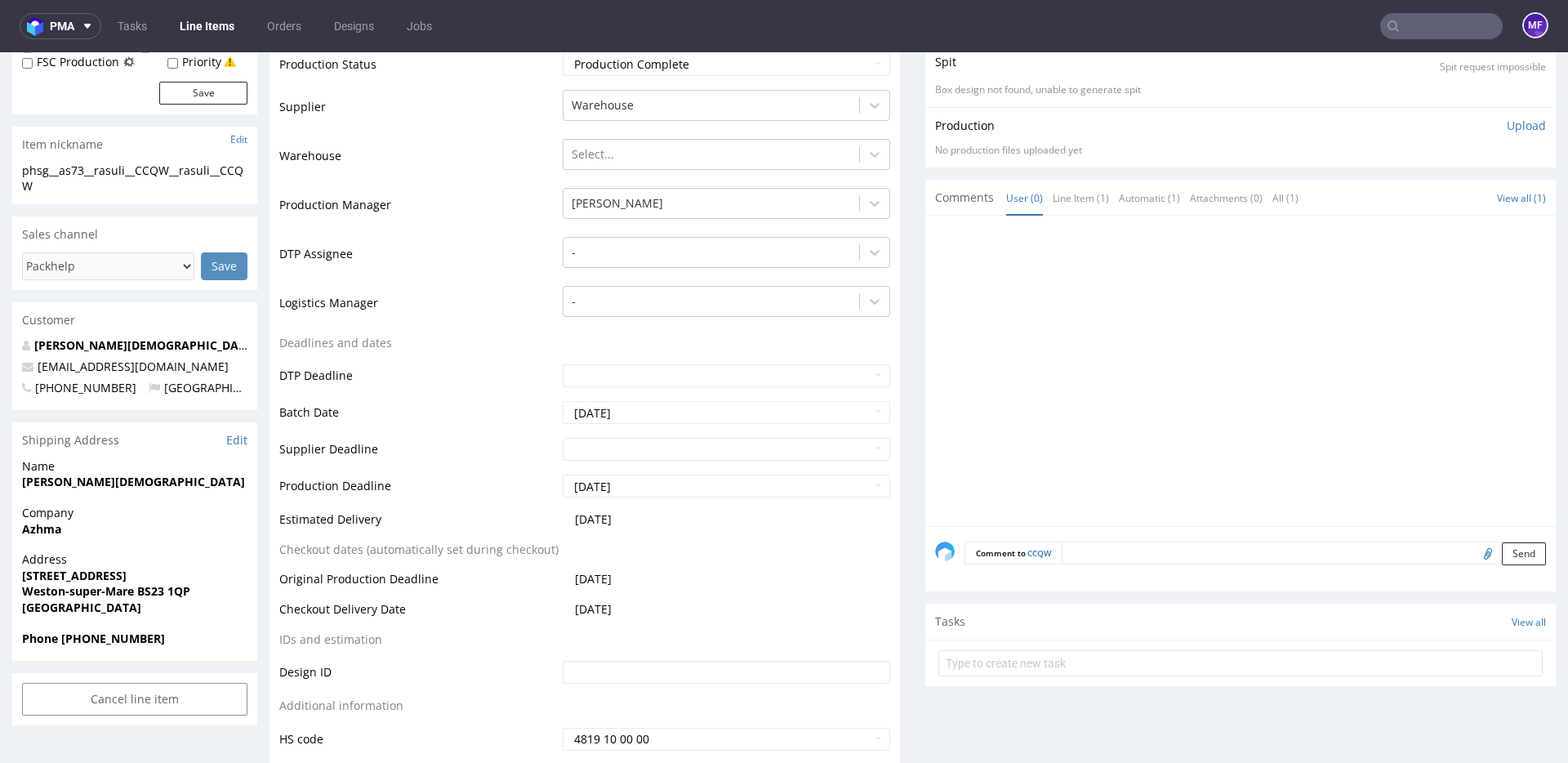
click at [1475, 557] on input "file" at bounding box center [1485, 552] width 23 height 21
type input "C:\fakepath\proforma-invoice-fp2025-09-115.pdf"
click at [1502, 548] on button "Send" at bounding box center [1524, 553] width 44 height 23
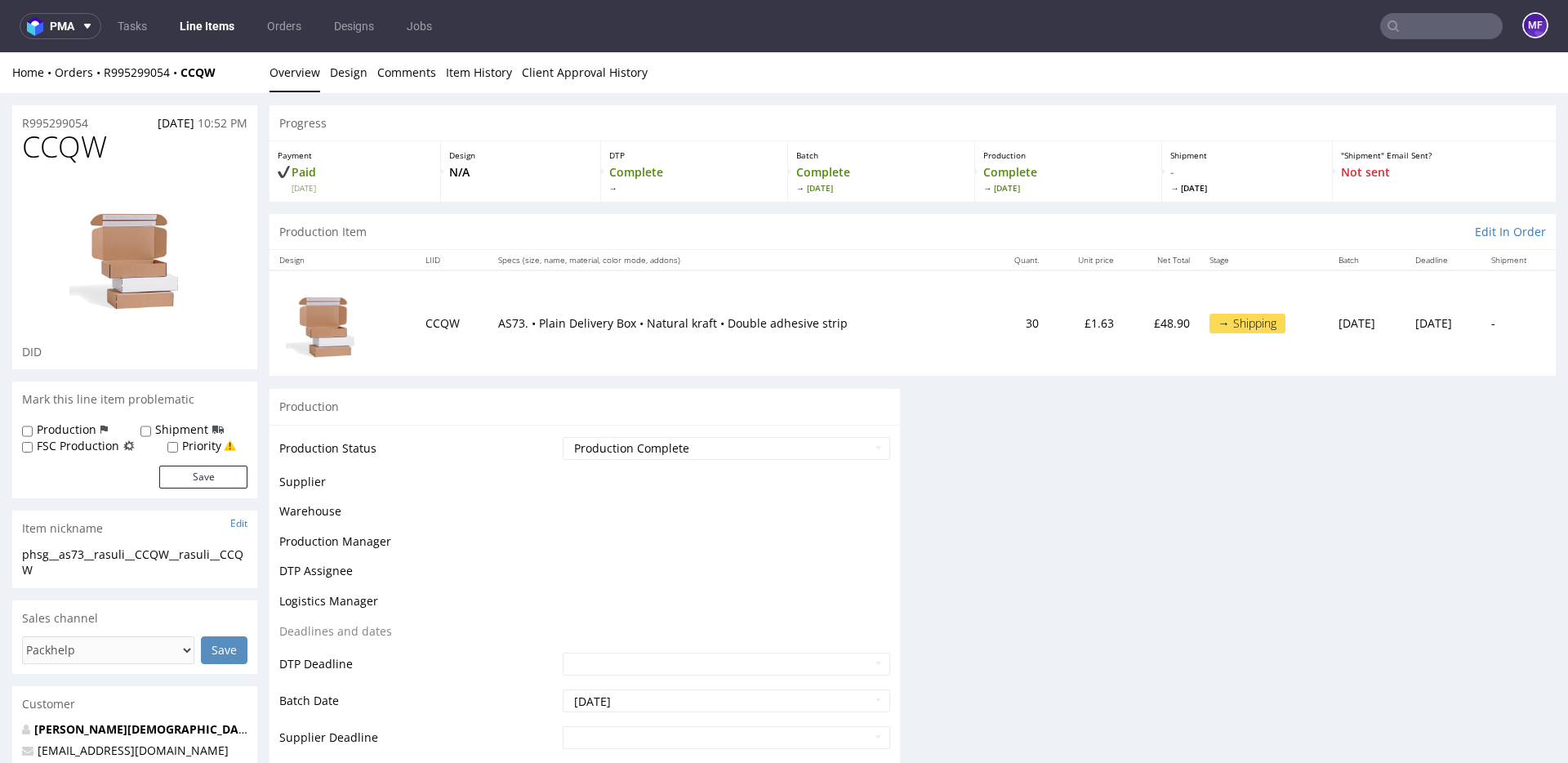
scroll to position [0, 0]
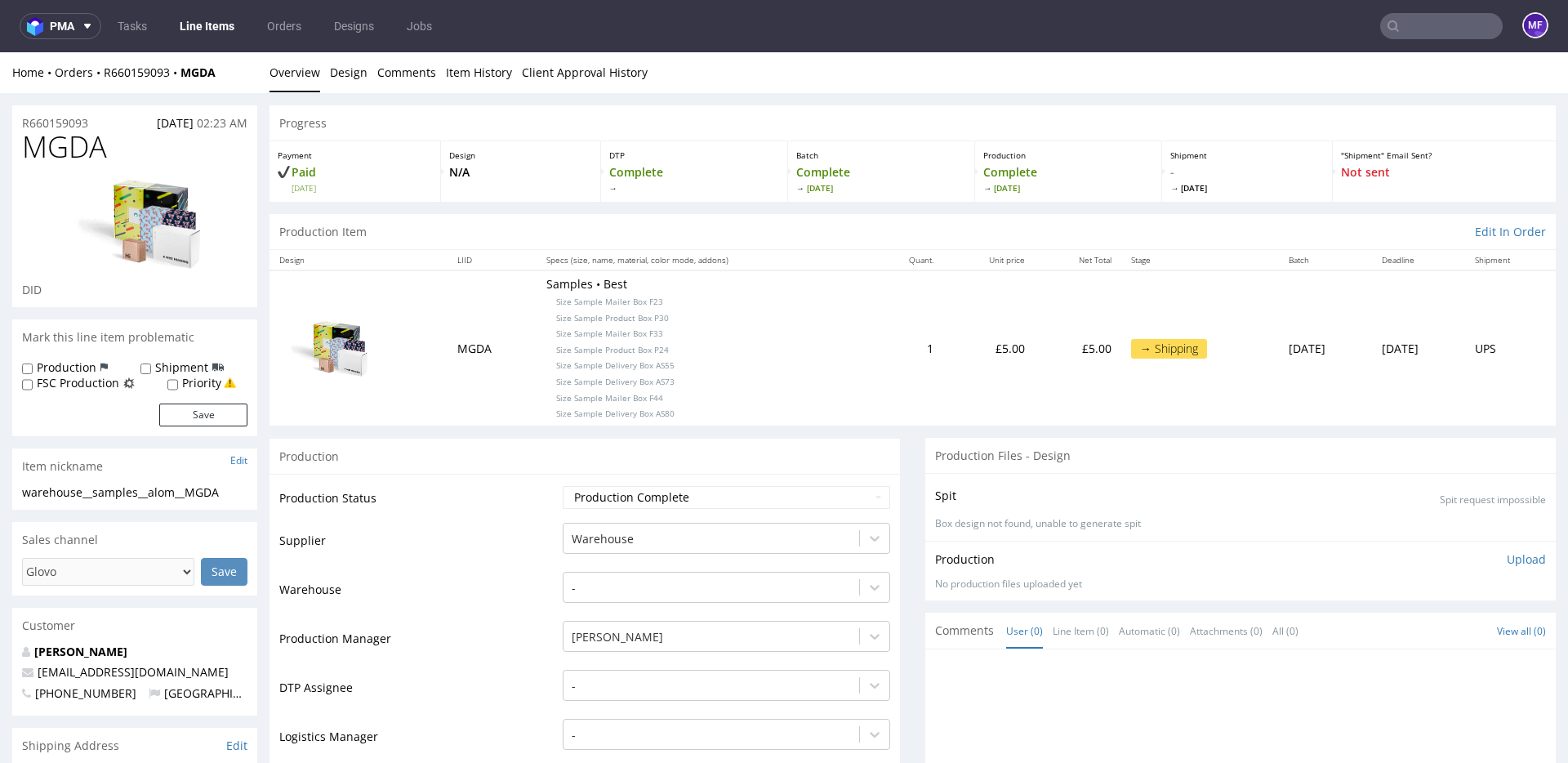
scroll to position [627, 0]
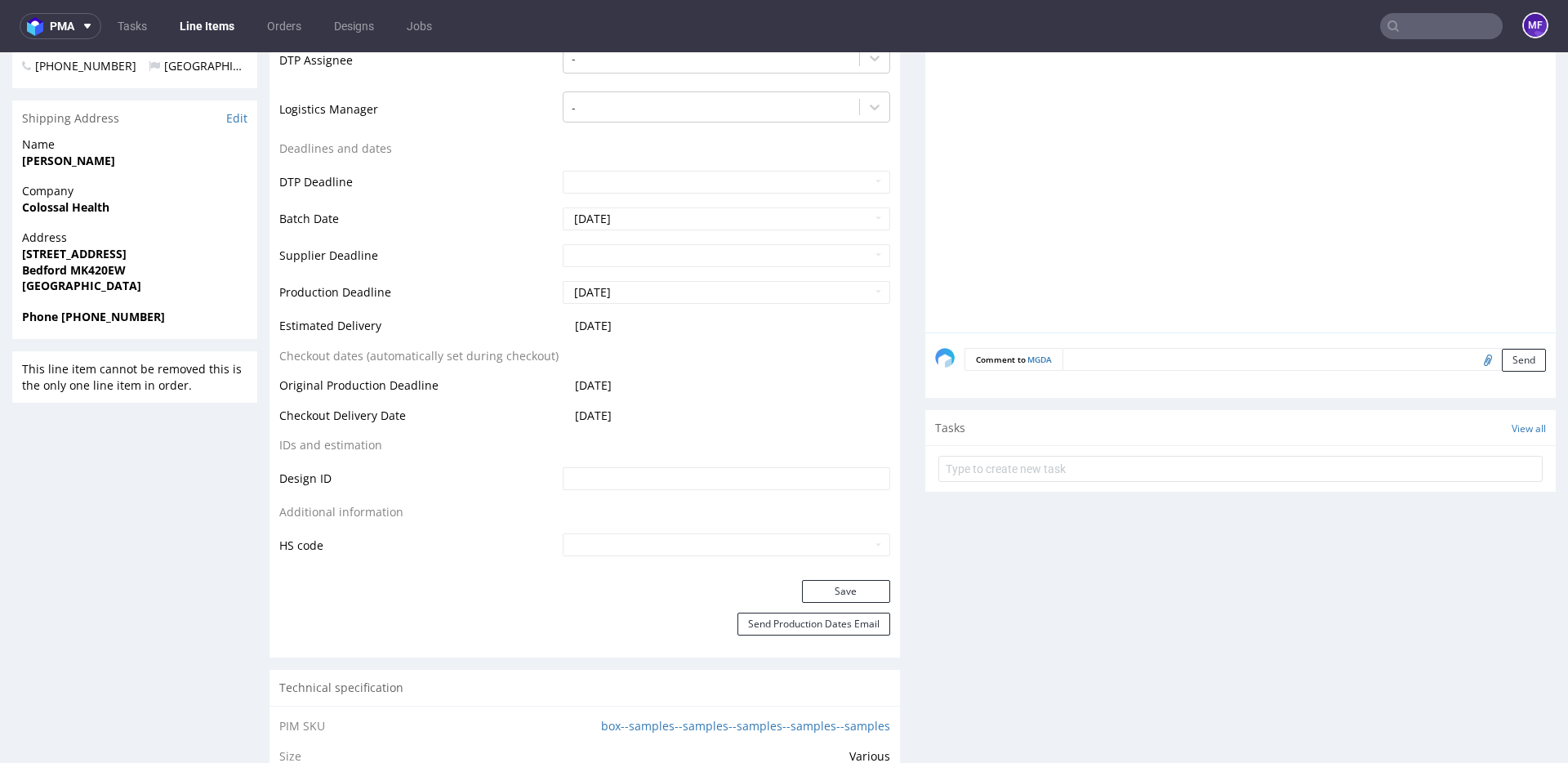
click at [1475, 359] on input "file" at bounding box center [1485, 359] width 23 height 21
type input "C:\fakepath\proforma-invoice-fp2025-09-114.pdf"
click at [1502, 364] on button "Send" at bounding box center [1524, 359] width 44 height 23
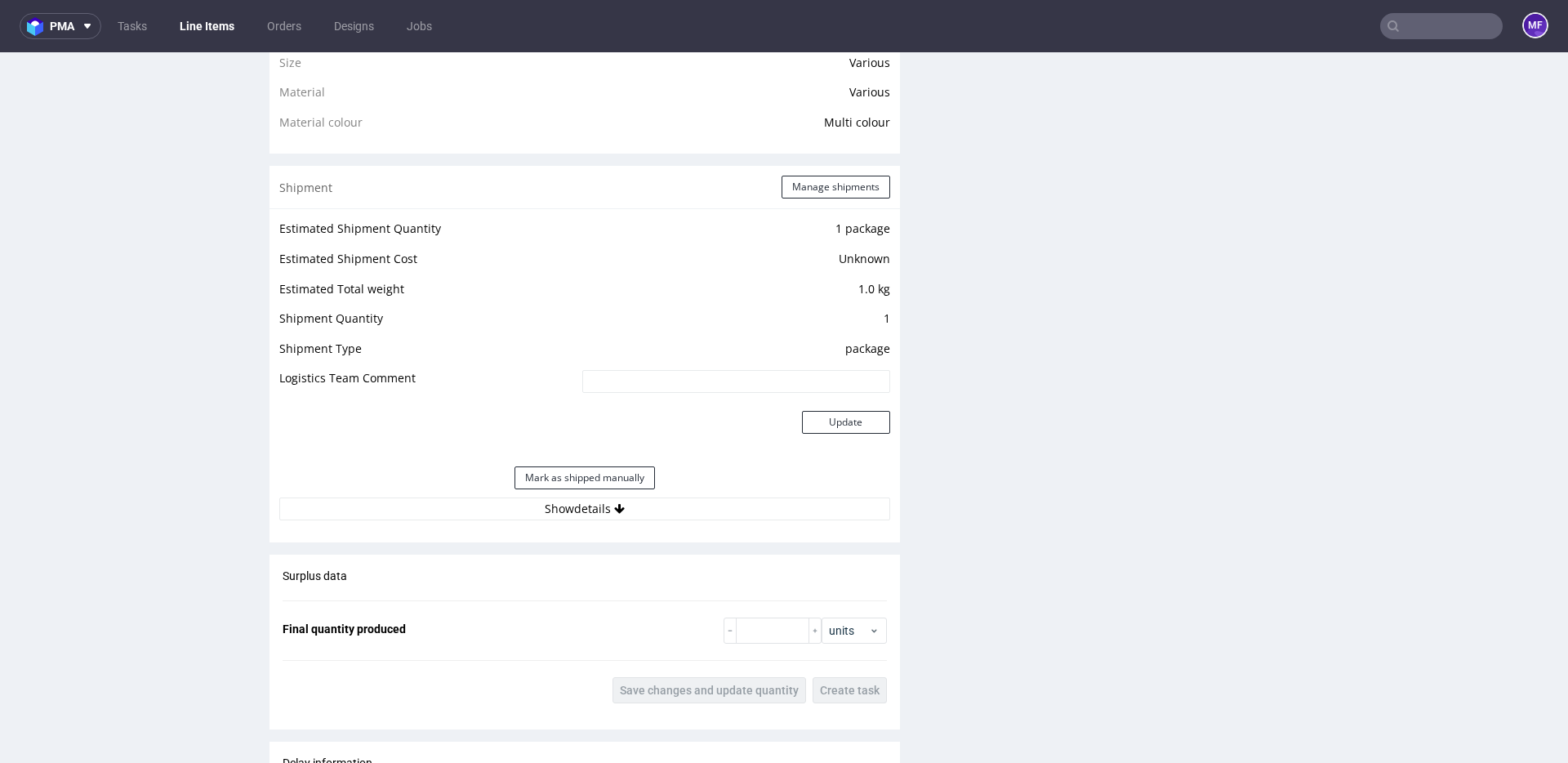
scroll to position [1348, 0]
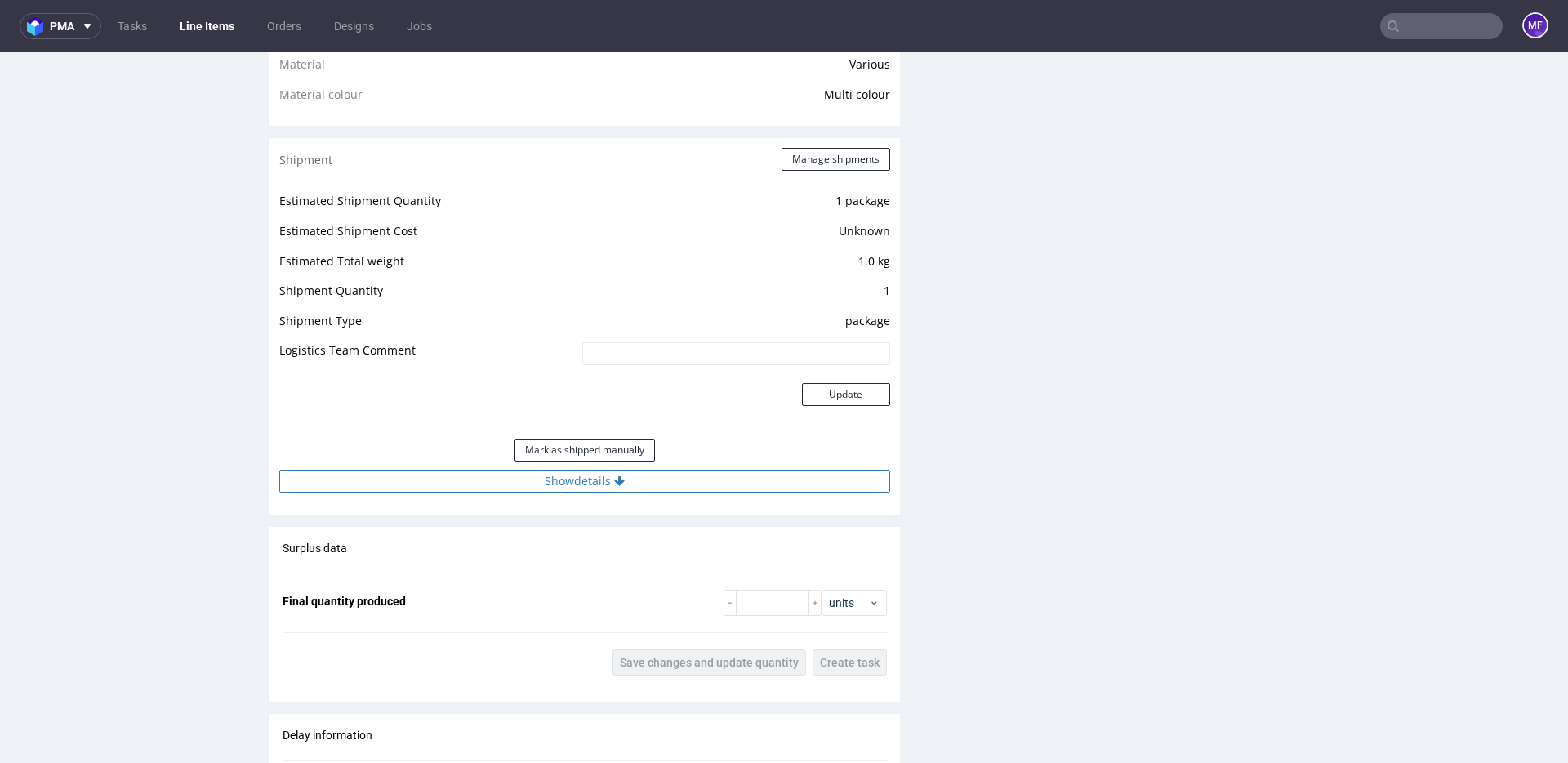
click at [592, 486] on button "Show details" at bounding box center [585, 480] width 611 height 23
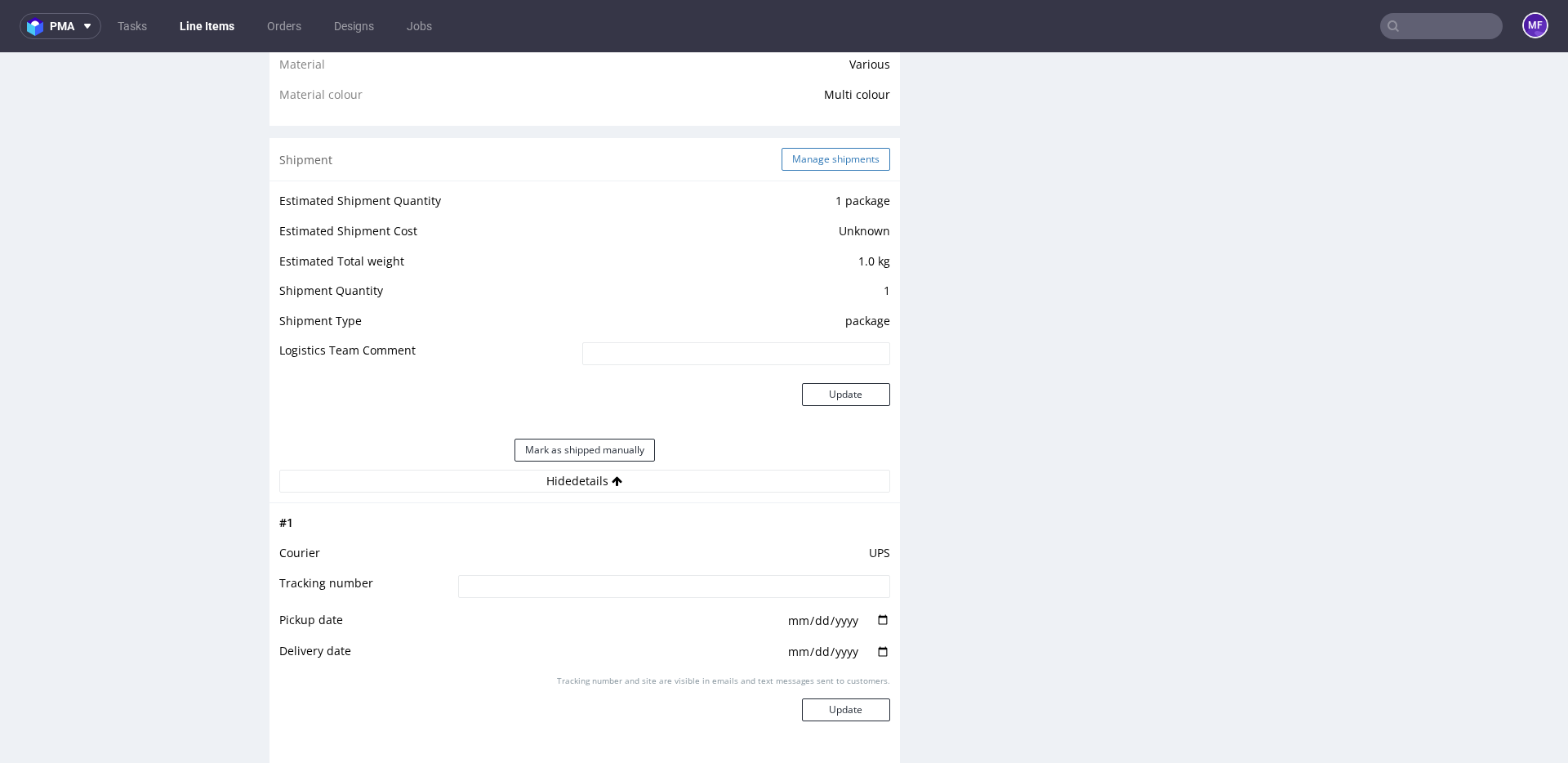
click at [789, 163] on button "Manage shipments" at bounding box center [836, 158] width 108 height 23
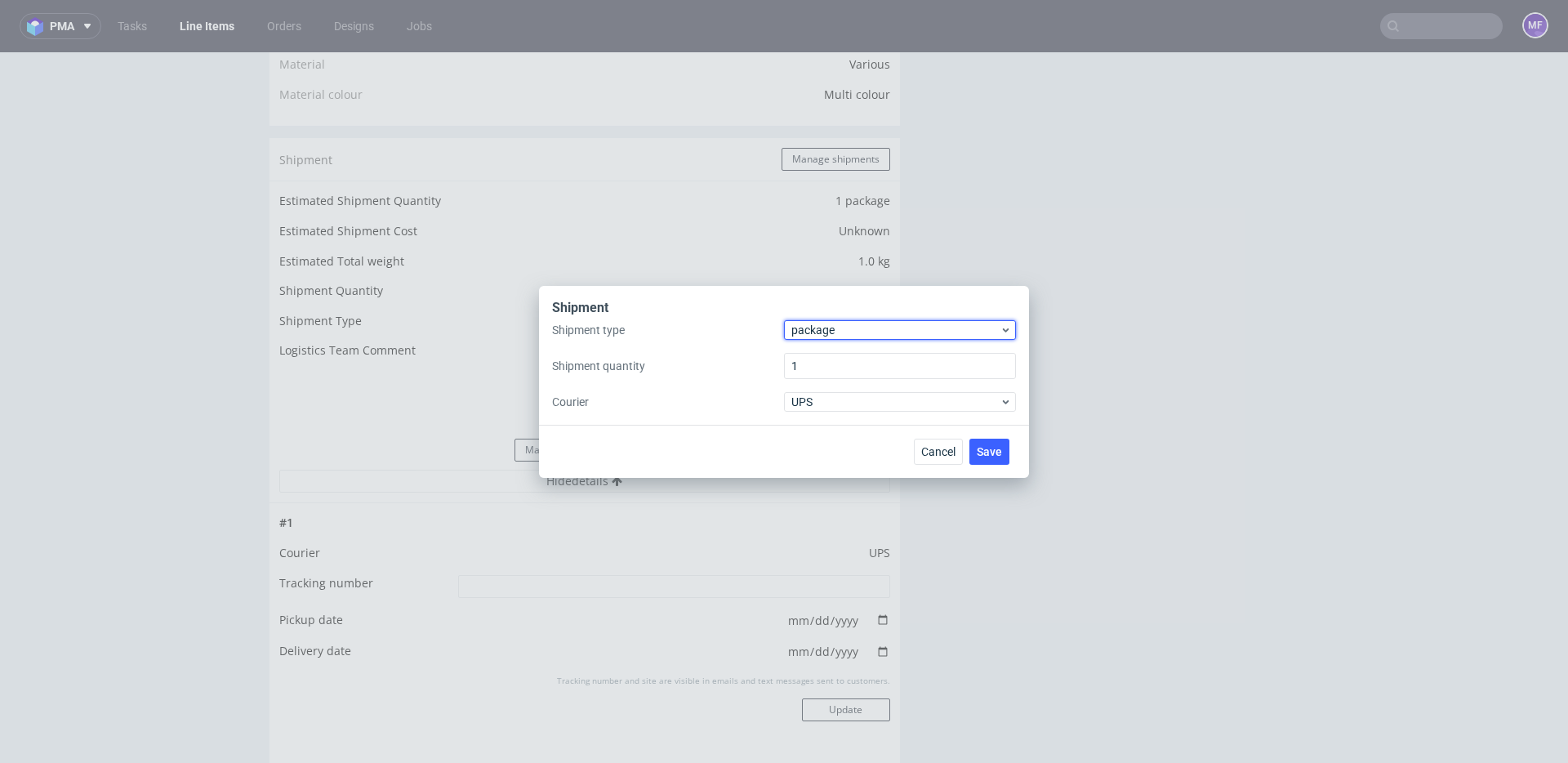
drag, startPoint x: 805, startPoint y: 329, endPoint x: 811, endPoint y: 339, distance: 11.7
click at [805, 329] on span "package" at bounding box center [896, 330] width 209 height 17
click at [822, 364] on div "pallet" at bounding box center [900, 364] width 219 height 29
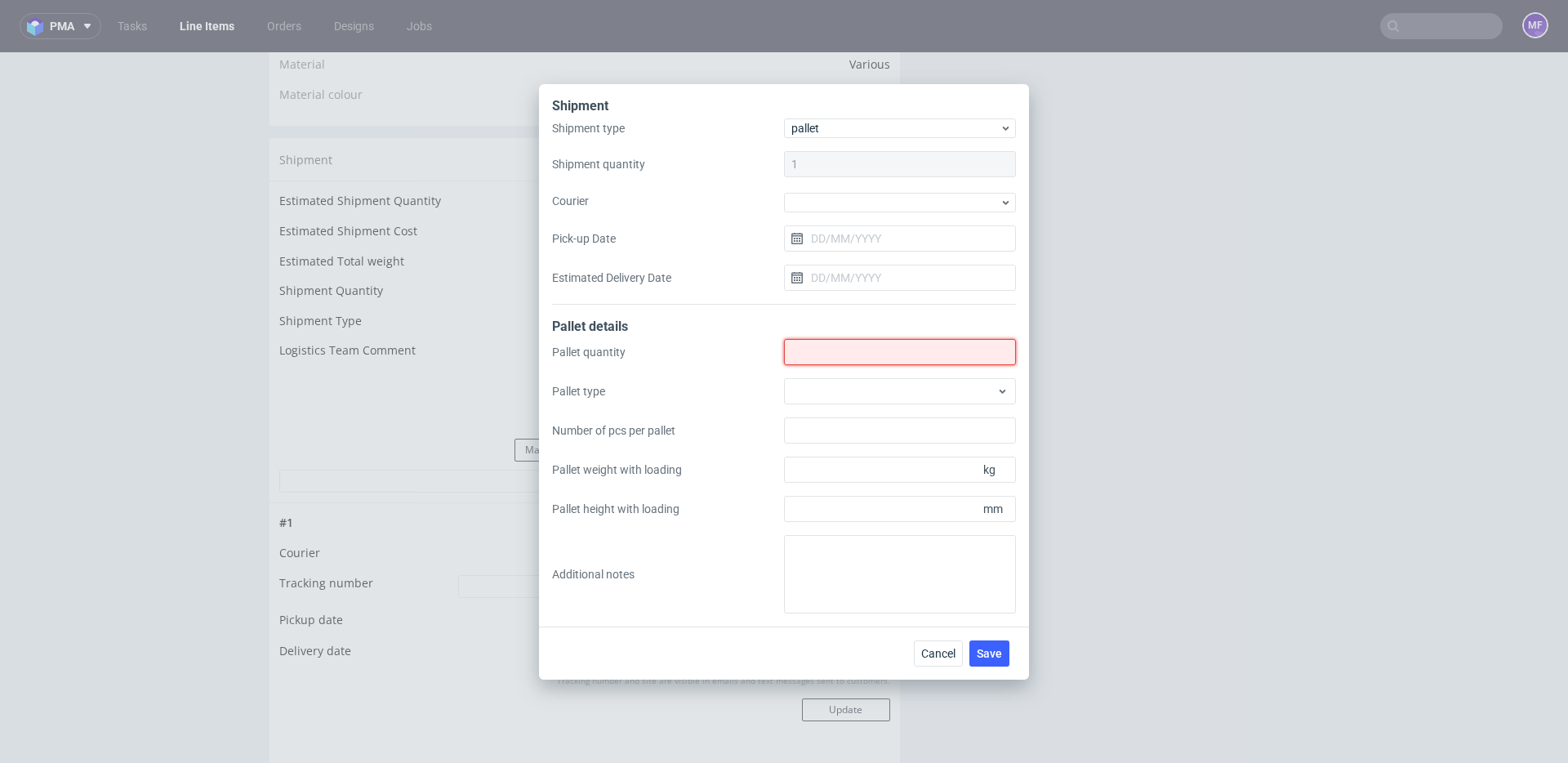
click at [818, 340] on input "Shipment type" at bounding box center [900, 351] width 232 height 26
type input "1"
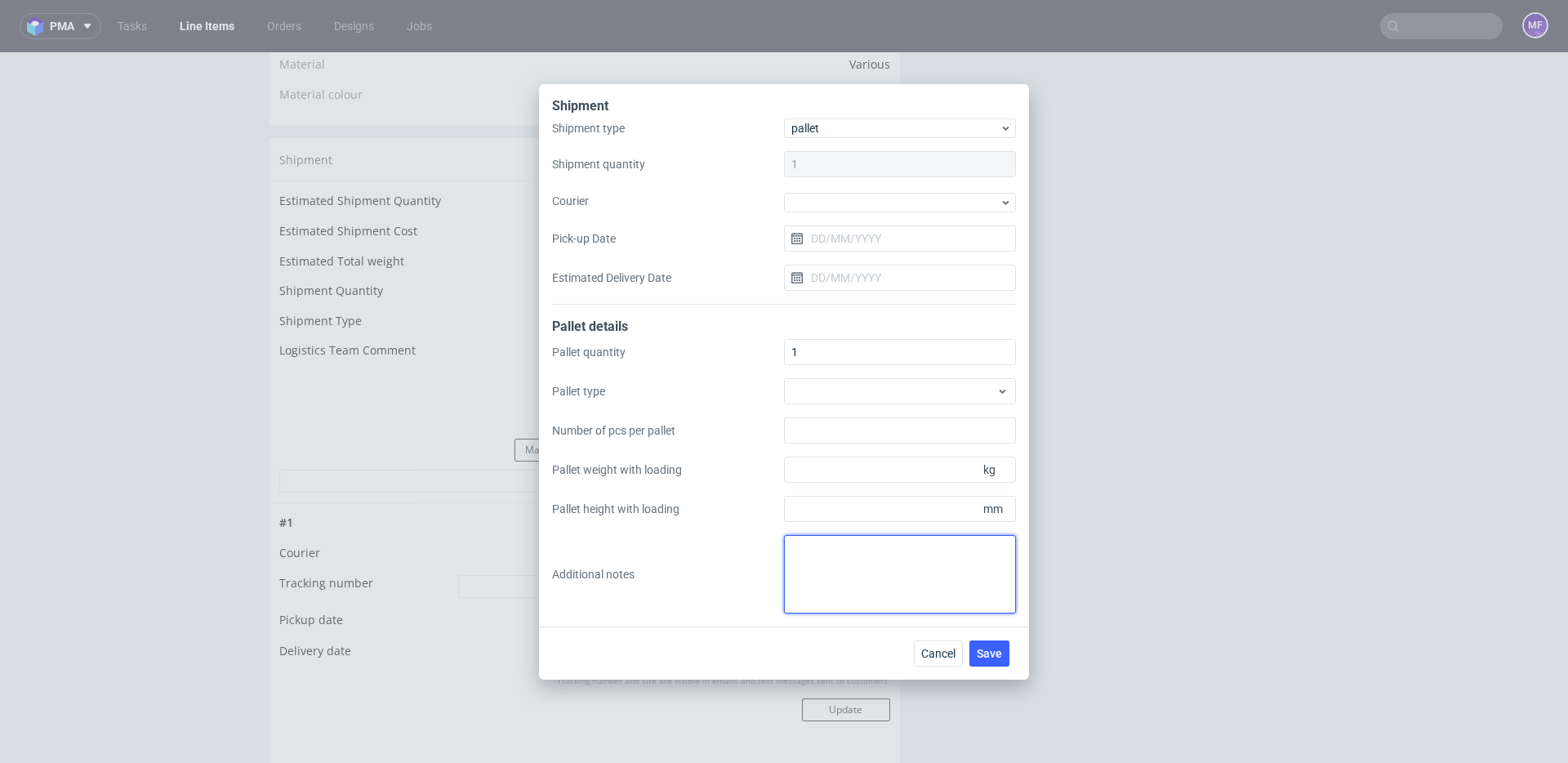
click at [842, 548] on textarea at bounding box center [900, 574] width 232 height 78
paste textarea "45x50x3 0,5 kg"
type textarea "1 paczka UPS do UK: 45x50x3 0,5 kg proforma w kom"
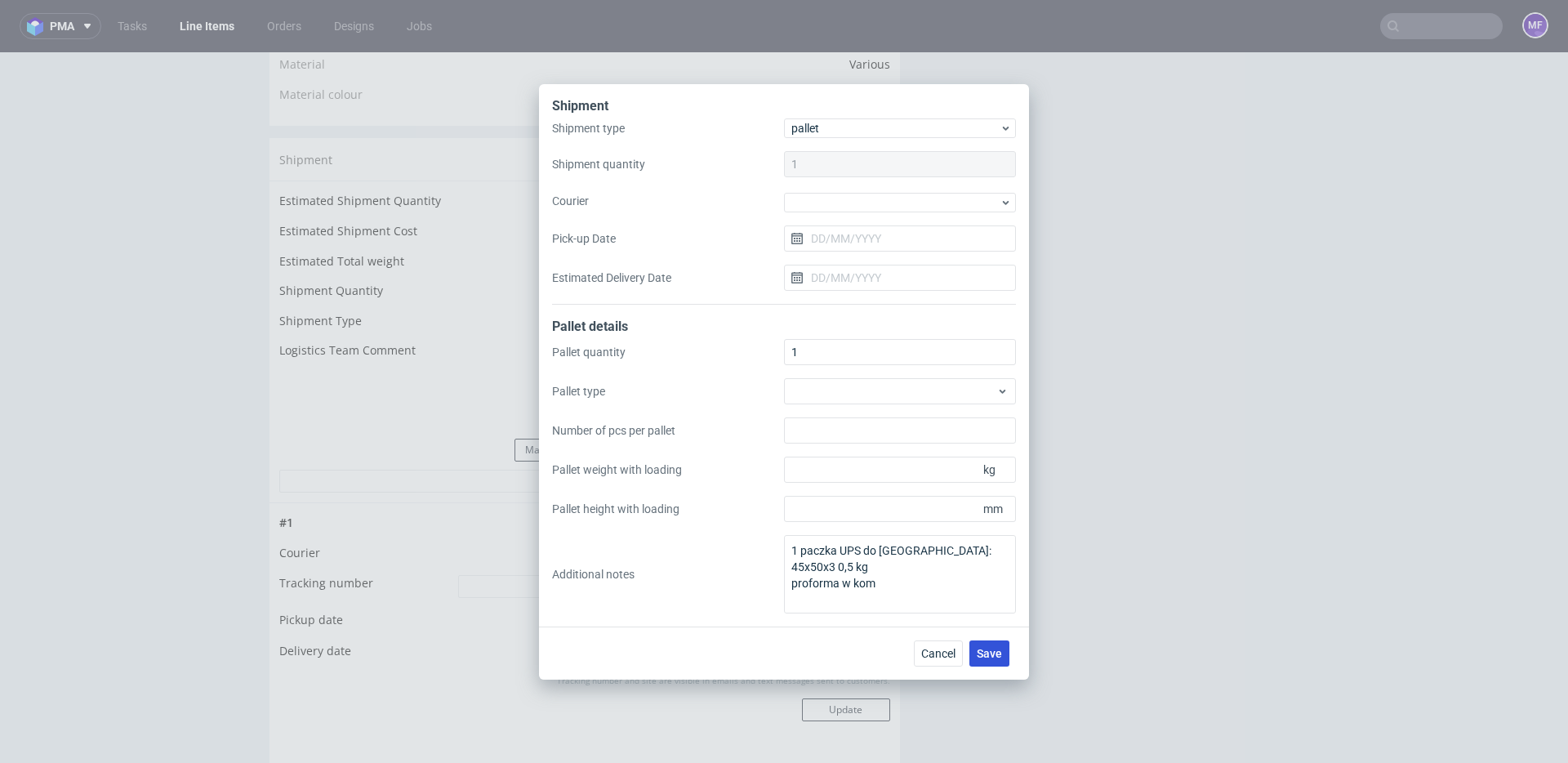
click at [990, 648] on span "Save" at bounding box center [989, 654] width 25 height 12
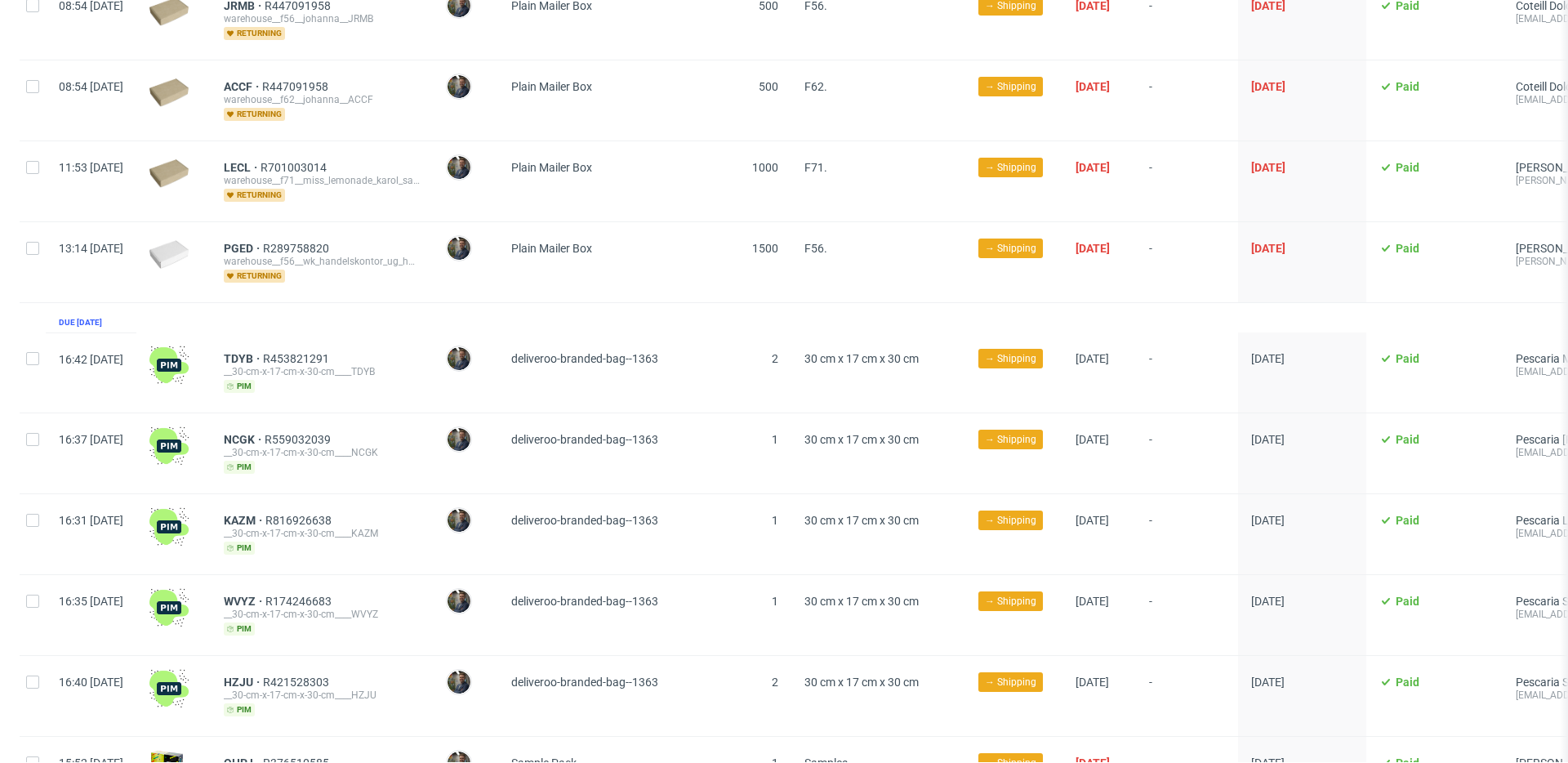
scroll to position [1333, 0]
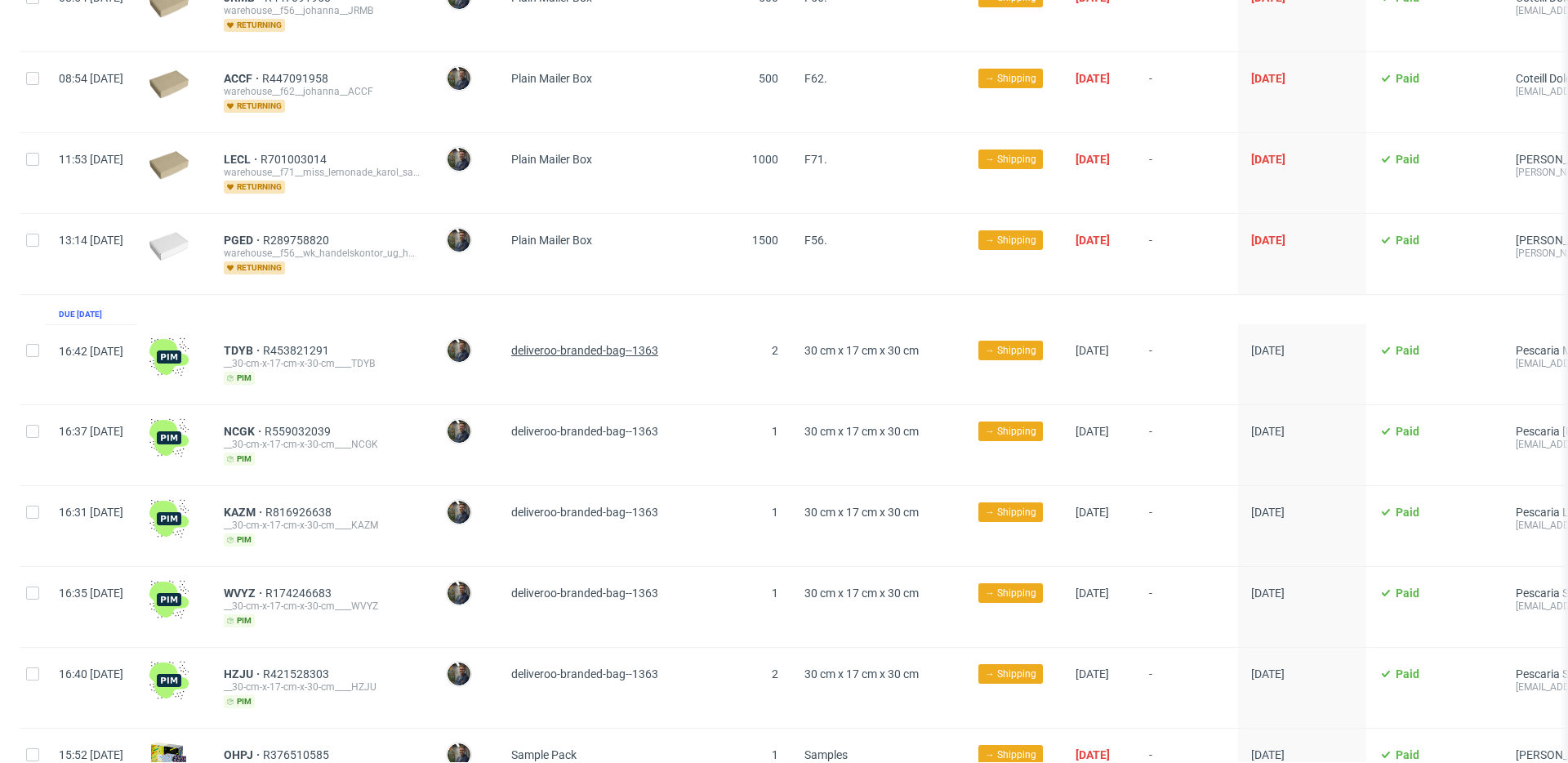
click at [626, 344] on span "deliveroo-branded-bag--1363" at bounding box center [585, 350] width 147 height 13
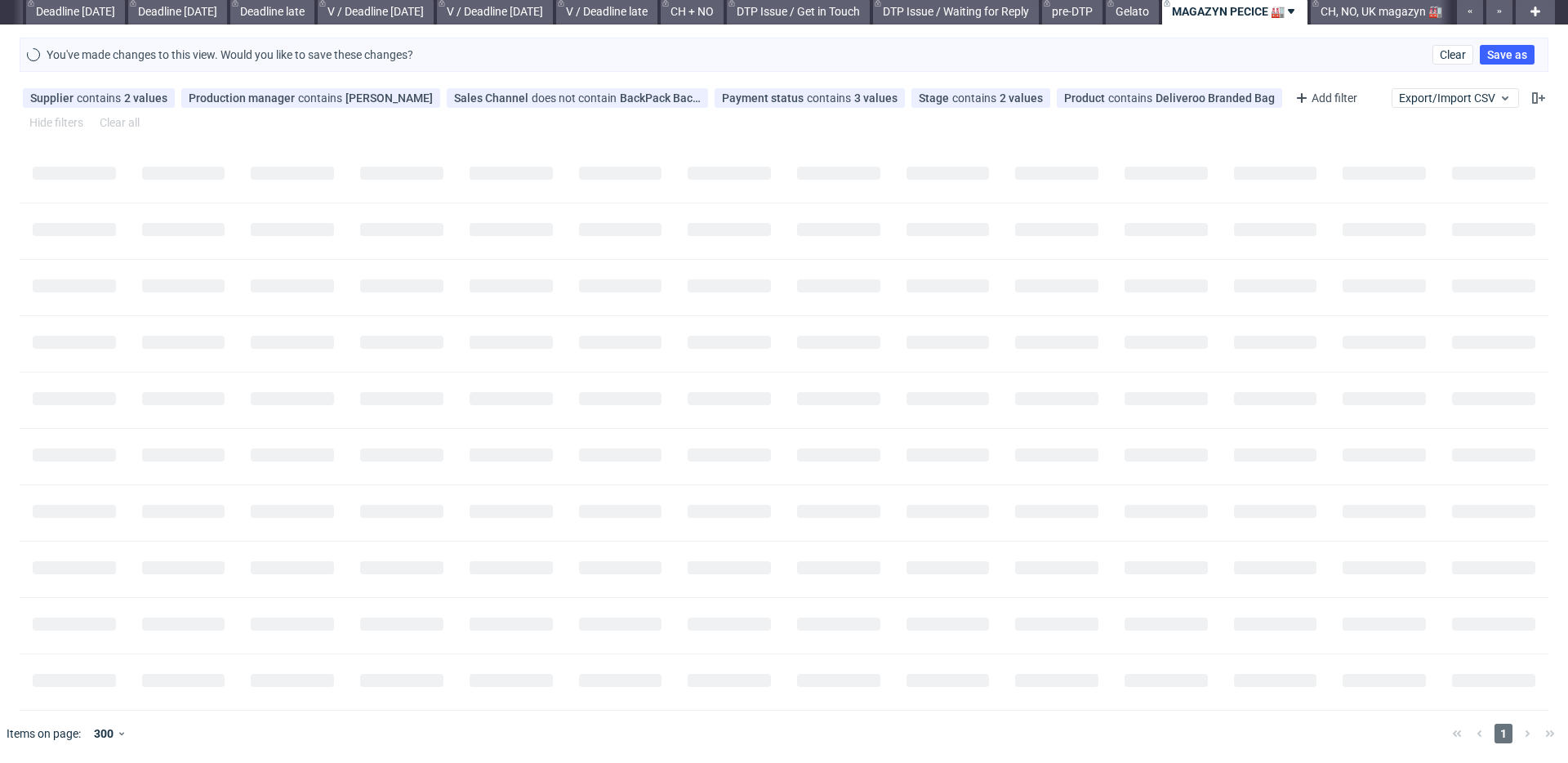
scroll to position [0, 1758]
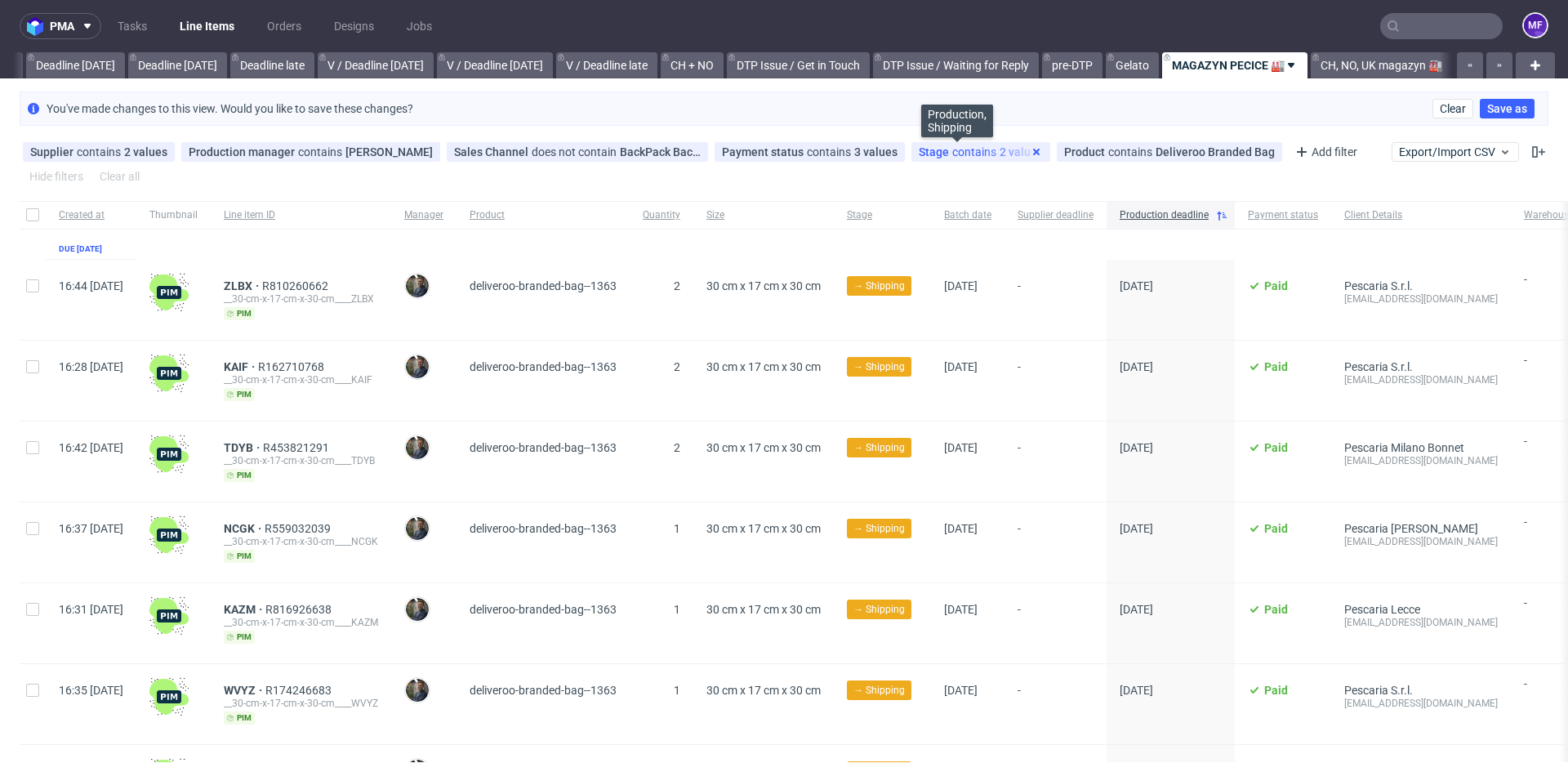
click at [1033, 151] on use at bounding box center [1037, 152] width 7 height 7
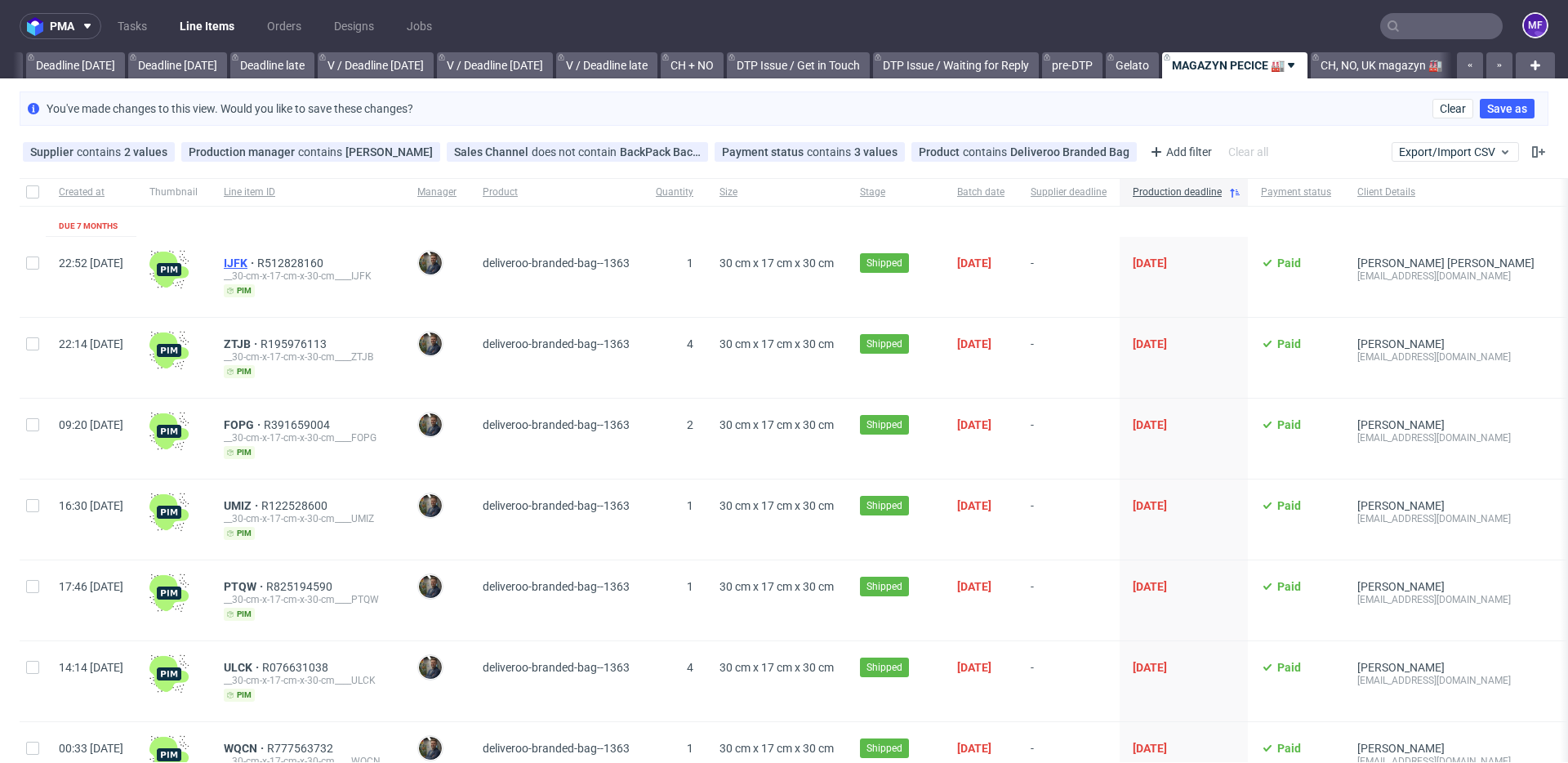
click at [257, 264] on span "IJFK" at bounding box center [240, 263] width 33 height 13
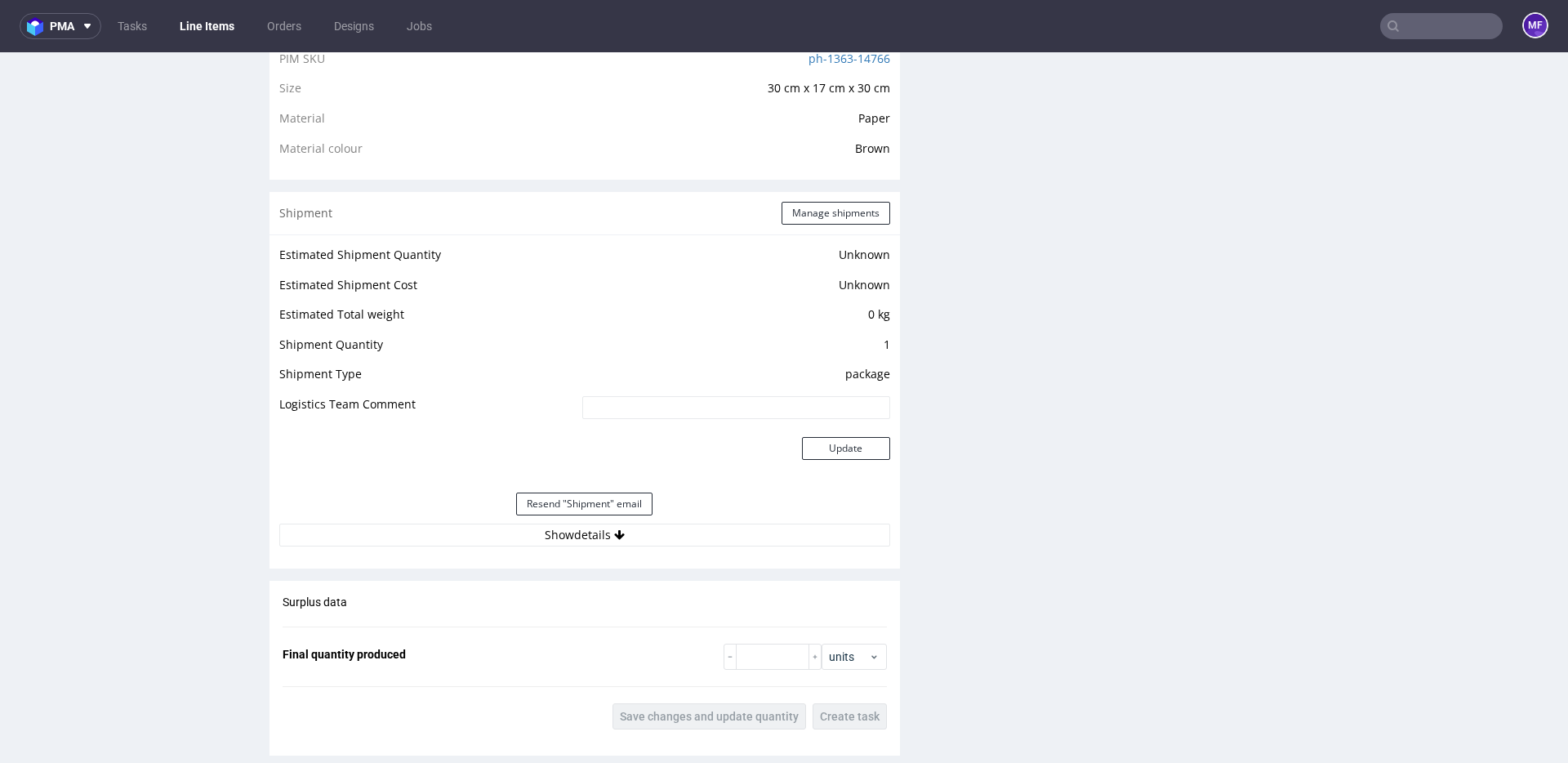
scroll to position [1194, 0]
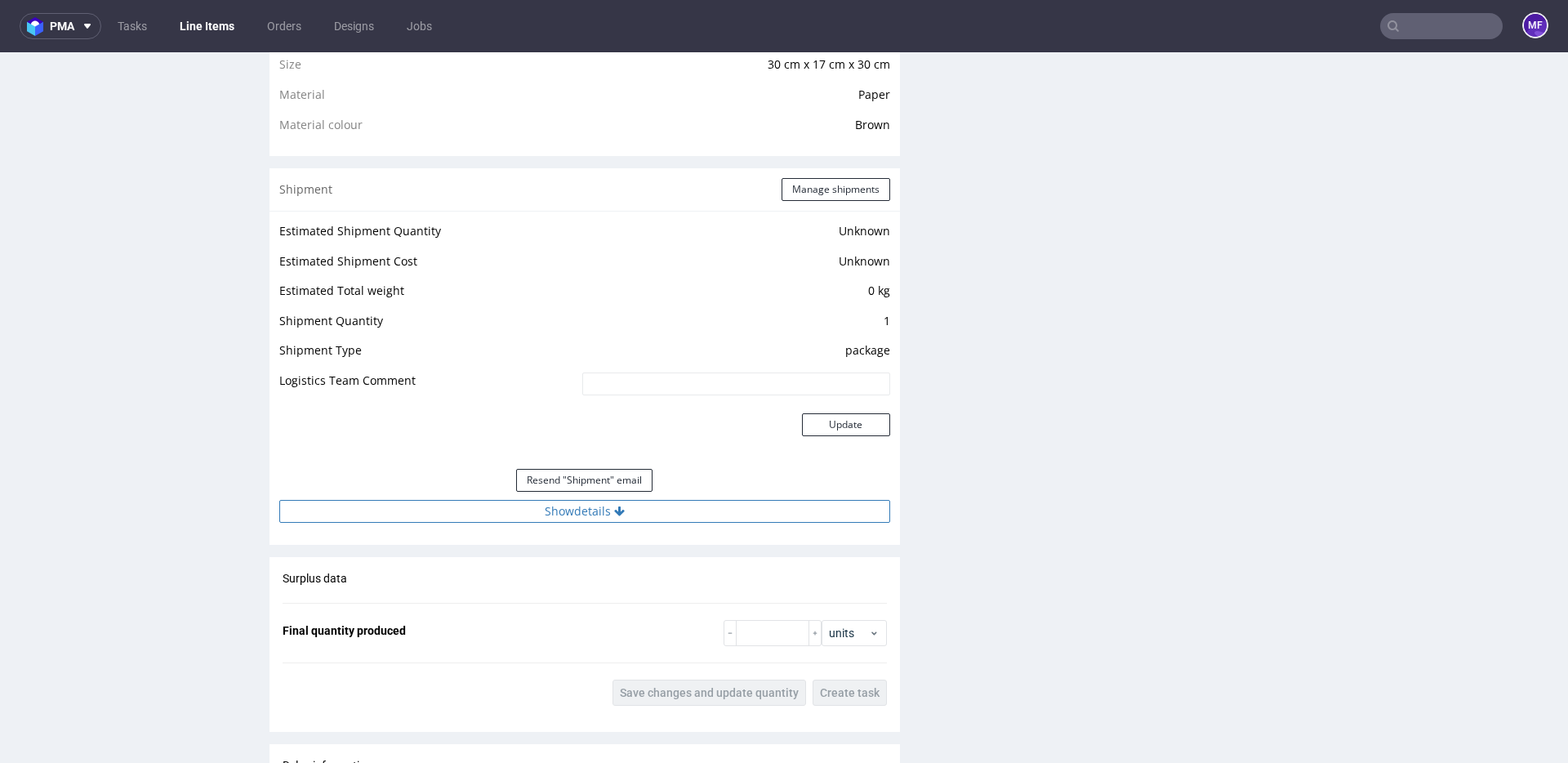
click at [590, 504] on button "Show details" at bounding box center [585, 510] width 611 height 23
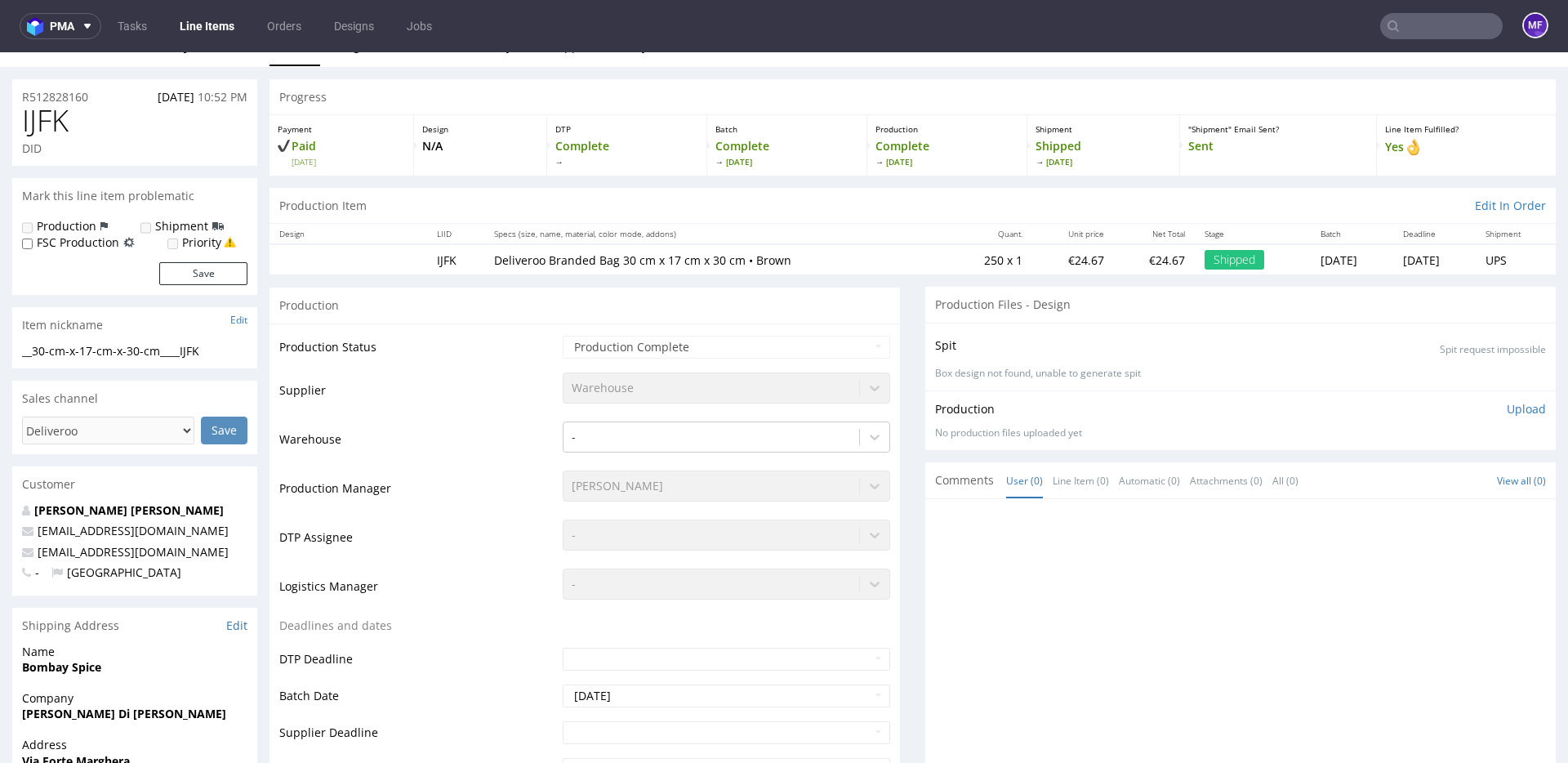
scroll to position [0, 0]
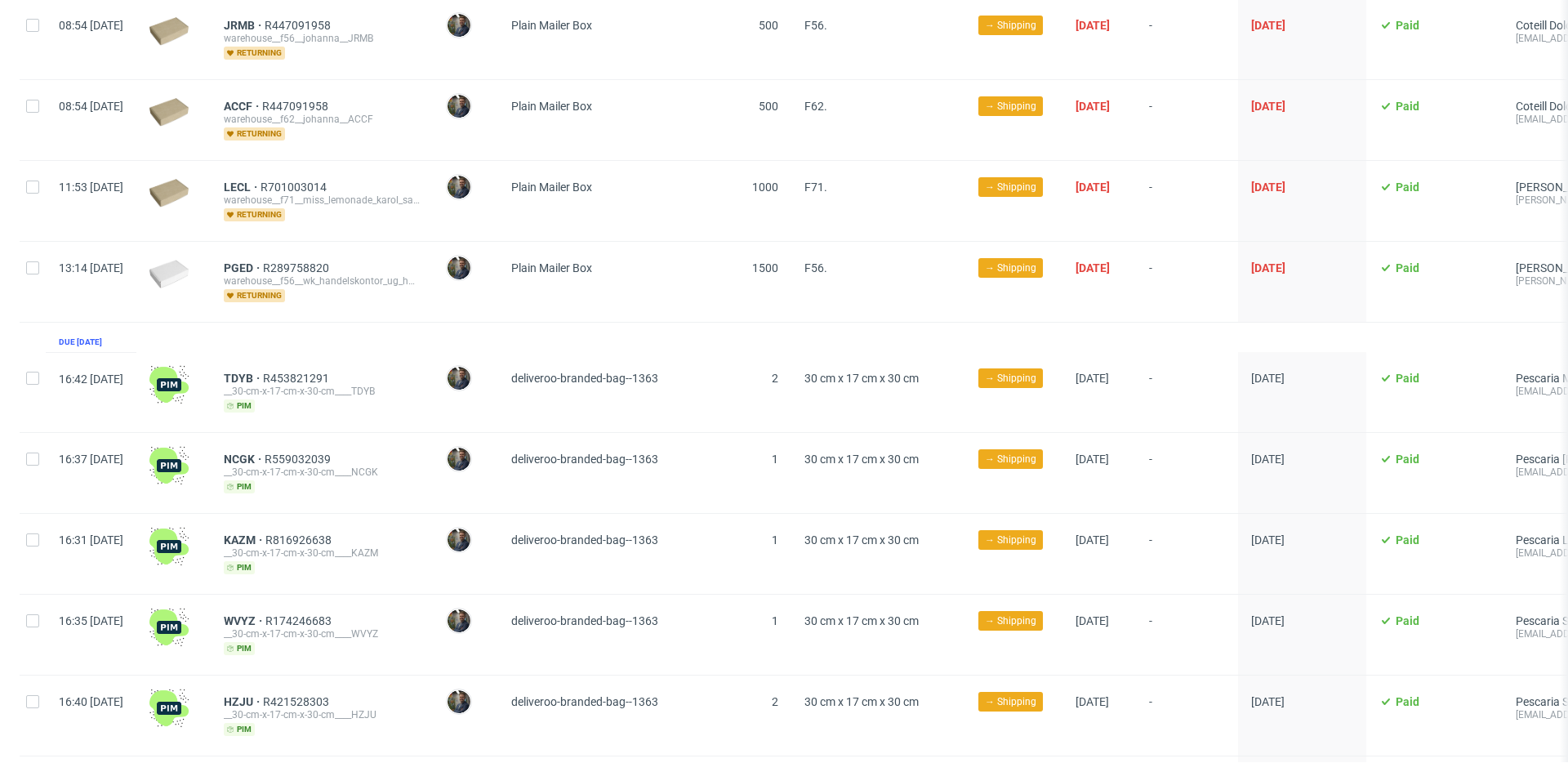
scroll to position [1328, 0]
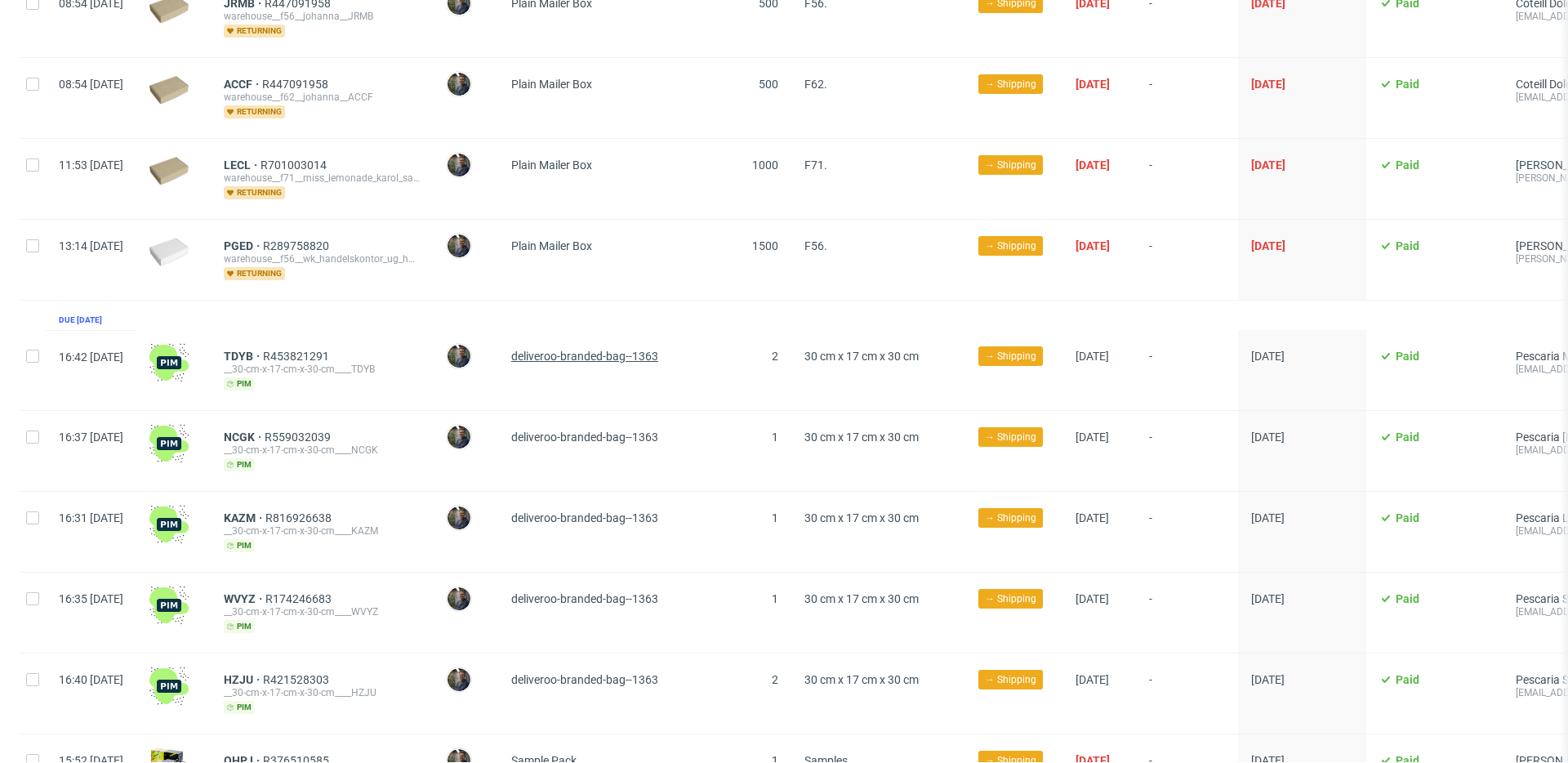
click at [626, 349] on span "deliveroo-branded-bag--1363" at bounding box center [585, 356] width 147 height 13
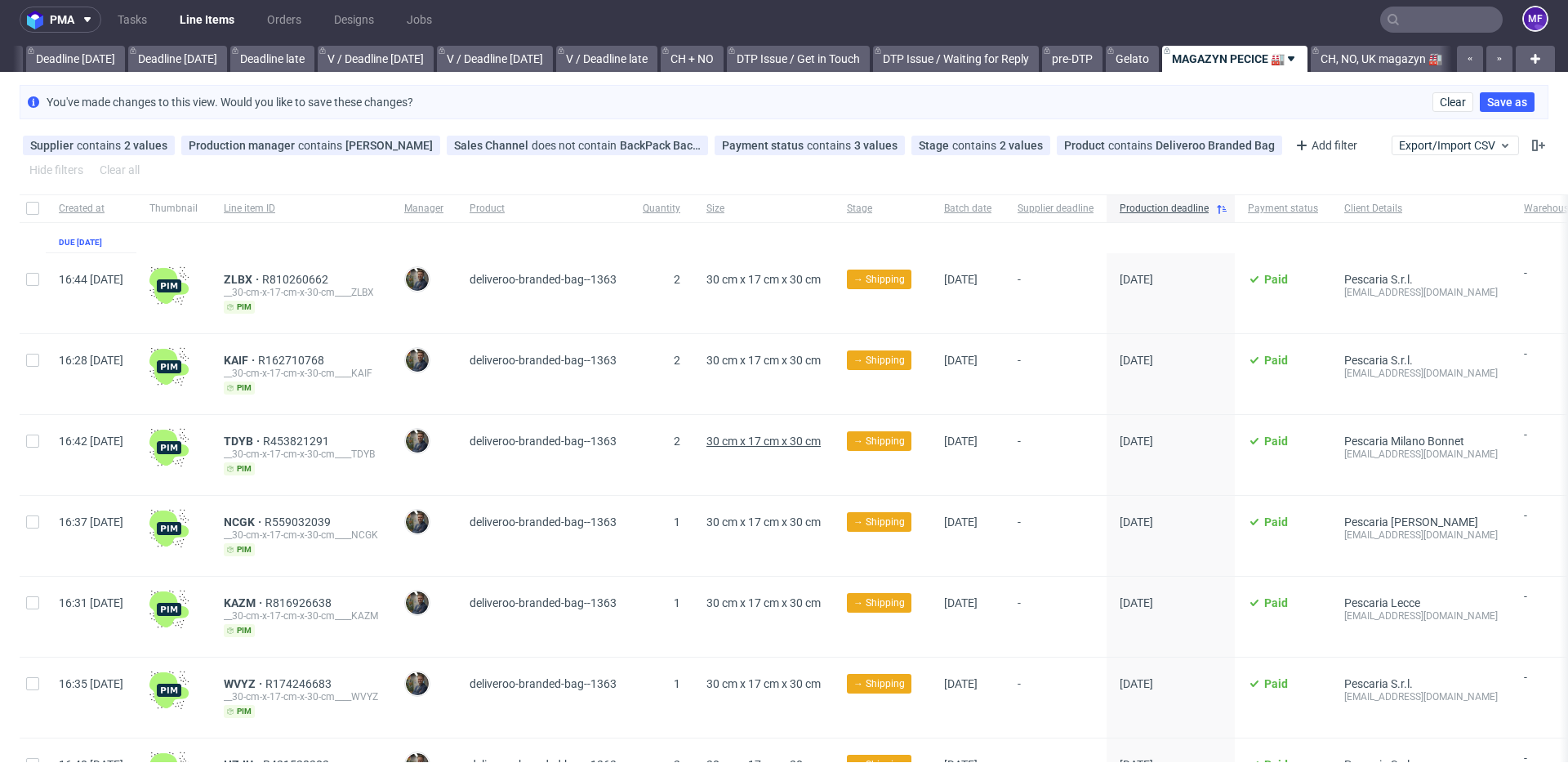
scroll to position [0, 0]
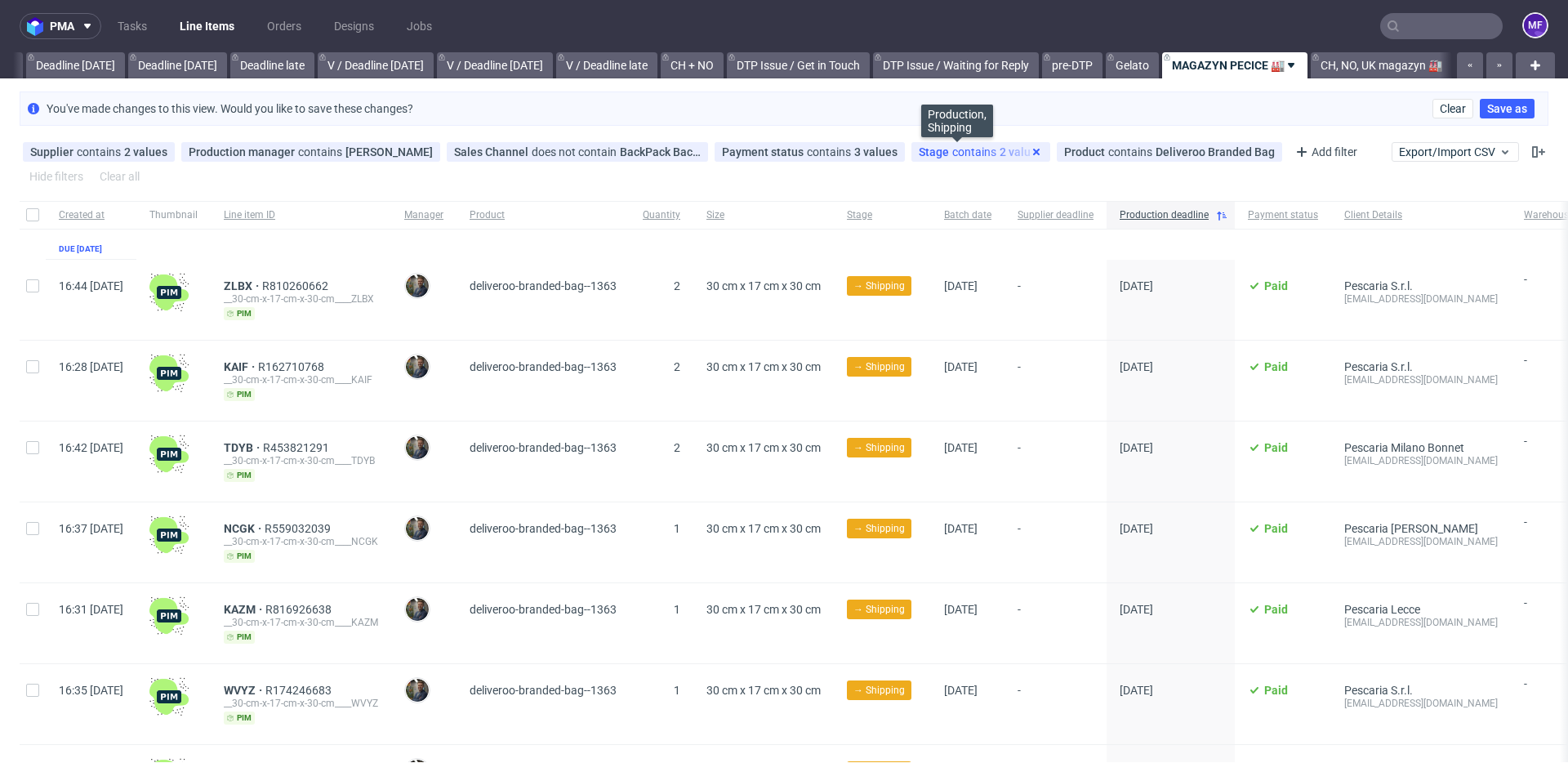
click at [1030, 152] on icon at bounding box center [1037, 152] width 13 height 13
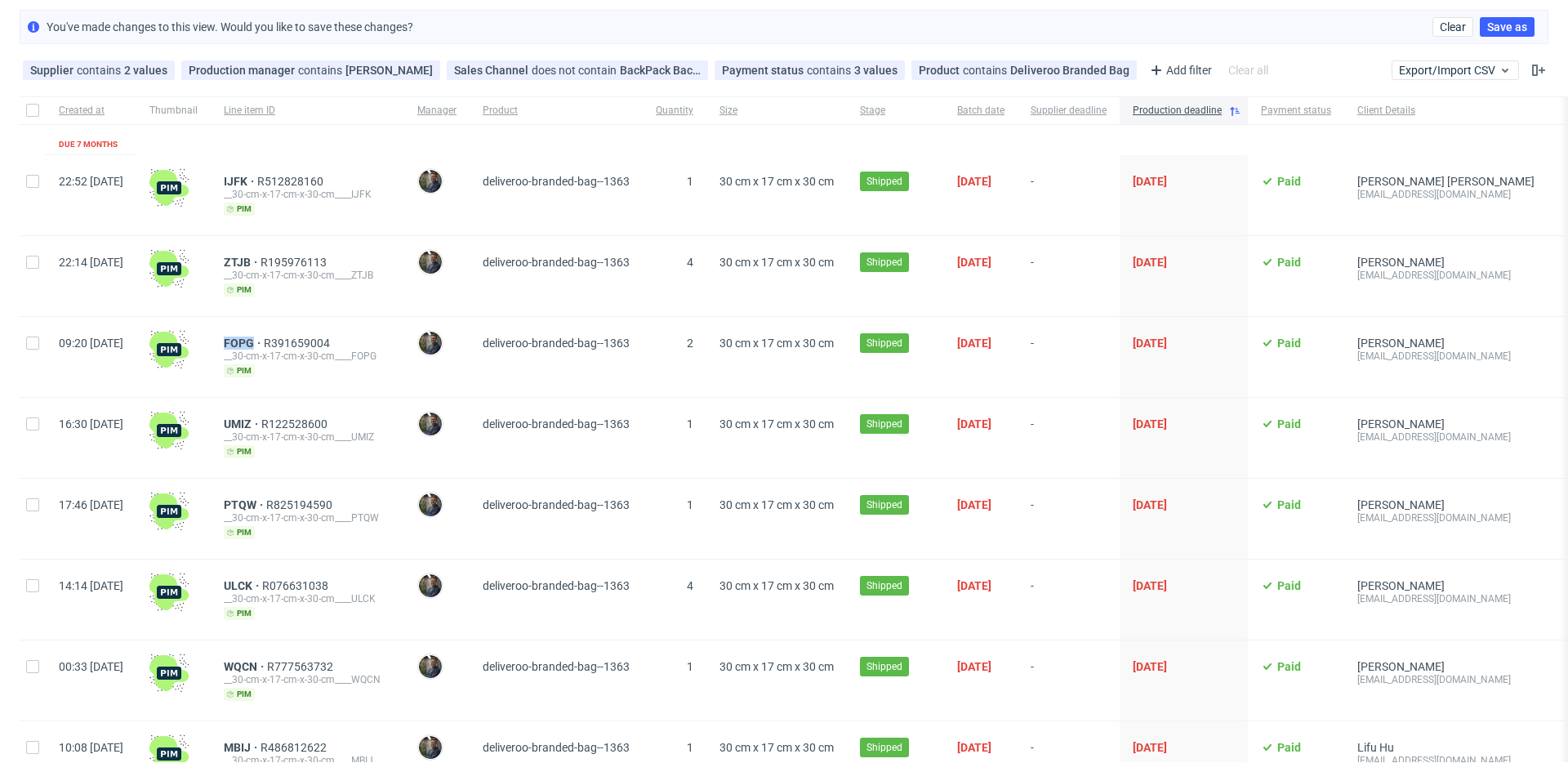
scroll to position [88, 0]
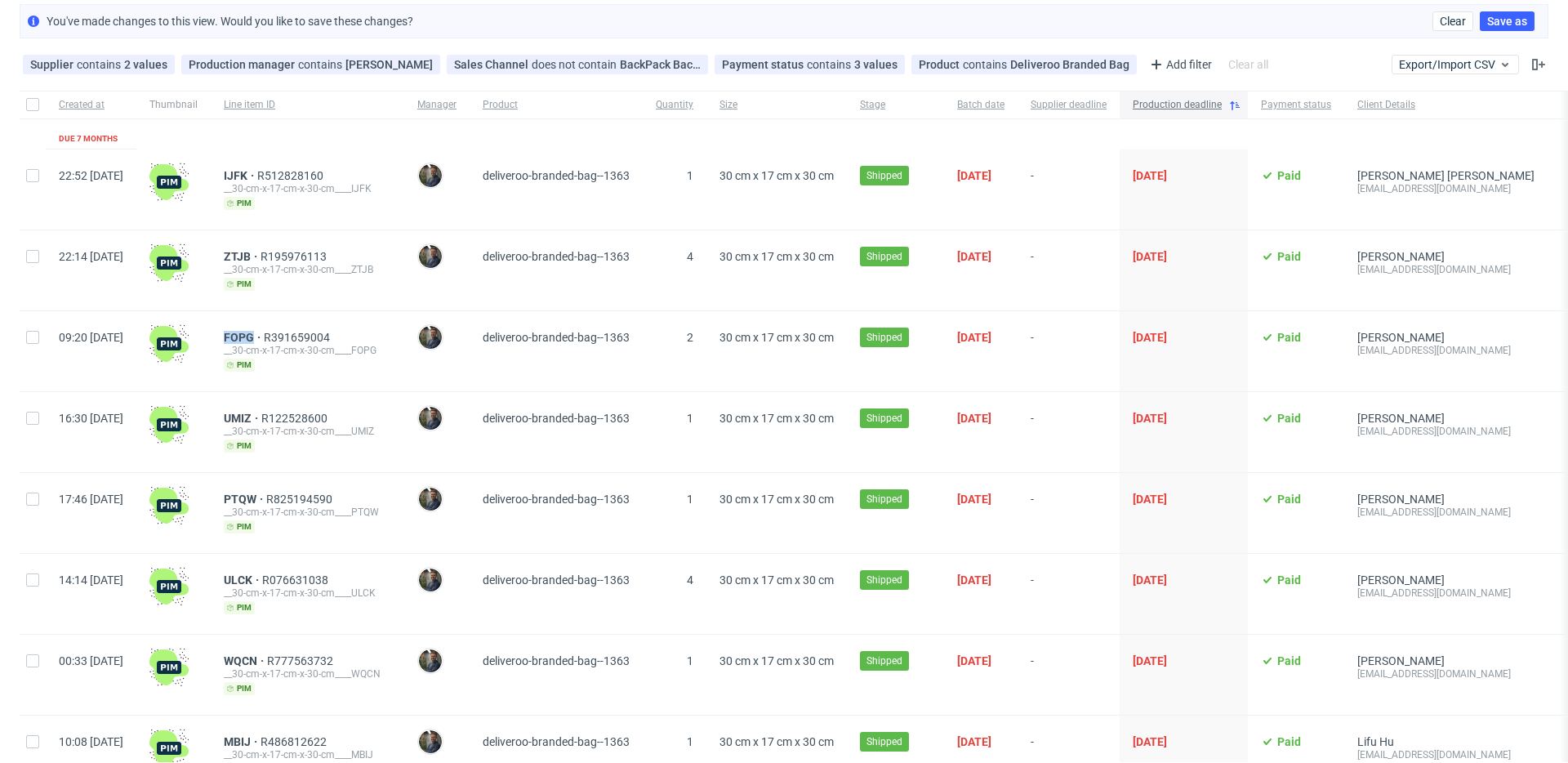
click at [1241, 108] on icon at bounding box center [1235, 105] width 13 height 13
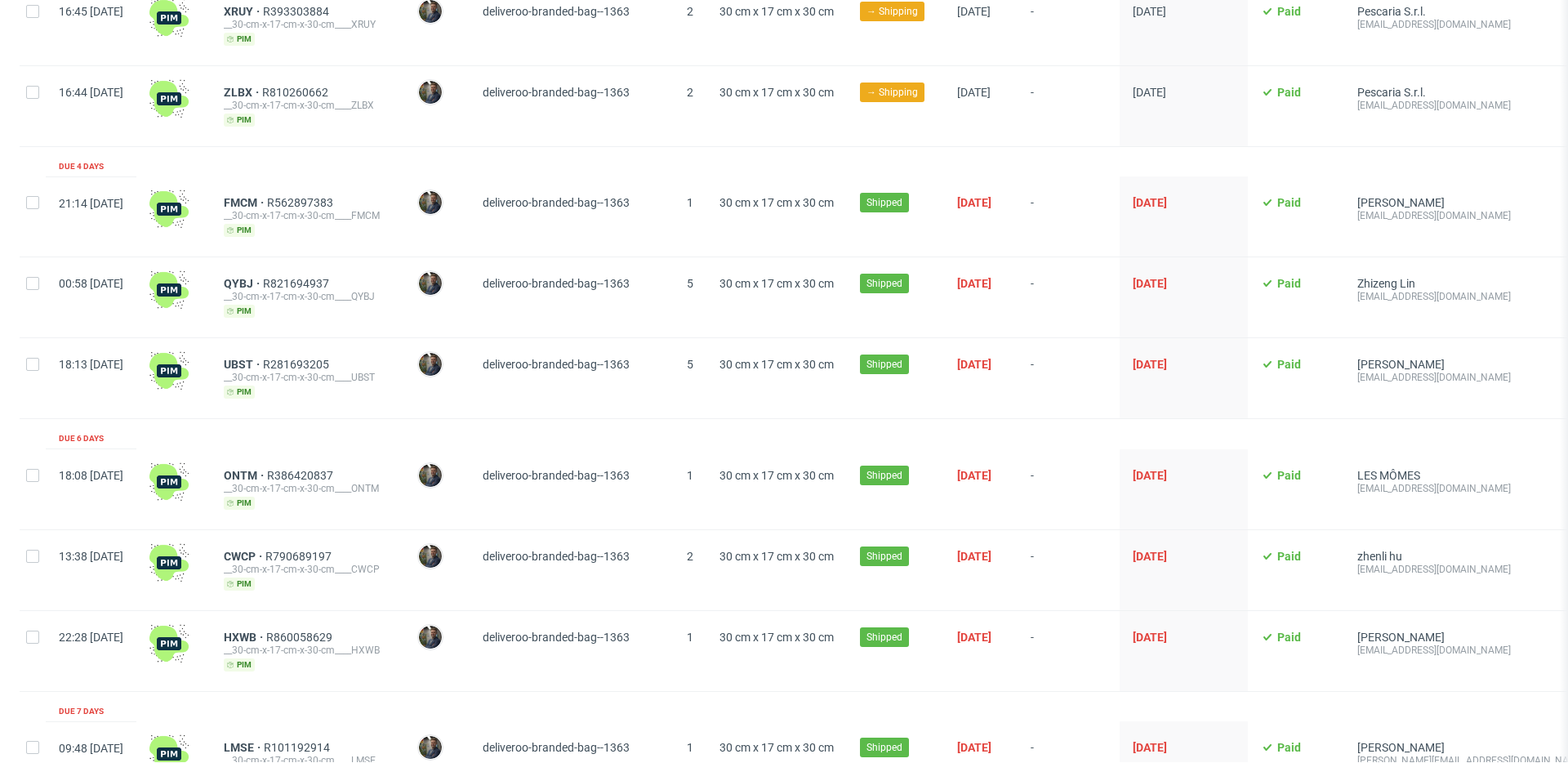
scroll to position [785, 0]
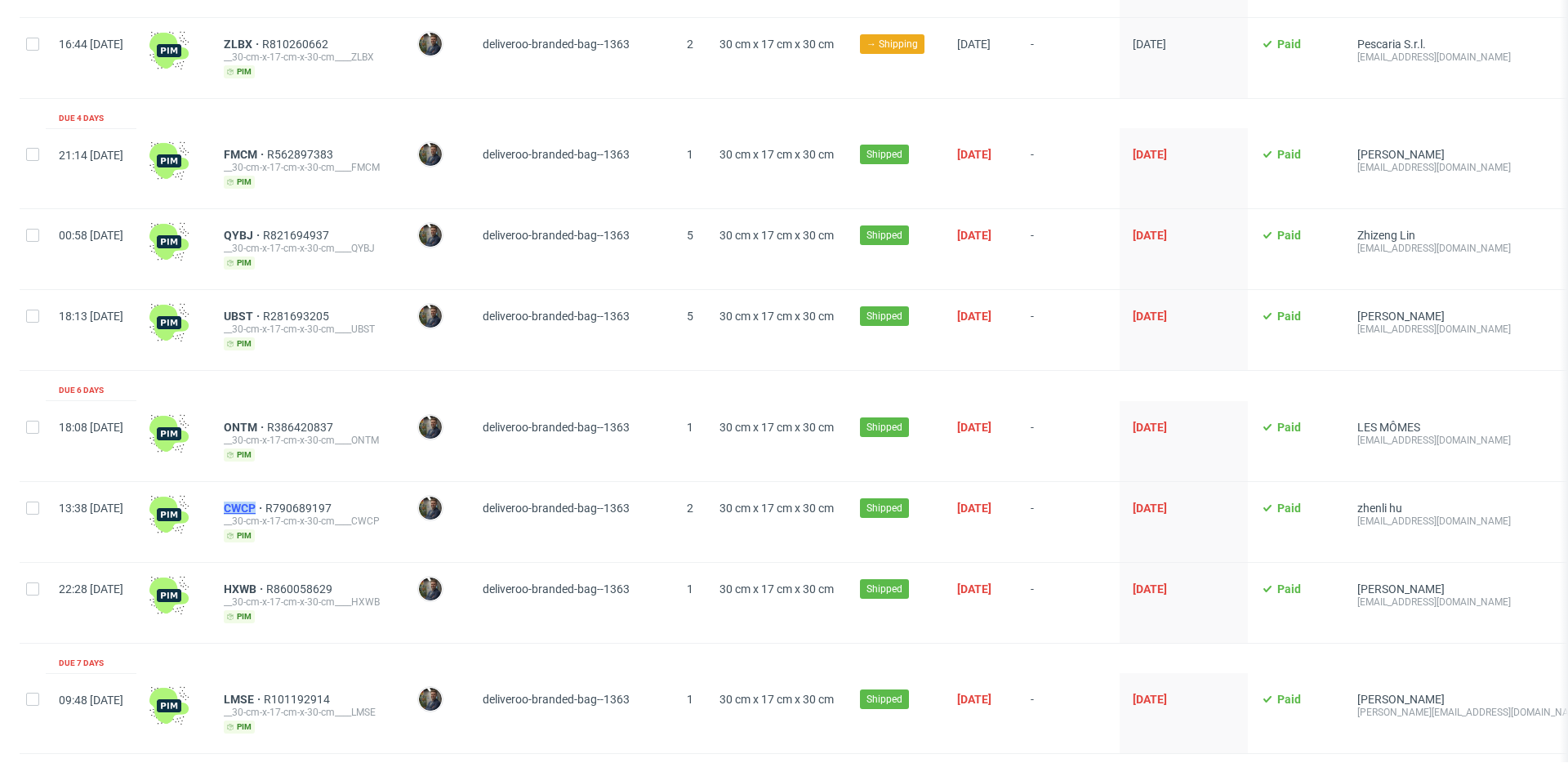
drag, startPoint x: 264, startPoint y: 502, endPoint x: 304, endPoint y: 503, distance: 40.0
click at [304, 503] on div "CWCP R790689197 __30-cm-x-17-cm-x-30-cm____CWCP pim" at bounding box center [308, 522] width 193 height 80
copy span "CWCP"
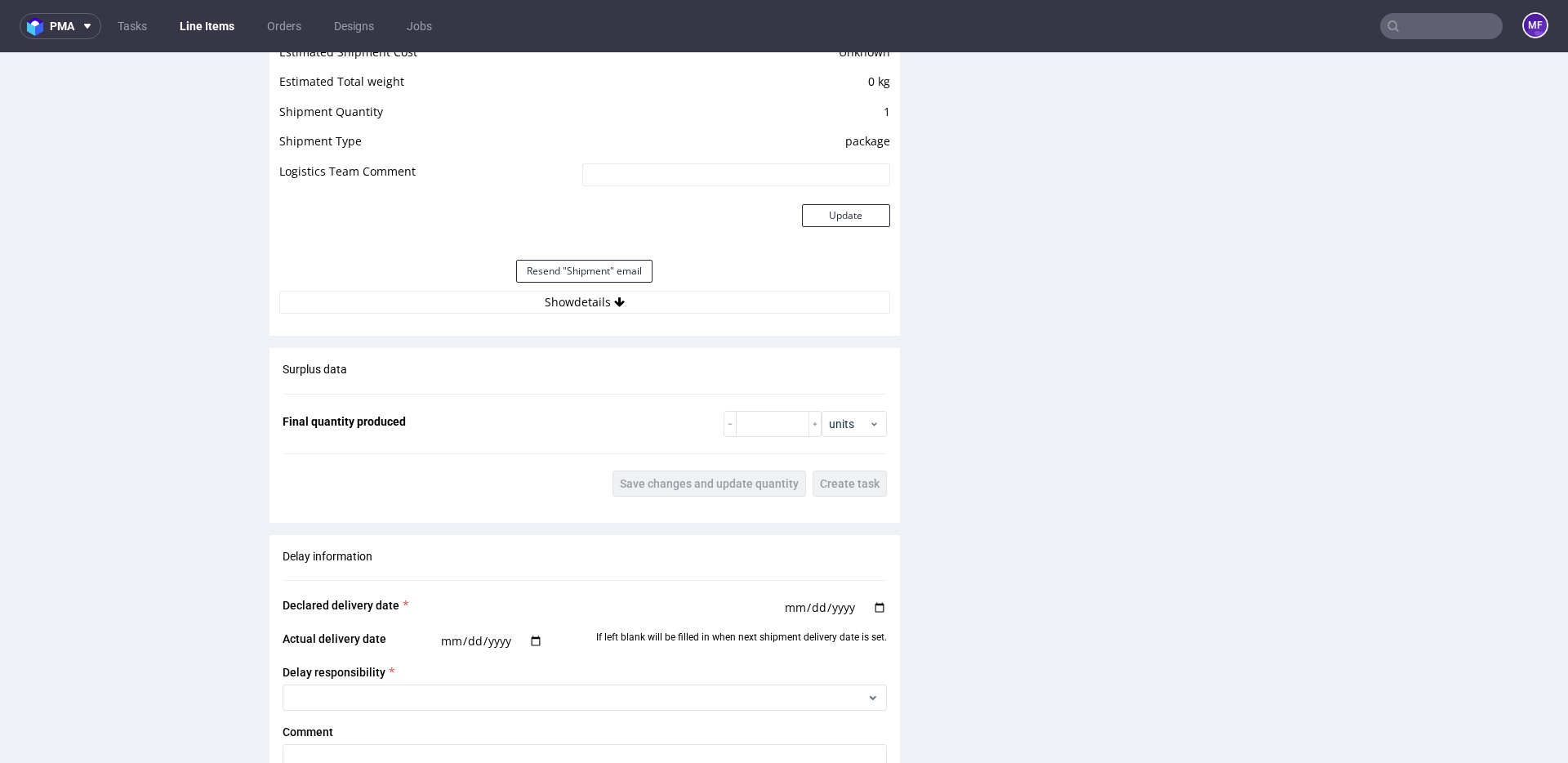
scroll to position [1408, 0]
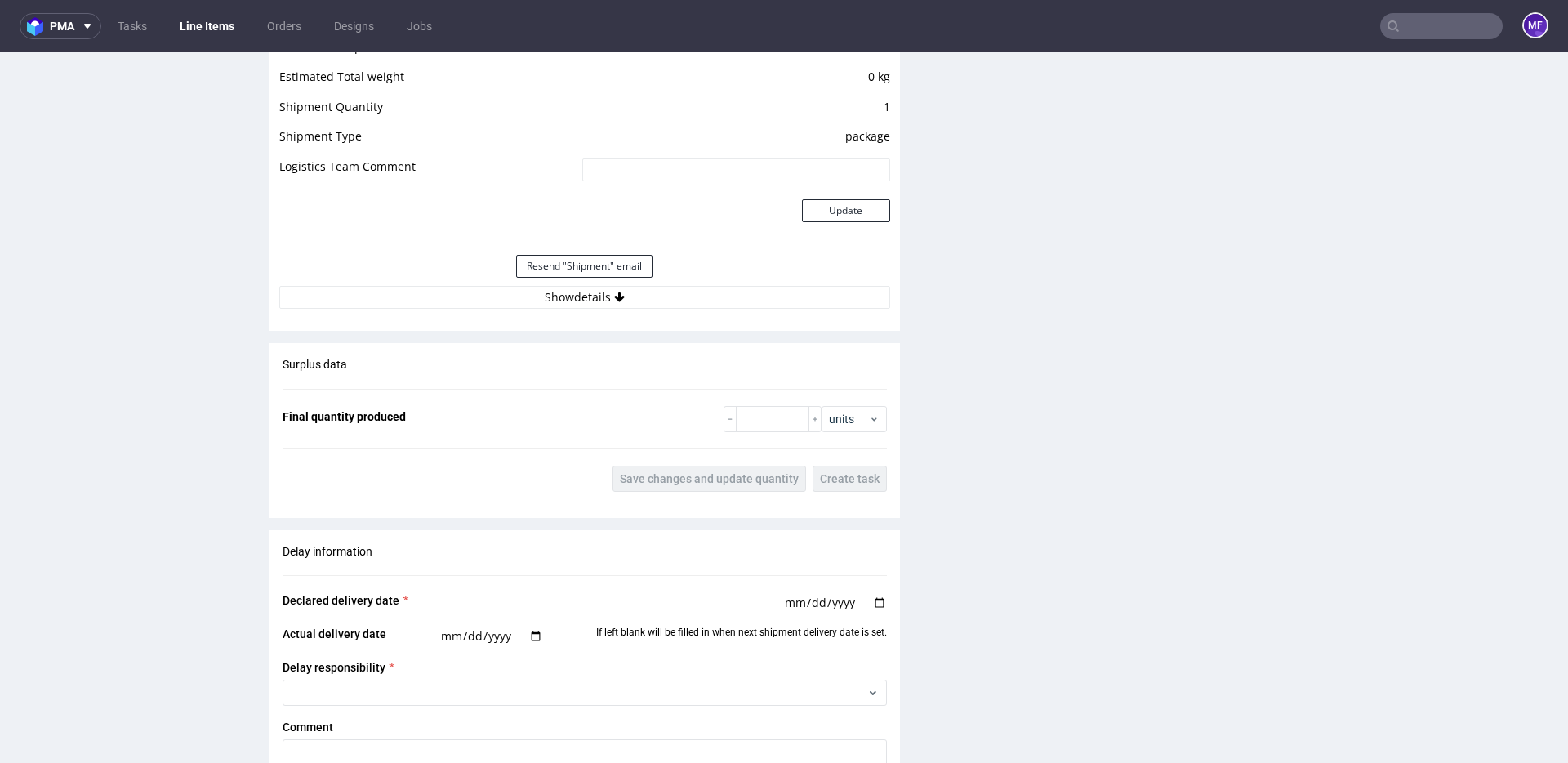
drag, startPoint x: 585, startPoint y: 294, endPoint x: 630, endPoint y: 314, distance: 49.2
click at [585, 294] on button "Show details" at bounding box center [585, 297] width 611 height 23
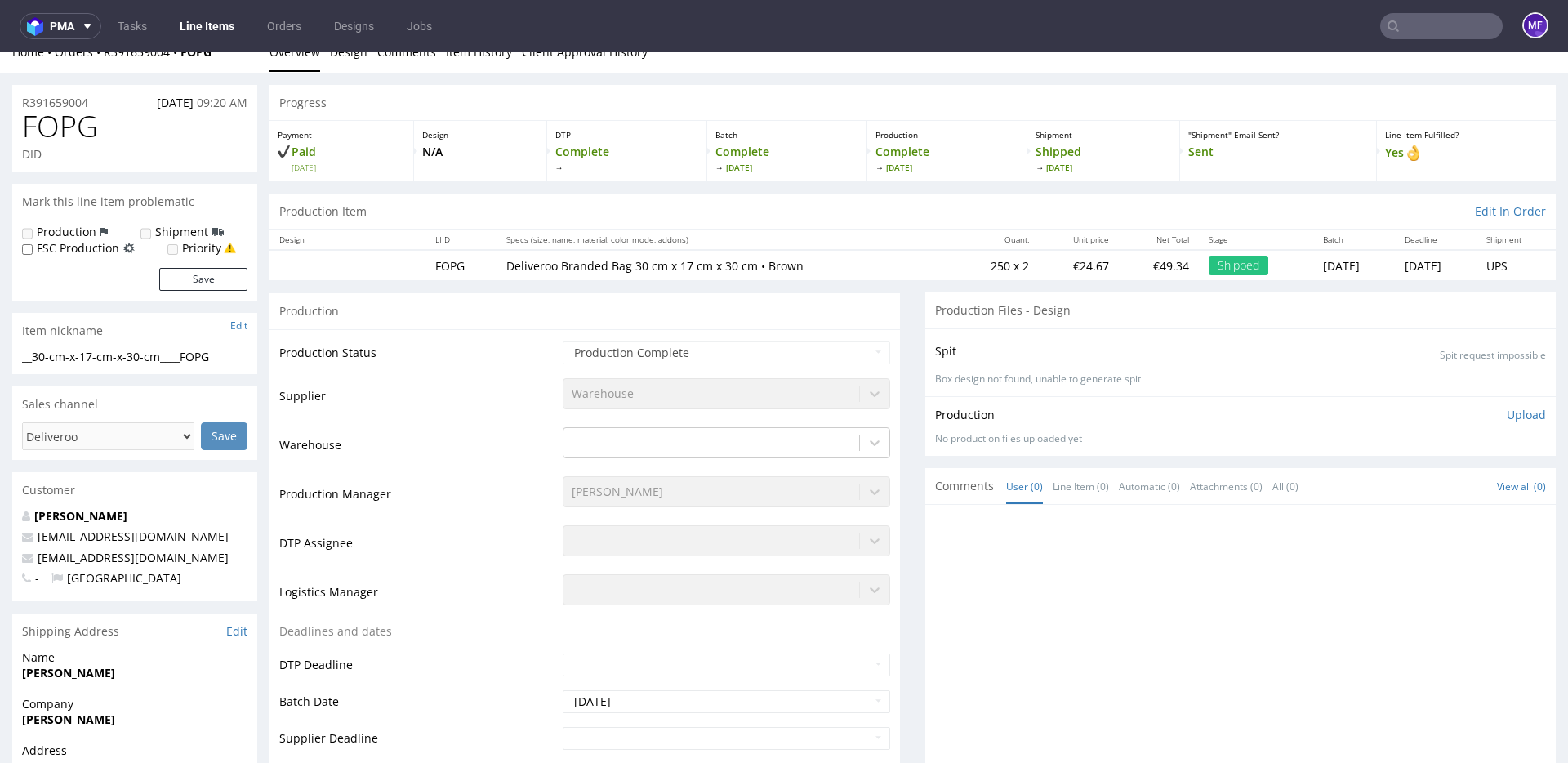
scroll to position [0, 0]
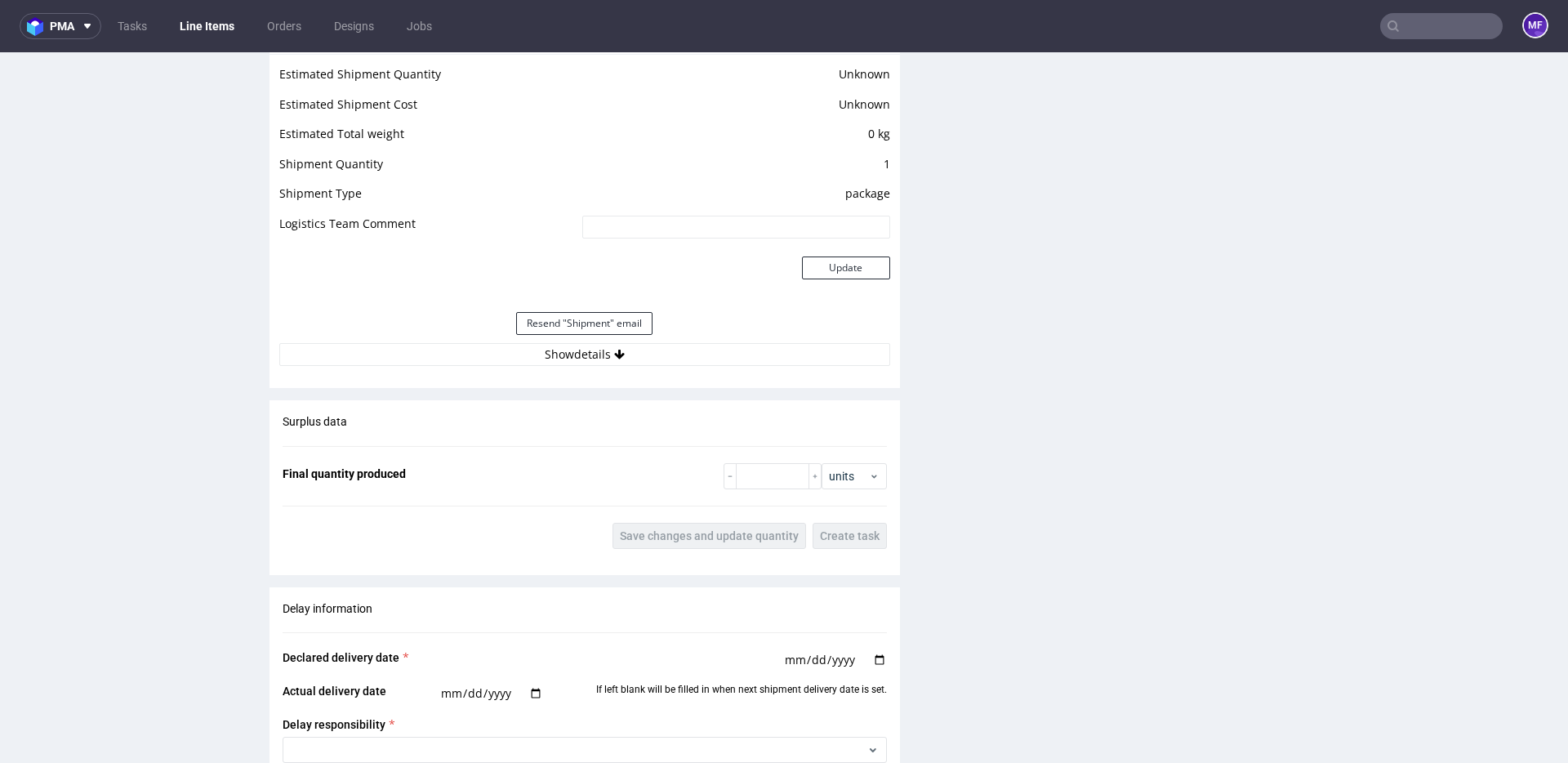
scroll to position [1366, 0]
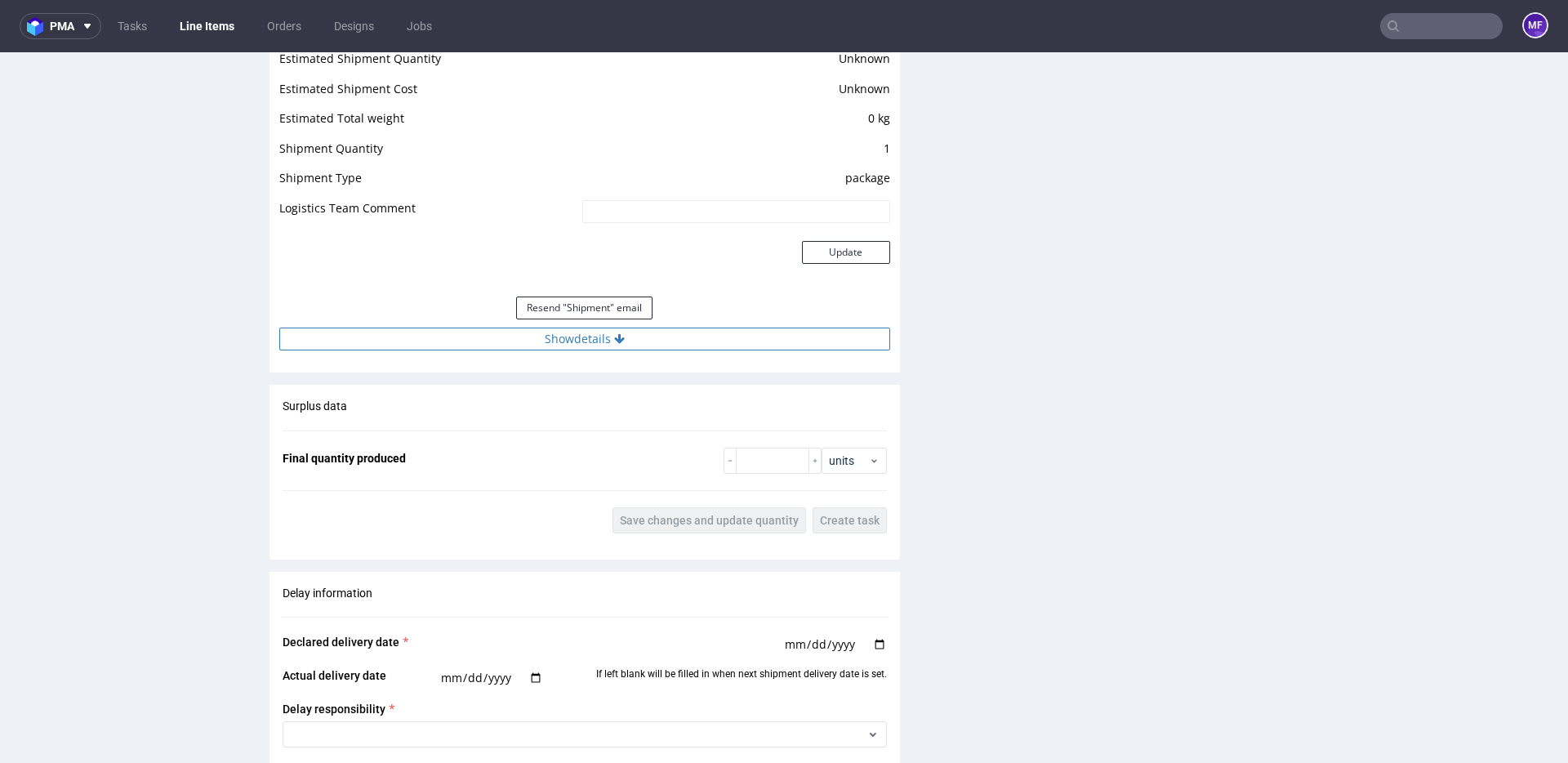
drag, startPoint x: 663, startPoint y: 334, endPoint x: 682, endPoint y: 332, distance: 19.1
click at [663, 334] on button "Show details" at bounding box center [585, 339] width 611 height 23
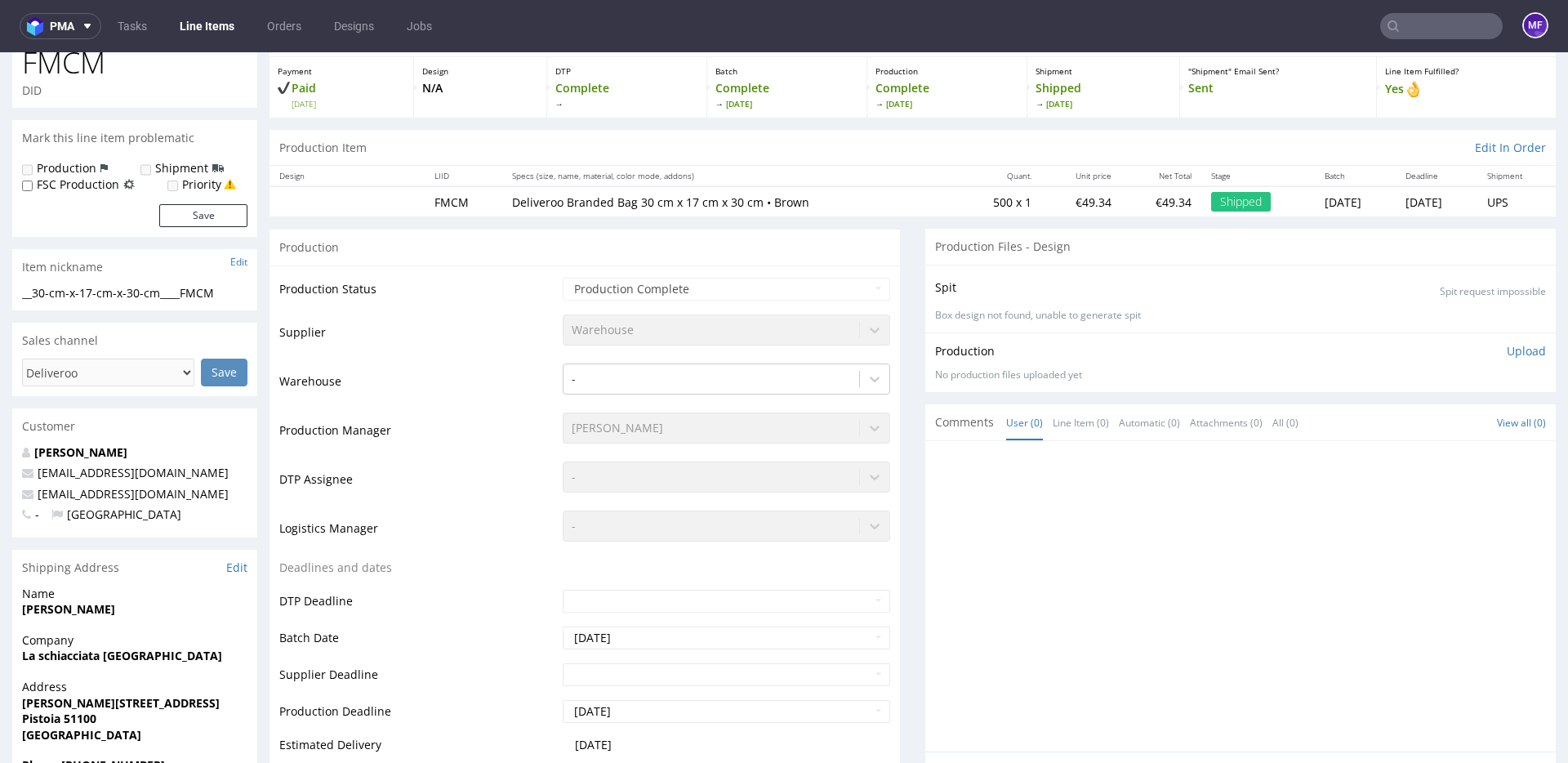
scroll to position [0, 0]
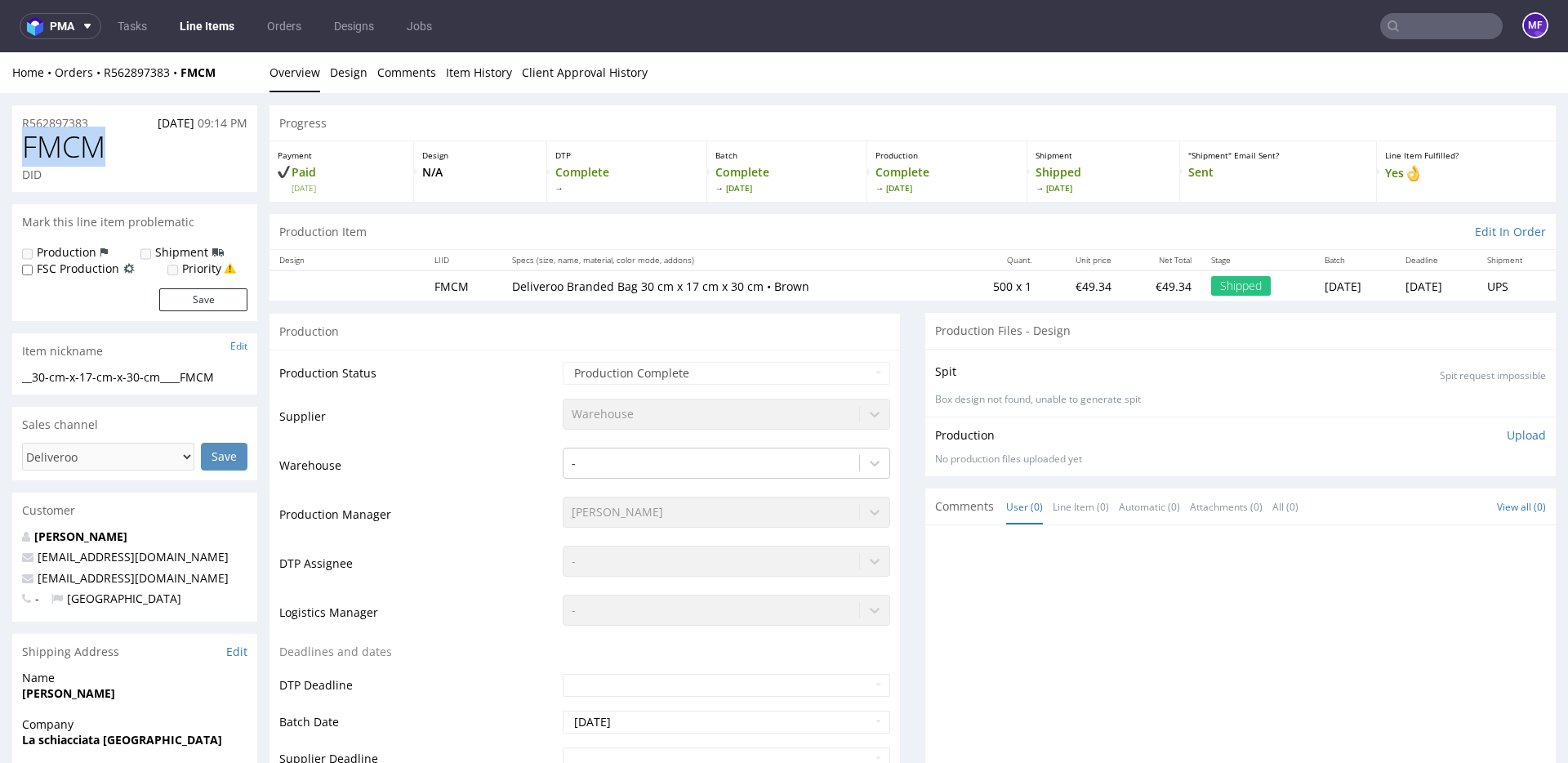
drag, startPoint x: 126, startPoint y: 157, endPoint x: 27, endPoint y: 153, distance: 99.1
click at [27, 153] on h1 "FMCM" at bounding box center [134, 147] width 225 height 33
copy span "FMCM"
click at [696, 240] on div "Production Item Edit In Order" at bounding box center [912, 232] width 1286 height 36
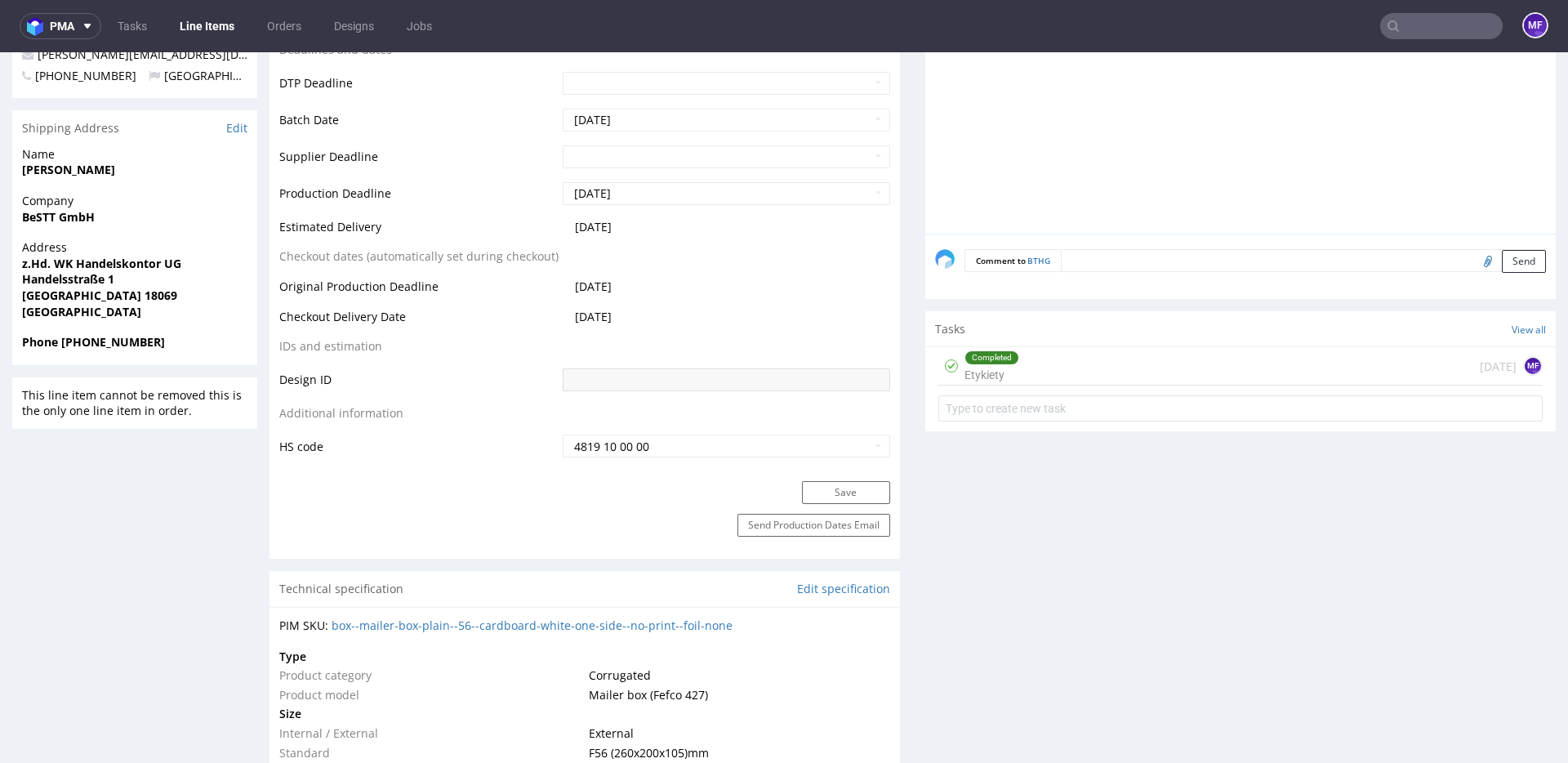
scroll to position [657, 0]
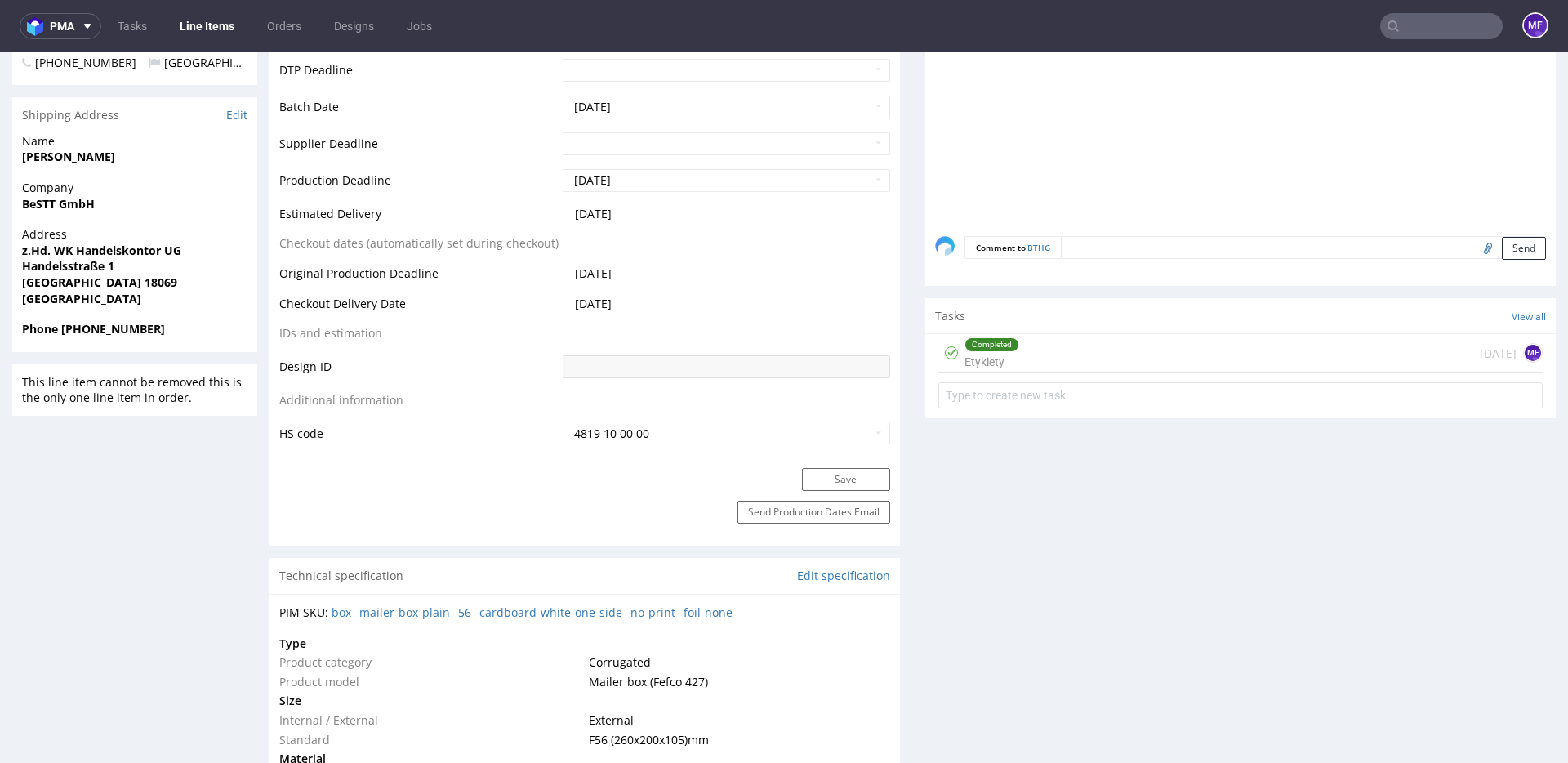
click at [1051, 360] on div "Completed Etykiety [DATE] MF" at bounding box center [1240, 354] width 605 height 38
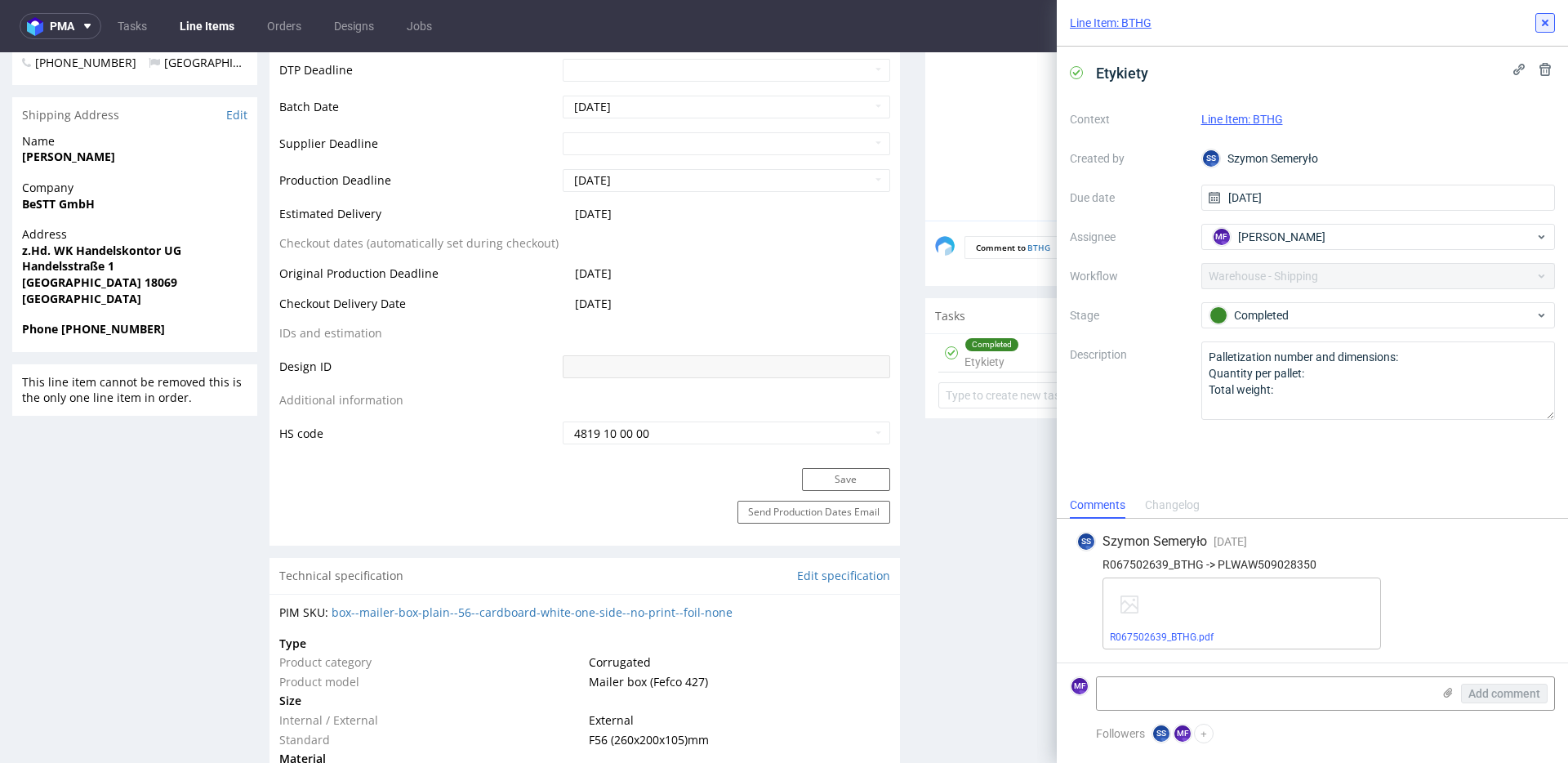
drag, startPoint x: 1541, startPoint y: 28, endPoint x: 1110, endPoint y: 173, distance: 454.7
click at [1541, 28] on icon at bounding box center [1545, 23] width 13 height 13
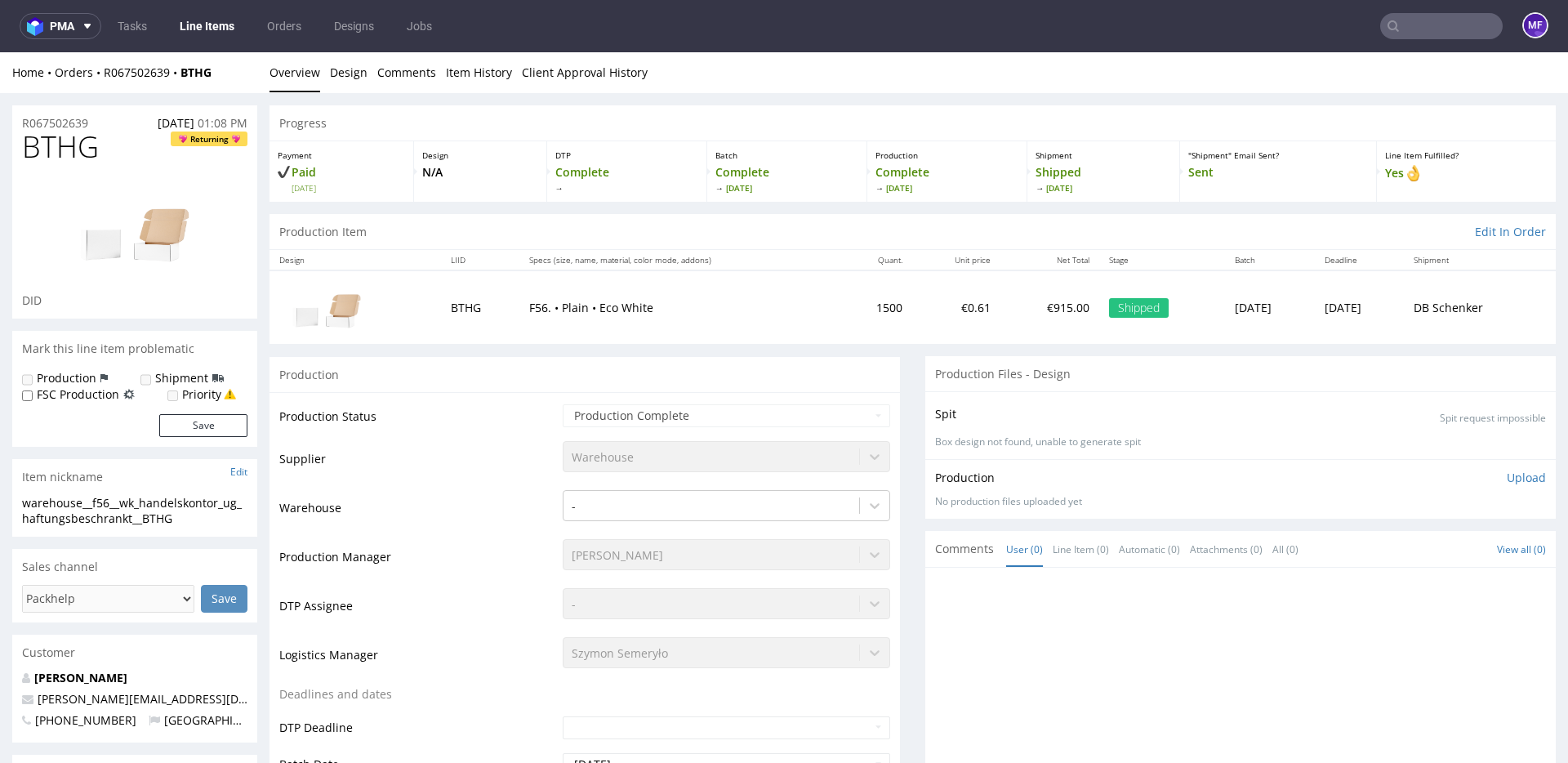
drag, startPoint x: 103, startPoint y: 144, endPoint x: 134, endPoint y: 101, distance: 53.0
click at [98, 142] on h1 "BTHG Returning" at bounding box center [134, 147] width 225 height 33
drag, startPoint x: 225, startPoint y: 73, endPoint x: 103, endPoint y: 77, distance: 122.1
click at [103, 77] on div "Home Orders R067502639 BTHG" at bounding box center [135, 73] width 245 height 17
copy div "R067502639 BTHG"
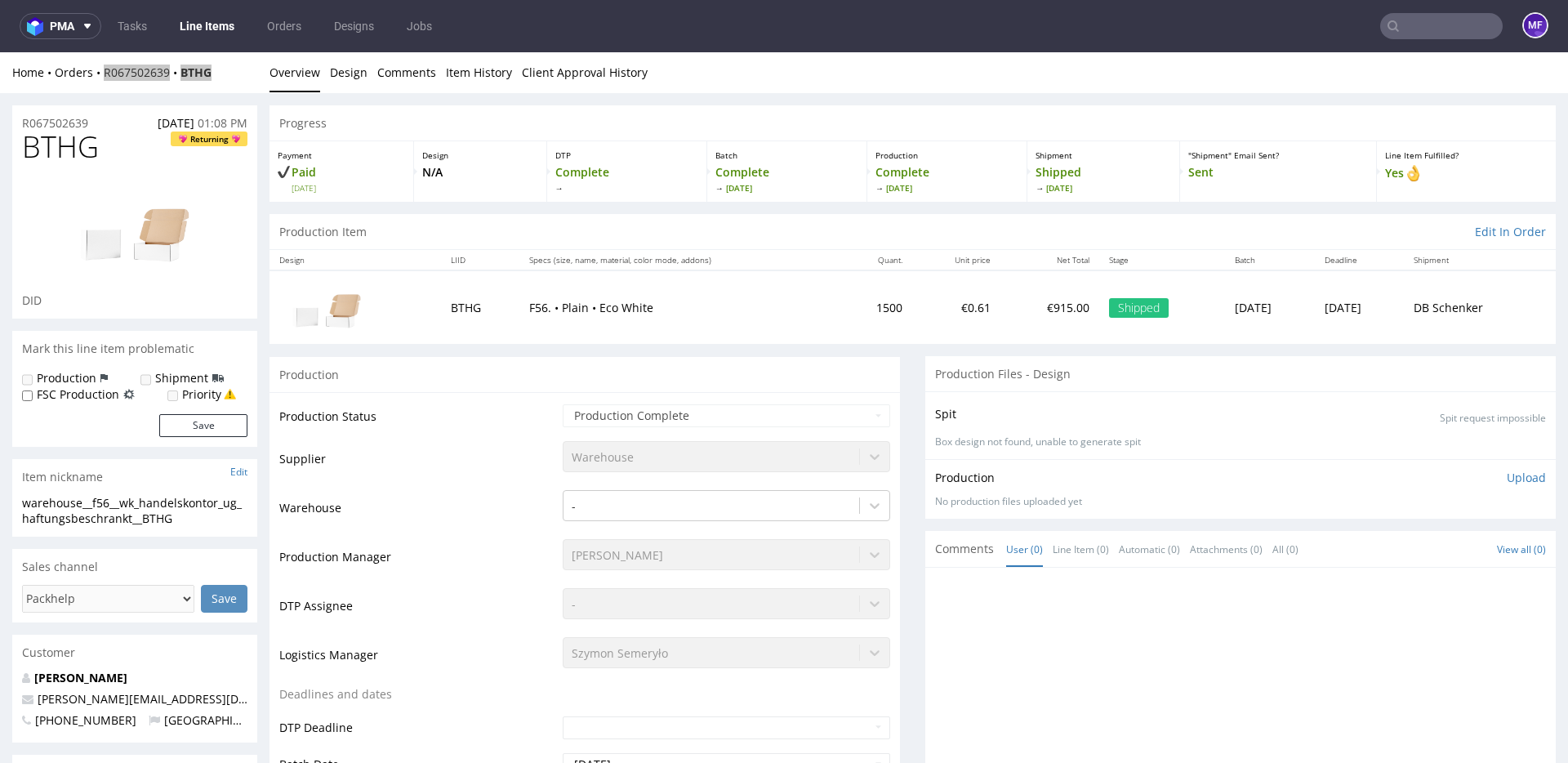
click at [1407, 32] on input "text" at bounding box center [1441, 26] width 123 height 26
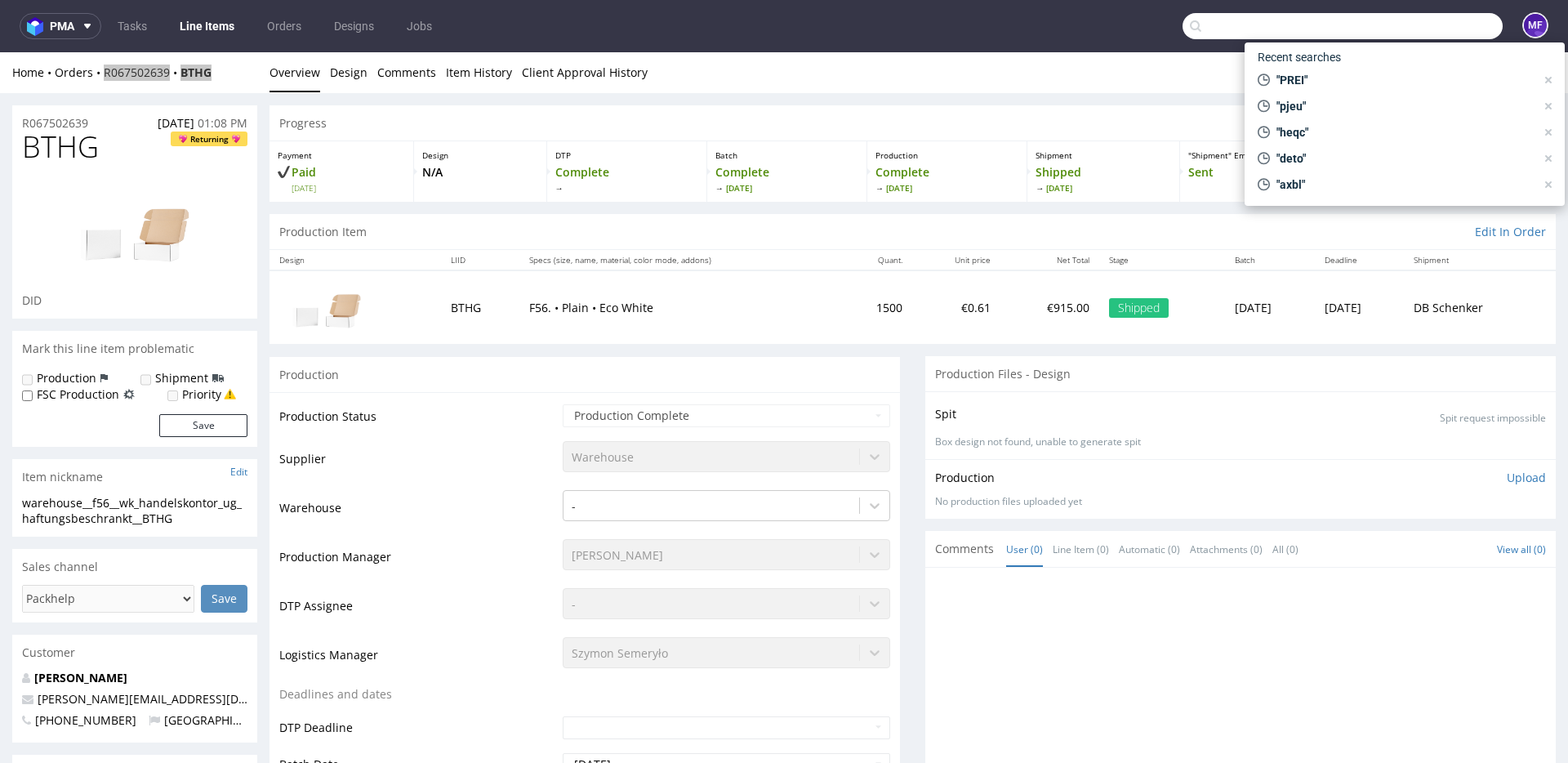
paste input "1ZG078886838253812"
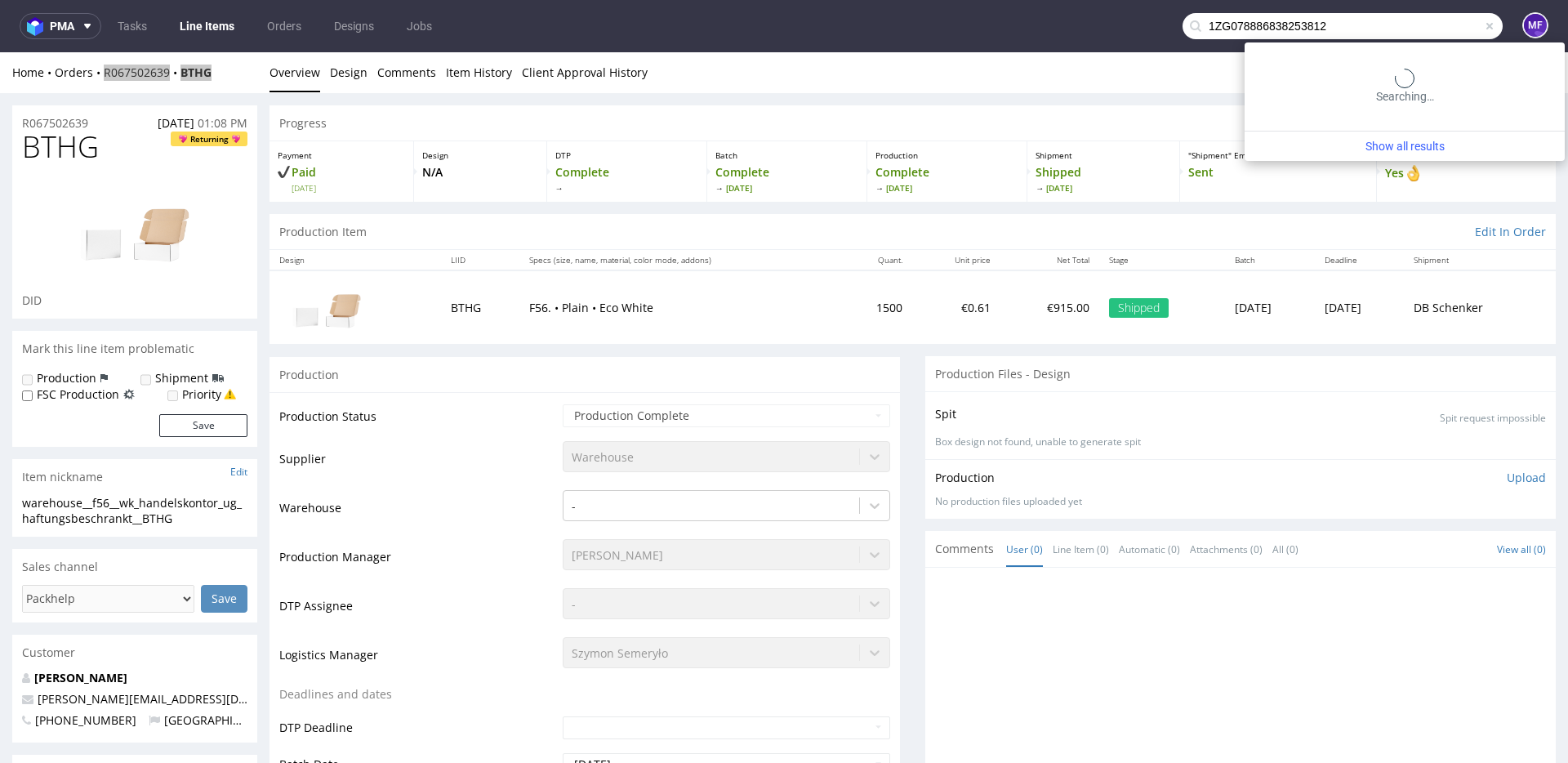
drag, startPoint x: 1317, startPoint y: 33, endPoint x: 1109, endPoint y: 21, distance: 208.3
click at [1109, 21] on nav "pma Tasks Line Items Orders Designs Jobs 1ZG078886838253812 MF" at bounding box center [784, 26] width 1568 height 53
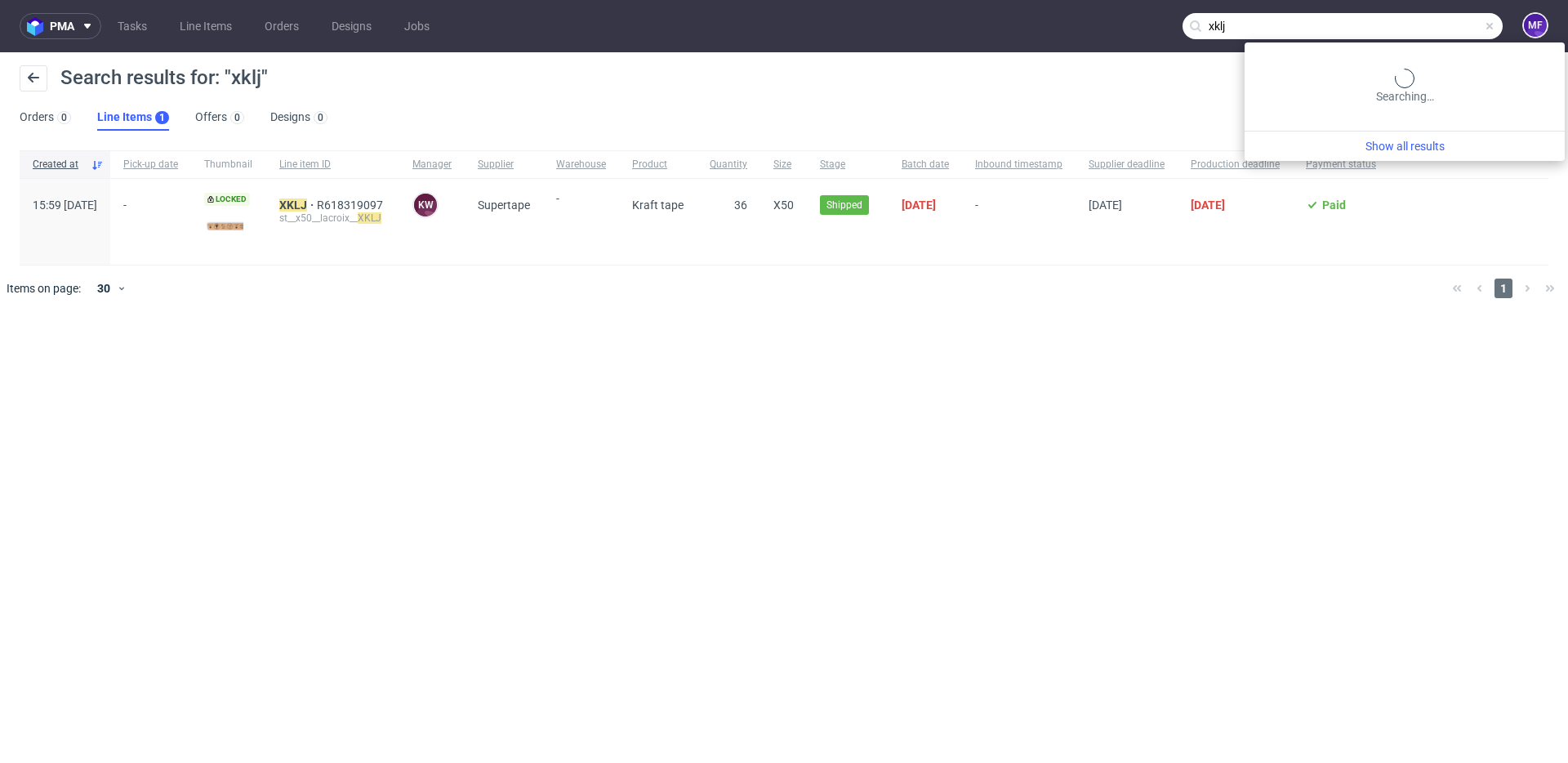
drag, startPoint x: 1473, startPoint y: 20, endPoint x: 1455, endPoint y: 23, distance: 18.2
click at [1462, 23] on input "xklj" at bounding box center [1343, 26] width 320 height 26
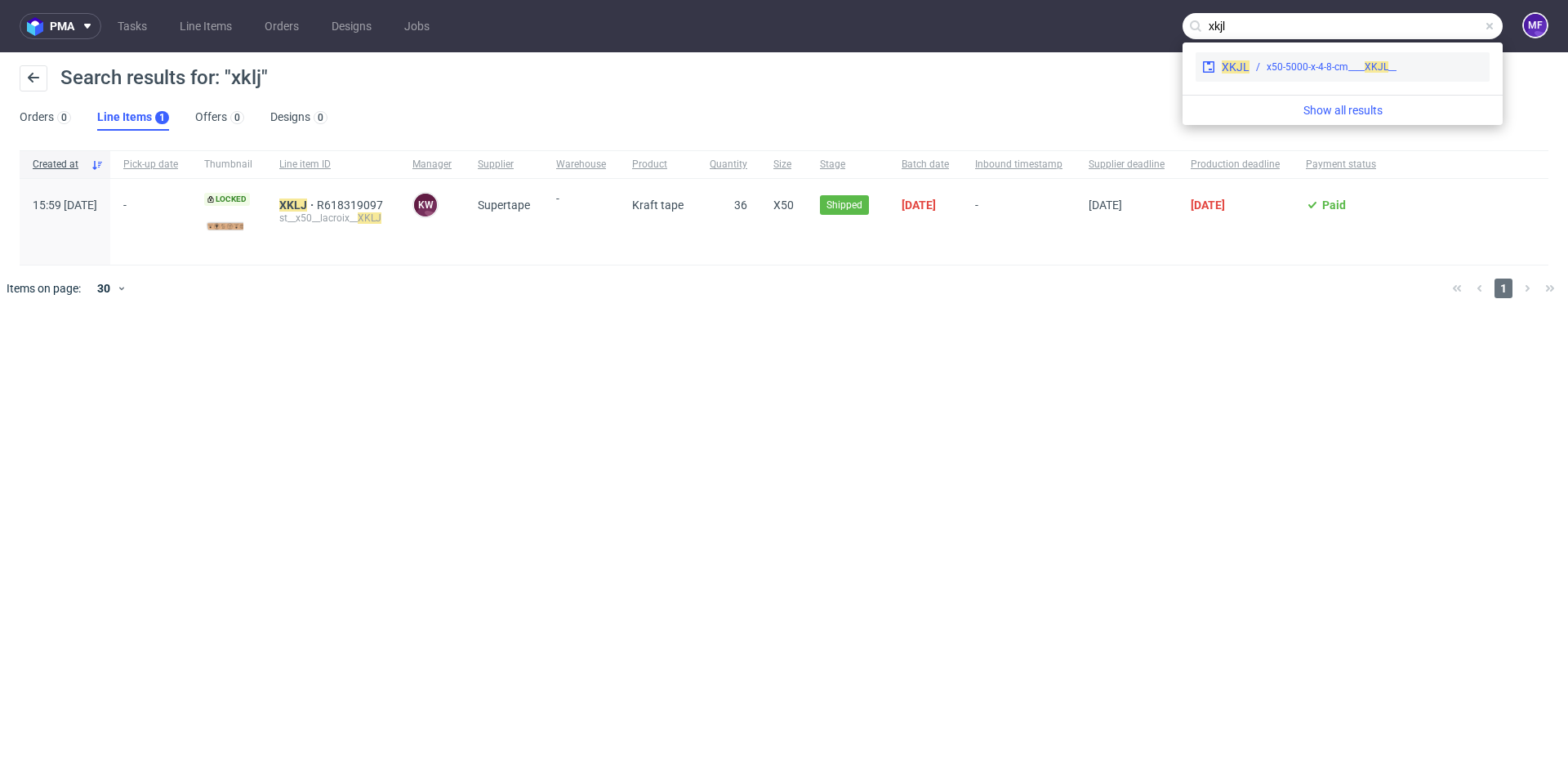
type input "xkjl"
click at [1385, 70] on span "XKJL" at bounding box center [1376, 67] width 23 height 12
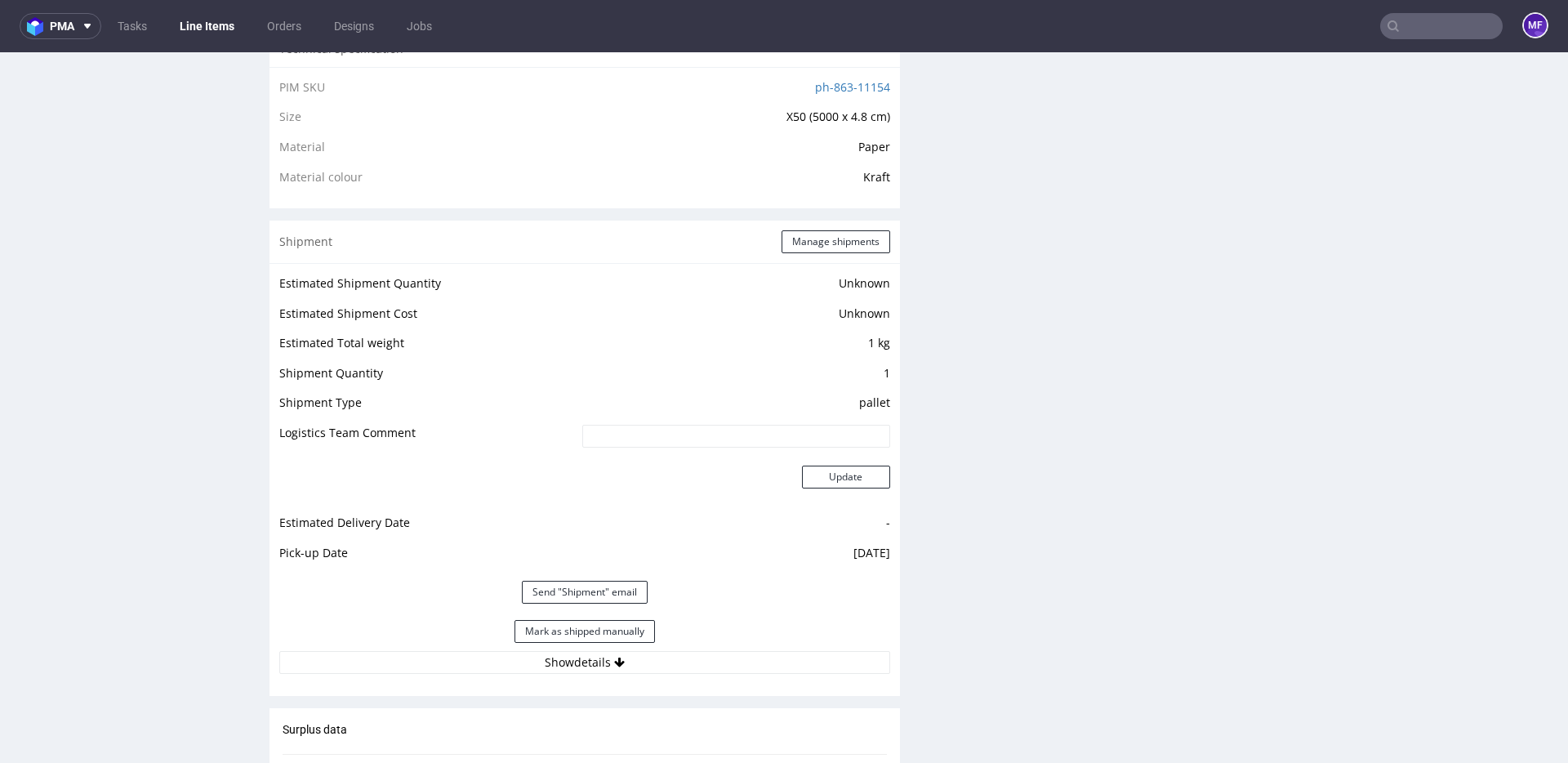
scroll to position [1143, 0]
click at [814, 242] on button "Manage shipments" at bounding box center [836, 239] width 108 height 23
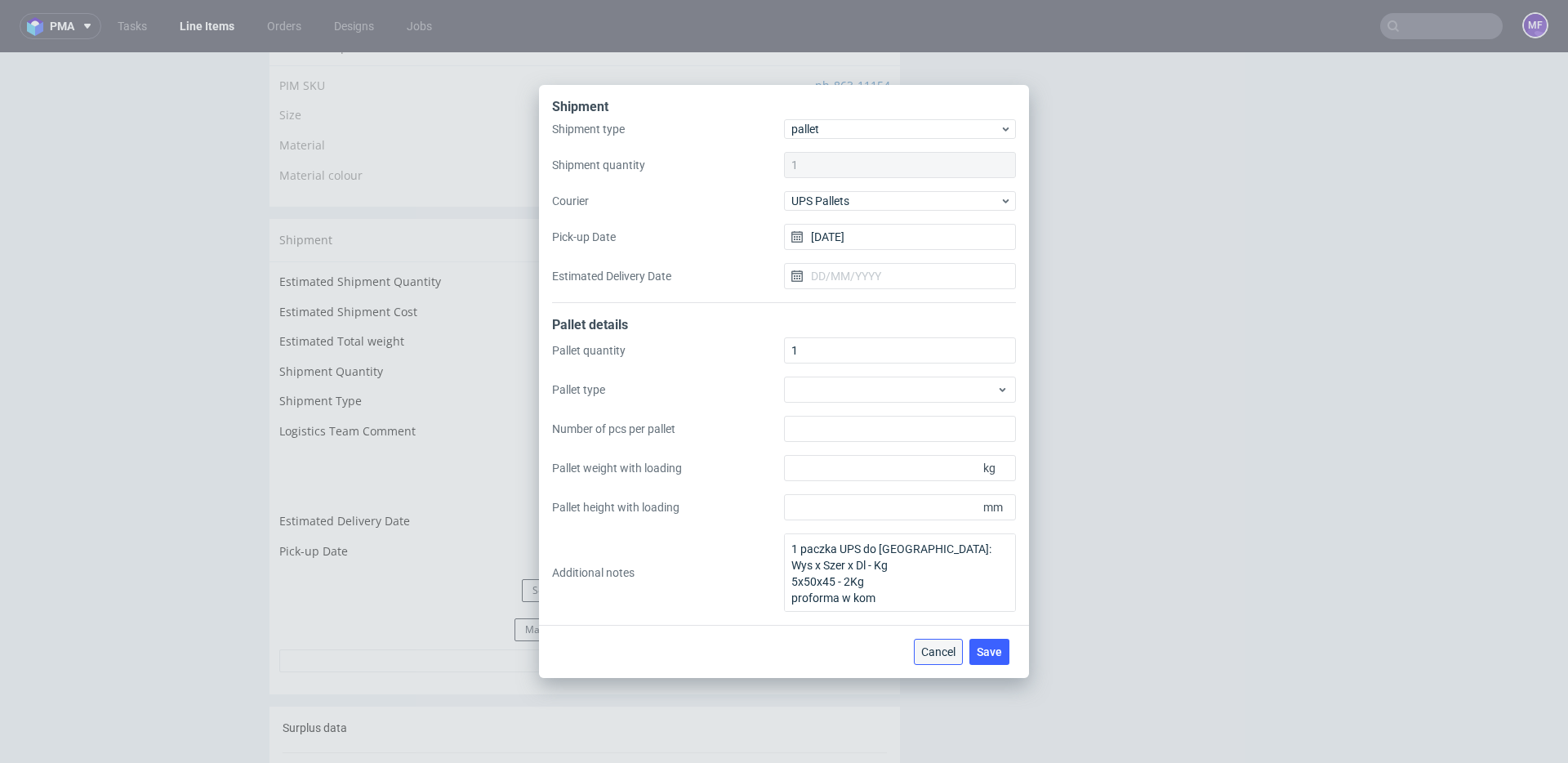
click at [944, 649] on span "Cancel" at bounding box center [938, 652] width 34 height 12
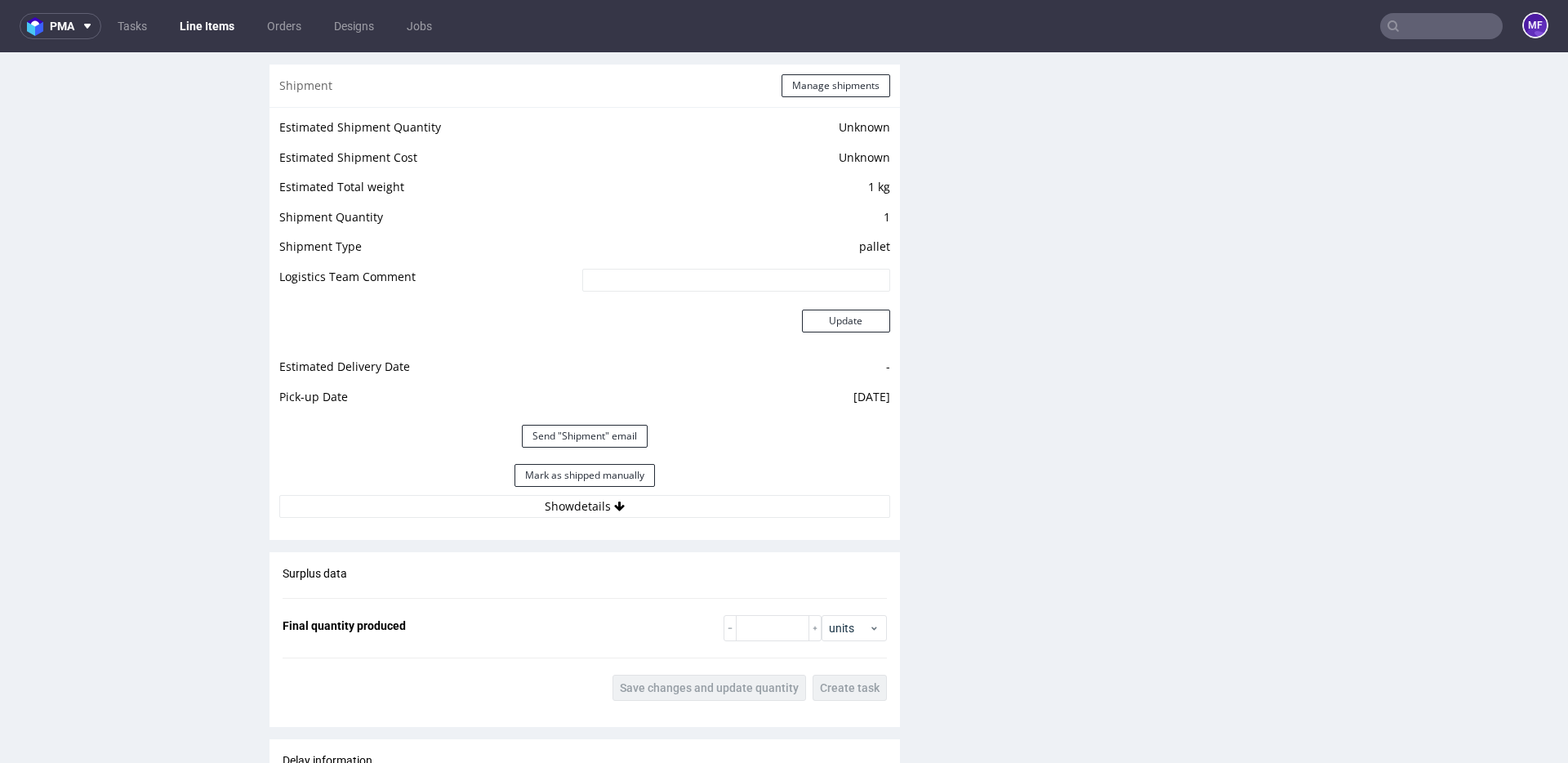
scroll to position [1313, 0]
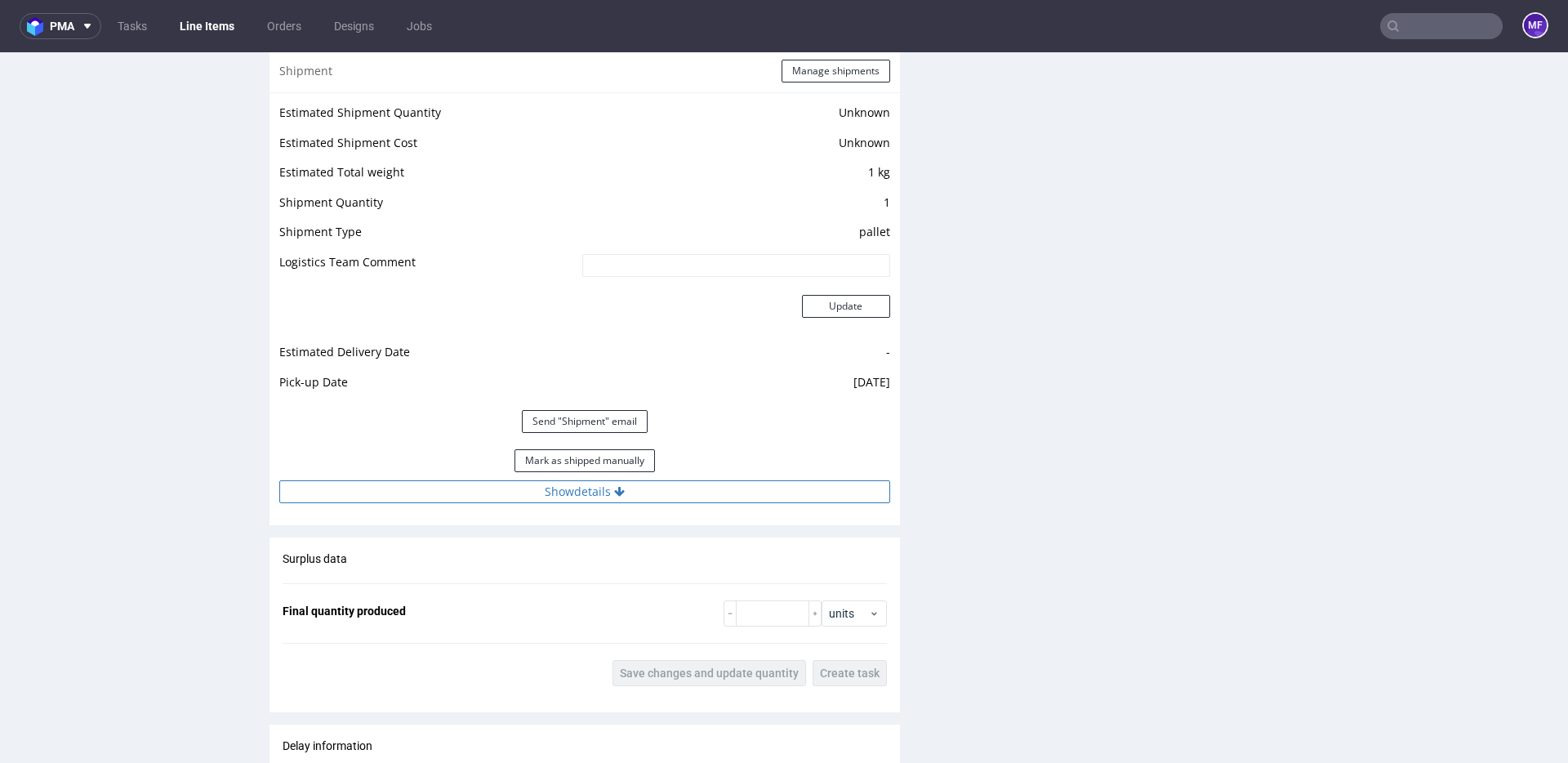
click at [590, 493] on button "Show details" at bounding box center [585, 491] width 611 height 23
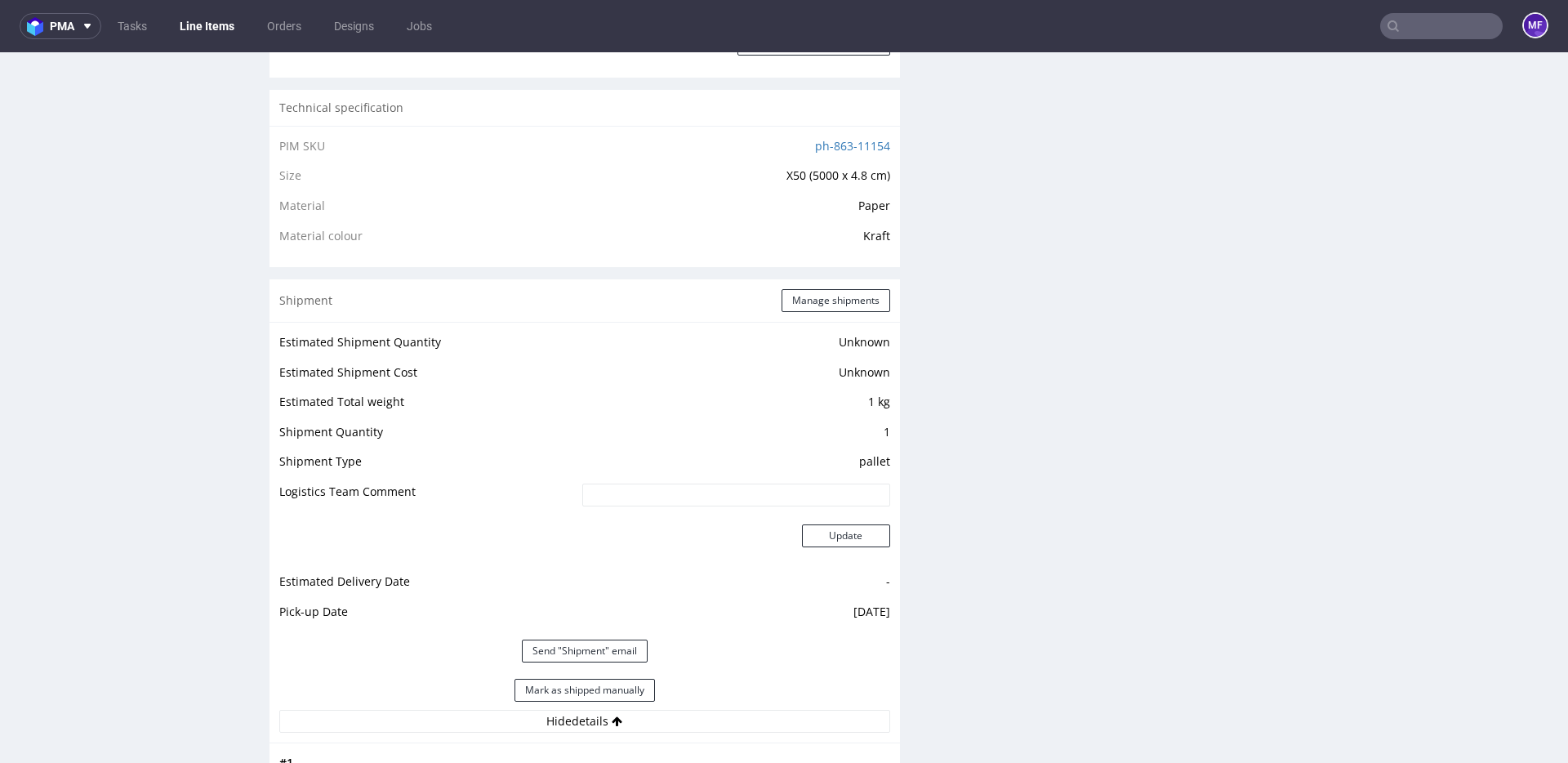
scroll to position [1083, 0]
click at [614, 698] on button "Mark as shipped manually" at bounding box center [585, 689] width 140 height 23
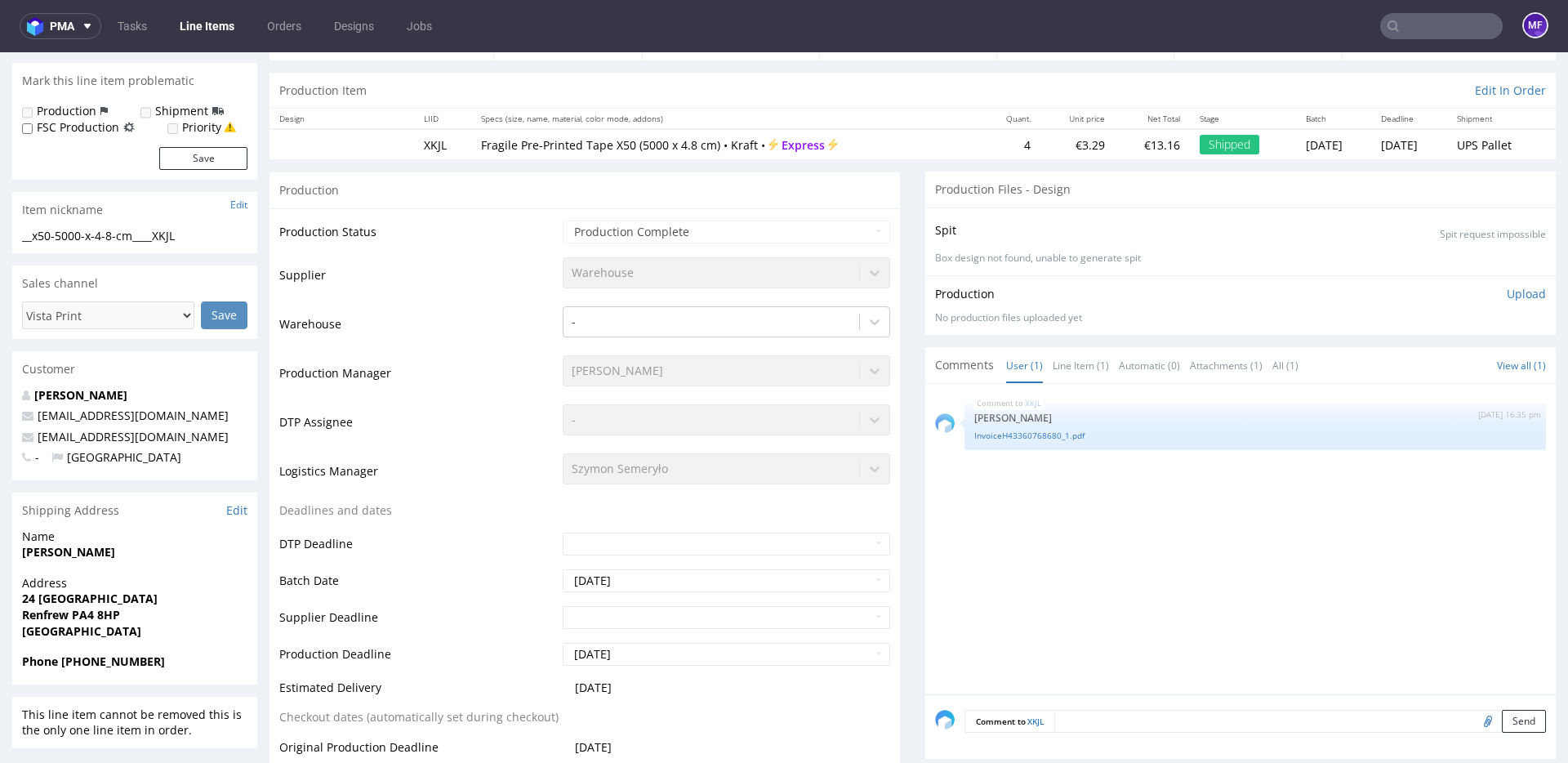
scroll to position [0, 0]
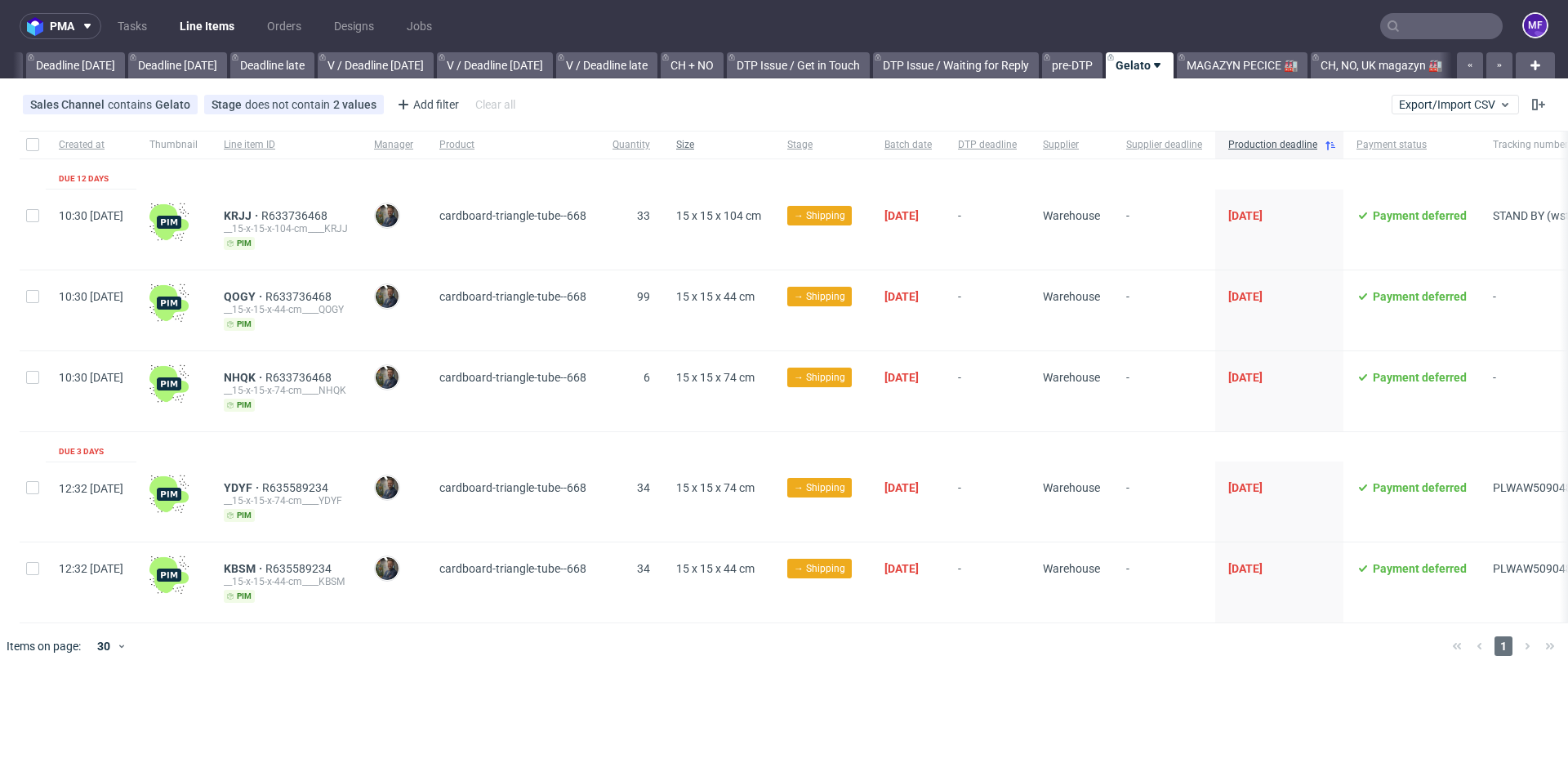
scroll to position [0, 1746]
click at [144, 33] on link "Tasks" at bounding box center [132, 26] width 49 height 26
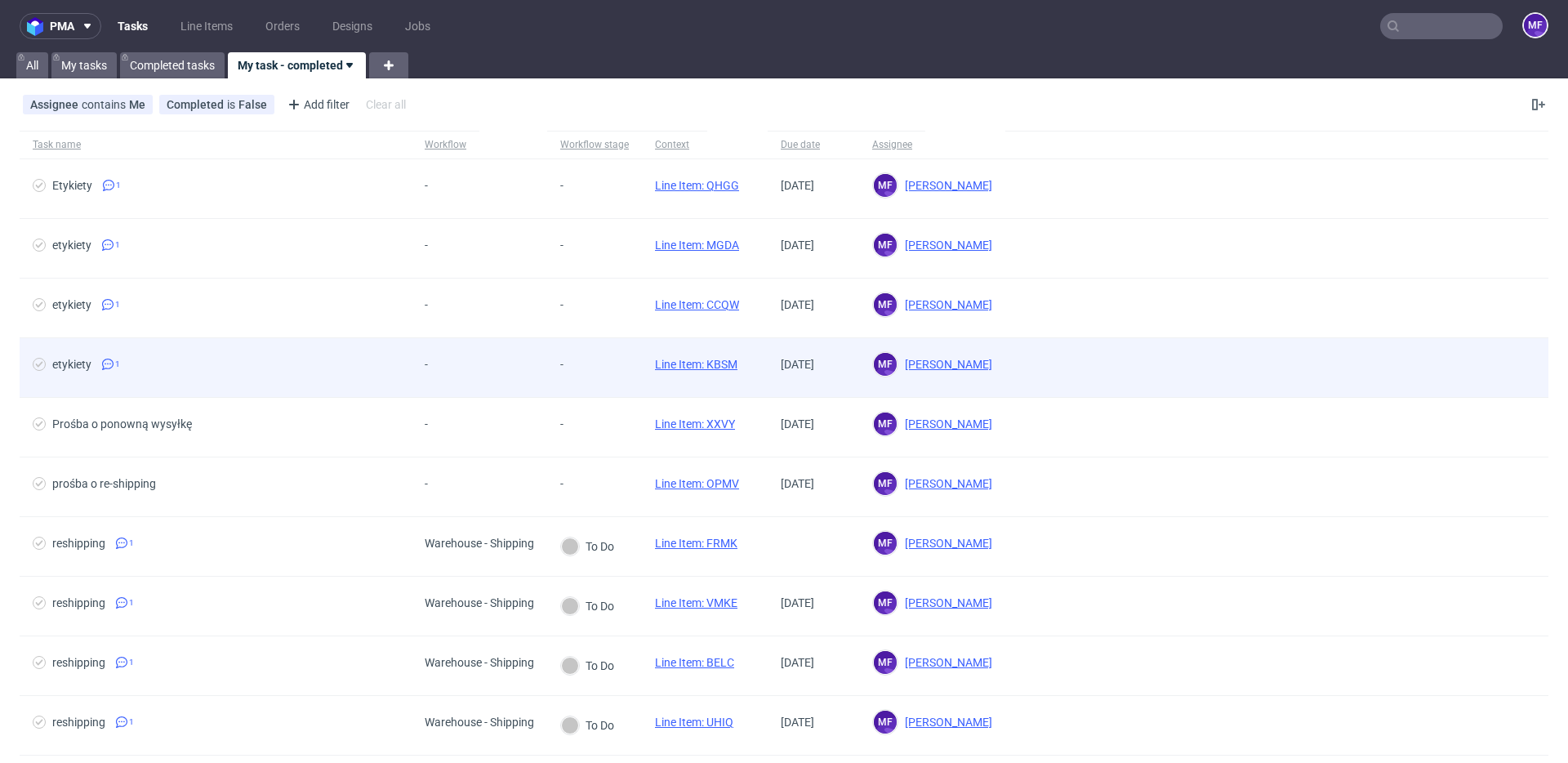
click at [681, 369] on link "Line Item: KBSM" at bounding box center [696, 364] width 83 height 13
click at [219, 387] on div "etykiety 1" at bounding box center [216, 367] width 392 height 59
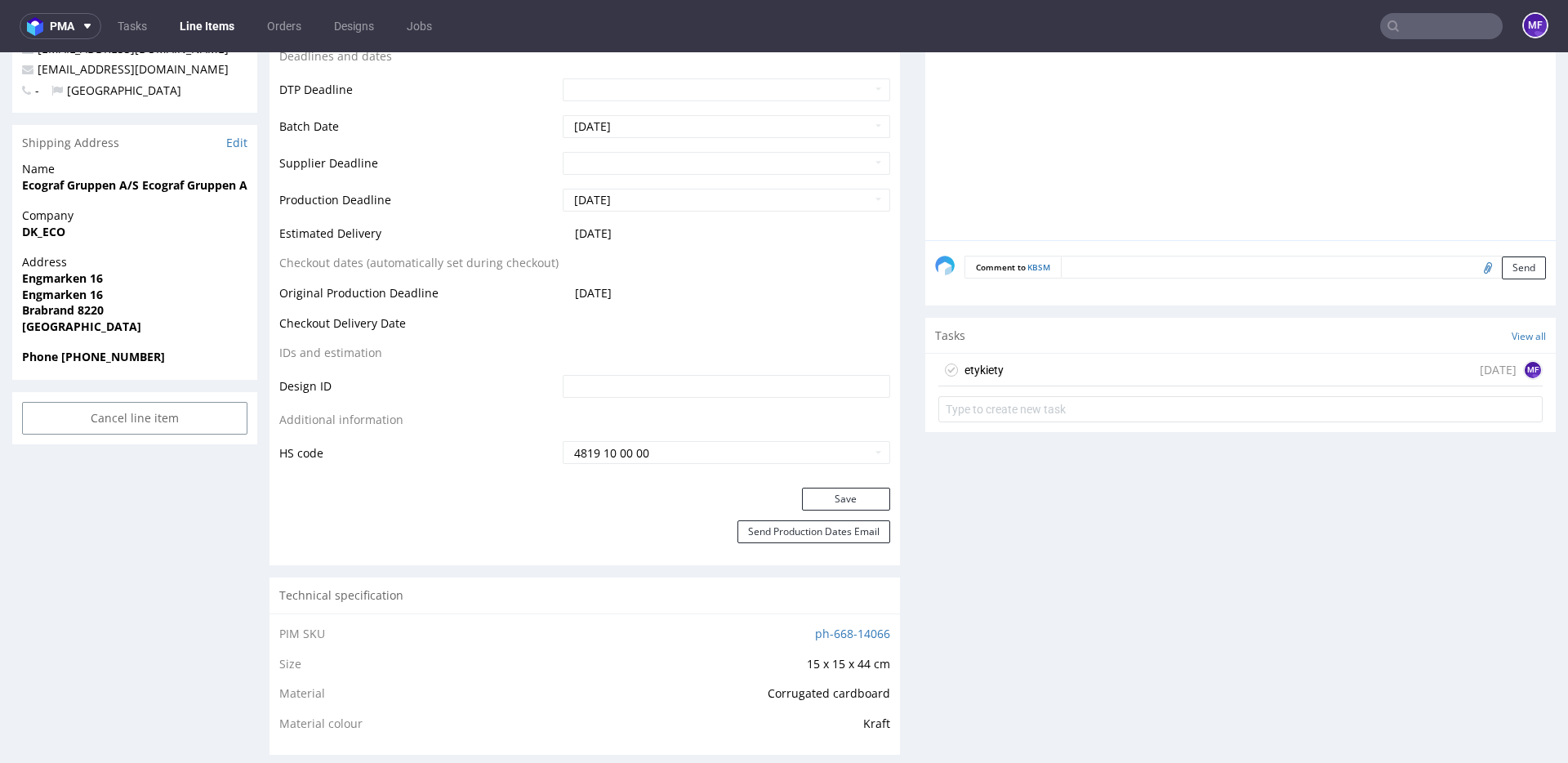
scroll to position [633, 0]
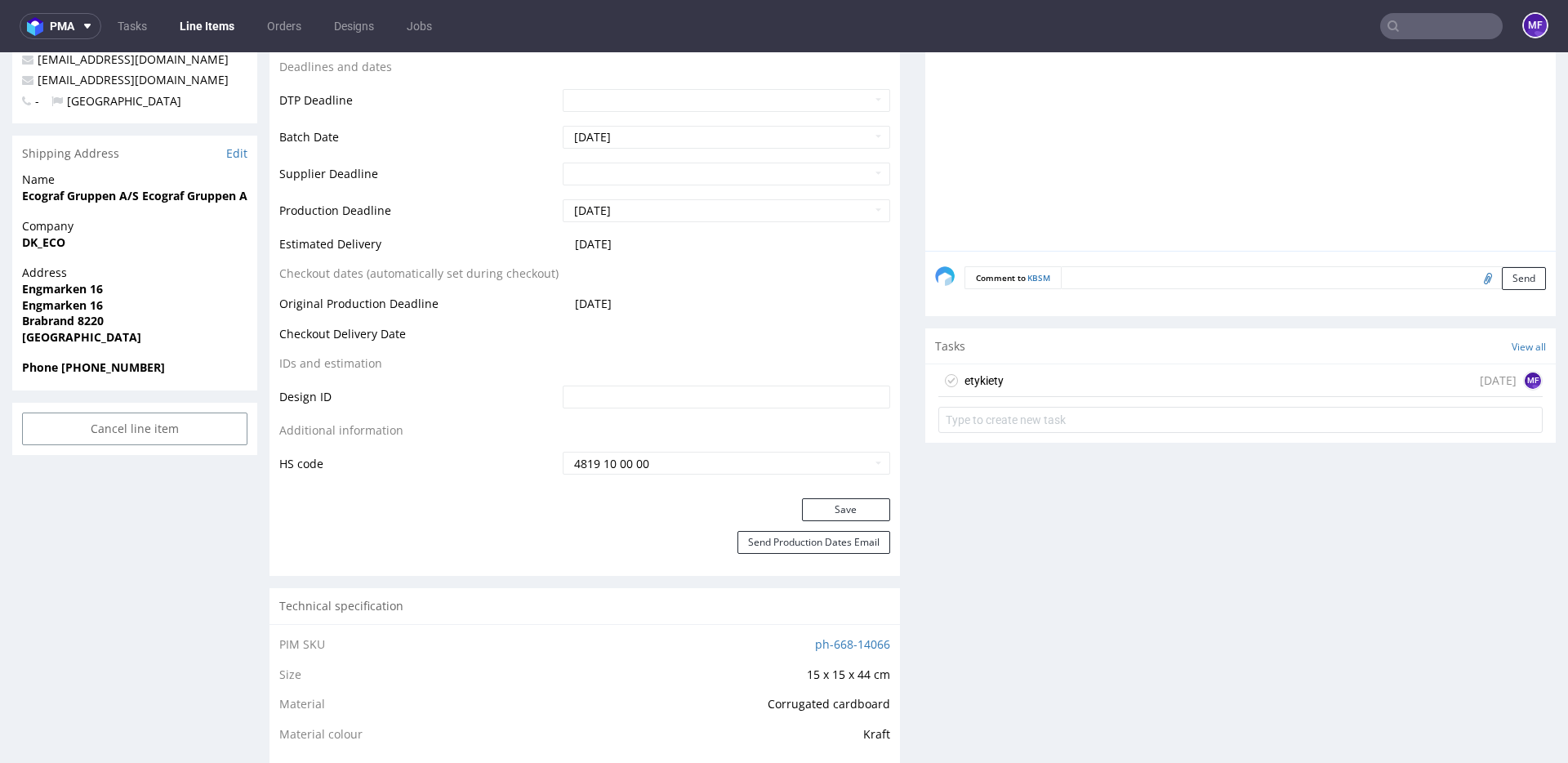
click at [1002, 374] on div "etykiety [DATE] MF" at bounding box center [1240, 380] width 605 height 33
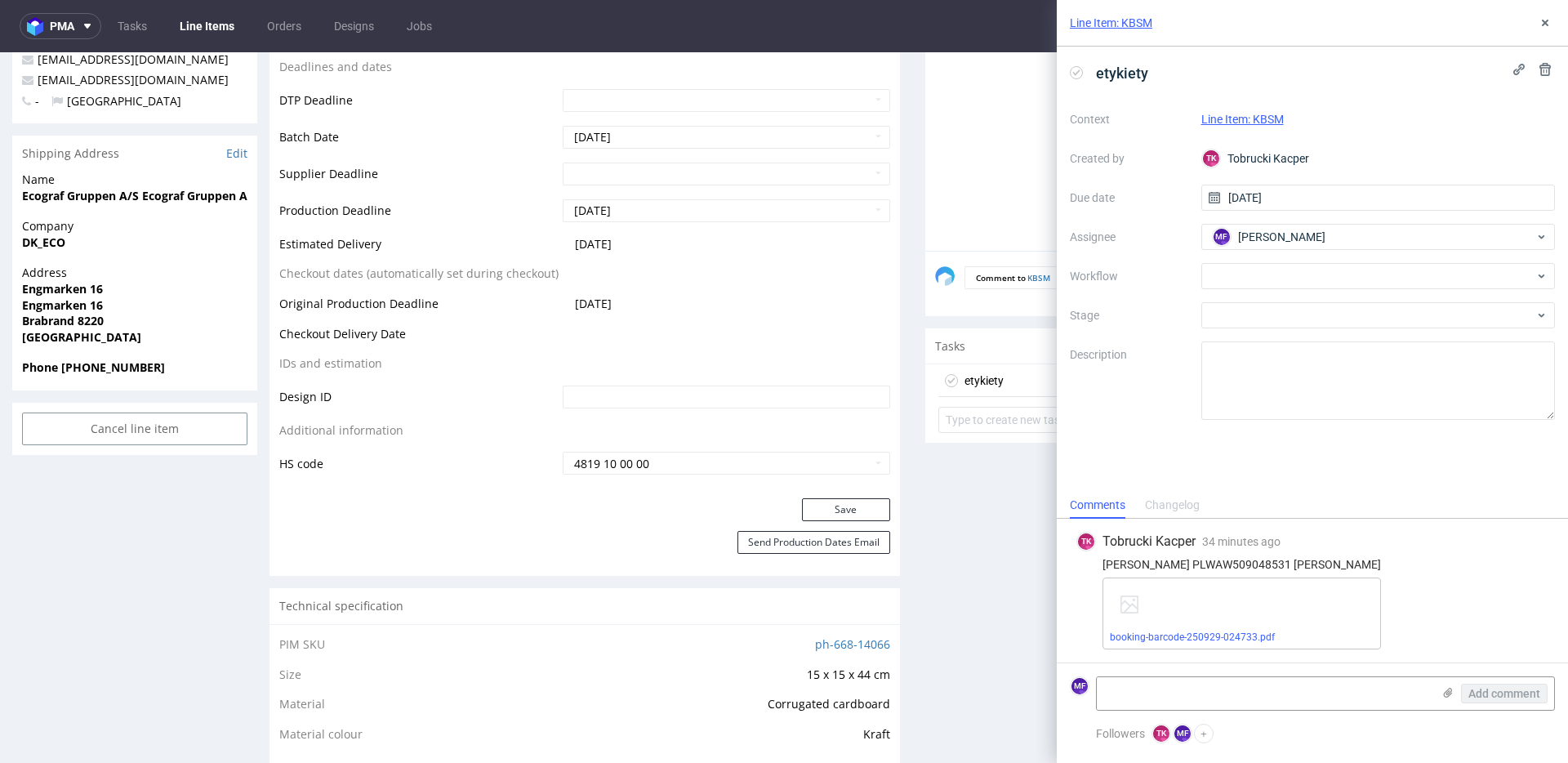
click at [1299, 650] on div "TK Tobrucki Kacper 34 minutes ago [DATE] 09:33 [PERSON_NAME] PLWAW509048531 Oba…" at bounding box center [1313, 590] width 485 height 143
click at [1248, 637] on link "booking-barcode-250929-024733.pdf" at bounding box center [1193, 637] width 165 height 12
click at [1269, 443] on div "etykiety Context Line Item: KBSM Created by [PERSON_NAME] Kacper Due date [DATE…" at bounding box center [1312, 269] width 511 height 445
click at [1155, 620] on div "booking-barcode-250929-024733.pdf" at bounding box center [1242, 613] width 279 height 72
click at [1152, 634] on link "booking-barcode-250929-024733.pdf" at bounding box center [1193, 637] width 165 height 12
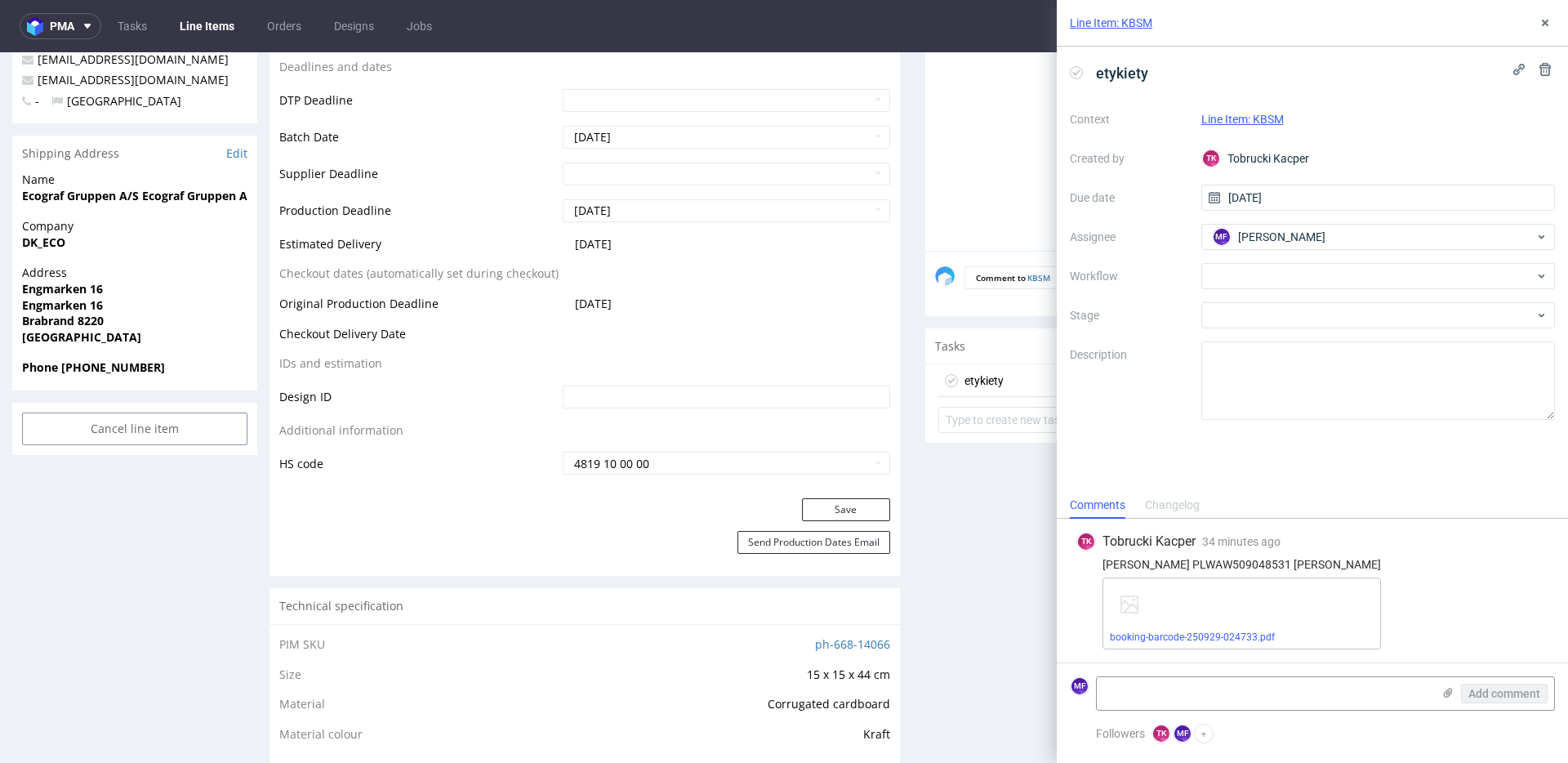
drag, startPoint x: 1173, startPoint y: 320, endPoint x: 1184, endPoint y: 311, distance: 14.2
click at [1178, 316] on label "Stage" at bounding box center [1129, 315] width 118 height 20
click at [1229, 277] on div at bounding box center [1379, 275] width 354 height 26
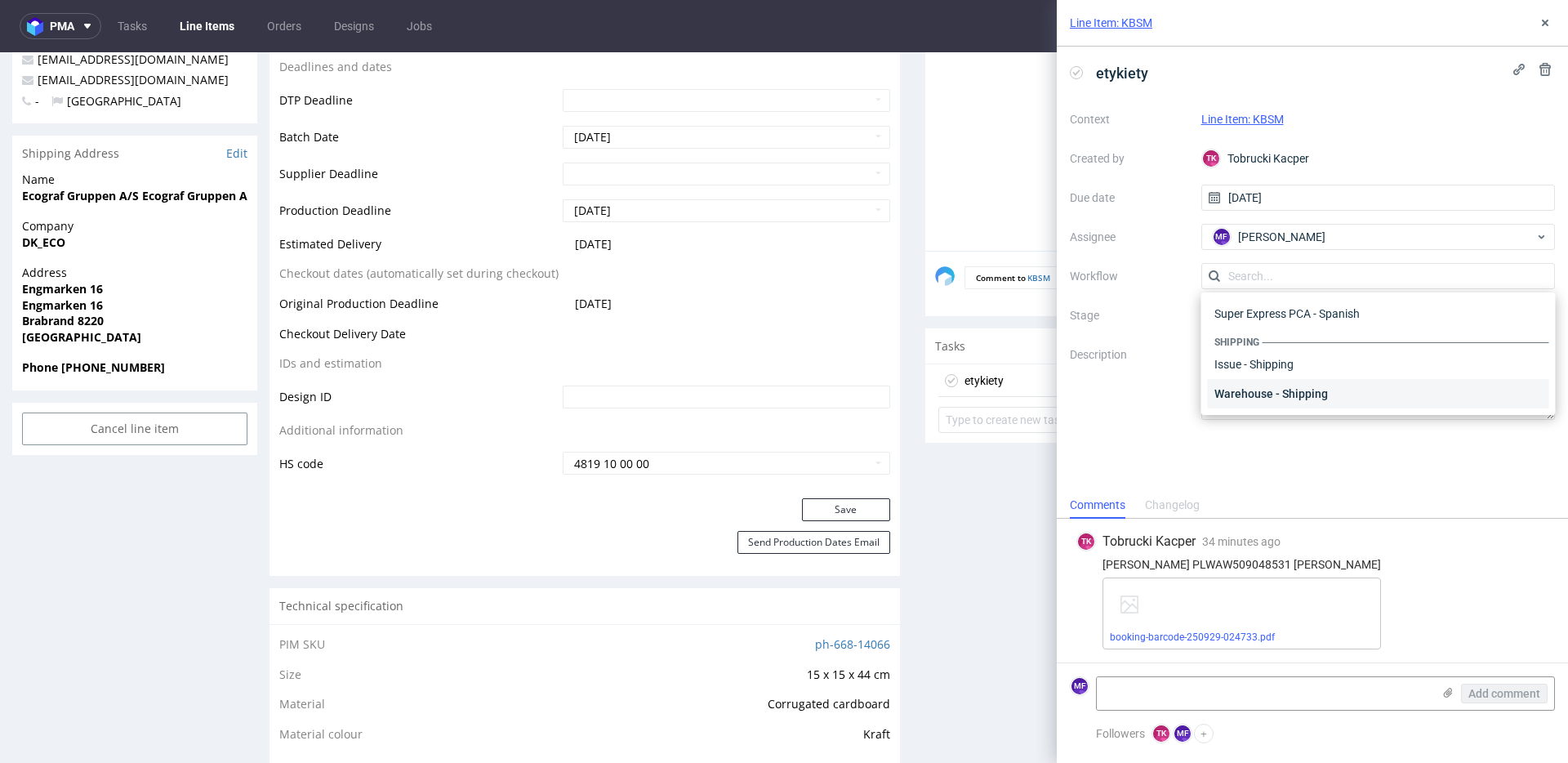
click at [1272, 392] on div "Warehouse - Shipping" at bounding box center [1378, 393] width 341 height 29
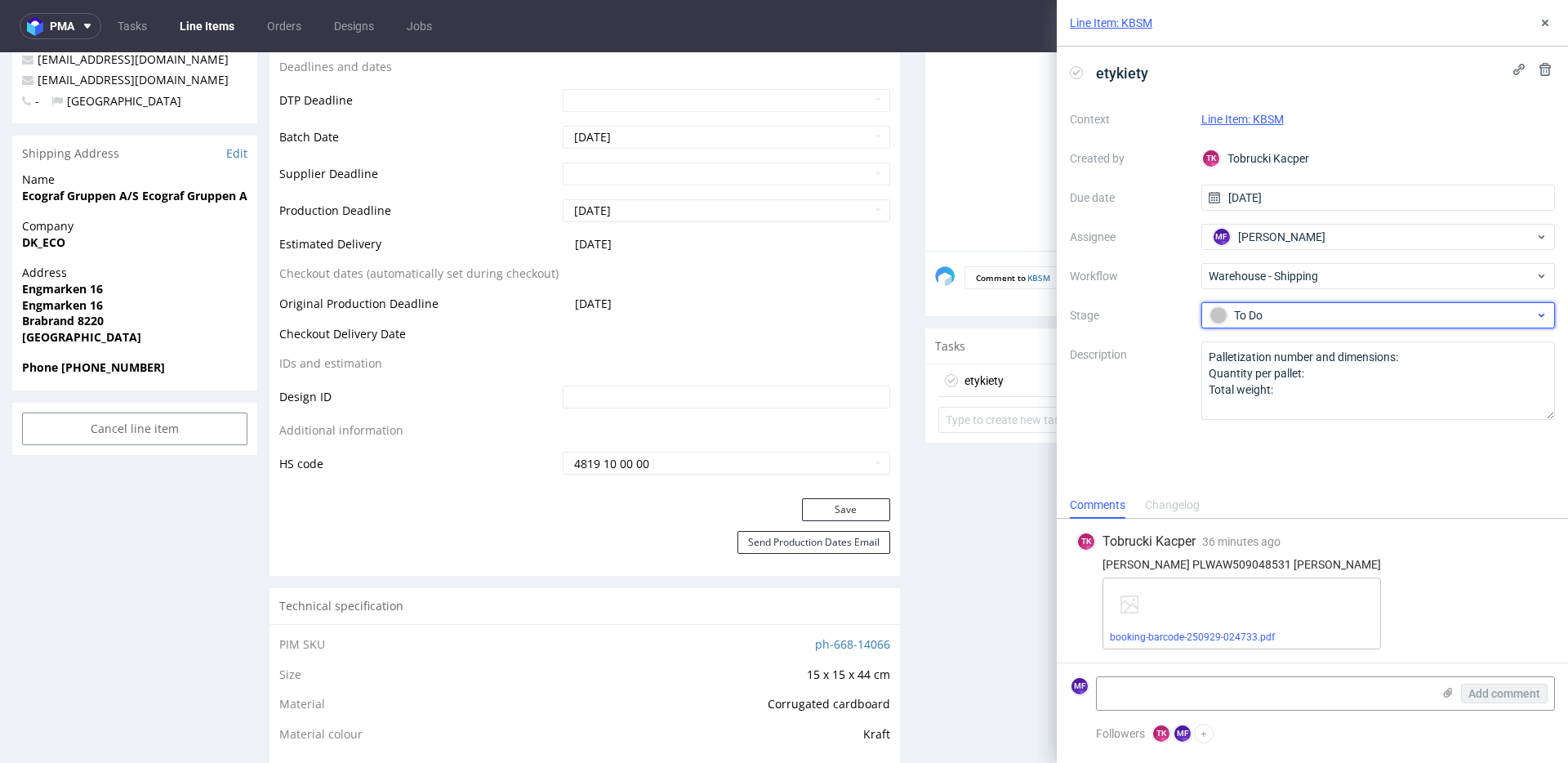
click at [1274, 317] on div "To Do" at bounding box center [1372, 315] width 325 height 18
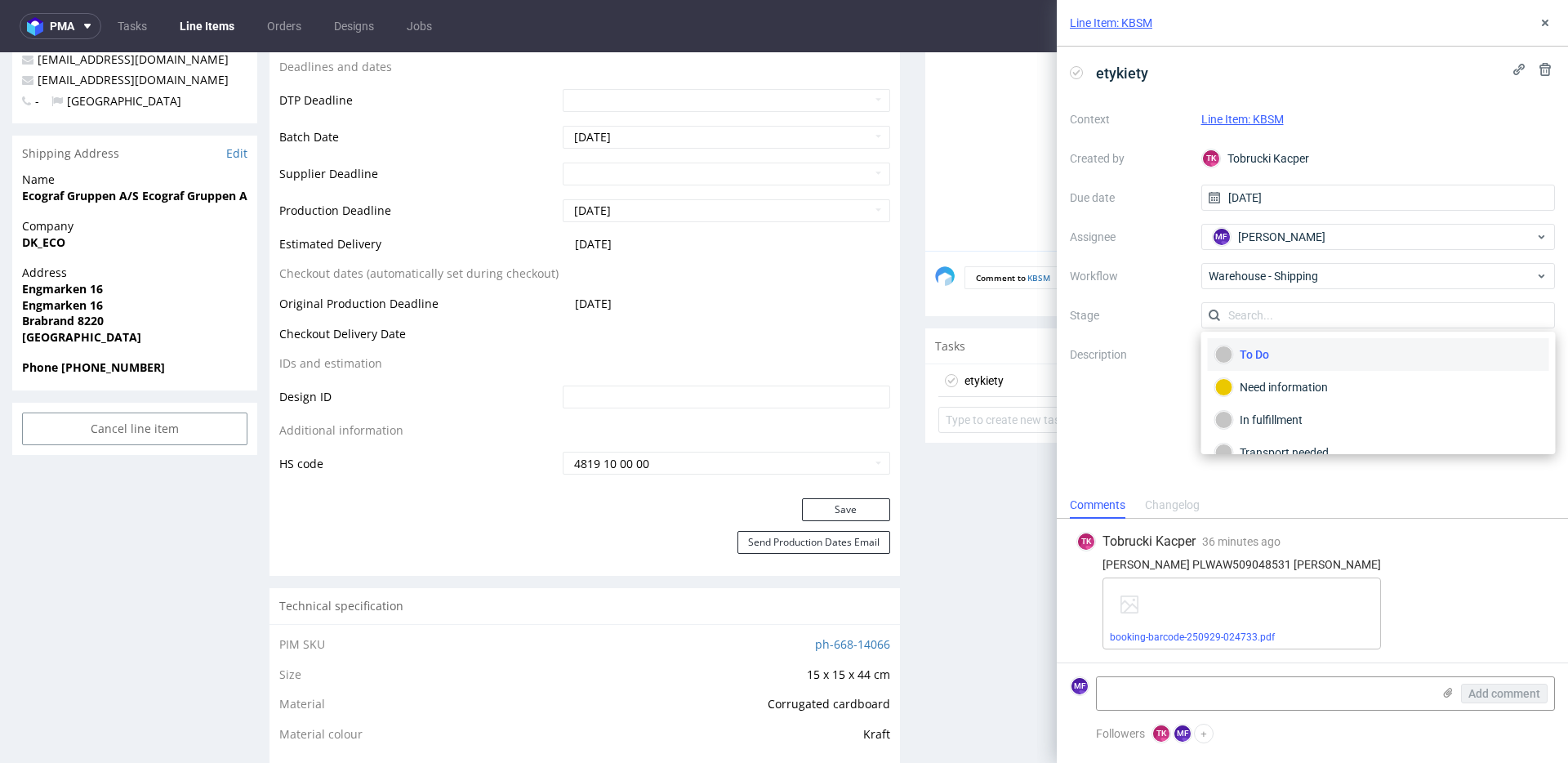
scroll to position [87, 0]
click at [1279, 424] on div "Completed" at bounding box center [1379, 431] width 327 height 18
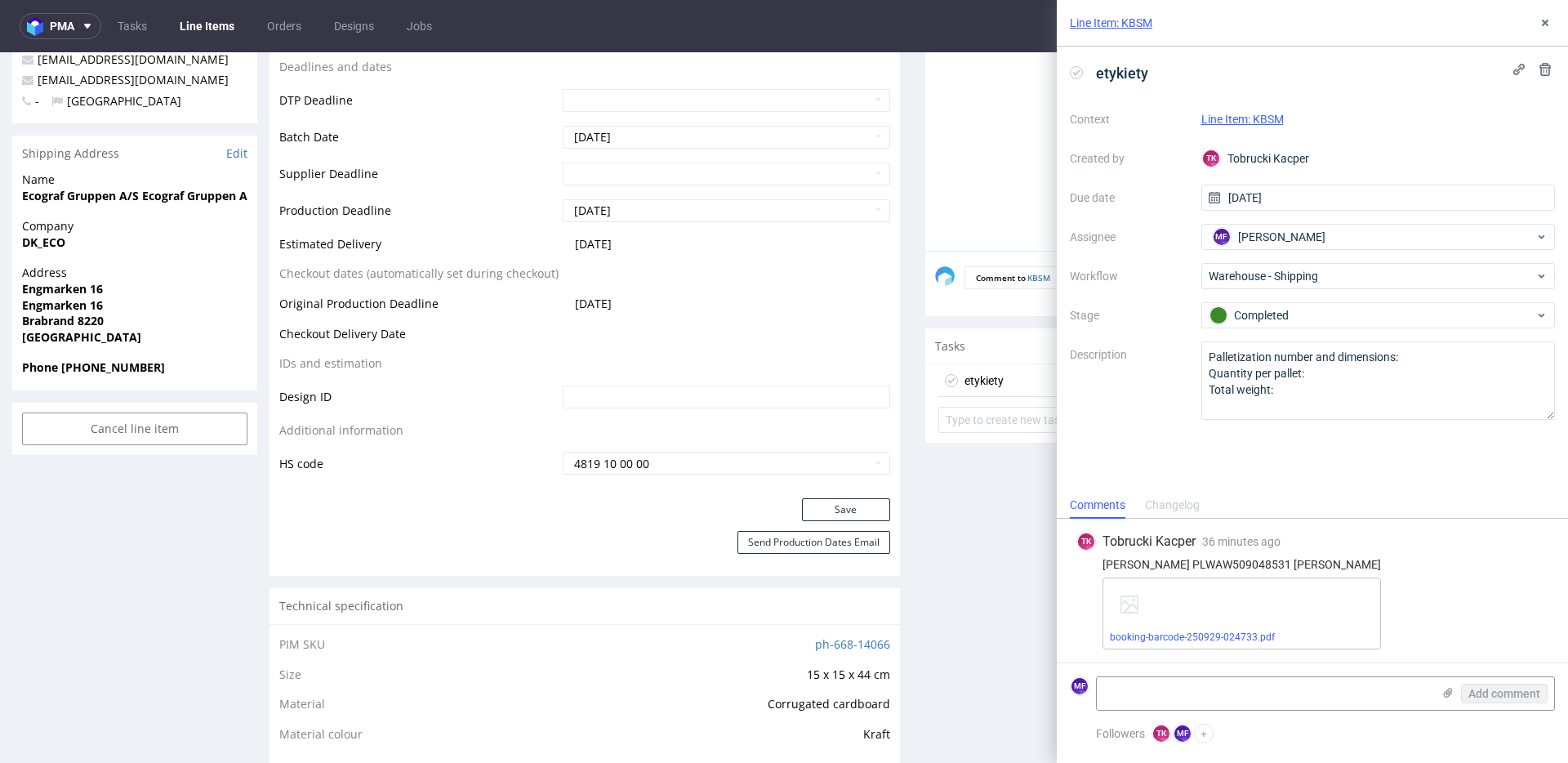
click at [1241, 116] on link "Line Item: KBSM" at bounding box center [1243, 119] width 83 height 13
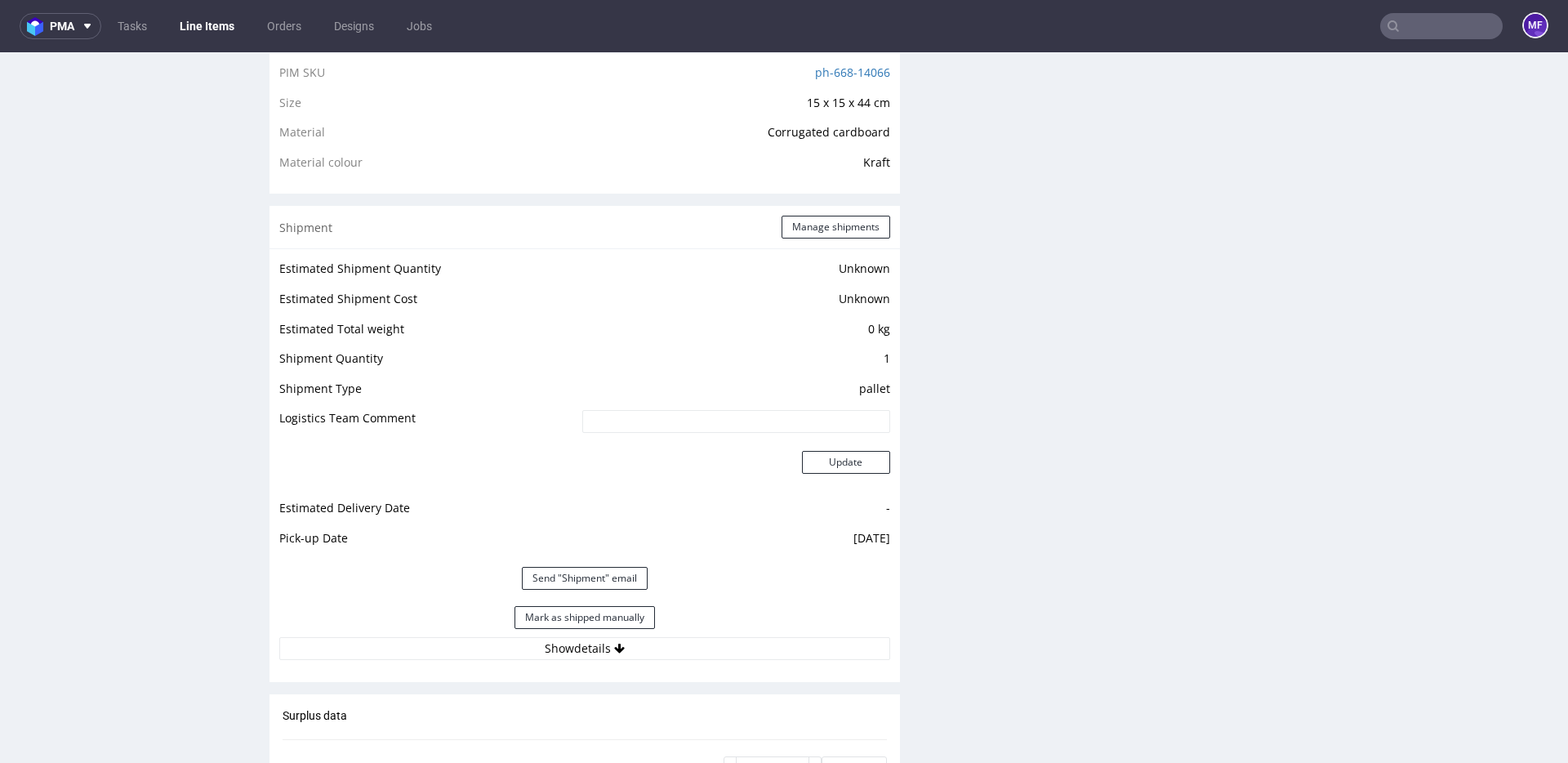
scroll to position [1196, 0]
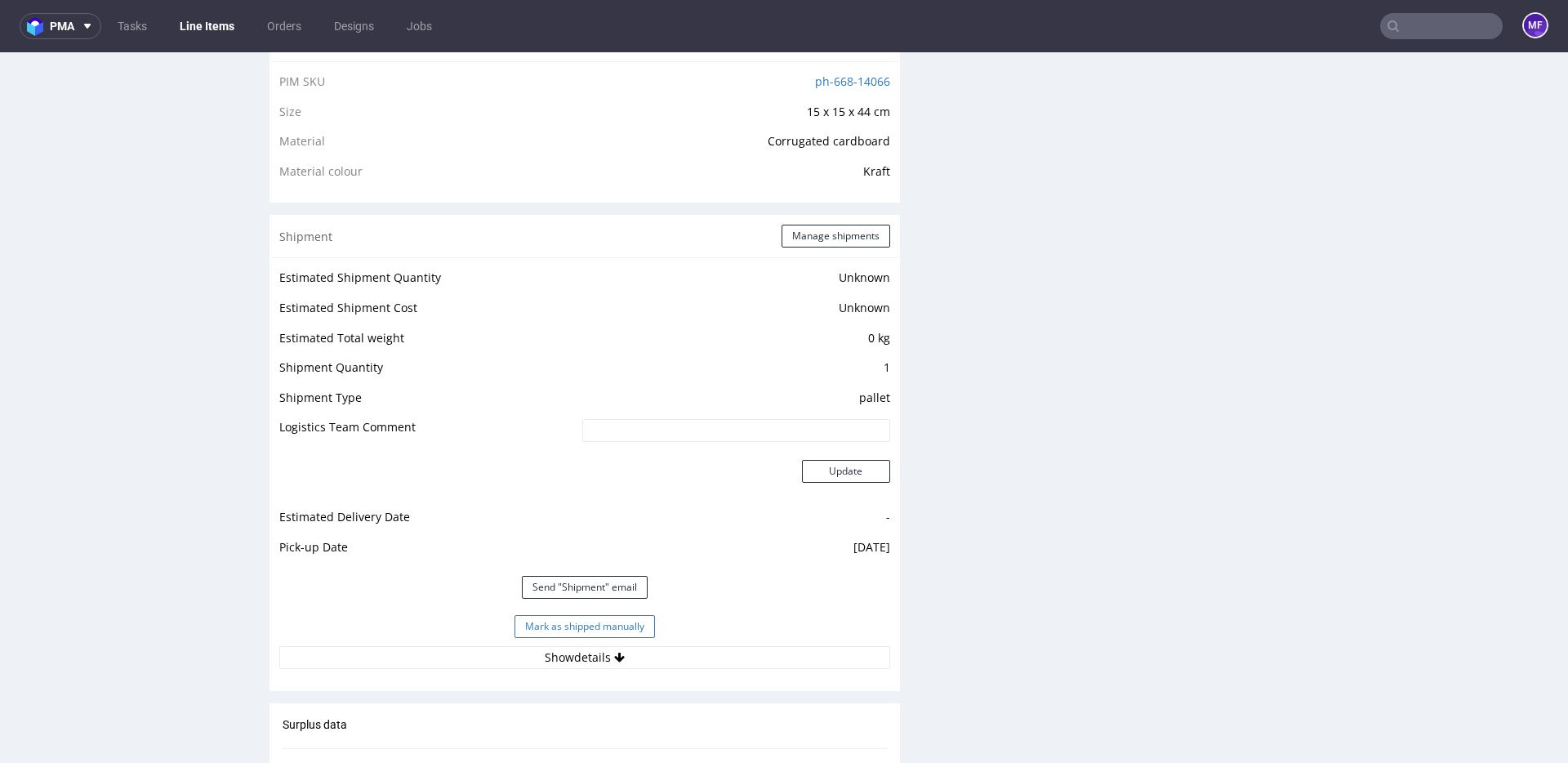
click at [602, 628] on button "Mark as shipped manually" at bounding box center [585, 625] width 140 height 23
click at [658, 654] on button "Show details" at bounding box center [585, 657] width 611 height 23
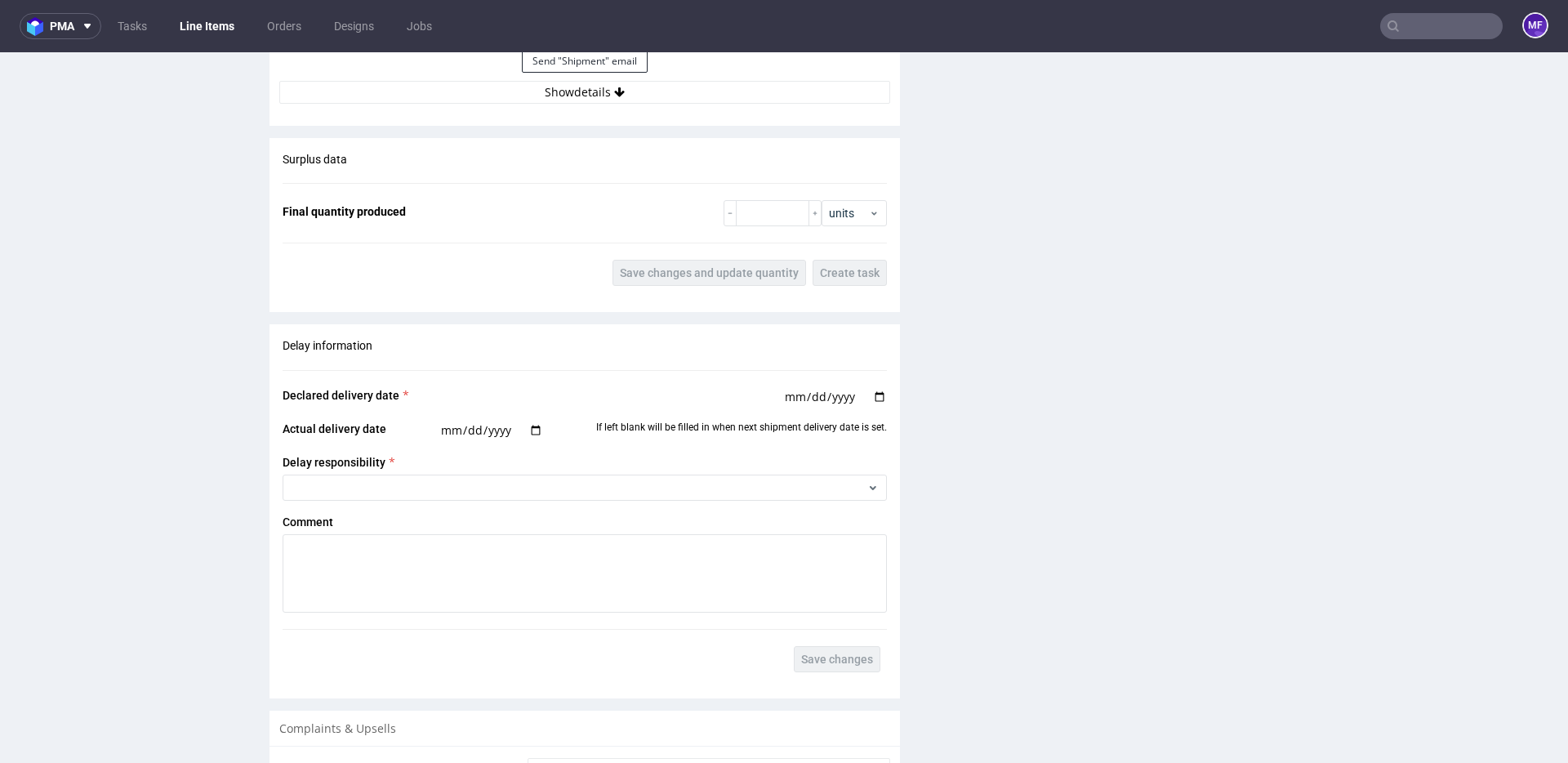
scroll to position [2075, 0]
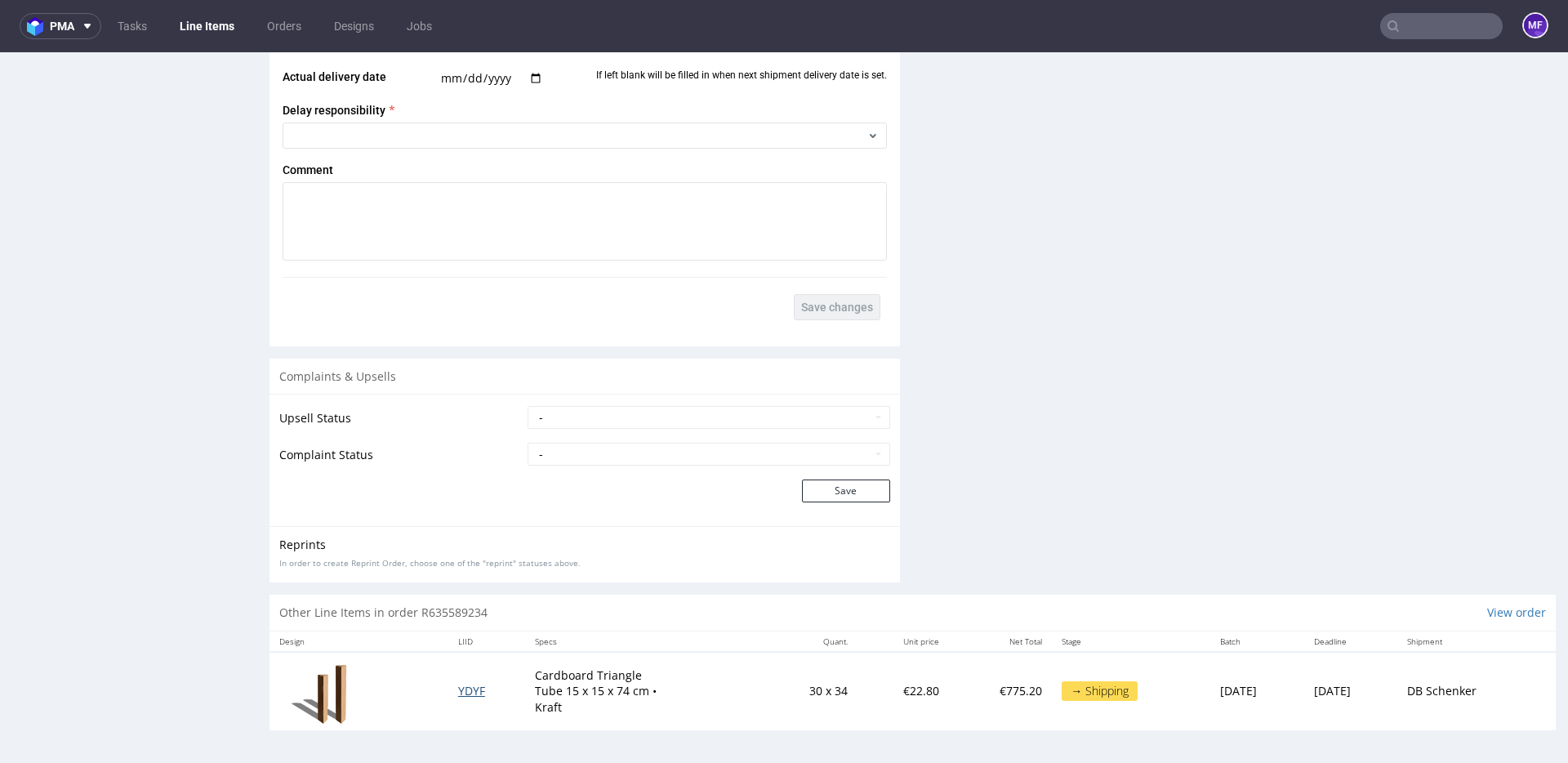
click at [463, 693] on span "YDYF" at bounding box center [471, 690] width 27 height 16
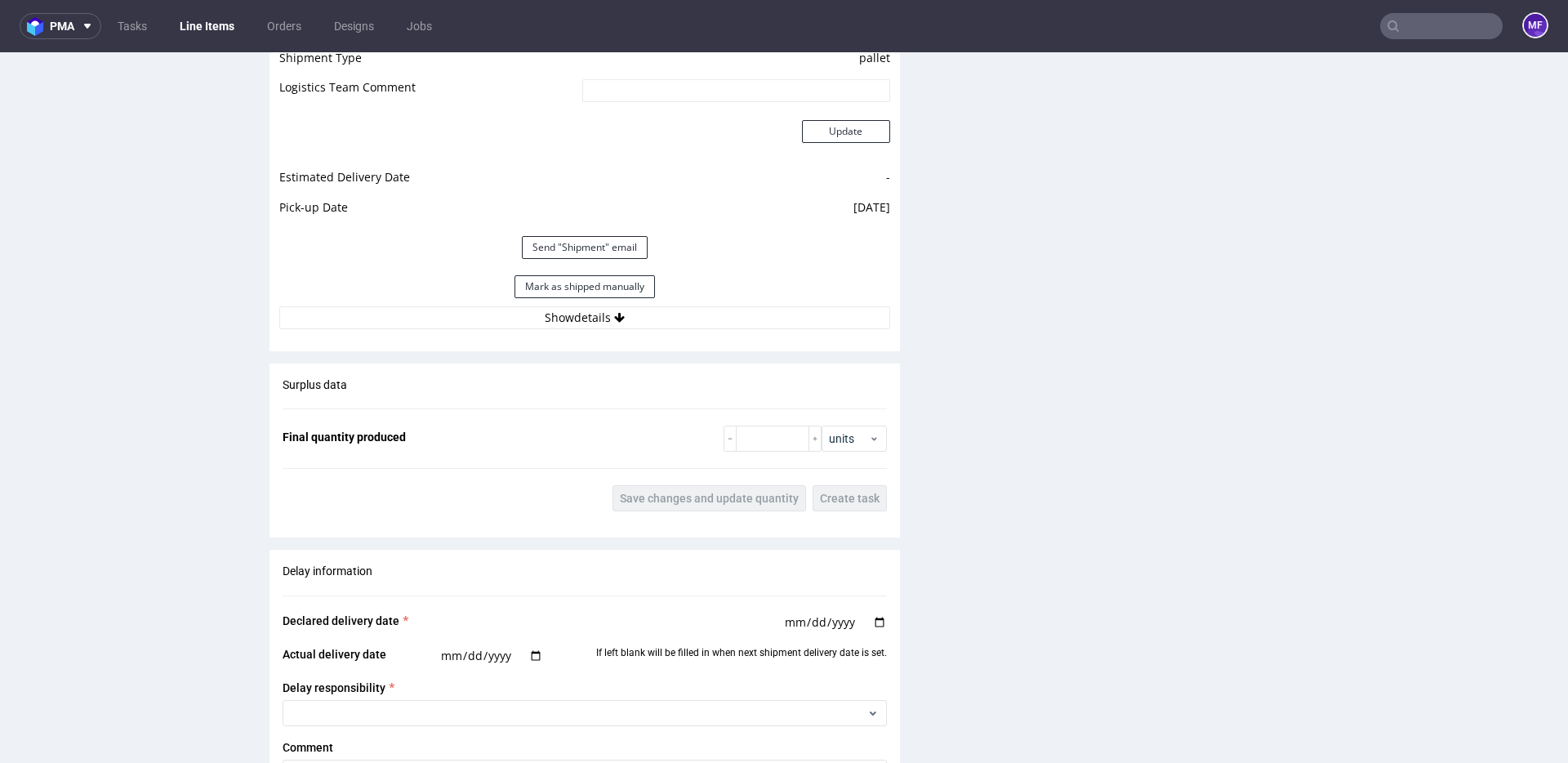
scroll to position [1541, 0]
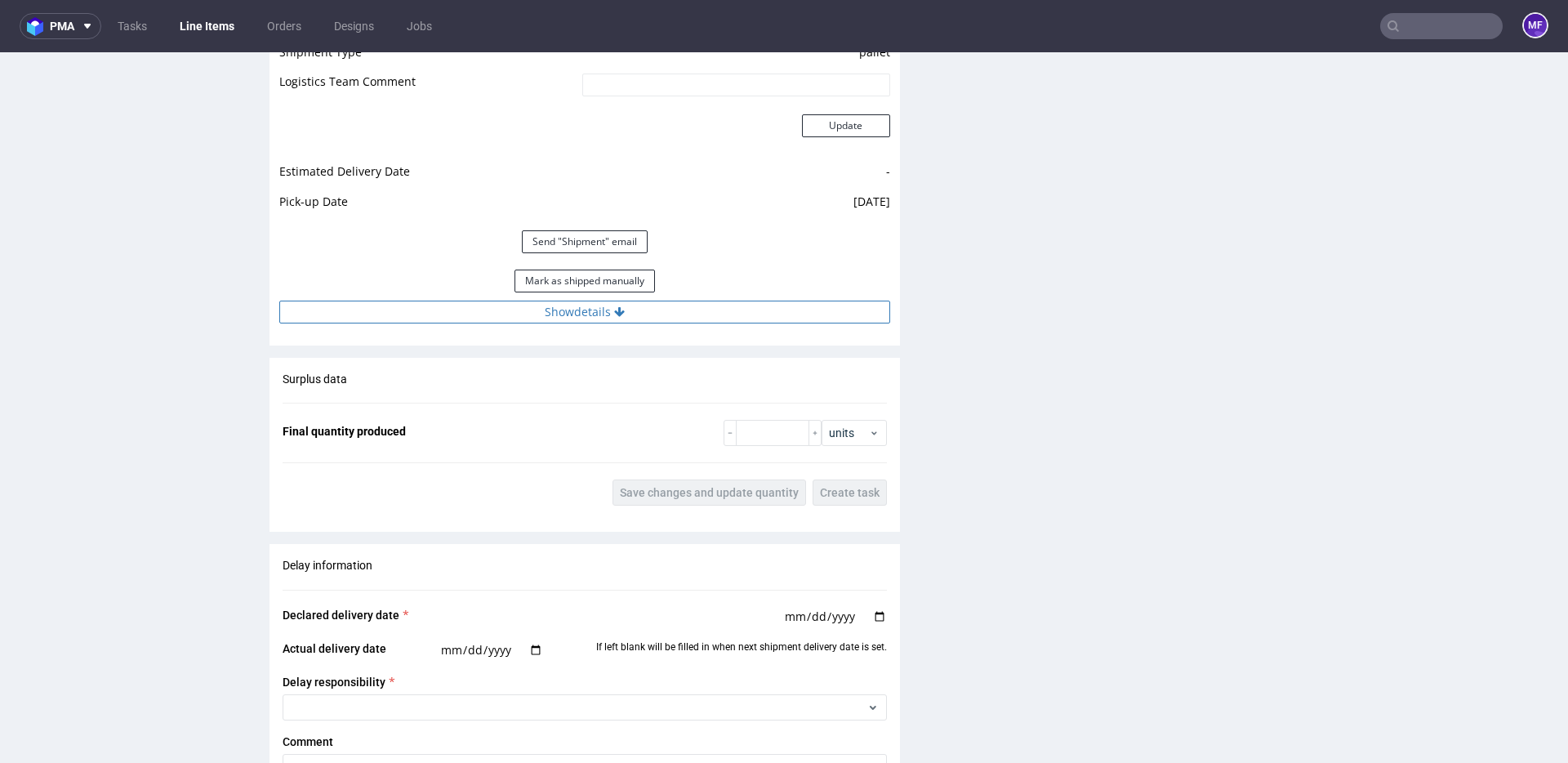
click at [604, 319] on button "Show details" at bounding box center [585, 311] width 611 height 23
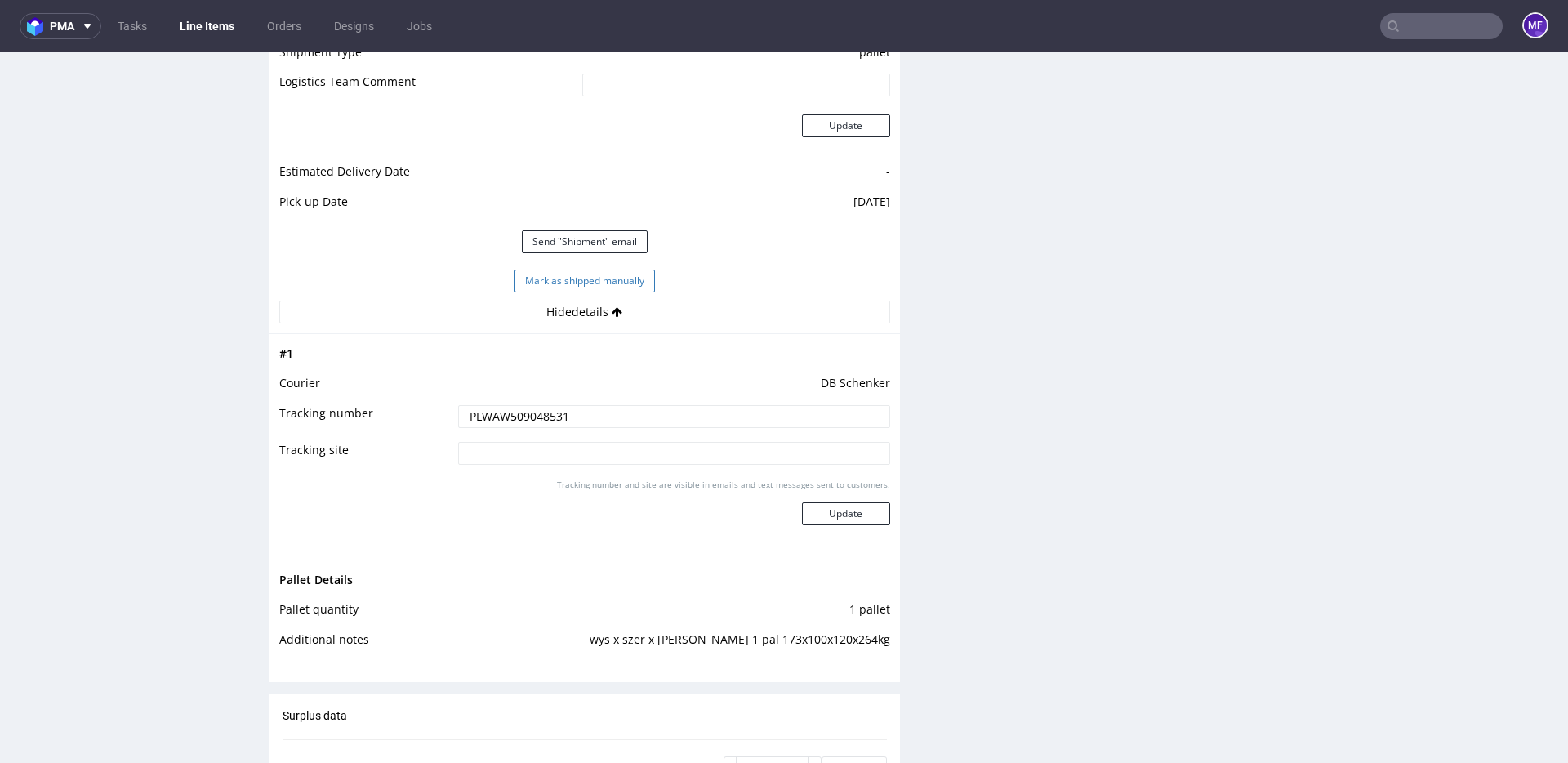
click at [604, 287] on button "Mark as shipped manually" at bounding box center [585, 280] width 140 height 23
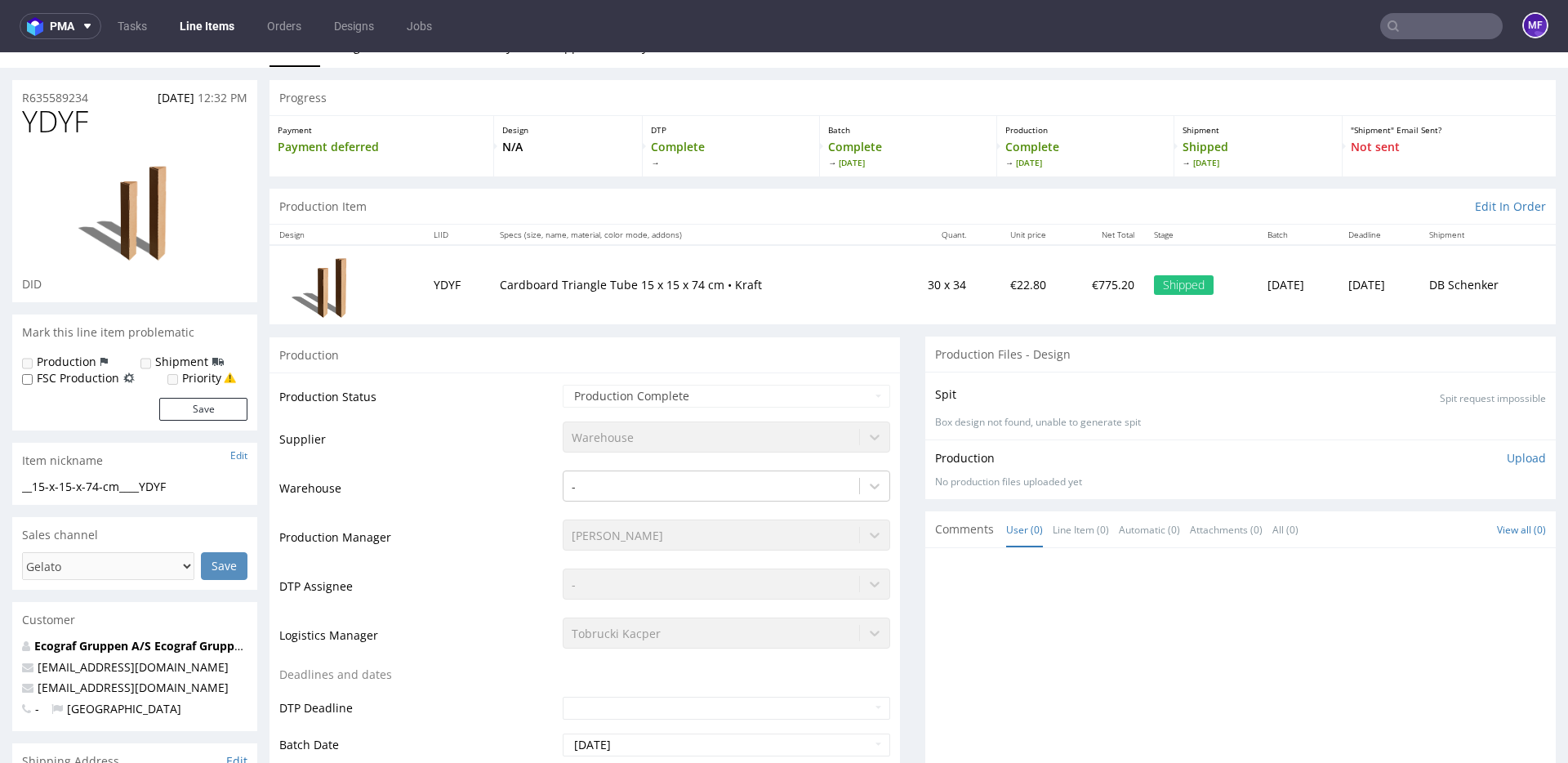
scroll to position [0, 0]
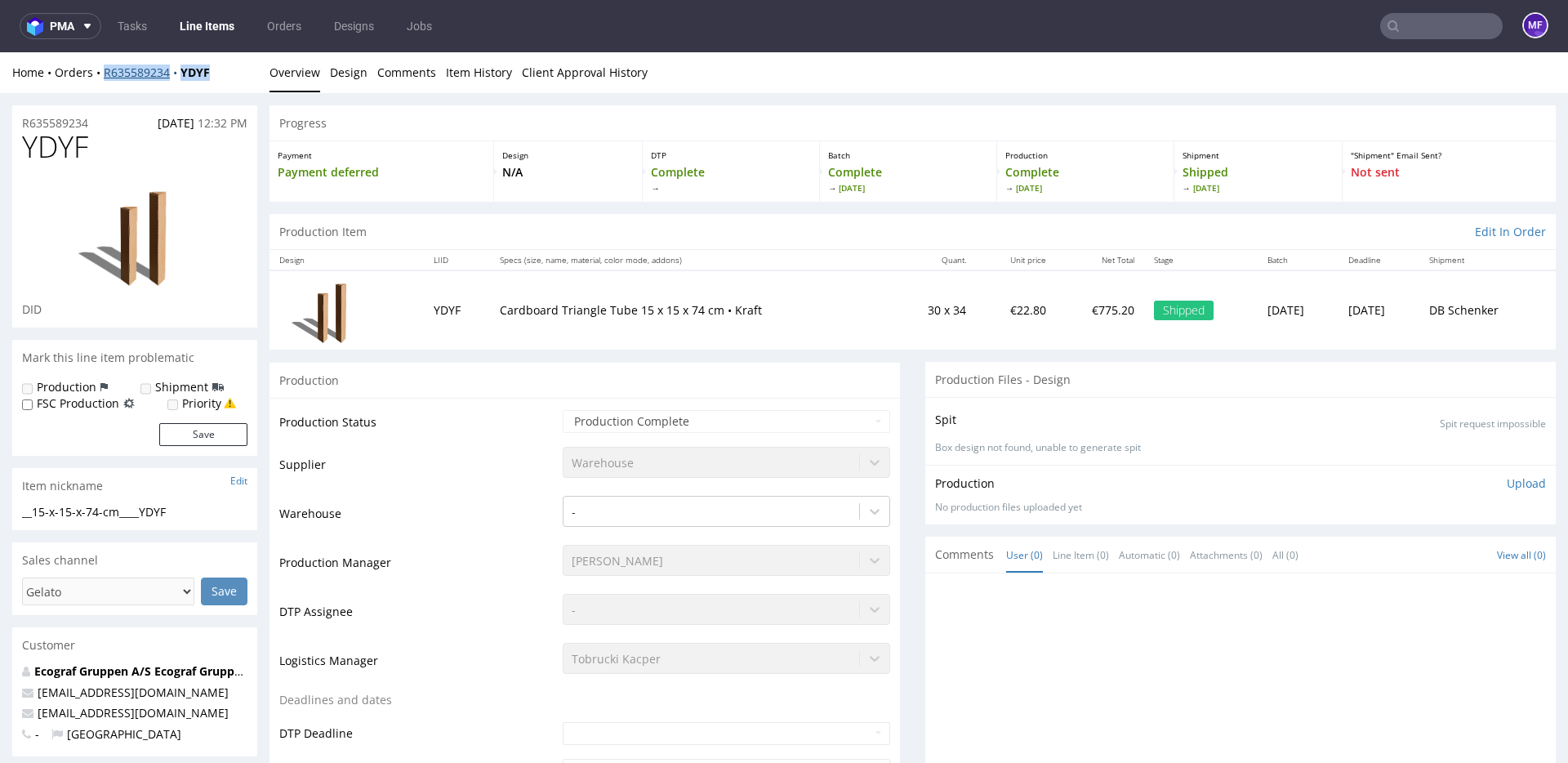
drag, startPoint x: 224, startPoint y: 77, endPoint x: 103, endPoint y: 75, distance: 121.0
click at [103, 75] on div "Home Orders R635589234 YDYF" at bounding box center [135, 73] width 245 height 17
copy div "R635589234 YDYF"
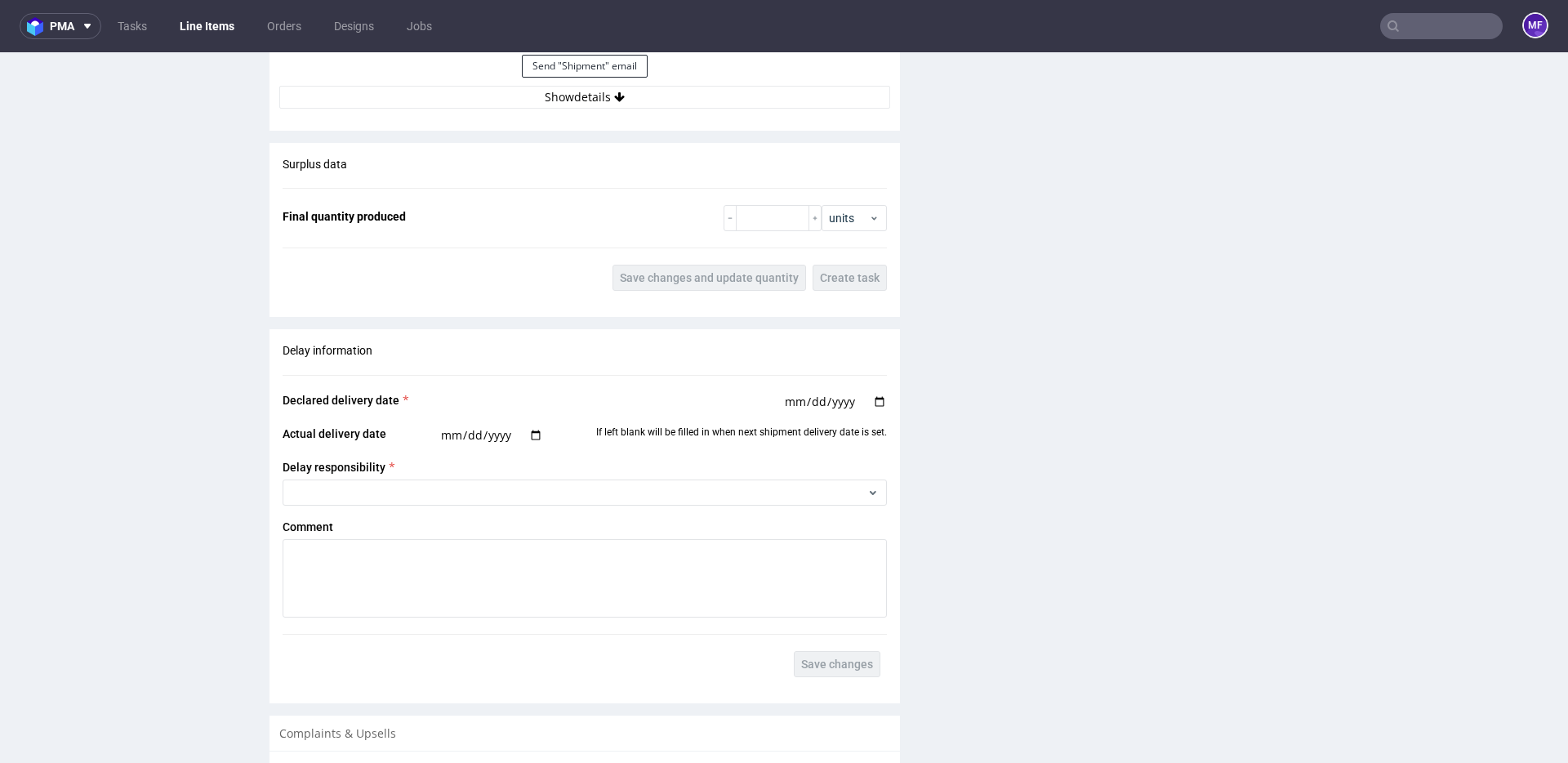
scroll to position [2075, 0]
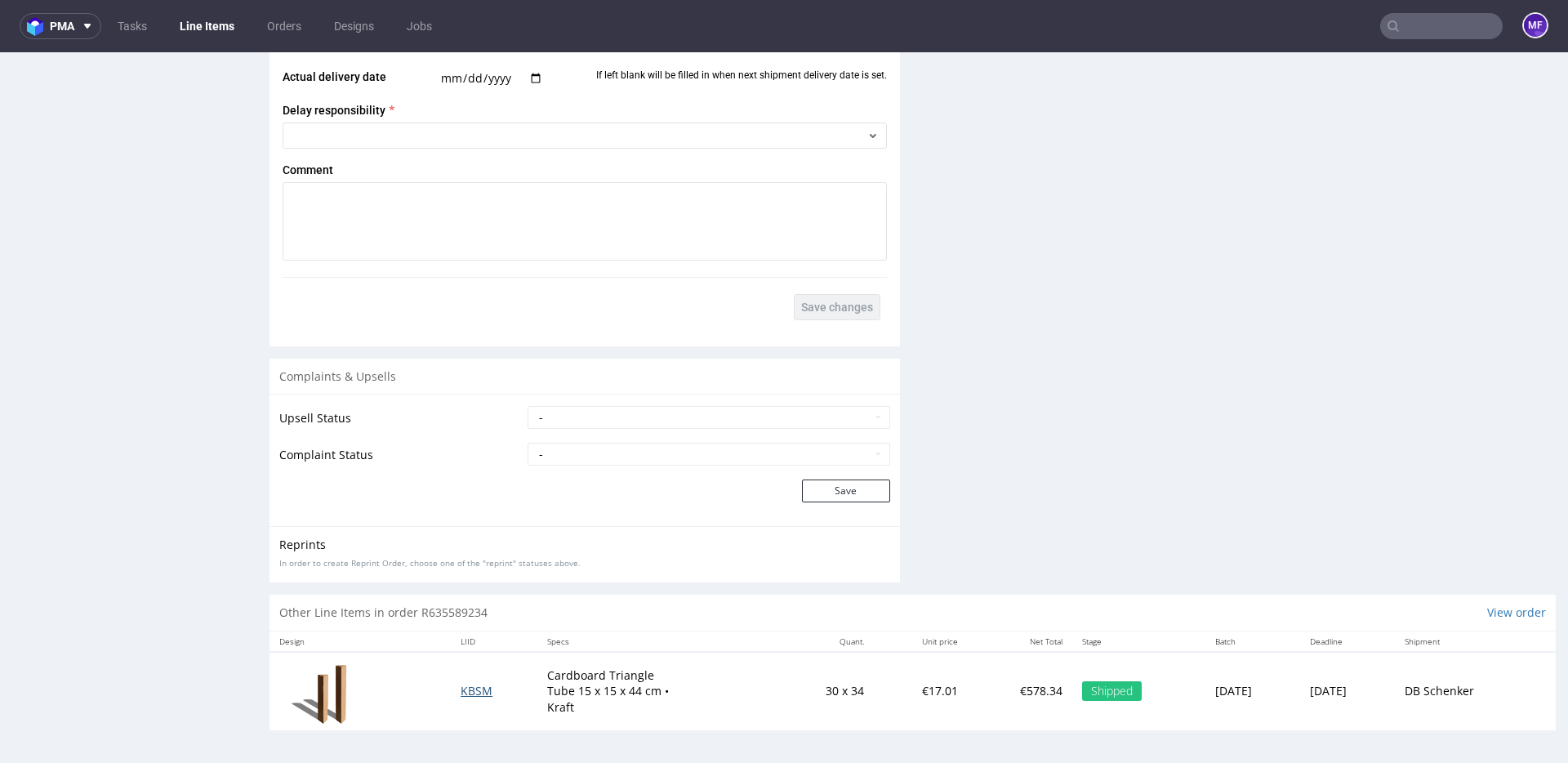
click at [475, 690] on span "KBSM" at bounding box center [476, 690] width 32 height 16
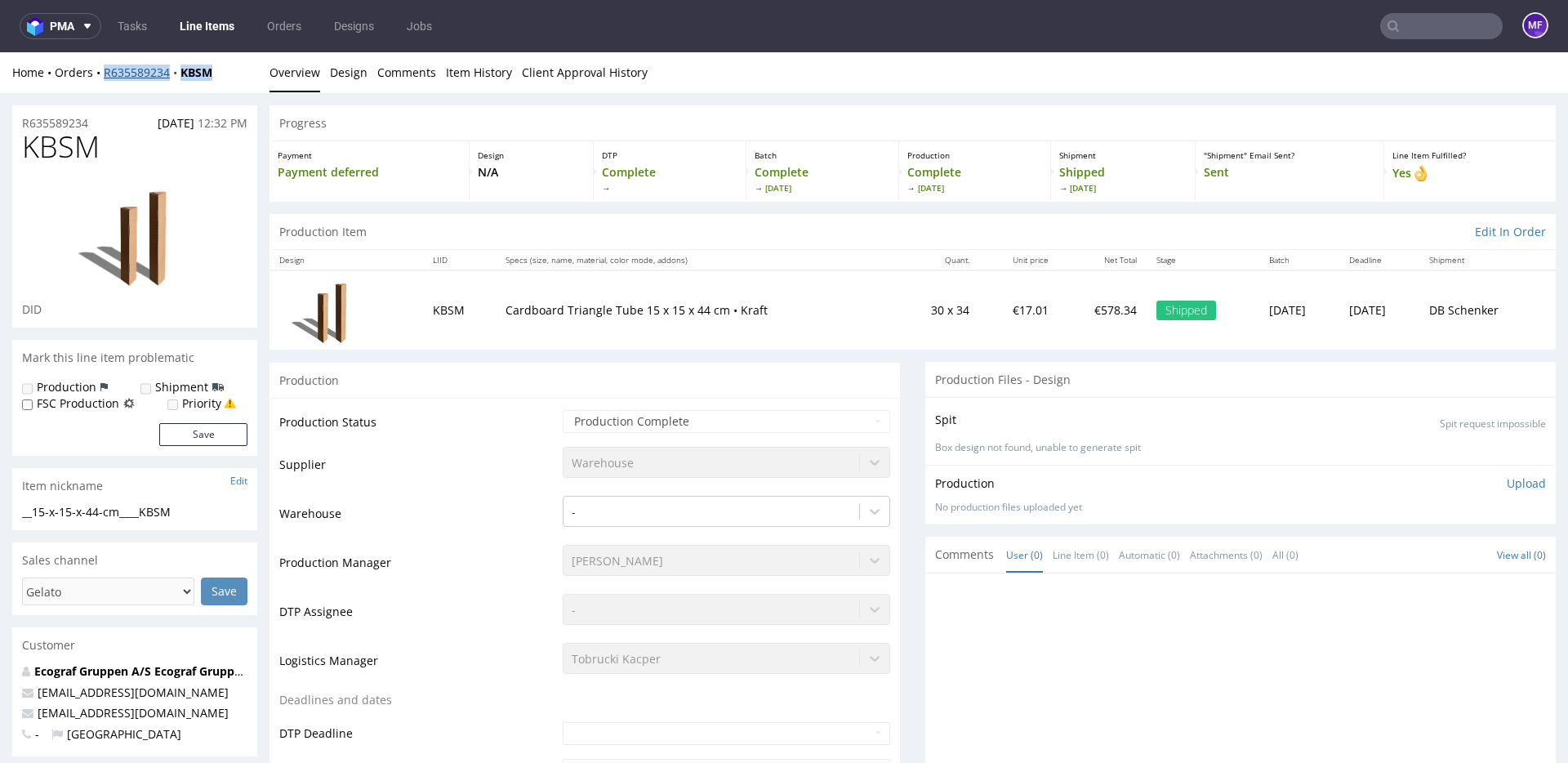
drag, startPoint x: 219, startPoint y: 74, endPoint x: 104, endPoint y: 73, distance: 115.0
click at [104, 73] on div "Home Orders R635589234 KBSM" at bounding box center [135, 73] width 245 height 17
copy div "R635589234 KBSM"
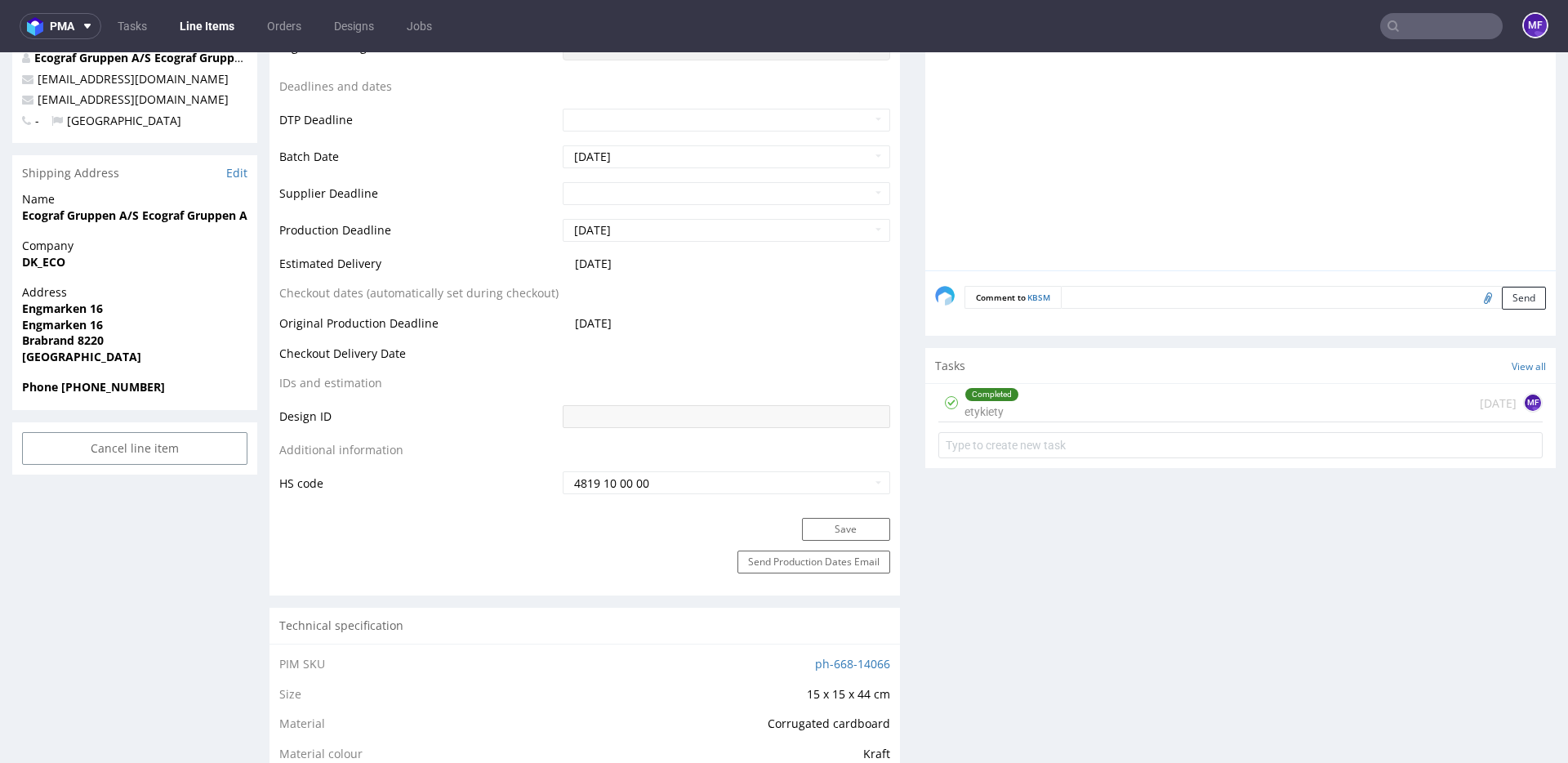
scroll to position [625, 0]
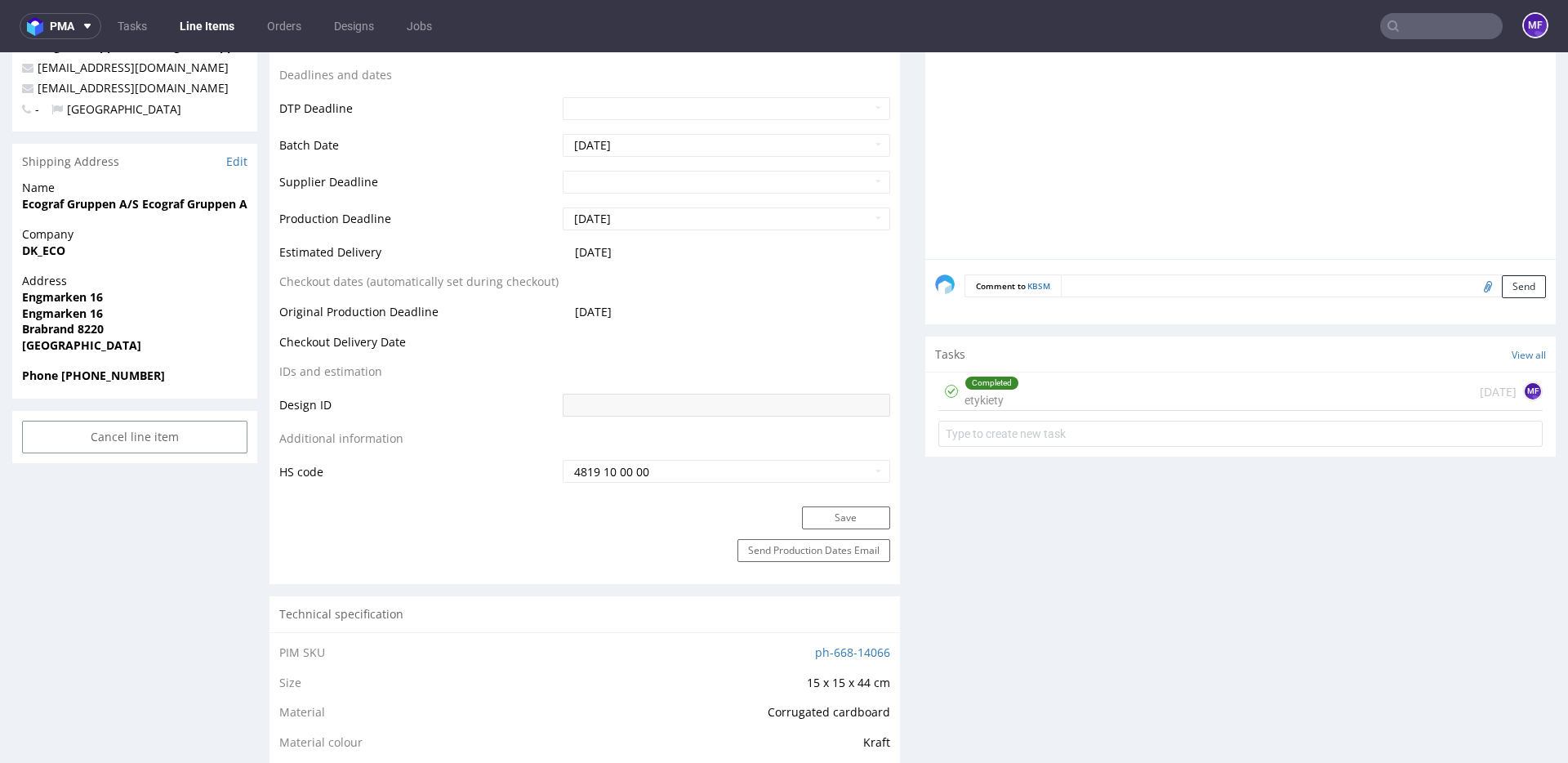
click at [1051, 398] on div "Completed etykiety [DATE] MF" at bounding box center [1240, 392] width 605 height 38
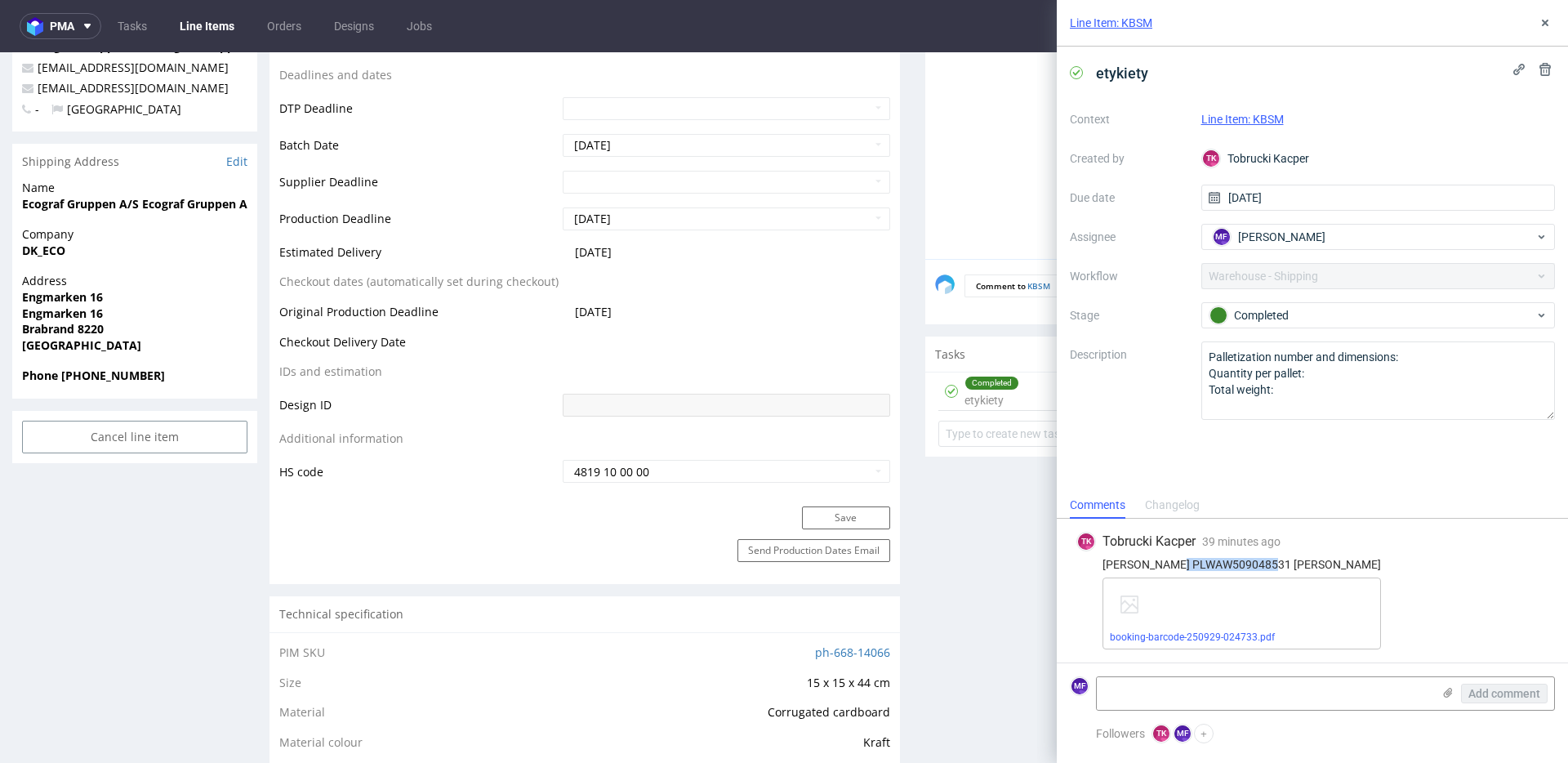
drag, startPoint x: 1264, startPoint y: 566, endPoint x: 1169, endPoint y: 566, distance: 95.0
click at [1169, 566] on div "[PERSON_NAME] PLWAW509048531 [PERSON_NAME]" at bounding box center [1313, 565] width 472 height 13
copy div "PLWAW509048531"
click at [1547, 21] on use at bounding box center [1545, 23] width 7 height 7
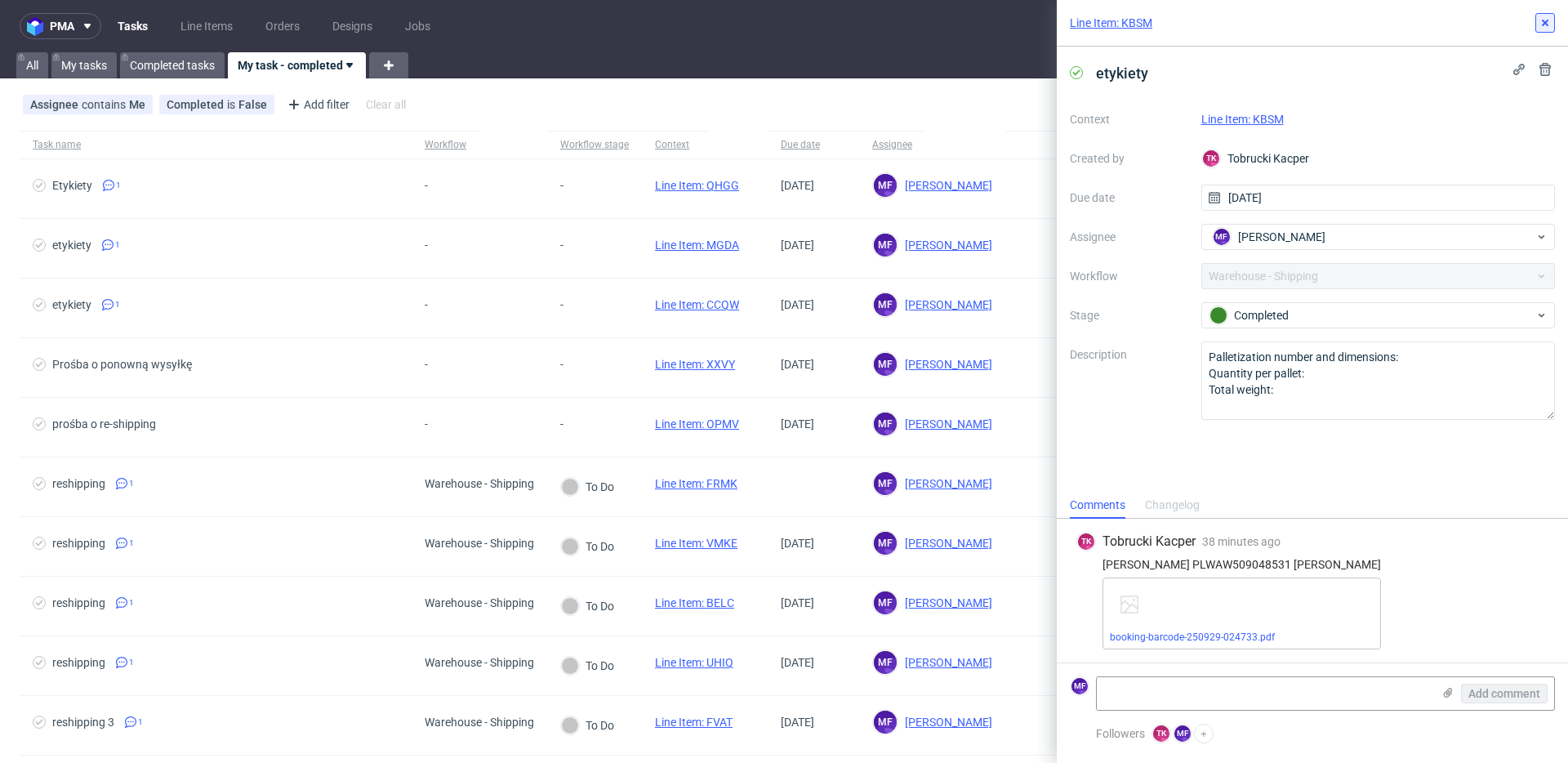
click at [1544, 28] on icon at bounding box center [1545, 23] width 13 height 13
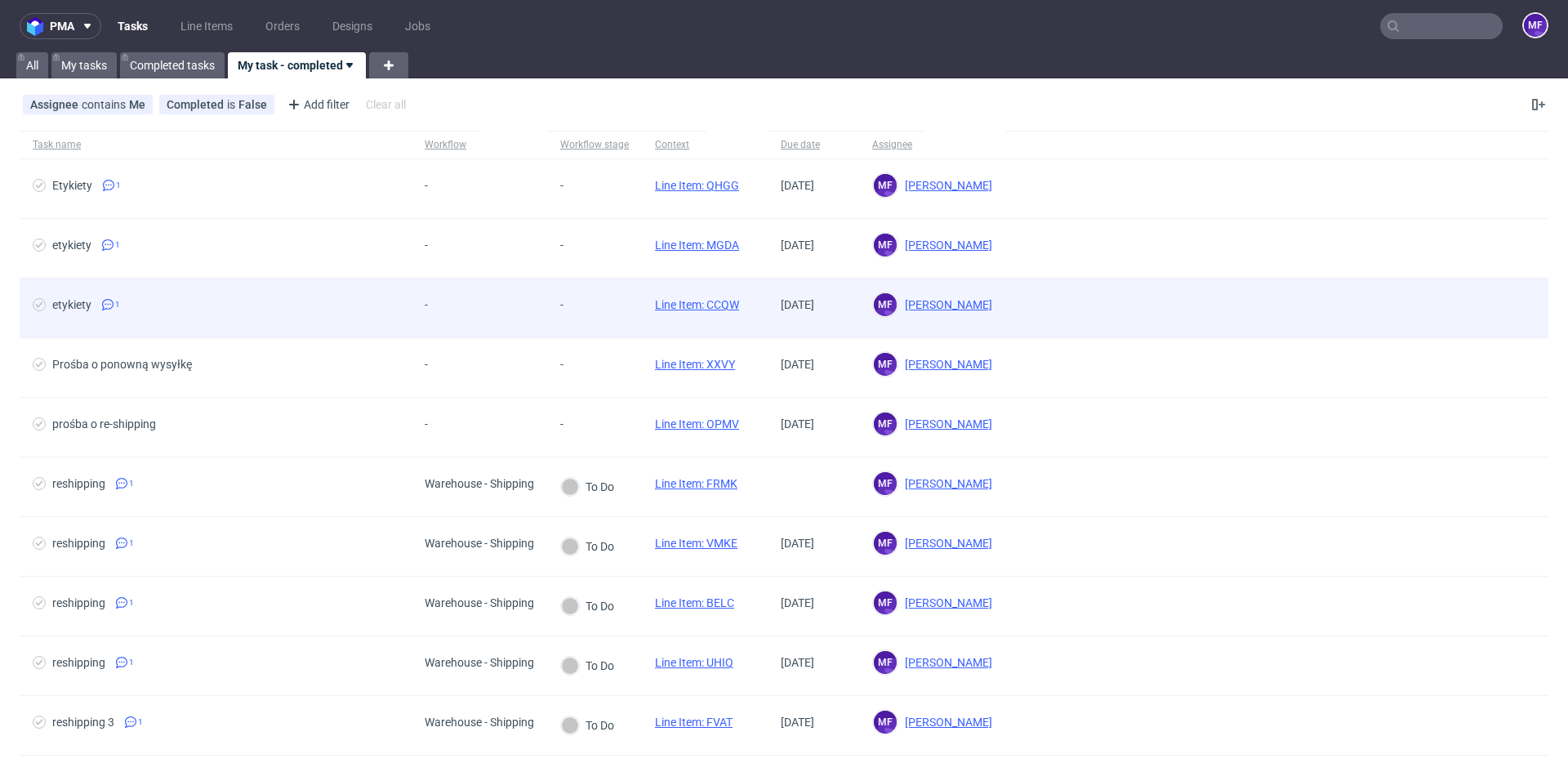
click at [577, 319] on div "-" at bounding box center [580, 308] width 65 height 59
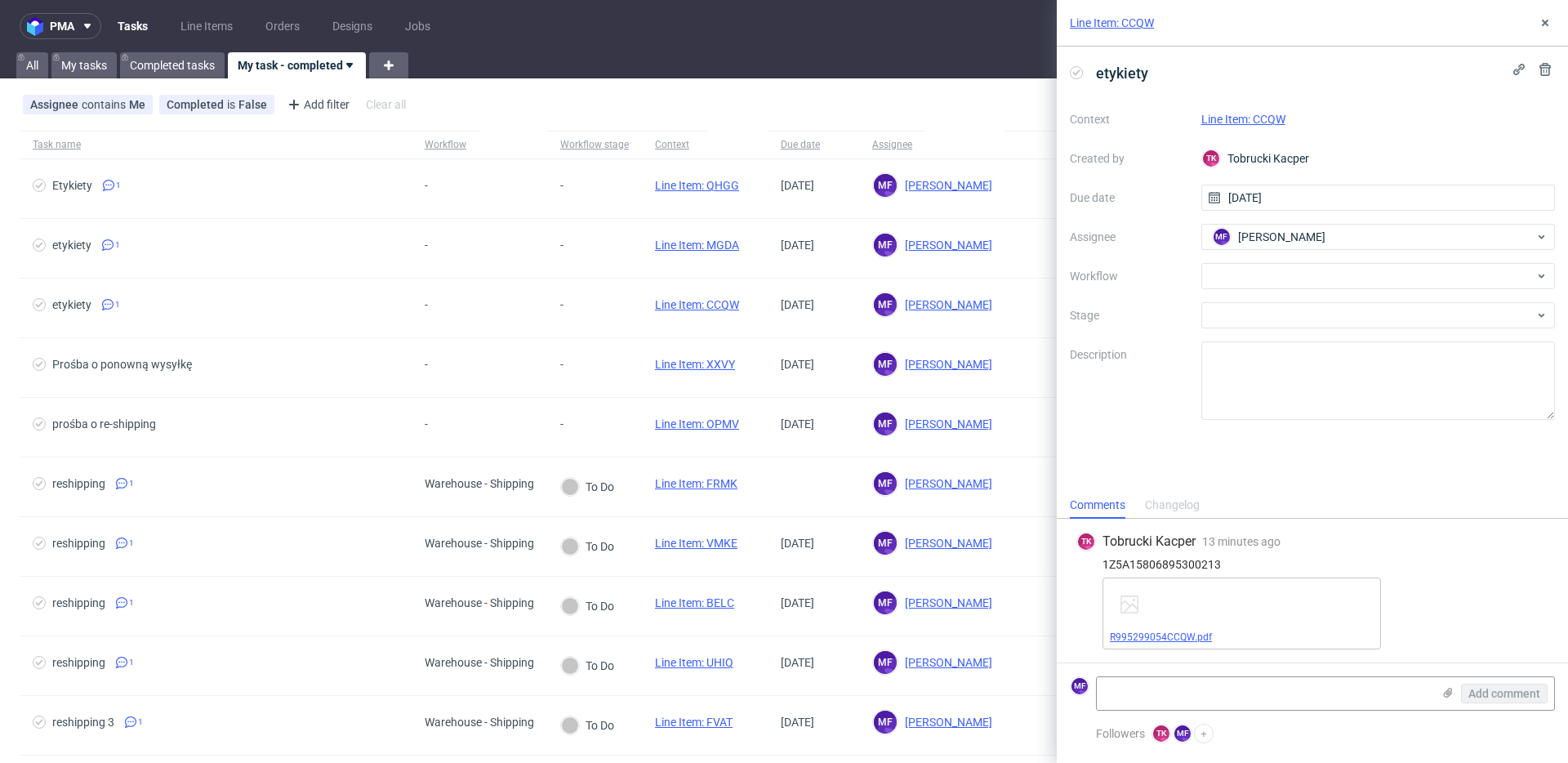
click at [1200, 635] on link "R995299054CCQW.pdf" at bounding box center [1161, 637] width 102 height 12
click at [1274, 282] on div at bounding box center [1379, 275] width 354 height 26
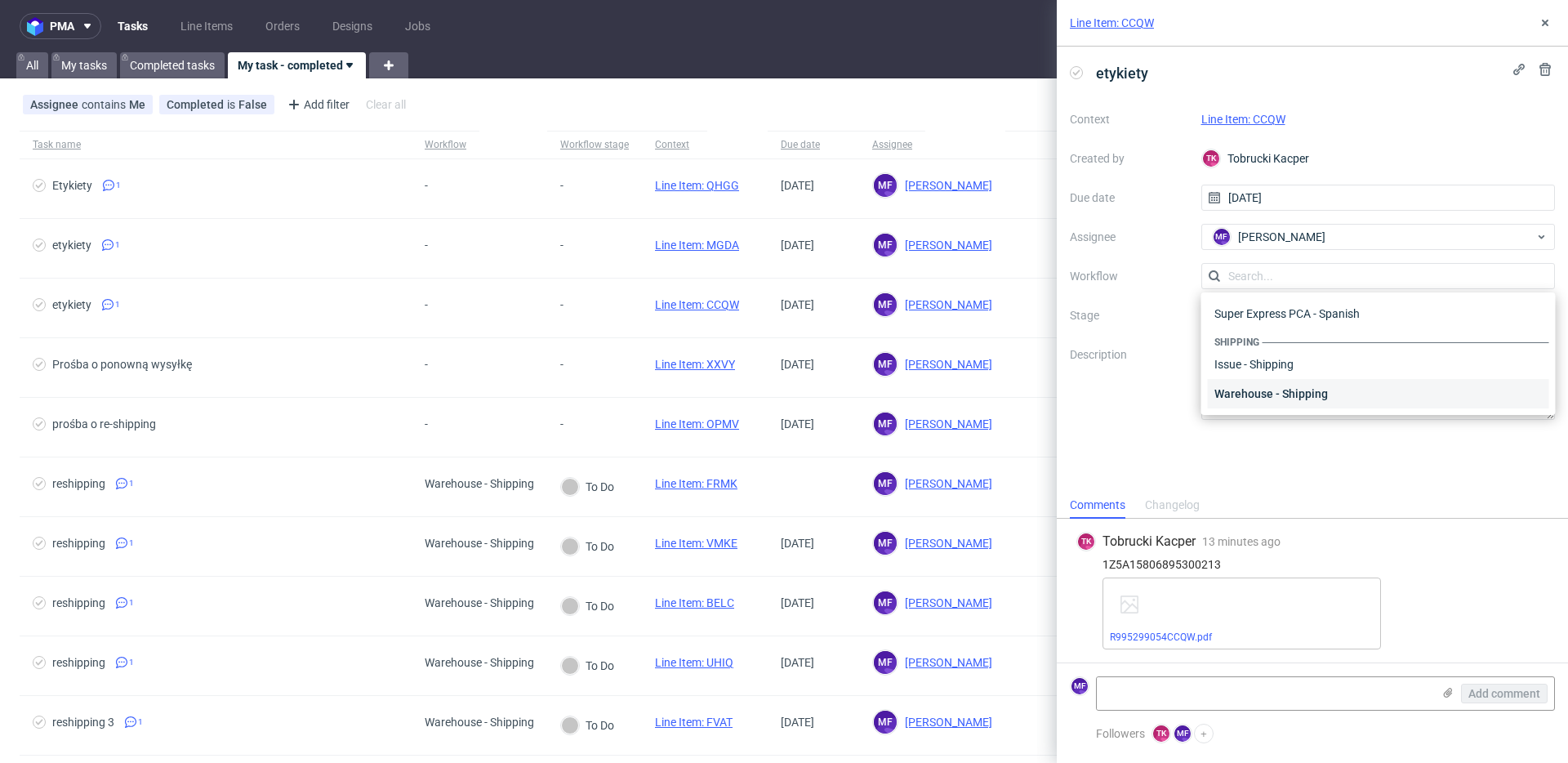
click at [1282, 393] on div "Warehouse - Shipping" at bounding box center [1378, 393] width 341 height 29
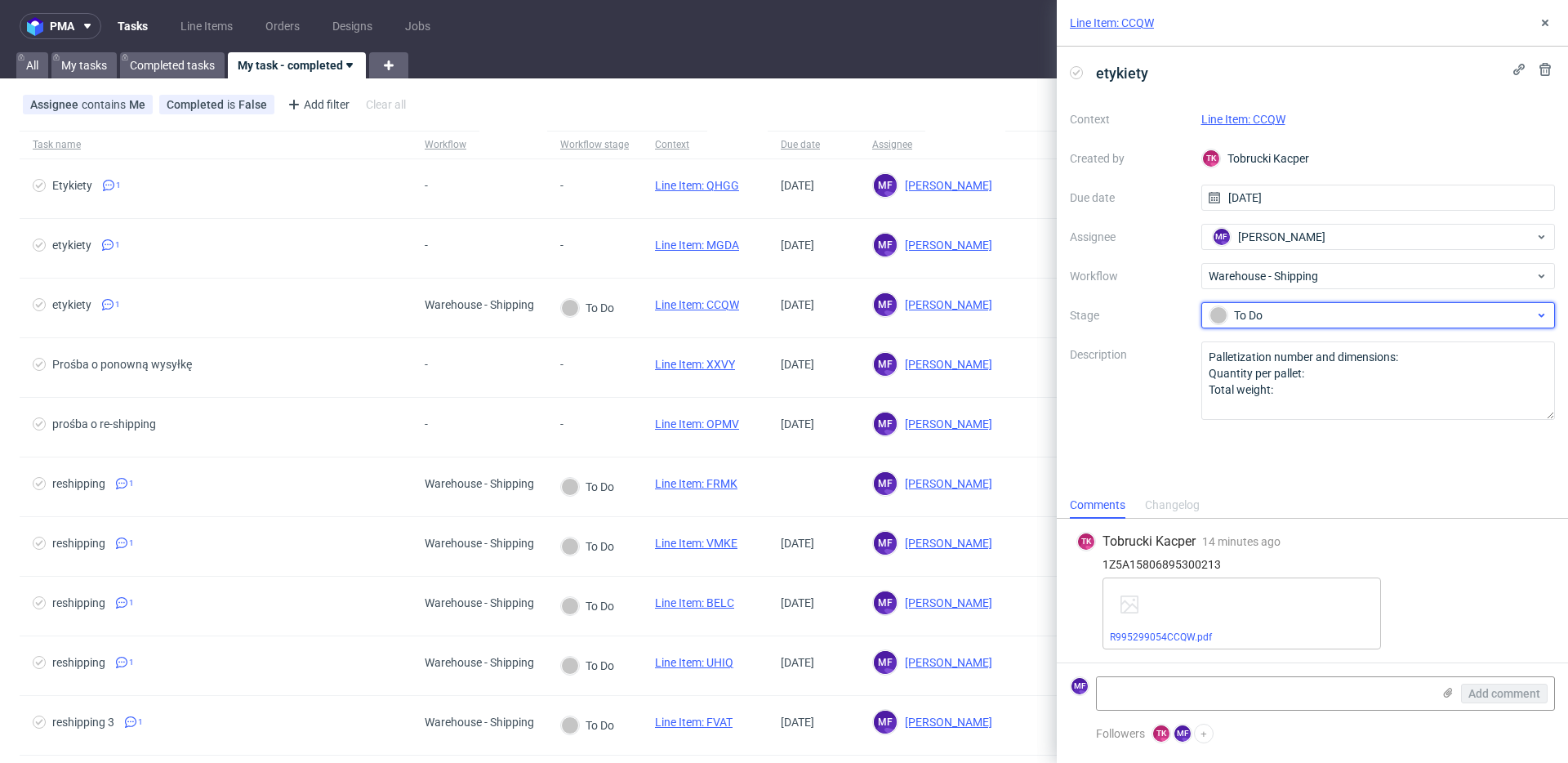
click at [1268, 314] on div "To Do" at bounding box center [1372, 315] width 325 height 18
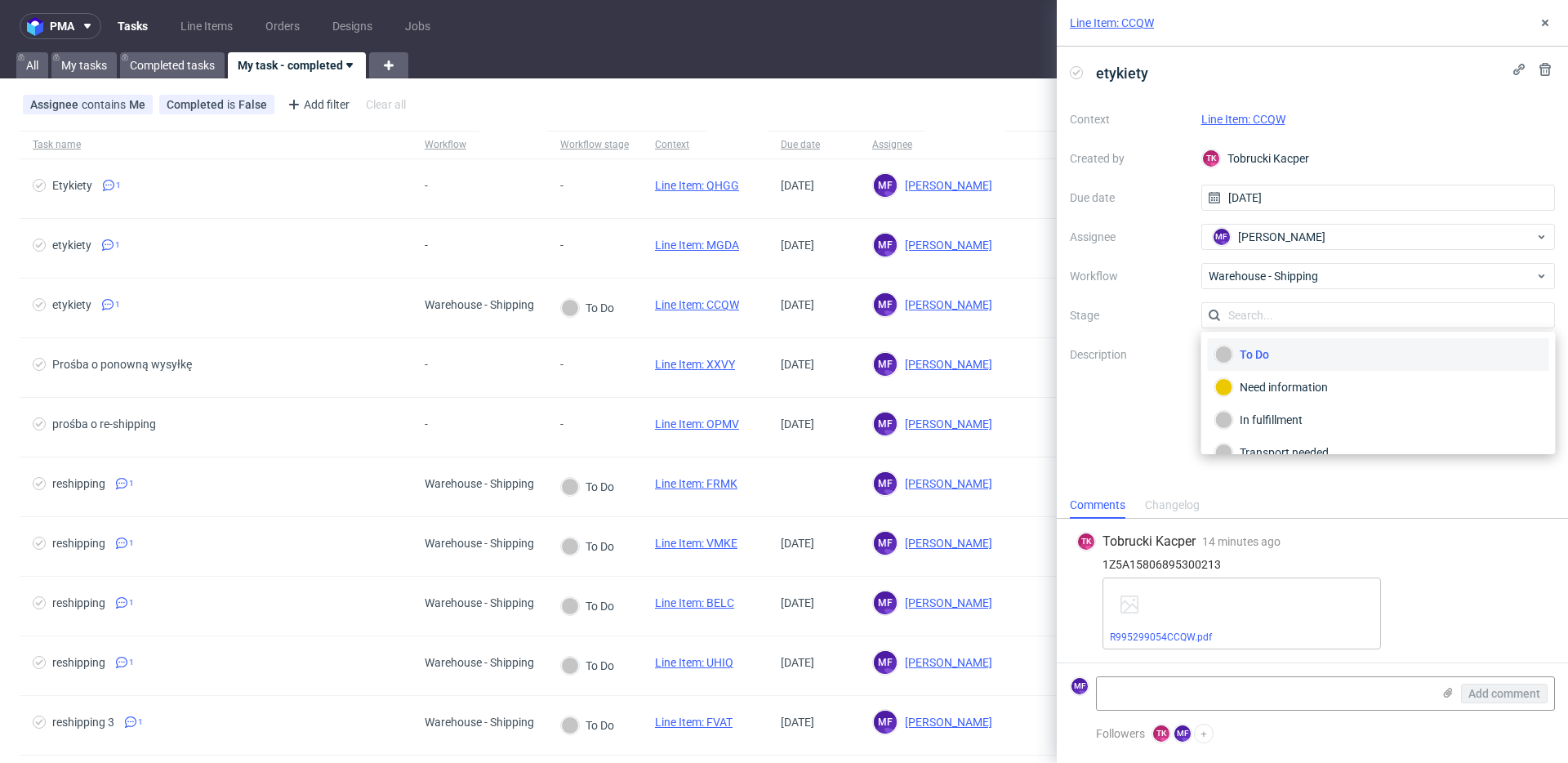
scroll to position [87, 0]
click at [1273, 436] on div "Completed" at bounding box center [1379, 431] width 327 height 18
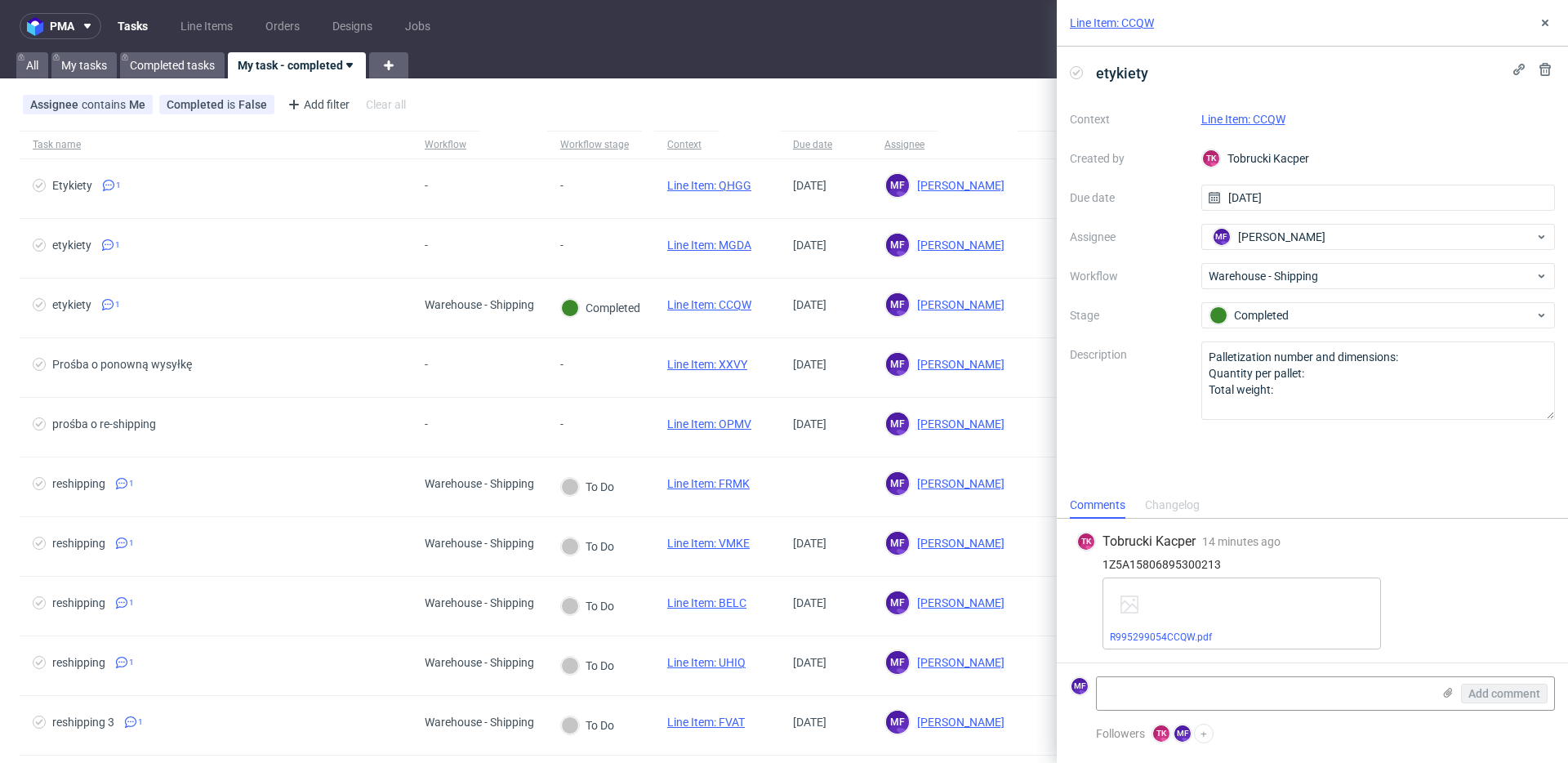
click at [1256, 116] on link "Line Item: CCQW" at bounding box center [1244, 119] width 84 height 13
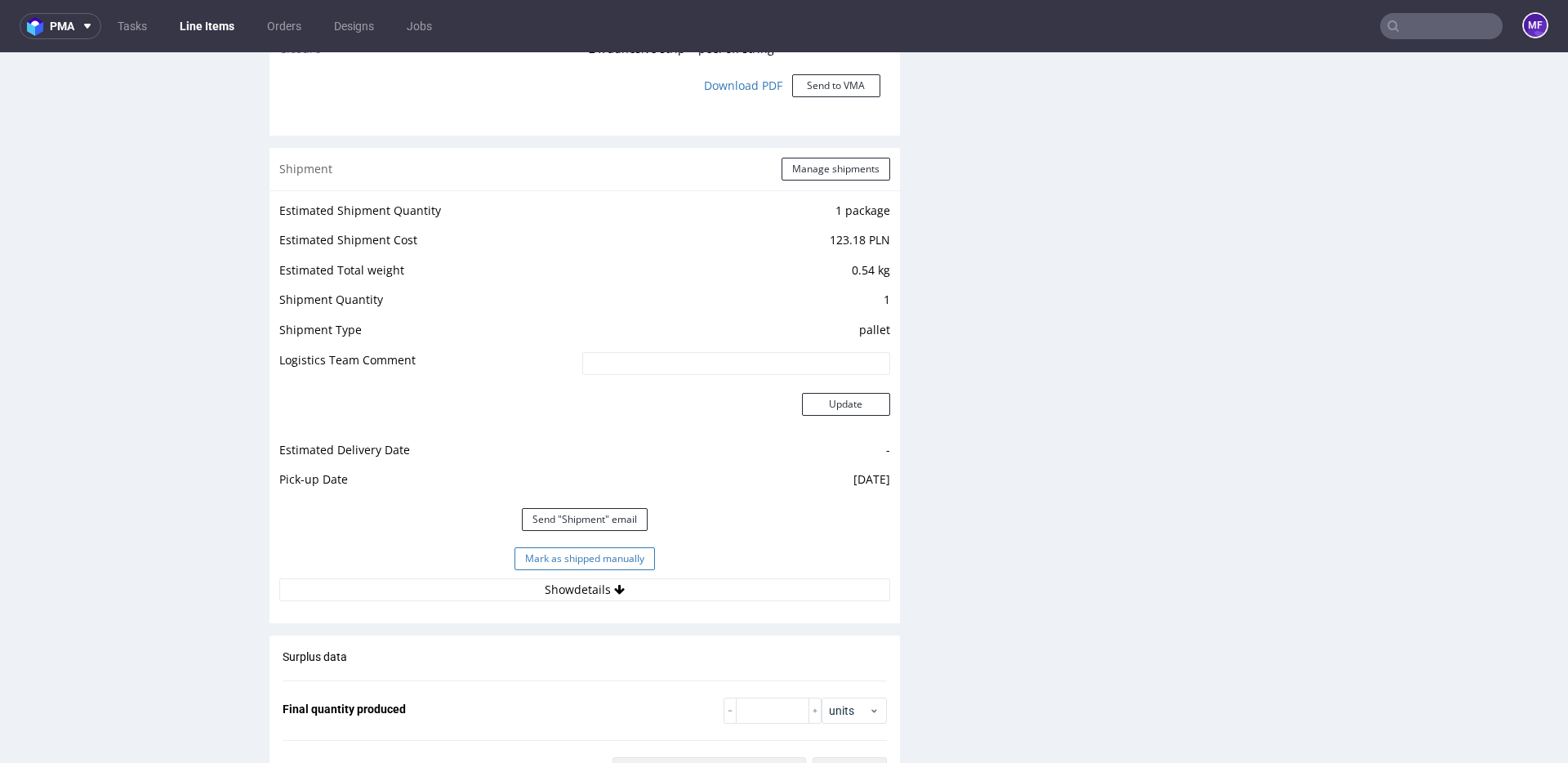
scroll to position [1594, 0]
click at [622, 563] on button "Mark as shipped manually" at bounding box center [585, 556] width 140 height 23
click at [632, 580] on button "Show details" at bounding box center [585, 587] width 611 height 23
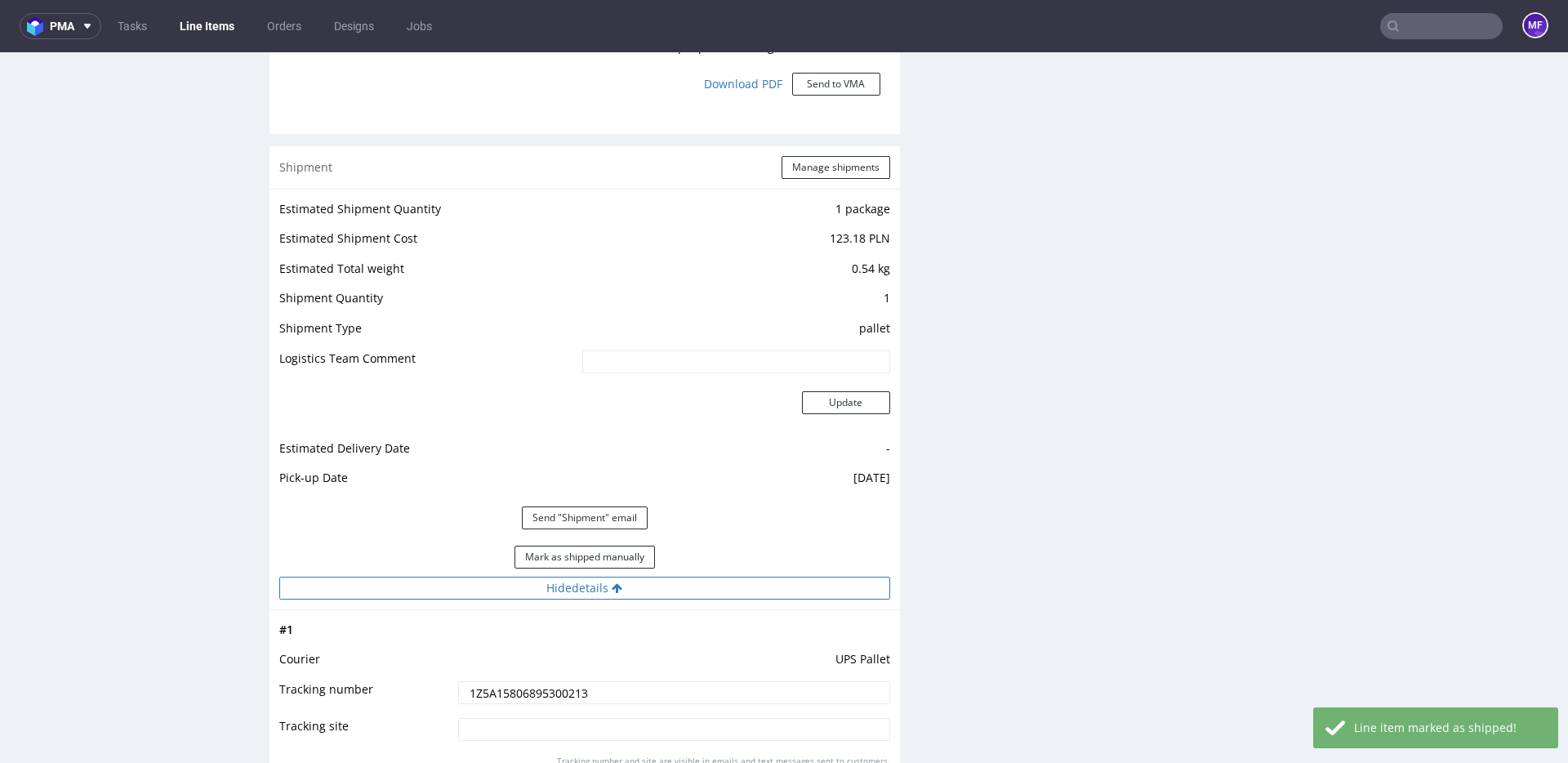
click at [660, 588] on button "Hide details" at bounding box center [585, 587] width 611 height 23
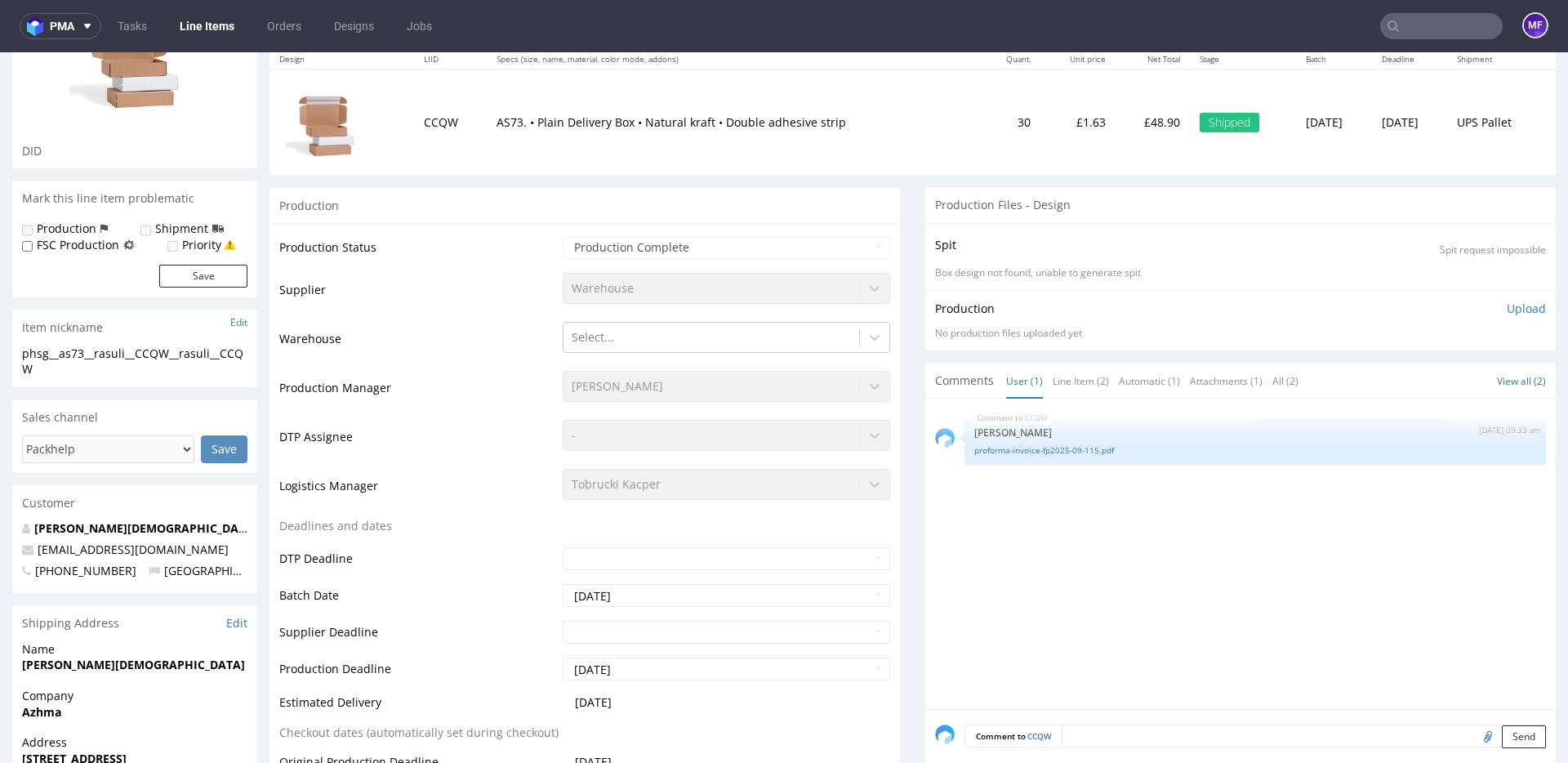
scroll to position [0, 0]
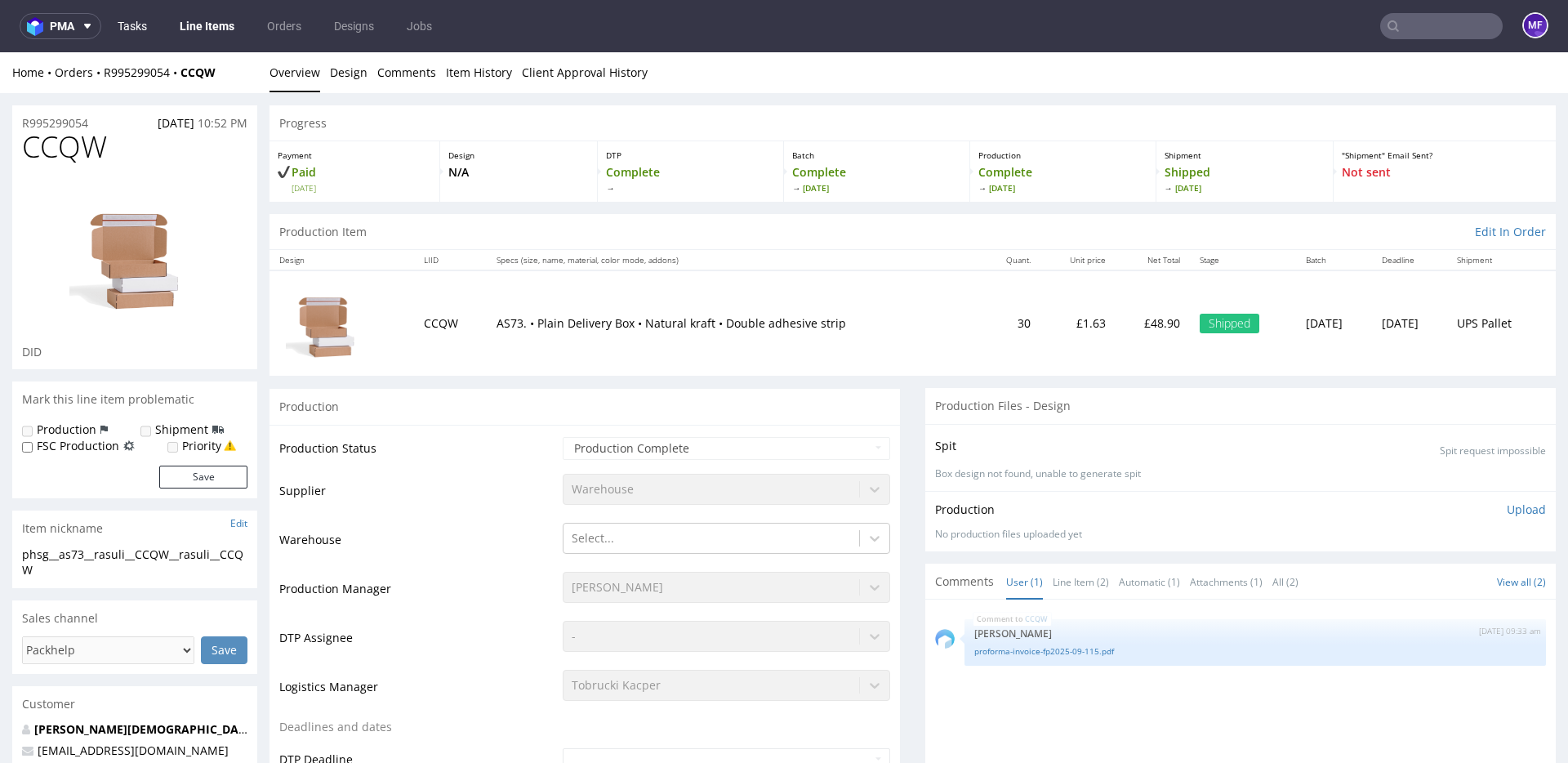
click at [147, 33] on link "Tasks" at bounding box center [132, 26] width 49 height 26
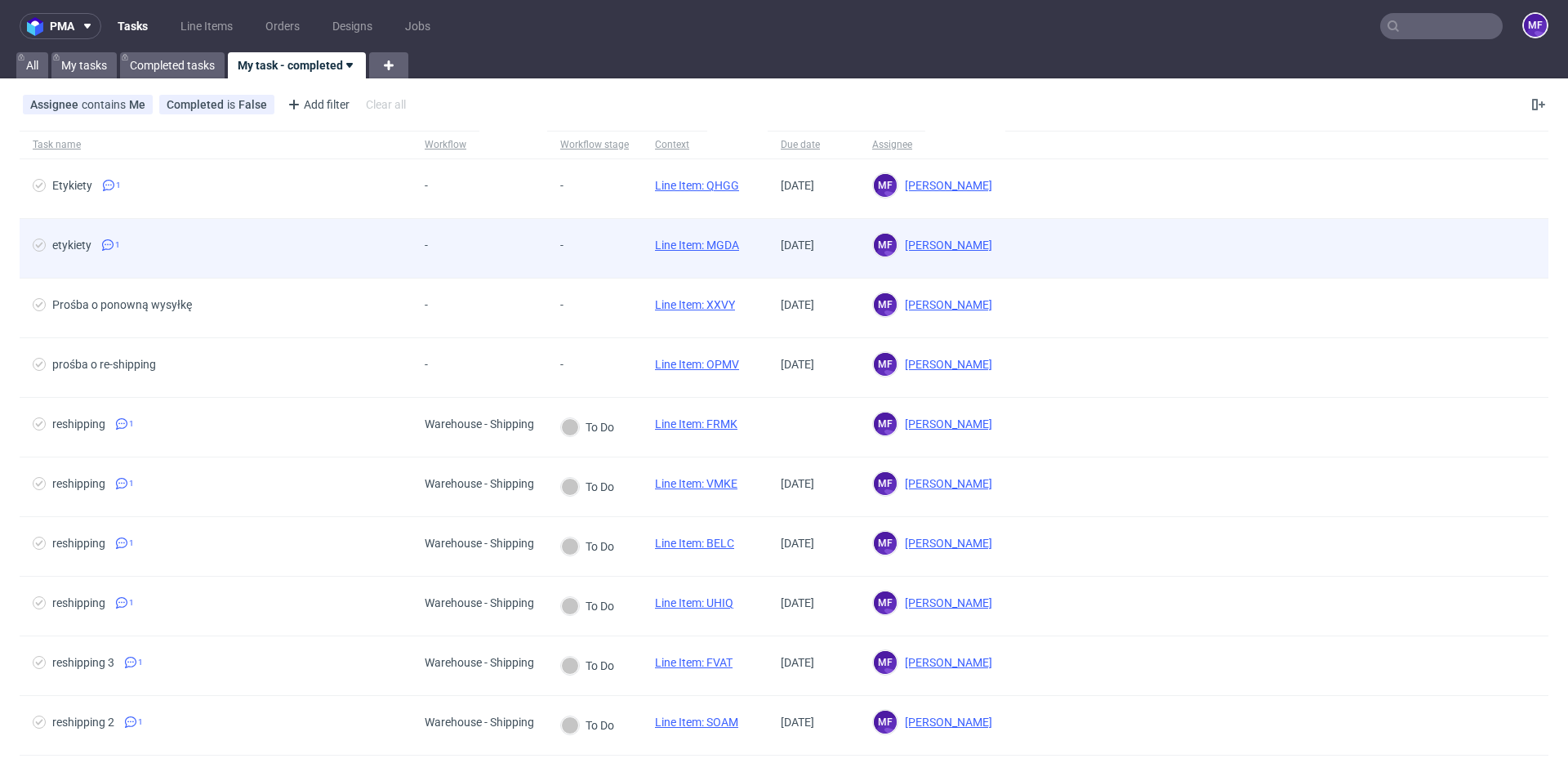
click at [526, 225] on div "-" at bounding box center [480, 248] width 136 height 59
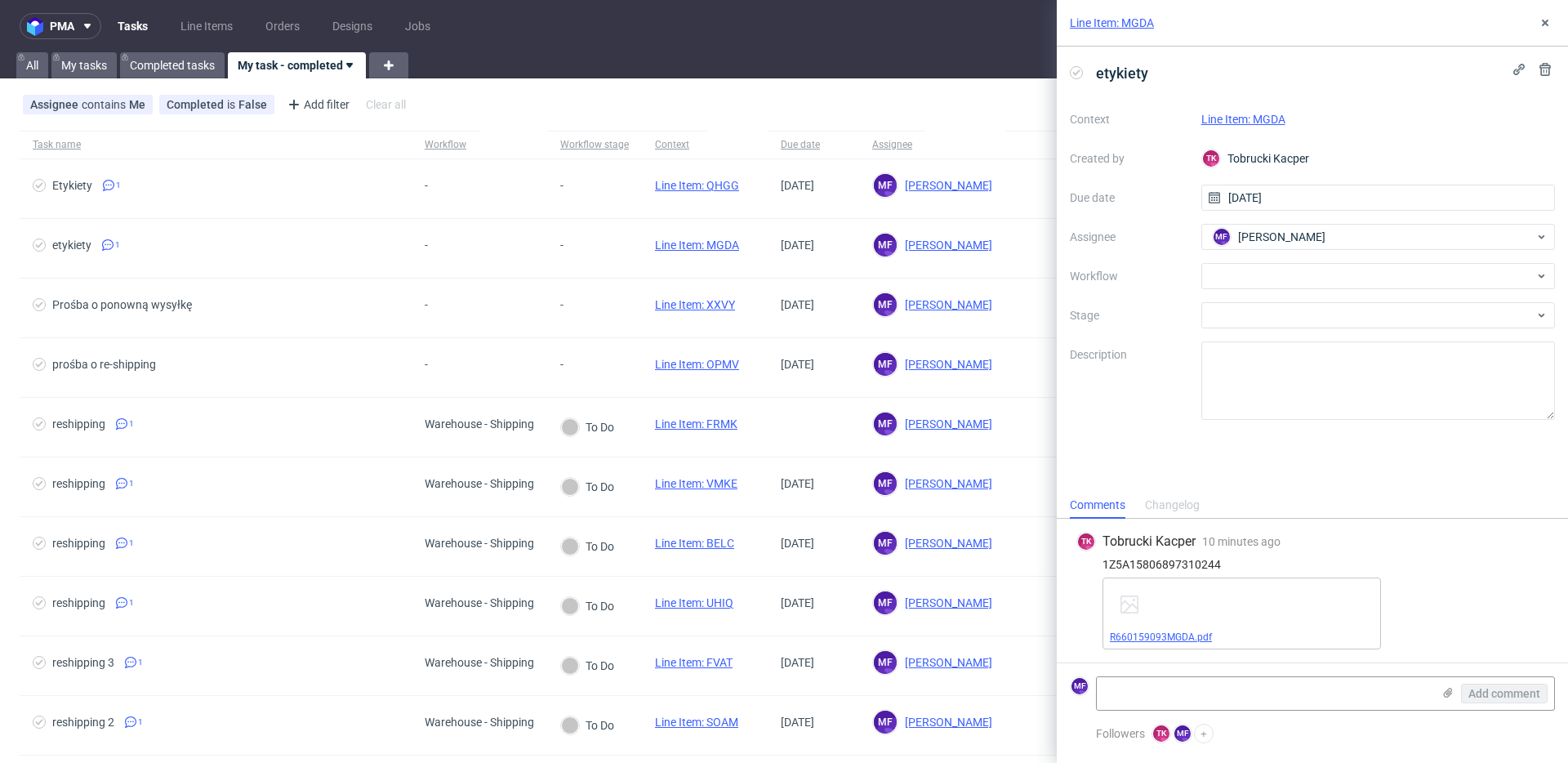
click at [1183, 638] on link "R660159093MGDA.pdf" at bounding box center [1161, 637] width 102 height 12
click at [1264, 272] on div at bounding box center [1379, 275] width 354 height 26
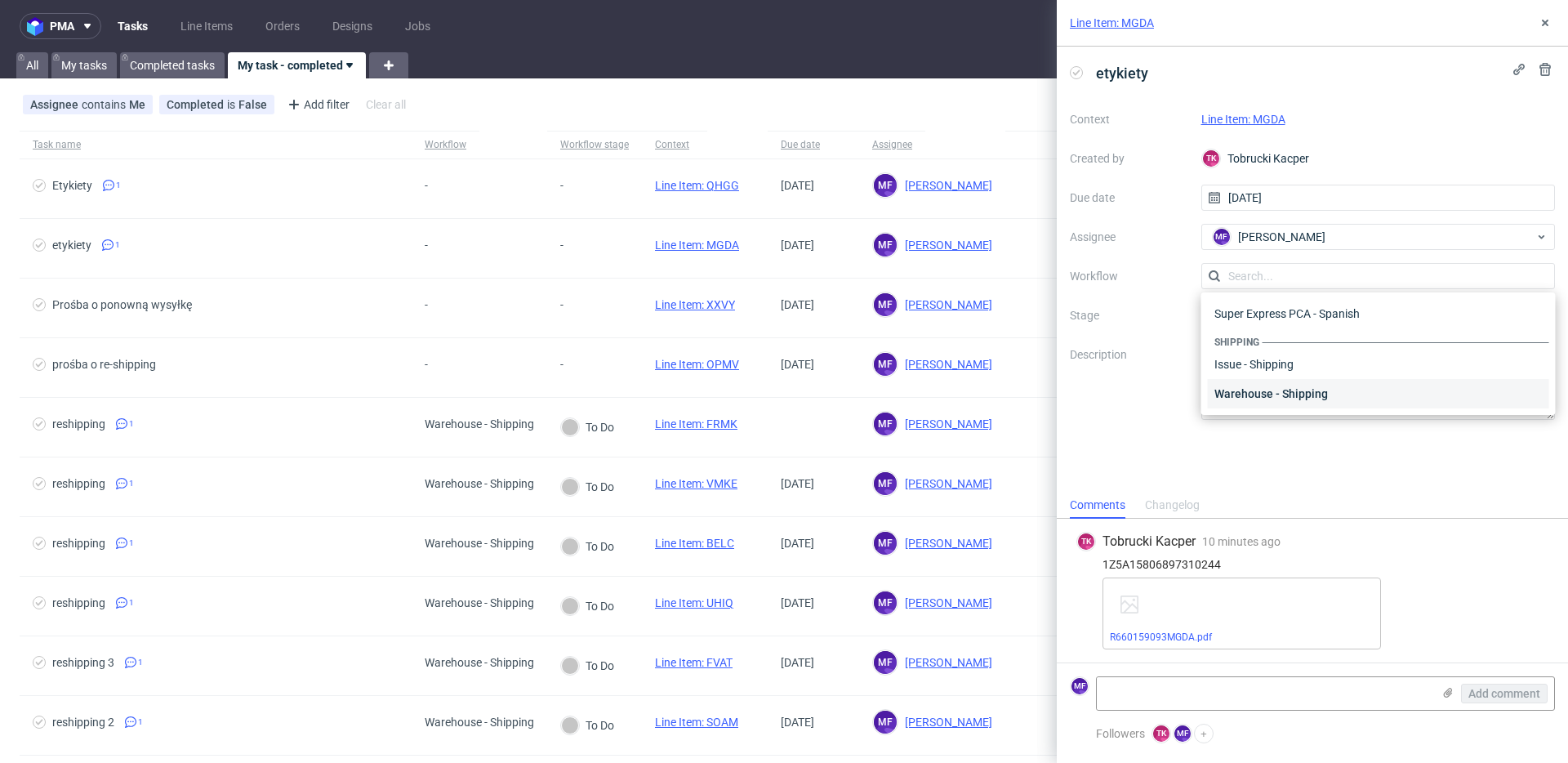
click at [1284, 404] on div "Warehouse - Shipping" at bounding box center [1378, 393] width 341 height 29
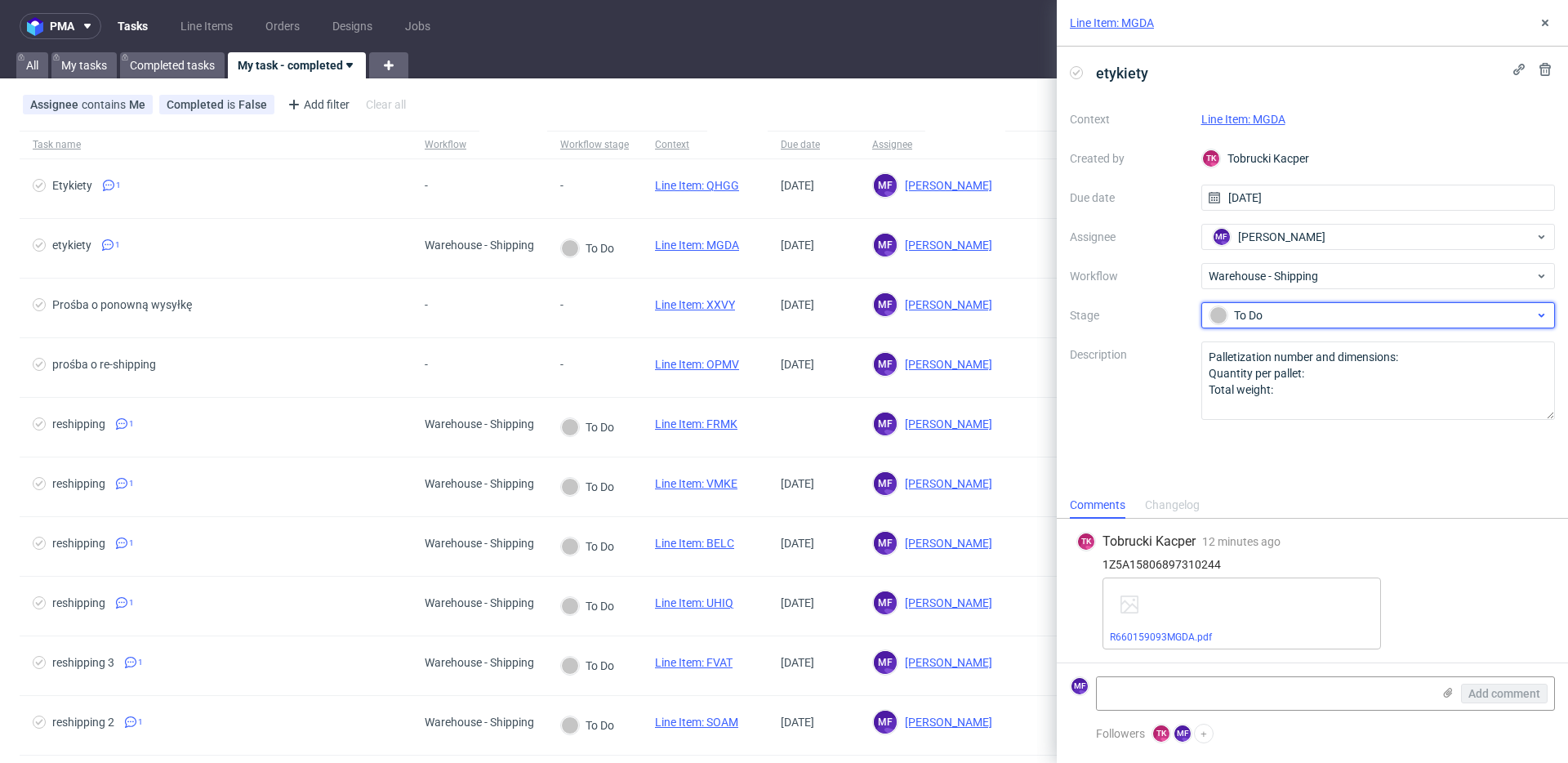
click at [1266, 320] on div "To Do" at bounding box center [1372, 315] width 325 height 18
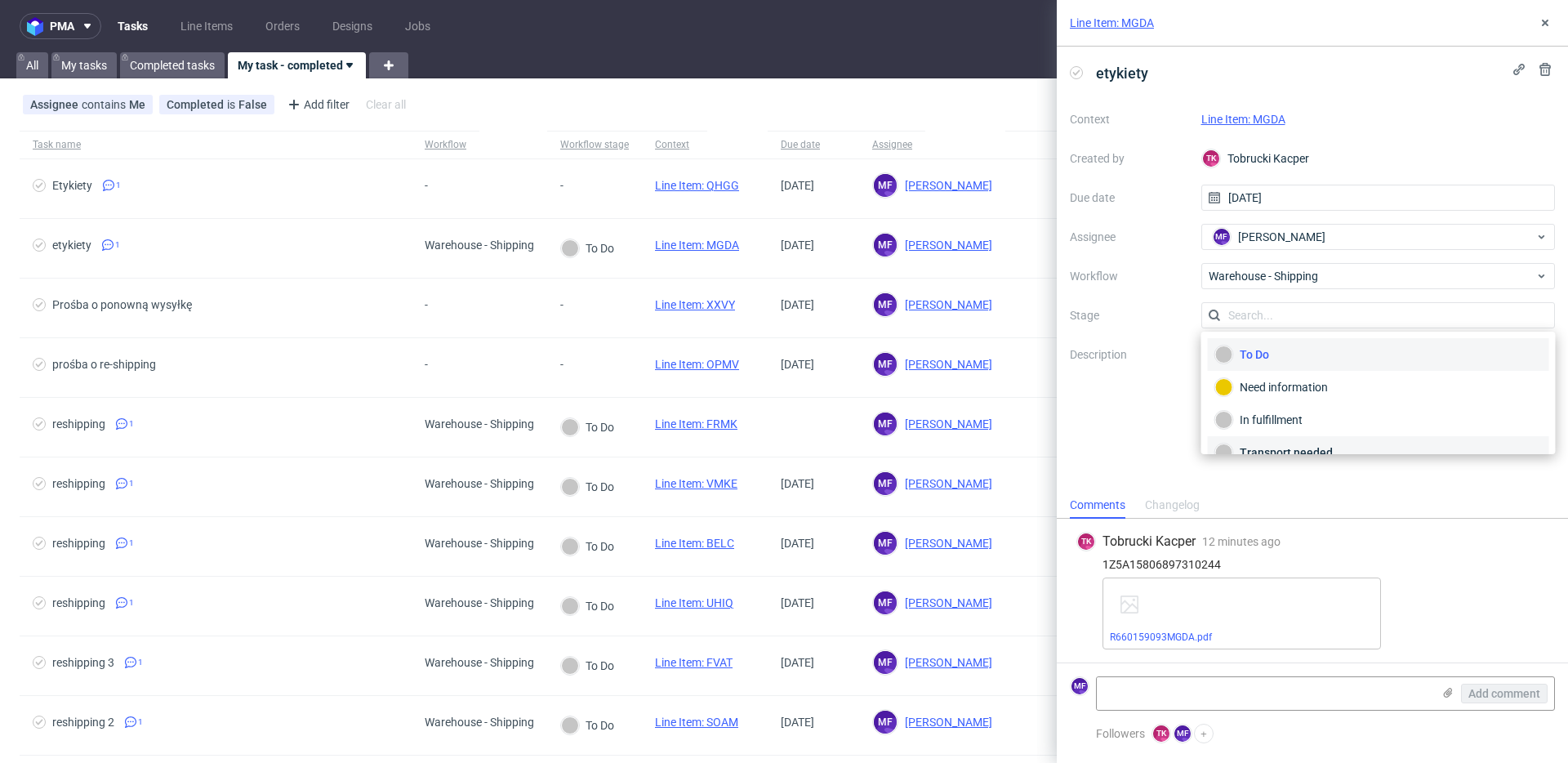
scroll to position [87, 0]
click at [1289, 436] on div "Completed" at bounding box center [1379, 431] width 327 height 18
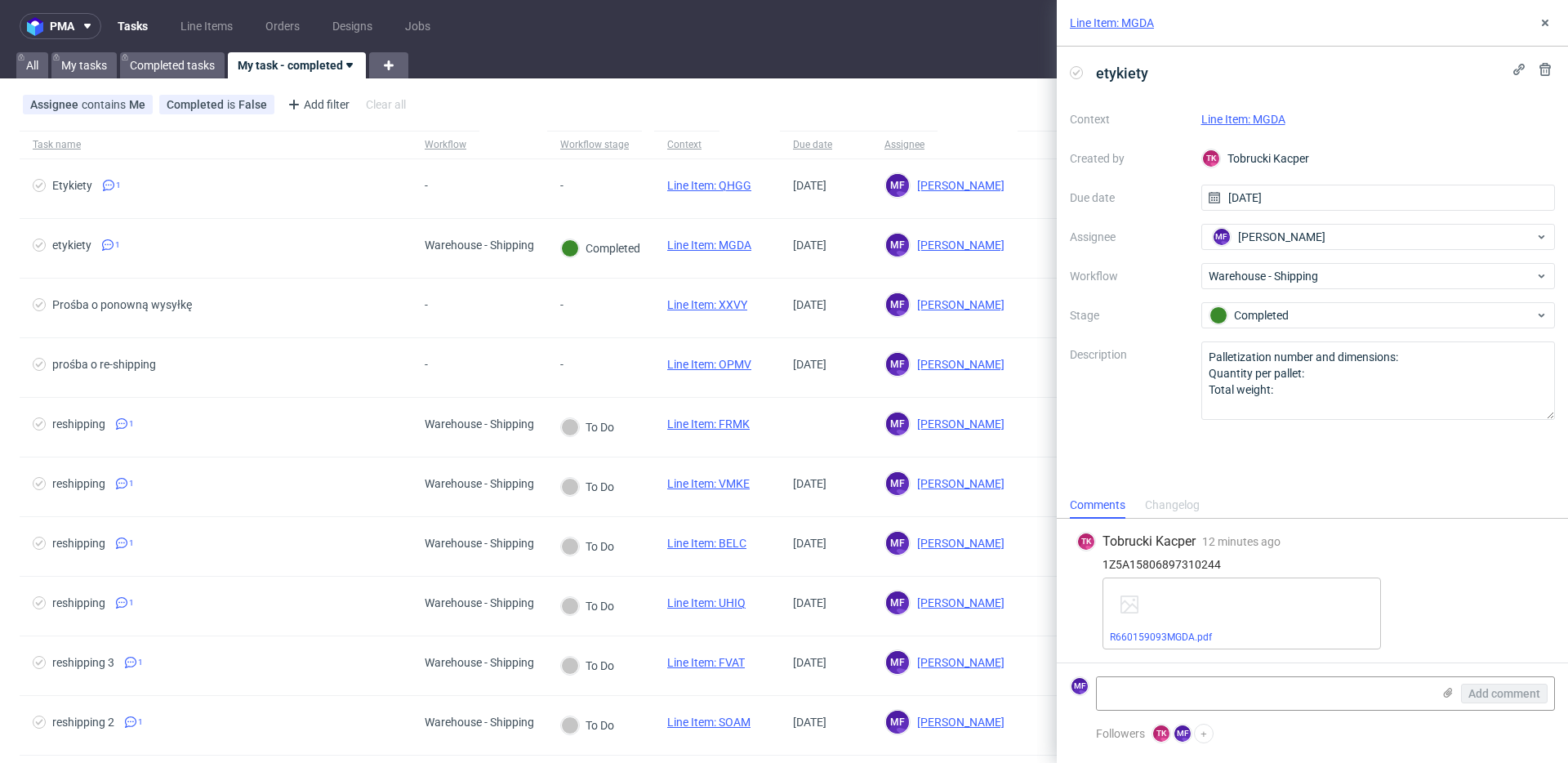
click at [1240, 117] on link "Line Item: MGDA" at bounding box center [1244, 119] width 84 height 13
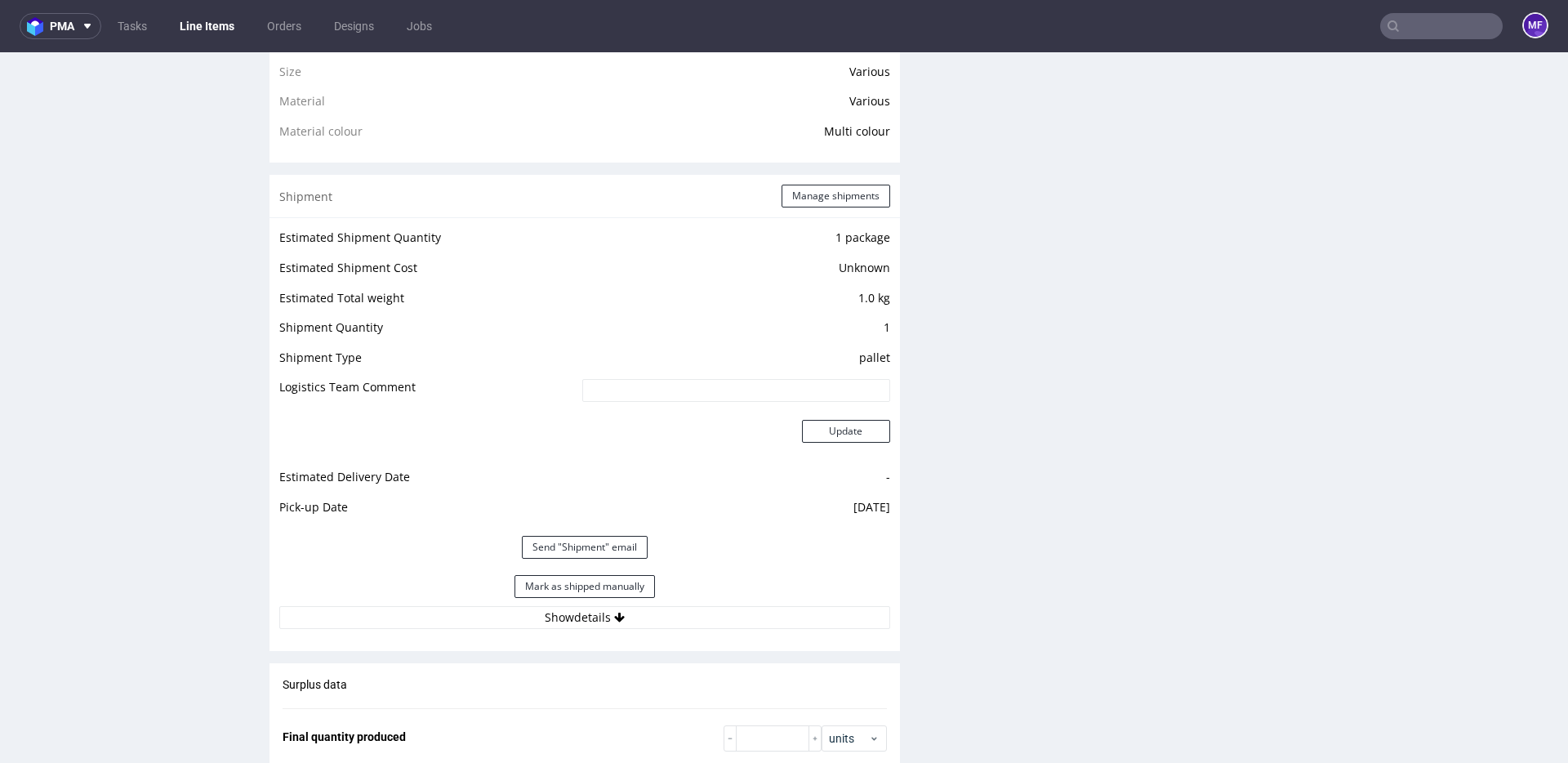
scroll to position [1337, 0]
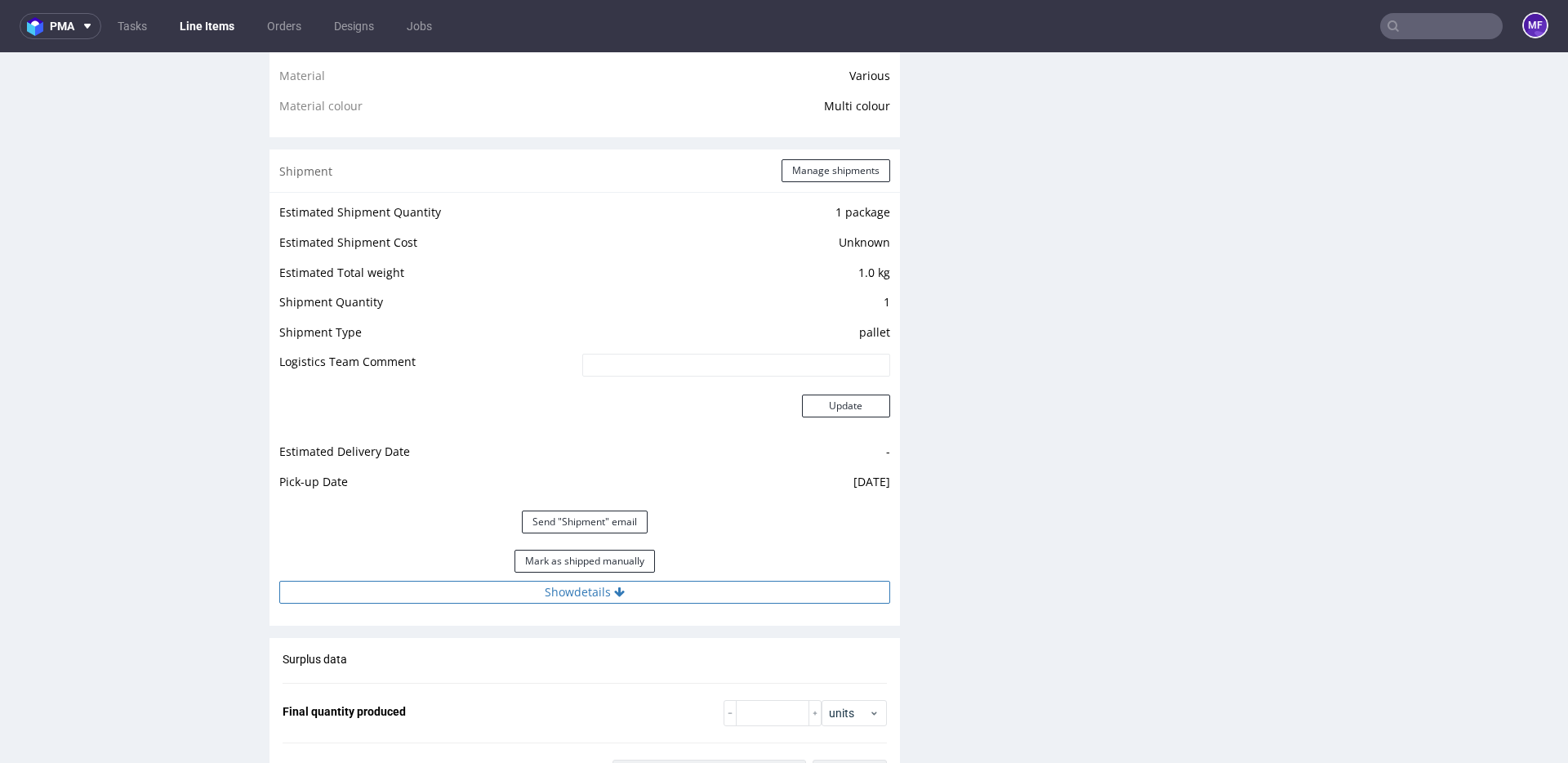
click at [611, 584] on button "Show details" at bounding box center [585, 591] width 611 height 23
click at [612, 587] on icon at bounding box center [616, 592] width 11 height 12
drag, startPoint x: 593, startPoint y: 563, endPoint x: 693, endPoint y: 540, distance: 102.6
click at [594, 563] on button "Mark as shipped manually" at bounding box center [585, 560] width 140 height 23
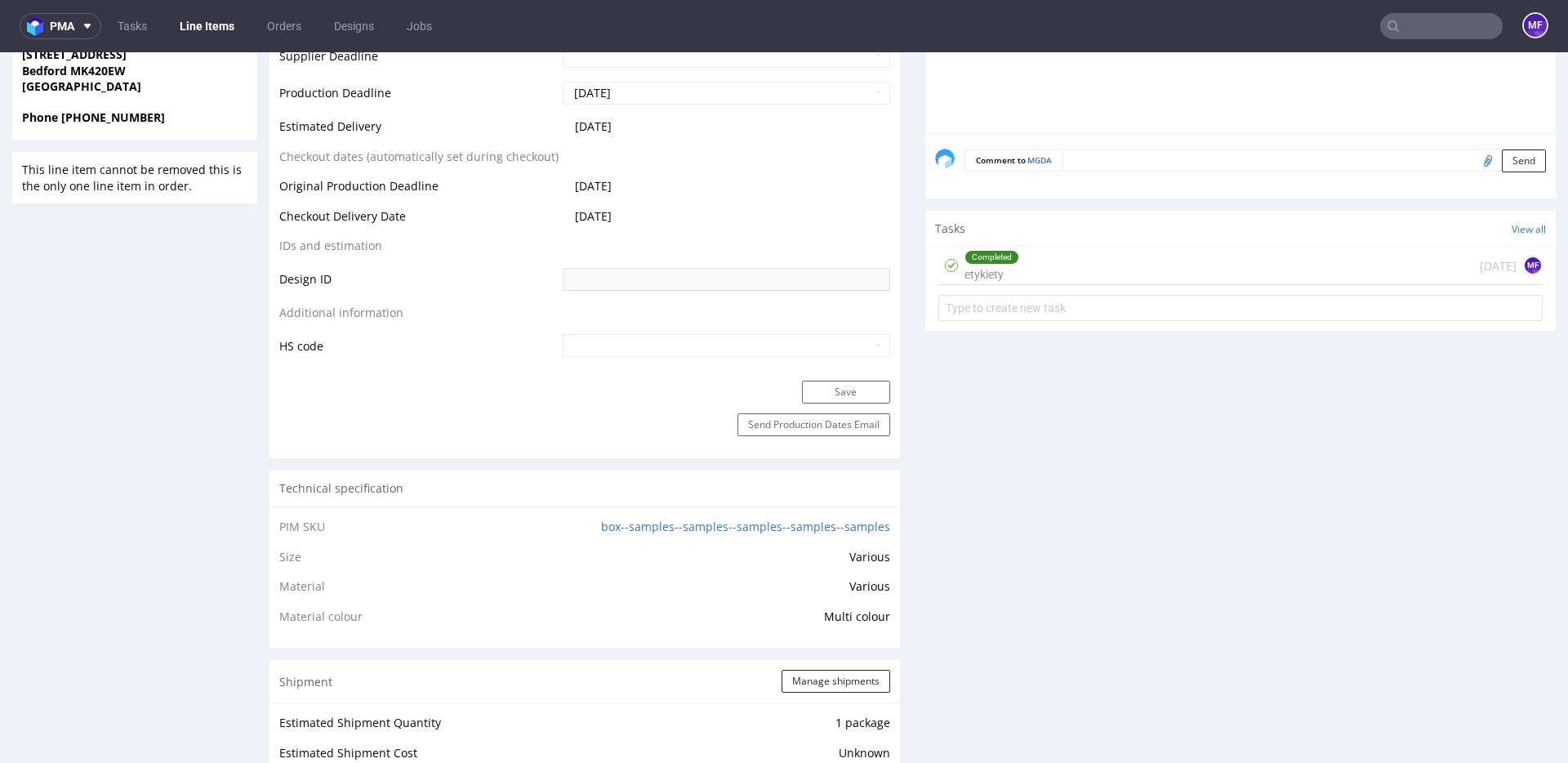
scroll to position [0, 0]
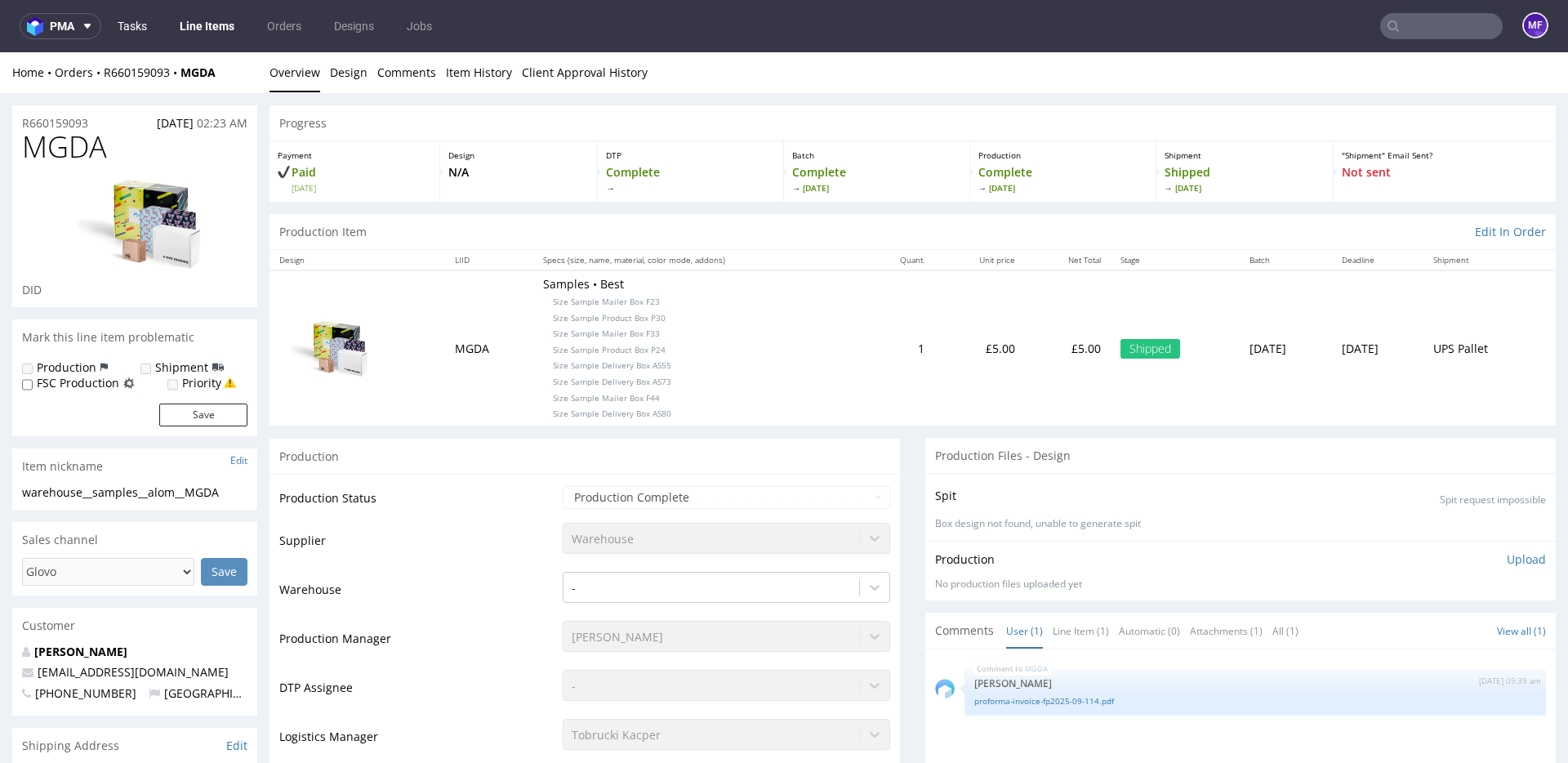
click at [138, 26] on link "Tasks" at bounding box center [132, 26] width 49 height 26
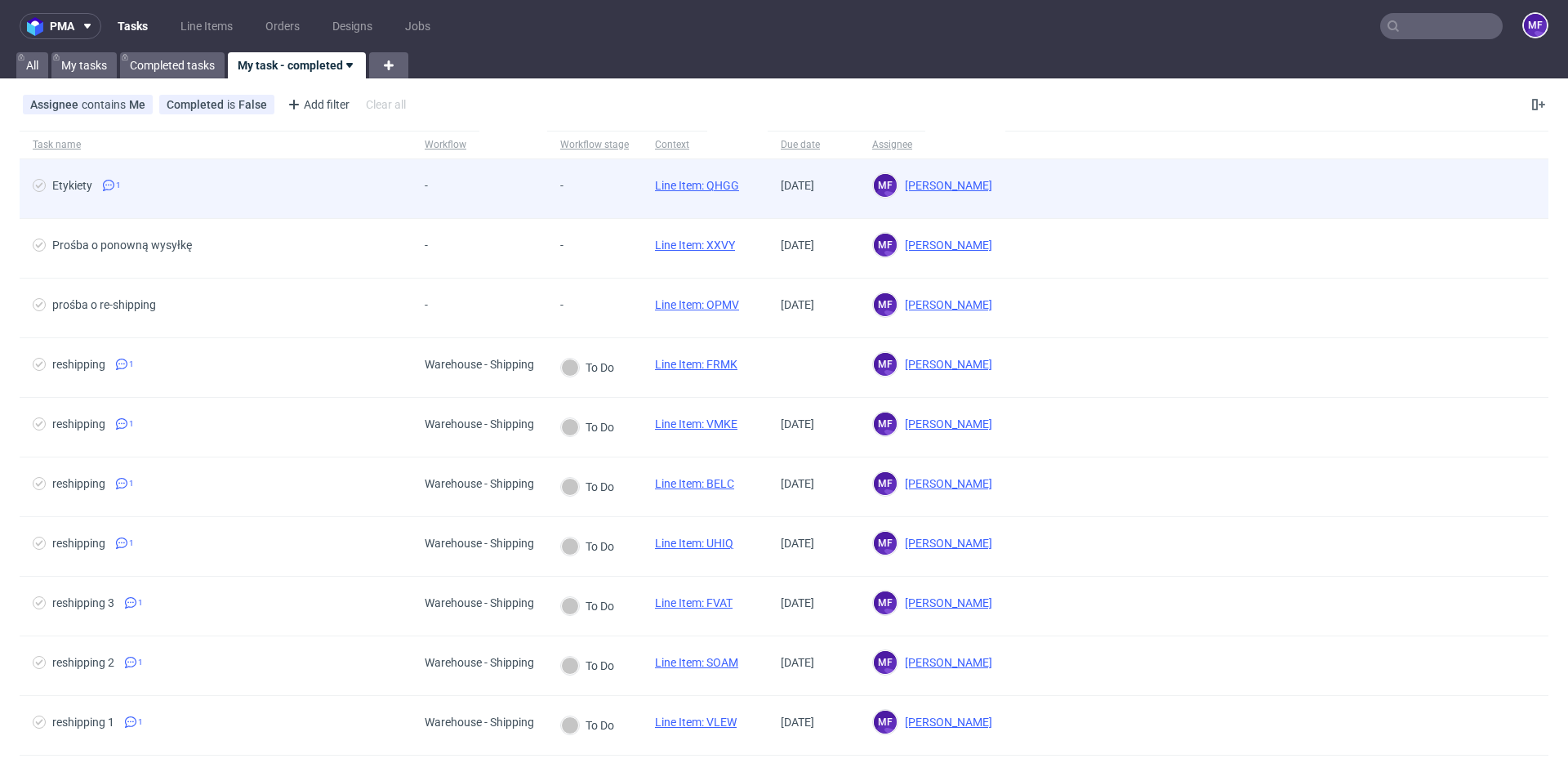
click at [334, 194] on span "Etykiety 1" at bounding box center [215, 188] width 366 height 20
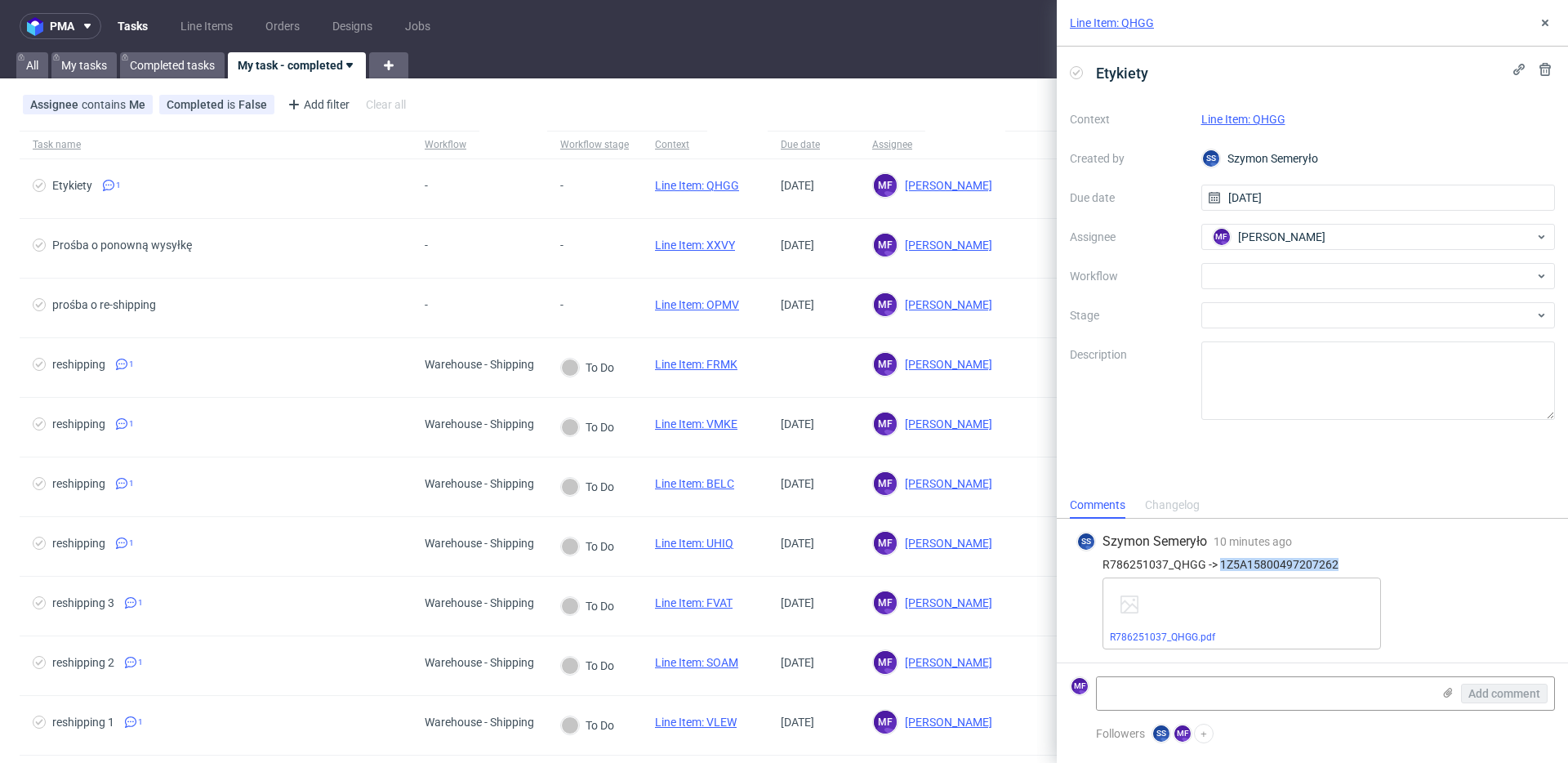
drag, startPoint x: 1337, startPoint y: 565, endPoint x: 1219, endPoint y: 566, distance: 118.0
click at [1219, 566] on div "R786251037_QHGG -> 1Z5A15800497207262" at bounding box center [1313, 565] width 472 height 13
click at [1201, 640] on link "R786251037_QHGG.pdf" at bounding box center [1163, 637] width 105 height 12
click at [1290, 274] on div at bounding box center [1379, 275] width 354 height 26
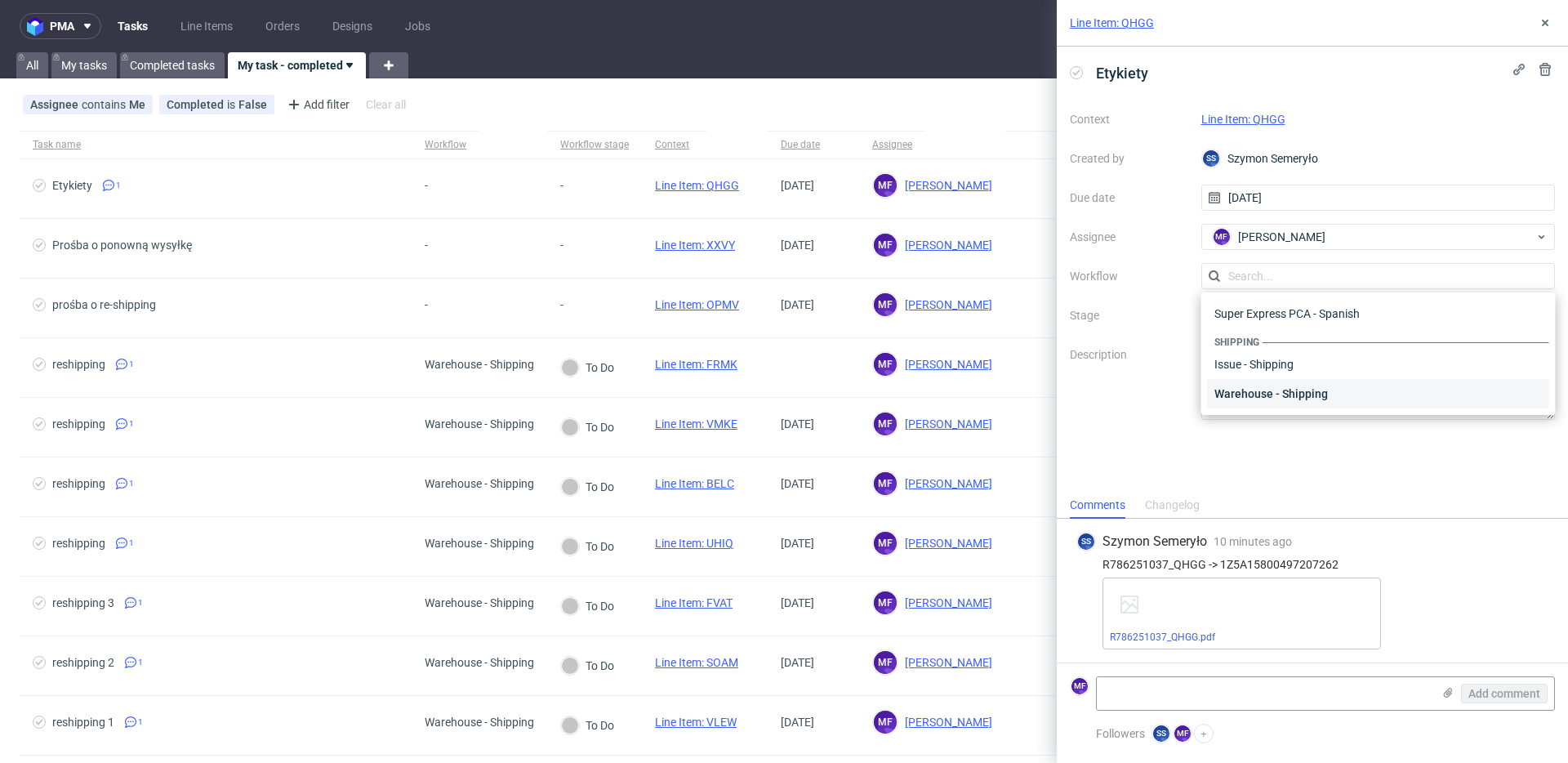
click at [1288, 391] on div "Warehouse - Shipping" at bounding box center [1378, 393] width 341 height 29
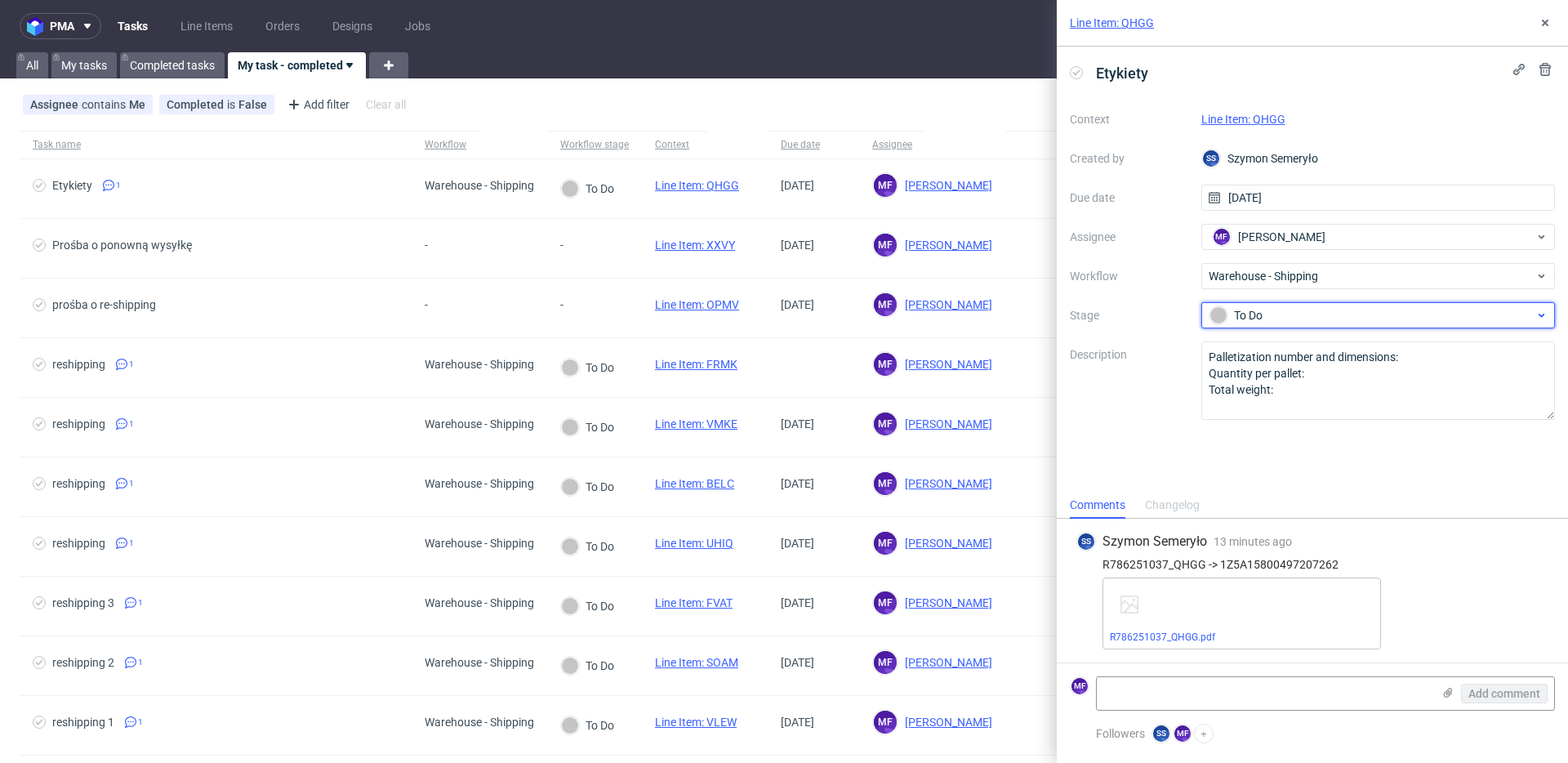
click at [1269, 318] on div "To Do" at bounding box center [1372, 315] width 325 height 18
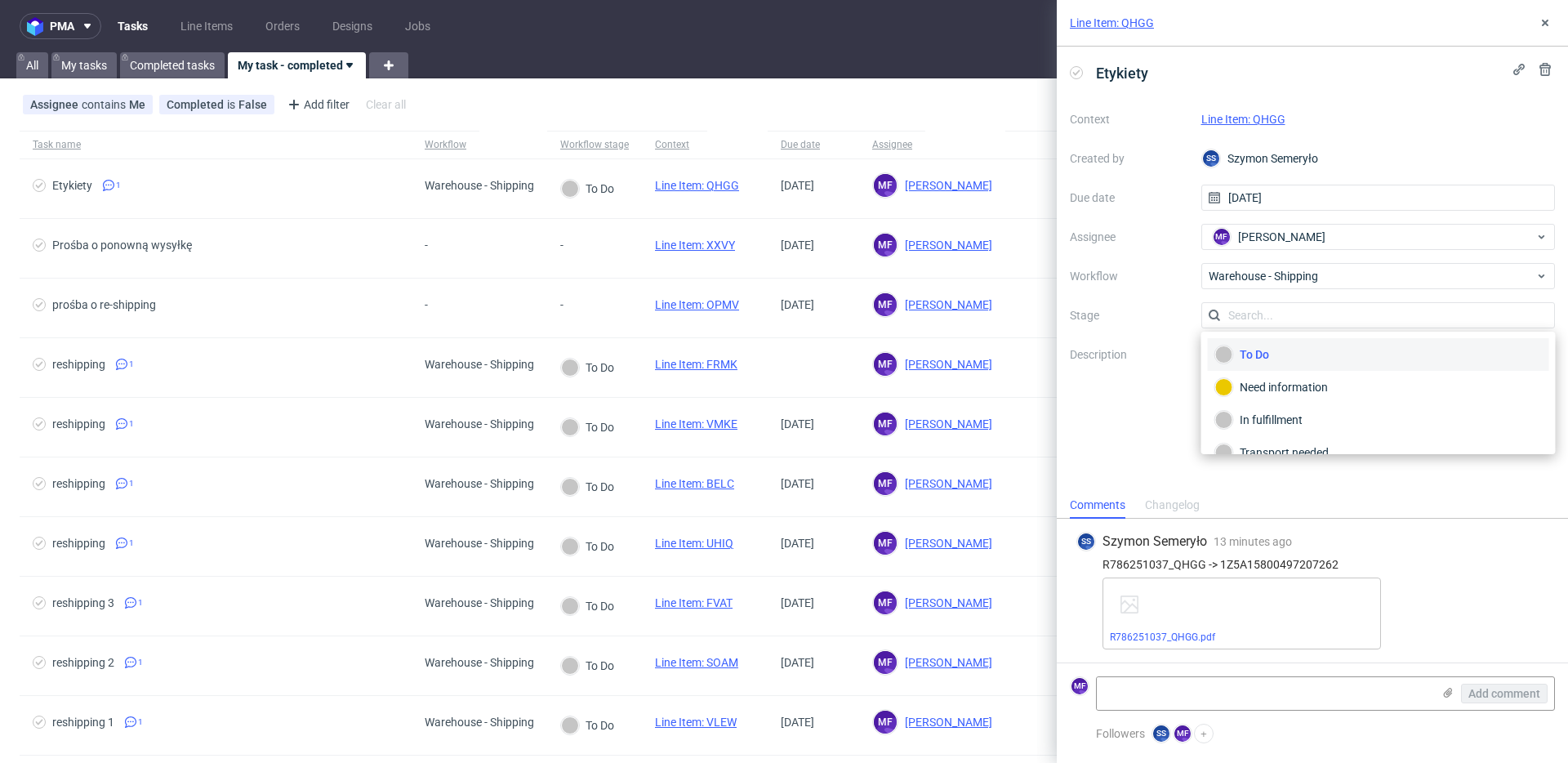
scroll to position [87, 0]
click at [1268, 426] on div "Completed" at bounding box center [1379, 431] width 327 height 18
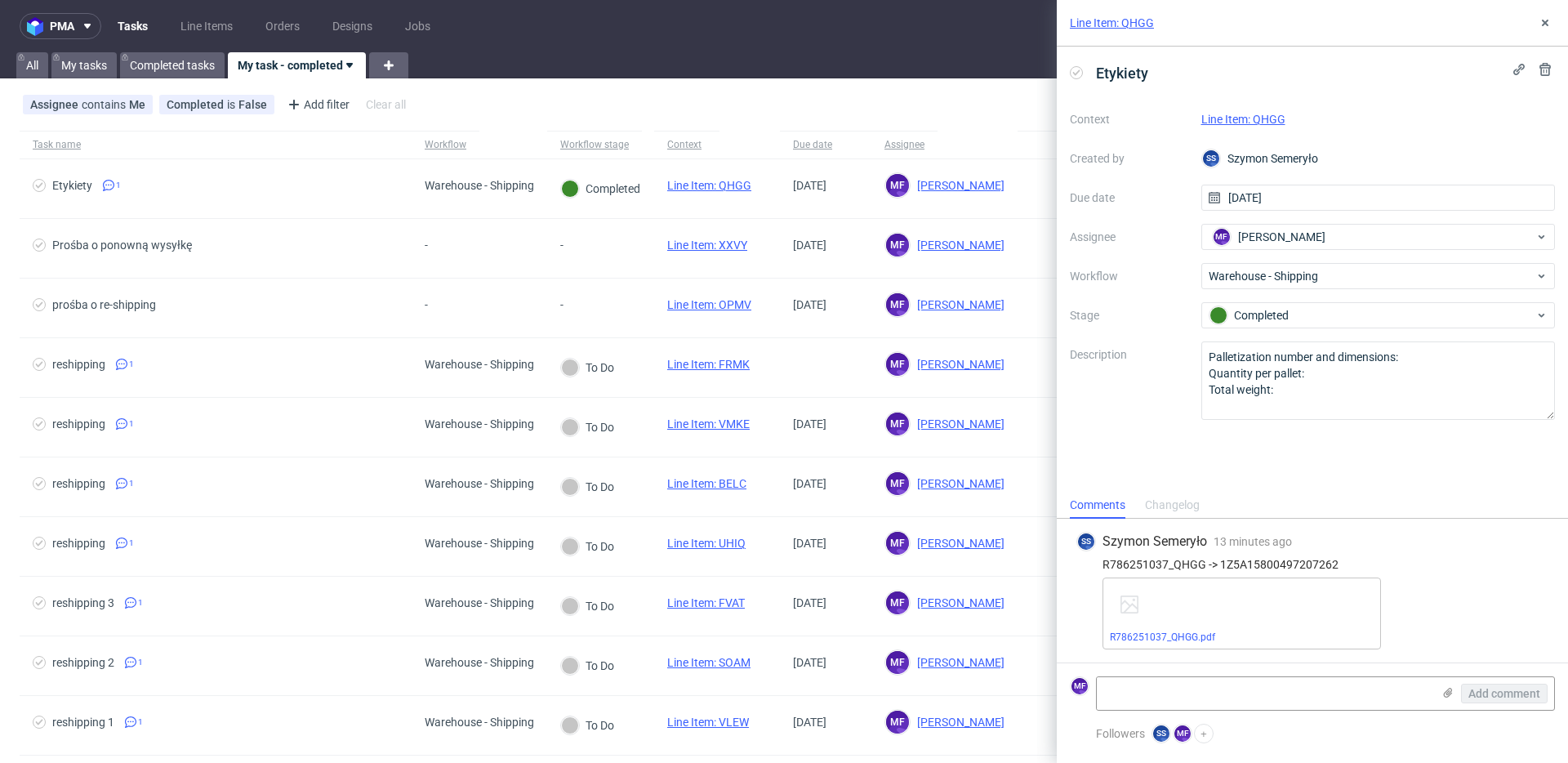
drag, startPoint x: 1138, startPoint y: 448, endPoint x: 1177, endPoint y: 362, distance: 94.4
click at [1138, 448] on div "Etykiety Context Line Item: QHGG Created by SS Szymon Semeryło Due date 29/09/2…" at bounding box center [1312, 269] width 511 height 445
click at [1242, 116] on link "Line Item: QHGG" at bounding box center [1244, 119] width 84 height 13
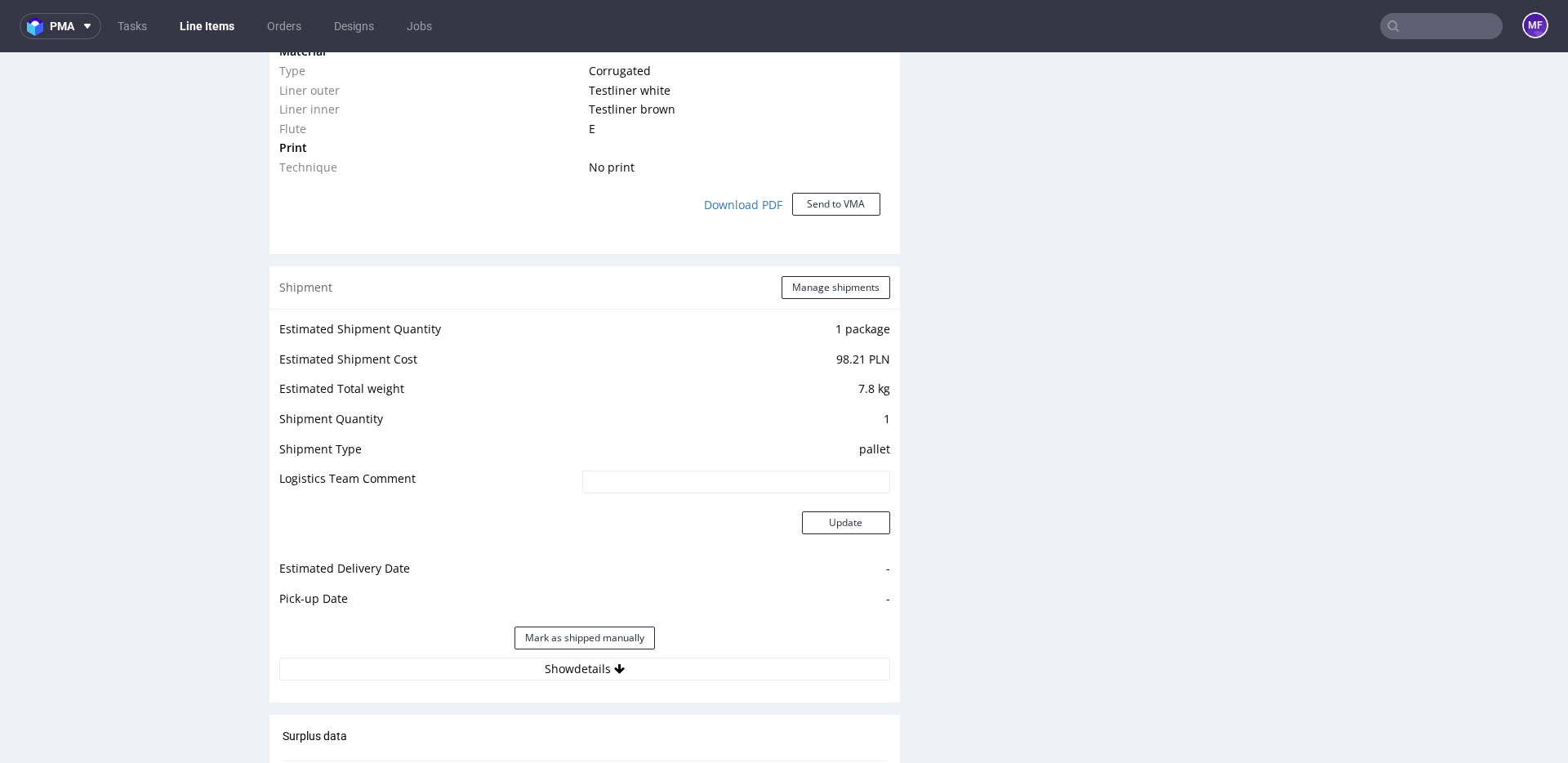
scroll to position [1825, 0]
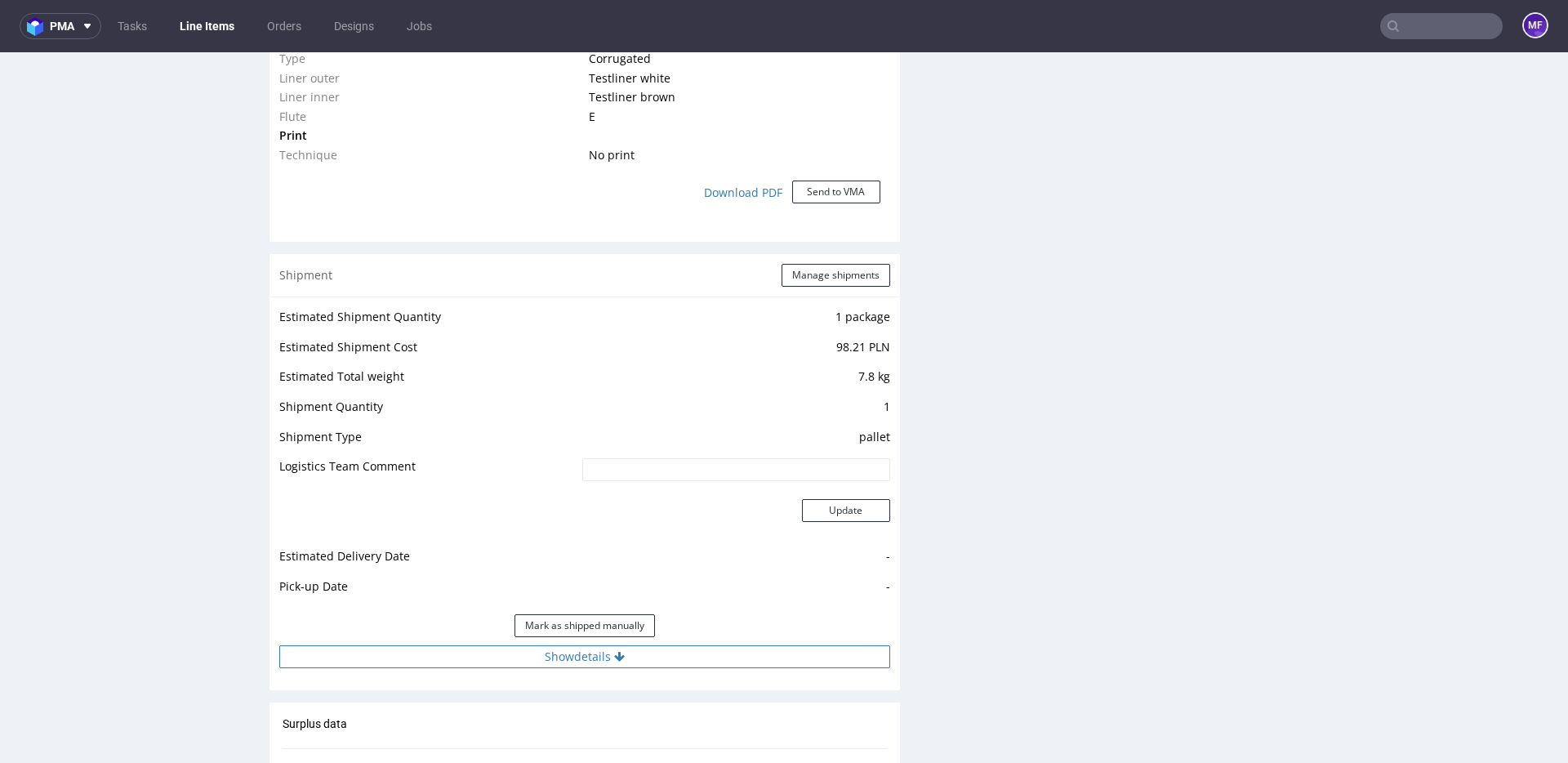
click at [598, 654] on button "Show details" at bounding box center [585, 656] width 611 height 23
click at [598, 654] on button "Hide details" at bounding box center [585, 656] width 611 height 23
click at [588, 623] on button "Mark as shipped manually" at bounding box center [585, 625] width 140 height 23
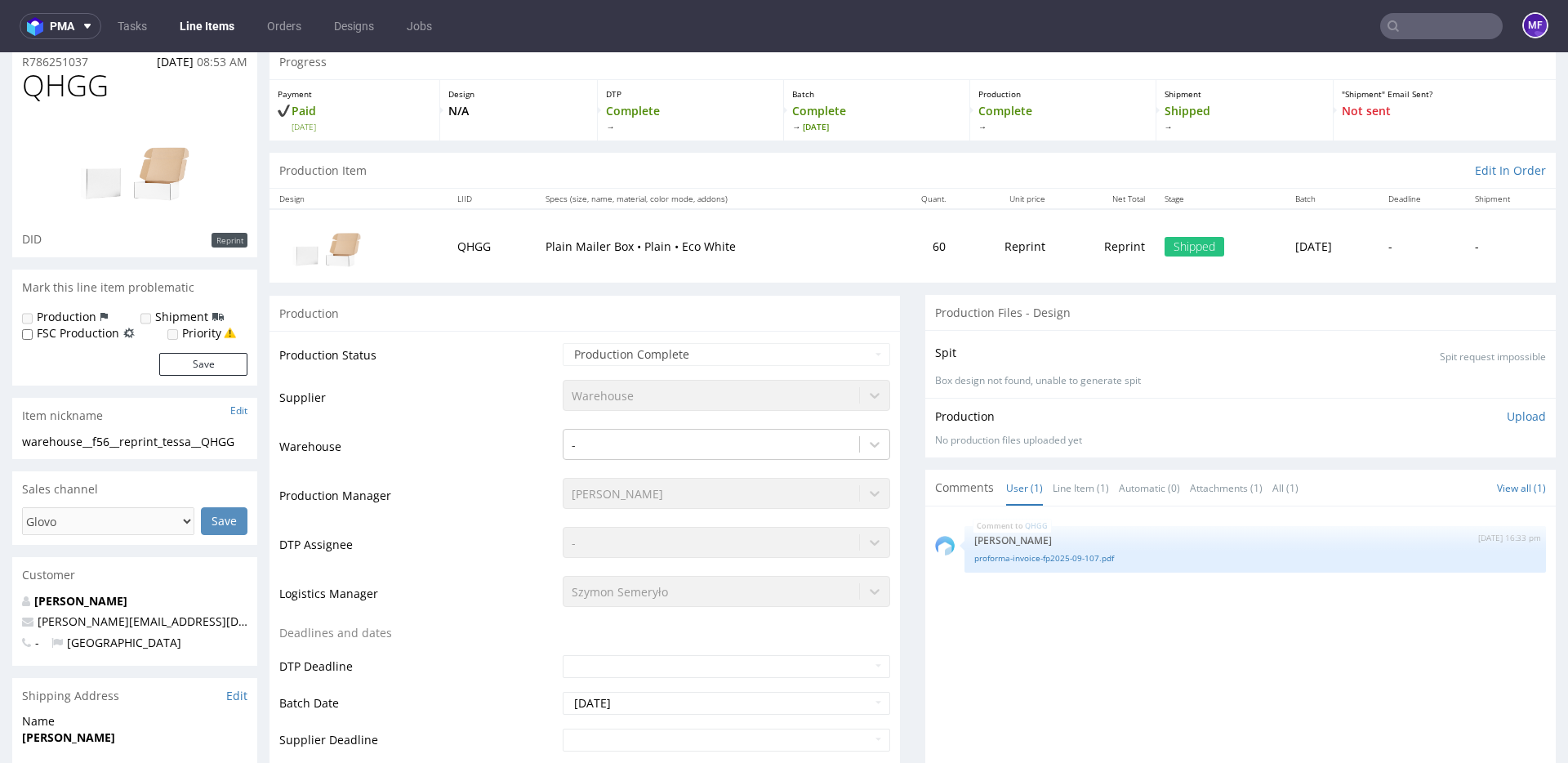
scroll to position [100, 0]
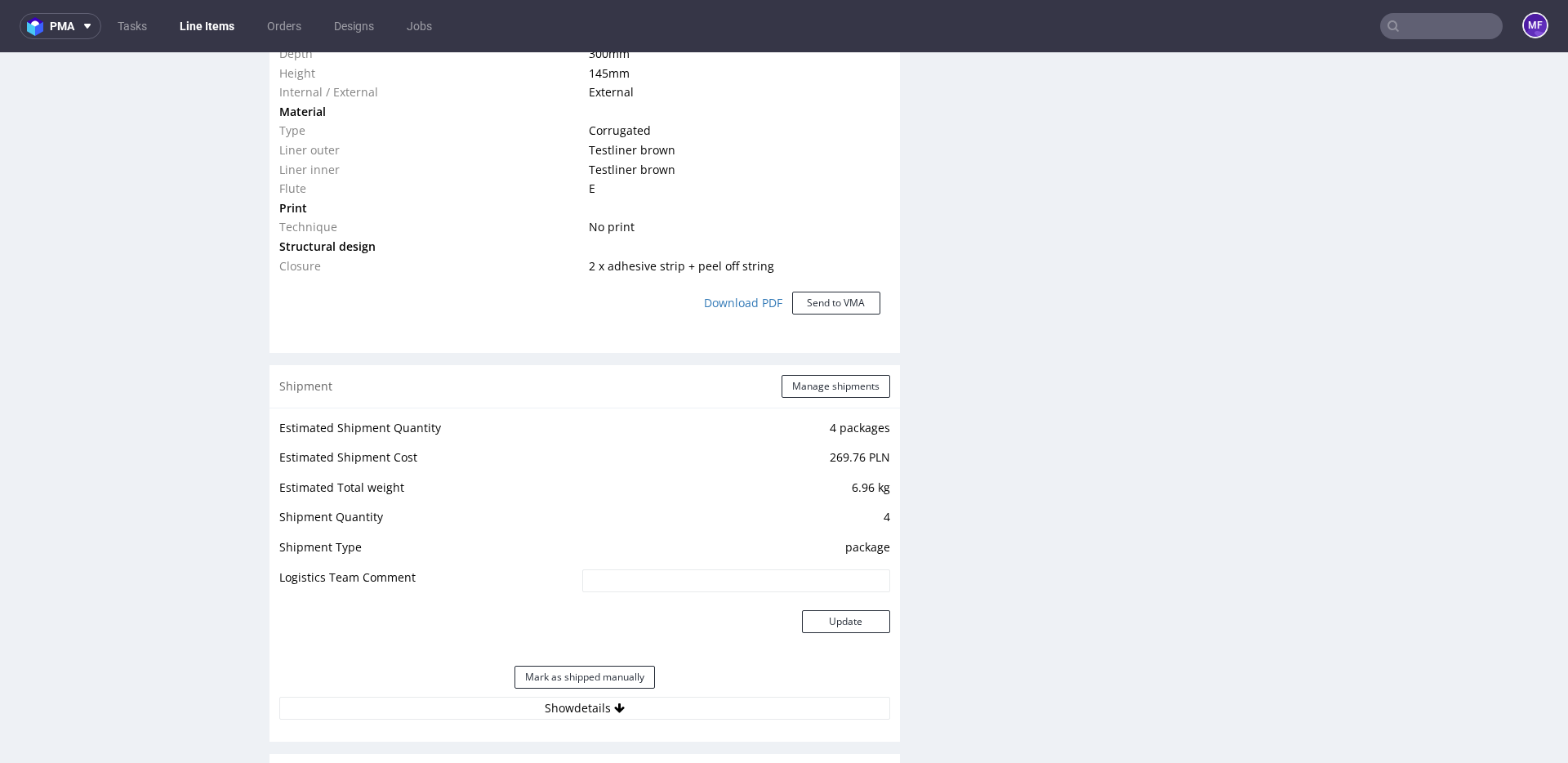
scroll to position [1373, 0]
click at [811, 390] on button "Manage shipments" at bounding box center [836, 387] width 108 height 23
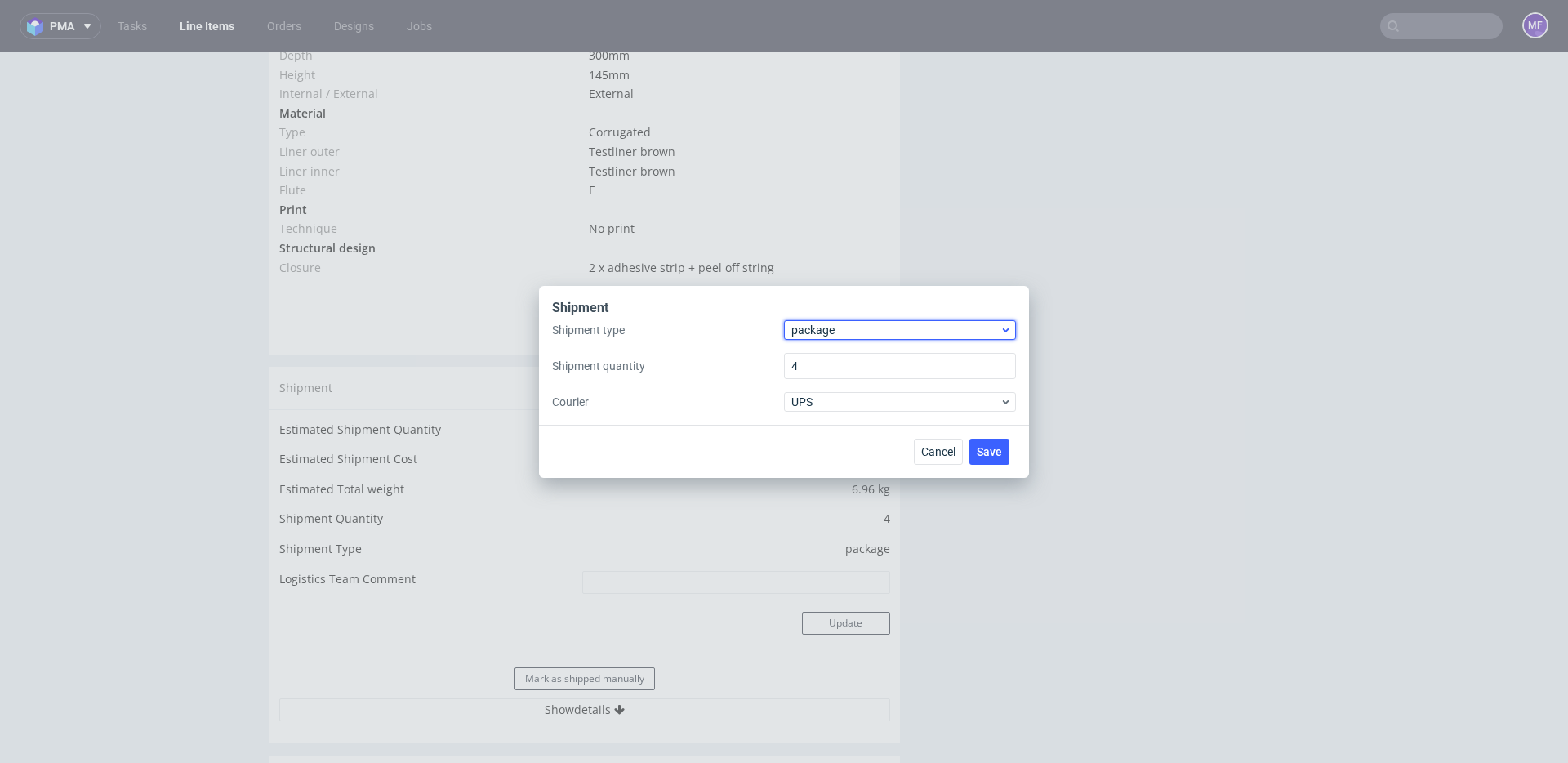
click at [829, 334] on span "package" at bounding box center [896, 330] width 209 height 17
click at [833, 369] on div "pallet" at bounding box center [900, 364] width 219 height 29
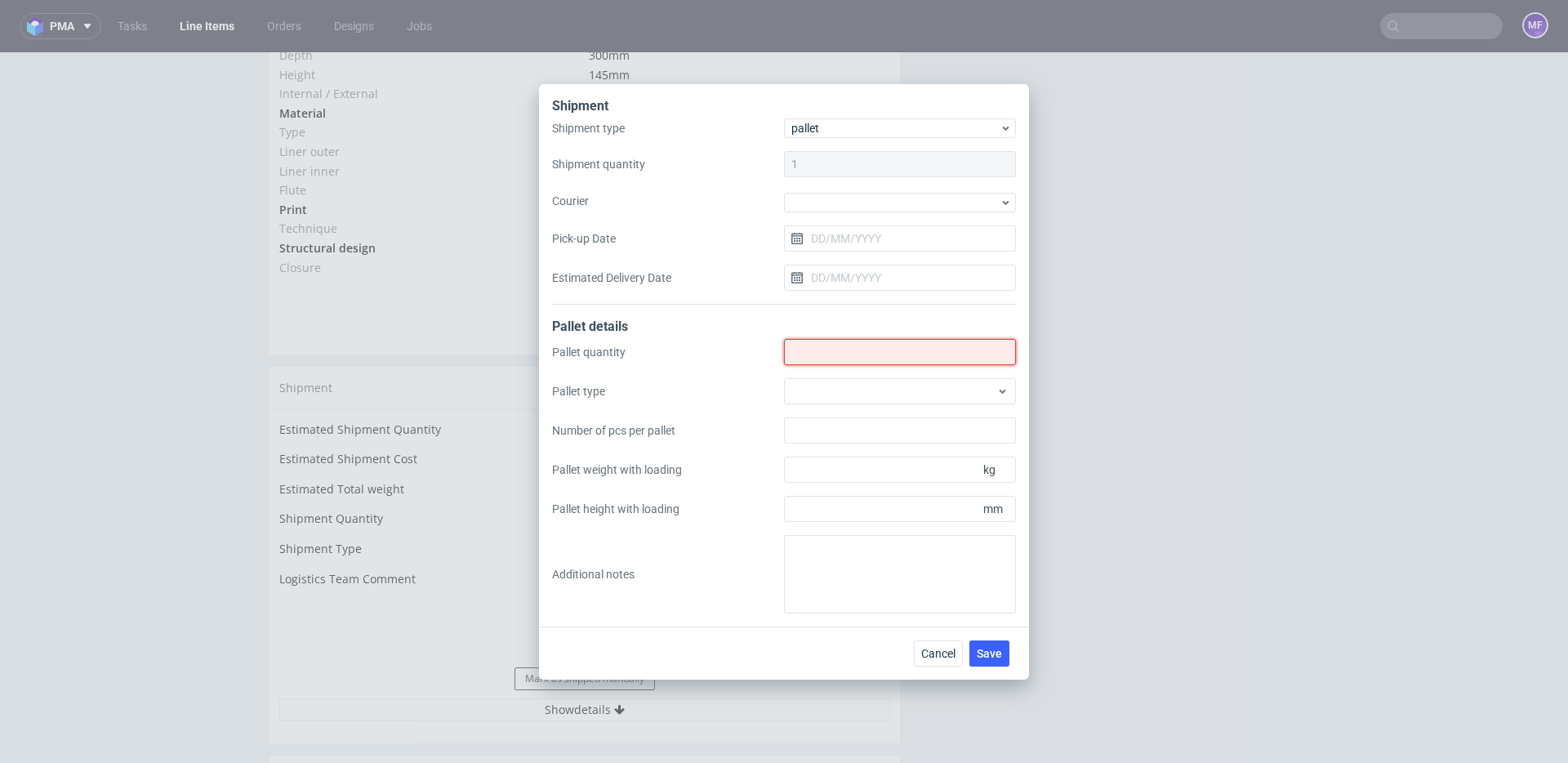
click at [823, 350] on input "Shipment type" at bounding box center [900, 351] width 232 height 26
type input "1"
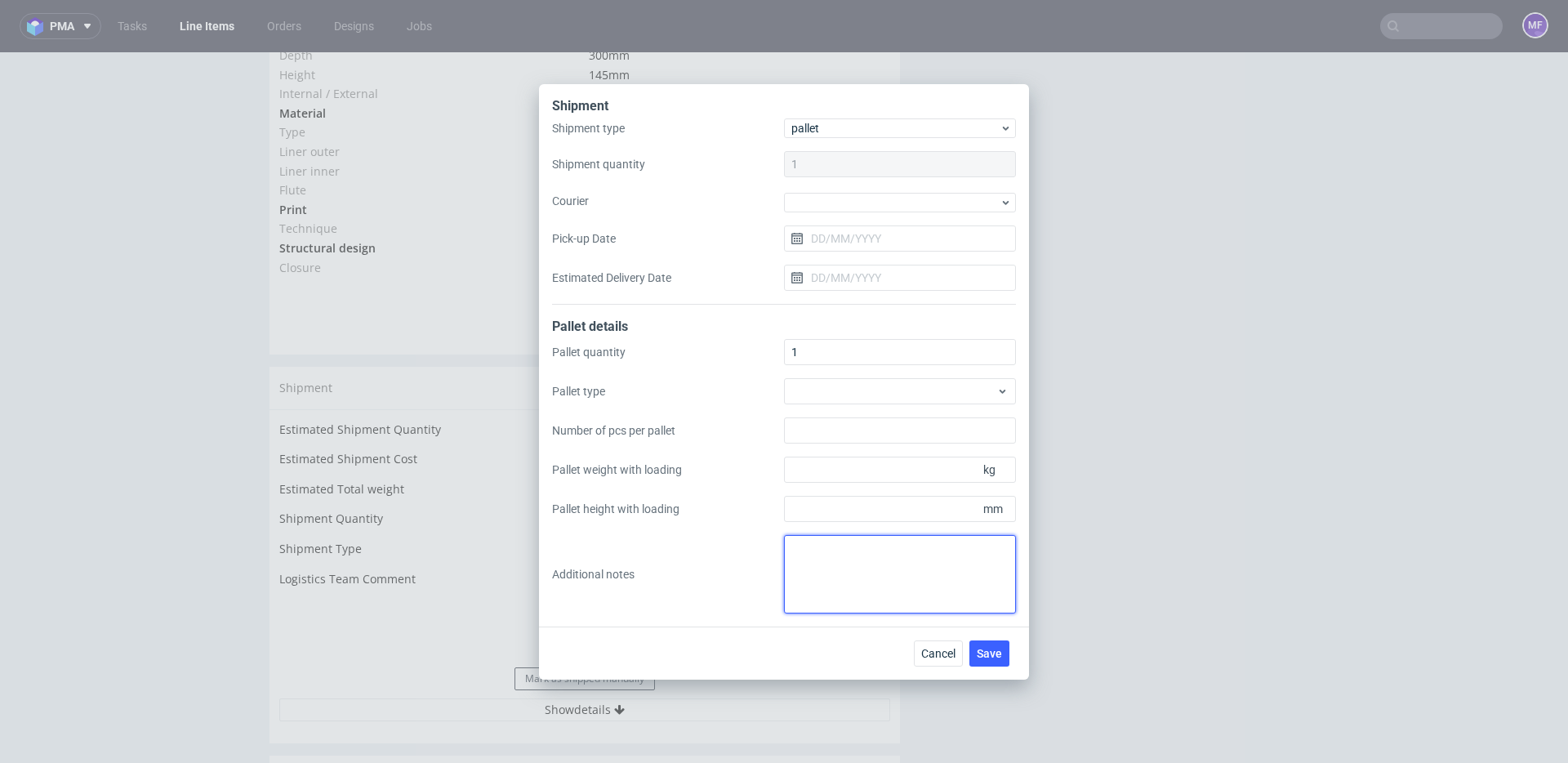
click at [827, 571] on textarea at bounding box center [900, 574] width 232 height 78
paste textarea "1 pal 92x80x120x94kg"
drag, startPoint x: 840, startPoint y: 550, endPoint x: 776, endPoint y: 547, distance: 64.1
click at [776, 547] on div "Pallet quantity 1 Pallet type Number of pcs per pallet Pallet weight with loadi…" at bounding box center [784, 475] width 464 height 274
click at [894, 582] on textarea "wys x szer x [PERSON_NAME] 1 pal 92x80x120x94kg" at bounding box center [900, 574] width 232 height 78
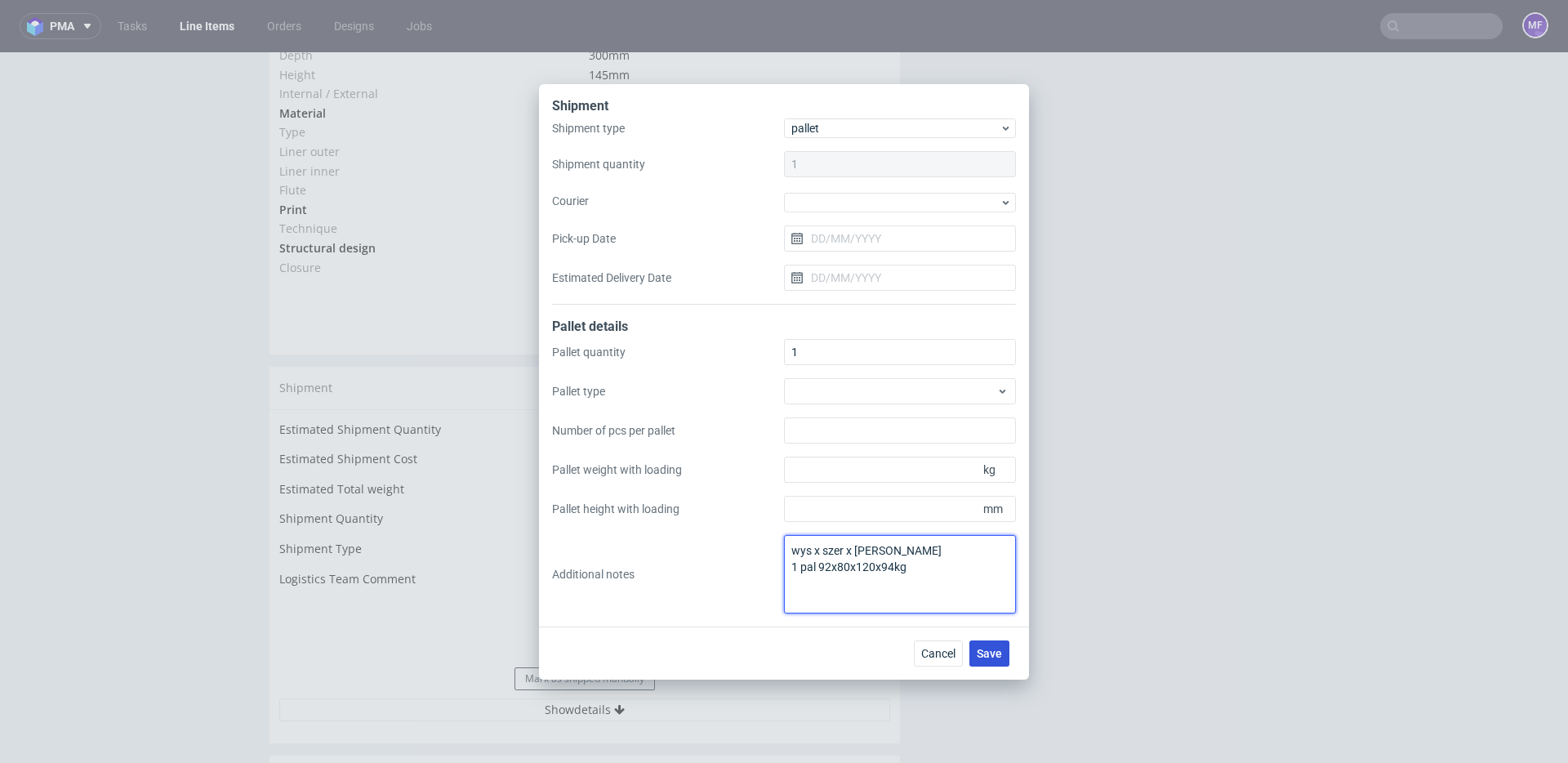
type textarea "wys x szer x [PERSON_NAME] 1 pal 92x80x120x94kg"
click at [993, 654] on span "Save" at bounding box center [989, 654] width 25 height 12
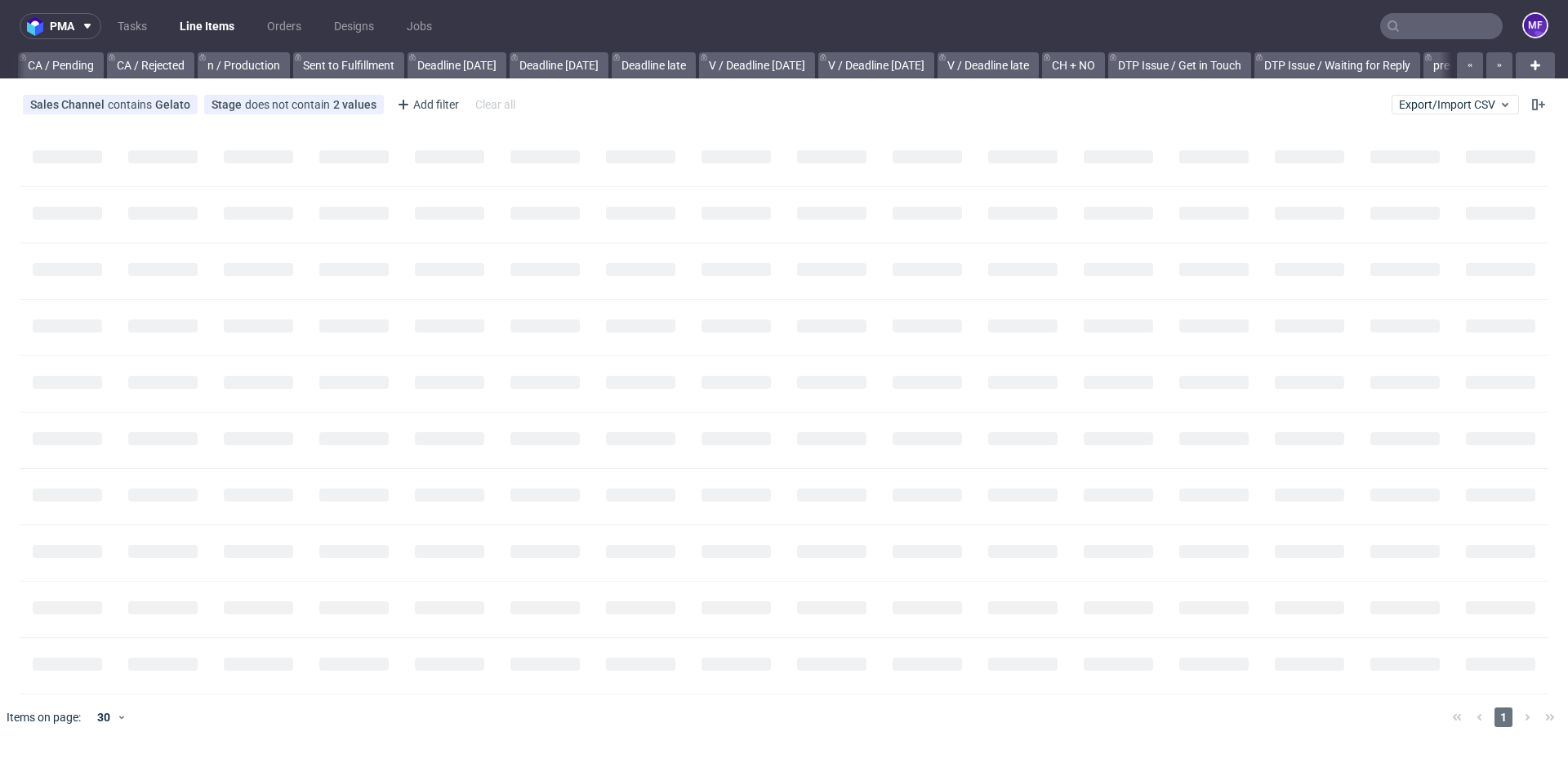
click at [1406, 22] on input "text" at bounding box center [1441, 26] width 123 height 26
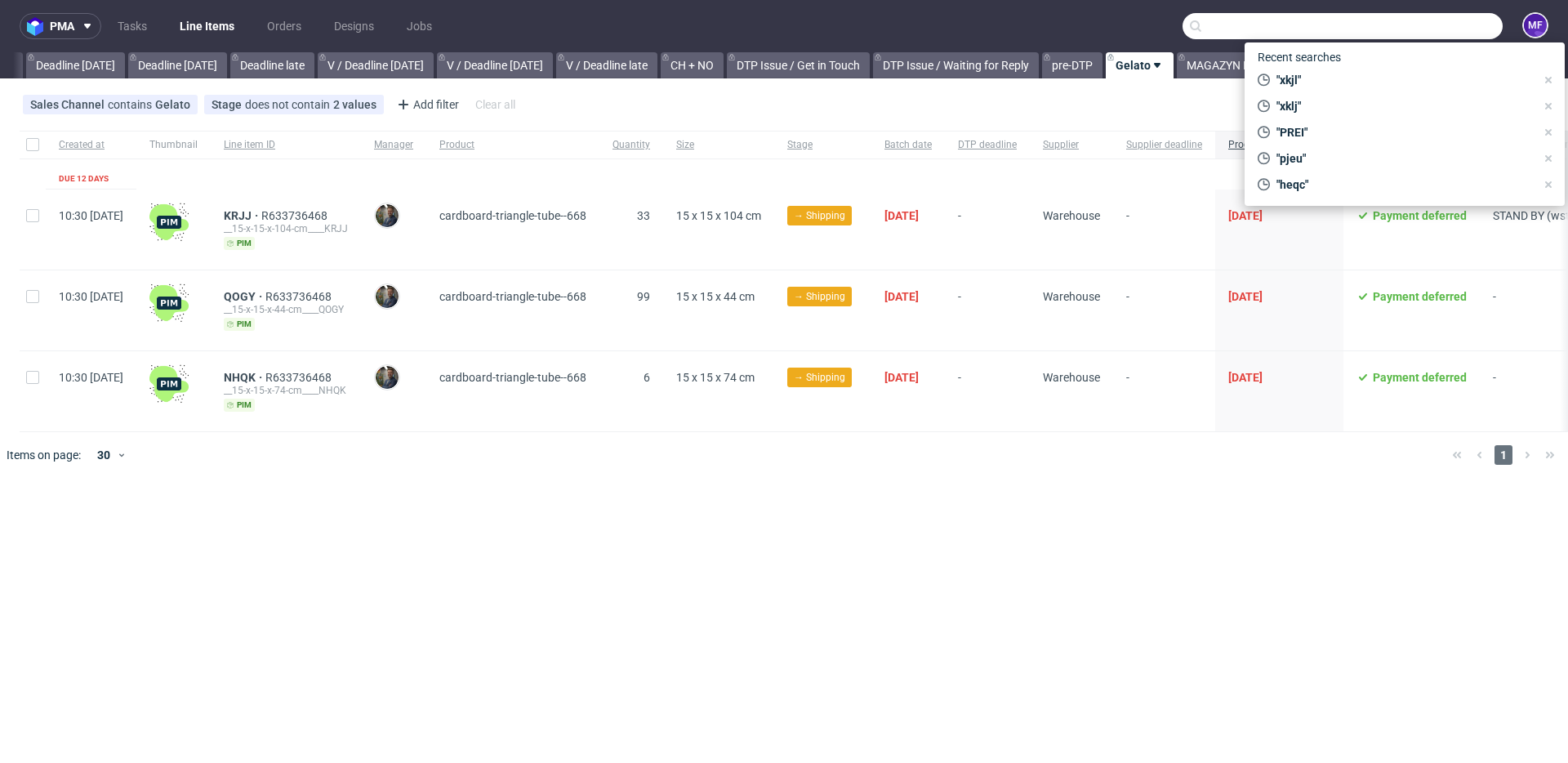
scroll to position [0, 1746]
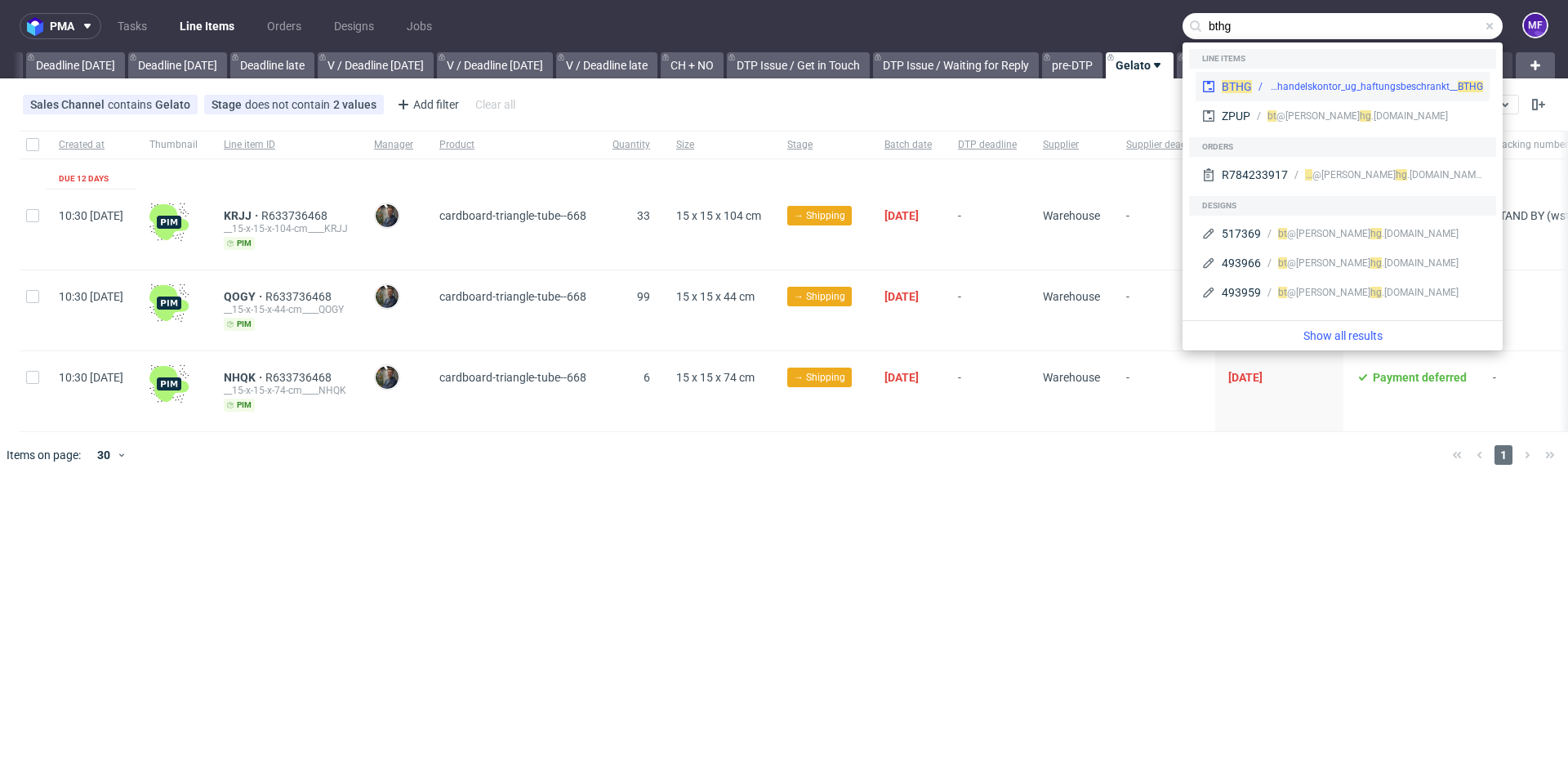
type input "bthg"
click at [1320, 89] on div "warehouse__f56__wk_handelskontor_ug_haftungsbeschrankt__ BTHG" at bounding box center [1376, 87] width 214 height 15
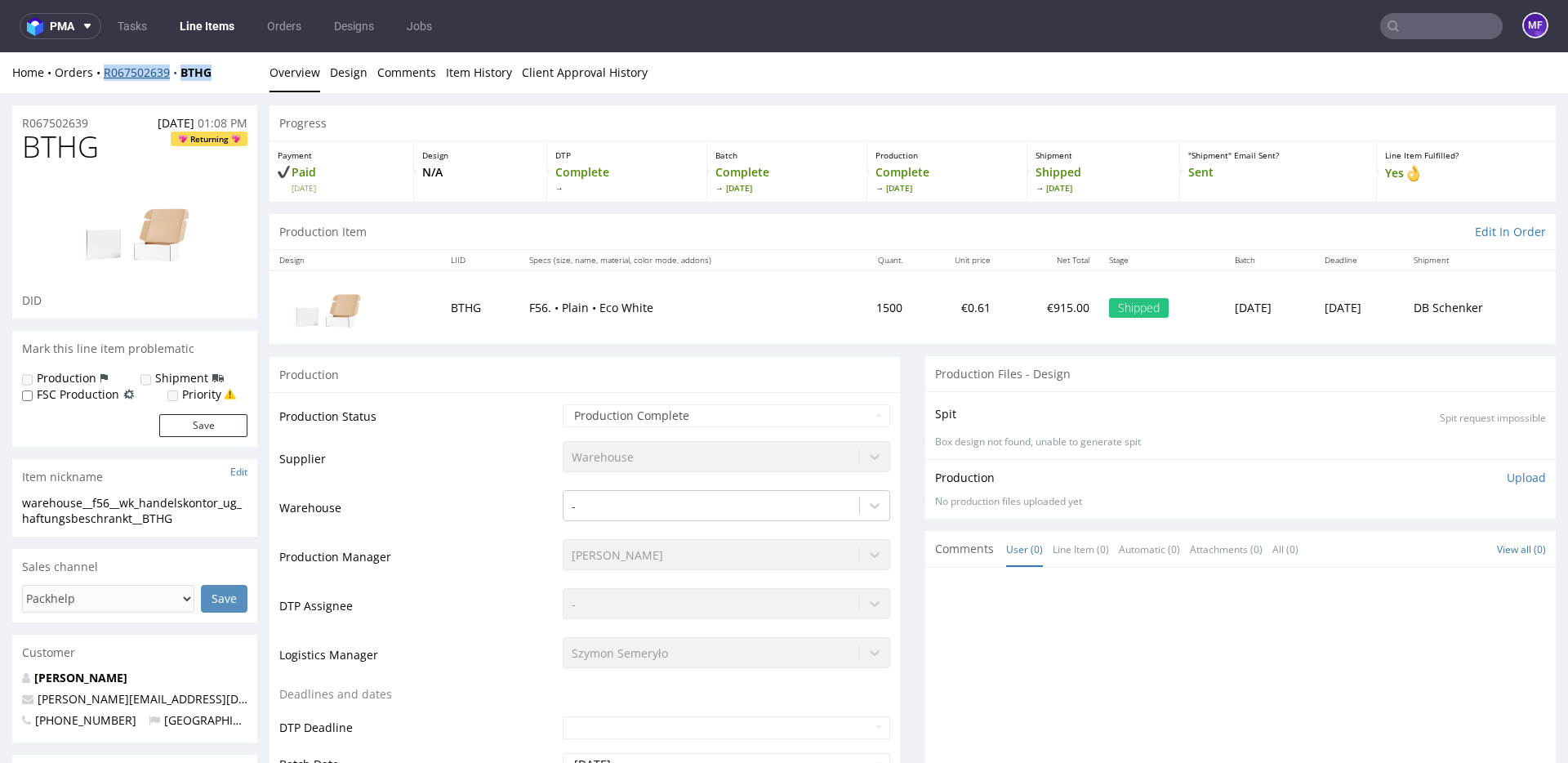
drag, startPoint x: 225, startPoint y: 72, endPoint x: 103, endPoint y: 73, distance: 122.0
click at [103, 73] on div "Home Orders R067502639 BTHG" at bounding box center [135, 73] width 245 height 17
copy div "R067502639 BTHG"
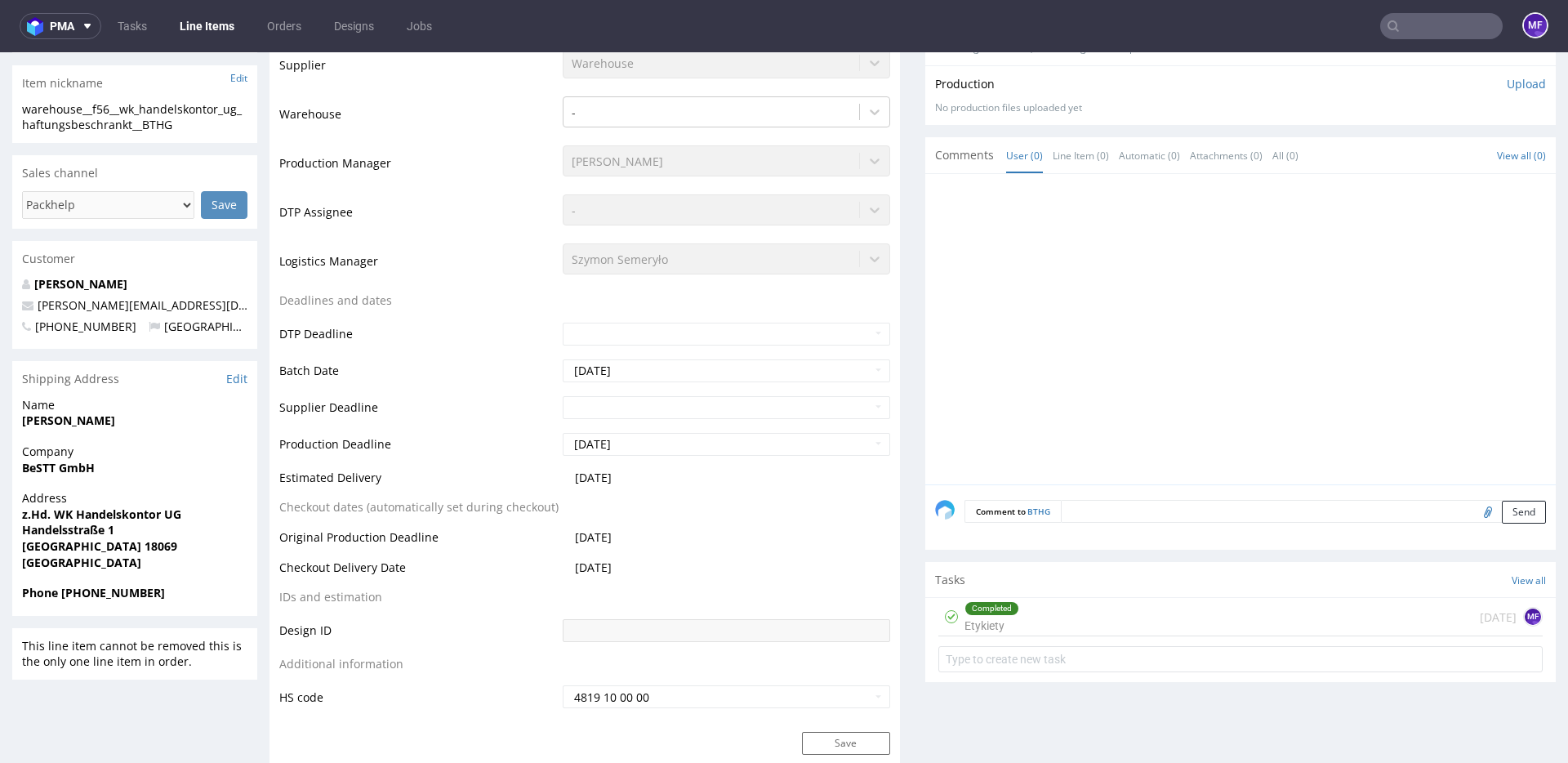
scroll to position [398, 0]
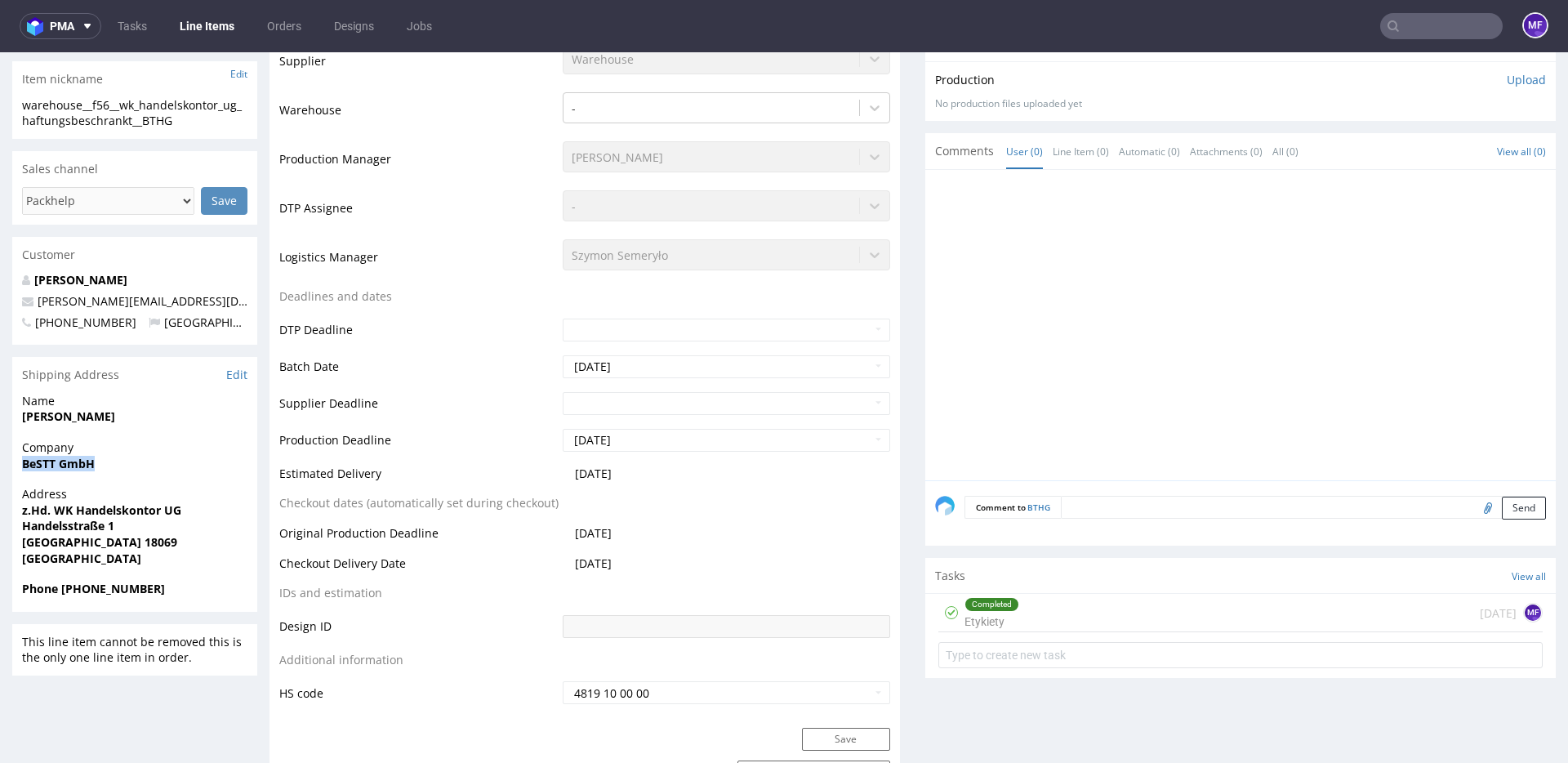
drag, startPoint x: 106, startPoint y: 464, endPoint x: 24, endPoint y: 465, distance: 82.0
click at [24, 465] on span "BeSTT GmbH" at bounding box center [134, 464] width 225 height 17
copy strong "BeSTT GmbH"
drag, startPoint x: 68, startPoint y: 420, endPoint x: 14, endPoint y: 420, distance: 54.0
click at [14, 420] on div "Name [PERSON_NAME]" at bounding box center [135, 416] width 245 height 47
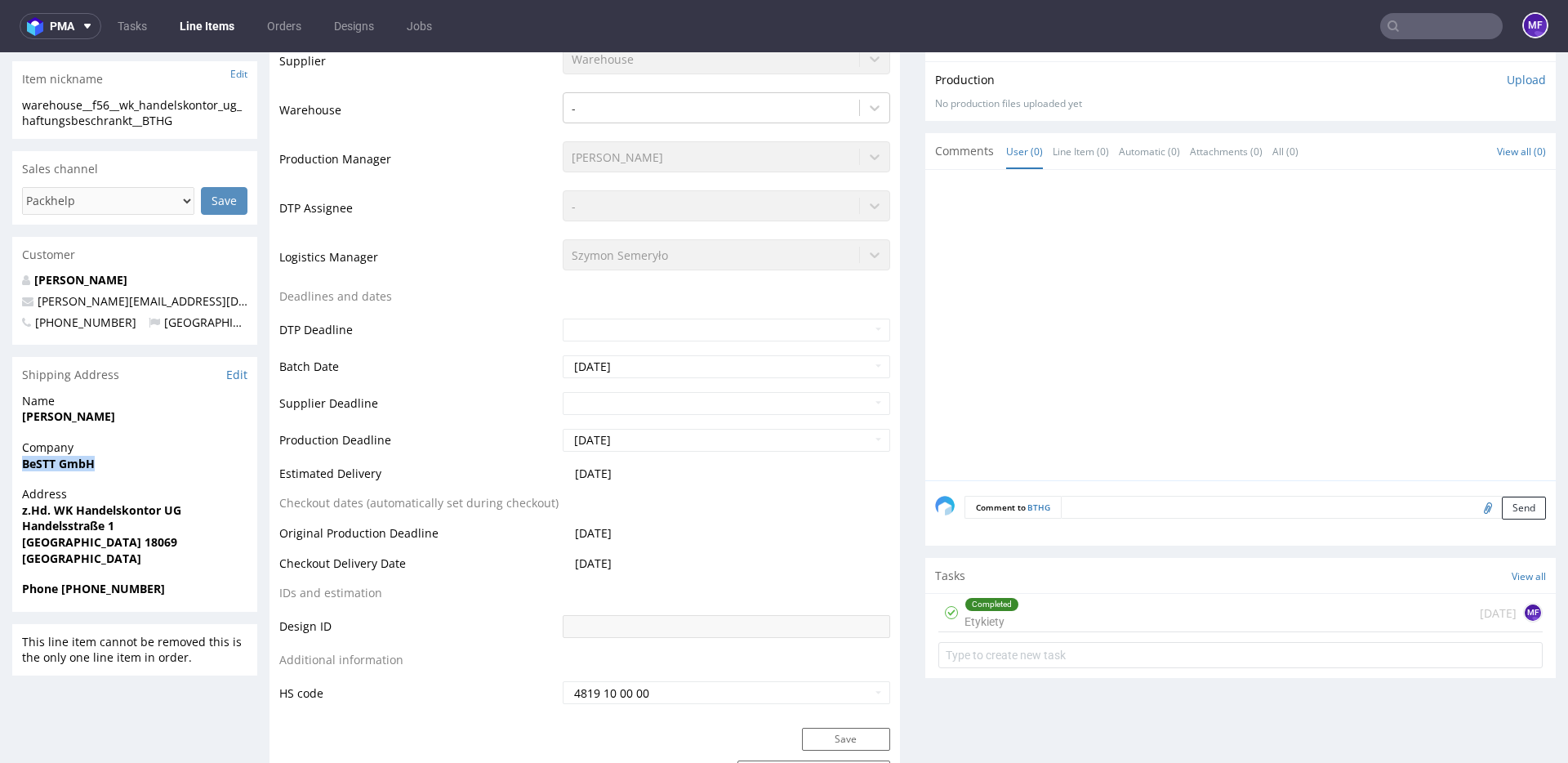
copy strong "[PERSON_NAME]"
drag, startPoint x: 190, startPoint y: 513, endPoint x: 23, endPoint y: 511, distance: 167.0
click at [23, 511] on span "z.Hd. WK Handelskontor UG" at bounding box center [134, 510] width 225 height 17
copy strong "z.Hd. WK Handelskontor UG"
drag, startPoint x: 116, startPoint y: 526, endPoint x: 13, endPoint y: 520, distance: 103.2
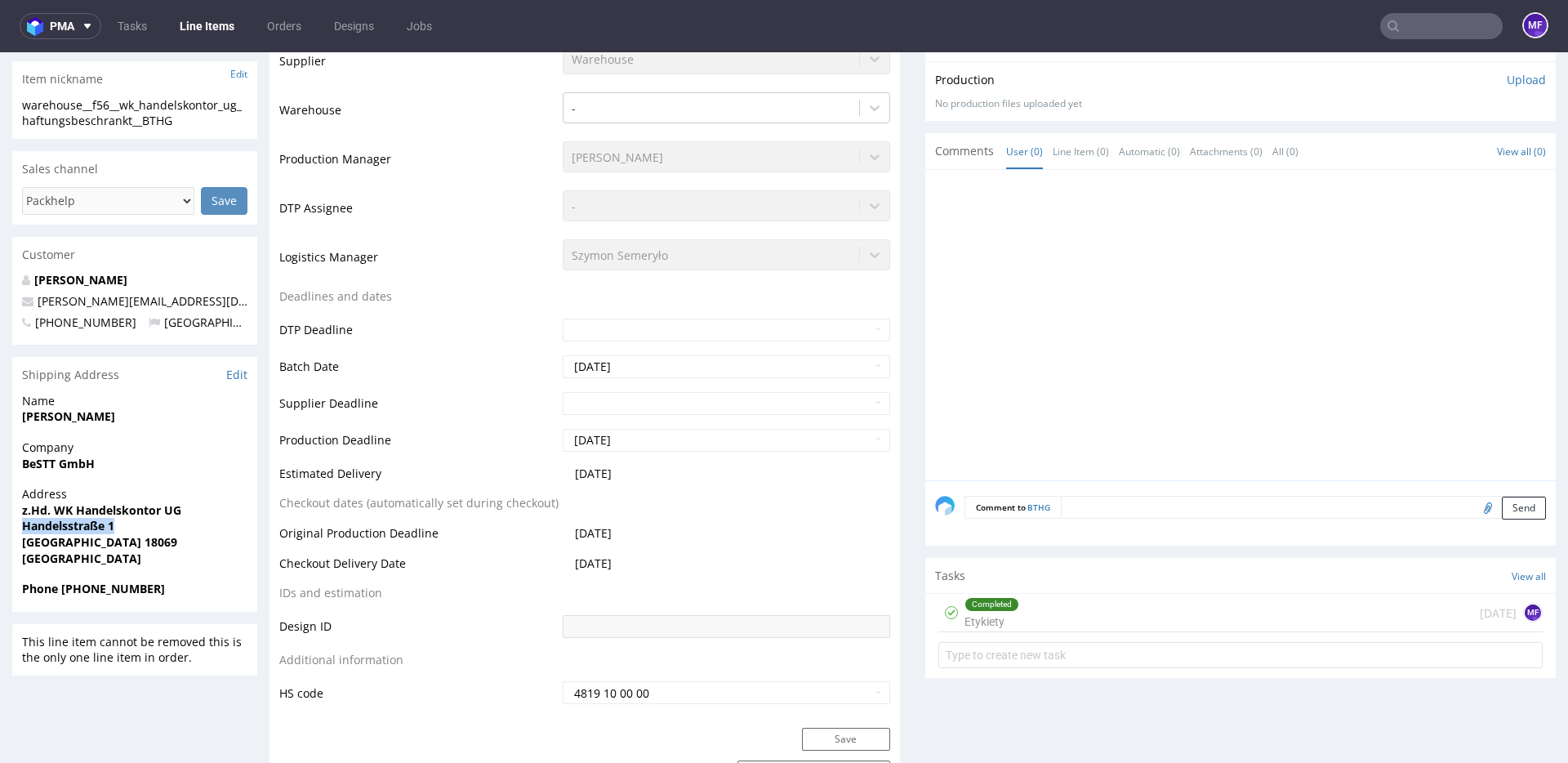
click at [13, 520] on div "Address z.Hd. WK Handelskontor [STREET_ADDRESS]" at bounding box center [135, 534] width 245 height 95
copy strong "Handelsstraße 1"
drag, startPoint x: 110, startPoint y: 545, endPoint x: 73, endPoint y: 544, distance: 37.0
click at [73, 544] on span "[GEOGRAPHIC_DATA] 18069" at bounding box center [134, 542] width 225 height 17
copy strong "18069"
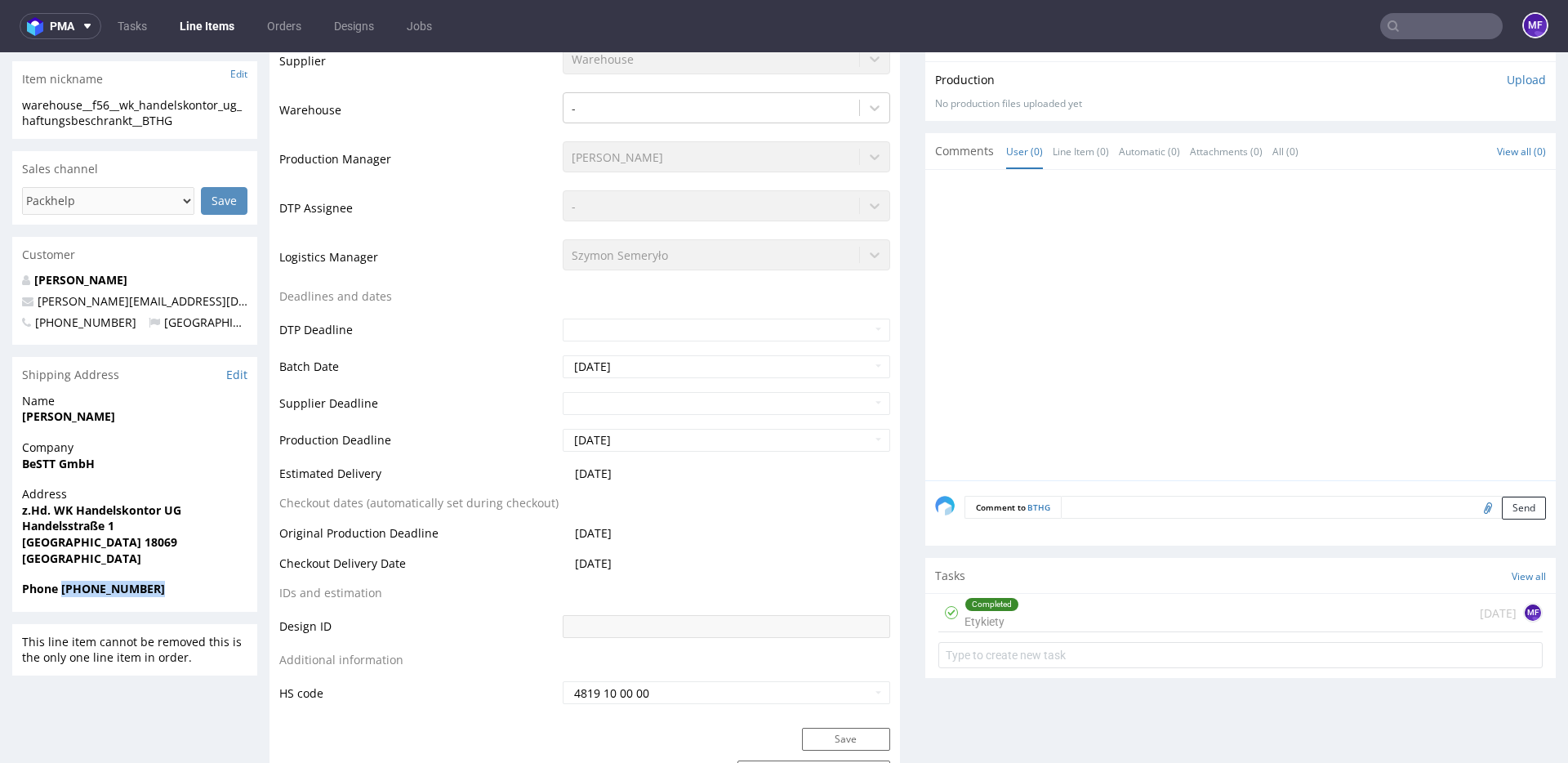
drag, startPoint x: 168, startPoint y: 591, endPoint x: 61, endPoint y: 589, distance: 107.0
click at [61, 589] on span "Phone [PHONE_NUMBER]" at bounding box center [134, 589] width 225 height 17
copy strong "[PHONE_NUMBER]"
drag, startPoint x: 163, startPoint y: 299, endPoint x: 38, endPoint y: 303, distance: 125.1
click at [38, 303] on p "[PERSON_NAME][EMAIL_ADDRESS][DOMAIN_NAME]" at bounding box center [134, 302] width 225 height 17
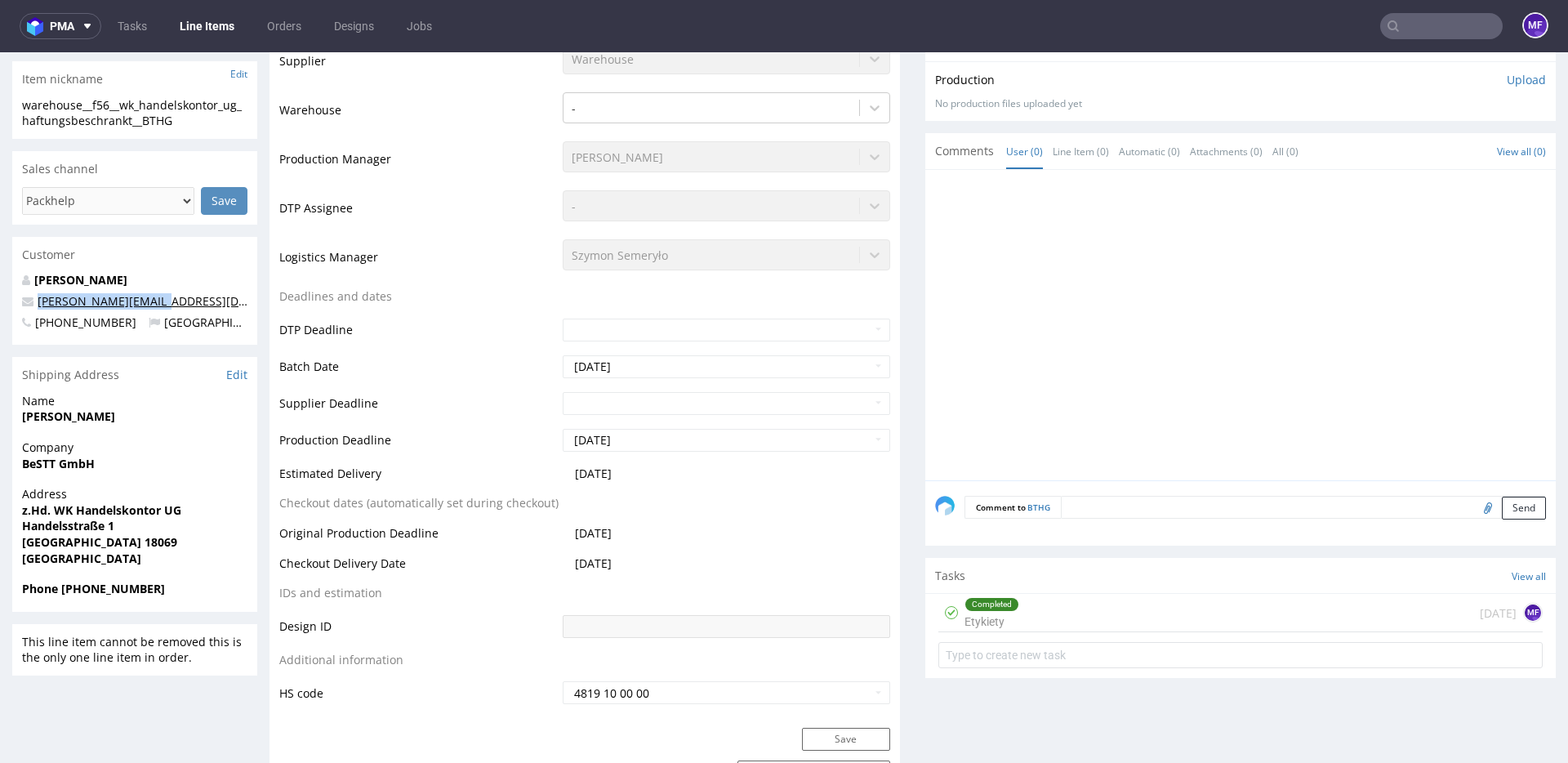
copy link "[PERSON_NAME][EMAIL_ADDRESS][DOMAIN_NAME]"
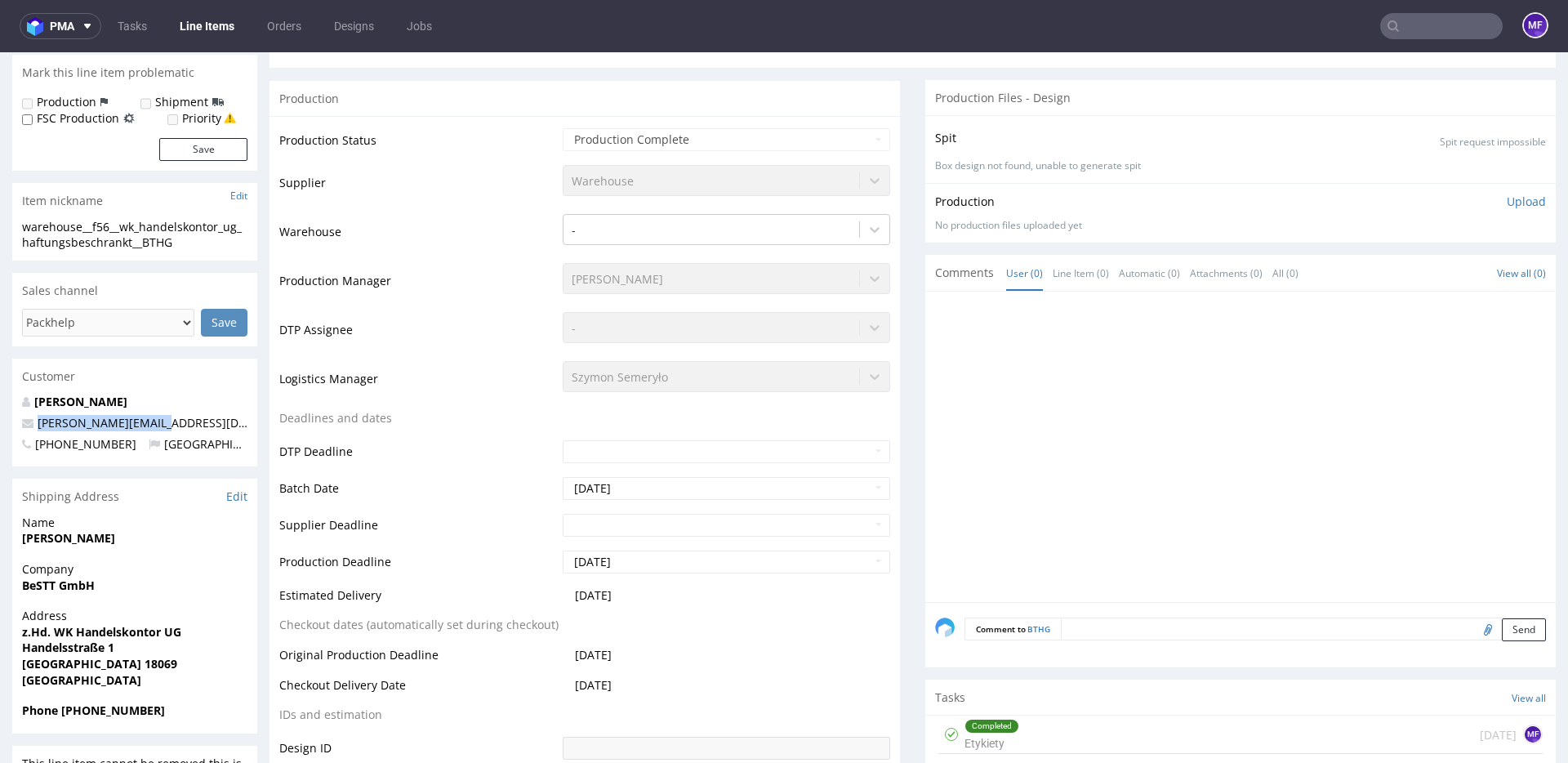
scroll to position [0, 0]
